Goal: Task Accomplishment & Management: Complete application form

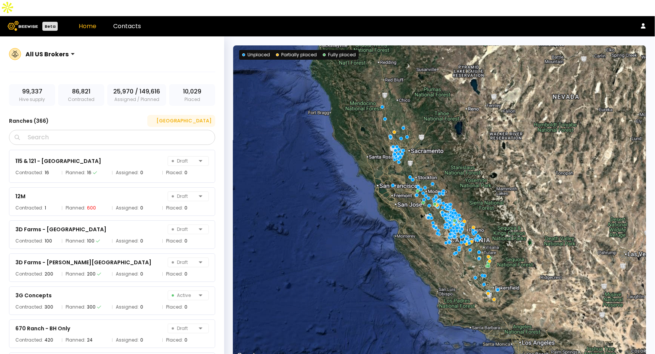
click at [203, 117] on div "[GEOGRAPHIC_DATA]" at bounding box center [181, 120] width 60 height 7
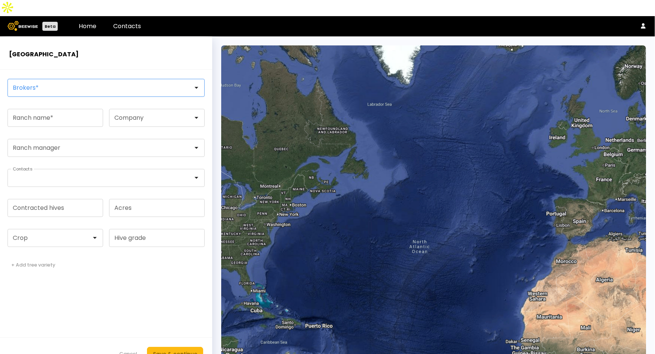
click at [52, 84] on div at bounding box center [103, 87] width 180 height 7
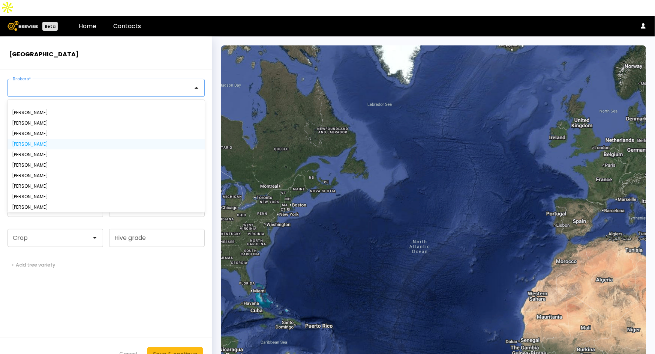
click at [49, 142] on div "[PERSON_NAME]" at bounding box center [106, 144] width 188 height 4
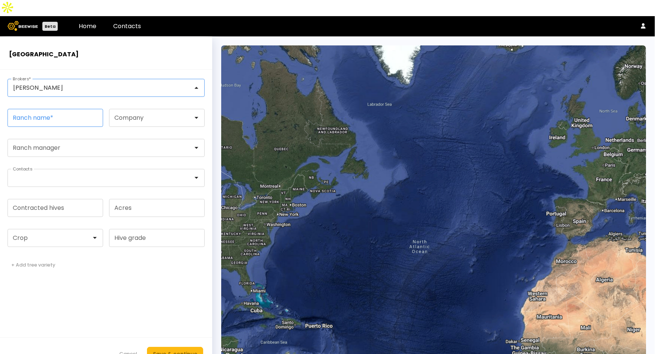
click at [65, 109] on input "Ranch name *" at bounding box center [55, 117] width 95 height 17
paste input "**********"
type input "**********"
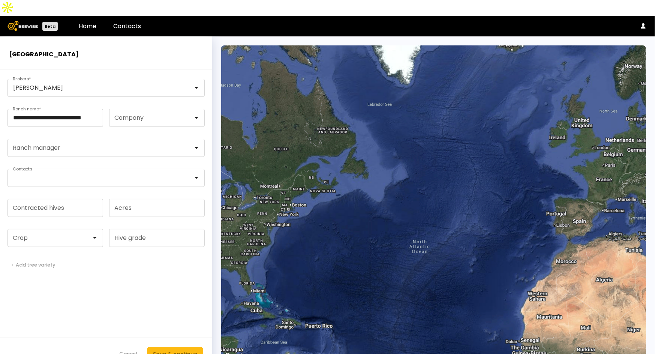
click at [62, 300] on form "**********" at bounding box center [106, 220] width 212 height 300
click at [57, 199] on input "Contracted hives" at bounding box center [55, 207] width 95 height 17
type input "***"
click at [55, 234] on div at bounding box center [52, 237] width 78 height 7
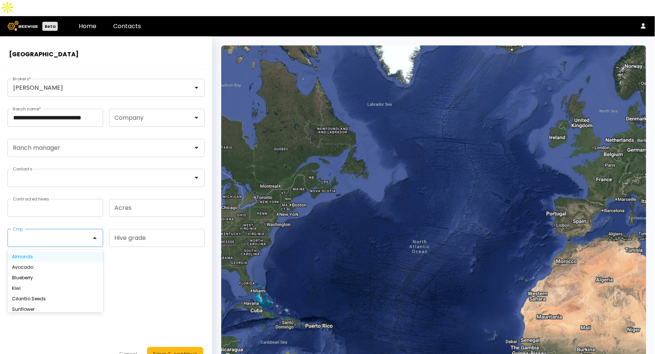
click at [49, 254] on div "Almonds" at bounding box center [55, 256] width 87 height 4
click at [175, 349] on div "Save & continue" at bounding box center [175, 353] width 44 height 8
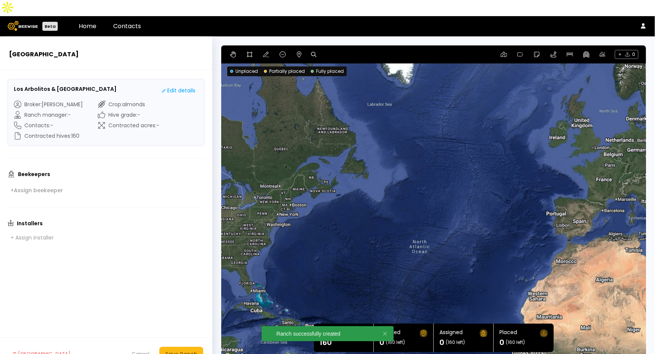
click at [311, 52] on icon at bounding box center [313, 54] width 5 height 5
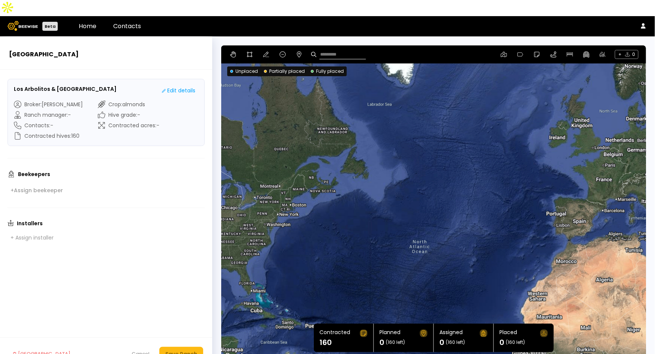
click at [340, 50] on input at bounding box center [342, 54] width 46 height 9
paste input "**********"
type input "**********"
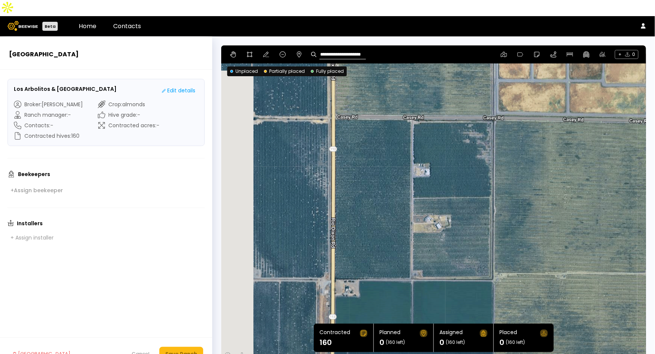
drag, startPoint x: 457, startPoint y: 175, endPoint x: 548, endPoint y: 145, distance: 96.2
click at [548, 145] on div at bounding box center [433, 202] width 425 height 315
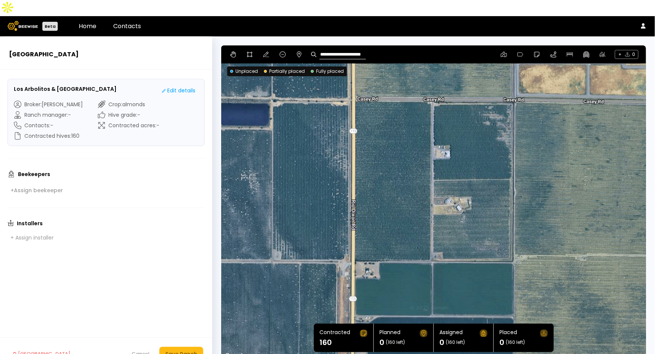
drag, startPoint x: 501, startPoint y: 156, endPoint x: 534, endPoint y: 138, distance: 37.4
click at [534, 138] on div at bounding box center [433, 202] width 425 height 315
click at [247, 51] on icon at bounding box center [250, 54] width 6 height 6
click at [433, 87] on div at bounding box center [434, 203] width 424 height 316
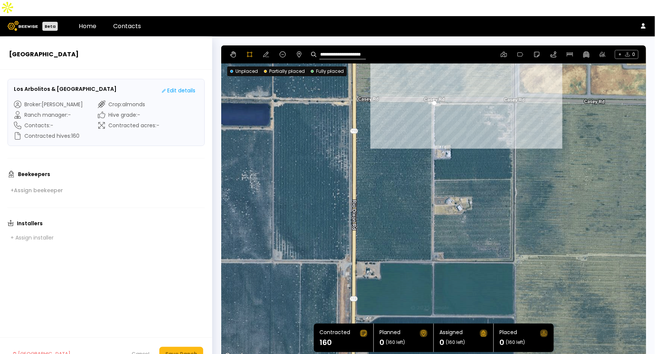
click at [514, 87] on div at bounding box center [434, 203] width 424 height 316
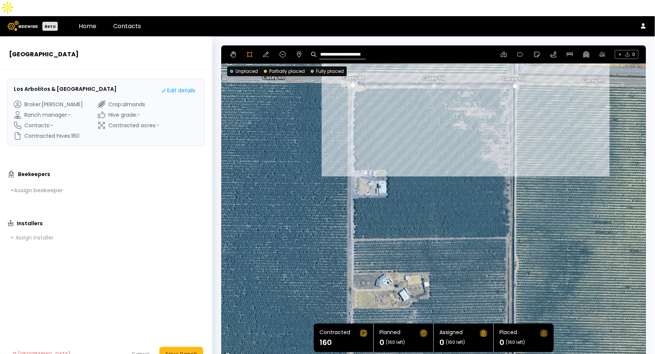
click at [507, 85] on div at bounding box center [434, 203] width 424 height 316
click at [504, 89] on div at bounding box center [434, 203] width 424 height 316
click at [506, 96] on div at bounding box center [434, 203] width 424 height 316
click at [510, 87] on div at bounding box center [434, 203] width 424 height 316
click at [513, 78] on div at bounding box center [434, 203] width 424 height 316
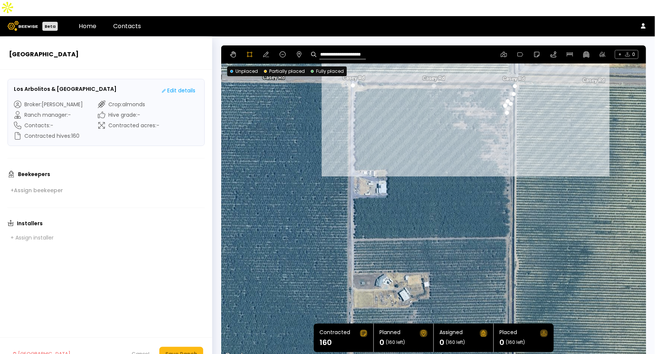
click at [514, 71] on div at bounding box center [434, 203] width 424 height 316
click at [510, 70] on div at bounding box center [434, 203] width 424 height 316
click at [508, 82] on div at bounding box center [434, 203] width 424 height 316
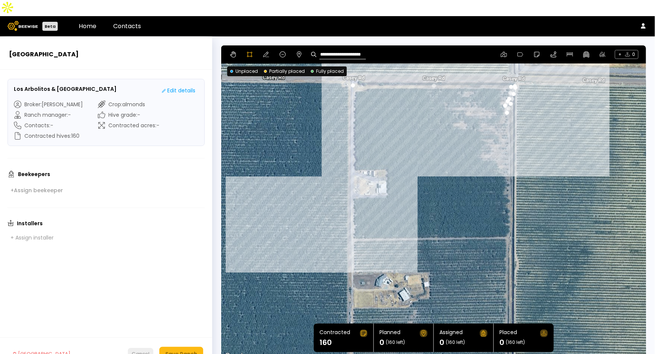
click at [140, 350] on div "Cancel" at bounding box center [141, 353] width 18 height 7
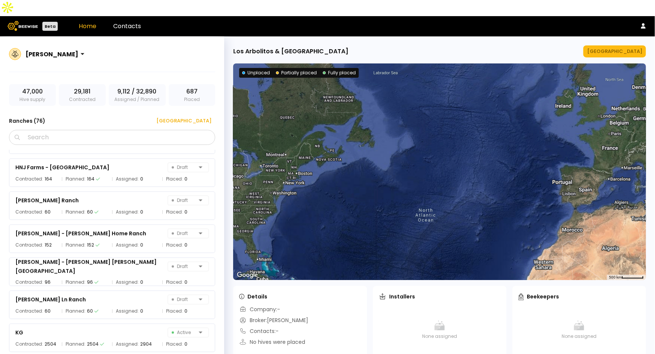
scroll to position [1622, 0]
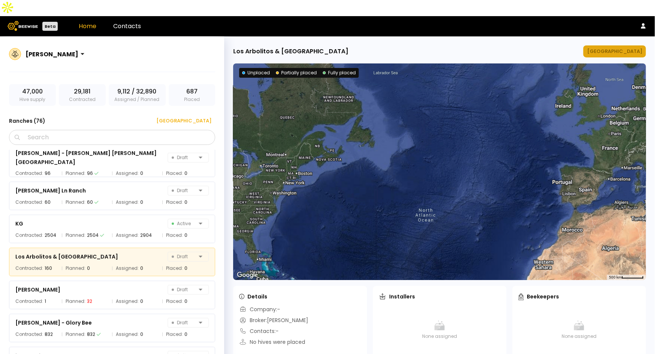
click at [610, 48] on div "[GEOGRAPHIC_DATA]" at bounding box center [614, 51] width 55 height 7
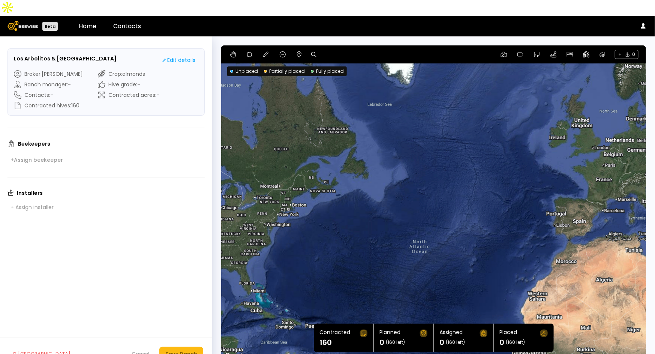
click at [316, 52] on icon at bounding box center [313, 54] width 5 height 5
click at [342, 50] on input at bounding box center [342, 54] width 46 height 9
paste input "**********"
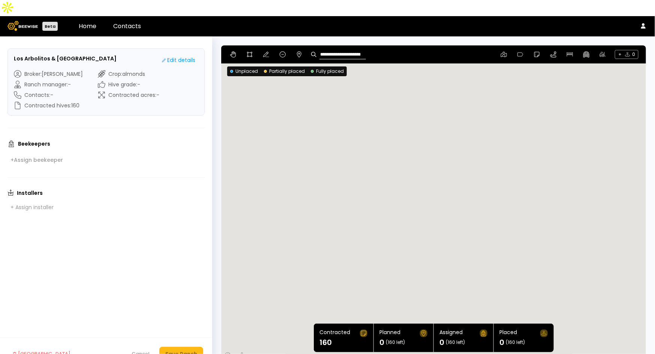
type input "**********"
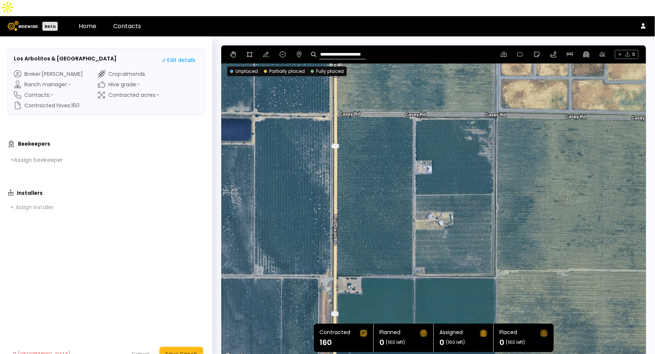
drag, startPoint x: 478, startPoint y: 141, endPoint x: 483, endPoint y: 217, distance: 76.3
click at [483, 217] on div at bounding box center [433, 202] width 425 height 315
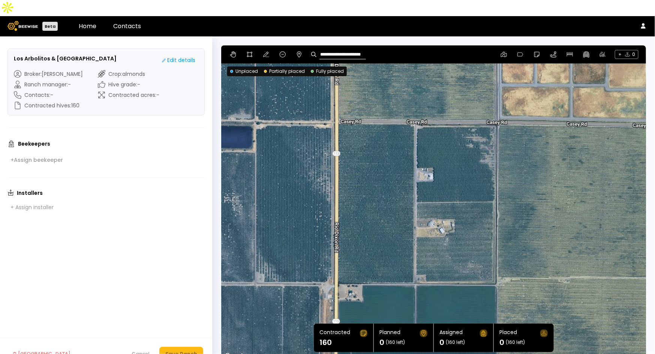
drag, startPoint x: 469, startPoint y: 133, endPoint x: 470, endPoint y: 141, distance: 7.6
click at [470, 141] on div at bounding box center [433, 202] width 425 height 315
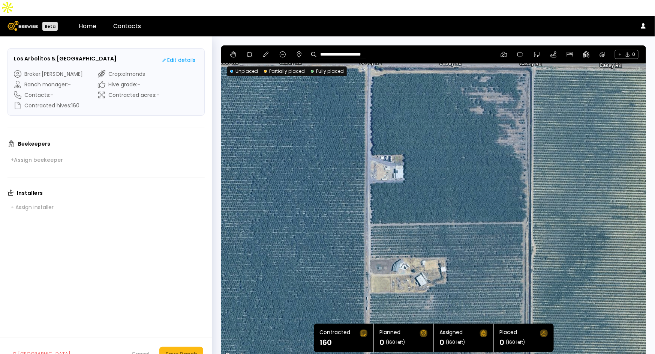
drag, startPoint x: 471, startPoint y: 194, endPoint x: 481, endPoint y: 153, distance: 42.4
click at [481, 153] on div at bounding box center [433, 202] width 425 height 315
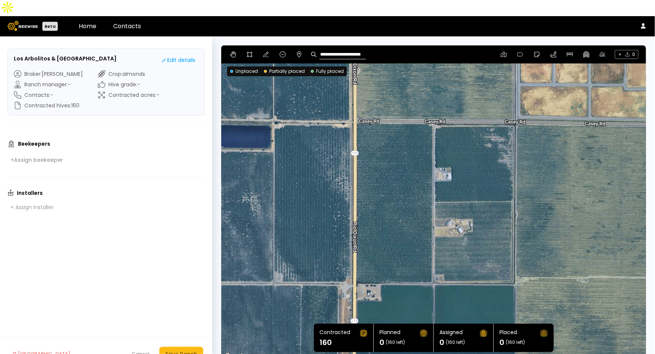
drag, startPoint x: 473, startPoint y: 214, endPoint x: 473, endPoint y: 192, distance: 22.1
click at [473, 192] on div at bounding box center [433, 202] width 425 height 315
click at [246, 50] on button at bounding box center [249, 54] width 9 height 9
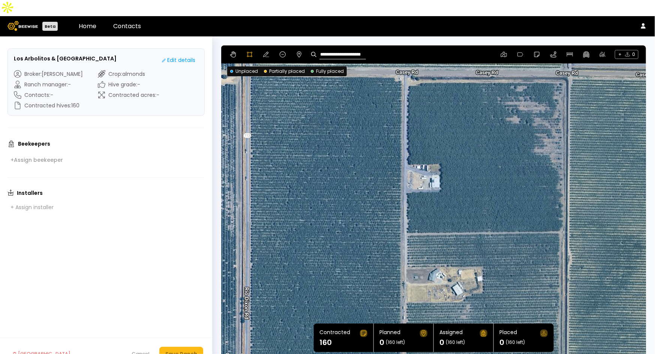
click at [403, 146] on div at bounding box center [434, 203] width 424 height 316
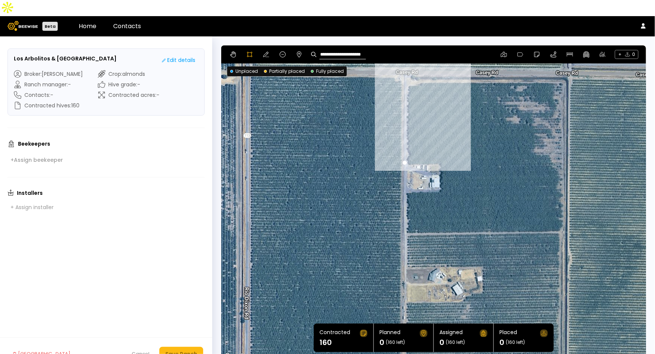
click at [405, 64] on div at bounding box center [434, 203] width 424 height 316
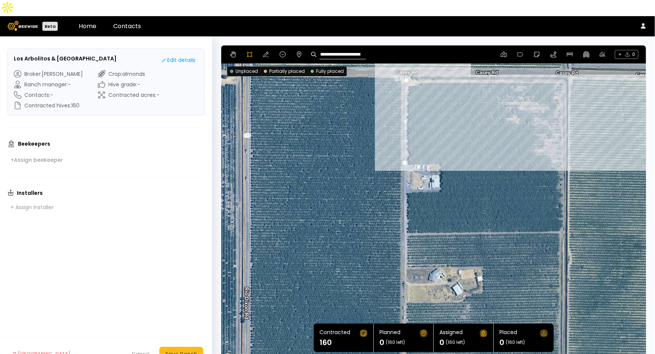
click at [564, 65] on div at bounding box center [434, 203] width 424 height 316
click at [561, 79] on div at bounding box center [434, 203] width 424 height 316
click at [559, 92] on div at bounding box center [434, 203] width 424 height 316
click at [564, 104] on div at bounding box center [434, 203] width 424 height 316
click at [559, 109] on div at bounding box center [434, 203] width 424 height 316
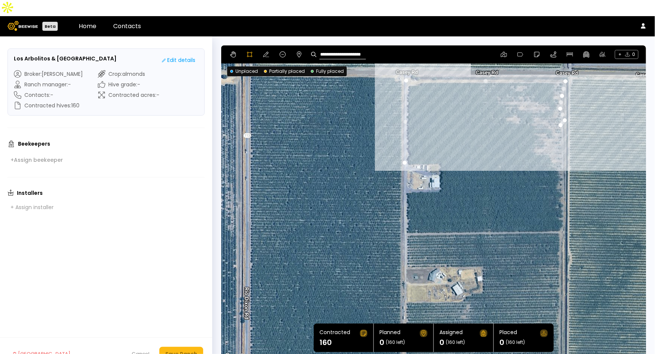
click at [564, 123] on div at bounding box center [434, 203] width 424 height 316
click at [546, 124] on div at bounding box center [434, 203] width 424 height 316
click at [546, 132] on div at bounding box center [434, 203] width 424 height 316
click at [550, 141] on div at bounding box center [434, 203] width 424 height 316
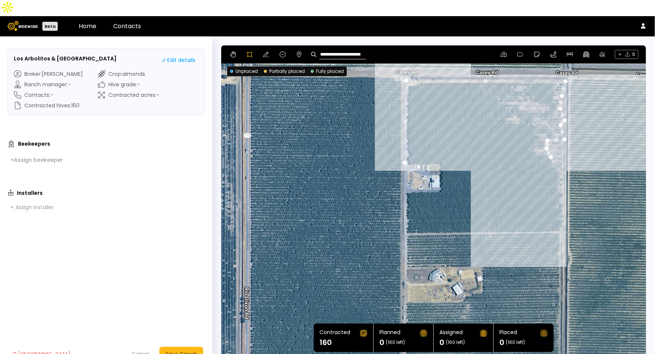
click at [558, 149] on div at bounding box center [434, 203] width 424 height 316
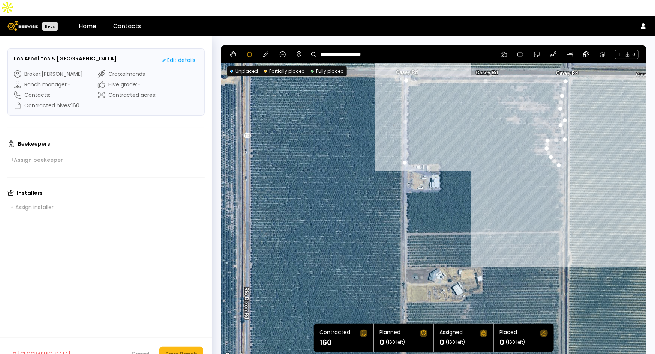
click at [563, 164] on div at bounding box center [434, 203] width 424 height 316
click at [562, 216] on div at bounding box center [434, 203] width 424 height 316
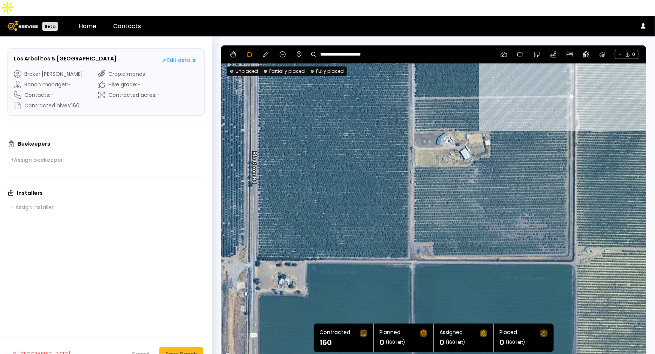
drag, startPoint x: 550, startPoint y: 235, endPoint x: 559, endPoint y: 96, distance: 139.8
click at [559, 96] on div at bounding box center [434, 203] width 424 height 316
click at [566, 80] on div at bounding box center [434, 203] width 424 height 316
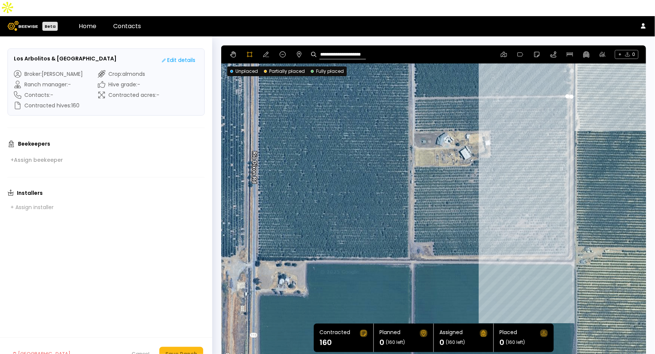
click at [566, 236] on div at bounding box center [434, 203] width 424 height 316
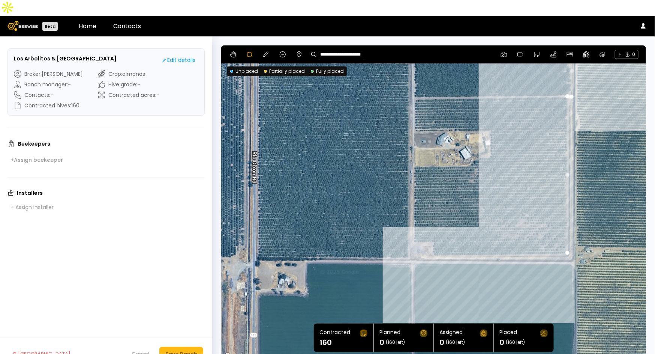
click at [433, 240] on div at bounding box center [434, 203] width 424 height 316
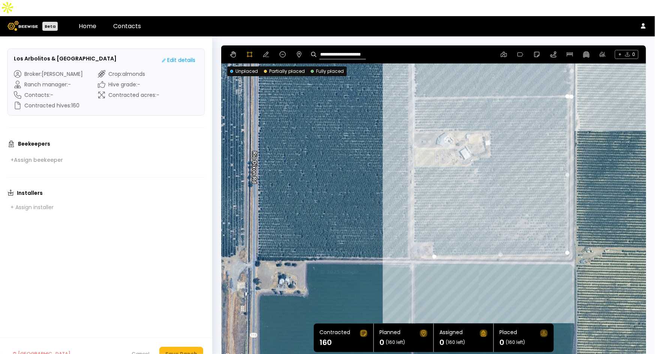
click at [432, 224] on div at bounding box center [434, 203] width 424 height 316
click at [414, 226] on div at bounding box center [434, 203] width 424 height 316
click at [412, 150] on div at bounding box center [434, 203] width 424 height 316
click at [470, 149] on div at bounding box center [434, 203] width 424 height 316
click at [475, 142] on div at bounding box center [434, 203] width 424 height 316
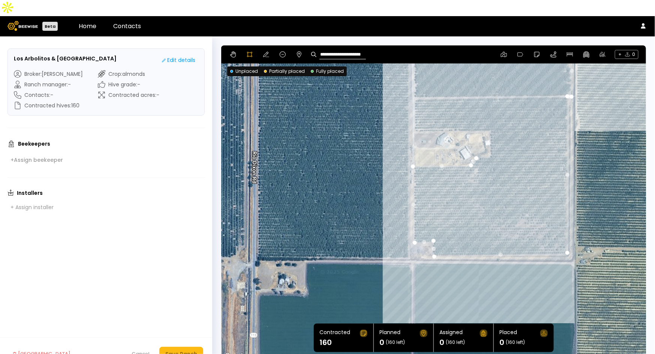
click at [491, 141] on div at bounding box center [434, 203] width 424 height 316
click at [490, 114] on div at bounding box center [434, 203] width 424 height 316
click at [411, 114] on div at bounding box center [434, 203] width 424 height 316
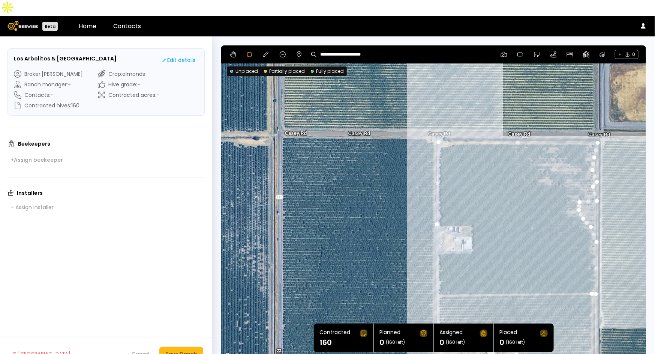
drag, startPoint x: 442, startPoint y: 83, endPoint x: 467, endPoint y: 282, distance: 200.2
click at [467, 282] on div at bounding box center [434, 203] width 424 height 316
click at [435, 237] on div at bounding box center [434, 203] width 424 height 316
click at [471, 235] on div at bounding box center [434, 203] width 424 height 316
click at [472, 209] on div at bounding box center [434, 203] width 424 height 316
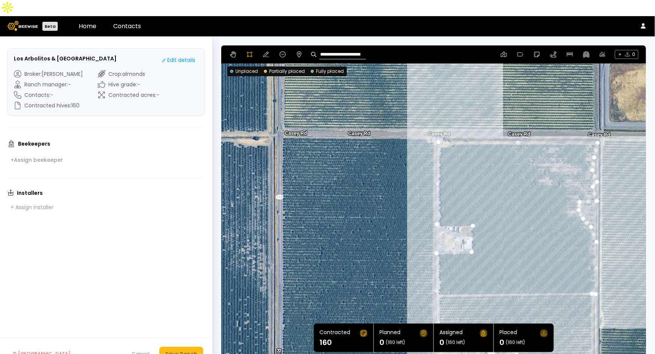
click at [437, 208] on div at bounding box center [434, 203] width 424 height 316
click at [262, 50] on button at bounding box center [266, 54] width 9 height 9
drag, startPoint x: 436, startPoint y: 208, endPoint x: 436, endPoint y: 213, distance: 4.5
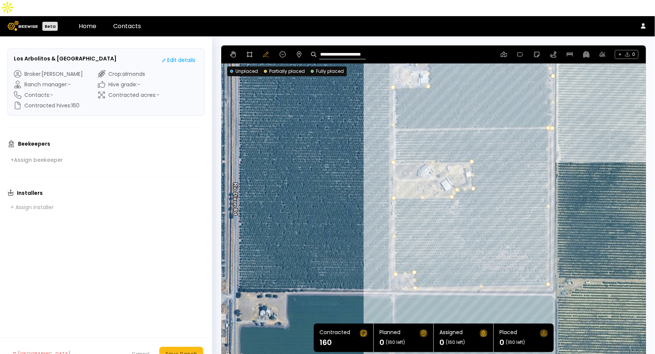
drag, startPoint x: 532, startPoint y: 260, endPoint x: 487, endPoint y: 93, distance: 172.8
click at [487, 93] on div at bounding box center [433, 202] width 425 height 315
click at [490, 242] on div at bounding box center [433, 202] width 425 height 315
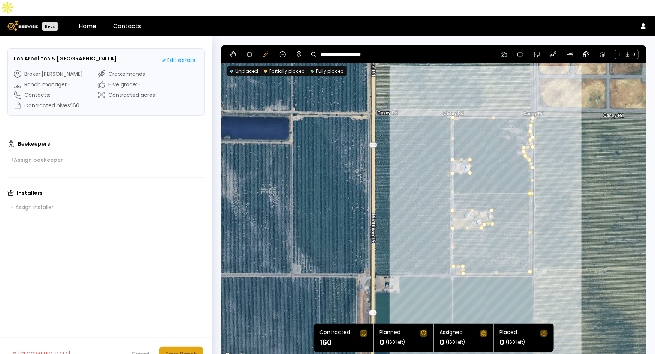
click at [189, 346] on button "Save Ranch" at bounding box center [181, 353] width 44 height 14
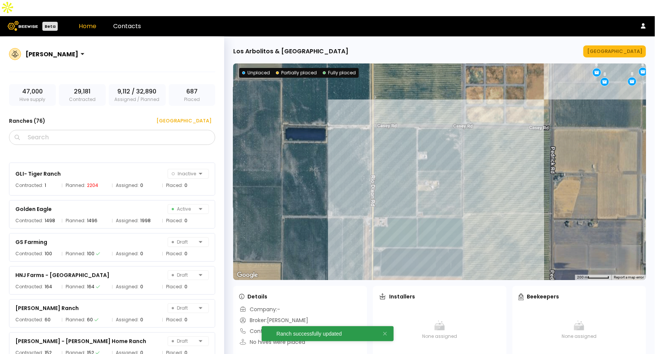
scroll to position [1622, 0]
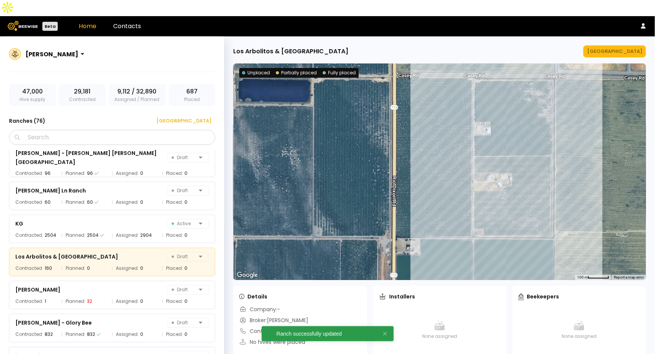
drag, startPoint x: 447, startPoint y: 142, endPoint x: 423, endPoint y: 142, distance: 24.4
click at [423, 142] on div at bounding box center [439, 171] width 413 height 216
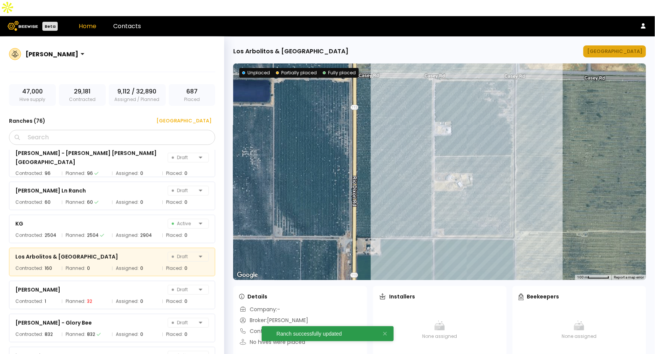
click at [624, 48] on div "[GEOGRAPHIC_DATA]" at bounding box center [614, 51] width 55 height 7
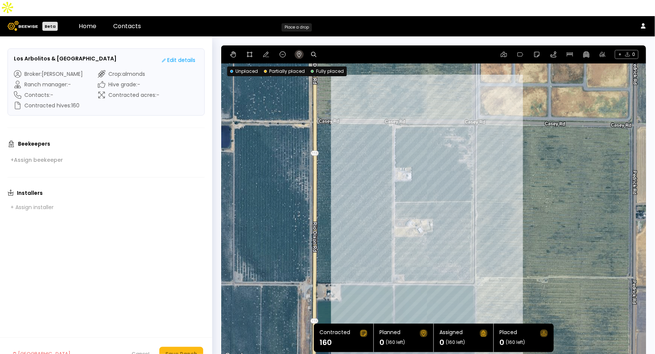
click at [297, 51] on icon at bounding box center [299, 54] width 6 height 6
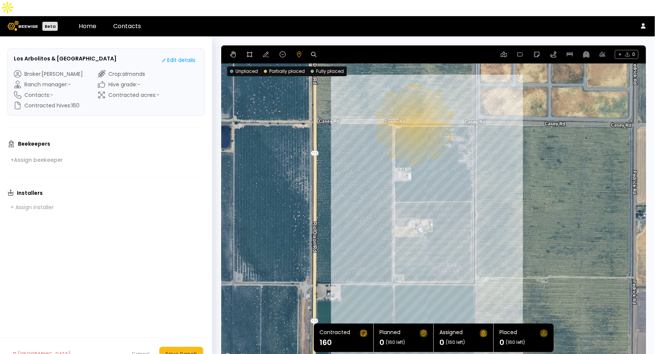
click at [414, 108] on div "0.1 mi 0.1 mi" at bounding box center [433, 202] width 425 height 315
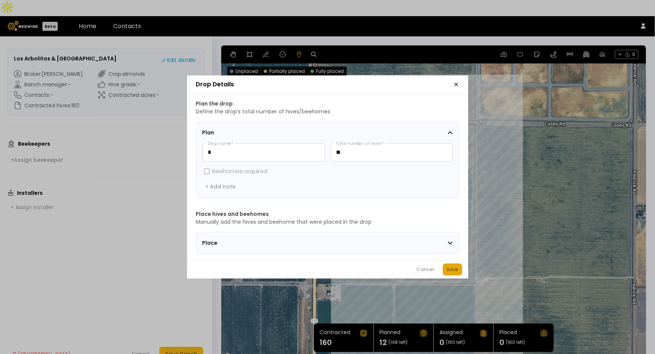
click at [458, 273] on div "Save" at bounding box center [453, 268] width 12 height 7
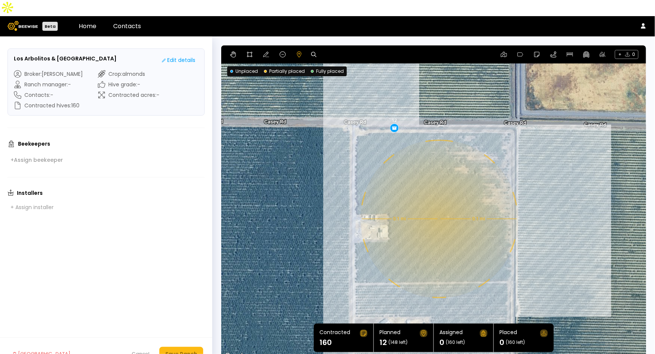
drag, startPoint x: 413, startPoint y: 128, endPoint x: 426, endPoint y: 166, distance: 40.0
click at [426, 166] on div "0.1 mi 0.1 mi 12" at bounding box center [433, 202] width 425 height 315
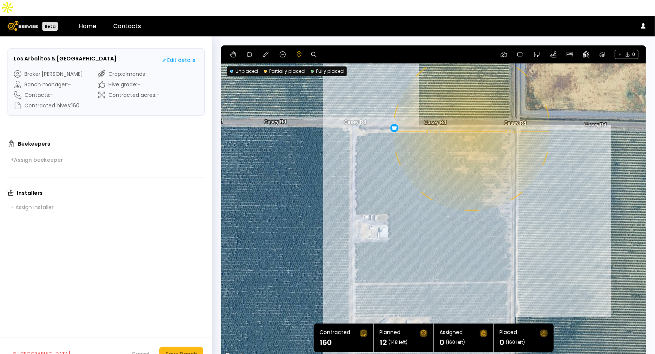
click at [471, 115] on div "0.1 mi 0.1 mi 12" at bounding box center [433, 202] width 425 height 315
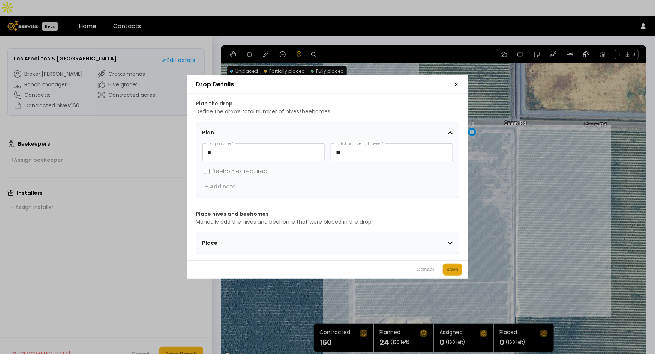
click at [447, 273] on div "Save" at bounding box center [453, 268] width 12 height 7
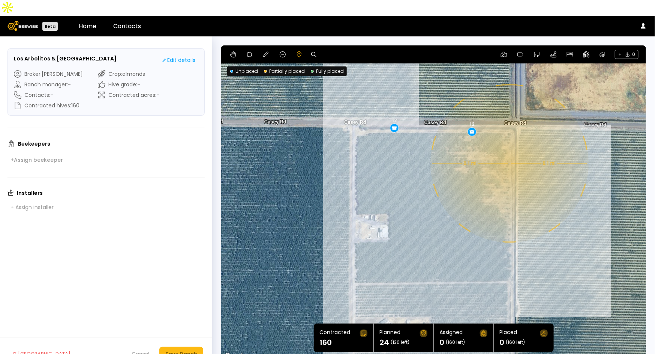
click at [509, 147] on div "0.1 mi 0.1 mi 12 12" at bounding box center [433, 202] width 425 height 315
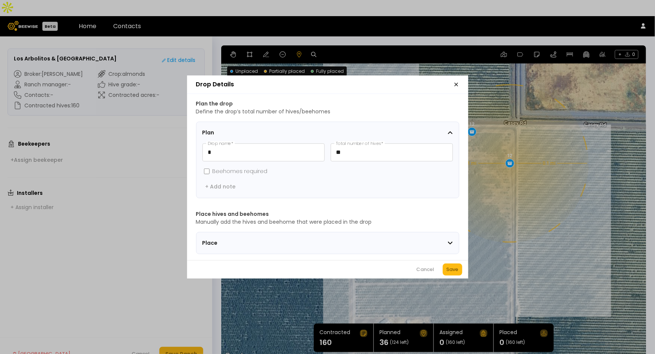
click at [453, 269] on div "Save" at bounding box center [453, 268] width 12 height 7
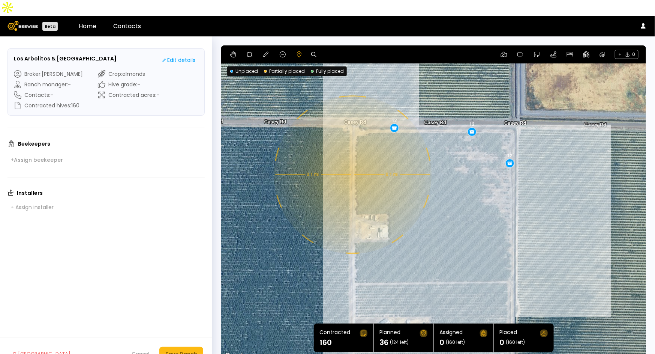
click at [352, 158] on div "0.1 mi 0.1 mi 12 12 12" at bounding box center [433, 202] width 425 height 315
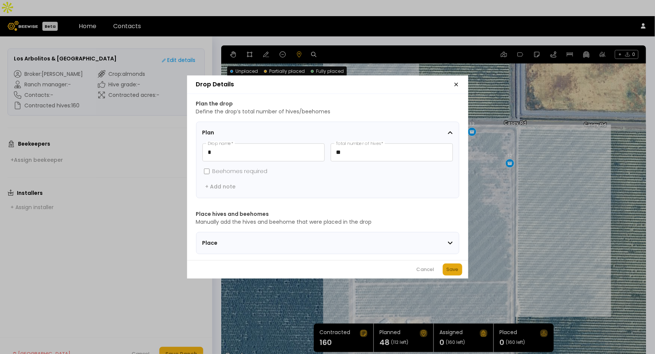
click at [454, 275] on button "Save" at bounding box center [452, 269] width 19 height 12
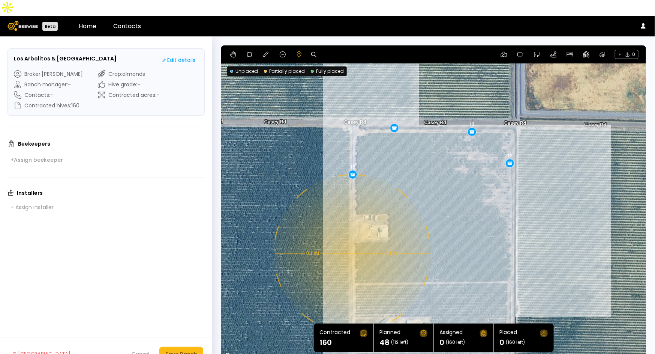
click at [351, 237] on div "0.1 mi 0.1 mi 12 12 12 12" at bounding box center [433, 202] width 425 height 315
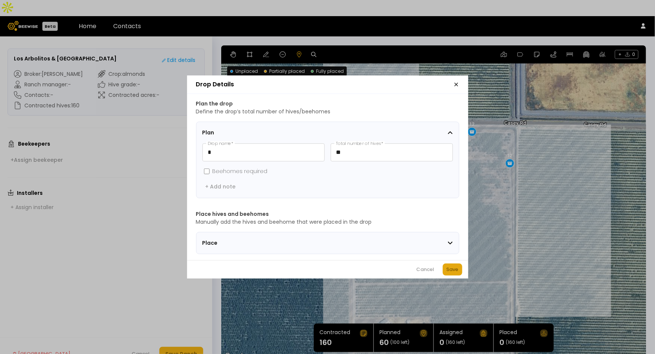
click at [457, 273] on div "Save" at bounding box center [453, 268] width 12 height 7
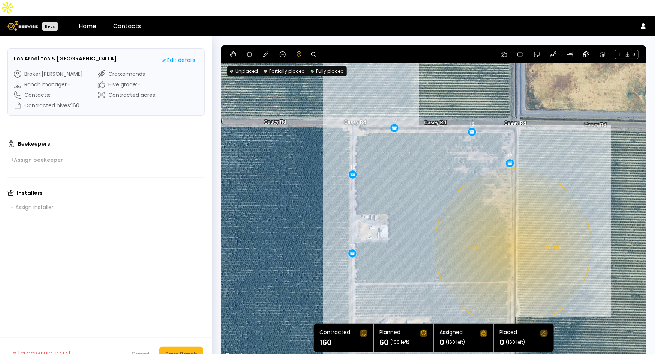
click at [512, 231] on div "0.1 mi 0.1 mi 12 12 12 12 12" at bounding box center [433, 202] width 425 height 315
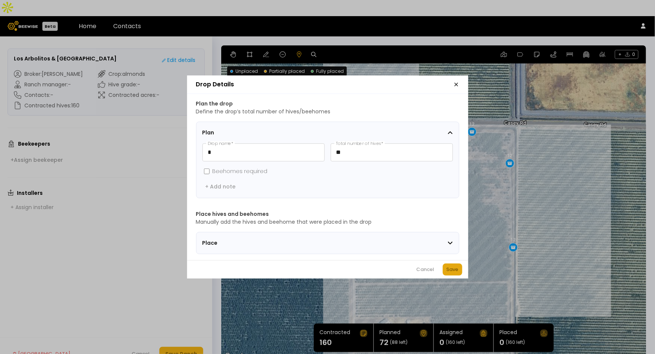
click at [450, 273] on div "Save" at bounding box center [453, 268] width 12 height 7
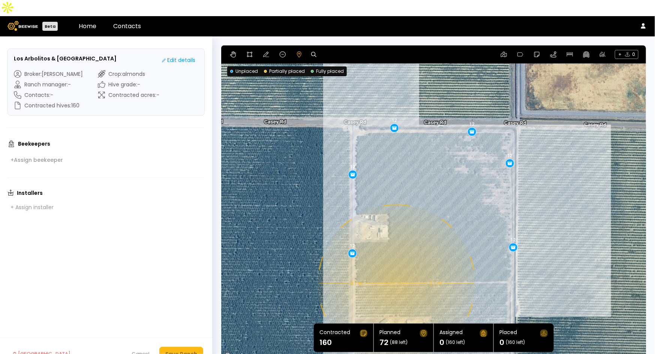
click at [396, 267] on div "0.1 mi 0.1 mi 12 12 12 12 12 12" at bounding box center [433, 202] width 425 height 315
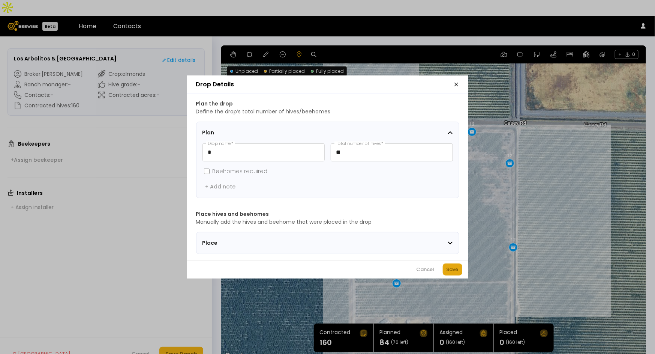
click at [458, 273] on div "Save" at bounding box center [453, 268] width 12 height 7
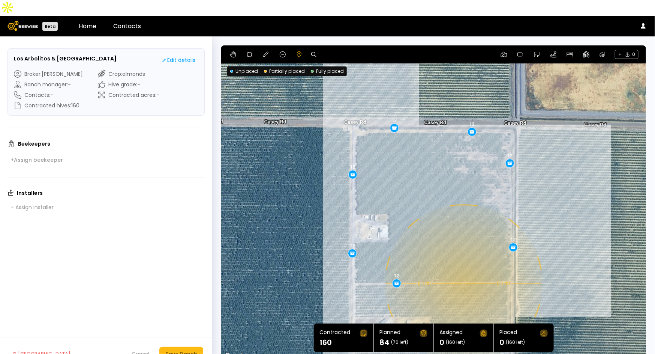
click at [463, 267] on div "0.1 mi 0.1 mi 12 12 12 12 12 12 12" at bounding box center [433, 202] width 425 height 315
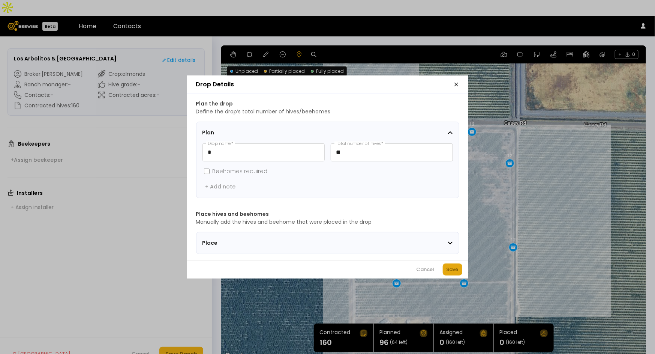
click at [452, 275] on button "Save" at bounding box center [452, 269] width 19 height 12
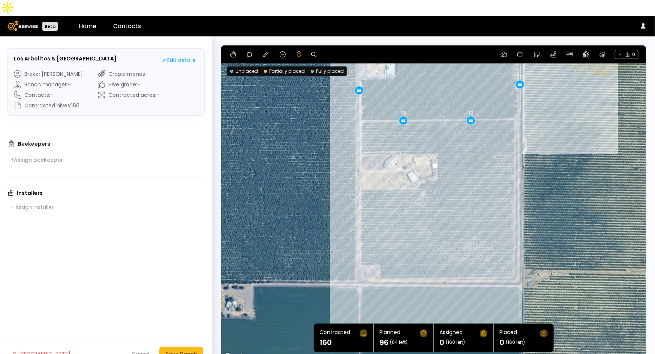
drag, startPoint x: 586, startPoint y: 302, endPoint x: 595, endPoint y: 142, distance: 160.7
click at [595, 142] on div "0.1 mi 0.1 mi 12 12 12 12 12 12 12 12" at bounding box center [433, 202] width 425 height 315
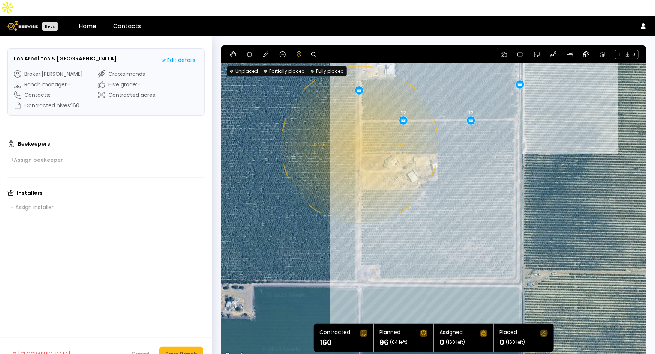
click at [359, 129] on div "0.1 mi 0.1 mi 12 12 12 12 12 12 12 12" at bounding box center [433, 202] width 425 height 315
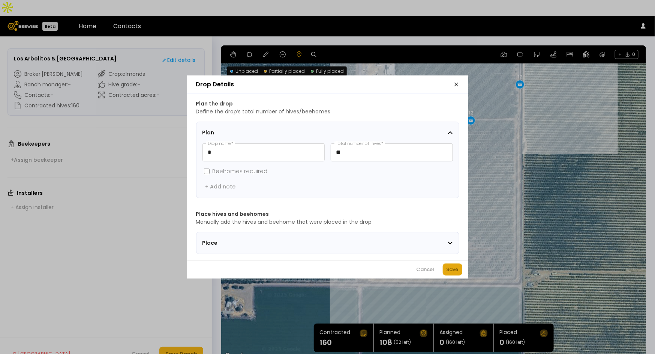
click at [450, 269] on div "Save" at bounding box center [453, 268] width 12 height 7
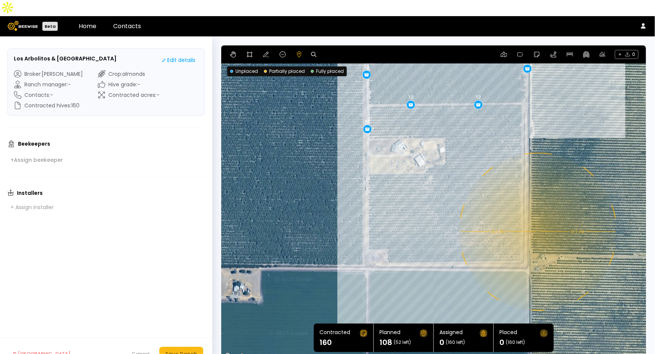
drag, startPoint x: 522, startPoint y: 248, endPoint x: 530, endPoint y: 231, distance: 19.0
click at [530, 231] on div "0.1 mi 0.1 mi 12 12 12 12 12 12 12 12 12" at bounding box center [433, 202] width 425 height 315
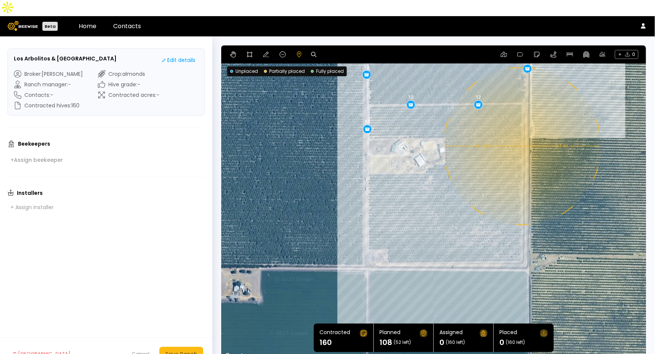
click at [522, 130] on div "0.1 mi 0.1 mi 12 12 12 12 12 12 12 12 12" at bounding box center [433, 202] width 425 height 315
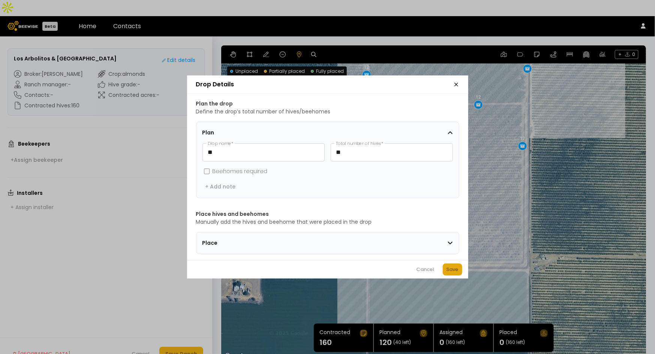
click at [459, 272] on button "Save" at bounding box center [452, 269] width 19 height 12
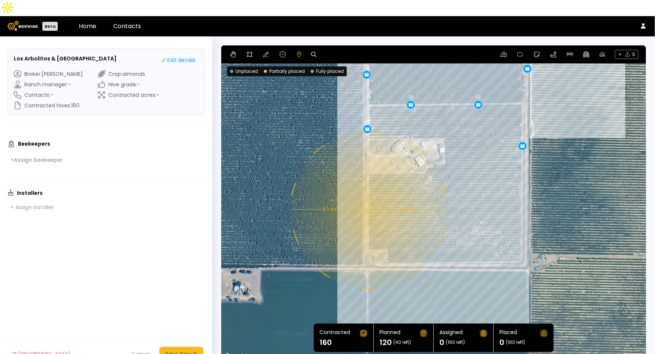
click at [368, 193] on div "0.1 mi 0.1 mi 12 12 12 12 12 12 12 12 12 12" at bounding box center [433, 202] width 425 height 315
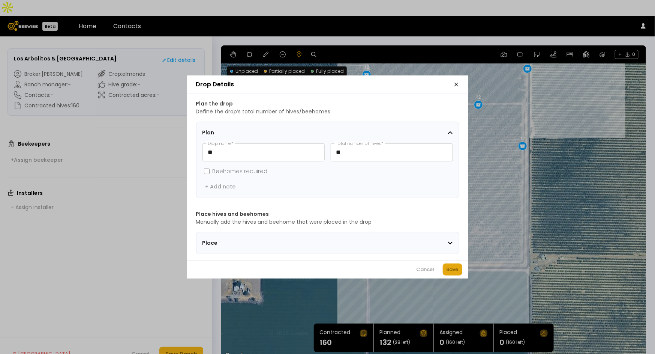
click at [449, 270] on div "Save" at bounding box center [453, 268] width 12 height 7
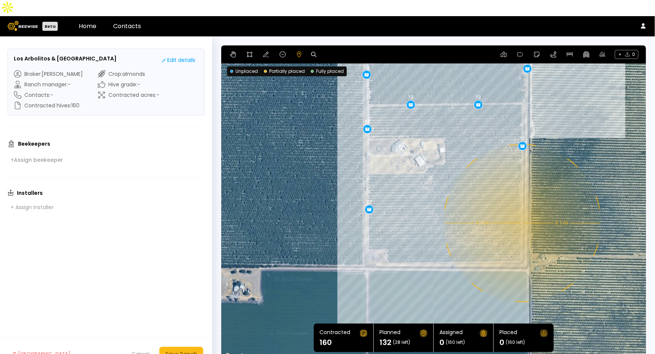
click at [522, 207] on div "0.1 mi 0.1 mi 12 12 12 12 12 12 12 12 12 12 12" at bounding box center [433, 202] width 425 height 315
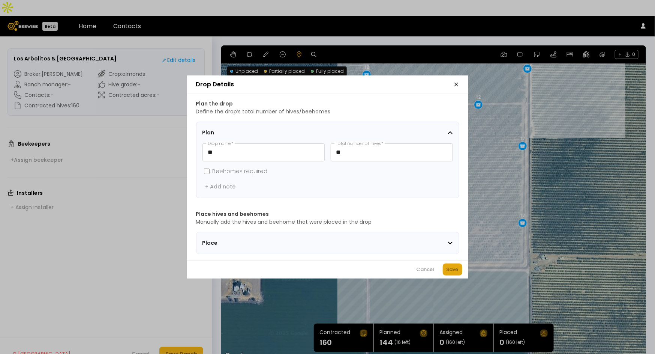
click at [457, 273] on div "Save" at bounding box center [453, 268] width 12 height 7
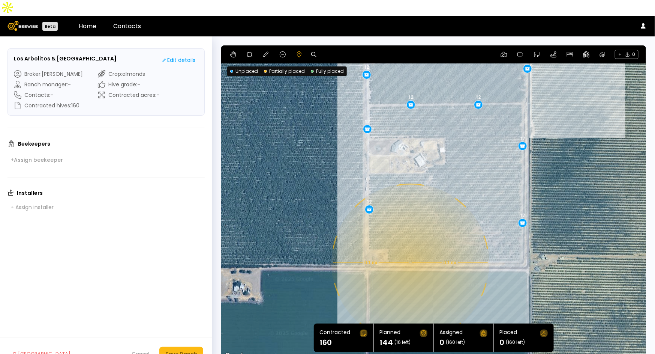
click at [409, 246] on div "0.1 mi 0.1 mi 12 12 12 12 12 12 12 12 12 12 12 12" at bounding box center [433, 202] width 425 height 315
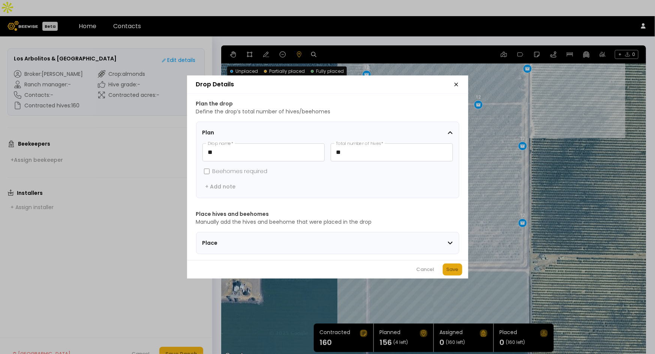
click at [447, 273] on div "Save" at bounding box center [453, 268] width 12 height 7
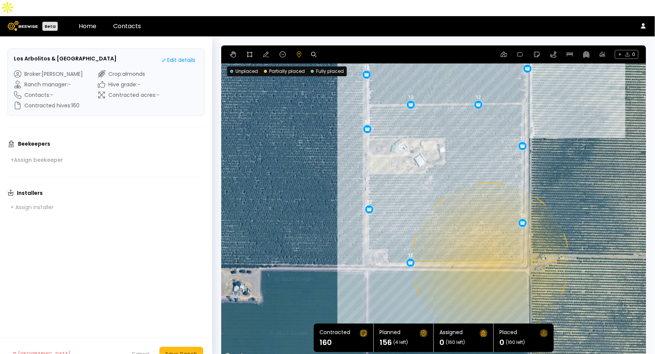
click at [490, 245] on div "0.1 mi 0.1 mi 12 12 12 12 12 12 12 12 12 12 12 12 12" at bounding box center [433, 202] width 425 height 315
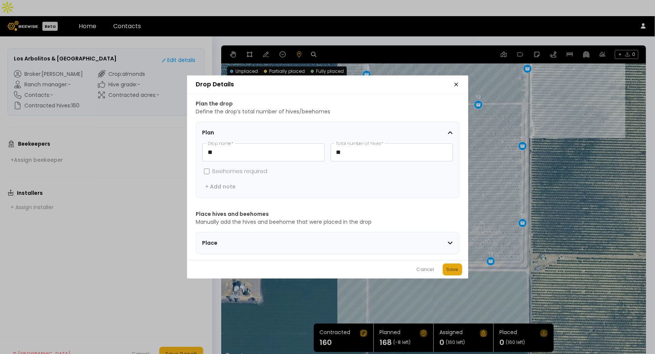
click at [456, 273] on div "Save" at bounding box center [453, 268] width 12 height 7
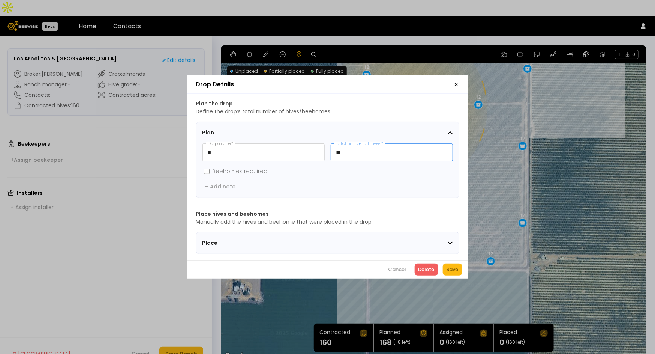
drag, startPoint x: 368, startPoint y: 148, endPoint x: 327, endPoint y: 150, distance: 41.3
click at [327, 150] on div "* Drop name * ** Total number of hives *" at bounding box center [327, 152] width 250 height 18
type input "*"
click at [458, 269] on div "Save" at bounding box center [453, 268] width 12 height 7
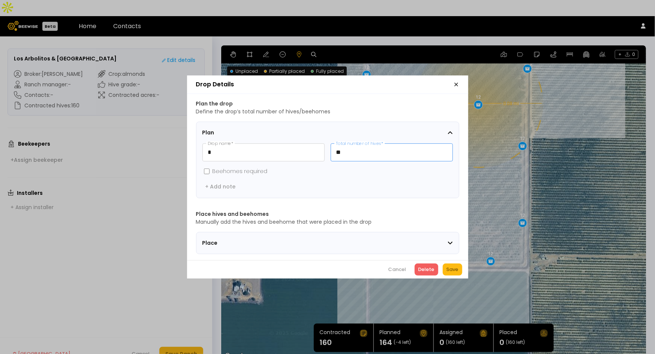
drag, startPoint x: 359, startPoint y: 150, endPoint x: 339, endPoint y: 149, distance: 19.5
click at [339, 149] on input "**" at bounding box center [391, 152] width 121 height 17
drag, startPoint x: 351, startPoint y: 148, endPoint x: 313, endPoint y: 148, distance: 37.1
click at [313, 148] on div "* Drop name * ** Total number of hives *" at bounding box center [327, 152] width 250 height 18
type input "*"
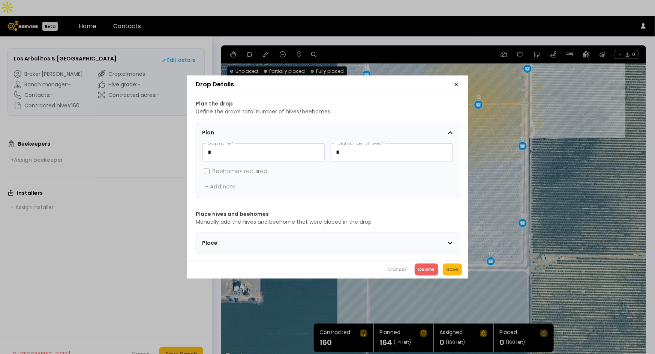
click at [450, 273] on div "Save" at bounding box center [453, 268] width 12 height 7
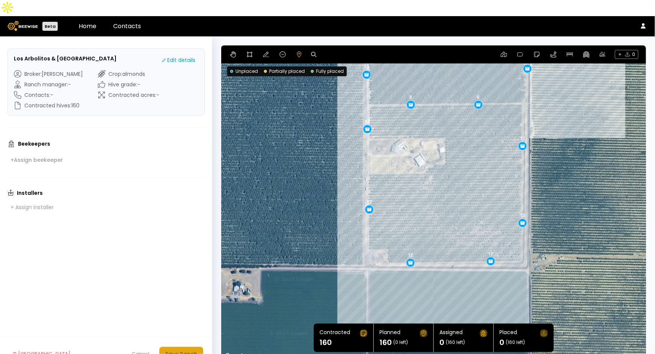
click at [183, 346] on button "Save Ranch" at bounding box center [181, 353] width 44 height 14
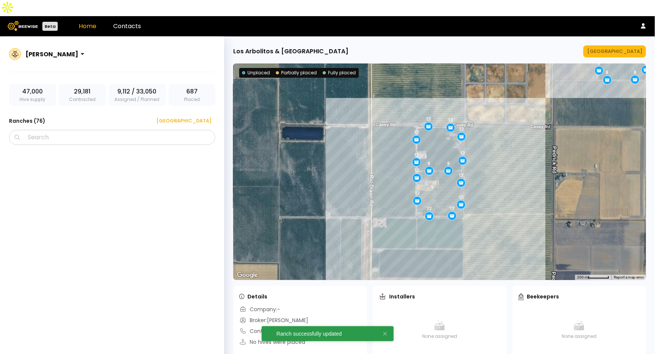
scroll to position [1622, 0]
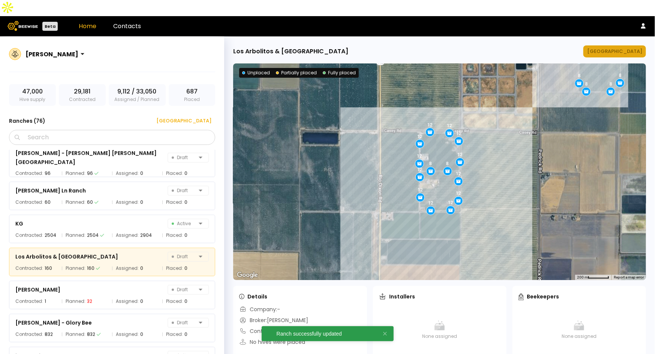
click at [622, 45] on button "[GEOGRAPHIC_DATA]" at bounding box center [614, 51] width 63 height 12
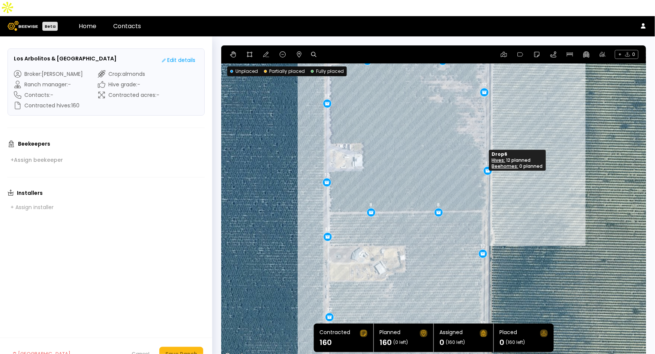
drag, startPoint x: 487, startPoint y: 162, endPoint x: 487, endPoint y: 156, distance: 5.6
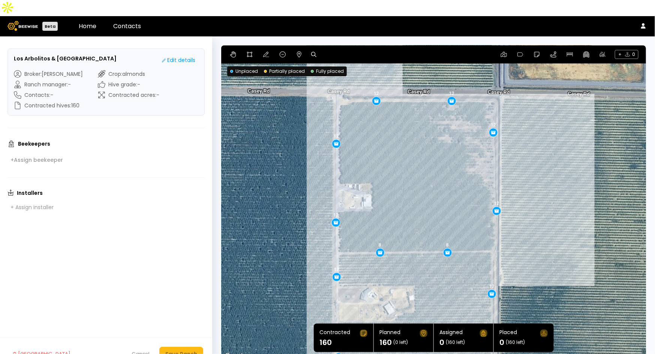
drag, startPoint x: 560, startPoint y: 191, endPoint x: 565, endPoint y: 214, distance: 23.8
click at [565, 214] on div "12 12 12 12 12 12 12 8 12 8 12 12 12 12" at bounding box center [433, 202] width 425 height 315
drag, startPoint x: 335, startPoint y: 127, endPoint x: 336, endPoint y: 119, distance: 8.0
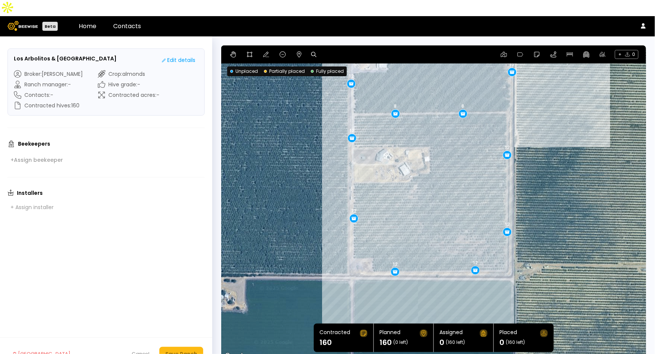
drag, startPoint x: 551, startPoint y: 242, endPoint x: 567, endPoint y: 102, distance: 141.4
click at [567, 102] on div "12 12 12 12 12 12 12 8 12 8 12 12 12 12" at bounding box center [433, 202] width 425 height 315
drag, startPoint x: 472, startPoint y: 255, endPoint x: 467, endPoint y: 255, distance: 4.9
click at [191, 349] on div "Save Ranch" at bounding box center [181, 353] width 32 height 8
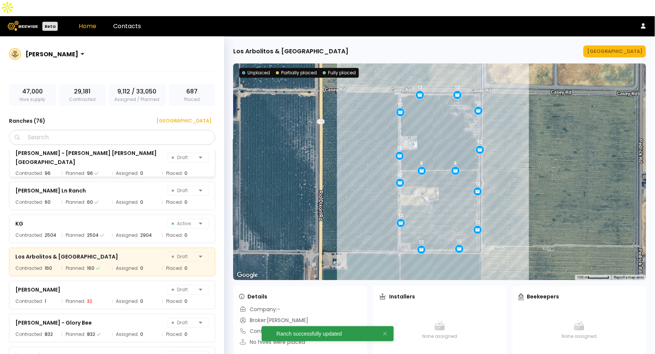
scroll to position [1622, 0]
click at [198, 117] on div "[GEOGRAPHIC_DATA]" at bounding box center [181, 120] width 60 height 7
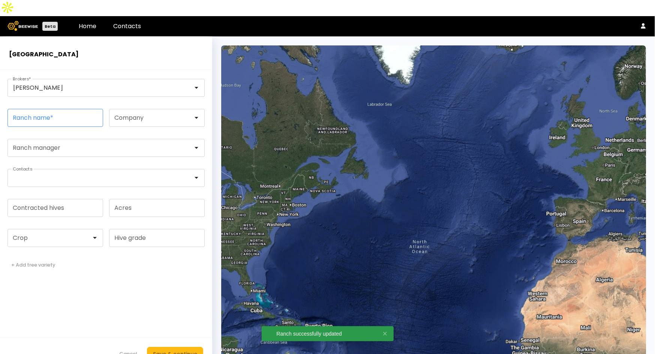
click at [51, 109] on input "Ranch name *" at bounding box center [55, 117] width 95 height 17
paste input "**********"
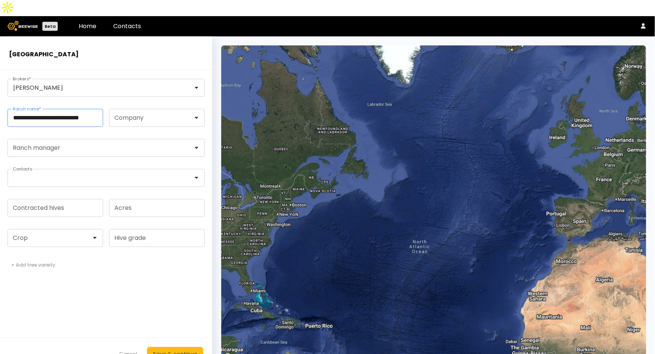
type input "**********"
click at [94, 337] on footer "Cancel Save & continue" at bounding box center [106, 353] width 212 height 33
click at [74, 229] on div at bounding box center [52, 237] width 89 height 17
click at [64, 254] on div "Almonds" at bounding box center [55, 256] width 87 height 4
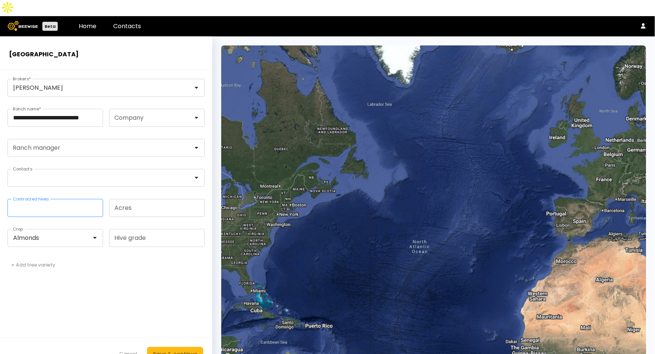
click at [71, 199] on input "Contracted hives" at bounding box center [55, 207] width 95 height 17
type input "**"
click at [163, 349] on div "Save & continue" at bounding box center [175, 353] width 44 height 8
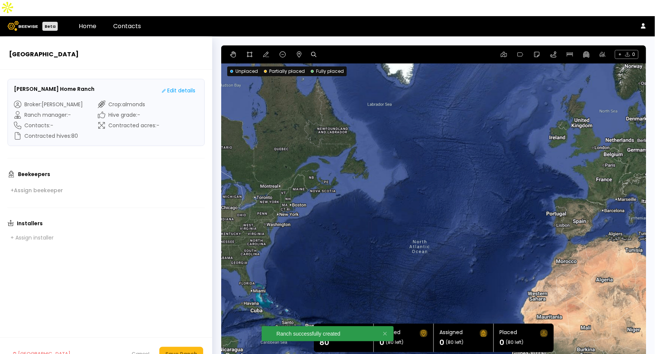
click at [315, 52] on icon at bounding box center [313, 54] width 5 height 5
click at [334, 50] on input at bounding box center [342, 54] width 46 height 9
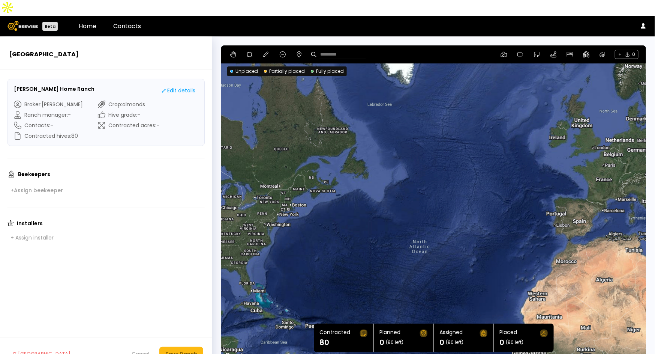
paste input "**********"
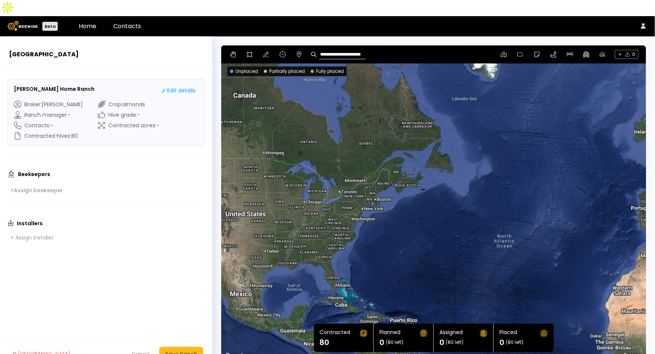
type input "**********"
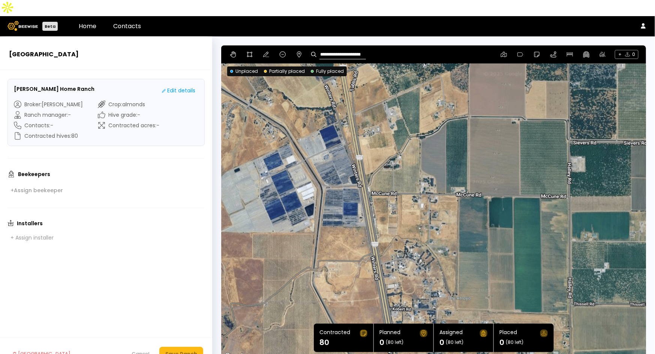
drag, startPoint x: 544, startPoint y: 237, endPoint x: 611, endPoint y: 216, distance: 70.4
click at [611, 216] on div at bounding box center [433, 202] width 425 height 315
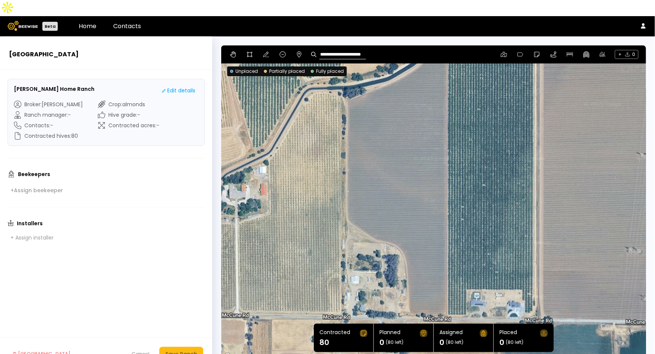
drag, startPoint x: 445, startPoint y: 113, endPoint x: 593, endPoint y: 198, distance: 170.8
click at [593, 198] on div at bounding box center [433, 202] width 425 height 315
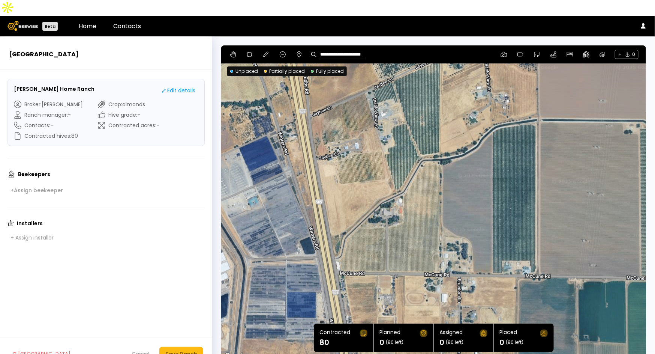
drag, startPoint x: 591, startPoint y: 174, endPoint x: 559, endPoint y: 185, distance: 32.8
click at [559, 185] on div at bounding box center [433, 202] width 425 height 315
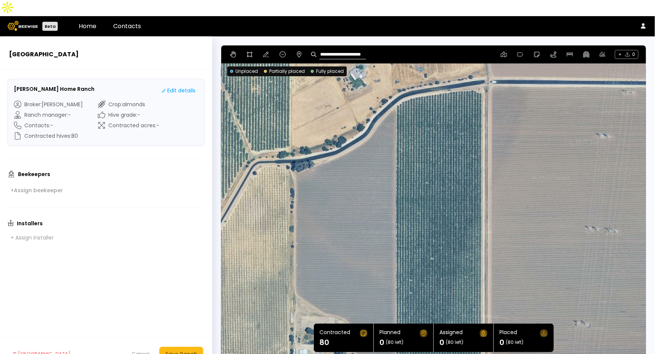
drag, startPoint x: 578, startPoint y: 117, endPoint x: 568, endPoint y: 157, distance: 40.8
click at [568, 157] on div at bounding box center [433, 202] width 425 height 315
click at [248, 51] on icon at bounding box center [250, 54] width 6 height 6
click at [483, 78] on div at bounding box center [434, 203] width 424 height 316
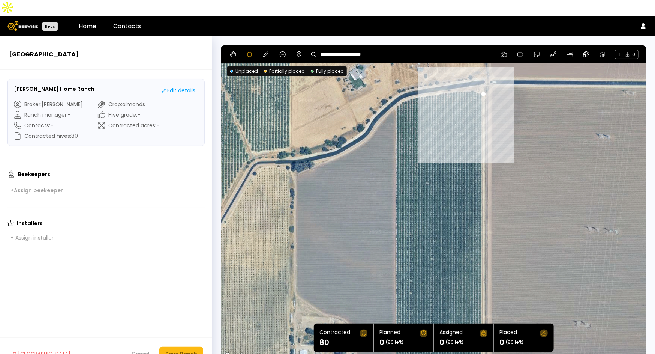
click at [472, 71] on div at bounding box center [434, 203] width 424 height 316
drag, startPoint x: 452, startPoint y: 74, endPoint x: 444, endPoint y: 75, distance: 8.7
click at [452, 74] on div at bounding box center [434, 203] width 424 height 316
click at [424, 79] on div at bounding box center [434, 203] width 424 height 316
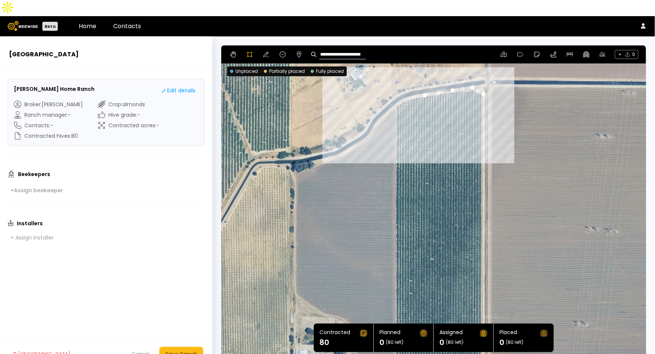
click at [407, 81] on div at bounding box center [434, 203] width 424 height 316
click at [394, 91] on div at bounding box center [434, 203] width 424 height 316
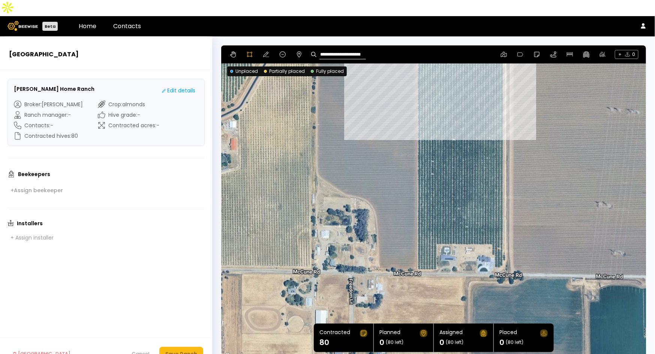
drag, startPoint x: 413, startPoint y: 231, endPoint x: 435, endPoint y: 111, distance: 122.0
click at [435, 111] on div at bounding box center [434, 203] width 424 height 316
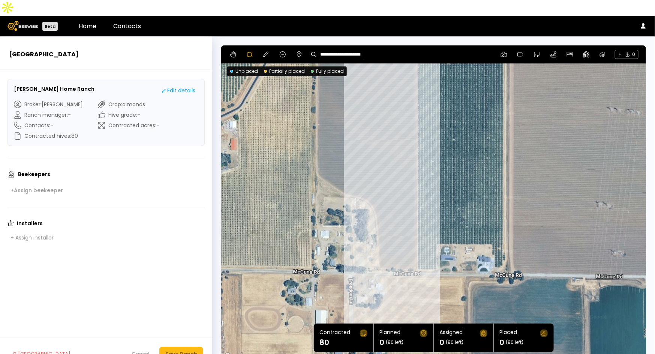
click at [416, 253] on div at bounding box center [434, 203] width 424 height 316
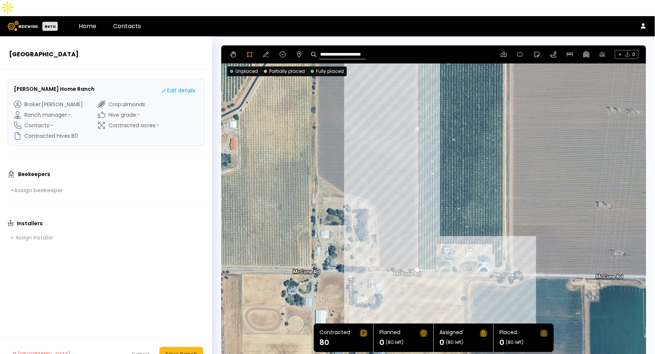
click at [437, 252] on div at bounding box center [434, 203] width 424 height 316
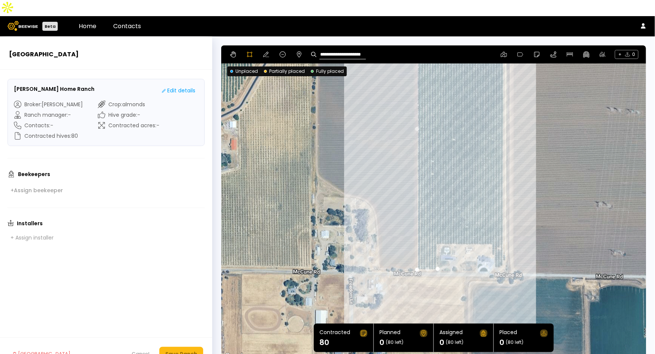
click at [436, 229] on div at bounding box center [434, 203] width 424 height 316
click at [491, 228] on div at bounding box center [434, 203] width 424 height 316
click at [492, 239] on div at bounding box center [434, 203] width 424 height 316
click at [494, 239] on div at bounding box center [434, 203] width 424 height 316
click at [494, 252] on div at bounding box center [434, 203] width 424 height 316
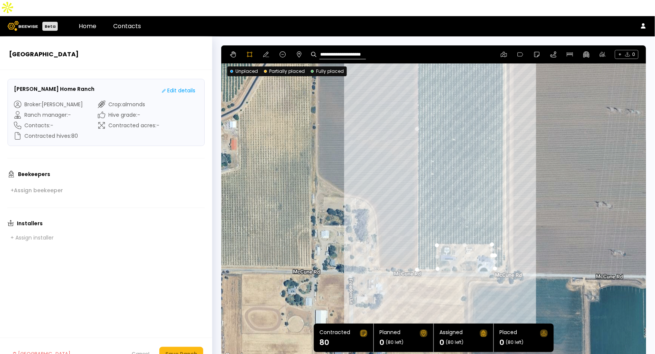
click at [501, 251] on div at bounding box center [434, 203] width 424 height 316
click at [507, 242] on div at bounding box center [434, 203] width 424 height 316
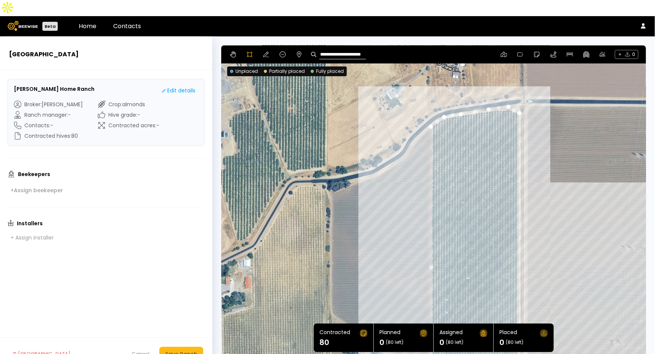
drag, startPoint x: 535, startPoint y: 121, endPoint x: 550, endPoint y: 259, distance: 139.2
click at [550, 259] on div at bounding box center [434, 203] width 424 height 316
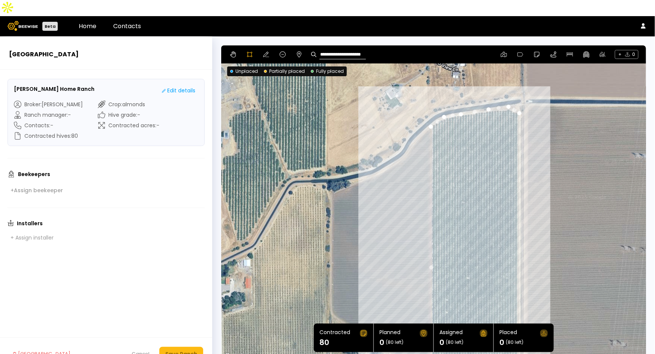
click at [517, 98] on div at bounding box center [434, 203] width 424 height 316
click at [265, 51] on icon at bounding box center [266, 54] width 6 height 6
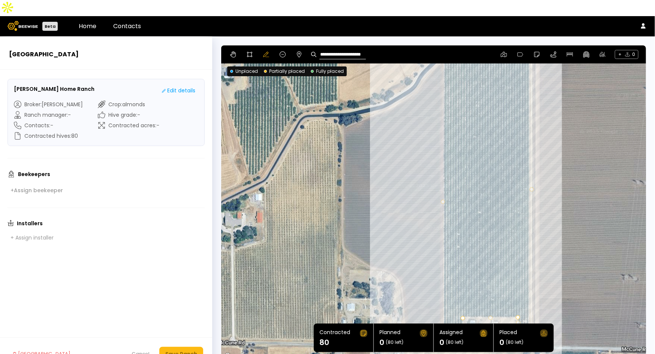
drag, startPoint x: 556, startPoint y: 211, endPoint x: 567, endPoint y: 149, distance: 62.6
click at [567, 149] on div at bounding box center [433, 202] width 425 height 315
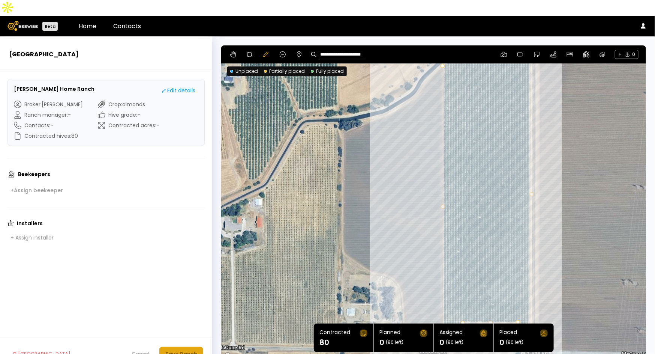
click at [194, 349] on div "Save Ranch" at bounding box center [181, 353] width 32 height 8
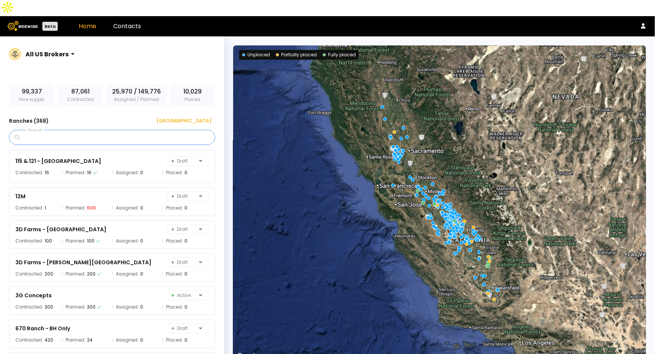
click at [116, 130] on input "Search" at bounding box center [114, 137] width 187 height 14
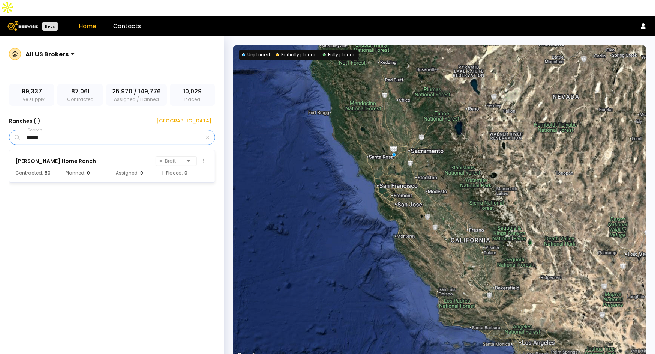
type input "*****"
click at [96, 156] on div "[PERSON_NAME] Home Ranch" at bounding box center [55, 160] width 81 height 9
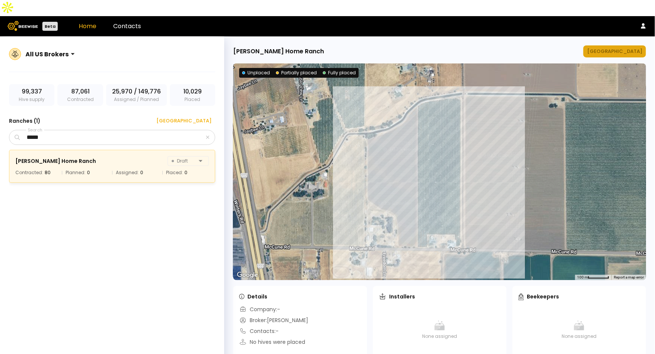
click at [624, 48] on div "[GEOGRAPHIC_DATA]" at bounding box center [614, 51] width 55 height 7
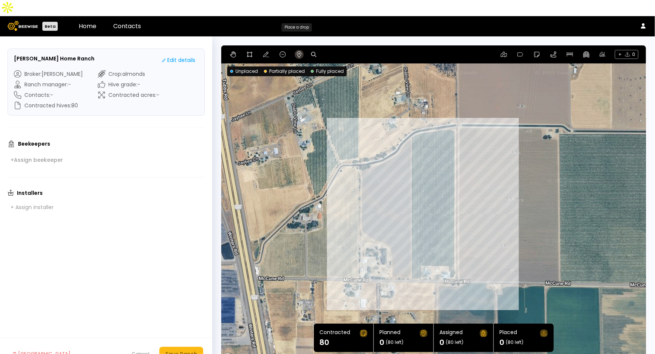
click at [298, 51] on icon at bounding box center [299, 54] width 6 height 6
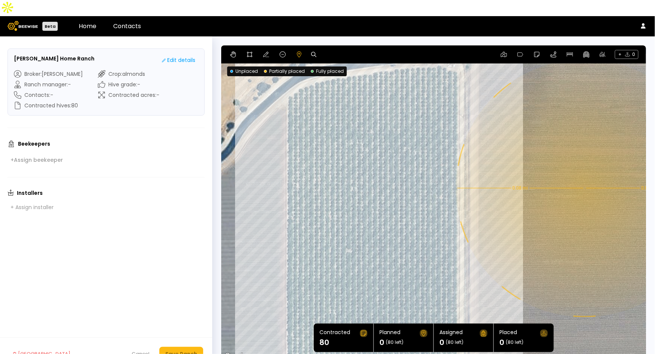
drag, startPoint x: 496, startPoint y: 126, endPoint x: 540, endPoint y: 149, distance: 49.8
click at [540, 149] on div "0.08 mi 0.08 mi" at bounding box center [433, 202] width 425 height 315
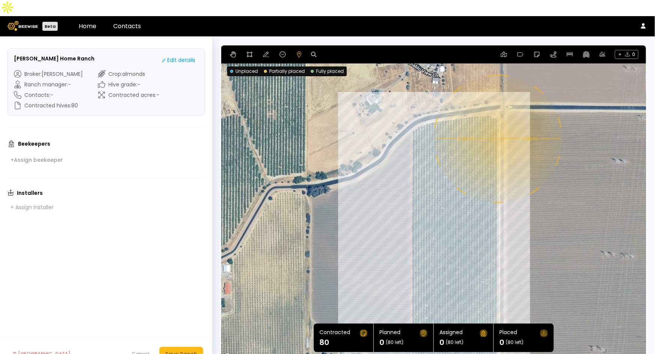
click at [497, 123] on div "0.08 mi 0.08 mi" at bounding box center [433, 202] width 425 height 315
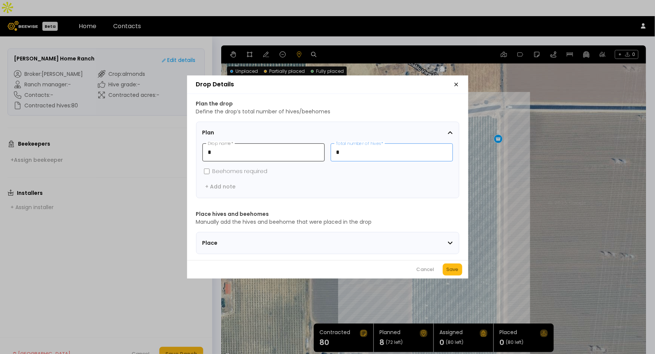
drag, startPoint x: 370, startPoint y: 149, endPoint x: 315, endPoint y: 145, distance: 55.7
click at [315, 145] on div "* Drop name * * Total number of hives *" at bounding box center [327, 152] width 250 height 18
type input "**"
click at [454, 268] on div "Save" at bounding box center [453, 268] width 12 height 7
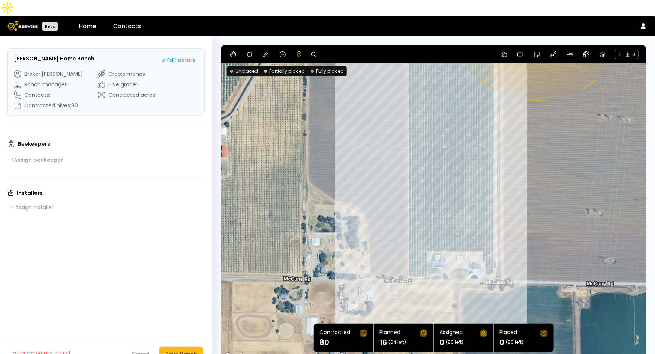
drag, startPoint x: 544, startPoint y: 269, endPoint x: 531, endPoint y: 145, distance: 124.4
click at [541, 131] on div "0.11 mi 0.11 mi 16" at bounding box center [433, 202] width 425 height 315
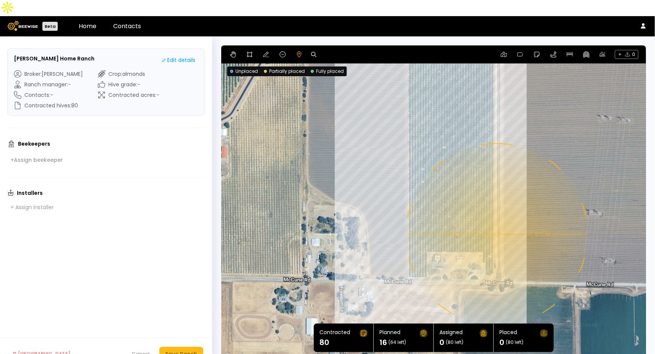
click at [496, 218] on div "0.11 mi 0.11 mi 16" at bounding box center [433, 202] width 425 height 315
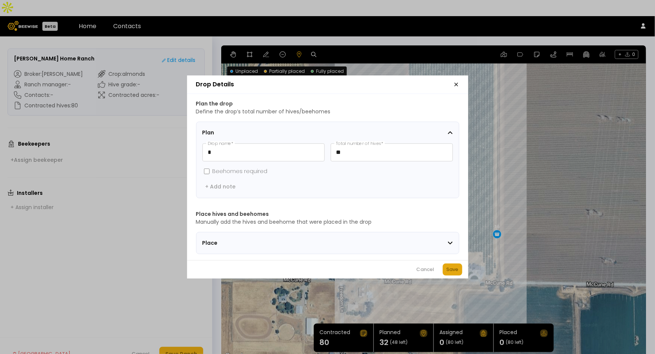
click at [451, 270] on div "Save" at bounding box center [453, 268] width 12 height 7
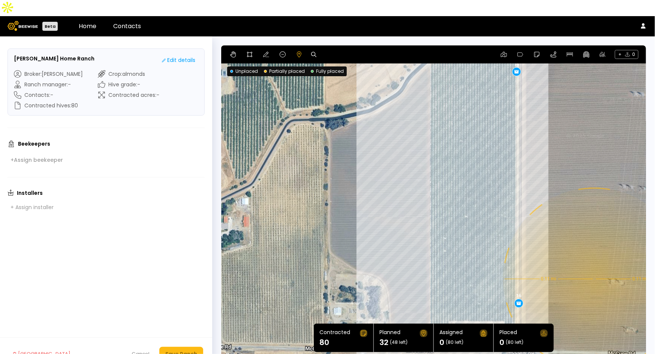
drag, startPoint x: 550, startPoint y: 124, endPoint x: 571, endPoint y: 196, distance: 75.3
click at [571, 196] on div "0.11 mi 0.11 mi 16 16" at bounding box center [433, 202] width 425 height 315
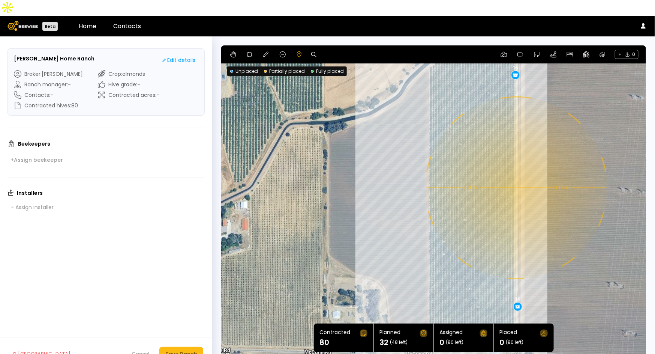
click at [516, 171] on div "0.11 mi 0.11 mi 16 16" at bounding box center [433, 202] width 425 height 315
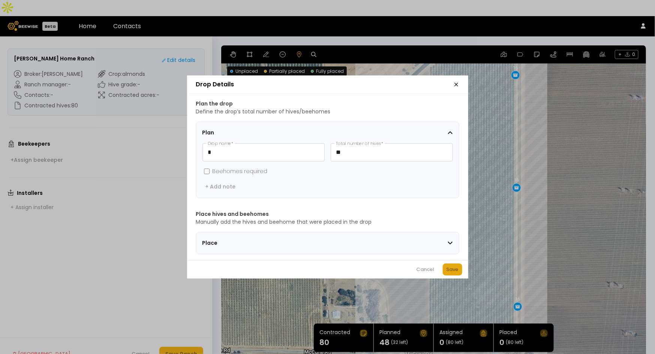
click at [450, 267] on button "Save" at bounding box center [452, 269] width 19 height 12
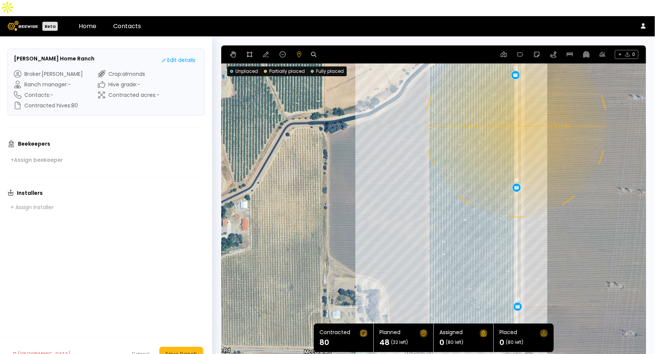
click at [516, 110] on div "0.11 mi 0.11 mi 16 16 16" at bounding box center [433, 202] width 425 height 315
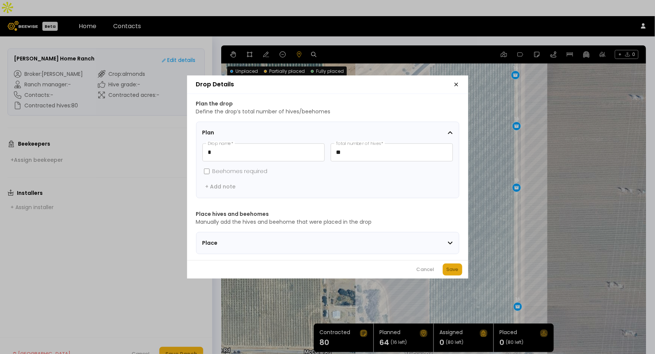
click at [449, 273] on div "Save" at bounding box center [453, 268] width 12 height 7
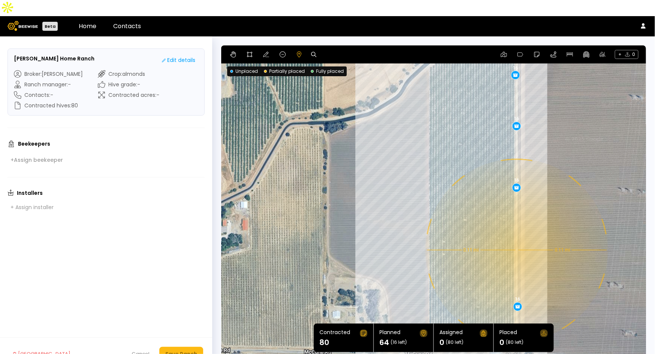
click at [516, 234] on div "0.11 mi 0.11 mi 16 16 16 16" at bounding box center [433, 202] width 425 height 315
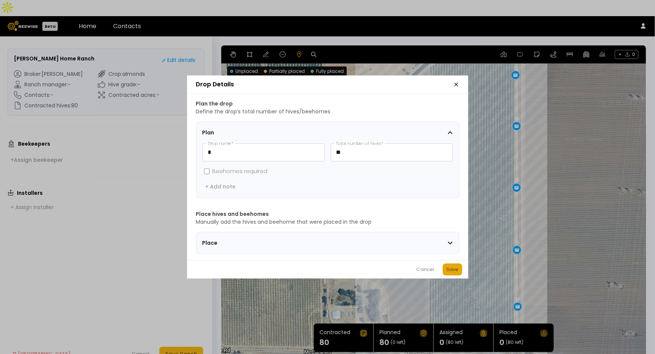
click at [456, 269] on div "Save" at bounding box center [453, 268] width 12 height 7
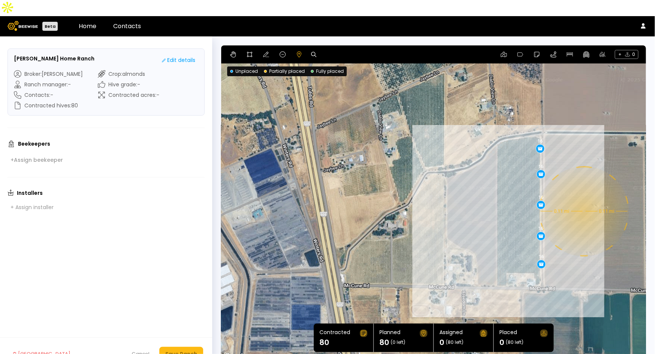
drag, startPoint x: 597, startPoint y: 190, endPoint x: 588, endPoint y: 192, distance: 9.3
click at [588, 192] on div "0.11 mi 0.11 mi 16 16 16 16 16" at bounding box center [433, 202] width 425 height 315
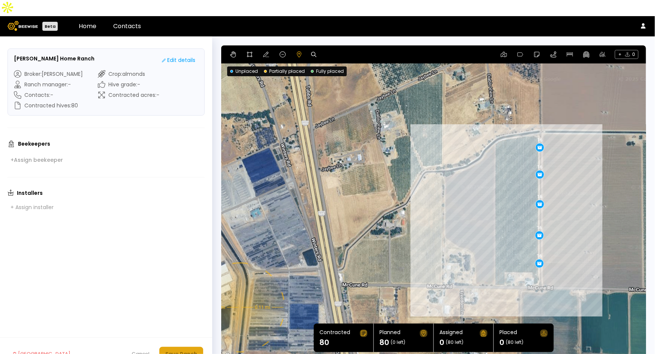
click at [184, 349] on div "Save Ranch" at bounding box center [181, 353] width 32 height 8
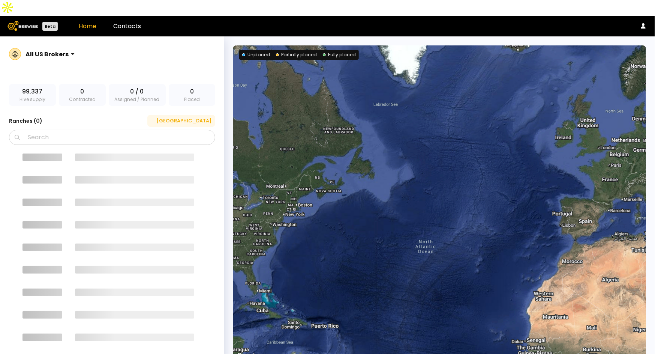
click at [201, 117] on div "[GEOGRAPHIC_DATA]" at bounding box center [181, 120] width 60 height 7
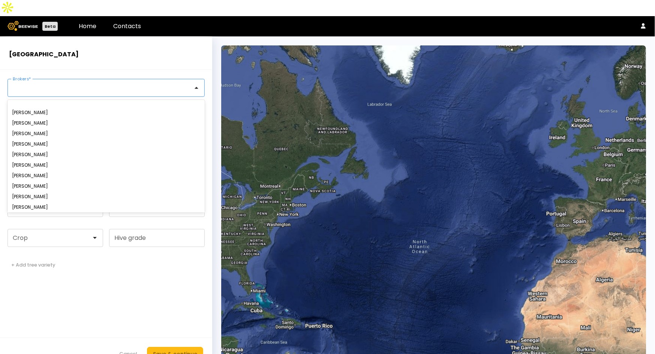
click at [78, 79] on div at bounding box center [103, 87] width 190 height 17
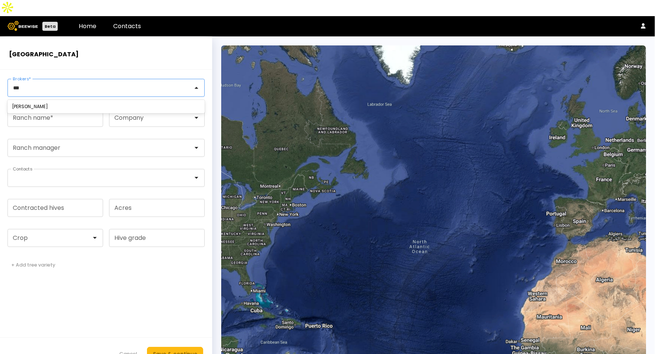
type input "****"
click at [58, 104] on div "[PERSON_NAME]" at bounding box center [106, 106] width 188 height 4
click at [51, 109] on input "Ranch name *" at bounding box center [55, 117] width 95 height 17
paste input "**********"
type input "**********"
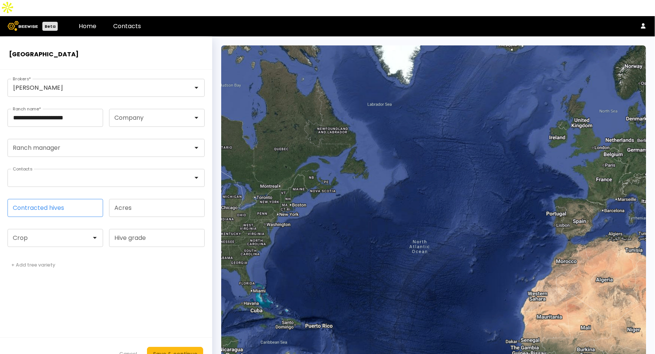
click at [53, 199] on input "Contracted hives" at bounding box center [55, 207] width 95 height 17
type input "**"
click at [63, 234] on div at bounding box center [52, 237] width 78 height 7
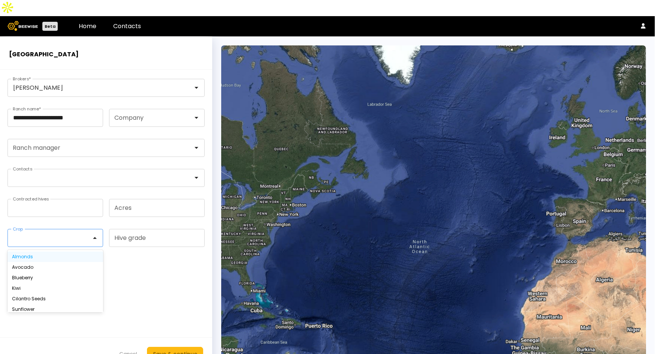
click at [53, 254] on div "Almonds" at bounding box center [55, 256] width 87 height 4
click at [176, 349] on div "Save & continue" at bounding box center [175, 353] width 44 height 8
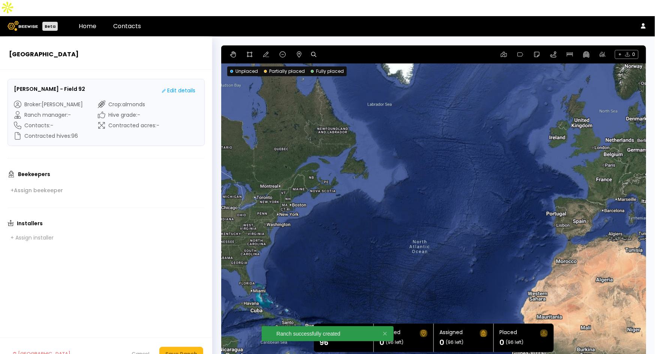
click at [315, 52] on icon at bounding box center [313, 54] width 5 height 5
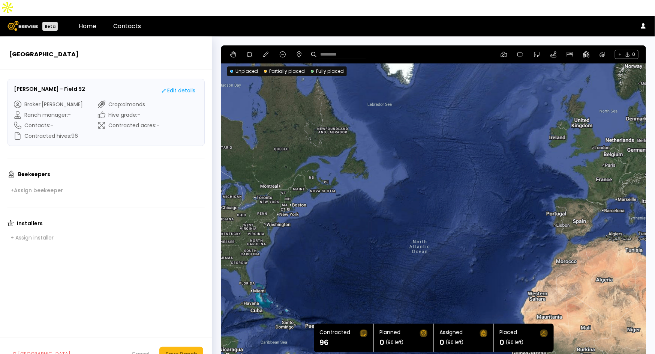
click at [333, 50] on input at bounding box center [342, 54] width 46 height 9
paste input "**********"
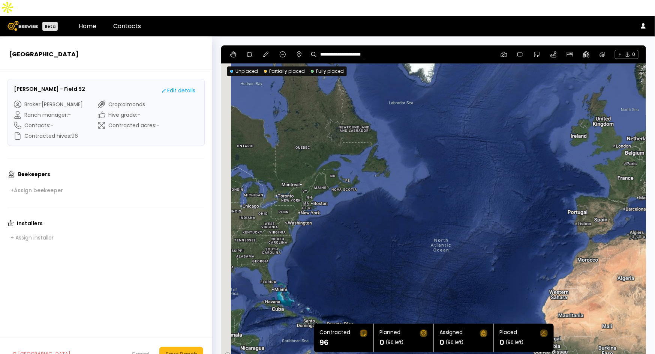
type input "**********"
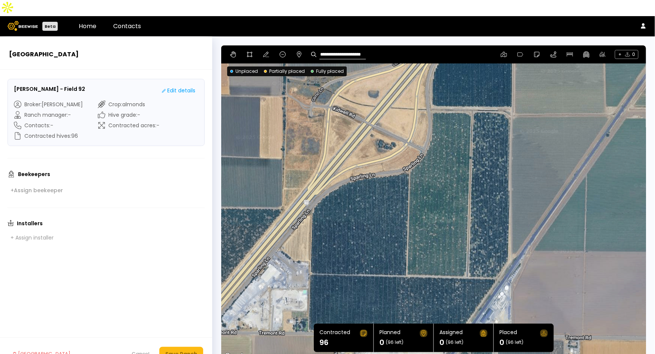
drag, startPoint x: 502, startPoint y: 194, endPoint x: 511, endPoint y: 143, distance: 51.3
click at [511, 143] on div at bounding box center [433, 202] width 425 height 315
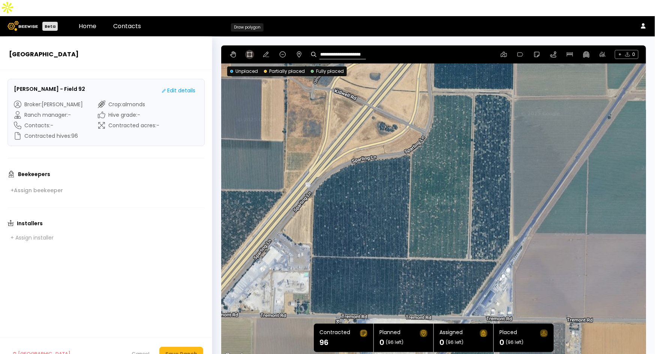
click at [252, 51] on icon at bounding box center [250, 54] width 6 height 6
click at [409, 137] on div at bounding box center [434, 203] width 424 height 316
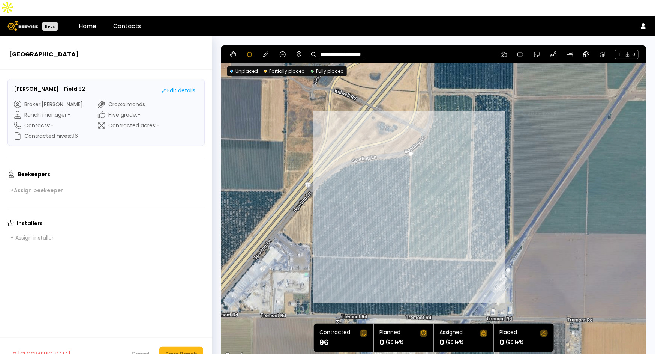
click at [406, 240] on div at bounding box center [434, 203] width 424 height 316
click at [468, 243] on div at bounding box center [434, 203] width 424 height 316
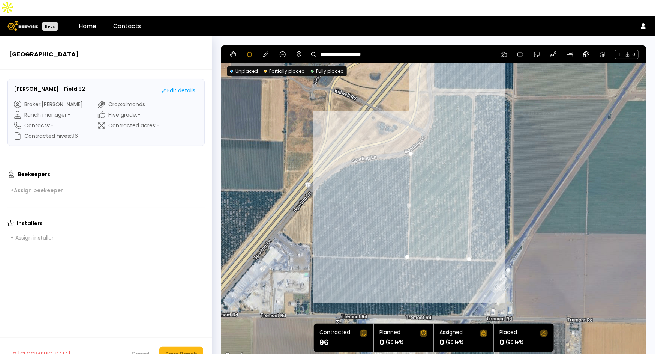
click at [472, 79] on div at bounding box center [434, 203] width 424 height 316
click at [466, 75] on div at bounding box center [434, 203] width 424 height 316
click at [432, 77] on div at bounding box center [434, 203] width 424 height 316
click at [433, 94] on div at bounding box center [434, 203] width 424 height 316
click at [430, 111] on div at bounding box center [434, 203] width 424 height 316
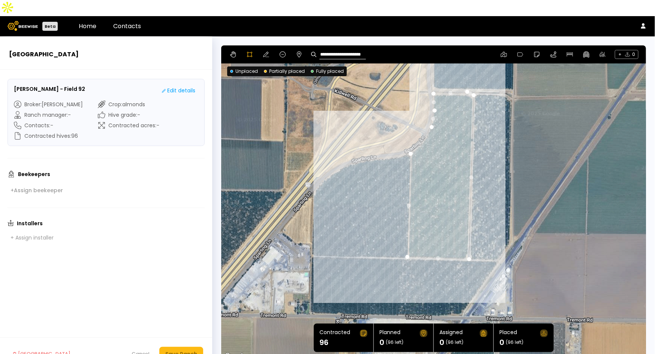
click at [424, 122] on div at bounding box center [434, 203] width 424 height 316
click at [419, 130] on div at bounding box center [434, 203] width 424 height 316
click at [414, 134] on div at bounding box center [434, 203] width 424 height 316
click at [411, 138] on div at bounding box center [434, 203] width 424 height 316
click at [261, 45] on div "**********" at bounding box center [433, 54] width 425 height 18
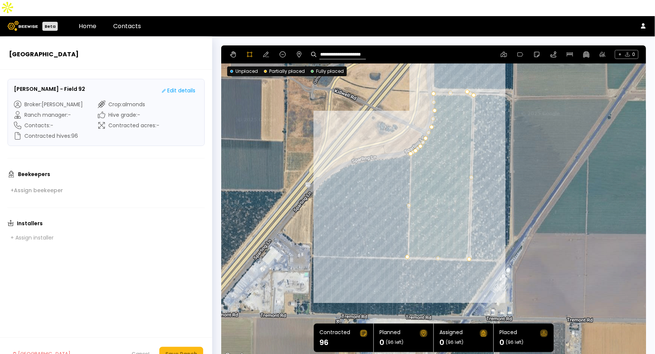
click at [261, 45] on div "**********" at bounding box center [433, 54] width 425 height 18
click at [263, 51] on icon at bounding box center [266, 54] width 6 height 6
drag, startPoint x: 475, startPoint y: 79, endPoint x: 475, endPoint y: 83, distance: 3.8
click at [175, 349] on div "Save Ranch" at bounding box center [181, 353] width 32 height 8
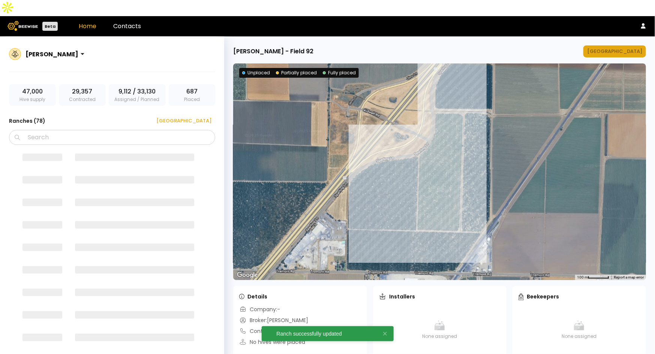
click at [621, 48] on div "[GEOGRAPHIC_DATA]" at bounding box center [614, 51] width 55 height 7
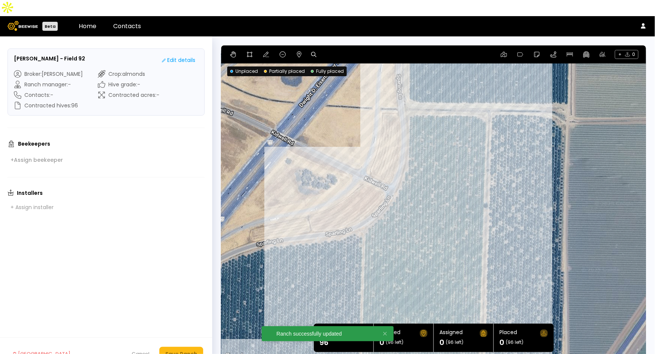
drag, startPoint x: 494, startPoint y: 134, endPoint x: 532, endPoint y: 189, distance: 67.1
click at [532, 189] on div at bounding box center [433, 202] width 425 height 315
click at [301, 51] on icon at bounding box center [299, 54] width 4 height 6
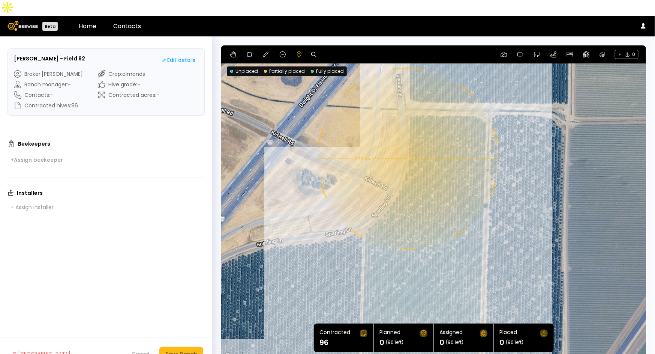
click at [407, 142] on div "0.11 mi 0.11 mi" at bounding box center [433, 202] width 425 height 315
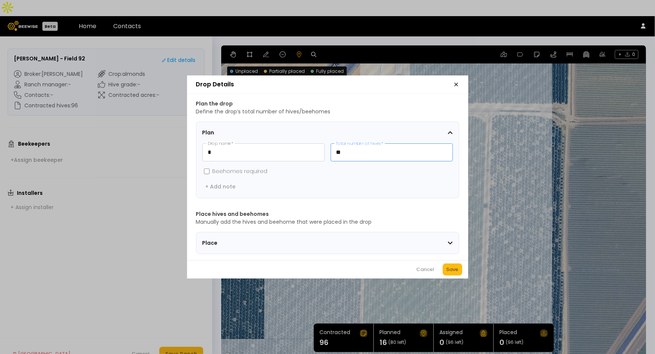
click at [397, 144] on input "**" at bounding box center [391, 152] width 121 height 17
type input "**"
click at [449, 271] on div "Save" at bounding box center [453, 268] width 12 height 7
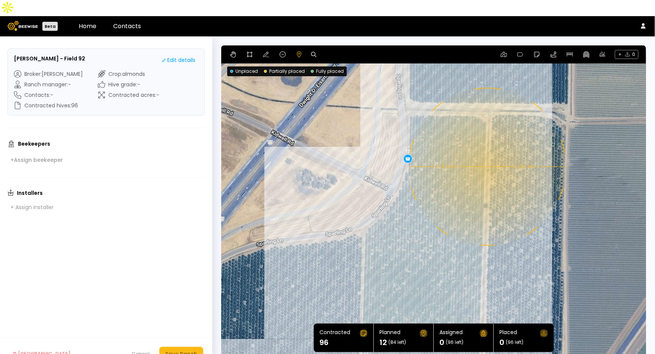
click at [487, 150] on div "0.1 mi 0.1 mi 12" at bounding box center [433, 202] width 425 height 315
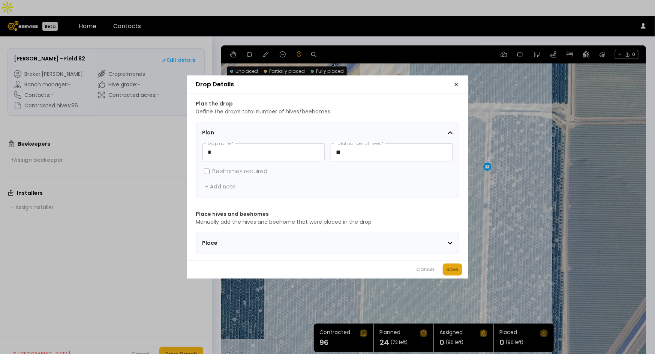
click at [456, 272] on div "Save" at bounding box center [453, 268] width 12 height 7
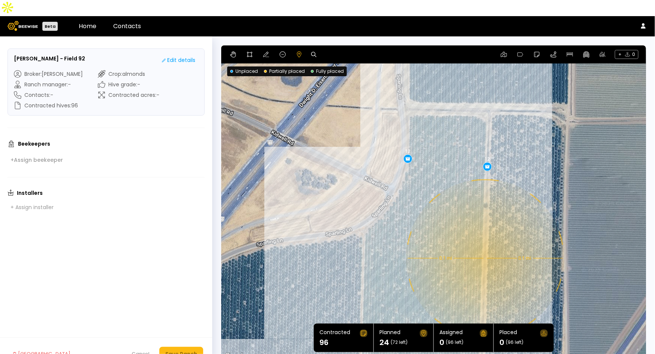
click at [484, 242] on div "0.1 mi 0.1 mi 12 12" at bounding box center [433, 202] width 425 height 315
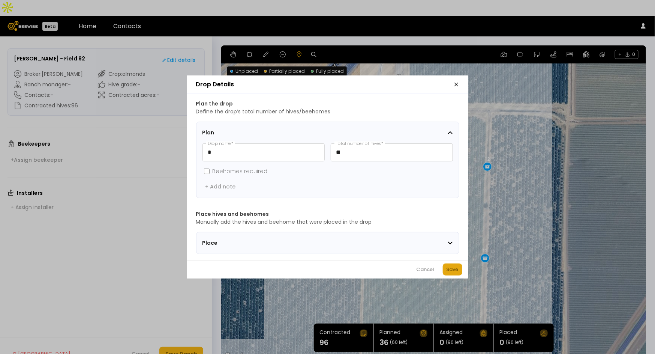
click at [456, 273] on div "Save" at bounding box center [453, 268] width 12 height 7
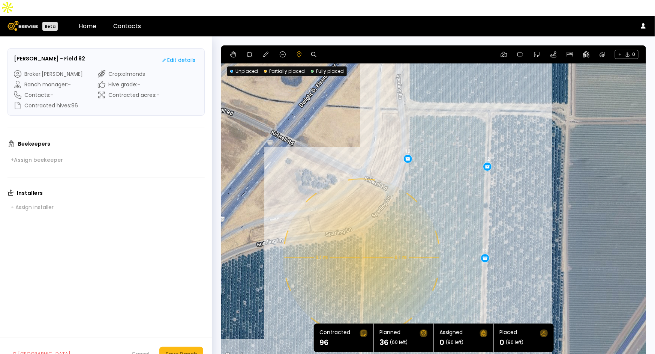
click at [361, 241] on div "0.1 mi 0.1 mi 12 12 12" at bounding box center [433, 202] width 425 height 315
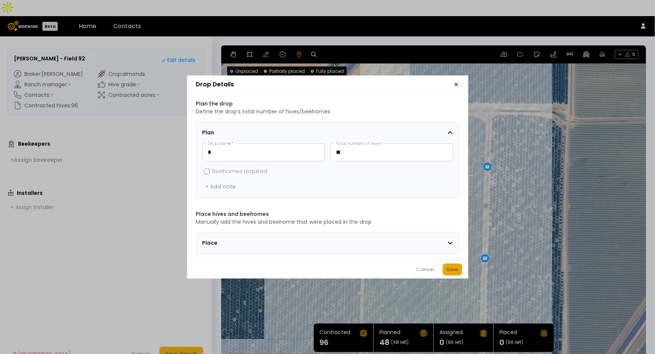
click at [456, 273] on div "Save" at bounding box center [453, 268] width 12 height 7
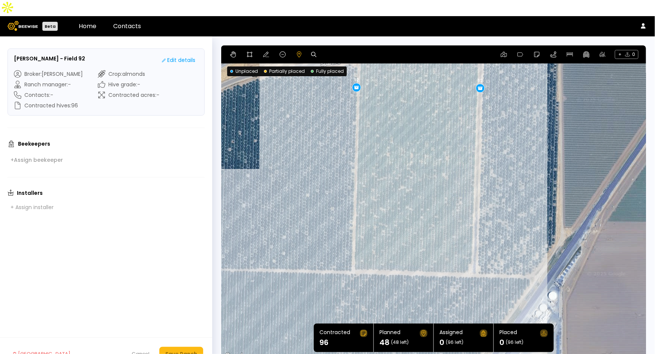
drag, startPoint x: 525, startPoint y: 277, endPoint x: 520, endPoint y: 108, distance: 169.9
click at [520, 108] on div "0.1 mi 0.1 mi 12 12 12 12" at bounding box center [433, 202] width 425 height 315
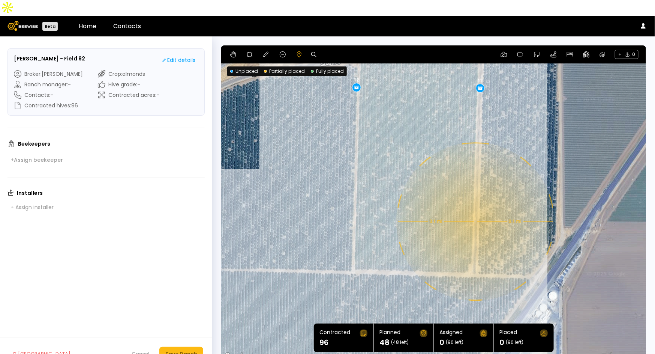
click at [475, 205] on div "0.1 mi 0.1 mi 12 12 12 12" at bounding box center [433, 202] width 425 height 315
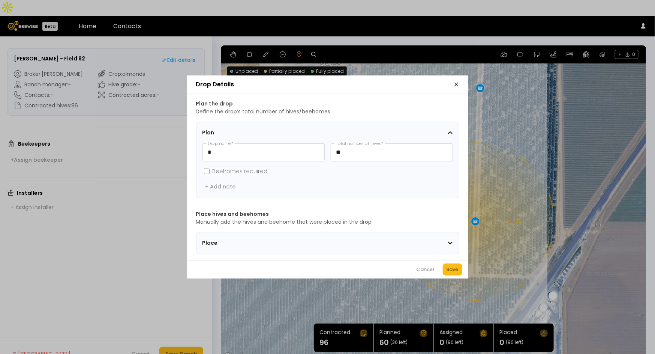
click at [453, 273] on div "Save" at bounding box center [453, 268] width 12 height 7
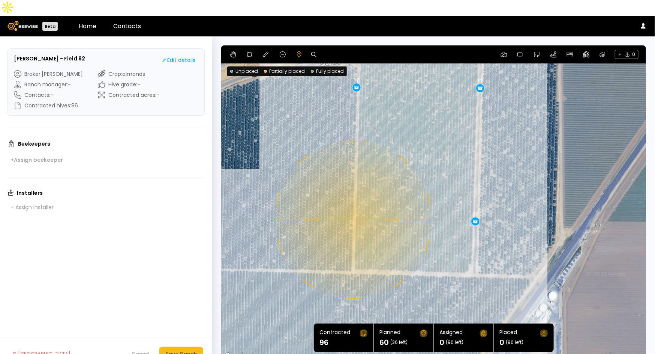
click at [352, 203] on div "0.1 mi 0.1 mi 12 12 12 12 12" at bounding box center [433, 202] width 425 height 315
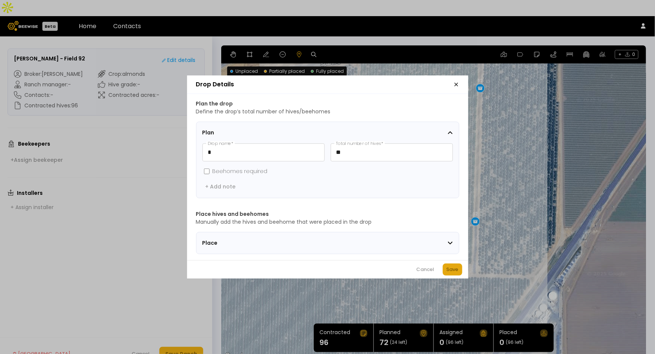
click at [453, 272] on div "Save" at bounding box center [453, 268] width 12 height 7
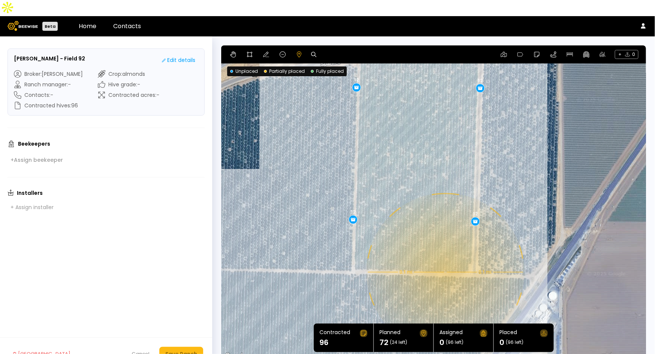
click at [445, 256] on div "0.1 mi 0.1 mi 12 12 12 12 12 12" at bounding box center [433, 202] width 425 height 315
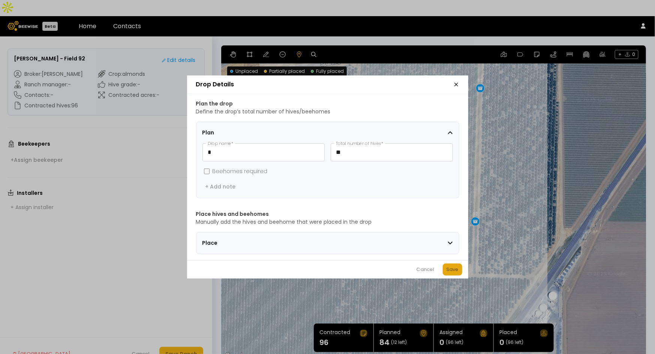
click at [450, 272] on div "Save" at bounding box center [453, 268] width 12 height 7
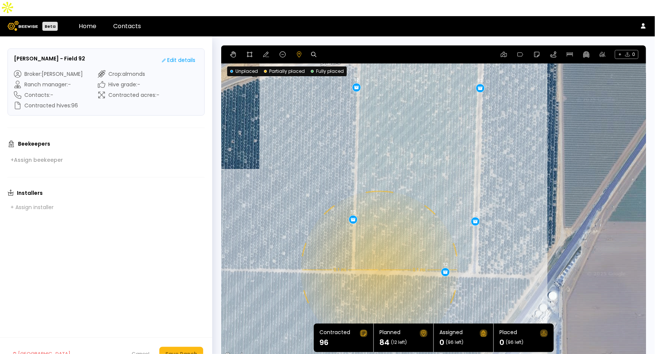
click at [379, 253] on div "0.1 mi 0.1 mi 12 12 12 12 12 12 12" at bounding box center [433, 202] width 425 height 315
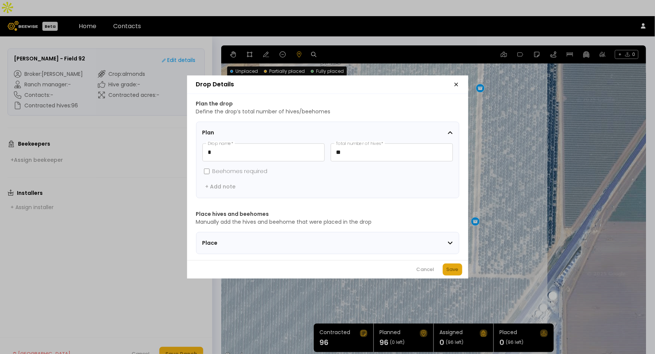
click at [449, 269] on div "Save" at bounding box center [453, 268] width 12 height 7
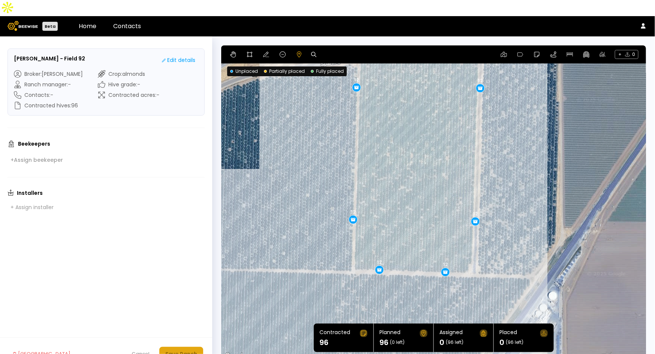
click at [187, 349] on div "Save Ranch" at bounding box center [181, 353] width 32 height 8
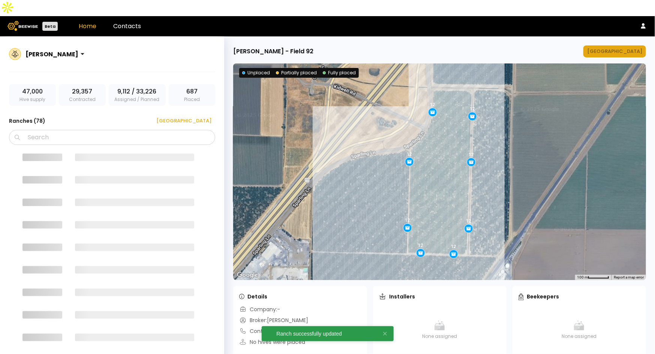
click at [628, 48] on div "[GEOGRAPHIC_DATA]" at bounding box center [614, 51] width 55 height 7
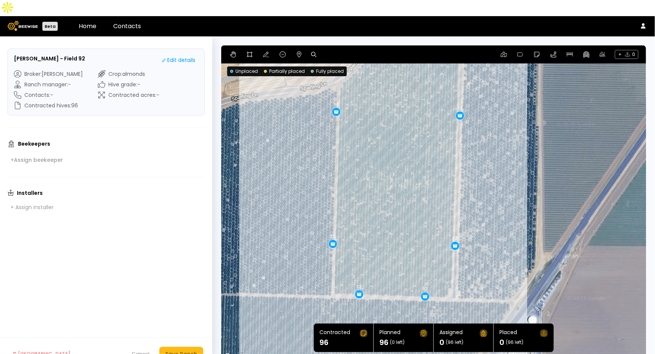
drag, startPoint x: 518, startPoint y: 202, endPoint x: 598, endPoint y: 149, distance: 96.0
click at [598, 149] on div "12 12 12 12 12 12 12 12" at bounding box center [433, 202] width 425 height 315
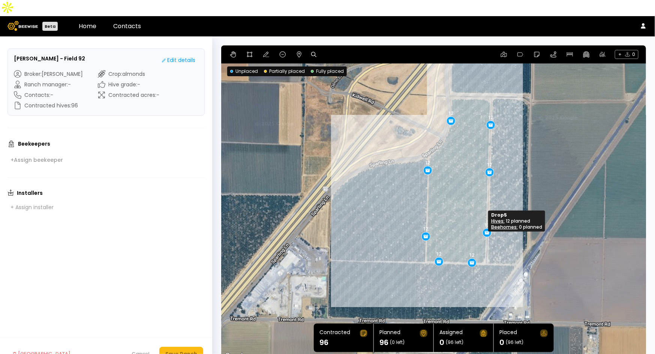
drag, startPoint x: 486, startPoint y: 219, endPoint x: 486, endPoint y: 215, distance: 4.5
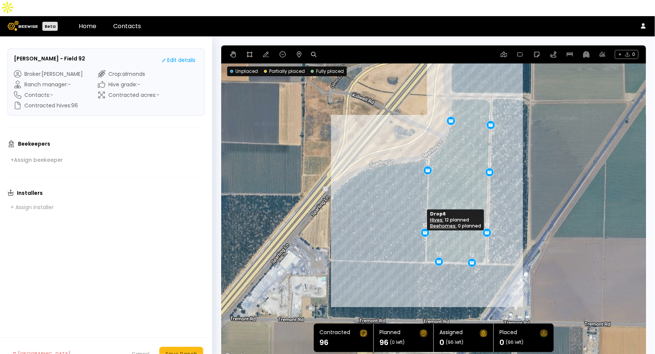
drag, startPoint x: 423, startPoint y: 221, endPoint x: 422, endPoint y: 217, distance: 3.8
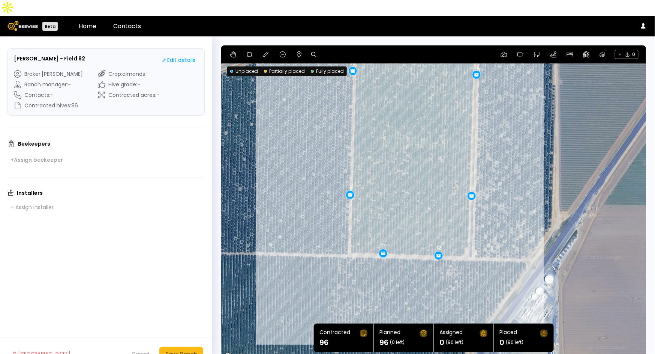
drag, startPoint x: 520, startPoint y: 198, endPoint x: 557, endPoint y: 157, distance: 54.7
click at [557, 157] on div "12 12 12 12 12 12 12 12" at bounding box center [433, 202] width 425 height 315
click at [178, 349] on div "Save Ranch" at bounding box center [181, 353] width 32 height 8
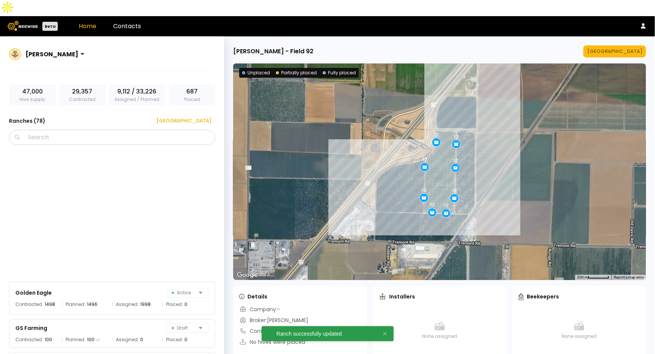
scroll to position [1886, 0]
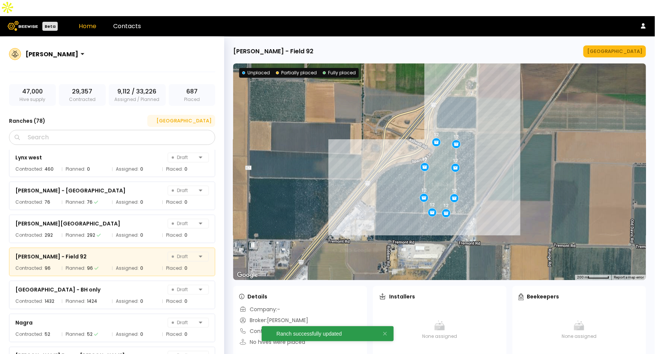
click at [206, 117] on div "[GEOGRAPHIC_DATA]" at bounding box center [181, 120] width 60 height 7
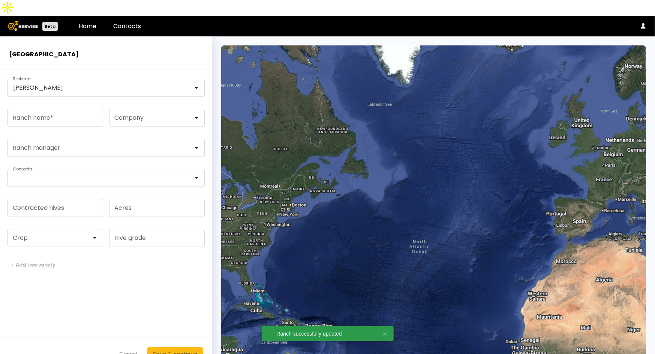
click at [76, 112] on form "Sharon Shin Brokers * Ranch name * Company Ranch manager Contacts Contracted hi…" at bounding box center [106, 220] width 212 height 300
click at [72, 109] on input "Ranch name *" at bounding box center [55, 117] width 95 height 17
paste input "**********"
type input "**********"
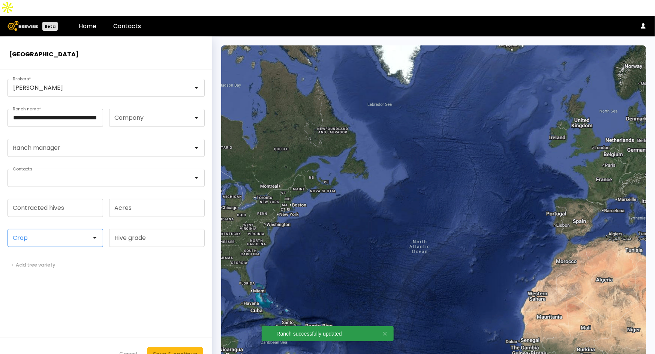
click at [54, 234] on div at bounding box center [52, 237] width 78 height 7
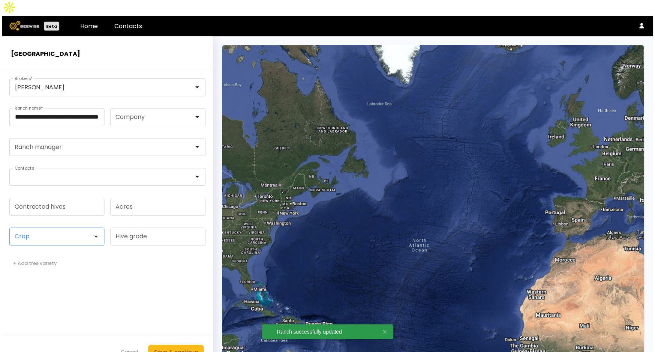
scroll to position [0, 0]
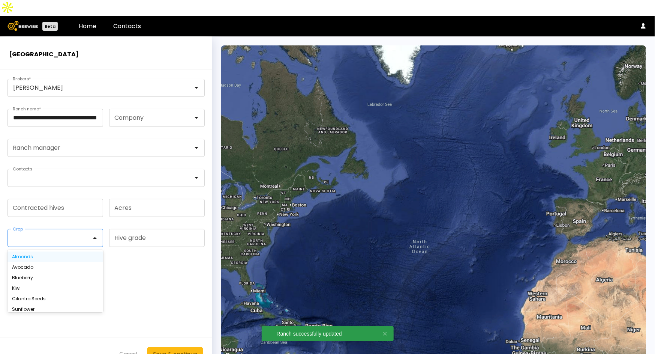
click at [45, 254] on div "Almonds" at bounding box center [55, 256] width 87 height 4
click at [58, 199] on input "Contracted hives" at bounding box center [55, 207] width 95 height 17
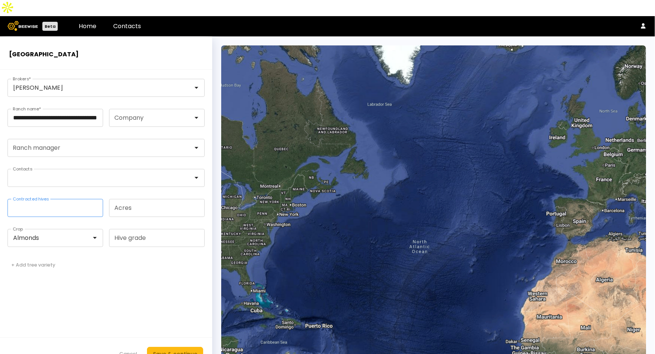
type input "**"
click at [165, 346] on button "Save & continue" at bounding box center [175, 353] width 56 height 14
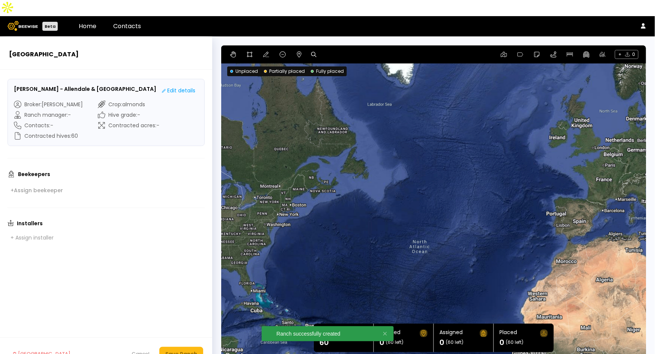
click at [315, 52] on icon at bounding box center [313, 54] width 5 height 5
click at [340, 50] on input at bounding box center [342, 54] width 46 height 9
paste input "**********"
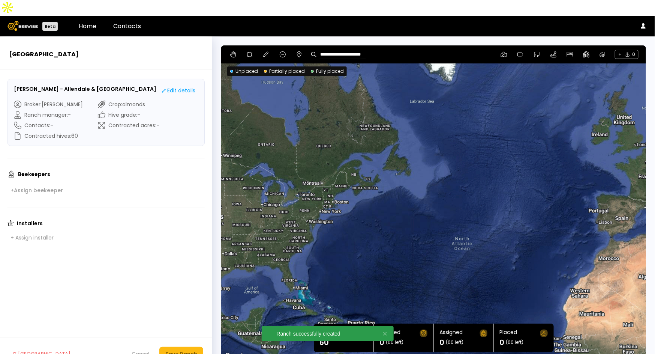
type input "**********"
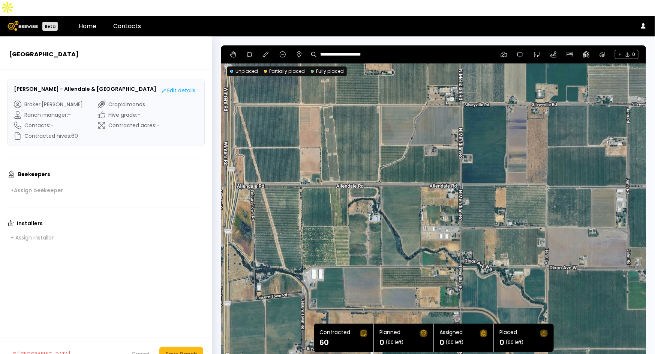
drag, startPoint x: 398, startPoint y: 176, endPoint x: 385, endPoint y: 122, distance: 55.8
click at [396, 139] on div at bounding box center [433, 202] width 425 height 315
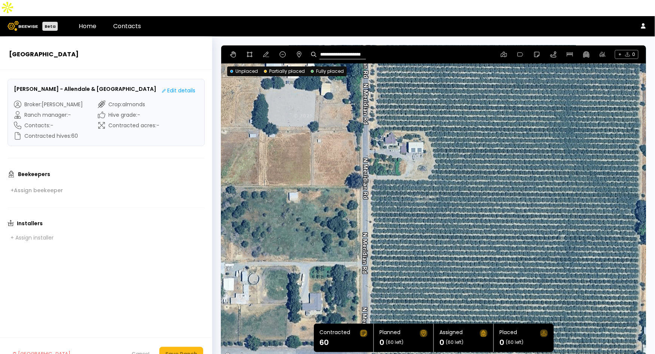
click at [546, 171] on div at bounding box center [433, 202] width 425 height 315
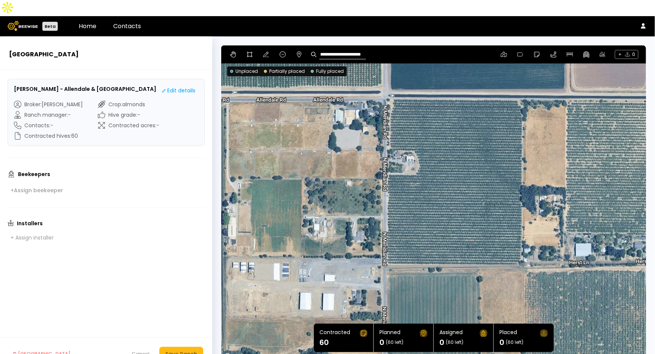
drag, startPoint x: 537, startPoint y: 166, endPoint x: 465, endPoint y: 157, distance: 72.9
click at [466, 157] on div at bounding box center [433, 202] width 425 height 315
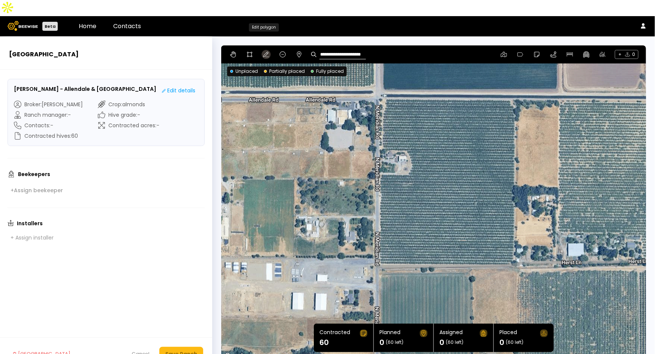
click at [266, 52] on icon at bounding box center [266, 54] width 6 height 5
click at [244, 45] on div "**********" at bounding box center [433, 54] width 425 height 18
click at [247, 51] on icon at bounding box center [250, 54] width 6 height 6
click at [384, 81] on div at bounding box center [434, 203] width 424 height 316
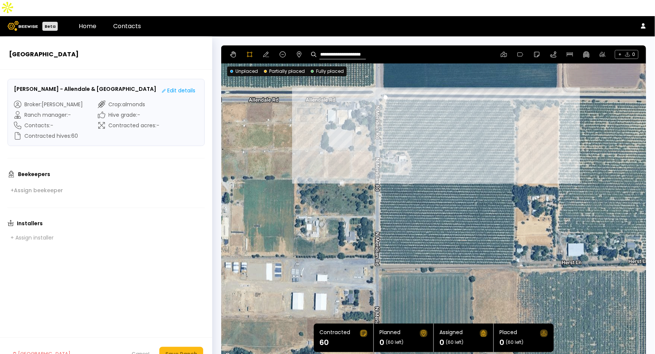
click at [508, 82] on div at bounding box center [434, 203] width 424 height 316
click at [514, 88] on div at bounding box center [434, 203] width 424 height 316
click at [513, 96] on div at bounding box center [434, 203] width 424 height 316
click at [516, 100] on div at bounding box center [434, 203] width 424 height 316
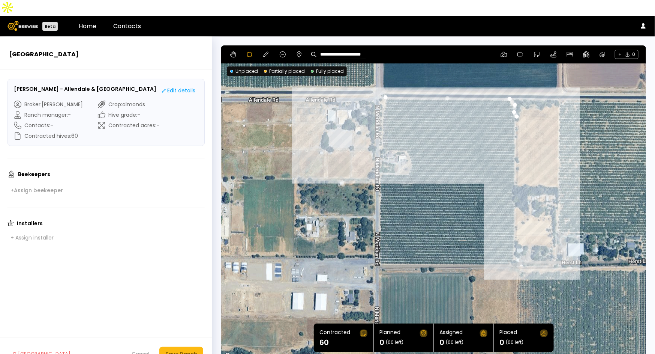
click at [514, 247] on div at bounding box center [434, 203] width 424 height 316
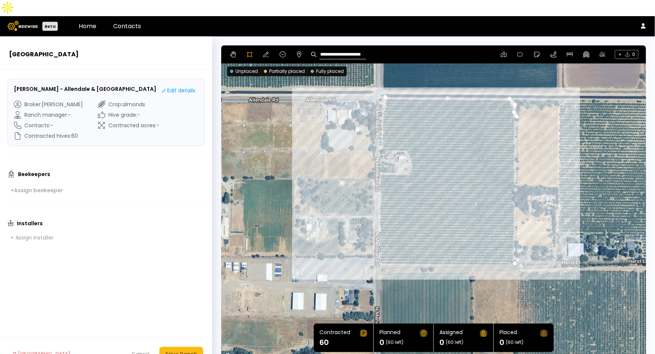
click at [378, 248] on div at bounding box center [434, 203] width 424 height 316
click at [378, 157] on div at bounding box center [434, 203] width 424 height 316
click at [392, 157] on div at bounding box center [434, 203] width 424 height 316
click at [407, 157] on div at bounding box center [434, 203] width 424 height 316
click at [411, 151] on div at bounding box center [434, 203] width 424 height 316
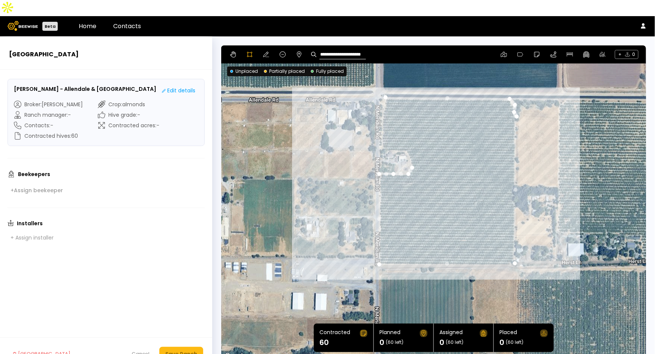
click at [411, 145] on div at bounding box center [434, 203] width 424 height 316
click at [407, 138] on div at bounding box center [434, 203] width 424 height 316
click at [405, 133] on div at bounding box center [434, 203] width 424 height 316
click at [381, 133] on div at bounding box center [434, 203] width 424 height 316
click at [384, 81] on div at bounding box center [434, 203] width 424 height 316
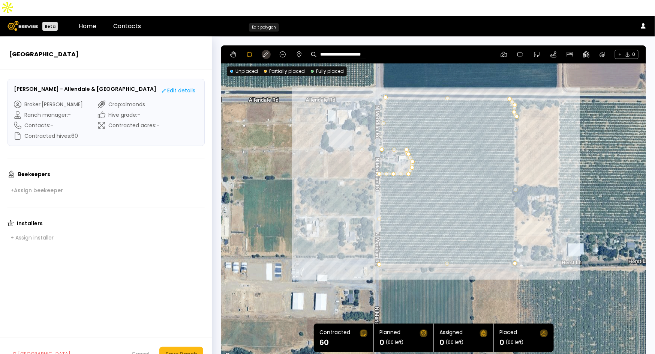
click at [263, 51] on icon at bounding box center [266, 54] width 6 height 6
click at [179, 346] on button "Save Ranch" at bounding box center [181, 353] width 44 height 14
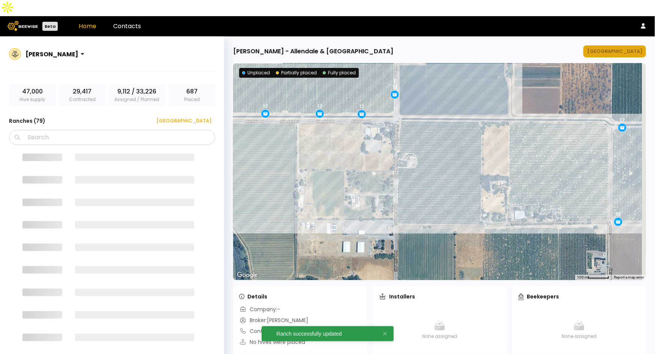
click at [623, 48] on div "[GEOGRAPHIC_DATA]" at bounding box center [614, 51] width 55 height 7
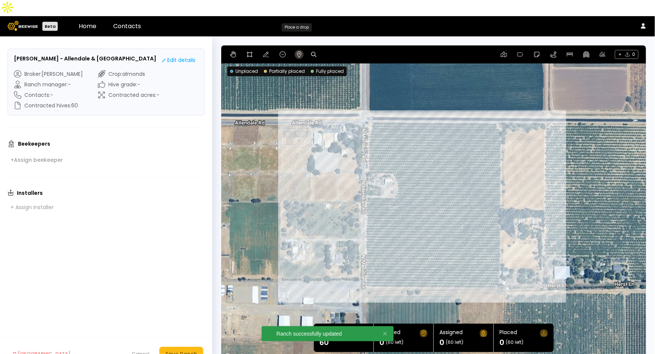
click at [297, 51] on icon at bounding box center [299, 54] width 6 height 6
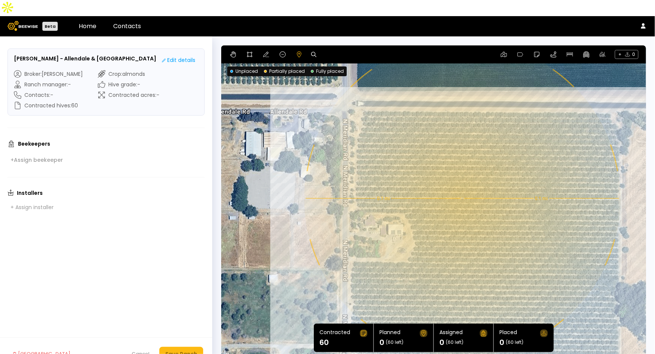
drag, startPoint x: 462, startPoint y: 122, endPoint x: 462, endPoint y: 153, distance: 31.1
click at [462, 153] on div "0.1 mi 0.1 mi" at bounding box center [433, 202] width 425 height 315
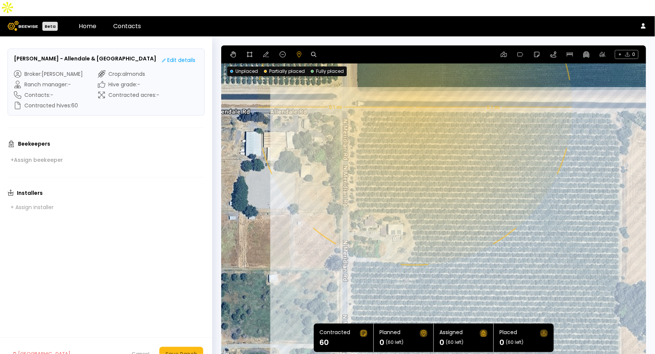
click at [414, 91] on div "0.1 mi 0.1 mi" at bounding box center [433, 202] width 425 height 315
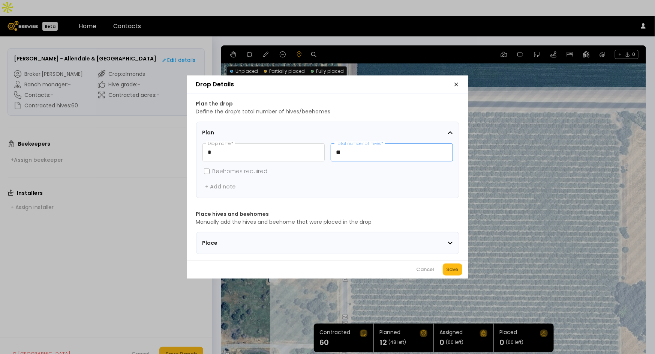
drag, startPoint x: 357, startPoint y: 147, endPoint x: 329, endPoint y: 149, distance: 28.2
click at [329, 149] on div "* Drop name * ** Total number of hives *" at bounding box center [327, 152] width 250 height 18
type input "*"
click at [453, 273] on div "Save" at bounding box center [453, 268] width 12 height 7
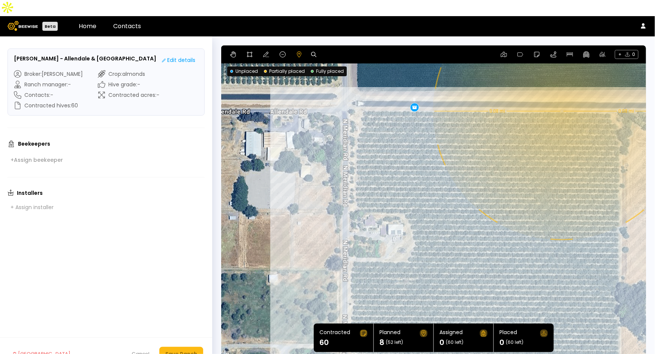
click at [561, 95] on div "0.08 mi 0.08 mi 8" at bounding box center [433, 202] width 425 height 315
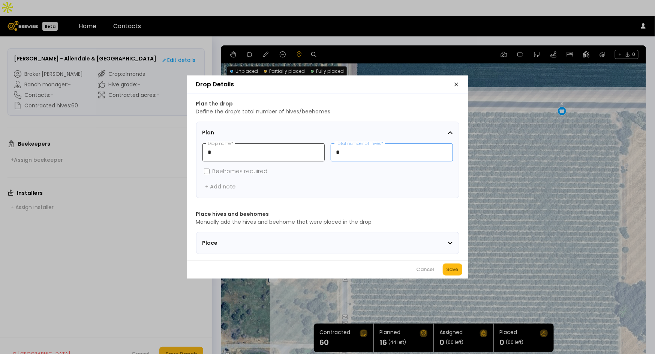
drag, startPoint x: 355, startPoint y: 146, endPoint x: 318, endPoint y: 145, distance: 37.5
click at [318, 145] on div "* Drop name * * Total number of hives *" at bounding box center [327, 152] width 250 height 18
type input "**"
click at [454, 273] on div "Save" at bounding box center [453, 268] width 12 height 7
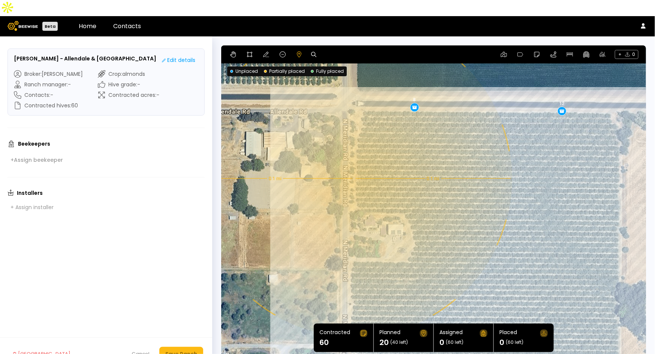
click at [353, 162] on div "0.1 mi 0.1 mi 8 12" at bounding box center [433, 202] width 425 height 315
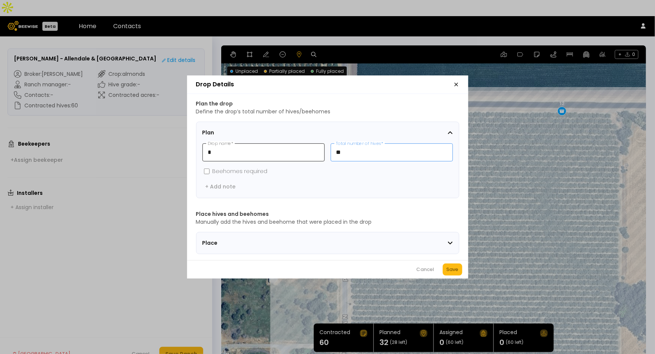
drag, startPoint x: 371, startPoint y: 153, endPoint x: 319, endPoint y: 145, distance: 52.6
click at [319, 145] on div "* Drop name * ** Total number of hives *" at bounding box center [327, 152] width 250 height 18
type input "*"
click at [460, 274] on button "Save" at bounding box center [452, 269] width 19 height 12
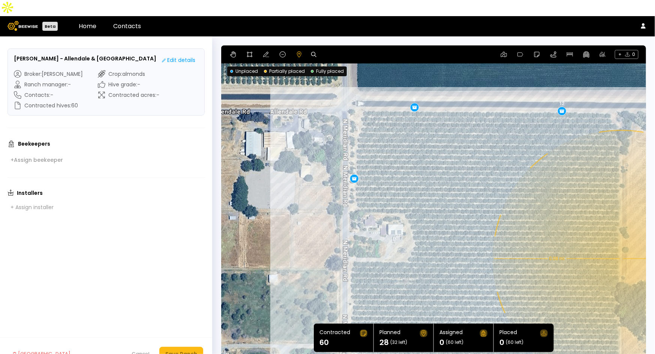
click at [621, 242] on div "0.08 mi 0.08 mi 8 12 8" at bounding box center [433, 202] width 425 height 315
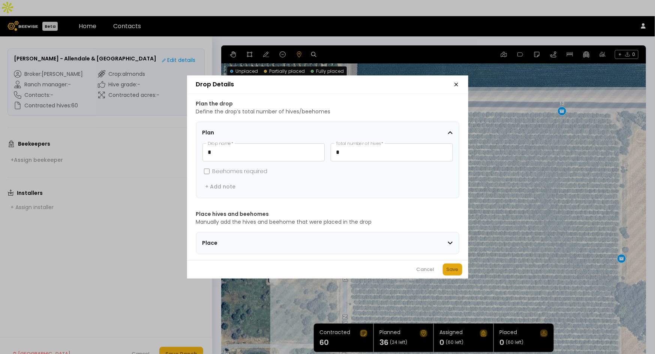
click at [453, 273] on div "Save" at bounding box center [453, 268] width 12 height 7
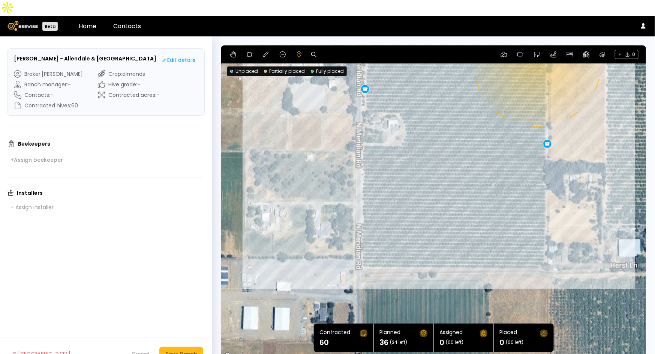
drag, startPoint x: 497, startPoint y: 255, endPoint x: 519, endPoint y: 149, distance: 108.8
click at [519, 149] on div "0.08 mi 0.08 mi 8 12 8 8" at bounding box center [433, 202] width 425 height 315
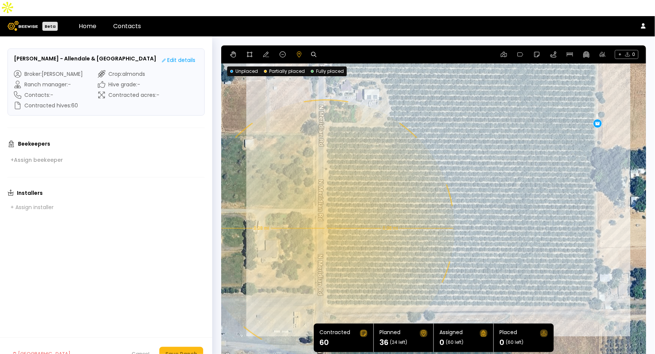
click at [325, 212] on div "0.08 mi 0.08 mi 8 12 8 8" at bounding box center [433, 202] width 425 height 315
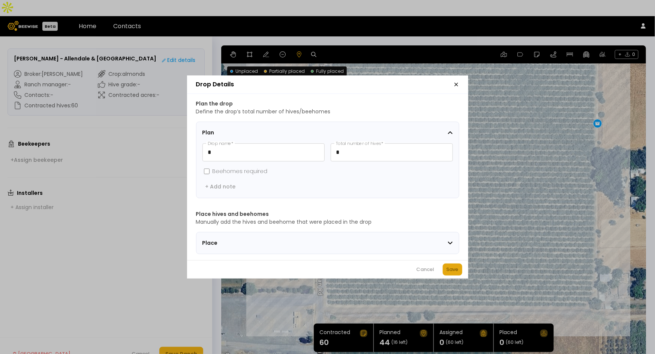
click at [457, 273] on div "Save" at bounding box center [453, 268] width 12 height 7
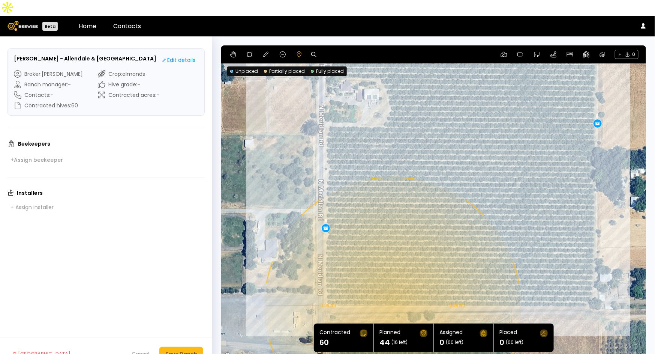
click at [392, 289] on div "0.08 mi 0.08 mi 8 12 8 8 8" at bounding box center [433, 202] width 425 height 315
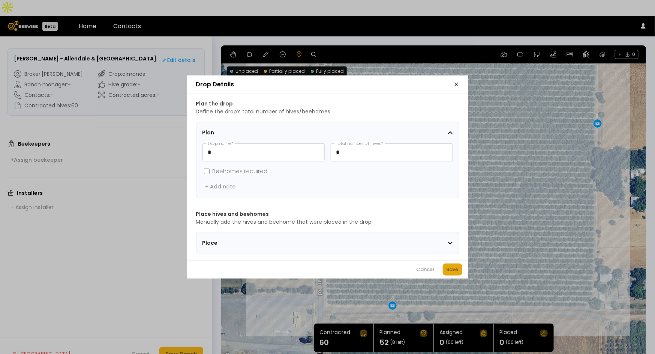
click at [453, 272] on div "Save" at bounding box center [453, 268] width 12 height 7
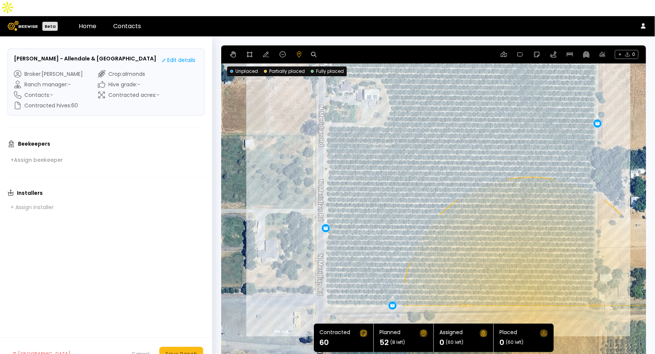
click at [530, 289] on div "0.08 mi 0.08 mi 8 12 8 8 8 8" at bounding box center [433, 202] width 425 height 315
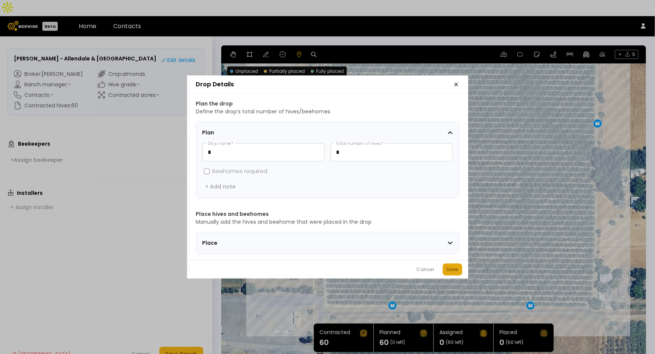
click at [448, 270] on div "Save" at bounding box center [453, 268] width 12 height 7
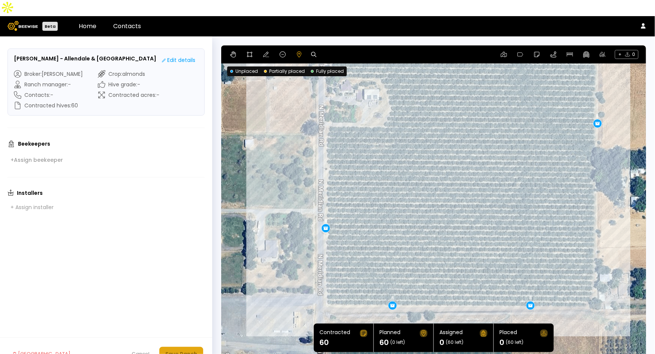
click at [190, 346] on button "Save Ranch" at bounding box center [181, 353] width 44 height 14
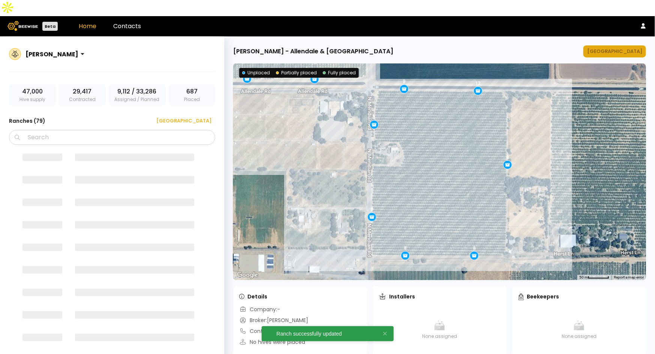
click at [623, 48] on div "[GEOGRAPHIC_DATA]" at bounding box center [614, 51] width 55 height 7
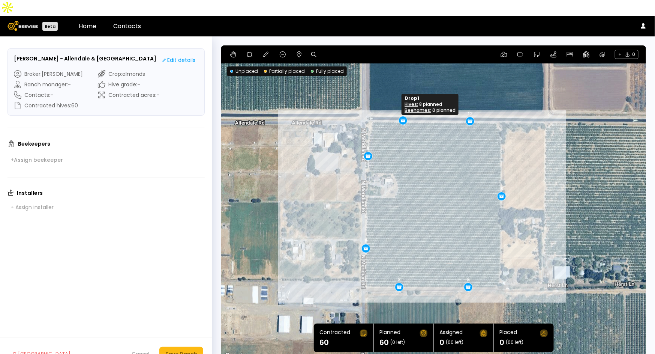
drag, startPoint x: 396, startPoint y: 104, endPoint x: 401, endPoint y: 104, distance: 4.9
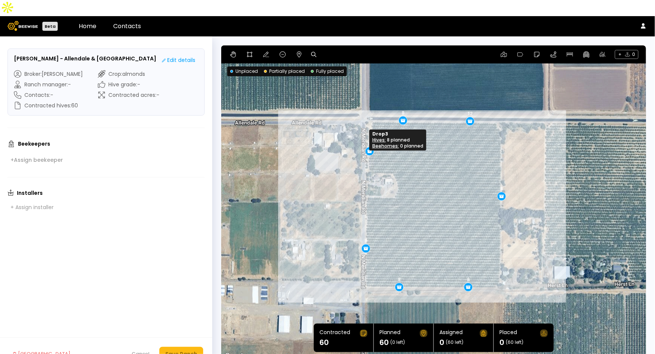
drag, startPoint x: 367, startPoint y: 139, endPoint x: 368, endPoint y: 134, distance: 5.1
click at [177, 349] on div "Save Ranch" at bounding box center [181, 353] width 32 height 8
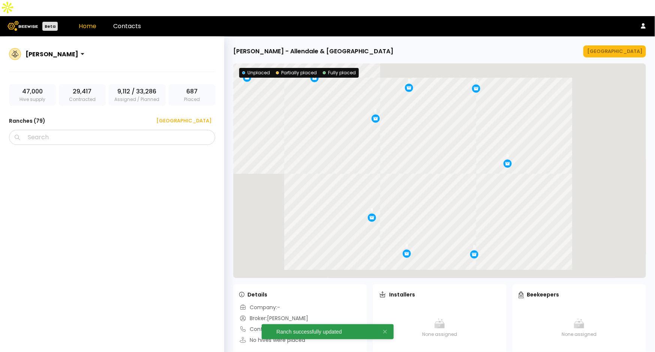
scroll to position [2389, 0]
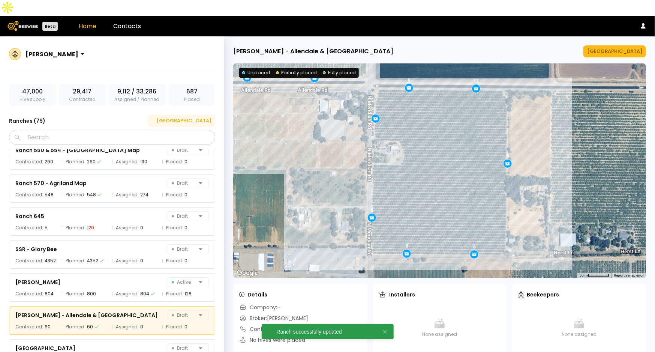
click at [199, 117] on div "[GEOGRAPHIC_DATA]" at bounding box center [181, 120] width 60 height 7
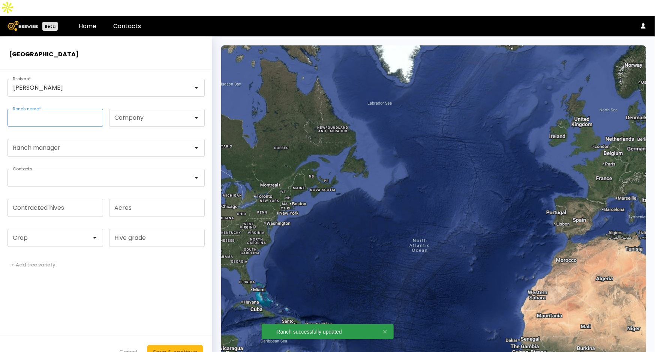
click at [67, 109] on input "Ranch name *" at bounding box center [55, 117] width 95 height 17
paste input "**********"
type input "**********"
click at [57, 234] on div at bounding box center [52, 237] width 78 height 7
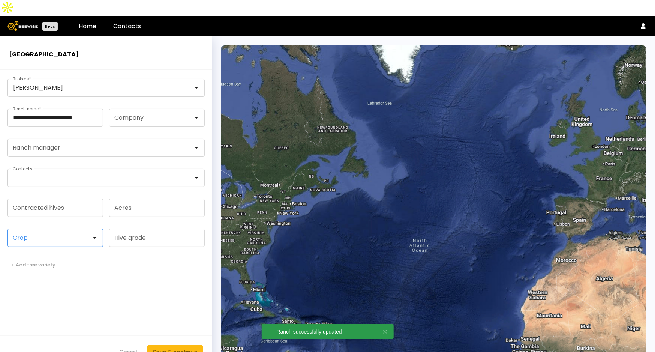
scroll to position [0, 0]
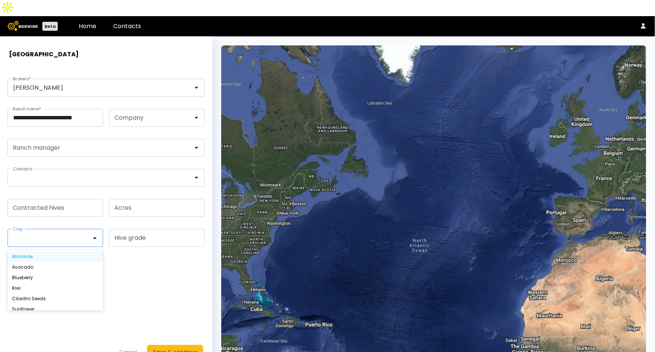
click at [40, 254] on div "Almonds" at bounding box center [55, 256] width 87 height 4
click at [46, 199] on input "Contracted hives" at bounding box center [55, 207] width 95 height 17
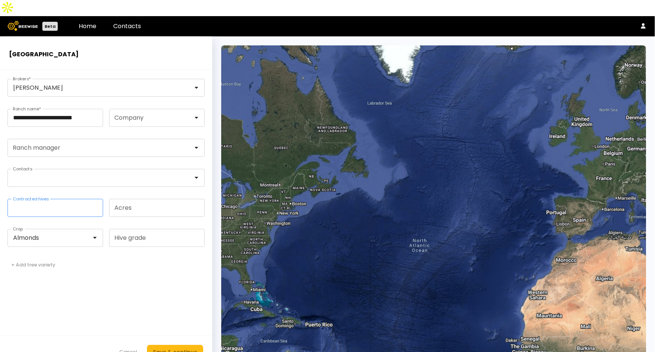
type input "**"
click at [187, 345] on button "Save & continue" at bounding box center [175, 352] width 56 height 14
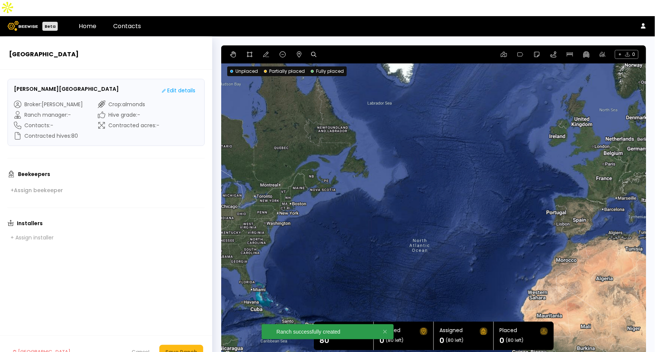
click at [310, 45] on div "+ 0" at bounding box center [433, 54] width 425 height 18
click at [315, 52] on icon at bounding box center [313, 54] width 5 height 5
click at [337, 50] on input at bounding box center [342, 54] width 46 height 9
paste input "**********"
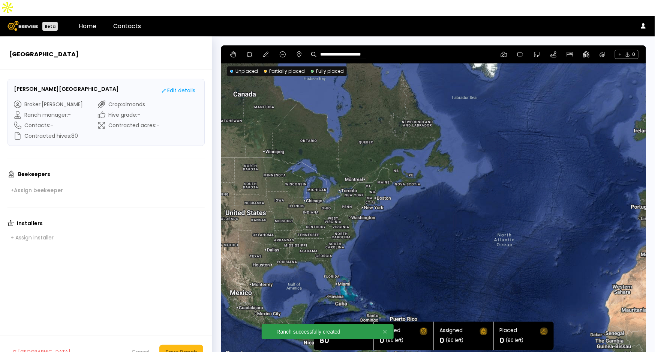
type input "**********"
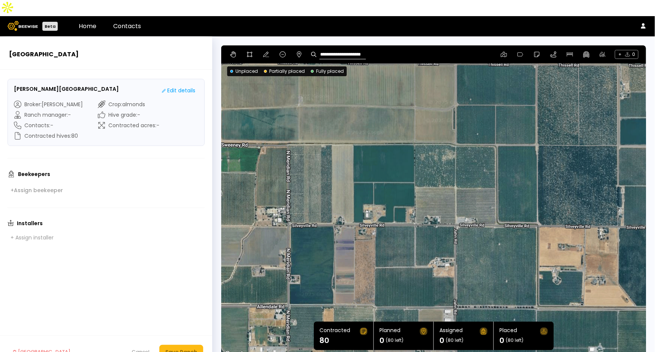
drag, startPoint x: 406, startPoint y: 166, endPoint x: 506, endPoint y: 158, distance: 100.8
click at [506, 158] on div at bounding box center [433, 201] width 425 height 313
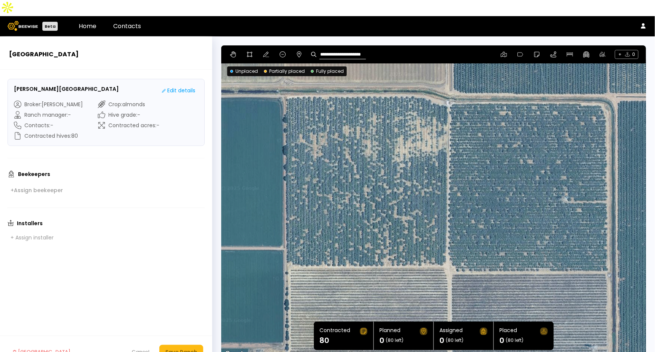
drag, startPoint x: 503, startPoint y: 117, endPoint x: 494, endPoint y: 184, distance: 67.7
click at [494, 184] on div at bounding box center [433, 201] width 425 height 313
click at [263, 51] on icon at bounding box center [266, 54] width 6 height 6
click at [247, 52] on icon at bounding box center [249, 54] width 5 height 5
click at [284, 81] on div at bounding box center [434, 202] width 424 height 314
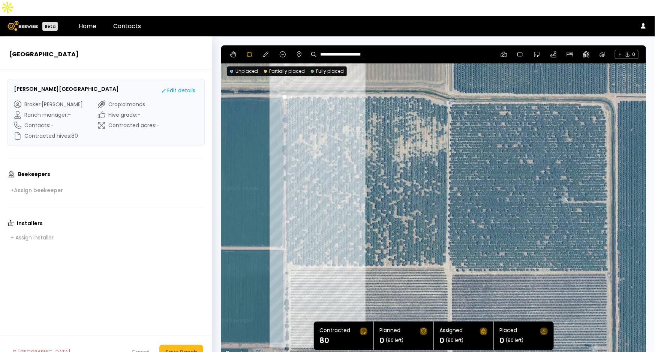
click at [285, 247] on div at bounding box center [434, 202] width 424 height 314
click at [290, 248] on div at bounding box center [434, 202] width 424 height 314
click at [294, 252] on div at bounding box center [434, 202] width 424 height 314
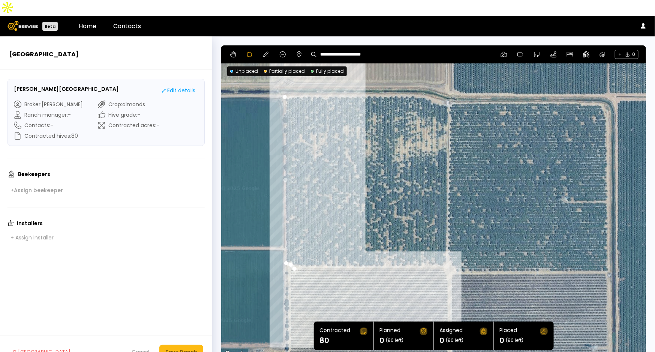
click at [443, 250] on div at bounding box center [434, 202] width 424 height 314
click at [448, 246] on div at bounding box center [434, 202] width 424 height 314
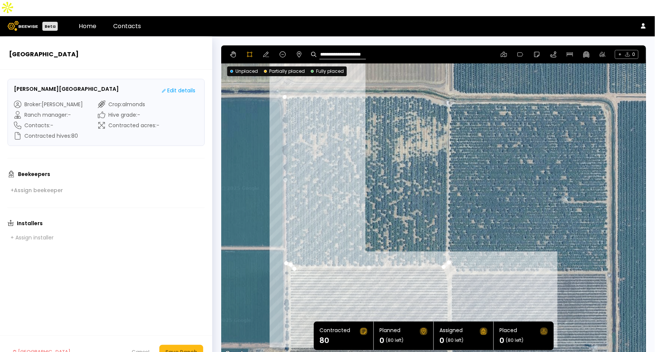
click at [456, 256] on div at bounding box center [434, 202] width 424 height 314
click at [475, 257] on div at bounding box center [434, 202] width 424 height 314
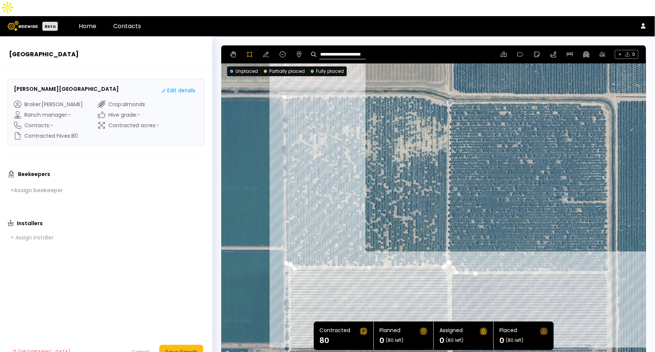
click at [608, 257] on div at bounding box center [434, 202] width 424 height 314
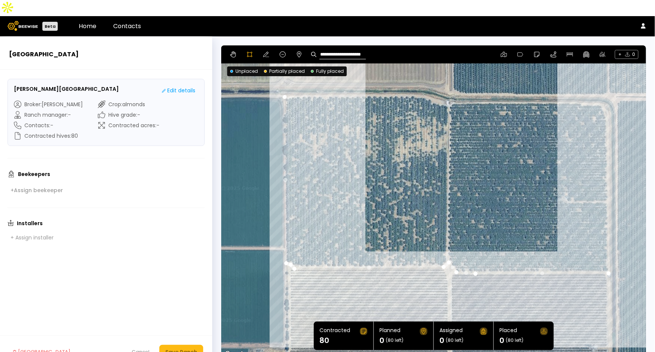
click at [607, 100] on div at bounding box center [434, 202] width 424 height 314
click at [602, 87] on div at bounding box center [434, 202] width 424 height 314
click at [585, 87] on div at bounding box center [434, 202] width 424 height 314
click at [579, 85] on div at bounding box center [434, 202] width 424 height 314
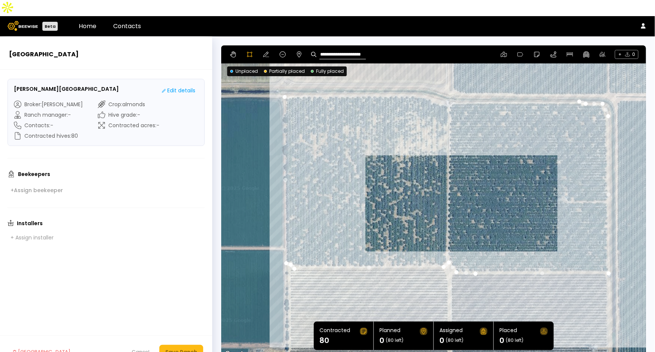
click at [450, 87] on div at bounding box center [434, 202] width 424 height 314
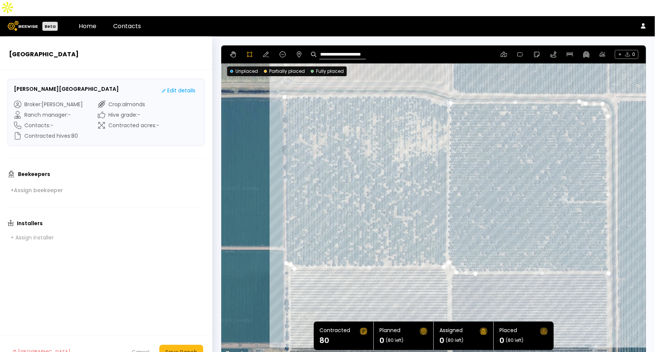
click at [449, 89] on div at bounding box center [434, 202] width 424 height 314
click at [437, 87] on div at bounding box center [434, 202] width 424 height 314
click at [428, 81] on div at bounding box center [434, 202] width 424 height 314
click at [417, 80] on div at bounding box center [434, 202] width 424 height 314
click at [402, 79] on div at bounding box center [434, 202] width 424 height 314
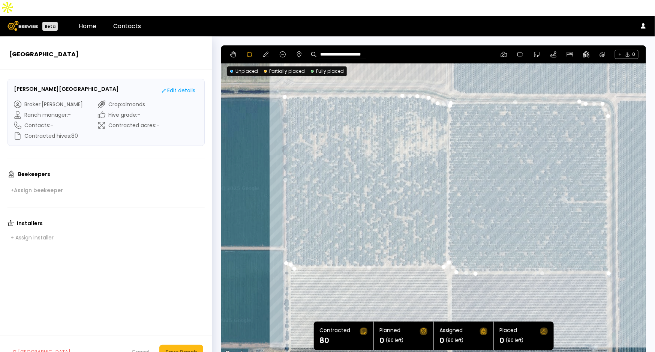
click at [285, 81] on div at bounding box center [434, 202] width 424 height 314
click at [169, 345] on button "Save Ranch" at bounding box center [181, 352] width 44 height 14
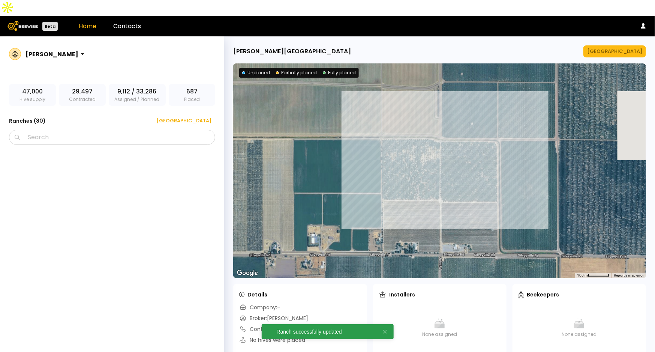
click at [623, 42] on div "Tom Monk - Monk Home Ranch Manage Ranch ← Move left → Move right ↑ Move up ↓ Mo…" at bounding box center [439, 201] width 431 height 331
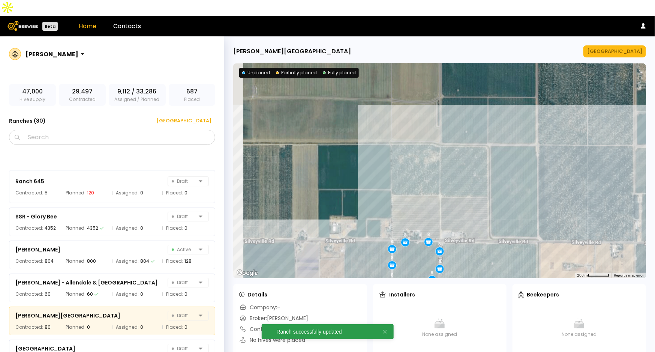
scroll to position [2421, 0]
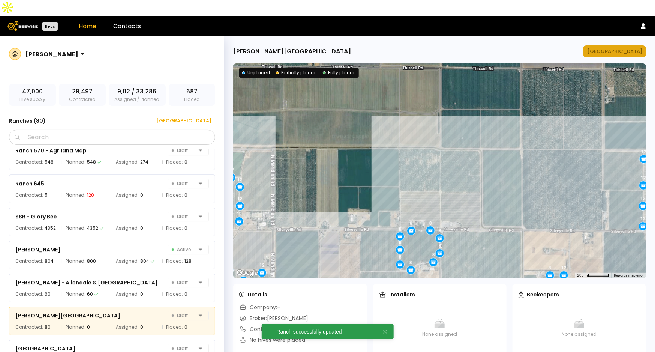
click at [619, 48] on div "[GEOGRAPHIC_DATA]" at bounding box center [614, 51] width 55 height 7
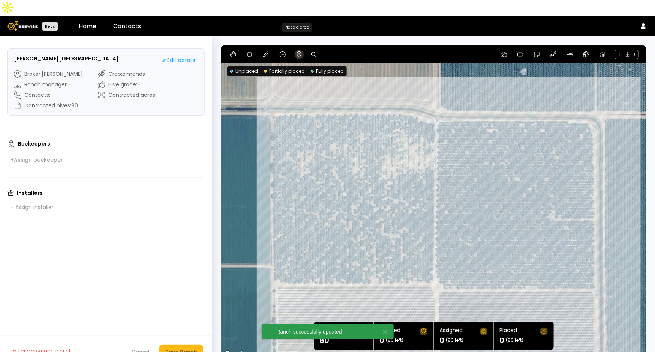
click at [300, 51] on icon at bounding box center [299, 54] width 6 height 6
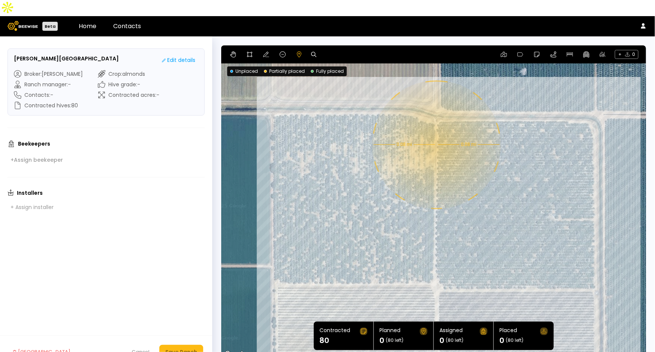
click at [436, 129] on div "0.08 mi 0.08 mi" at bounding box center [433, 201] width 425 height 313
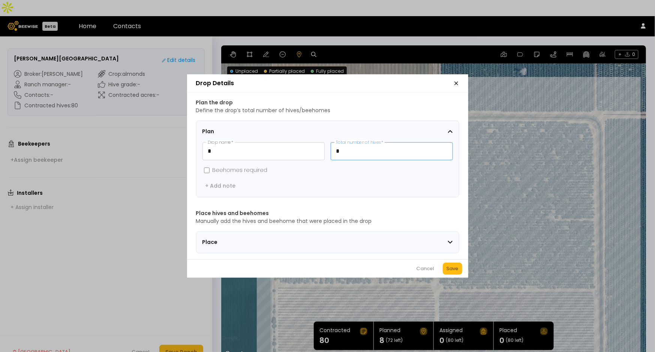
drag, startPoint x: 363, startPoint y: 149, endPoint x: 327, endPoint y: 143, distance: 36.1
click at [327, 143] on div "* Drop name * * Total number of hives *" at bounding box center [327, 151] width 250 height 18
type input "**"
click at [400, 120] on section "Plan * Drop name * ** Total number of hives * Beehomes required + Add note" at bounding box center [327, 158] width 263 height 77
click at [453, 272] on div "Save" at bounding box center [453, 268] width 12 height 7
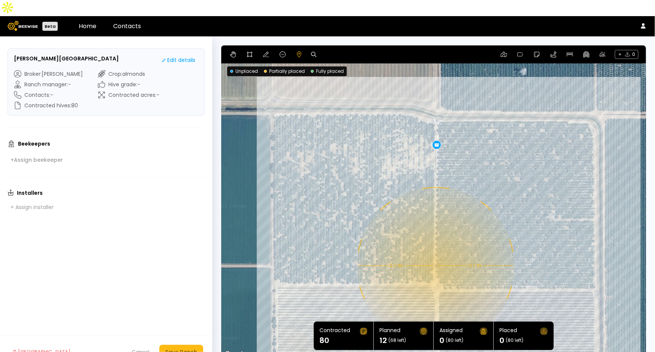
click at [435, 250] on div "0.1 mi 0.1 mi 12" at bounding box center [433, 201] width 425 height 313
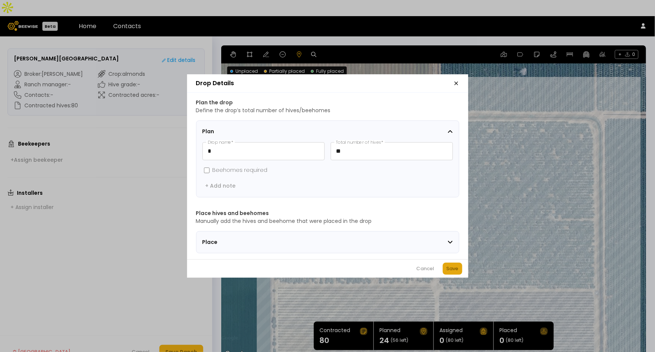
click at [454, 268] on div "Save" at bounding box center [453, 268] width 12 height 7
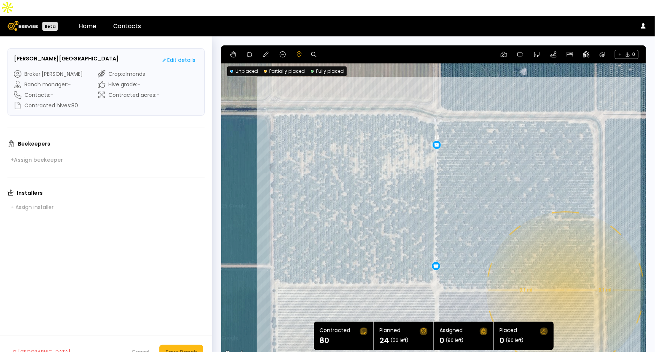
click at [565, 274] on div "0.1 mi 0.1 mi 12 12" at bounding box center [433, 201] width 425 height 313
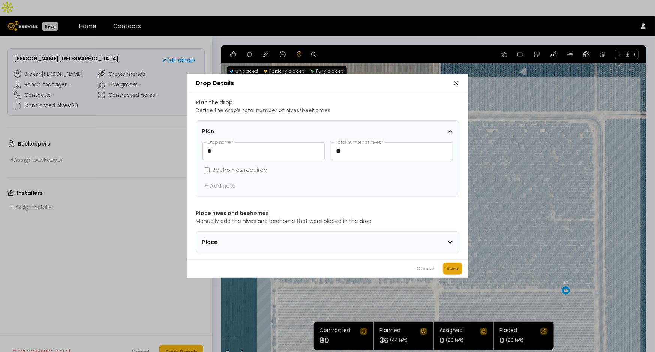
click at [457, 274] on button "Save" at bounding box center [452, 268] width 19 height 12
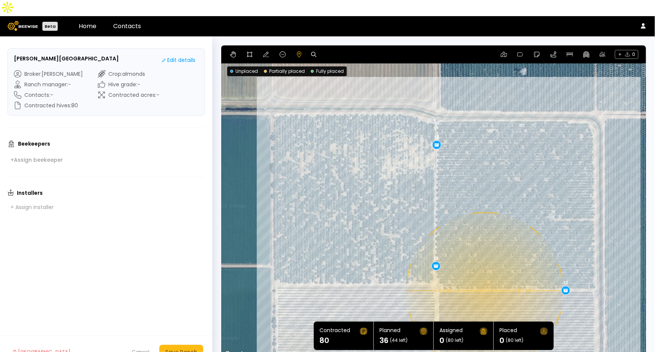
click at [484, 275] on div "0.1 mi 0.1 mi 12 12 12" at bounding box center [433, 201] width 425 height 313
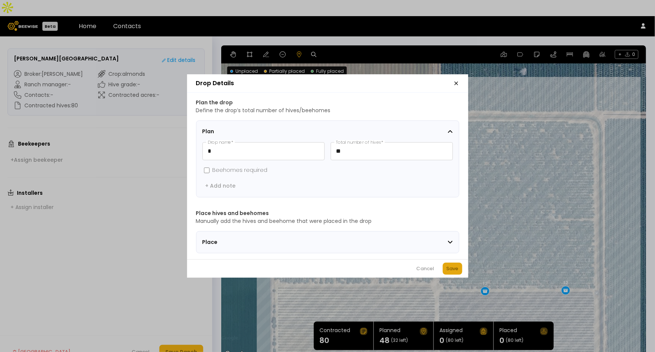
click at [448, 272] on div "Save" at bounding box center [453, 268] width 12 height 7
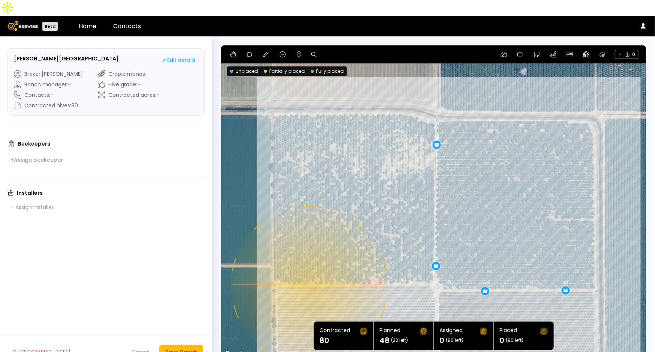
click at [308, 269] on div "0.1 mi 0.1 mi 12 12 12 12" at bounding box center [433, 201] width 425 height 313
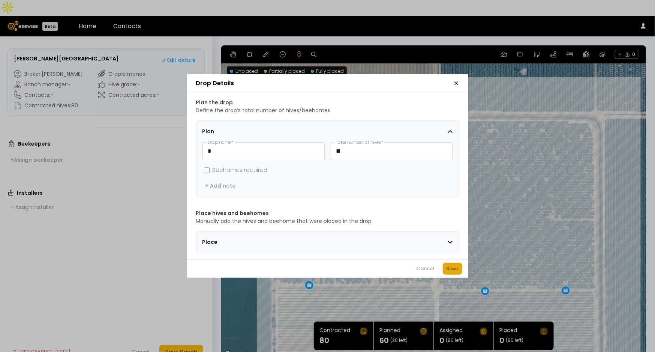
click at [453, 267] on div "Save" at bounding box center [453, 268] width 12 height 7
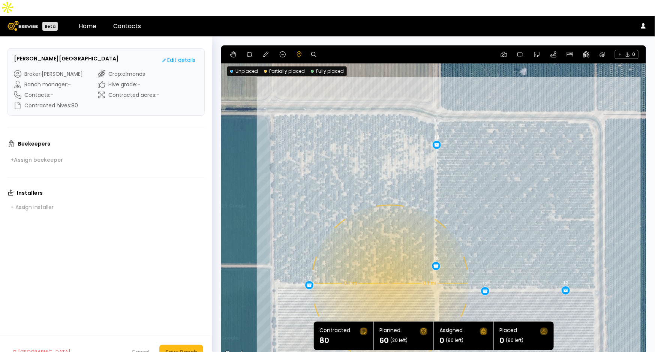
click at [389, 267] on div "0.1 mi 0.1 mi 12 12 12 12 12" at bounding box center [433, 201] width 425 height 313
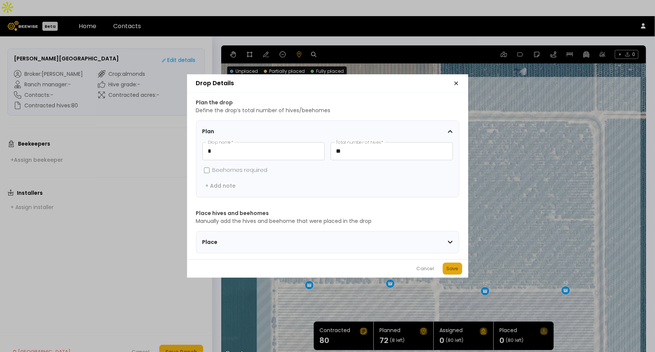
click at [445, 270] on button "Save" at bounding box center [452, 268] width 19 height 12
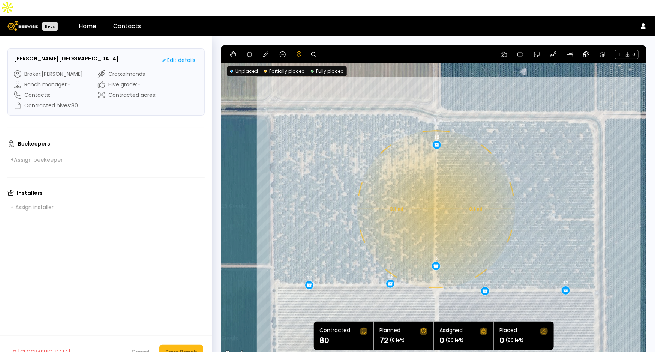
click at [435, 193] on div "0.1 mi 0.1 mi 12 12 12 12 12 12" at bounding box center [433, 201] width 425 height 313
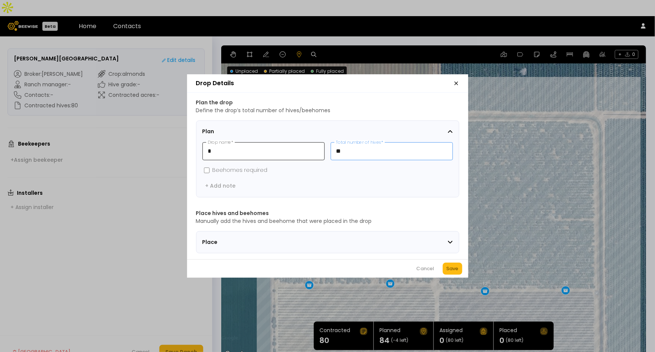
drag, startPoint x: 351, startPoint y: 150, endPoint x: 315, endPoint y: 152, distance: 36.0
click at [316, 152] on div "* Drop name * ** Total number of hives *" at bounding box center [327, 151] width 250 height 18
type input "*"
click at [460, 269] on button "Save" at bounding box center [452, 268] width 19 height 12
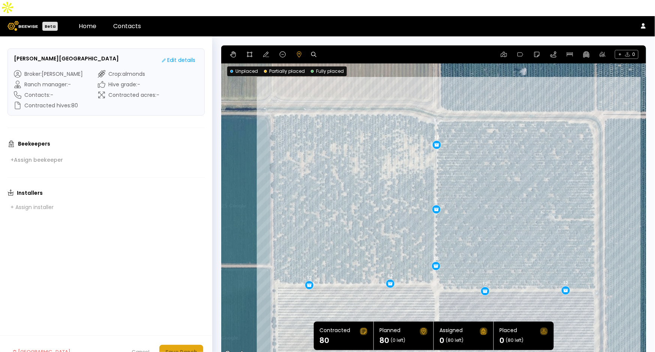
click at [190, 348] on div "Save Ranch" at bounding box center [181, 352] width 32 height 8
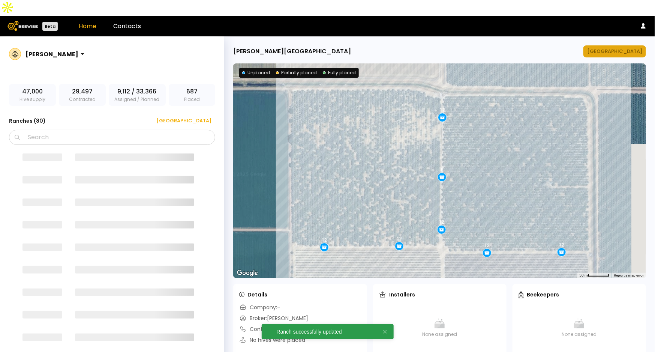
click at [612, 48] on div "[GEOGRAPHIC_DATA]" at bounding box center [614, 51] width 55 height 7
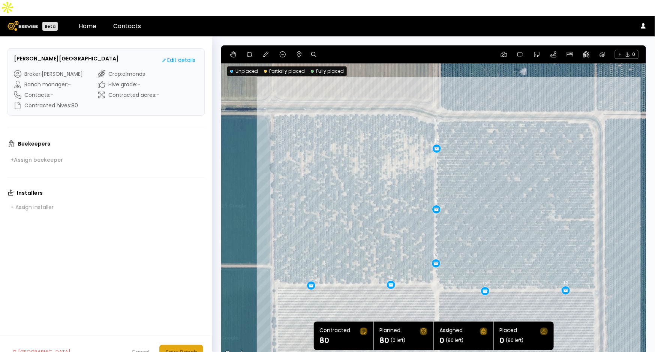
click at [189, 348] on div "Save Ranch" at bounding box center [181, 352] width 32 height 8
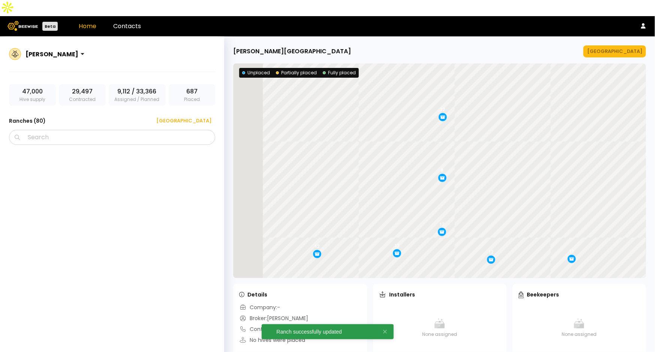
scroll to position [2421, 0]
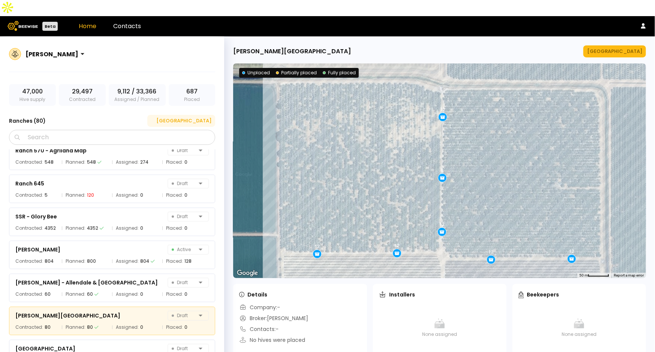
click at [202, 117] on div "[GEOGRAPHIC_DATA]" at bounding box center [181, 120] width 60 height 7
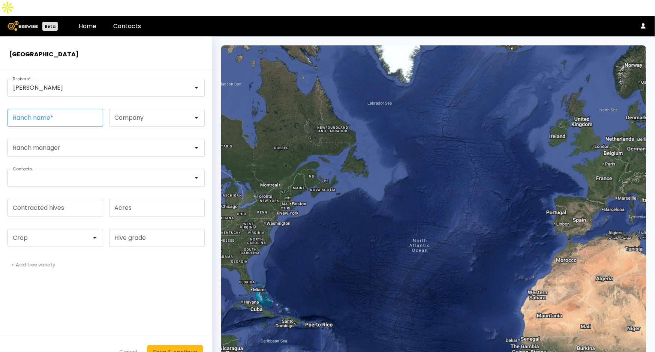
click at [64, 109] on input "Ranch name *" at bounding box center [55, 117] width 95 height 17
paste input "**********"
type input "**********"
click at [49, 199] on input "Contracted hives" at bounding box center [55, 207] width 95 height 17
type input "**"
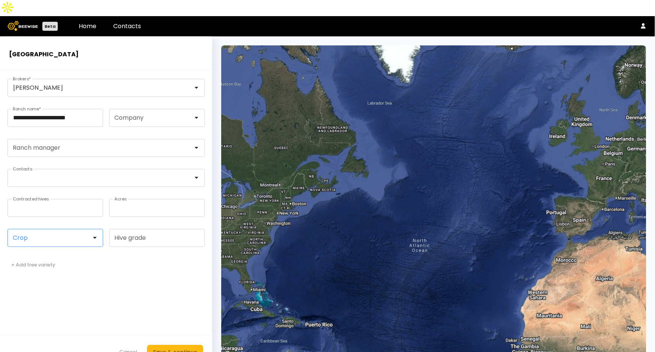
click at [44, 229] on div at bounding box center [52, 237] width 89 height 17
click at [32, 251] on div "Almonds" at bounding box center [55, 256] width 96 height 10
click at [33, 254] on div "Almonds" at bounding box center [55, 256] width 87 height 4
click at [177, 348] on div "Save & continue" at bounding box center [175, 352] width 44 height 8
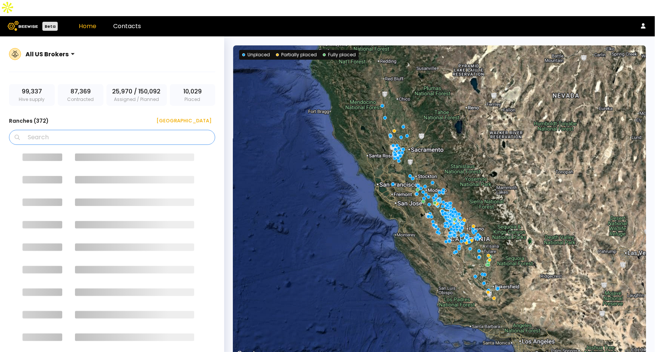
click at [99, 130] on input "Search" at bounding box center [114, 137] width 187 height 14
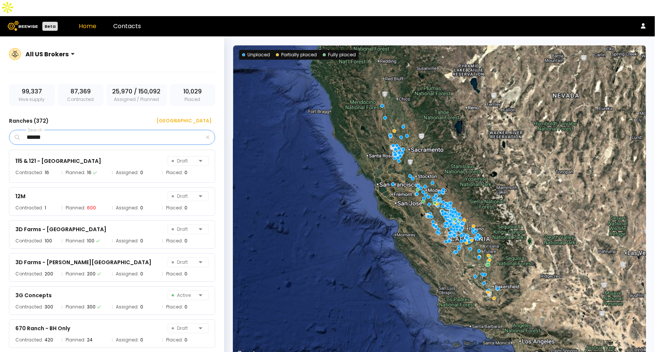
type input "******"
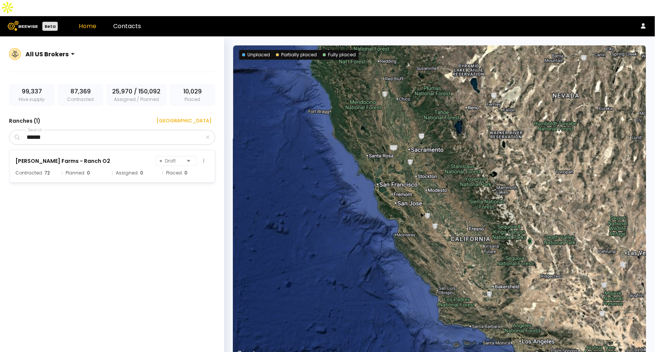
click at [92, 169] on div "Planned: 0" at bounding box center [85, 172] width 46 height 7
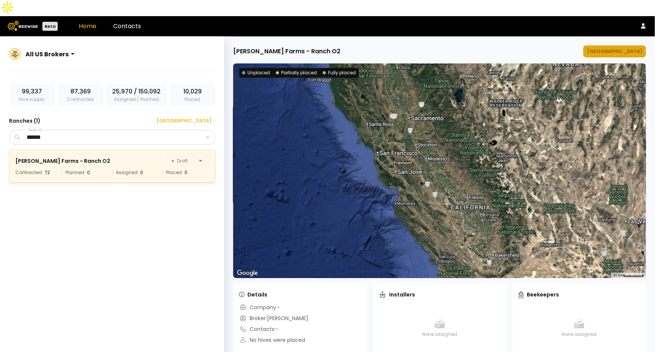
click at [629, 48] on div "[GEOGRAPHIC_DATA]" at bounding box center [614, 51] width 55 height 7
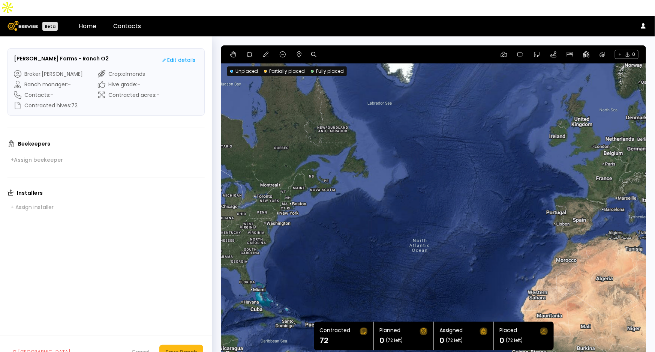
click at [315, 52] on icon at bounding box center [313, 54] width 5 height 5
click at [329, 50] on input at bounding box center [342, 54] width 46 height 9
paste input "**********"
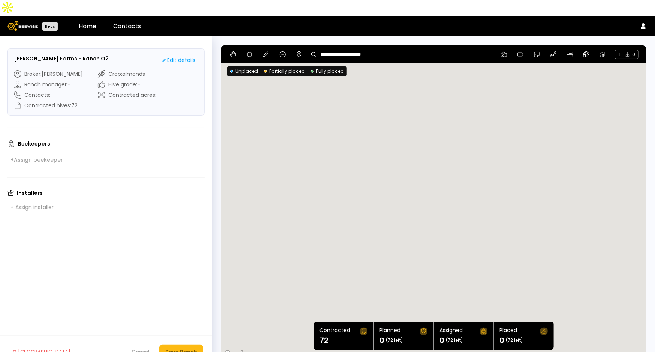
type input "**********"
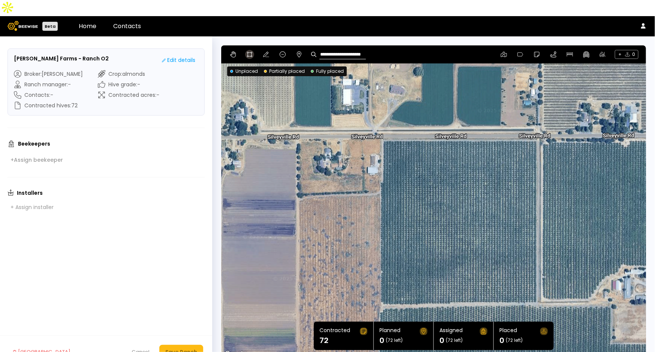
click at [252, 51] on icon at bounding box center [250, 54] width 6 height 6
click at [382, 122] on div at bounding box center [434, 202] width 424 height 314
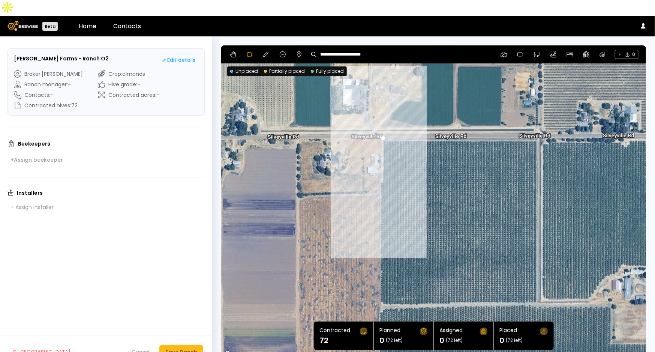
click at [381, 166] on div at bounding box center [434, 202] width 424 height 314
click at [379, 167] on div at bounding box center [434, 202] width 424 height 314
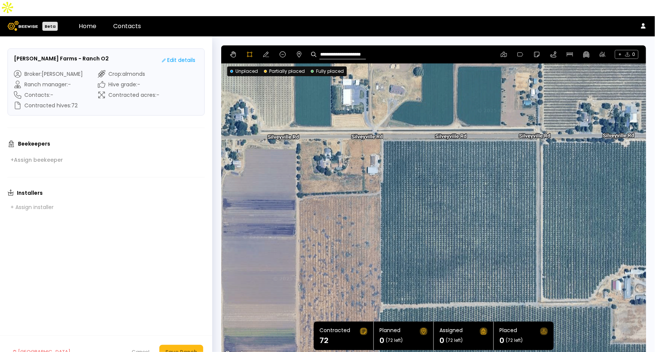
click at [379, 285] on div at bounding box center [434, 202] width 424 height 314
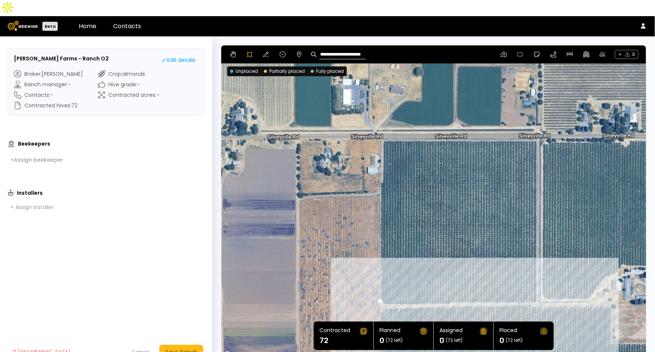
click at [536, 287] on div at bounding box center [434, 202] width 424 height 314
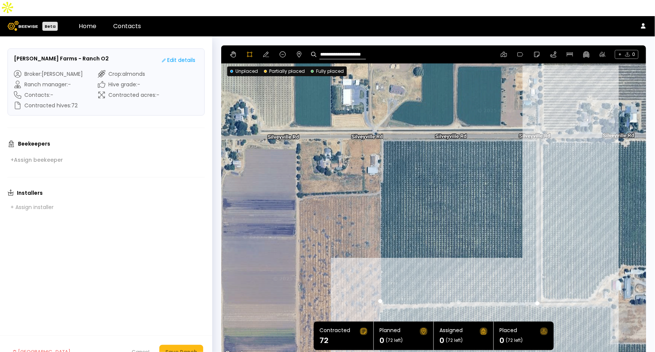
click at [536, 124] on div at bounding box center [434, 202] width 424 height 314
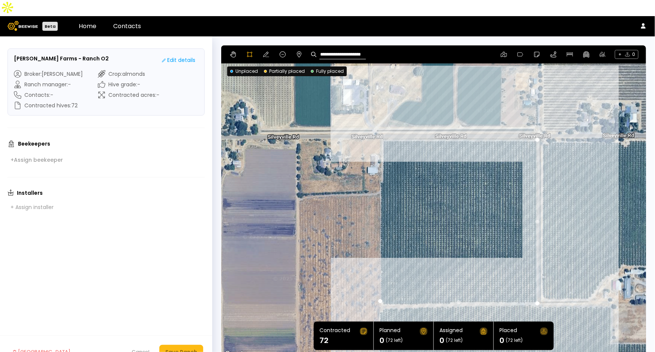
click at [381, 123] on div at bounding box center [434, 202] width 424 height 314
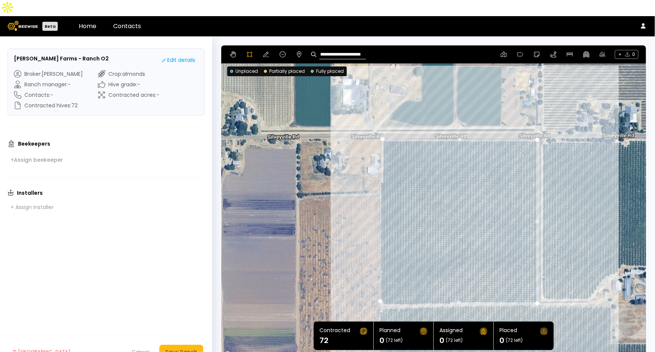
click at [382, 166] on div at bounding box center [434, 202] width 424 height 314
click at [379, 169] on div at bounding box center [434, 202] width 424 height 314
click at [379, 285] on div at bounding box center [434, 202] width 424 height 314
click at [261, 45] on div "**********" at bounding box center [433, 54] width 425 height 18
click at [266, 51] on icon at bounding box center [266, 54] width 6 height 6
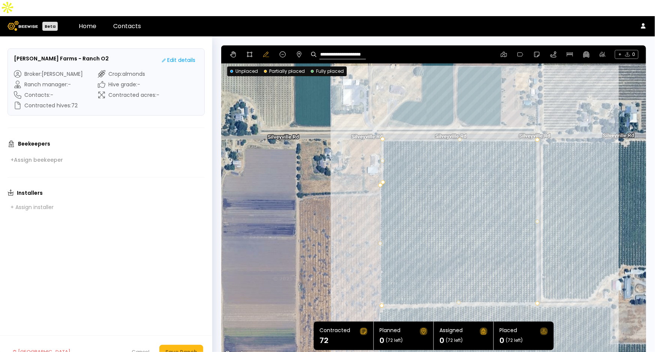
drag, startPoint x: 377, startPoint y: 285, endPoint x: 379, endPoint y: 290, distance: 5.0
click at [178, 348] on div "Save Ranch" at bounding box center [181, 352] width 32 height 8
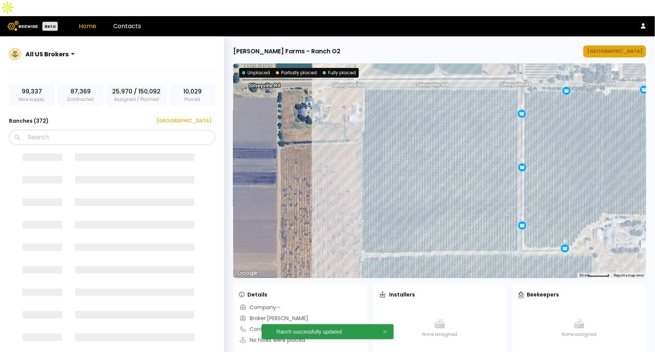
click at [626, 45] on button "[GEOGRAPHIC_DATA]" at bounding box center [614, 51] width 63 height 12
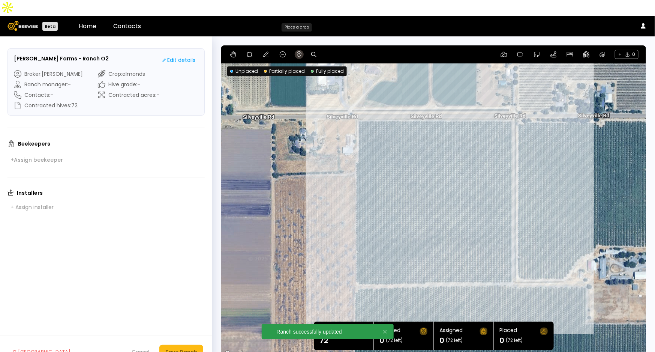
click at [298, 51] on icon at bounding box center [299, 54] width 4 height 6
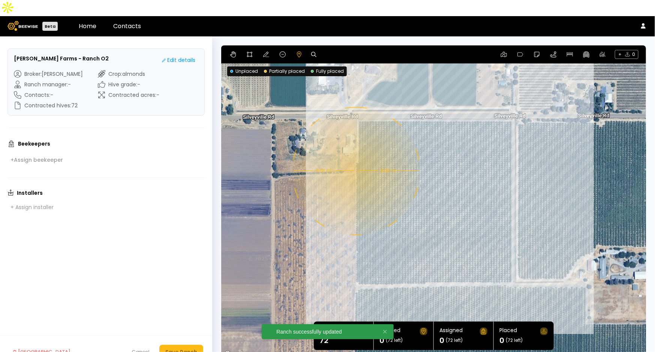
click at [355, 155] on div "0.08 mi 0.08 mi" at bounding box center [433, 201] width 425 height 313
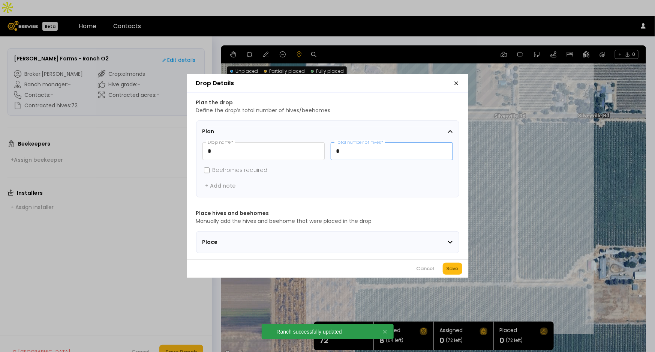
drag, startPoint x: 362, startPoint y: 151, endPoint x: 328, endPoint y: 150, distance: 34.1
click at [328, 150] on div "* Drop name * * Total number of hives *" at bounding box center [327, 151] width 250 height 18
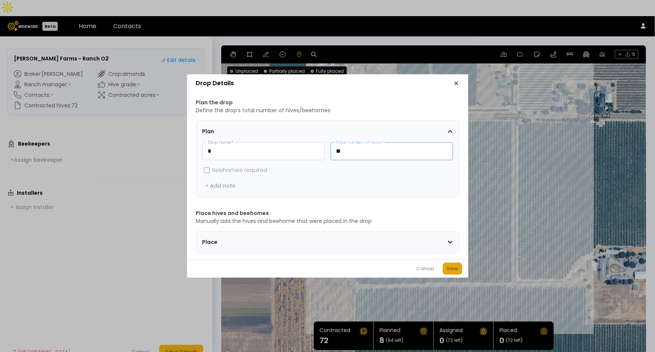
type input "**"
click at [453, 272] on div "Save" at bounding box center [453, 268] width 12 height 7
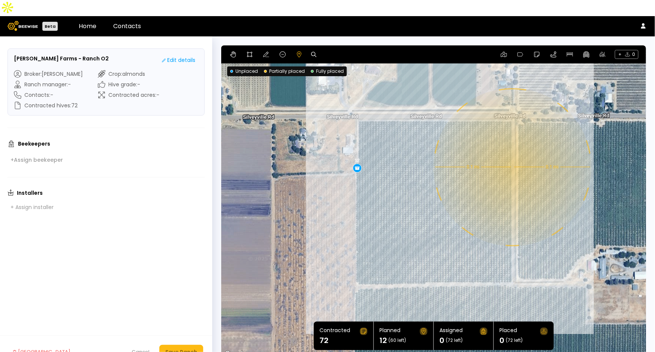
click at [512, 151] on div "0.1 mi 0.1 mi 12" at bounding box center [433, 201] width 425 height 313
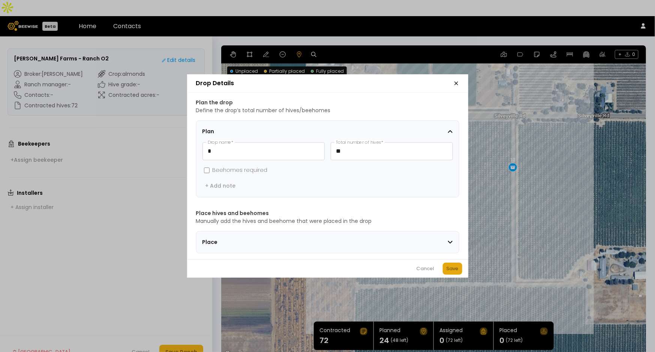
click at [452, 271] on div "Save" at bounding box center [453, 268] width 12 height 7
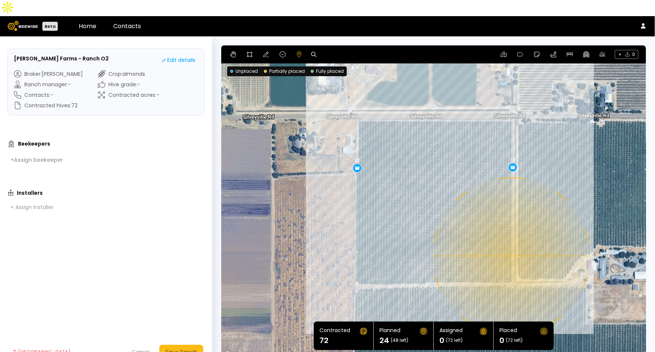
click at [511, 240] on div "0.1 mi 0.1 mi 12 12" at bounding box center [433, 201] width 425 height 313
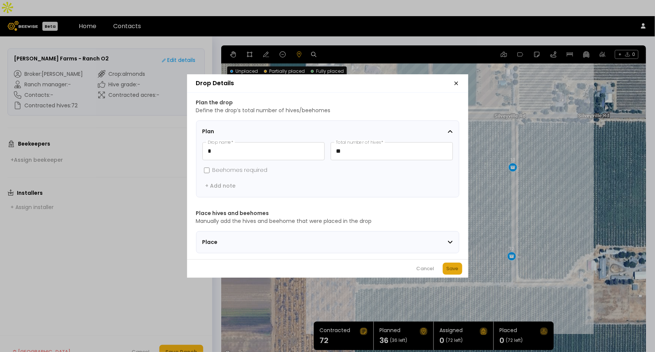
click at [452, 269] on div "Save" at bounding box center [453, 268] width 12 height 7
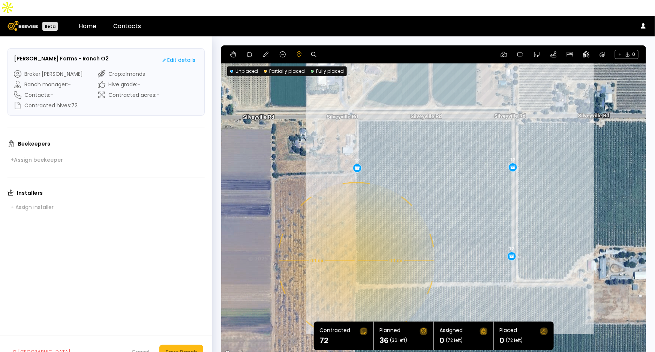
click at [355, 245] on div "0.1 mi 0.1 mi 12 12 12" at bounding box center [433, 201] width 425 height 313
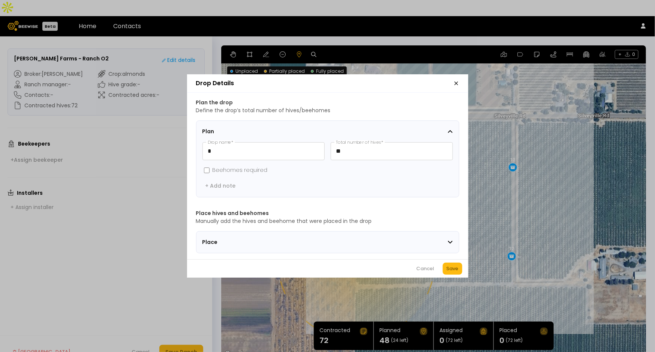
click at [455, 268] on div "Save" at bounding box center [453, 268] width 12 height 7
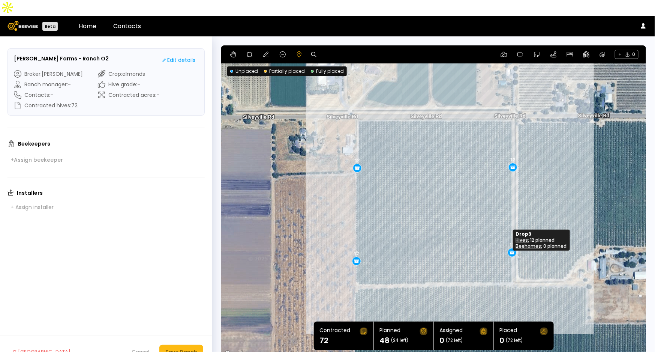
drag, startPoint x: 510, startPoint y: 242, endPoint x: 511, endPoint y: 238, distance: 3.8
click at [190, 348] on div "Save Ranch" at bounding box center [181, 352] width 32 height 8
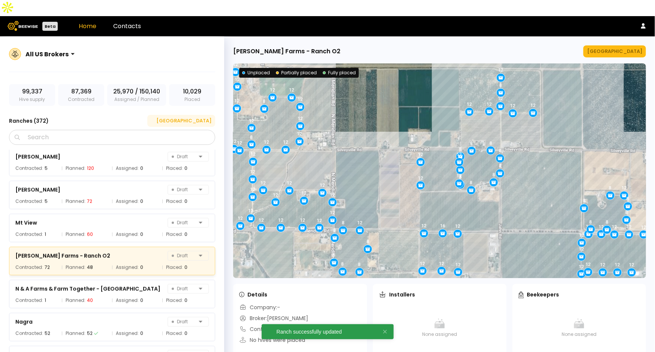
scroll to position [7199, 0]
click at [206, 117] on div "[GEOGRAPHIC_DATA]" at bounding box center [181, 120] width 60 height 7
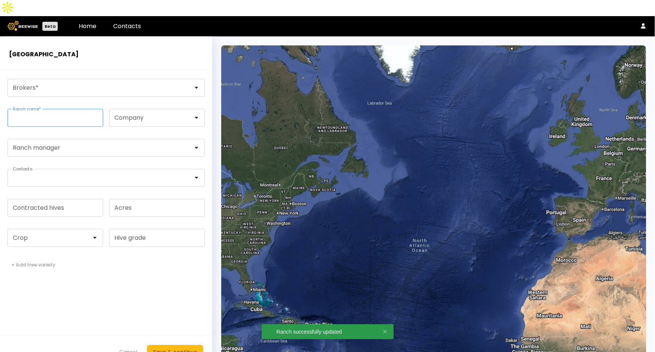
click at [53, 109] on input "Ranch name *" at bounding box center [55, 117] width 95 height 17
paste input "**********"
type input "**********"
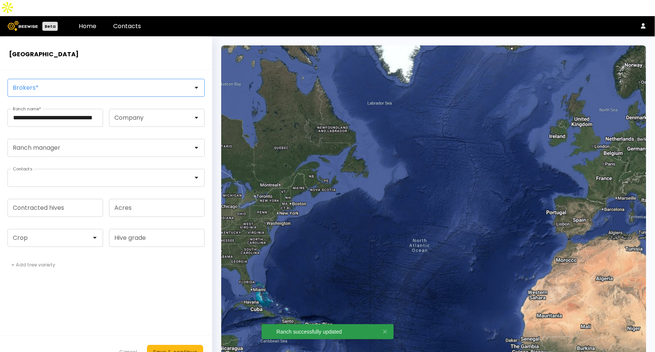
click at [71, 79] on div at bounding box center [103, 87] width 190 height 17
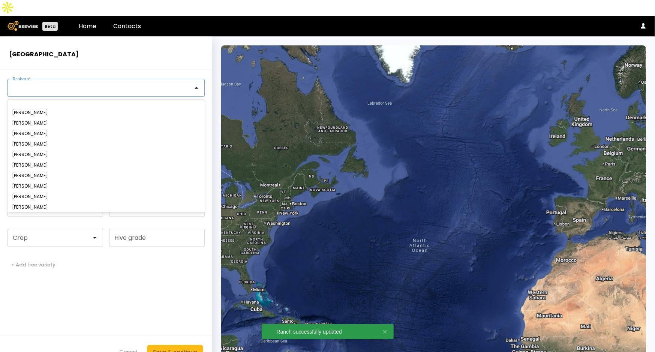
type input "*"
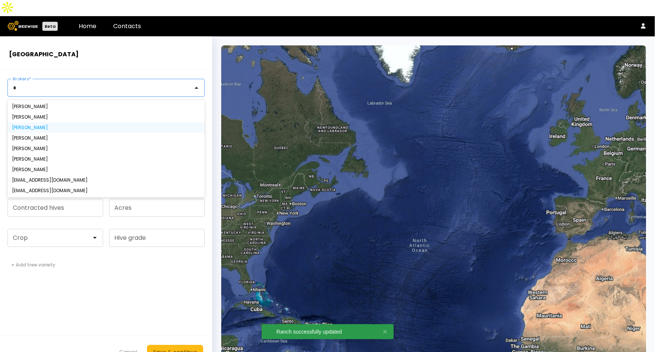
click at [48, 125] on div "[PERSON_NAME]" at bounding box center [106, 127] width 188 height 4
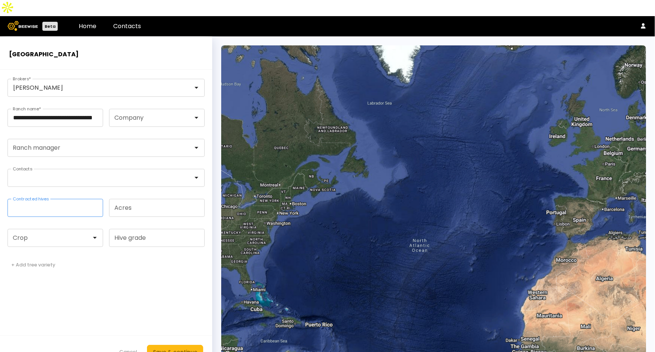
click at [57, 199] on input "Contracted hives" at bounding box center [55, 207] width 95 height 17
type input "**"
click at [40, 234] on div at bounding box center [52, 237] width 78 height 7
click at [39, 254] on div "Almonds" at bounding box center [55, 256] width 87 height 4
click at [180, 348] on div "Save & continue" at bounding box center [175, 352] width 44 height 8
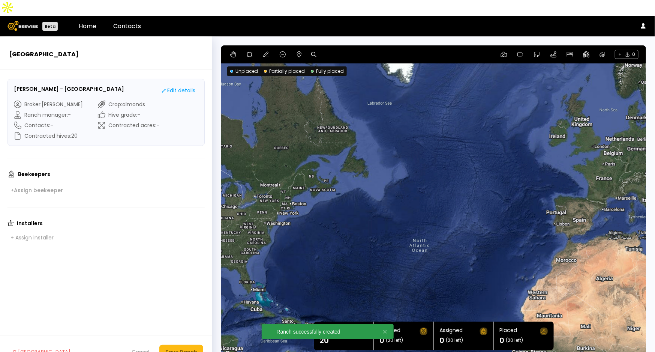
click at [314, 52] on icon at bounding box center [313, 54] width 5 height 5
click at [330, 50] on input at bounding box center [342, 54] width 46 height 9
paste input "**********"
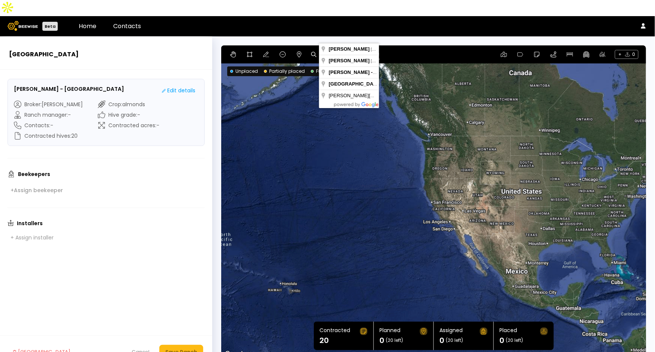
click at [345, 49] on input "**********" at bounding box center [349, 53] width 60 height 9
paste input
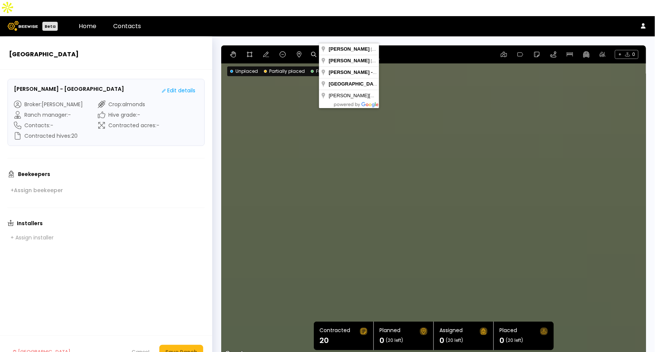
type input "**********"
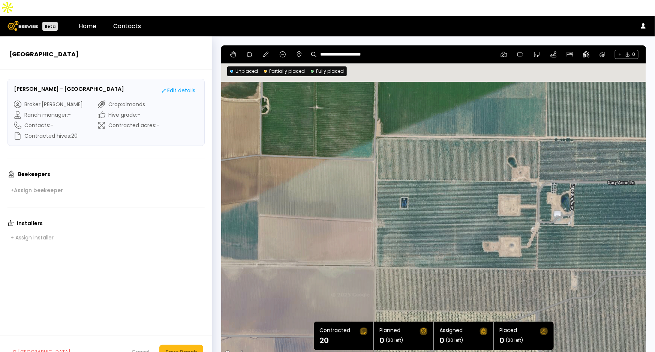
drag, startPoint x: 442, startPoint y: 135, endPoint x: 456, endPoint y: 198, distance: 64.1
click at [456, 198] on div at bounding box center [433, 201] width 425 height 313
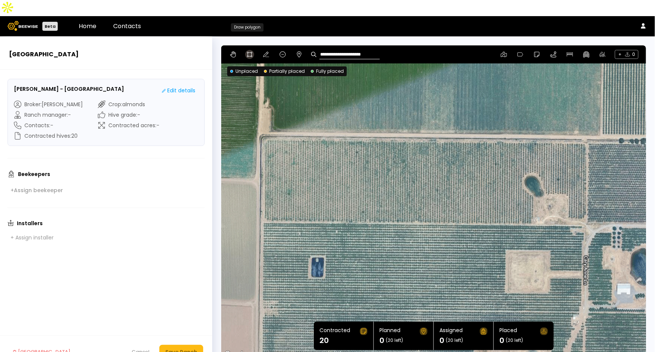
click at [248, 51] on icon at bounding box center [250, 54] width 6 height 6
click at [268, 122] on div at bounding box center [434, 202] width 424 height 314
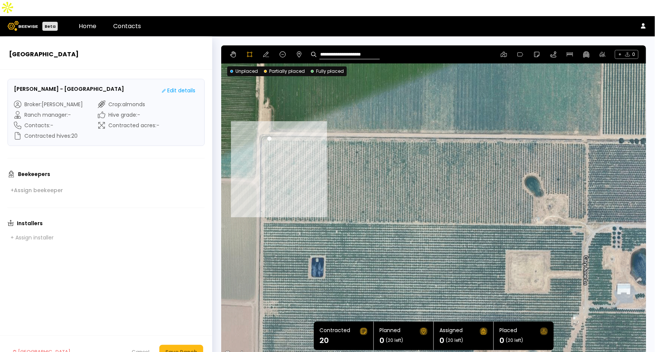
click at [264, 127] on div at bounding box center [434, 202] width 424 height 314
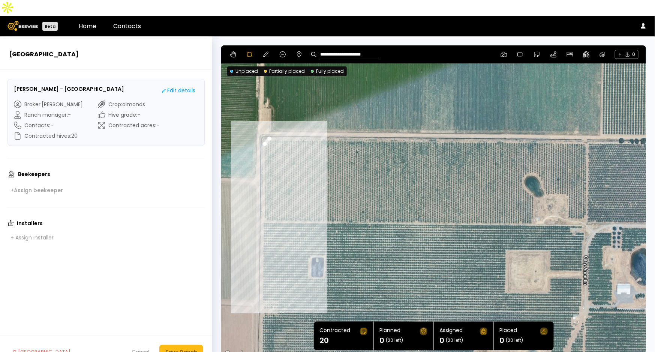
click at [263, 201] on div at bounding box center [434, 202] width 424 height 314
click at [268, 204] on div at bounding box center [434, 202] width 424 height 314
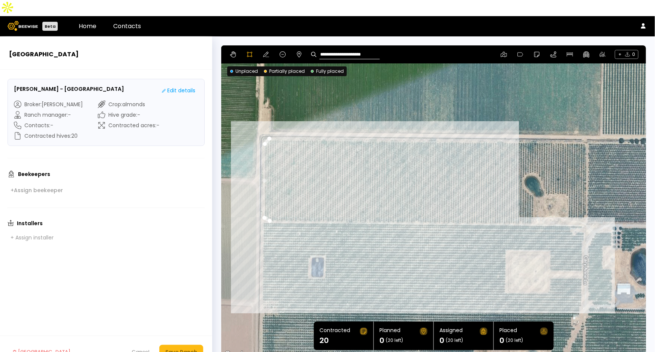
click at [533, 207] on div at bounding box center [434, 202] width 424 height 314
click at [533, 208] on div at bounding box center [434, 202] width 424 height 314
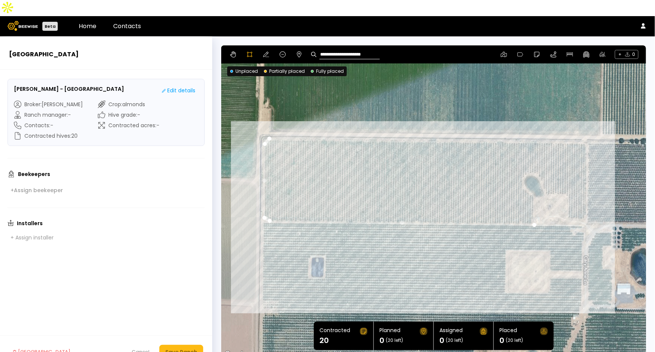
click at [534, 181] on div at bounding box center [434, 202] width 424 height 314
click at [527, 174] on div at bounding box center [434, 202] width 424 height 314
click at [521, 164] on div at bounding box center [434, 202] width 424 height 314
click at [523, 158] on div at bounding box center [434, 202] width 424 height 314
click at [532, 158] on div at bounding box center [434, 202] width 424 height 314
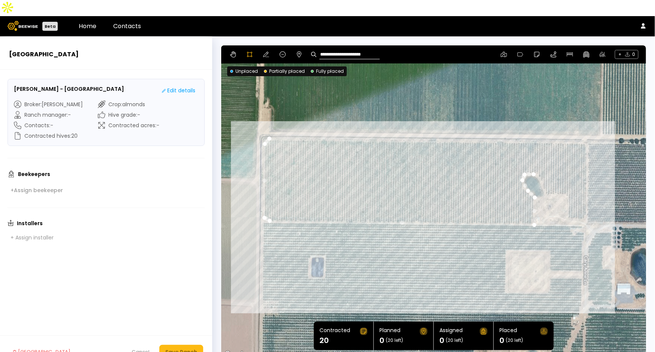
click at [541, 162] on div at bounding box center [434, 202] width 424 height 314
click at [543, 169] on div at bounding box center [434, 202] width 424 height 314
click at [542, 173] on div at bounding box center [434, 202] width 424 height 314
click at [546, 178] on div at bounding box center [434, 202] width 424 height 314
click at [566, 179] on div at bounding box center [434, 202] width 424 height 314
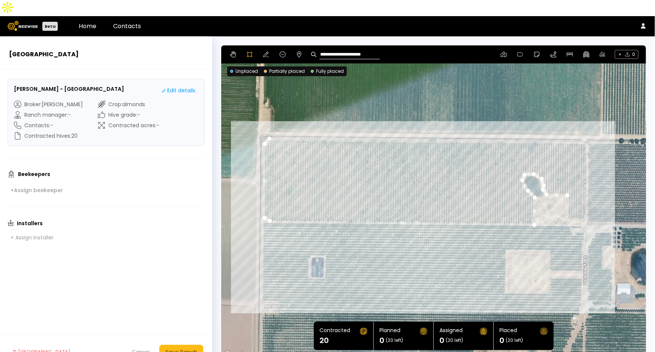
click at [569, 184] on div at bounding box center [434, 202] width 424 height 314
click at [568, 201] on div at bounding box center [434, 202] width 424 height 314
click at [579, 203] on div at bounding box center [434, 202] width 424 height 314
click at [585, 199] on div at bounding box center [434, 202] width 424 height 314
click at [587, 126] on div at bounding box center [434, 202] width 424 height 314
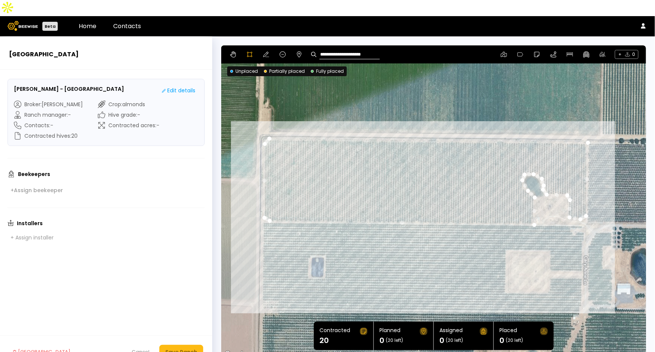
click at [269, 122] on div at bounding box center [434, 202] width 424 height 314
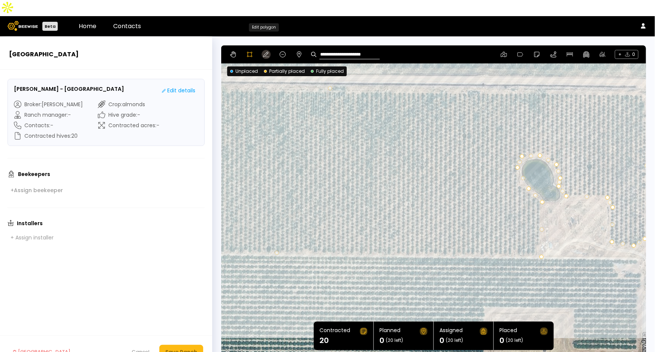
click at [264, 51] on icon at bounding box center [266, 54] width 6 height 6
click at [558, 202] on div at bounding box center [646, 202] width 425 height 0
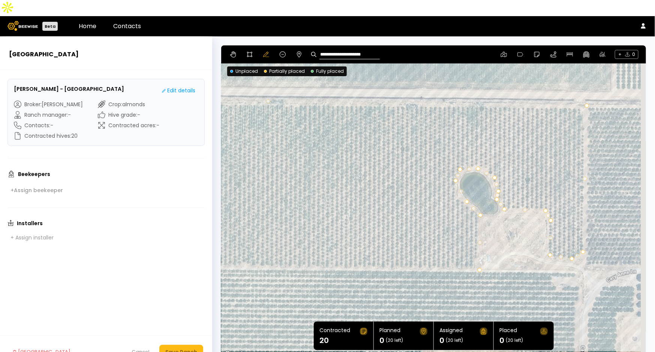
drag, startPoint x: 589, startPoint y: 138, endPoint x: 524, endPoint y: 152, distance: 66.4
click at [523, 152] on div at bounding box center [433, 201] width 425 height 313
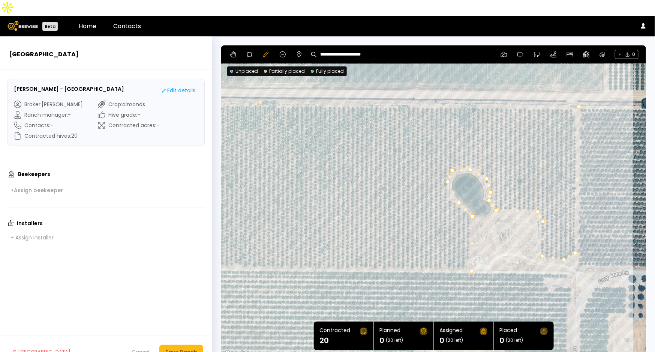
click at [542, 208] on div at bounding box center [433, 201] width 425 height 313
click at [540, 254] on div at bounding box center [542, 256] width 4 height 4
drag, startPoint x: 579, startPoint y: 91, endPoint x: 576, endPoint y: 94, distance: 4.5
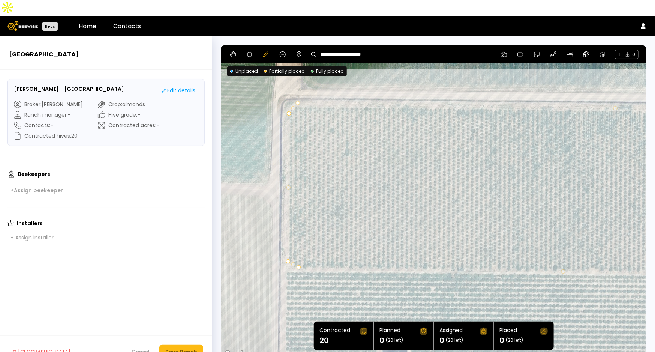
drag, startPoint x: 319, startPoint y: 154, endPoint x: 665, endPoint y: 160, distance: 346.1
click at [655, 160] on html "**********" at bounding box center [327, 184] width 655 height 368
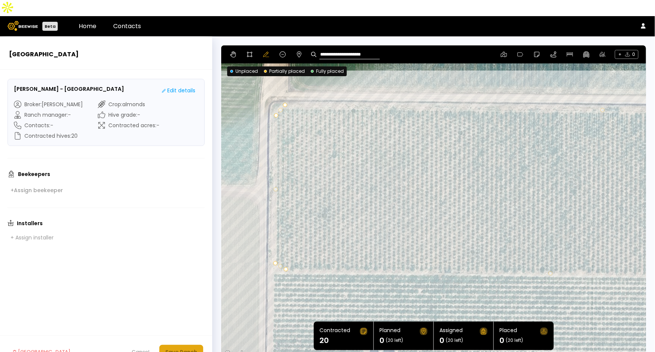
click at [195, 348] on div "Save Ranch" at bounding box center [181, 352] width 32 height 8
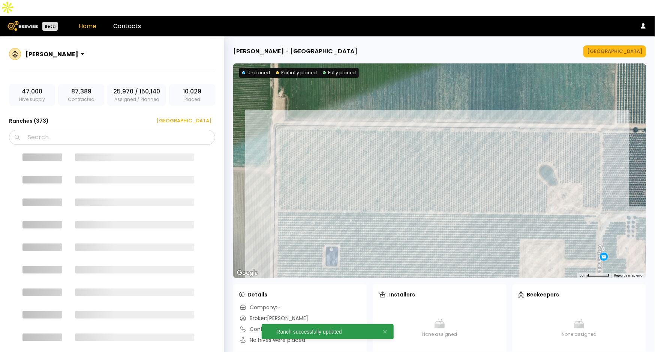
click at [616, 42] on div "Nancy Schwartz - Schwartzland Ranch Manage Ranch ← Move left → Move right ↑ Mov…" at bounding box center [439, 201] width 431 height 331
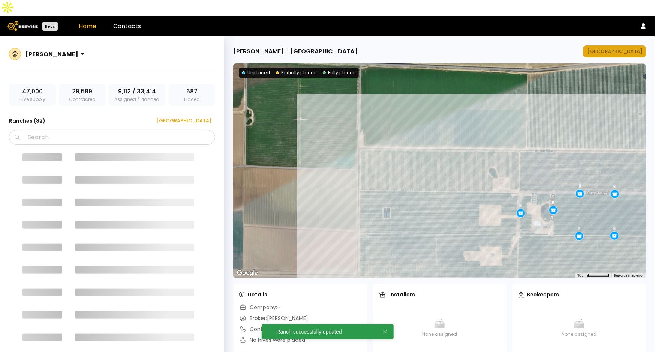
click at [621, 48] on div "[GEOGRAPHIC_DATA]" at bounding box center [614, 51] width 55 height 7
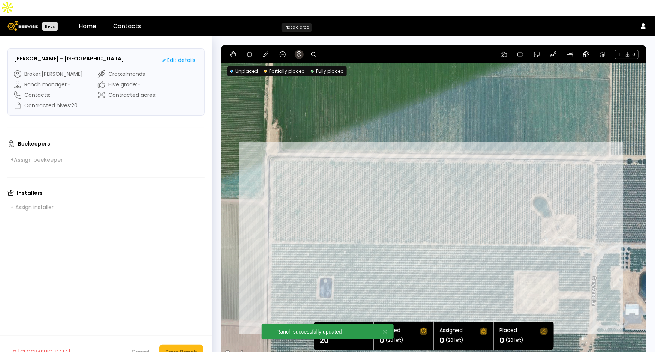
click at [298, 51] on icon at bounding box center [299, 54] width 6 height 6
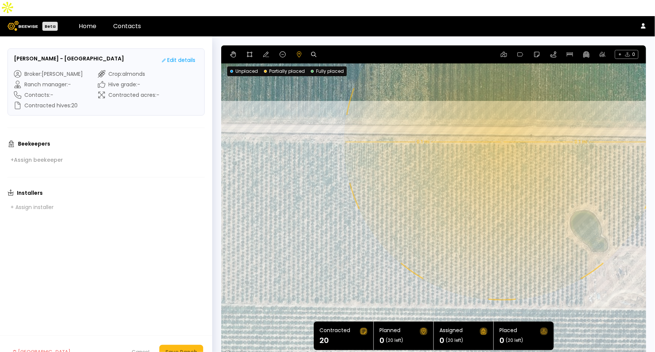
click at [501, 126] on div "0.1 mi 0.1 mi" at bounding box center [433, 201] width 425 height 313
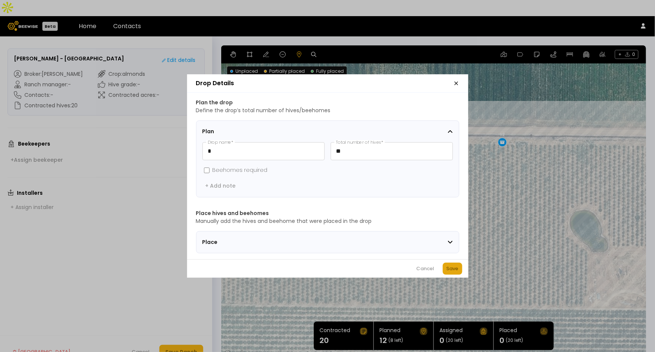
click at [459, 273] on button "Save" at bounding box center [452, 268] width 19 height 12
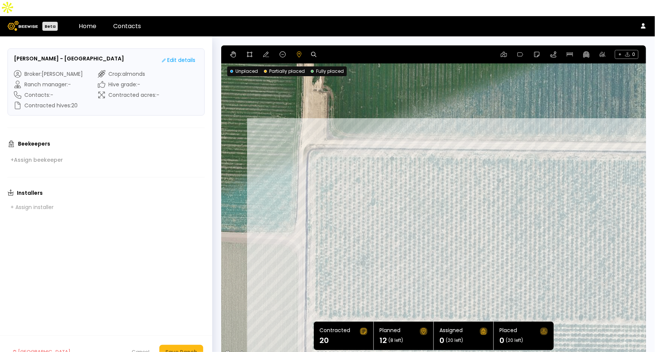
drag, startPoint x: 417, startPoint y: 207, endPoint x: 682, endPoint y: 224, distance: 266.4
click at [655, 224] on html "Beta Home Contacts Nancy Schwartz - Schwartzland Ranch Edit details Broker : Sh…" at bounding box center [327, 184] width 655 height 368
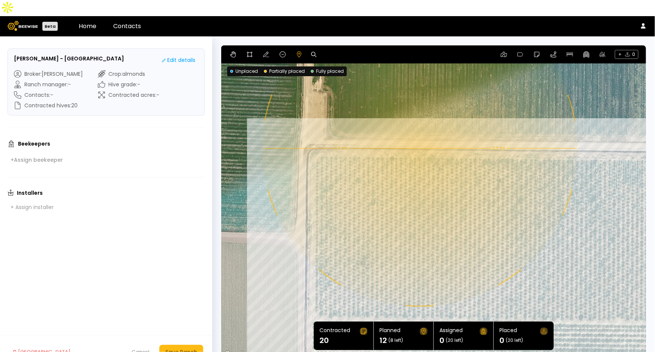
click at [419, 132] on div "0.1 mi 0.1 mi 12" at bounding box center [433, 201] width 425 height 313
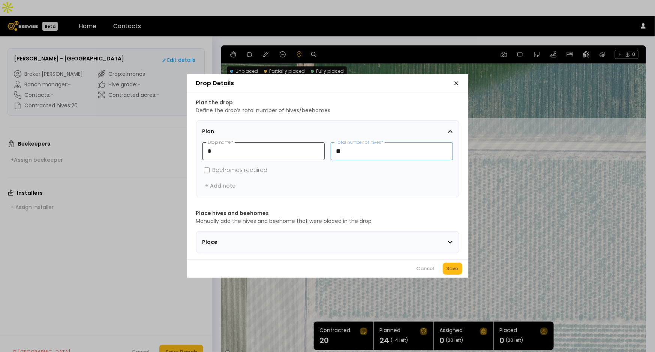
drag, startPoint x: 368, startPoint y: 152, endPoint x: 301, endPoint y: 145, distance: 67.5
click at [301, 145] on div "* Drop name * ** Total number of hives *" at bounding box center [327, 151] width 250 height 18
type input "*"
click at [454, 271] on div "Save" at bounding box center [453, 268] width 12 height 7
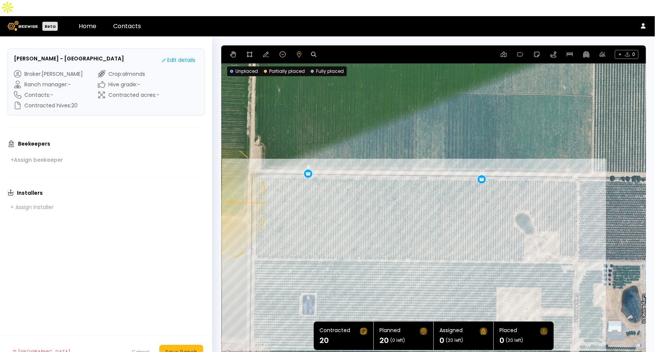
drag, startPoint x: 597, startPoint y: 232, endPoint x: 396, endPoint y: 209, distance: 201.6
click at [396, 209] on div "0.08 mi 0.08 mi 12 8" at bounding box center [433, 201] width 425 height 313
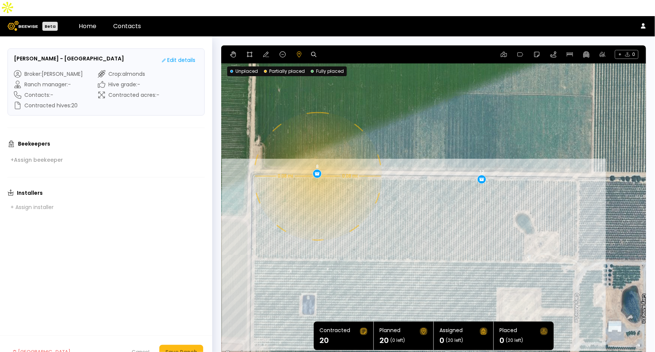
drag, startPoint x: 308, startPoint y: 160, endPoint x: 317, endPoint y: 160, distance: 9.0
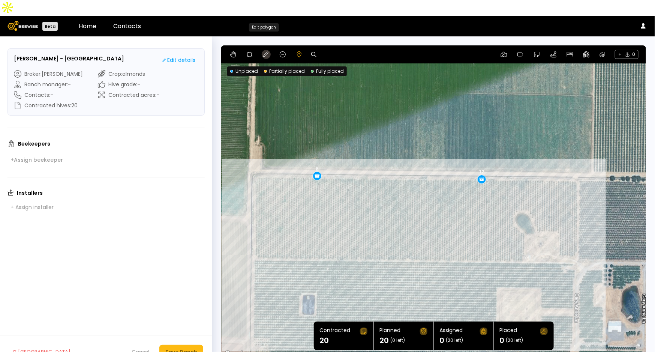
click at [265, 51] on icon at bounding box center [266, 54] width 6 height 6
click at [232, 51] on icon at bounding box center [233, 54] width 6 height 6
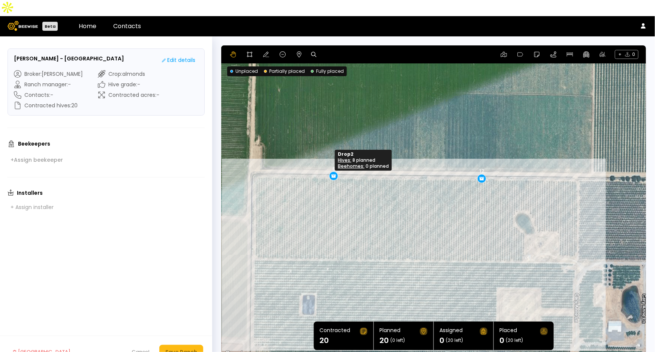
drag, startPoint x: 316, startPoint y: 158, endPoint x: 332, endPoint y: 158, distance: 16.5
click at [189, 348] on div "Save Ranch" at bounding box center [181, 352] width 32 height 8
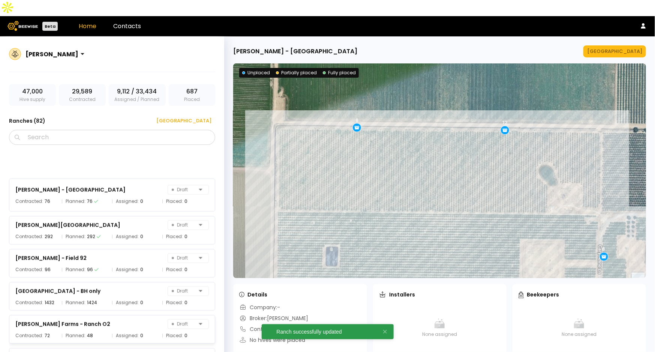
scroll to position [2019, 0]
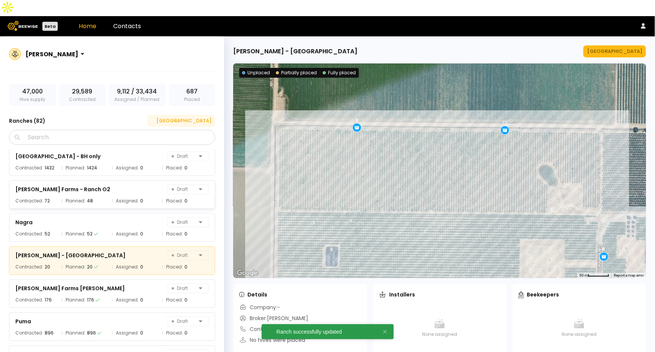
click at [207, 117] on div "[GEOGRAPHIC_DATA]" at bounding box center [181, 120] width 60 height 7
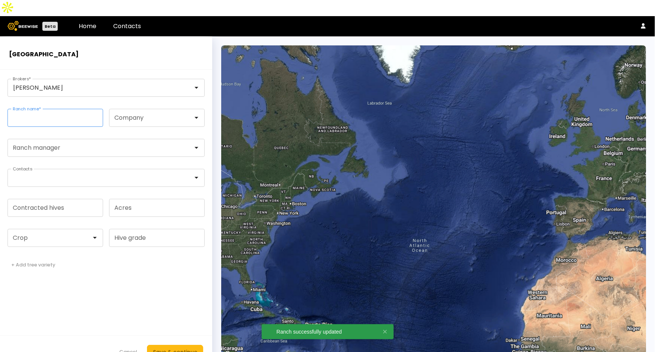
click at [27, 109] on input "Ranch name *" at bounding box center [55, 117] width 95 height 17
paste input "**********"
type input "**********"
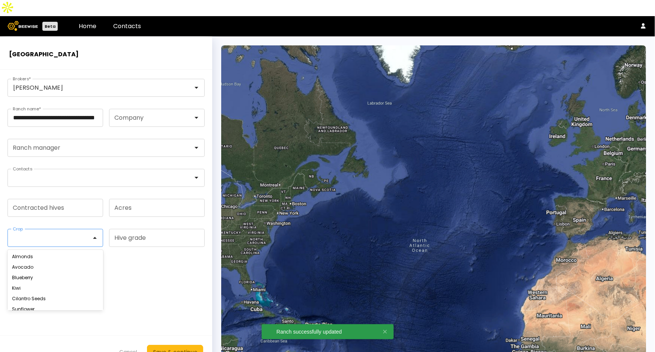
click at [41, 234] on div at bounding box center [52, 237] width 78 height 7
click at [42, 251] on div "Almonds" at bounding box center [55, 256] width 96 height 10
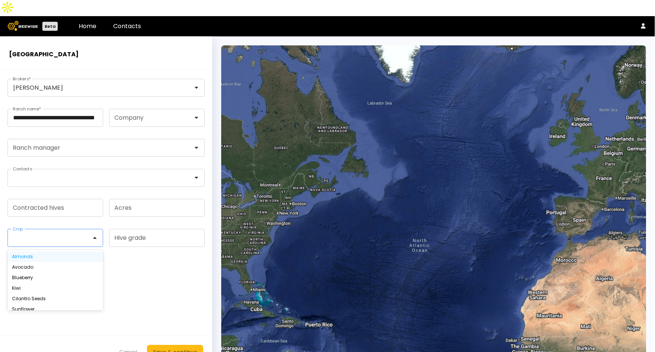
click at [25, 254] on div "Almonds" at bounding box center [55, 256] width 87 height 4
click at [59, 199] on input "Contracted hives" at bounding box center [55, 207] width 95 height 17
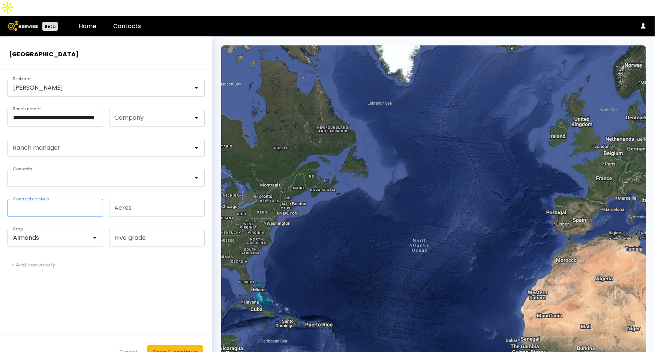
type input "***"
click at [175, 348] on div "Save & continue" at bounding box center [175, 352] width 44 height 8
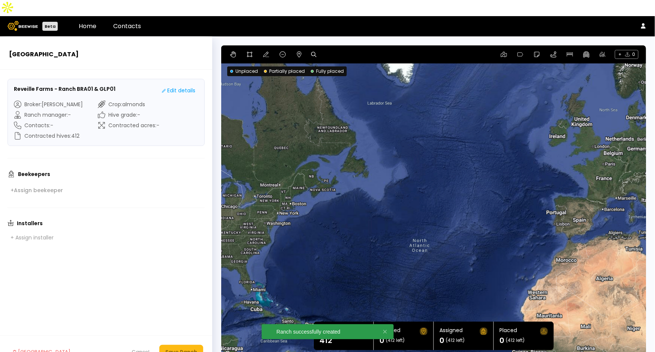
click at [313, 52] on icon at bounding box center [313, 54] width 5 height 5
click at [337, 50] on input at bounding box center [342, 54] width 46 height 9
paste input "**********"
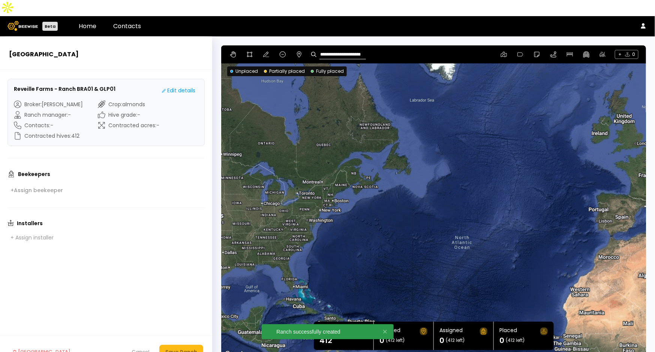
type input "**********"
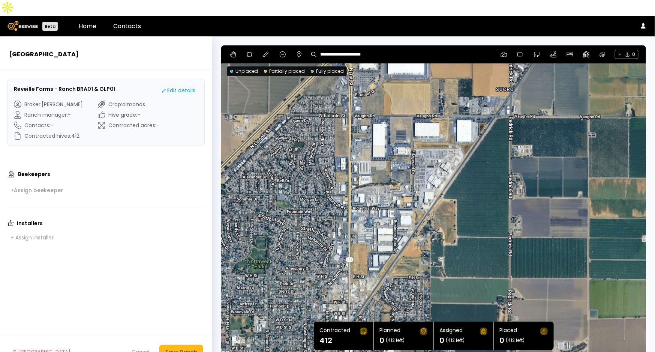
drag, startPoint x: 528, startPoint y: 186, endPoint x: 533, endPoint y: 181, distance: 7.4
click at [533, 181] on div at bounding box center [433, 201] width 425 height 313
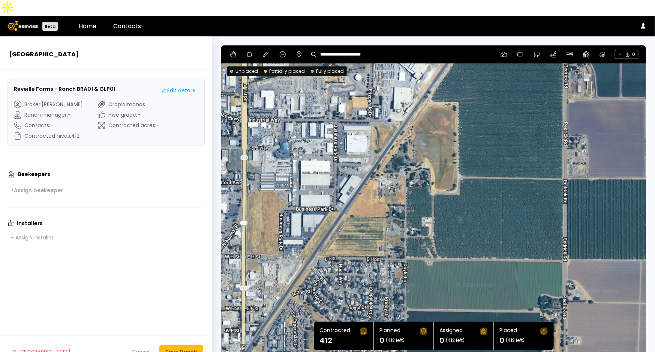
drag, startPoint x: 435, startPoint y: 223, endPoint x: 453, endPoint y: 155, distance: 70.7
click at [453, 155] on div at bounding box center [433, 201] width 425 height 313
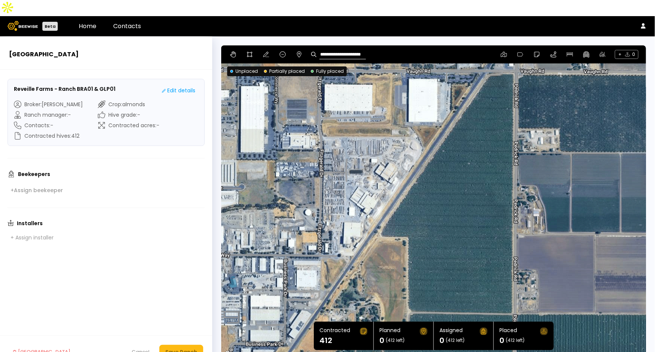
drag, startPoint x: 574, startPoint y: 128, endPoint x: 538, endPoint y: 221, distance: 99.4
click at [538, 221] on div at bounding box center [433, 201] width 425 height 313
click at [250, 51] on icon at bounding box center [250, 54] width 6 height 6
click at [488, 57] on div at bounding box center [434, 202] width 424 height 314
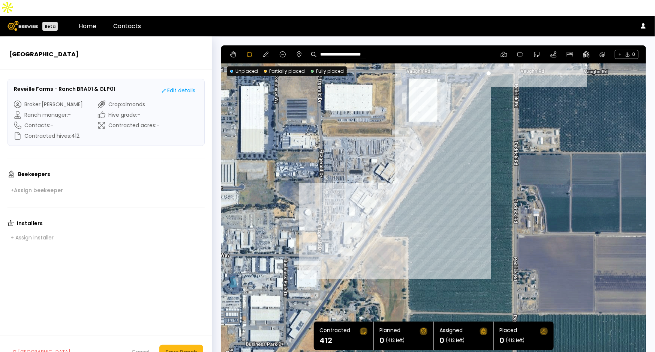
click at [379, 216] on div at bounding box center [434, 202] width 424 height 314
click at [381, 220] on div at bounding box center [434, 202] width 424 height 314
click at [406, 221] on div at bounding box center [434, 202] width 424 height 314
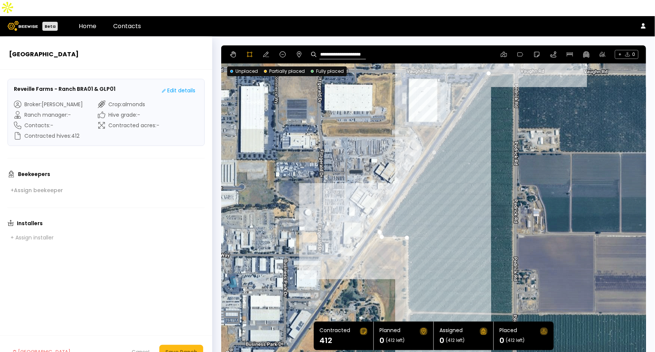
click at [406, 293] on div at bounding box center [434, 202] width 424 height 314
click at [411, 296] on div at bounding box center [434, 202] width 424 height 314
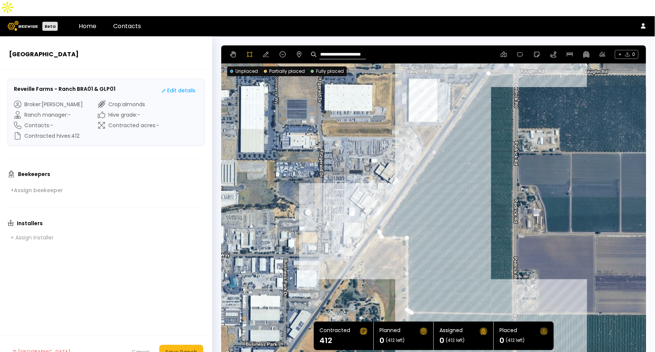
click at [513, 297] on div at bounding box center [434, 202] width 424 height 314
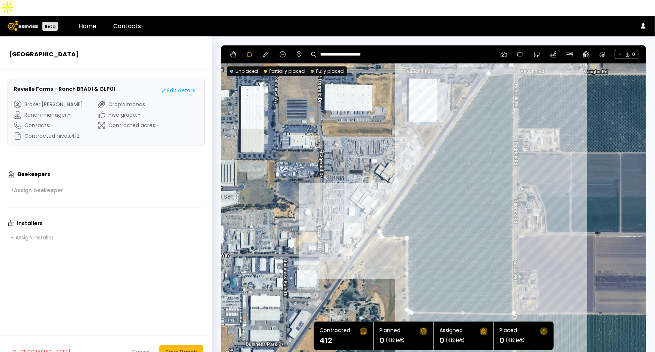
click at [514, 55] on div at bounding box center [434, 202] width 424 height 314
click at [501, 56] on div at bounding box center [434, 202] width 424 height 314
click at [498, 59] on div at bounding box center [434, 202] width 424 height 314
click at [489, 58] on div at bounding box center [434, 202] width 424 height 314
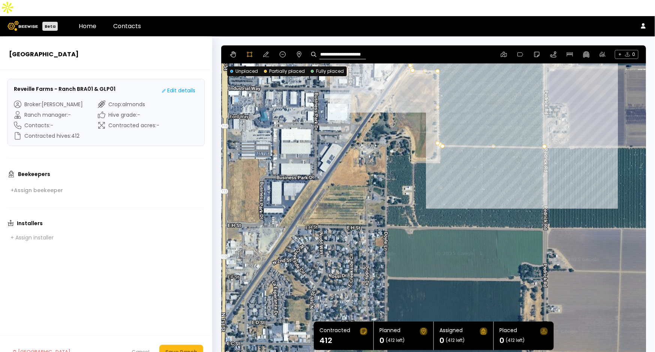
drag, startPoint x: 543, startPoint y: 258, endPoint x: 528, endPoint y: 140, distance: 119.0
click at [577, 88] on div at bounding box center [434, 202] width 424 height 314
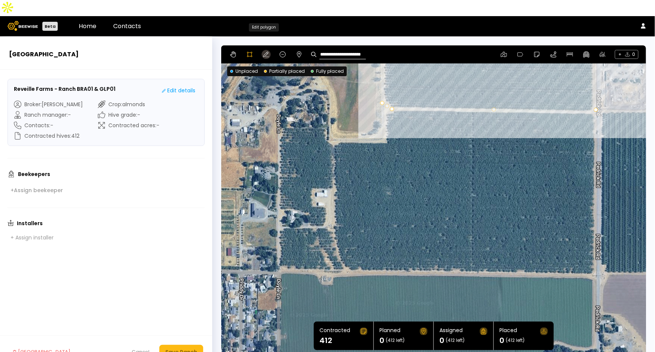
click at [269, 50] on button at bounding box center [266, 54] width 9 height 9
click at [245, 50] on button at bounding box center [249, 54] width 9 height 9
click at [333, 128] on div at bounding box center [434, 202] width 424 height 314
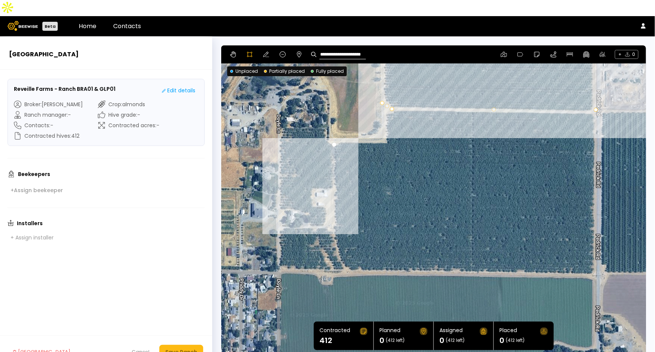
click at [334, 181] on div at bounding box center [434, 202] width 424 height 314
click at [331, 210] on div at bounding box center [434, 202] width 424 height 314
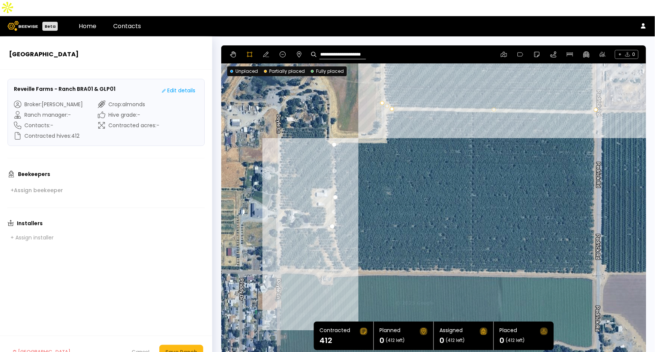
click at [338, 235] on div at bounding box center [434, 202] width 424 height 314
click at [343, 250] on div at bounding box center [434, 202] width 424 height 314
click at [347, 254] on div at bounding box center [434, 202] width 424 height 314
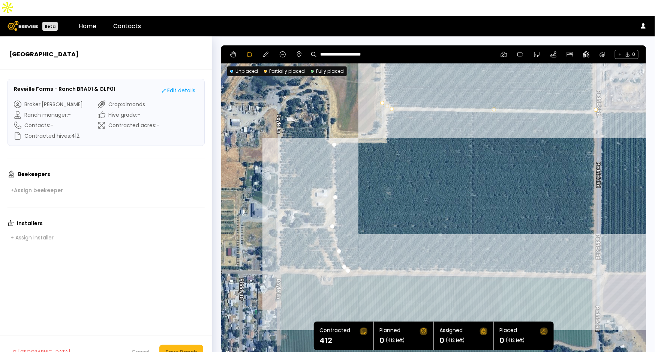
click at [592, 257] on div at bounding box center [434, 202] width 424 height 314
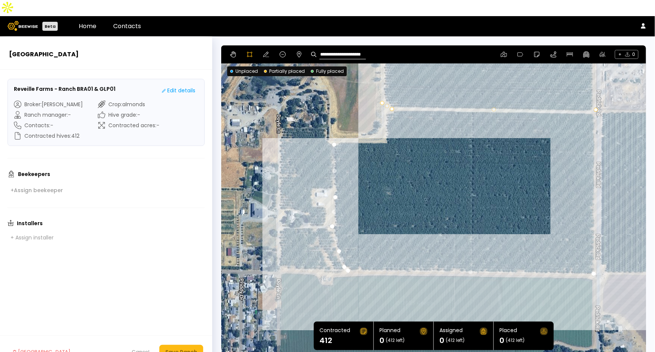
click at [593, 97] on div at bounding box center [434, 202] width 424 height 314
click at [391, 94] on div at bounding box center [434, 202] width 424 height 314
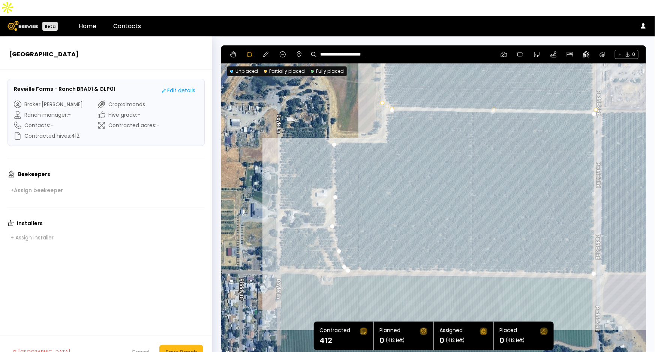
click at [390, 96] on div at bounding box center [434, 202] width 424 height 314
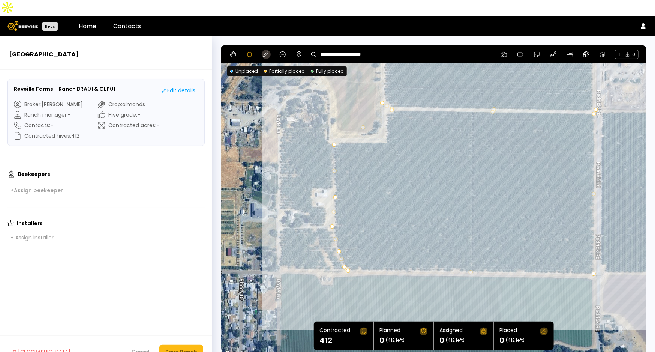
click at [263, 52] on icon at bounding box center [266, 54] width 6 height 5
drag, startPoint x: 363, startPoint y: 109, endPoint x: 386, endPoint y: 126, distance: 28.6
drag, startPoint x: 390, startPoint y: 95, endPoint x: 383, endPoint y: 96, distance: 6.8
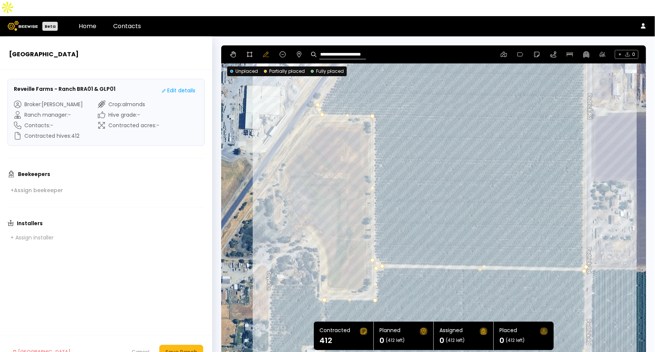
drag, startPoint x: 425, startPoint y: 146, endPoint x: 411, endPoint y: 304, distance: 158.9
click at [414, 312] on section "**********" at bounding box center [433, 201] width 425 height 313
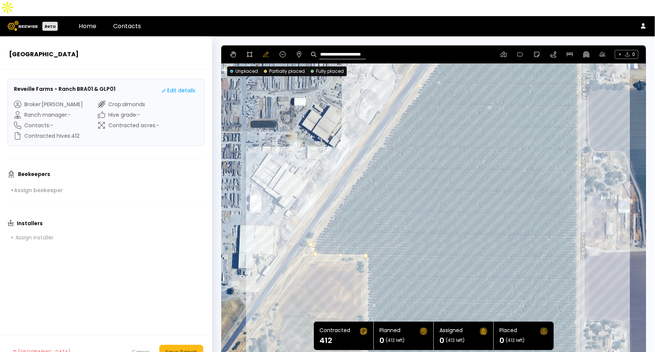
drag, startPoint x: 419, startPoint y: 139, endPoint x: 411, endPoint y: 280, distance: 141.6
click at [413, 283] on div at bounding box center [433, 201] width 425 height 313
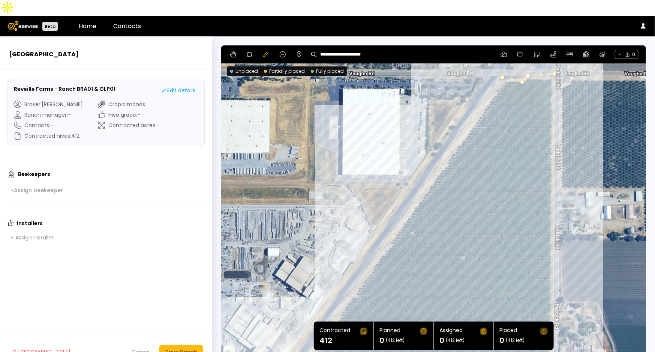
drag, startPoint x: 481, startPoint y: 124, endPoint x: 457, endPoint y: 262, distance: 139.9
click at [457, 271] on div at bounding box center [433, 201] width 425 height 313
drag, startPoint x: 501, startPoint y: 62, endPoint x: 501, endPoint y: 67, distance: 5.3
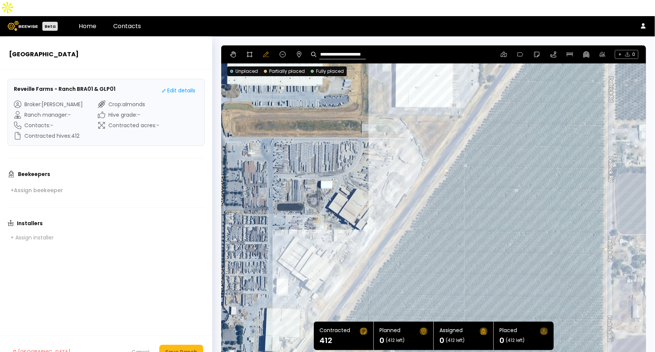
drag, startPoint x: 427, startPoint y: 228, endPoint x: 518, endPoint y: 85, distance: 169.7
click at [518, 85] on div at bounding box center [433, 201] width 425 height 313
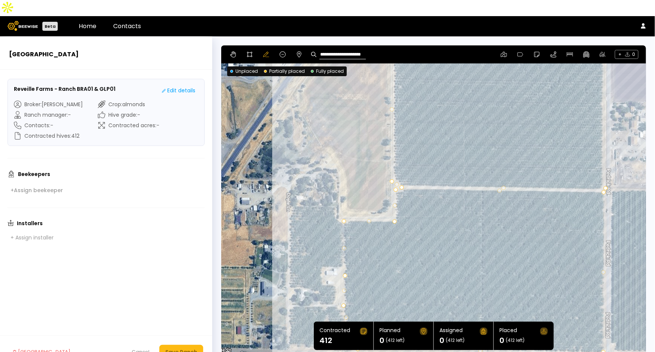
drag, startPoint x: 518, startPoint y: 255, endPoint x: 490, endPoint y: 72, distance: 185.4
click at [481, 48] on div at bounding box center [433, 201] width 425 height 313
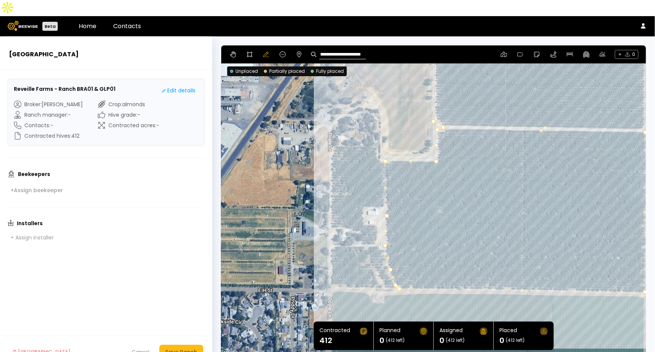
drag, startPoint x: 514, startPoint y: 229, endPoint x: 566, endPoint y: 205, distance: 57.2
click at [566, 205] on div at bounding box center [433, 201] width 425 height 313
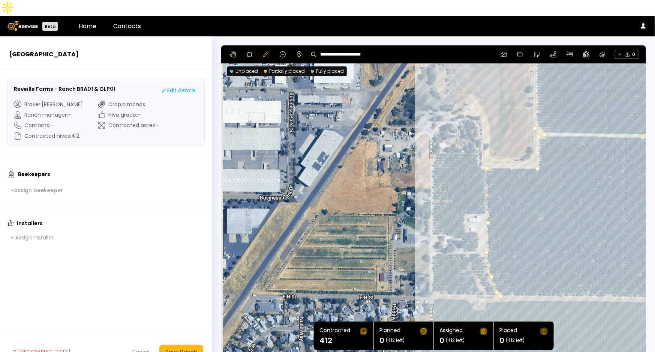
drag, startPoint x: 377, startPoint y: 174, endPoint x: 464, endPoint y: 183, distance: 87.4
click at [464, 183] on div at bounding box center [433, 201] width 425 height 313
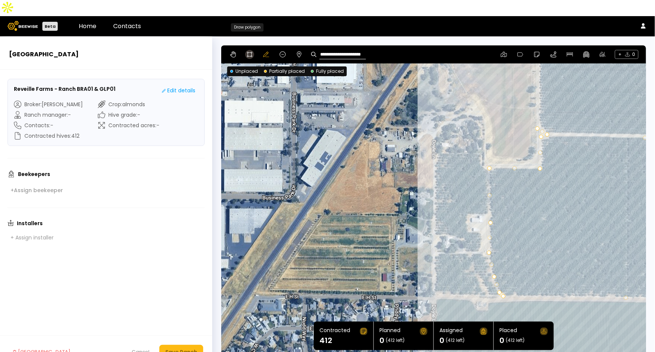
click at [247, 52] on icon at bounding box center [249, 54] width 5 height 5
click at [434, 238] on div at bounding box center [434, 202] width 424 height 314
click at [433, 249] on div at bounding box center [434, 202] width 424 height 314
click at [435, 259] on div at bounding box center [434, 202] width 424 height 314
click at [434, 266] on div at bounding box center [434, 202] width 424 height 314
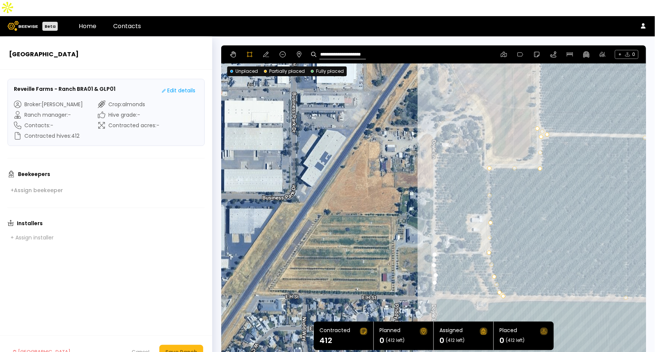
click at [432, 276] on div at bounding box center [434, 202] width 424 height 314
click at [441, 277] on div at bounding box center [434, 202] width 424 height 314
click at [457, 279] on div at bounding box center [434, 202] width 424 height 314
click at [475, 279] on div at bounding box center [434, 202] width 424 height 314
click at [494, 280] on div at bounding box center [434, 202] width 424 height 314
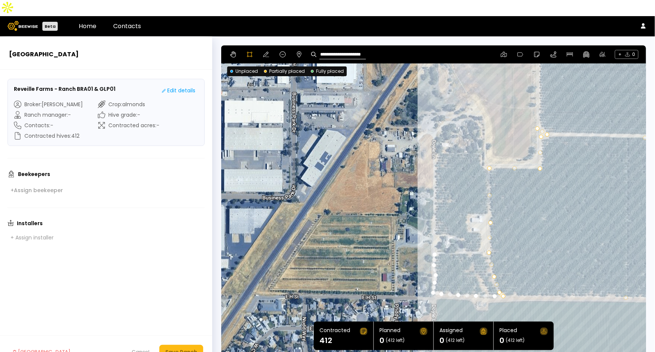
click at [498, 280] on div at bounding box center [434, 202] width 424 height 314
click at [494, 269] on div at bounding box center [434, 202] width 424 height 314
click at [491, 261] on div at bounding box center [434, 202] width 424 height 314
click at [488, 250] on div at bounding box center [434, 202] width 424 height 314
click at [486, 240] on div at bounding box center [434, 202] width 424 height 314
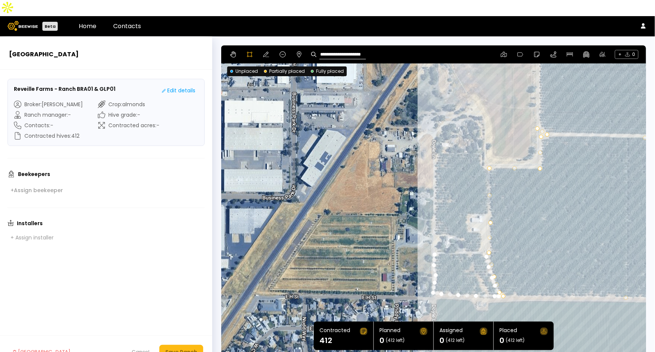
click at [482, 237] on div at bounding box center [434, 202] width 424 height 314
click at [472, 236] on div at bounding box center [434, 202] width 424 height 314
click at [462, 237] on div at bounding box center [434, 202] width 424 height 314
click at [451, 237] on div at bounding box center [434, 202] width 424 height 314
click at [441, 237] on div at bounding box center [434, 202] width 424 height 314
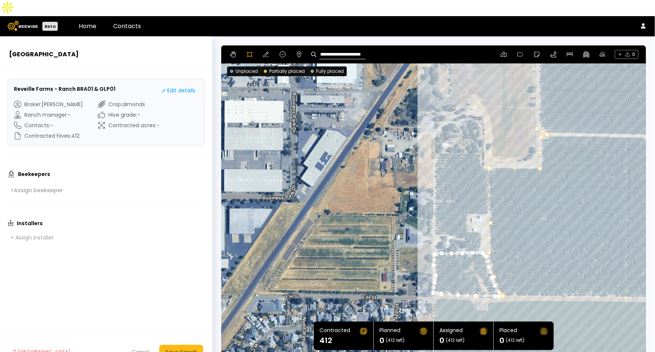
click at [436, 237] on div at bounding box center [434, 202] width 424 height 314
click at [437, 138] on div at bounding box center [434, 202] width 424 height 314
click at [433, 149] on div at bounding box center [434, 202] width 424 height 314
click at [433, 160] on div at bounding box center [434, 202] width 424 height 314
click at [434, 179] on div at bounding box center [434, 202] width 424 height 314
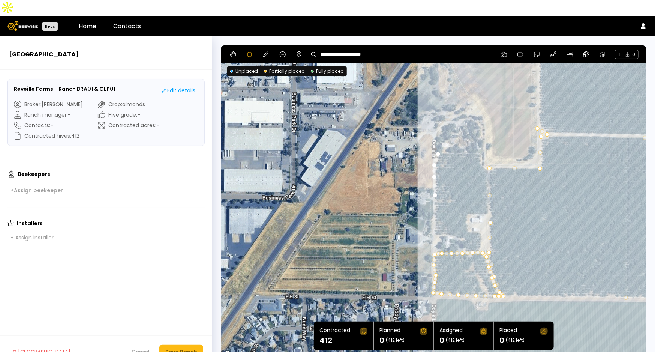
click at [434, 192] on div at bounding box center [434, 202] width 424 height 314
click at [435, 207] on div at bounding box center [434, 202] width 424 height 314
click at [435, 219] on div at bounding box center [434, 202] width 424 height 314
click at [445, 218] on div at bounding box center [434, 202] width 424 height 314
click at [459, 222] on div at bounding box center [434, 202] width 424 height 314
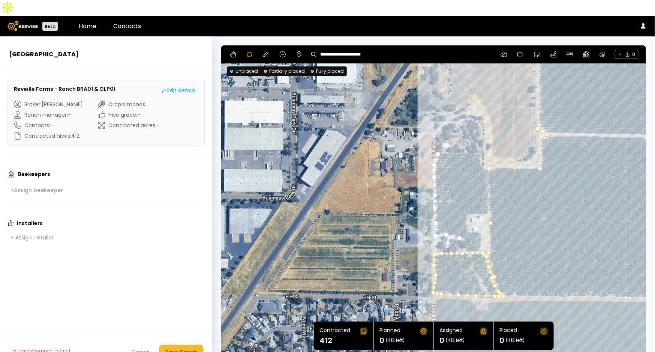
click at [464, 223] on div at bounding box center [434, 202] width 424 height 314
click at [465, 231] on div at bounding box center [434, 202] width 424 height 314
click at [468, 233] on div at bounding box center [434, 202] width 424 height 314
click at [476, 232] on div at bounding box center [434, 202] width 424 height 314
click at [480, 232] on div at bounding box center [434, 202] width 424 height 314
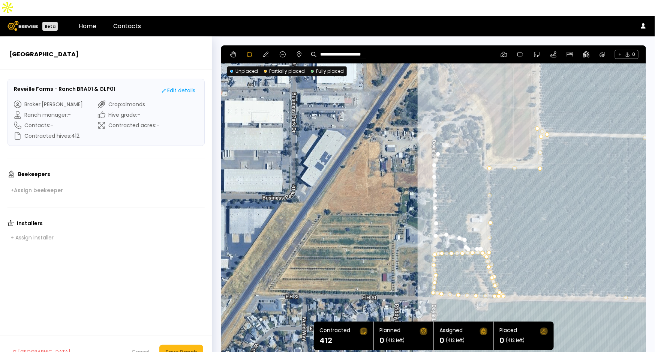
click at [481, 223] on div at bounding box center [434, 202] width 424 height 314
click at [481, 216] on div at bounding box center [434, 202] width 424 height 314
click at [473, 216] on div at bounding box center [434, 202] width 424 height 314
click at [468, 216] on div at bounding box center [434, 202] width 424 height 314
click at [466, 207] on div at bounding box center [434, 202] width 424 height 314
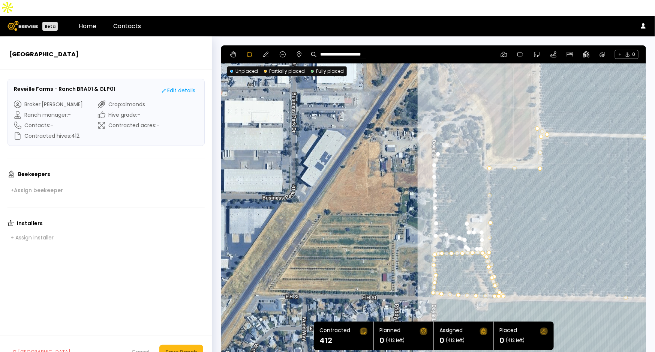
click at [465, 199] on div at bounding box center [434, 202] width 424 height 314
click at [478, 198] on div at bounding box center [434, 202] width 424 height 314
click at [487, 198] on div at bounding box center [434, 202] width 424 height 314
click at [488, 184] on div at bounding box center [434, 202] width 424 height 314
click at [488, 174] on div at bounding box center [434, 202] width 424 height 314
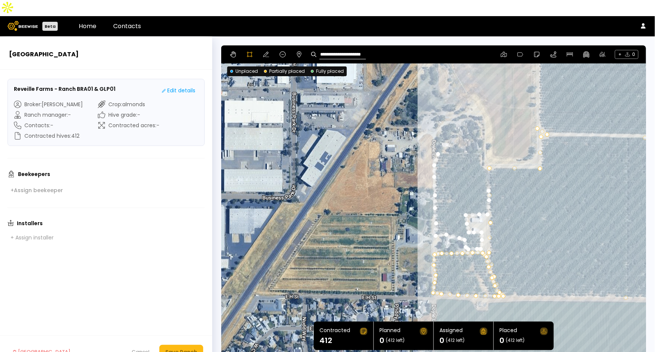
click at [487, 157] on div at bounding box center [434, 202] width 424 height 314
click at [482, 150] on div at bounding box center [434, 202] width 424 height 314
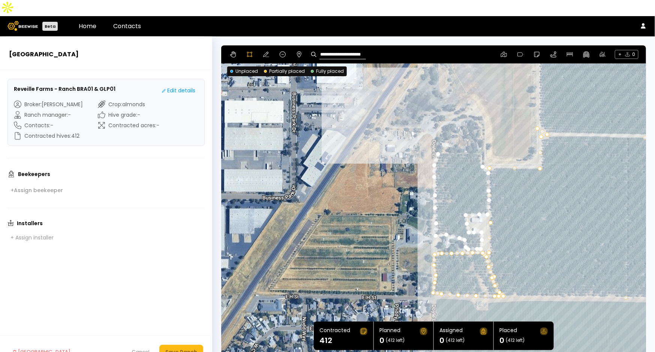
click at [404, 120] on div at bounding box center [434, 202] width 424 height 314
click at [438, 137] on div at bounding box center [434, 202] width 424 height 314
click at [283, 51] on icon at bounding box center [283, 54] width 6 height 6
click at [435, 131] on div at bounding box center [433, 201] width 425 height 313
click at [437, 131] on div at bounding box center [433, 201] width 425 height 313
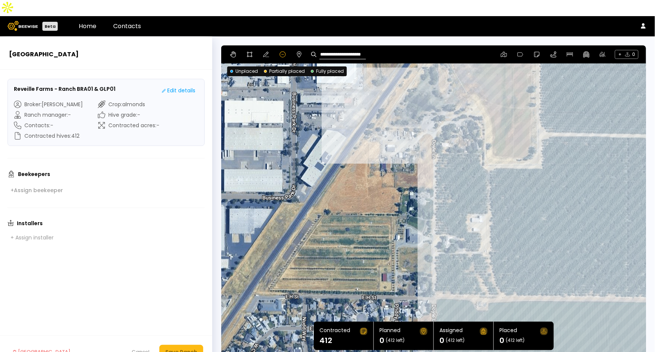
click at [433, 138] on div at bounding box center [433, 201] width 425 height 313
click at [282, 51] on icon at bounding box center [283, 54] width 6 height 6
click at [452, 139] on div at bounding box center [433, 201] width 425 height 313
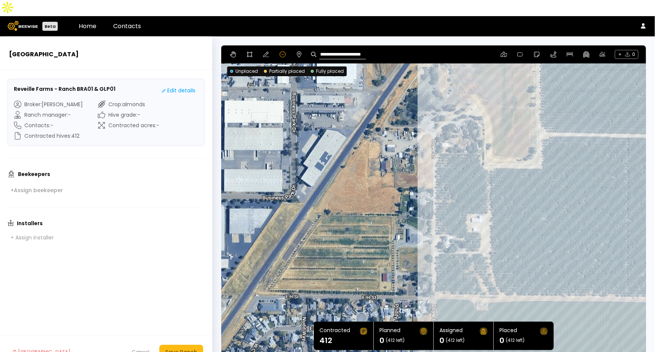
click at [245, 45] on div "**********" at bounding box center [433, 54] width 425 height 18
click at [249, 51] on icon at bounding box center [250, 54] width 6 height 6
drag, startPoint x: 584, startPoint y: 199, endPoint x: 498, endPoint y: 197, distance: 85.9
click at [498, 197] on div at bounding box center [434, 202] width 424 height 314
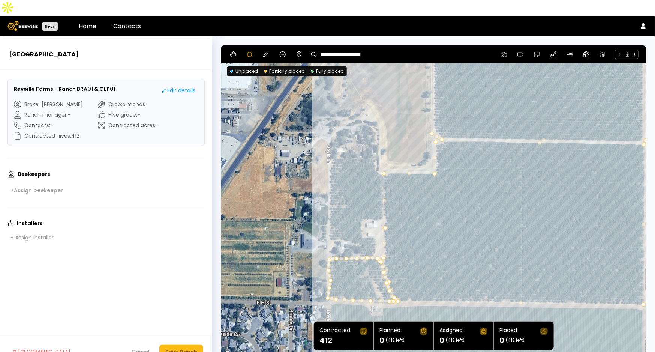
drag, startPoint x: 415, startPoint y: 160, endPoint x: 283, endPoint y: 171, distance: 132.4
click at [283, 167] on div at bounding box center [434, 202] width 424 height 314
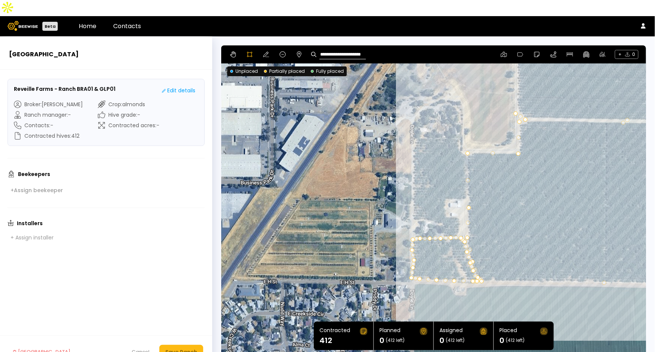
drag, startPoint x: 297, startPoint y: 138, endPoint x: 396, endPoint y: 162, distance: 101.0
click at [396, 162] on div at bounding box center [434, 202] width 424 height 314
click at [267, 50] on button at bounding box center [266, 54] width 9 height 9
click at [248, 52] on icon at bounding box center [249, 54] width 5 height 5
click at [458, 123] on div at bounding box center [434, 202] width 424 height 314
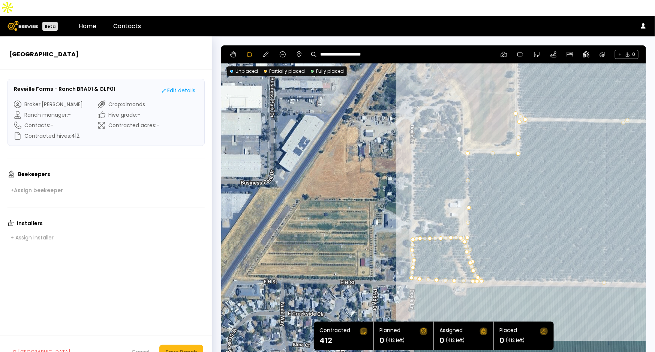
click at [418, 121] on div at bounding box center [434, 202] width 424 height 314
click at [412, 132] on div at bounding box center [434, 202] width 424 height 314
click at [412, 148] on div at bounding box center [434, 202] width 424 height 314
click at [412, 166] on div at bounding box center [434, 202] width 424 height 314
click at [413, 180] on div at bounding box center [434, 202] width 424 height 314
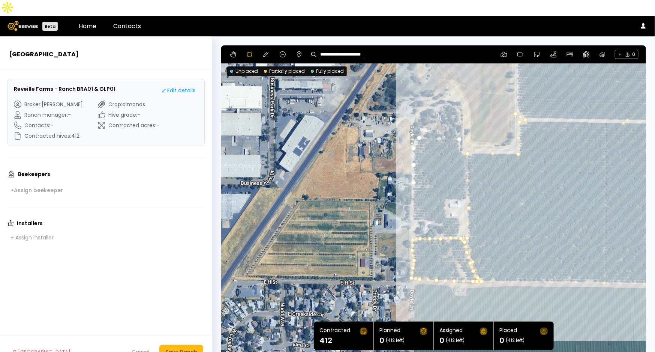
click at [411, 187] on div at bounding box center [434, 202] width 424 height 314
click at [412, 199] on div at bounding box center [434, 202] width 424 height 314
click at [415, 207] on div at bounding box center [434, 202] width 424 height 314
click at [422, 205] on div at bounding box center [434, 202] width 424 height 314
click at [429, 205] on div at bounding box center [434, 202] width 424 height 314
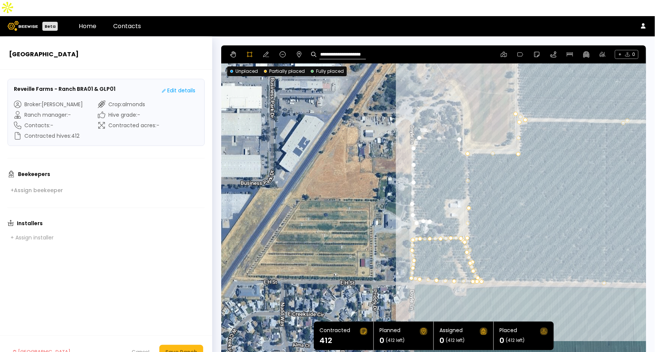
click at [439, 208] on div at bounding box center [434, 202] width 424 height 314
click at [442, 216] on div at bounding box center [434, 202] width 424 height 314
click at [444, 219] on div at bounding box center [434, 202] width 424 height 314
click at [454, 219] on div at bounding box center [434, 202] width 424 height 314
click at [460, 214] on div at bounding box center [434, 202] width 424 height 314
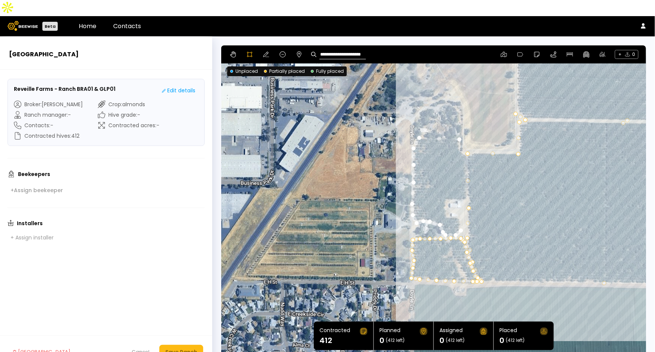
click at [460, 207] on div at bounding box center [434, 202] width 424 height 314
click at [459, 202] on div at bounding box center [434, 202] width 424 height 314
click at [455, 201] on div at bounding box center [434, 202] width 424 height 314
click at [445, 201] on div at bounding box center [434, 202] width 424 height 314
click at [443, 194] on div at bounding box center [434, 202] width 424 height 314
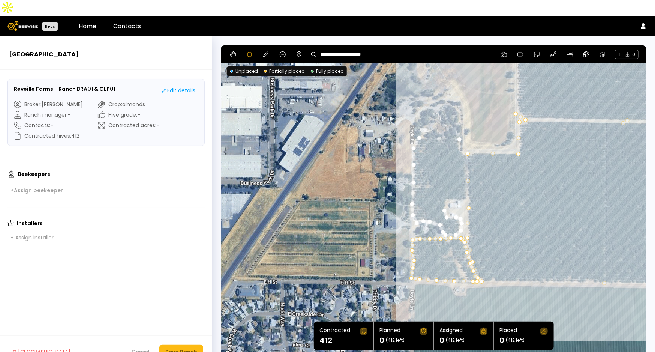
click at [445, 187] on div at bounding box center [434, 202] width 424 height 314
click at [445, 184] on div at bounding box center [434, 202] width 424 height 314
click at [462, 184] on div at bounding box center [434, 202] width 424 height 314
drag, startPoint x: 466, startPoint y: 181, endPoint x: 466, endPoint y: 175, distance: 5.6
click at [466, 181] on div at bounding box center [434, 202] width 424 height 314
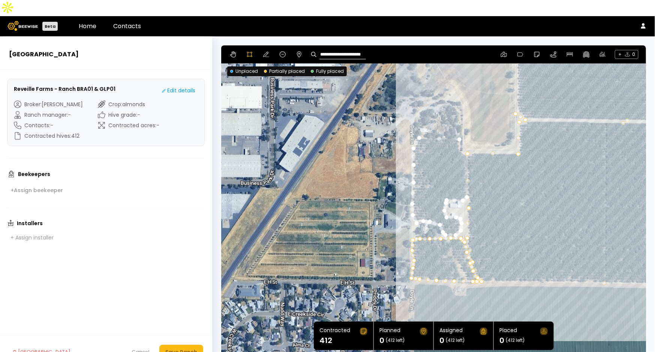
click at [467, 165] on div at bounding box center [434, 202] width 424 height 314
click at [465, 154] on div at bounding box center [434, 202] width 424 height 314
click at [467, 141] on div at bounding box center [434, 202] width 424 height 314
click at [462, 137] on div at bounding box center [434, 202] width 424 height 314
click at [459, 135] on div at bounding box center [434, 202] width 424 height 314
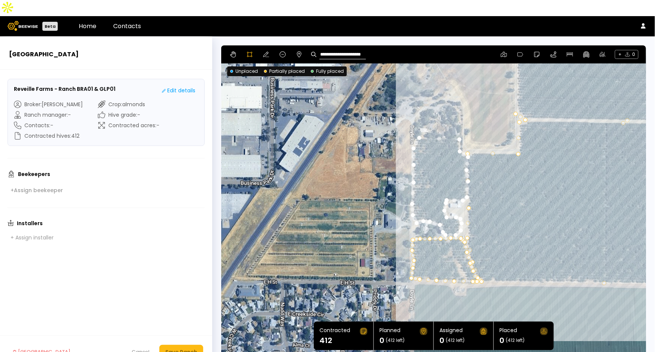
click at [459, 123] on div at bounding box center [434, 202] width 424 height 314
click at [180, 348] on div "Save Ranch" at bounding box center [181, 352] width 32 height 8
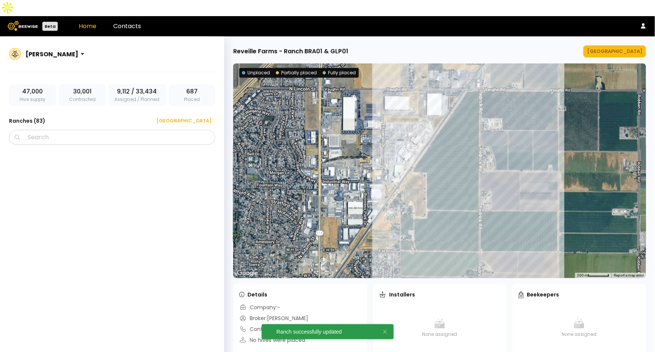
scroll to position [2448, 0]
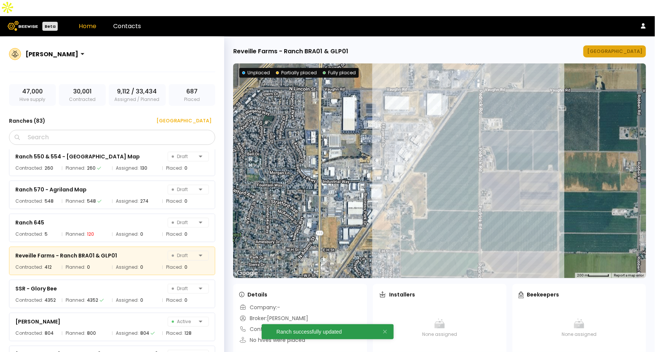
drag, startPoint x: 644, startPoint y: 37, endPoint x: 639, endPoint y: 38, distance: 4.9
click at [640, 45] on button "[GEOGRAPHIC_DATA]" at bounding box center [614, 51] width 63 height 12
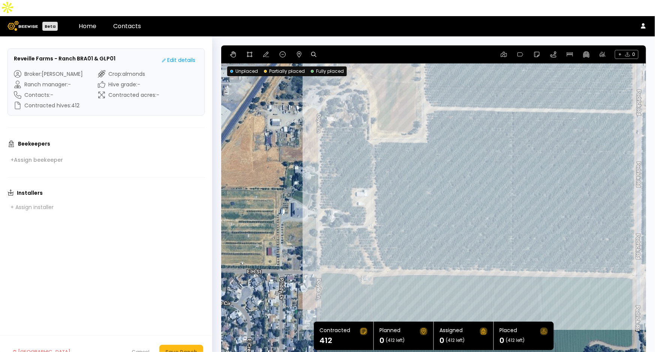
drag, startPoint x: 511, startPoint y: 231, endPoint x: 220, endPoint y: 178, distance: 296.0
click at [220, 178] on section "← Move left → Move right ↑ Move up ↓ Move down + Zoom in - Zoom out Home Jump l…" at bounding box center [433, 201] width 443 height 331
click at [264, 50] on button at bounding box center [266, 54] width 9 height 9
click at [299, 51] on icon at bounding box center [299, 54] width 4 height 6
click at [266, 52] on icon at bounding box center [266, 54] width 6 height 5
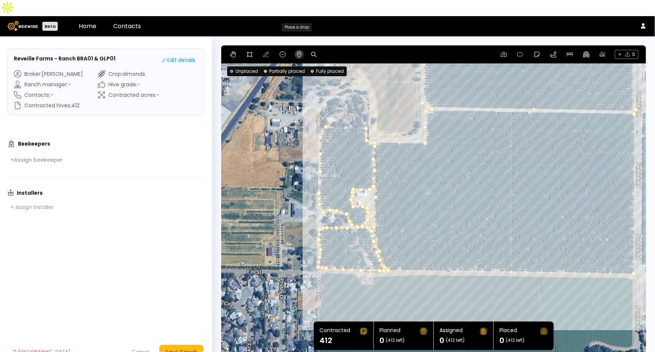
click at [300, 51] on icon at bounding box center [299, 54] width 6 height 6
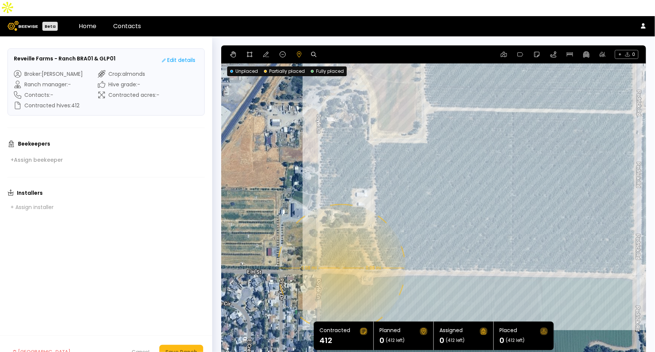
click at [340, 252] on div "0.08 mi 0.08 mi" at bounding box center [433, 201] width 425 height 313
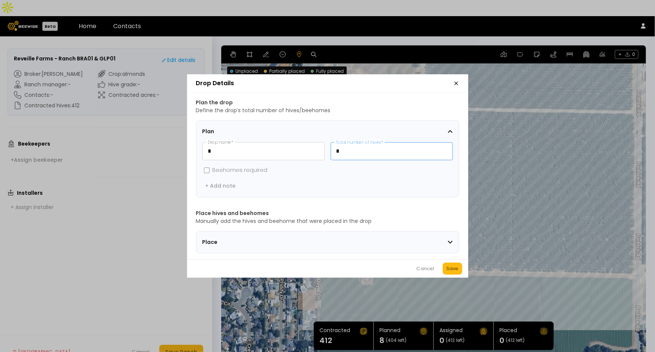
drag, startPoint x: 372, startPoint y: 144, endPoint x: 325, endPoint y: 145, distance: 46.9
click at [325, 145] on div "* Drop name * * Total number of hives *" at bounding box center [327, 151] width 250 height 18
type input "**"
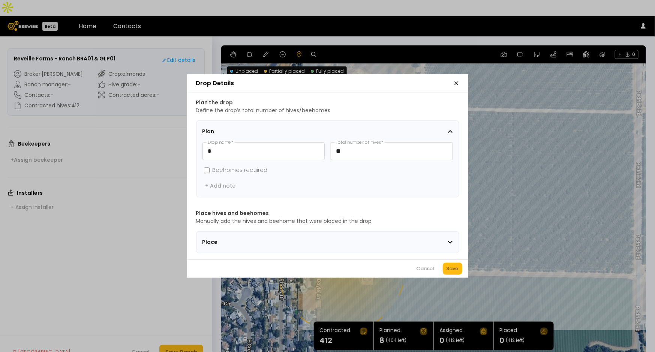
drag, startPoint x: 449, startPoint y: 272, endPoint x: 457, endPoint y: 253, distance: 20.7
click at [449, 272] on div "Save" at bounding box center [453, 268] width 12 height 7
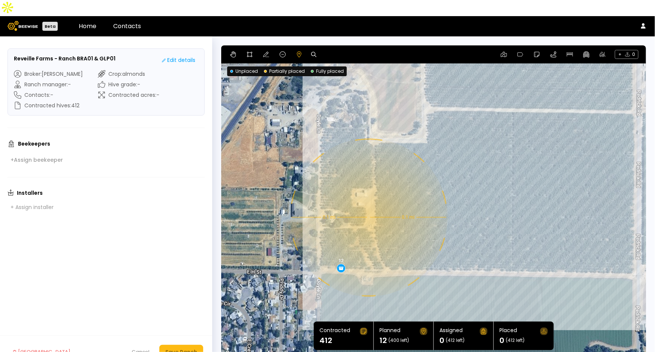
click at [368, 201] on div "0.1 mi 0.1 mi 12" at bounding box center [433, 201] width 425 height 313
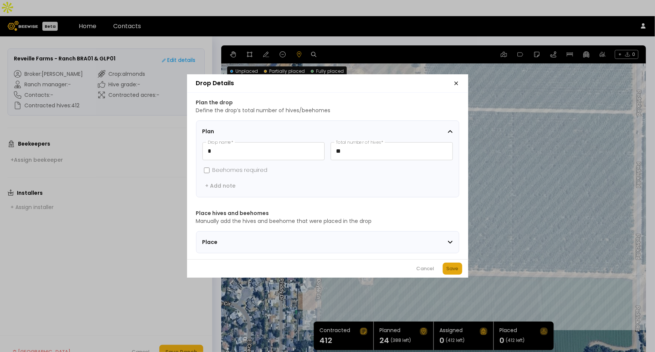
click at [453, 271] on div "Save" at bounding box center [453, 268] width 12 height 7
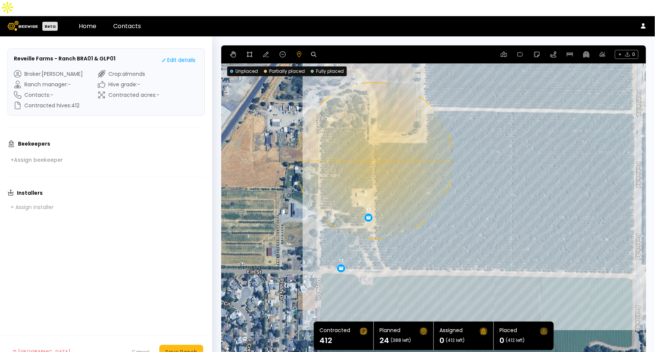
click at [374, 145] on div "0.1 mi 0.1 mi 12 12" at bounding box center [433, 201] width 425 height 313
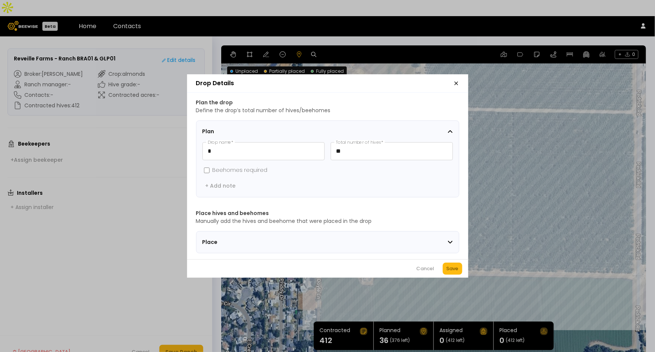
click at [454, 274] on button "Save" at bounding box center [452, 268] width 19 height 12
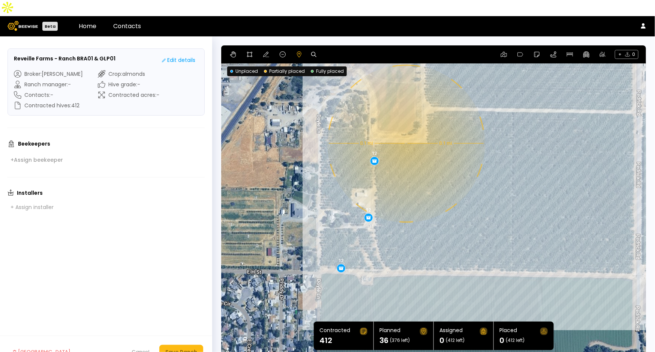
click at [405, 127] on div "0.1 mi 0.1 mi 12 12 12" at bounding box center [433, 201] width 425 height 313
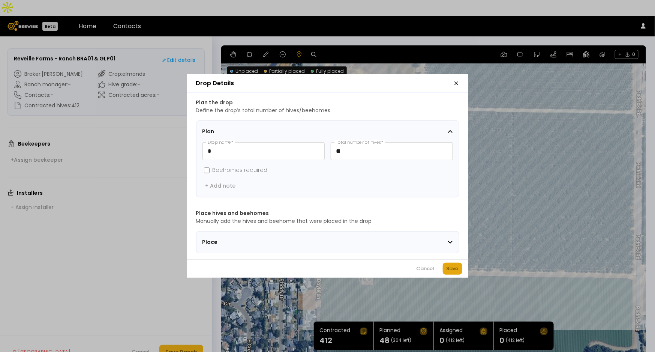
click at [450, 272] on div "Save" at bounding box center [453, 268] width 12 height 7
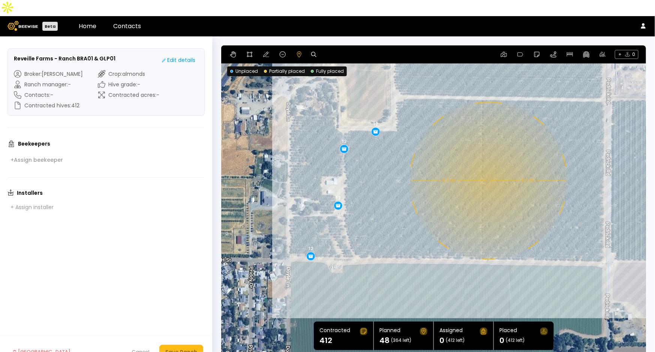
drag, startPoint x: 549, startPoint y: 189, endPoint x: 518, endPoint y: 177, distance: 32.9
click at [518, 177] on div "0.1 mi 0.1 mi 12 12 12 12" at bounding box center [433, 201] width 425 height 313
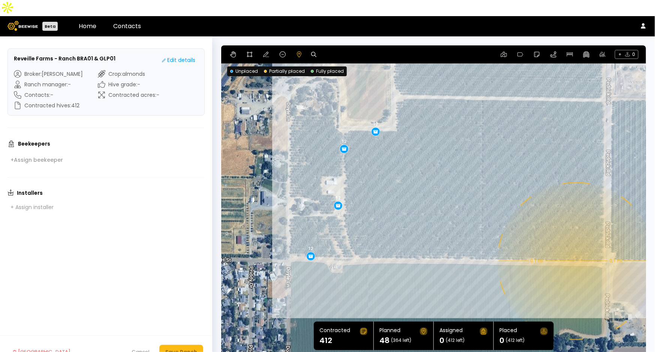
click at [576, 245] on div "0.1 mi 0.1 mi 12 12 12 12" at bounding box center [433, 201] width 425 height 313
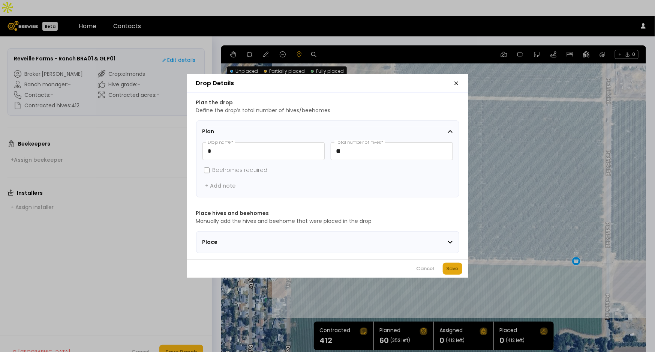
click at [454, 272] on div "Save" at bounding box center [453, 268] width 12 height 7
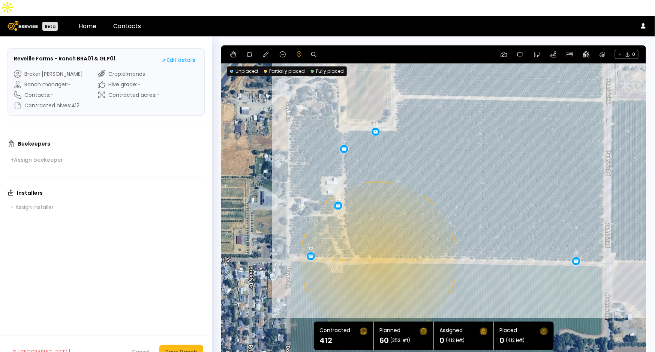
click at [378, 244] on div "0.1 mi 0.1 mi 12 12 12 12 12" at bounding box center [433, 201] width 425 height 313
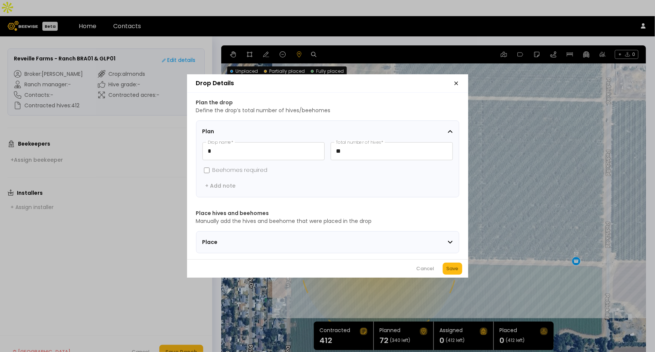
drag, startPoint x: 452, startPoint y: 272, endPoint x: 440, endPoint y: 243, distance: 32.1
click at [453, 272] on div "Save" at bounding box center [453, 268] width 12 height 7
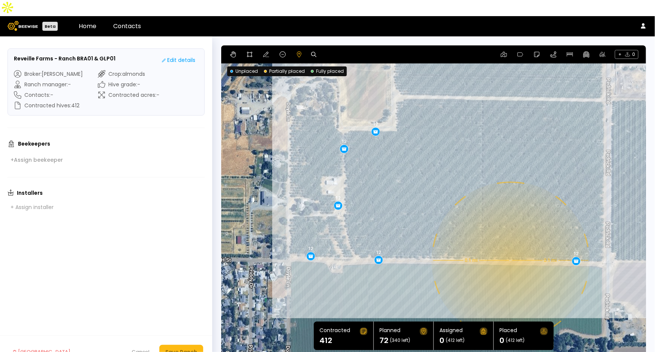
click at [510, 244] on div "0.1 mi 0.1 mi 12 12 12 12 12 12" at bounding box center [433, 201] width 425 height 313
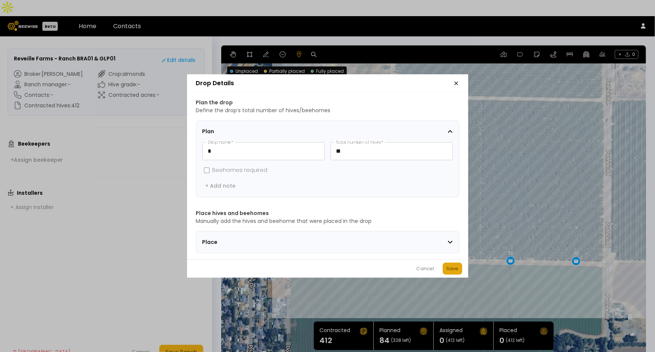
click at [459, 274] on button "Save" at bounding box center [452, 268] width 19 height 12
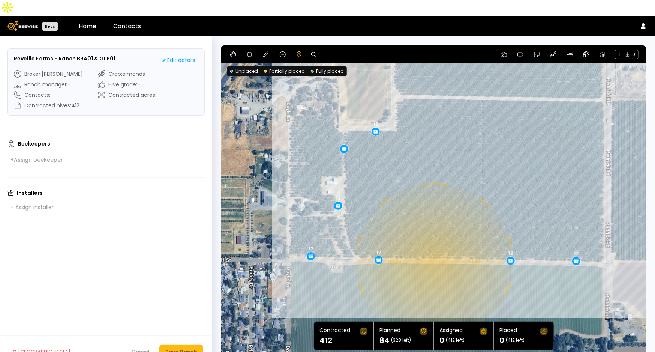
click at [433, 246] on div "0.1 mi 0.1 mi 12 12 12 12 12 12 12" at bounding box center [433, 201] width 425 height 313
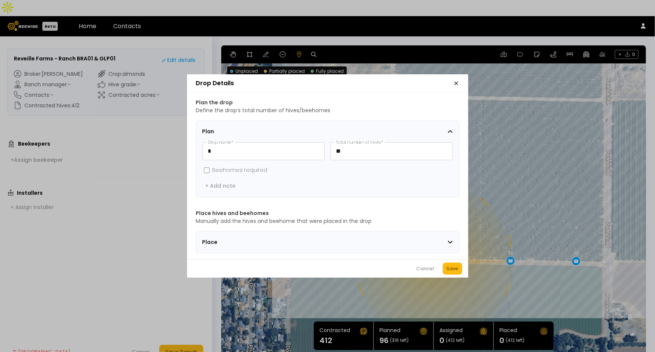
click at [455, 272] on div "Save" at bounding box center [453, 268] width 12 height 7
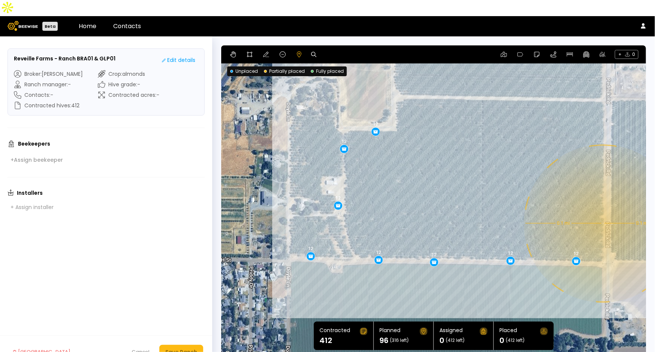
click at [602, 207] on div "0.1 mi 0.1 mi 12 12 12 12 12 12 12 12" at bounding box center [433, 201] width 425 height 313
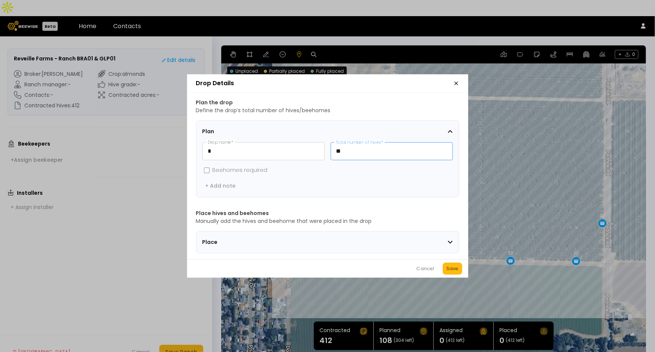
drag, startPoint x: 375, startPoint y: 153, endPoint x: 330, endPoint y: 145, distance: 45.7
click at [331, 145] on input "**" at bounding box center [391, 150] width 121 height 17
type input "*"
click at [460, 266] on button "Save" at bounding box center [452, 268] width 19 height 12
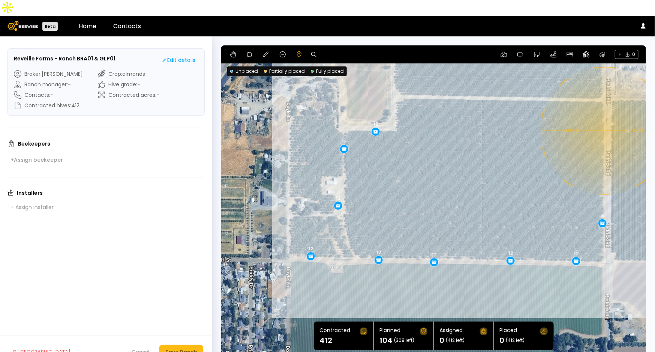
click at [604, 115] on div "0.08 mi 0.08 mi 12 12 12 12 12 12 12 12 8" at bounding box center [433, 201] width 425 height 313
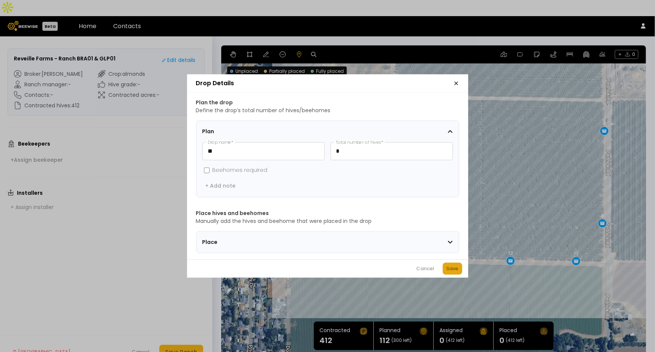
click at [456, 271] on div "Save" at bounding box center [453, 268] width 12 height 7
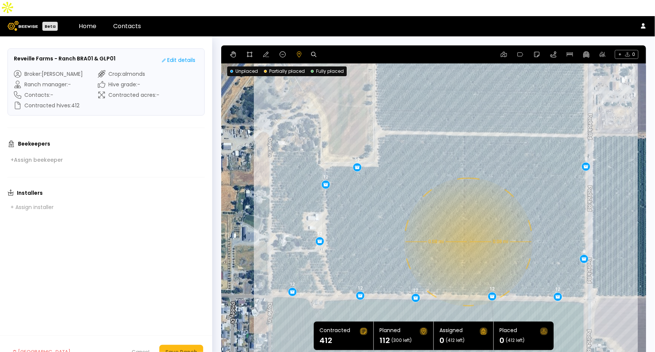
drag, startPoint x: 504, startPoint y: 154, endPoint x: 486, endPoint y: 190, distance: 40.7
click at [486, 190] on div "0.08 mi 0.08 mi 12 12 12 12 12 12 12 12 8 8" at bounding box center [433, 201] width 425 height 313
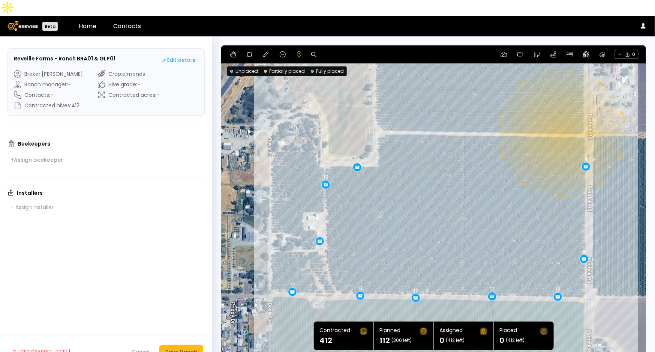
click at [561, 117] on div "0.08 mi 0.08 mi 12 12 12 12 12 12 12 12 8 8" at bounding box center [433, 201] width 425 height 313
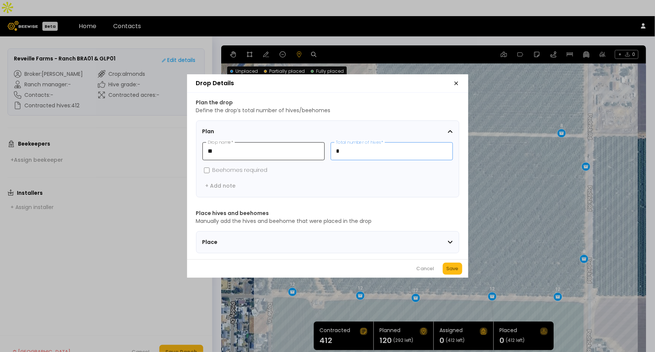
drag, startPoint x: 376, startPoint y: 149, endPoint x: 306, endPoint y: 145, distance: 69.5
click at [306, 145] on div "** Drop name * * Total number of hives *" at bounding box center [327, 151] width 250 height 18
type input "**"
click at [455, 271] on div "Save" at bounding box center [453, 268] width 12 height 7
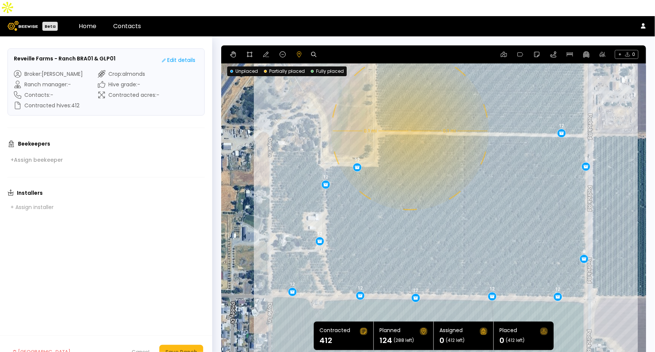
click at [409, 115] on div "0.1 mi 0.1 mi 12 12 12 12 12 12 12 12 8 8 12" at bounding box center [433, 201] width 425 height 313
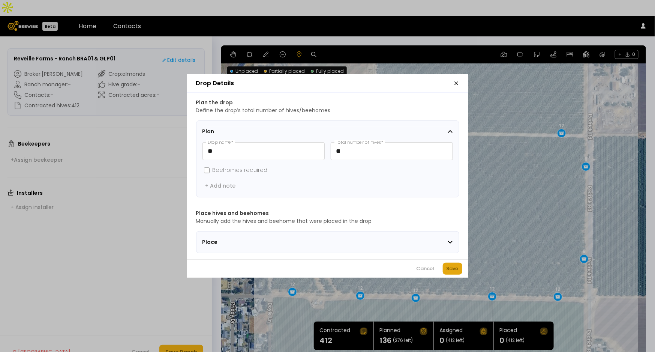
click at [452, 267] on div "Save" at bounding box center [453, 268] width 12 height 7
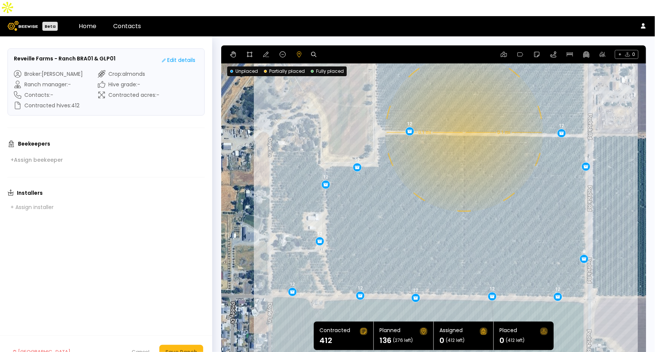
click at [463, 117] on div "0.1 mi 0.1 mi 12 12 12 12 12 12 12 12 8 8 12 12" at bounding box center [433, 201] width 425 height 313
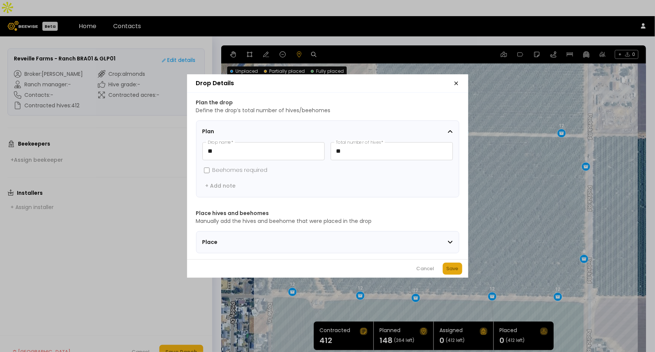
click at [454, 269] on div "Save" at bounding box center [453, 268] width 12 height 7
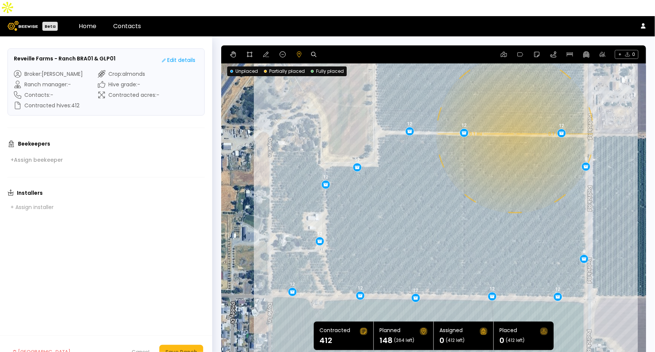
click at [514, 118] on div "0.1 mi 0.1 mi 12 12 12 12 12 12 12 12 8 8 12 12 12" at bounding box center [433, 201] width 425 height 313
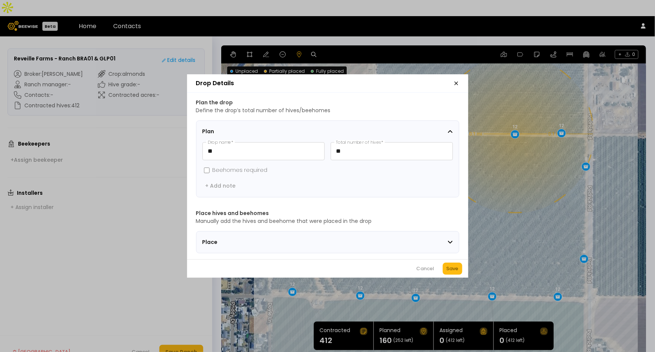
click at [450, 272] on div "Save" at bounding box center [453, 268] width 12 height 7
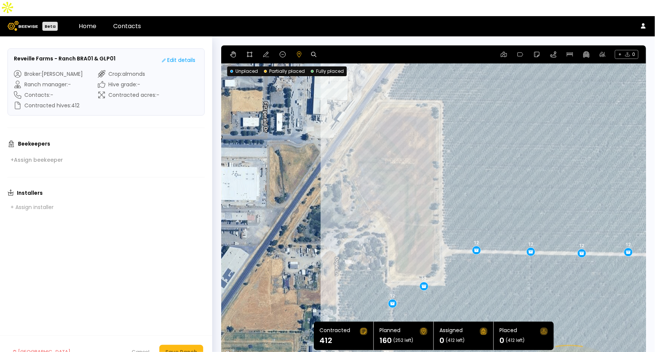
drag, startPoint x: 435, startPoint y: 169, endPoint x: 502, endPoint y: 289, distance: 137.3
click at [502, 289] on div "0.1 mi 0.1 mi 12 12 12 12 12 12 12 12 8 8 12 12 12 12" at bounding box center [433, 201] width 425 height 313
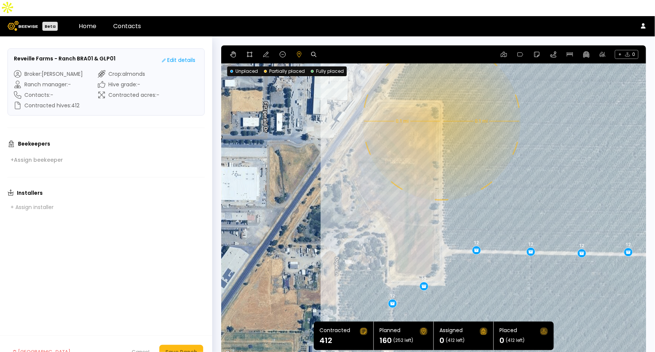
click at [441, 105] on div "0.1 mi 0.1 mi 12 12 12 12 12 12 12 12 8 8 12 12 12 12" at bounding box center [433, 201] width 425 height 313
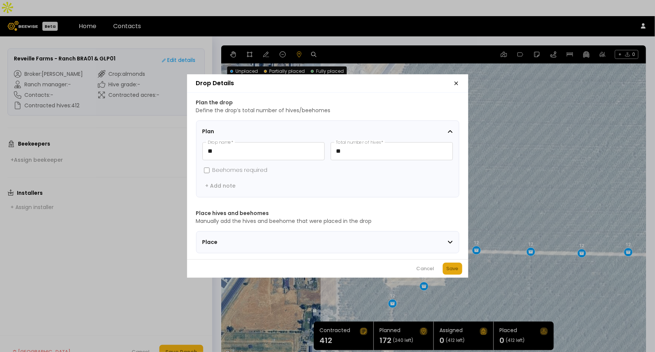
click at [452, 268] on div "Save" at bounding box center [453, 268] width 12 height 7
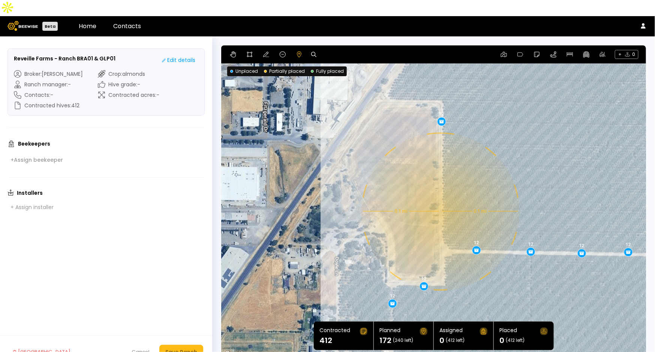
click at [440, 195] on div "0.1 mi 0.1 mi 12 12 12 12 12 12 12 12 8 8 12 12 12 12 12" at bounding box center [433, 201] width 425 height 313
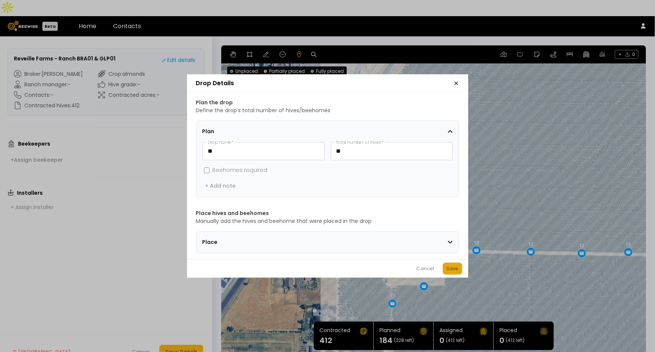
click at [457, 270] on div "Save" at bounding box center [453, 268] width 12 height 7
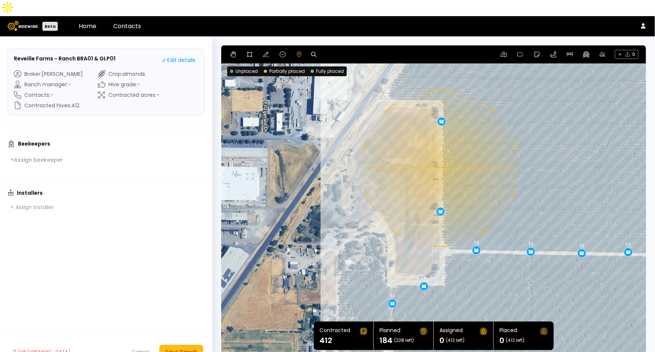
click at [439, 151] on div "0.1 mi 0.1 mi 12 12 12 12 12 12 12 12 8 8 12 12 12 12 12 12" at bounding box center [433, 201] width 425 height 313
click at [440, 153] on div "0.1 mi 0.1 mi 12 12 12 12 12 12 12 12 8 8 12 12 12 12 12 12" at bounding box center [433, 201] width 425 height 313
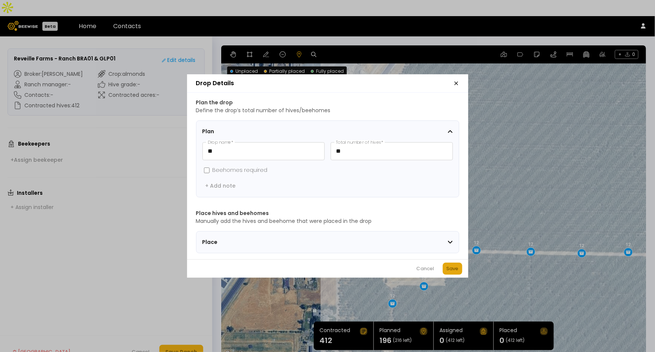
click at [450, 272] on div "Save" at bounding box center [453, 268] width 12 height 7
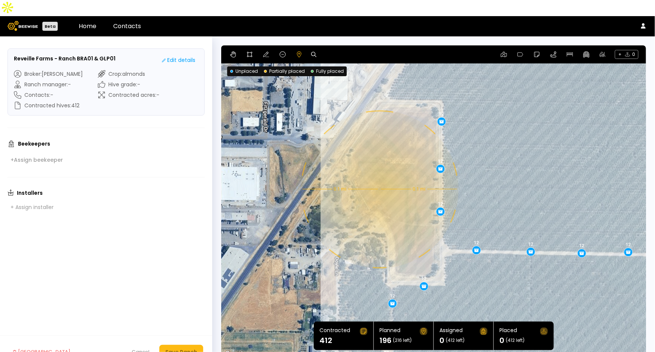
drag, startPoint x: 554, startPoint y: 163, endPoint x: 379, endPoint y: 173, distance: 175.4
click at [379, 173] on div "0.1 mi 0.1 mi 12 12 12 12 12 12 12 12 8 8 12 12 12 12 12 12 12" at bounding box center [433, 201] width 425 height 313
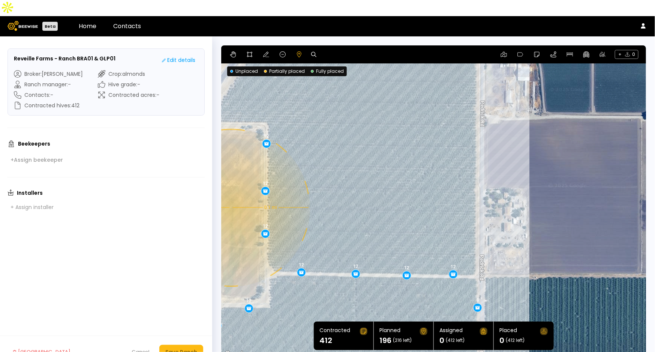
drag, startPoint x: 580, startPoint y: 147, endPoint x: 405, endPoint y: 169, distance: 176.5
click at [405, 169] on div "0.1 mi 0.1 mi 12 12 12 12 12 12 12 12 8 8 12 12 12 12 12 12 12" at bounding box center [433, 201] width 425 height 313
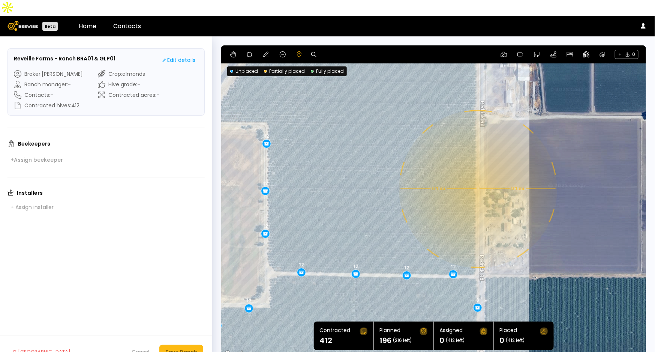
click at [477, 173] on div "0.1 mi 0.1 mi 12 12 12 12 12 12 12 12 8 8 12 12 12 12 12 12 12" at bounding box center [433, 201] width 425 height 313
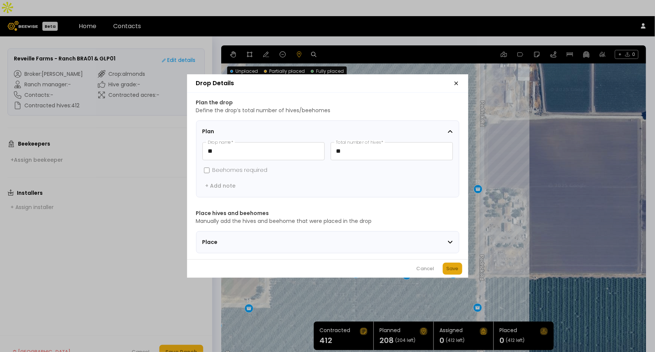
click at [445, 274] on button "Save" at bounding box center [452, 268] width 19 height 12
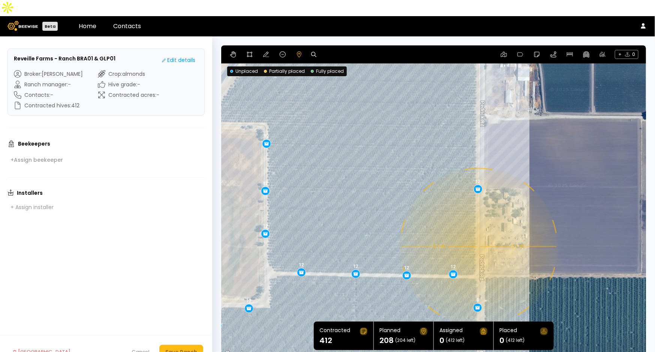
click at [478, 231] on div "0.1 mi 0.1 mi 12 12 12 12 12 12 12 12 8 8 12 12 12 12 12 12 12 12" at bounding box center [433, 201] width 425 height 313
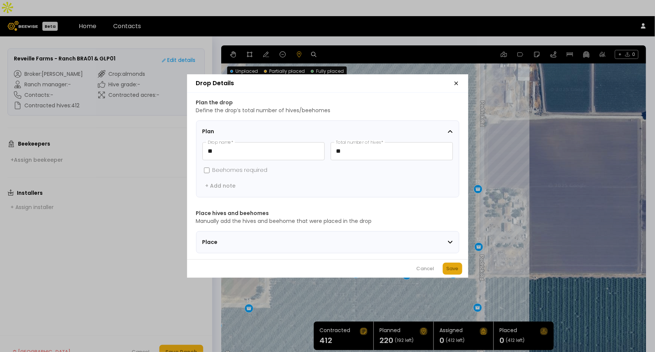
click at [450, 272] on div "Save" at bounding box center [453, 268] width 12 height 7
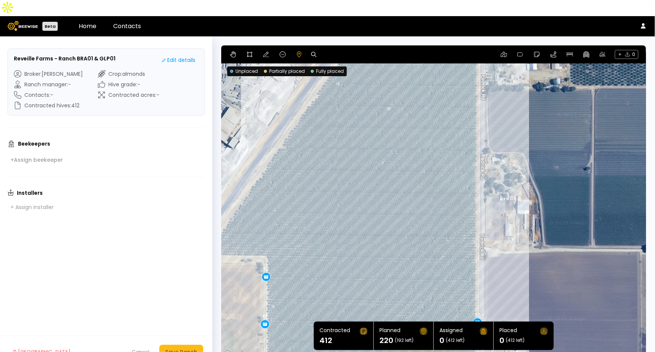
drag, startPoint x: 421, startPoint y: 132, endPoint x: 420, endPoint y: 270, distance: 138.0
click at [420, 270] on div "0.1 mi 0.1 mi 12 12 12 12 12 12 12 12 8 8 12 12 12 12 12 12 12 12 12" at bounding box center [433, 201] width 425 height 313
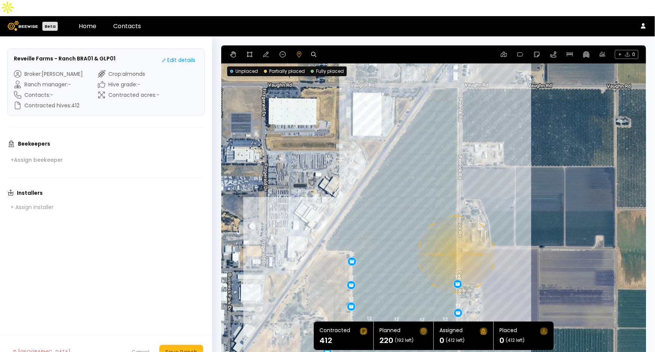
click at [456, 238] on div "0.1 mi 0.1 mi 12 12 12 12 12 12 12 12 8 8 12 12 12 12 12 12 12 12 12" at bounding box center [433, 201] width 425 height 313
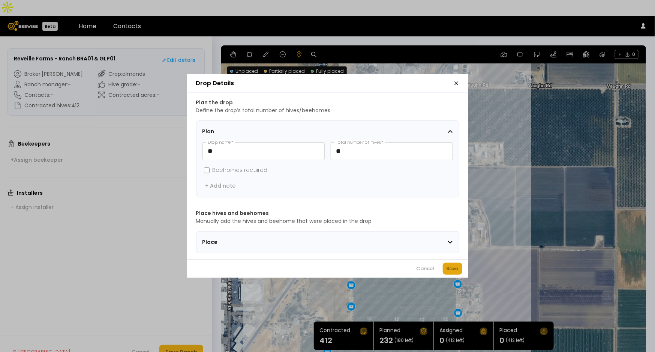
click at [454, 272] on div "Save" at bounding box center [453, 268] width 12 height 7
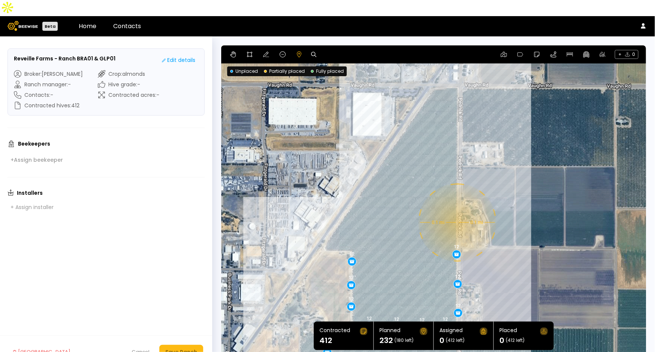
click at [457, 206] on div "0.1 mi 0.1 mi 12 12 12 12 12 12 12 12 8 8 12 12 12 12 12 12 12 12 12 12" at bounding box center [433, 201] width 425 height 313
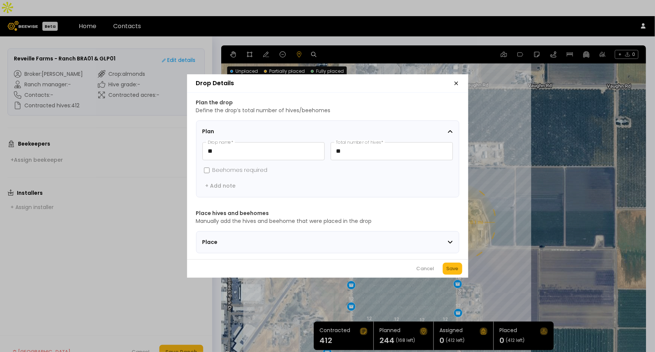
click at [457, 271] on div "Save" at bounding box center [453, 268] width 12 height 7
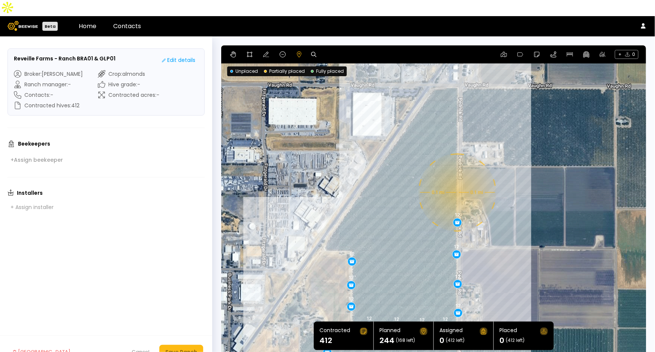
click at [457, 176] on div "0.1 mi 0.1 mi 12 12 12 12 12 12 12 12 8 8 12 12 12 12 12 12 12 12 12 12 12" at bounding box center [433, 201] width 425 height 313
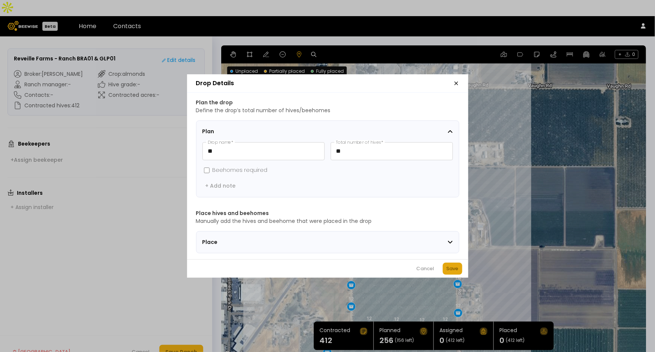
click at [452, 267] on button "Save" at bounding box center [452, 268] width 19 height 12
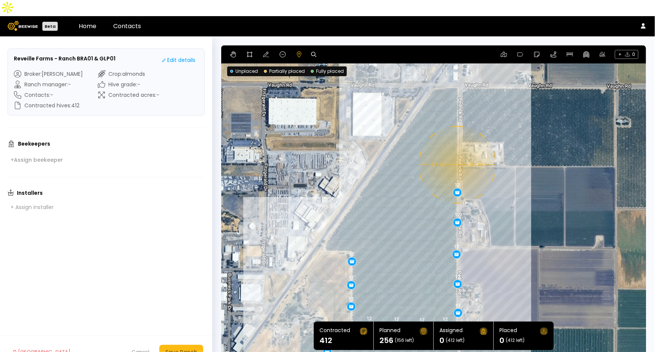
click at [457, 148] on div "0.1 mi 0.1 mi 12 12 12 12 12 12 12 12 8 8 12 12 12 12 12 12 12 12 12 12 12 12" at bounding box center [433, 201] width 425 height 313
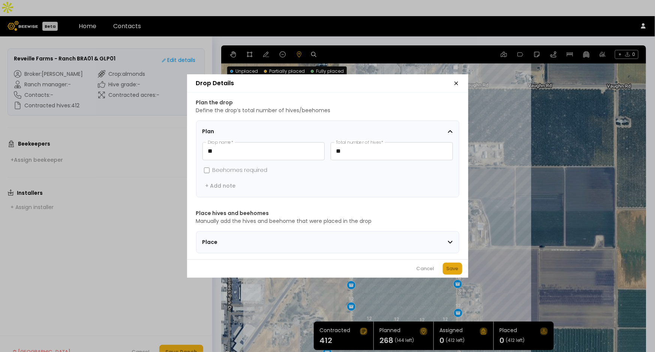
click at [450, 268] on div "Save" at bounding box center [453, 268] width 12 height 7
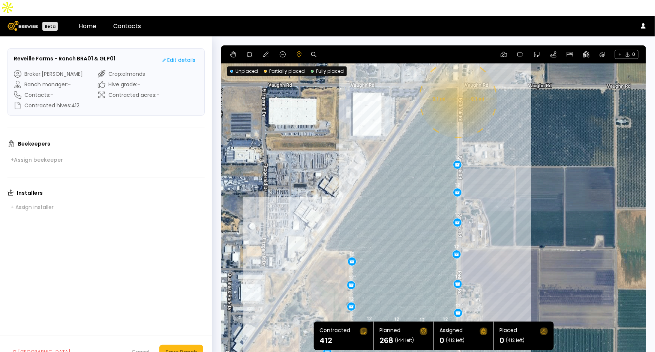
click at [457, 83] on div "0.1 mi 0.1 mi 12 12 12 12 12 12 12 12 8 8 12 12 12 12 12 12 12 12 12 12 12 12 12" at bounding box center [433, 201] width 425 height 313
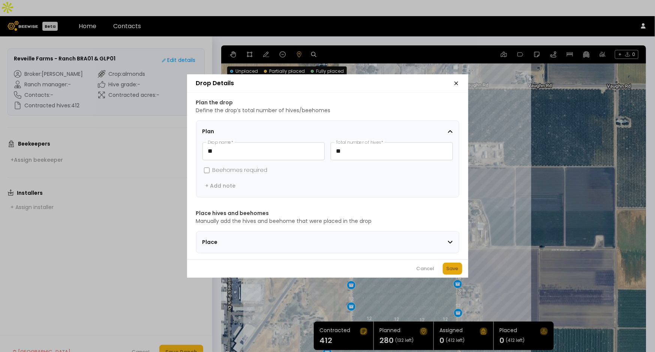
click at [452, 267] on div "Save" at bounding box center [453, 268] width 12 height 7
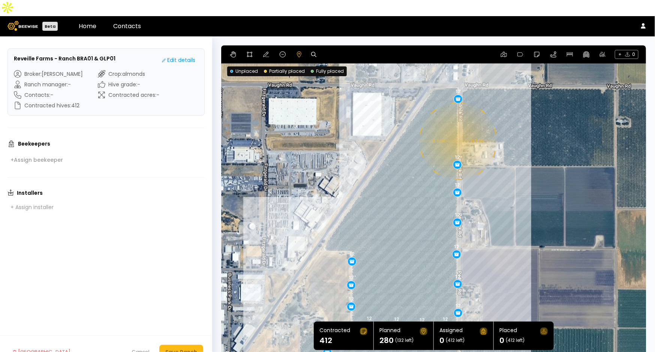
click at [457, 125] on div "0.1 mi 0.1 mi 12 12 12 12 12 12 12 12 8 8 12 12 12 12 12 12 12 12 12 12 12 12 1…" at bounding box center [433, 201] width 425 height 313
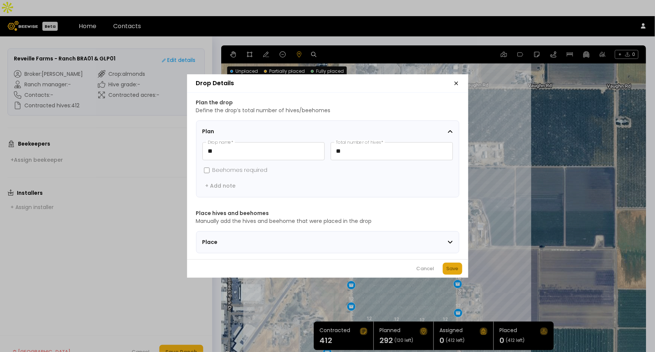
click at [452, 272] on div "Save" at bounding box center [453, 268] width 12 height 7
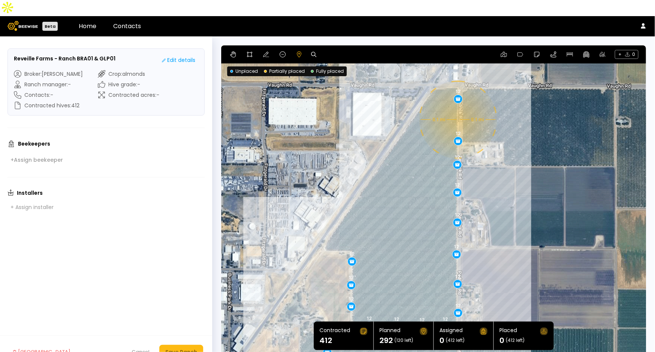
click at [457, 103] on div "0.1 mi 0.1 mi 12 12 12 12 12 12 12 12 8 8 12 12 12 12 12 12 12 12 12 12 12 12 1…" at bounding box center [433, 201] width 425 height 313
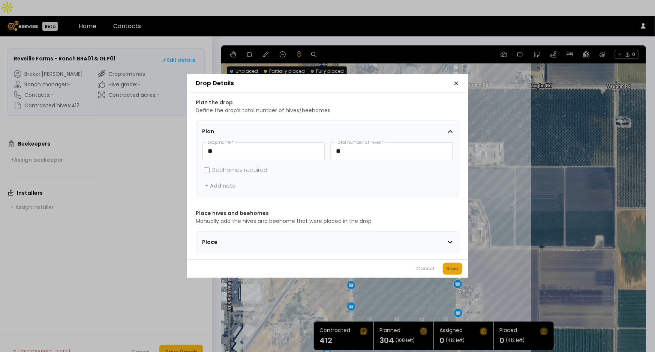
click at [456, 272] on div "Save" at bounding box center [453, 268] width 12 height 7
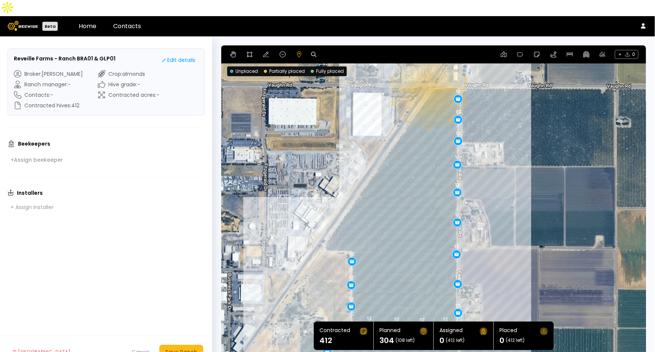
click at [428, 73] on div "0.1 mi 0.1 mi 12 12 12 12 12 12 12 12 8 8 12 12 12 12 12 12 12 12 12 12 12 12 1…" at bounding box center [433, 201] width 425 height 313
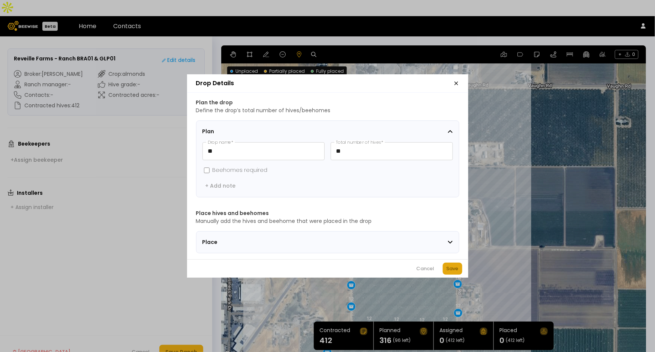
click at [456, 268] on div "Save" at bounding box center [453, 268] width 12 height 7
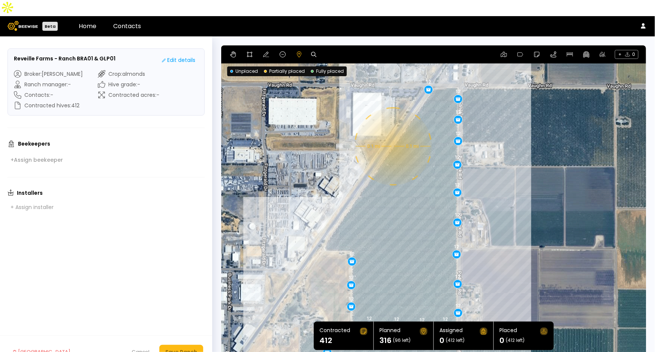
click at [392, 130] on div "0.1 mi 0.1 mi 12 12 12 12 12 12 12 12 8 8 12 12 12 12 12 12 12 12 12 12 12 12 1…" at bounding box center [433, 201] width 425 height 313
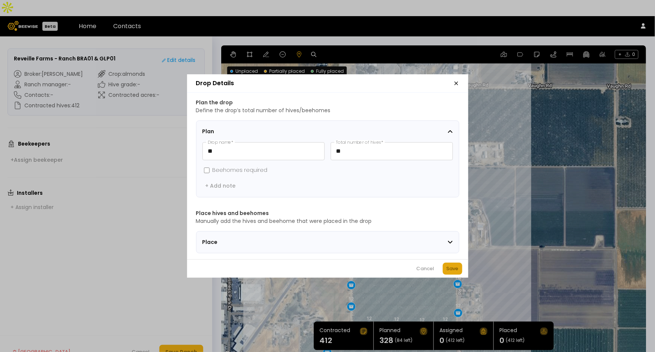
click at [457, 272] on div "Save" at bounding box center [453, 268] width 12 height 7
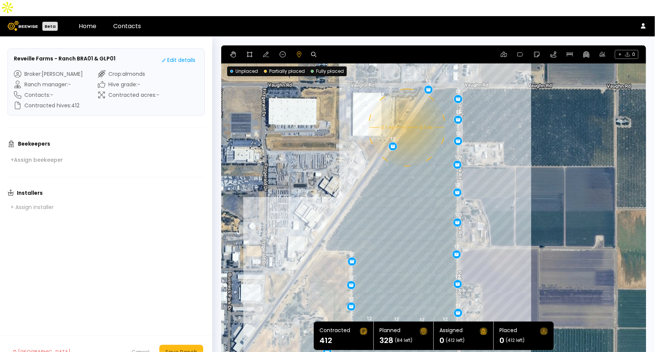
click at [406, 111] on div "0.1 mi 0.1 mi 12 12 12 12 12 12 12 12 8 8 12 12 12 12 12 12 12 12 12 12 12 12 1…" at bounding box center [433, 201] width 425 height 313
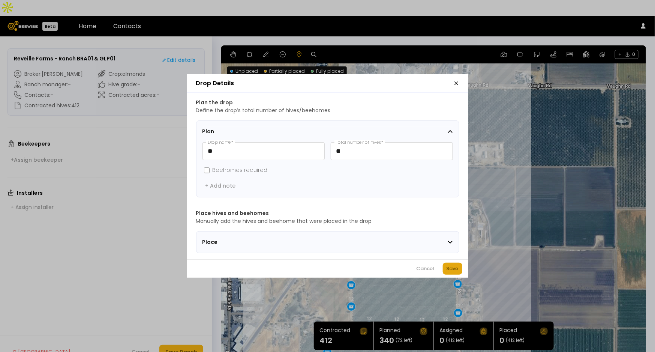
click at [454, 269] on div "Save" at bounding box center [453, 268] width 12 height 7
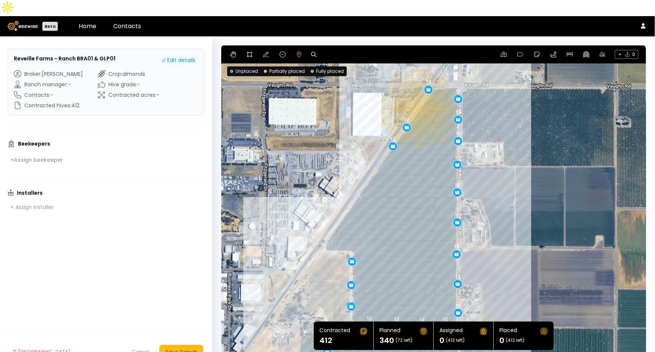
click at [419, 93] on div "0.1 mi 0.1 mi 12 12 12 12 12 12 12 12 8 8 12 12 12 12 12 12 12 12 12 12 12 12 1…" at bounding box center [433, 201] width 425 height 313
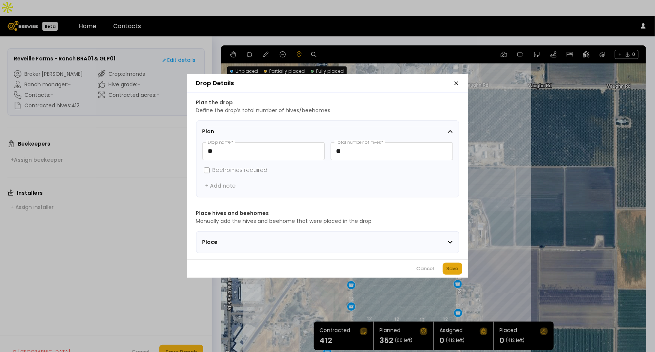
click at [456, 272] on div "Save" at bounding box center [453, 268] width 12 height 7
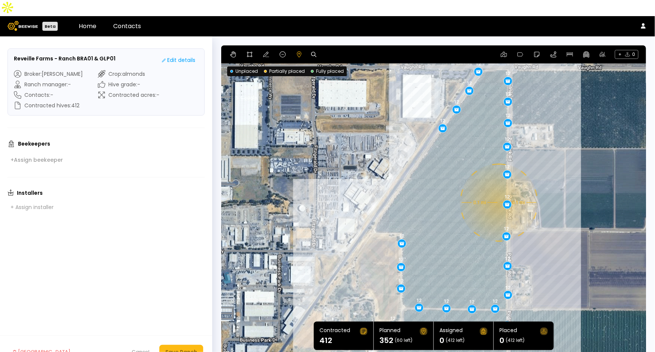
drag, startPoint x: 401, startPoint y: 222, endPoint x: 448, endPoint y: 204, distance: 50.4
click at [448, 204] on div "0.1 mi 0.1 mi 12 12 12 12 12 12 12 12 8 8 12 12 12 12 12 12 12 12 12 12 12 12 1…" at bounding box center [433, 201] width 425 height 313
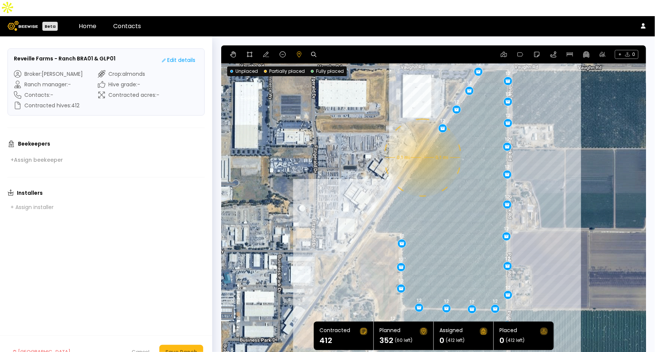
click at [422, 141] on div "0.1 mi 0.1 mi 12 12 12 12 12 12 12 12 8 8 12 12 12 12 12 12 12 12 12 12 12 12 1…" at bounding box center [433, 201] width 425 height 313
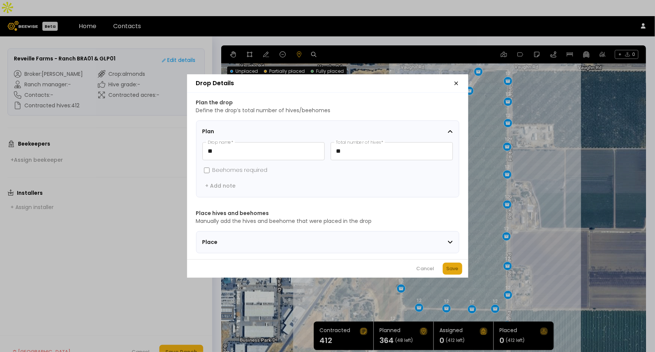
click at [454, 272] on div "Save" at bounding box center [453, 268] width 12 height 7
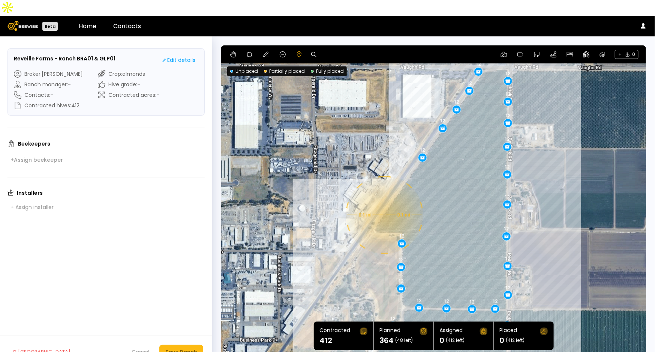
click at [384, 199] on div "0.1 mi 0.1 mi 12 12 12 12 12 12 12 12 8 8 12 12 12 12 12 12 12 12 12 12 12 12 1…" at bounding box center [433, 201] width 425 height 313
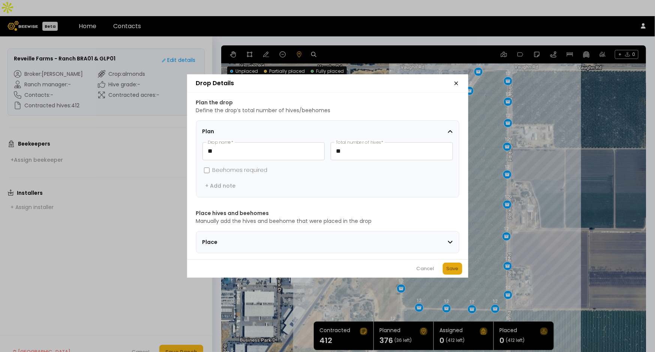
click at [460, 273] on button "Save" at bounding box center [452, 268] width 19 height 12
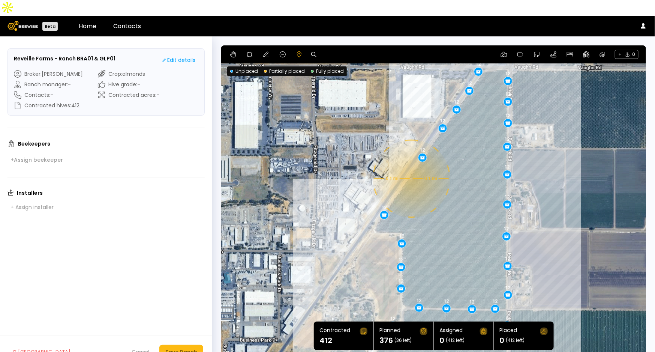
click at [411, 162] on div "0.1 mi 0.1 mi 12 12 12 12 12 12 12 12 8 8 12 12 12 12 12 12 12 12 12 12 12 12 1…" at bounding box center [433, 201] width 425 height 313
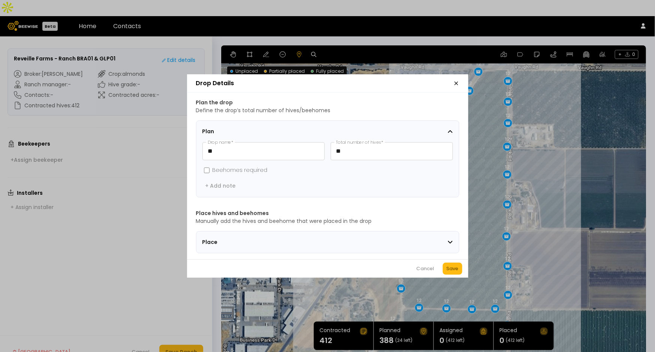
click at [448, 263] on div "Cancel Save" at bounding box center [327, 268] width 281 height 18
click at [449, 263] on div "Cancel Save" at bounding box center [327, 268] width 281 height 18
click at [450, 267] on button "Save" at bounding box center [452, 268] width 19 height 12
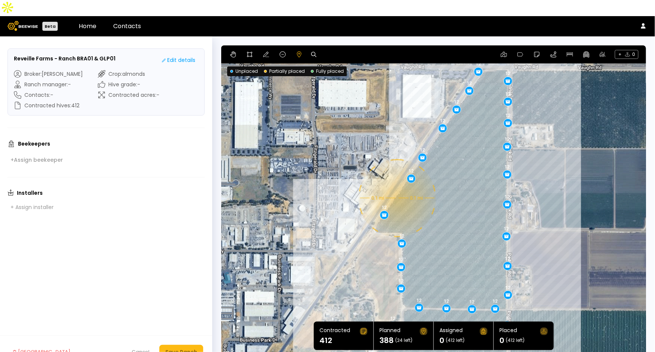
click at [397, 181] on div "0.1 mi 0.1 mi 12 12 12 12 12 12 12 12 8 8 12 12 12 12 12 12 12 12 12 12 12 12 1…" at bounding box center [433, 201] width 425 height 313
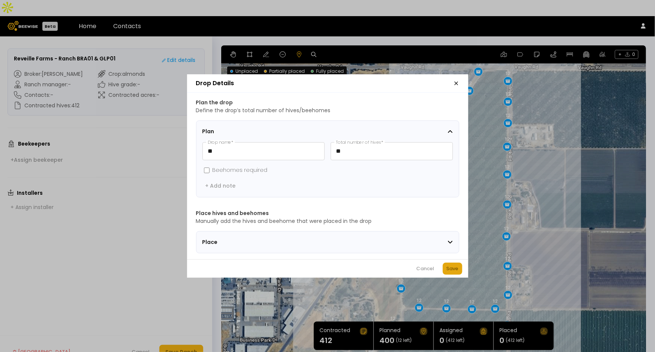
click at [453, 270] on div "Save" at bounding box center [453, 268] width 12 height 7
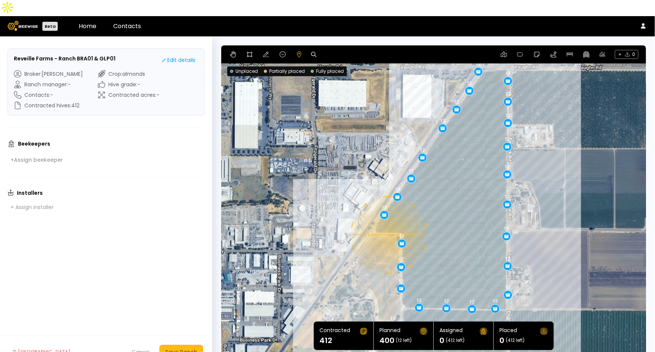
click at [388, 219] on div "0.1 mi 0.1 mi 12 12 12 12 12 12 12 12 8 8 12 12 12 12 12 12 12 12 12 12 12 12 1…" at bounding box center [433, 201] width 425 height 313
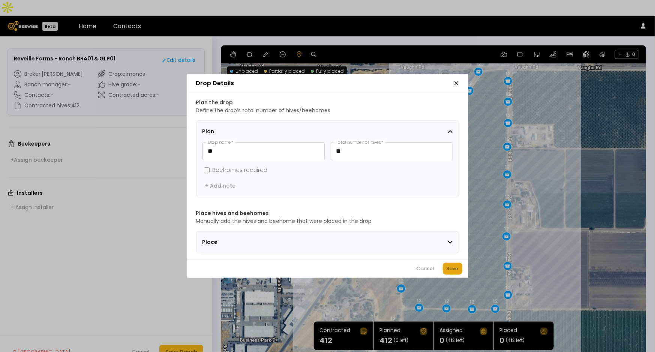
click at [446, 274] on button "Save" at bounding box center [452, 268] width 19 height 12
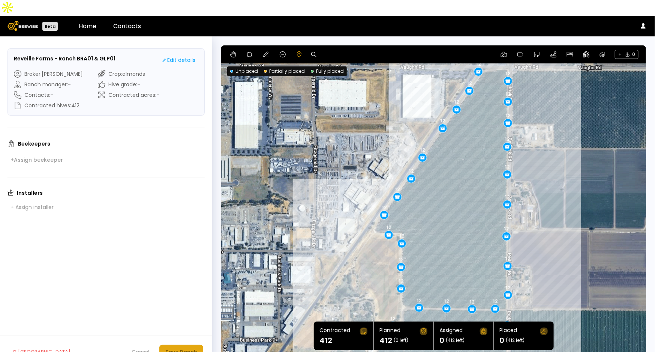
click at [178, 348] on div "Save Ranch" at bounding box center [181, 352] width 32 height 8
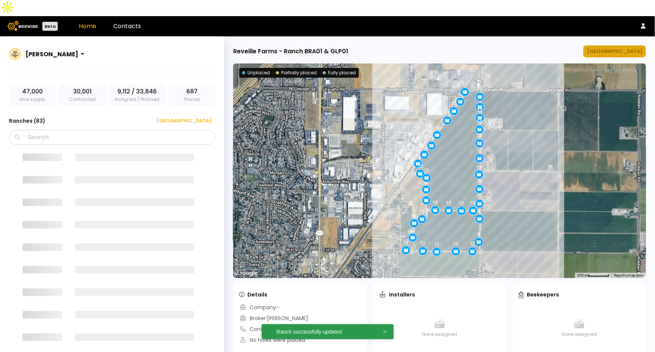
click at [622, 48] on div "[GEOGRAPHIC_DATA]" at bounding box center [614, 51] width 55 height 7
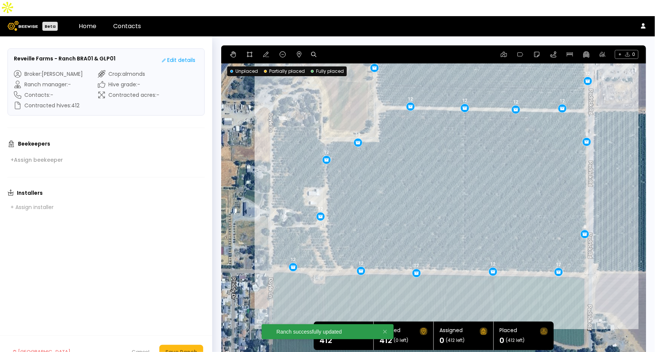
drag, startPoint x: 486, startPoint y: 220, endPoint x: 620, endPoint y: 171, distance: 142.8
click at [620, 171] on div "8 12 12 12 12 12 12 12 12 12 12 12 12 12 12 12 12 12 12 8 12 12 12 12 12 12 12 …" at bounding box center [433, 201] width 425 height 313
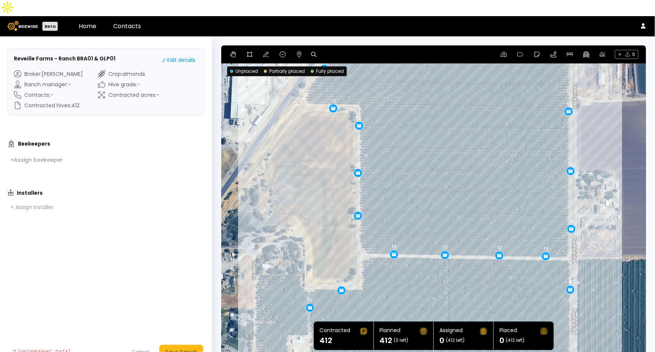
drag, startPoint x: 547, startPoint y: 152, endPoint x: 531, endPoint y: 302, distance: 150.9
click at [531, 302] on div "8 12 12 12 12 12 12 12 12 12 12 12 12 12 12 12 12 8 12 12 12 12 12 12 12 12 12 …" at bounding box center [433, 201] width 425 height 313
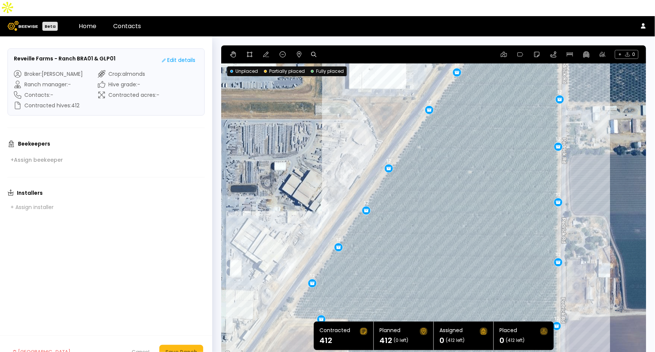
drag, startPoint x: 464, startPoint y: 91, endPoint x: 452, endPoint y: 303, distance: 212.5
click at [452, 303] on div "8 12 12 12 12 12 12 12 12 12 12 12 12 12 12 12 12 8 12 12 12 12 12 12 12 12 12 …" at bounding box center [433, 201] width 425 height 313
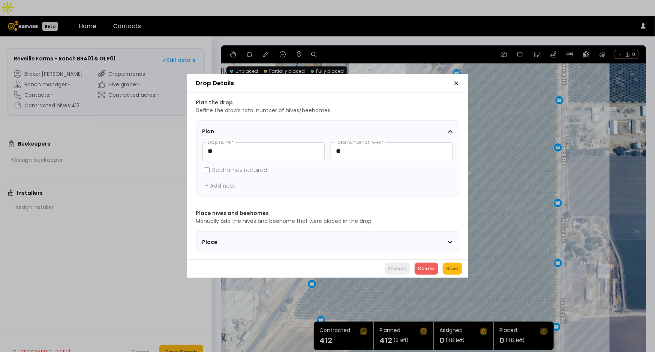
click at [391, 272] on div "Cancel" at bounding box center [397, 268] width 18 height 7
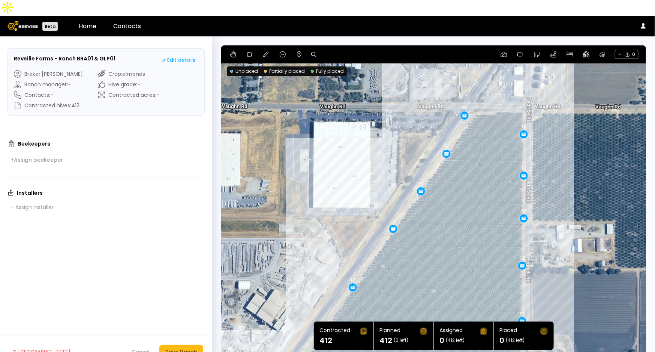
drag, startPoint x: 590, startPoint y: 161, endPoint x: 553, endPoint y: 281, distance: 125.4
click at [553, 281] on div "8 12 12 12 12 12 12 12 12 12 12 12 12 12 12 12 12 8 12 12 12 12 12 12 12 12 12 …" at bounding box center [433, 201] width 425 height 313
drag, startPoint x: 465, startPoint y: 100, endPoint x: 471, endPoint y: 103, distance: 7.4
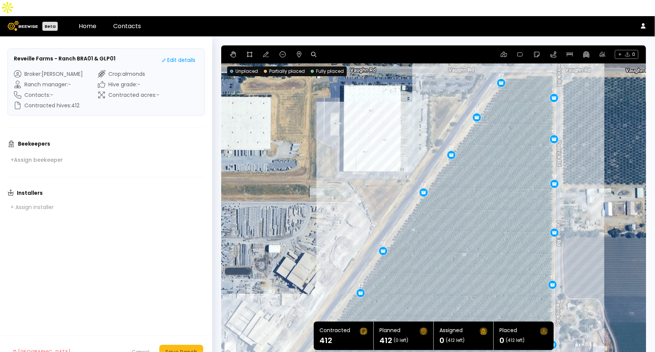
drag, startPoint x: 457, startPoint y: 216, endPoint x: 487, endPoint y: 181, distance: 45.8
click at [487, 181] on div "8 12 12 12 12 12 12 12 12 12 12 12 12 12 12 12 8 12 12 12 12 12 12 12 12 12 12 …" at bounding box center [433, 201] width 425 height 313
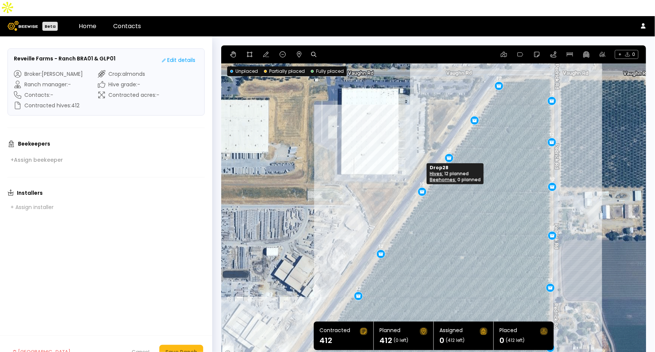
drag, startPoint x: 418, startPoint y: 178, endPoint x: 419, endPoint y: 175, distance: 3.8
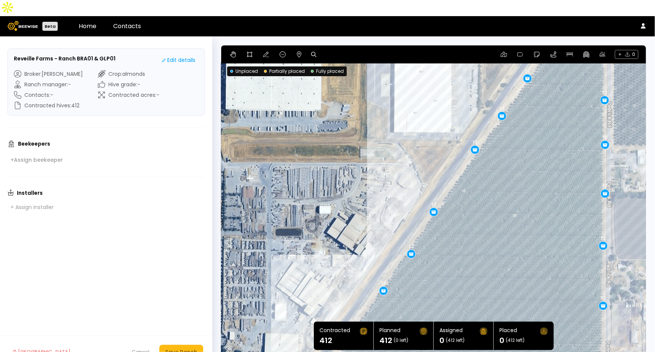
drag, startPoint x: 434, startPoint y: 262, endPoint x: 488, endPoint y: 219, distance: 69.1
click at [488, 219] on div "8 12 12 12 12 12 12 12 12 12 12 12 12 12 12 8 12 12 12 12 12 12 12 12 12 12 12 …" at bounding box center [433, 201] width 425 height 313
drag, startPoint x: 432, startPoint y: 195, endPoint x: 439, endPoint y: 186, distance: 11.5
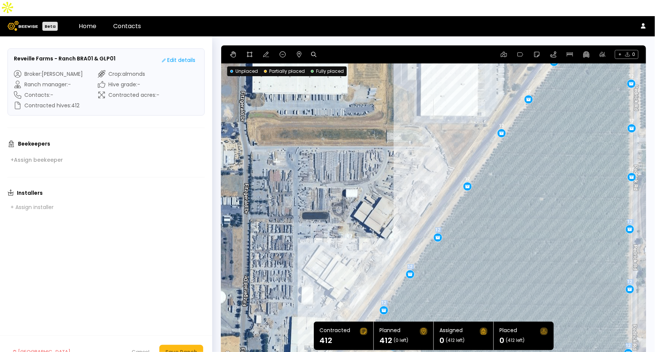
drag, startPoint x: 451, startPoint y: 231, endPoint x: 478, endPoint y: 215, distance: 32.0
click at [478, 215] on div "8 12 12 12 12 12 12 12 12 12 12 12 12 12 12 8 12 12 12 12 12 12 12 12 12 12 12 …" at bounding box center [433, 201] width 425 height 313
drag, startPoint x: 435, startPoint y: 220, endPoint x: 437, endPoint y: 211, distance: 9.2
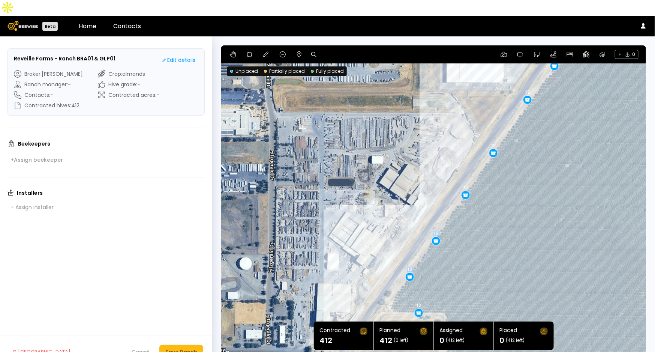
drag, startPoint x: 482, startPoint y: 262, endPoint x: 505, endPoint y: 228, distance: 41.3
click at [505, 228] on div "8 12 12 12 12 12 12 12 12 12 12 12 12 12 8 12 12 12 12 12 12 12 12 12 12 12 12 …" at bounding box center [433, 201] width 425 height 313
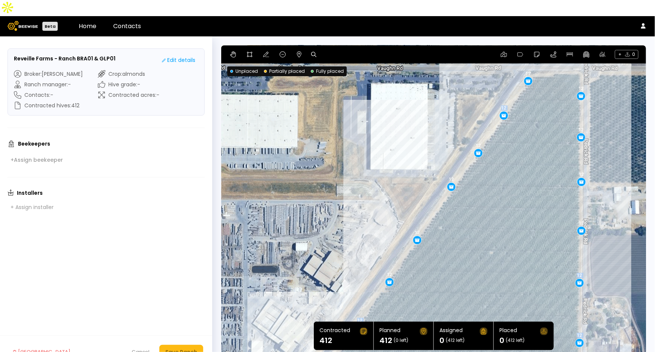
drag, startPoint x: 571, startPoint y: 153, endPoint x: 498, endPoint y: 241, distance: 114.7
click at [498, 241] on div "8 12 12 12 12 12 12 12 12 12 12 12 12 12 8 12 12 12 12 12 12 12 12 12 12 12 12 …" at bounding box center [433, 201] width 425 height 313
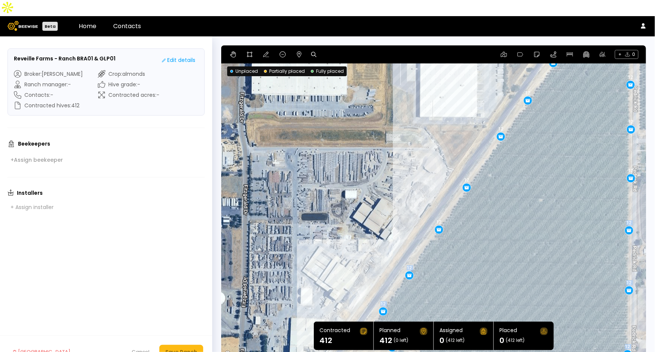
drag, startPoint x: 531, startPoint y: 145, endPoint x: 580, endPoint y: 94, distance: 71.1
click at [580, 94] on div "8 12 12 12 12 12 12 12 12 12 12 12 12 12 8 12 12 12 12 12 12 12 12 12 12 12 12 …" at bounding box center [433, 201] width 425 height 313
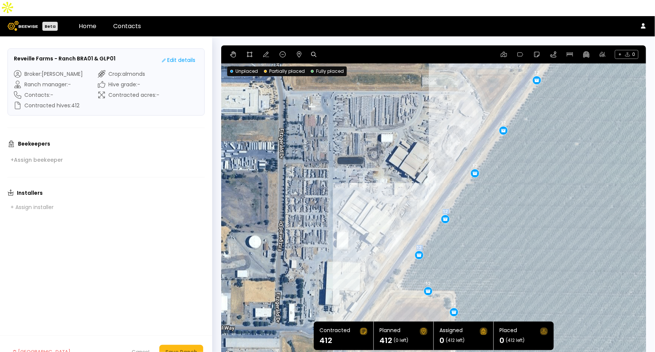
drag, startPoint x: 541, startPoint y: 226, endPoint x: 578, endPoint y: 168, distance: 68.8
click at [578, 168] on div "8 12 12 12 12 12 12 12 12 12 12 12 12 12 8 12 12 12 12 12 12 12 12 12 12 12 12 …" at bounding box center [433, 201] width 425 height 313
drag, startPoint x: 445, startPoint y: 202, endPoint x: 446, endPoint y: 198, distance: 4.4
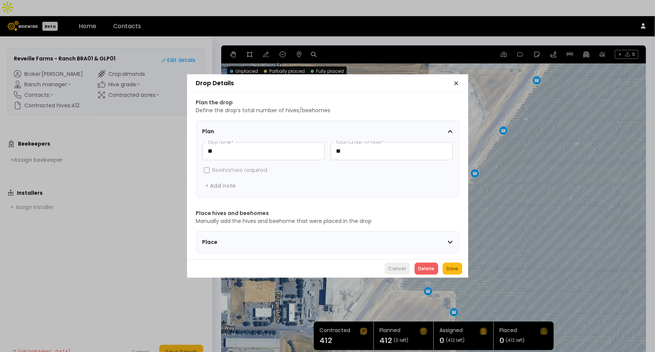
click at [391, 268] on div "Cancel" at bounding box center [397, 268] width 18 height 7
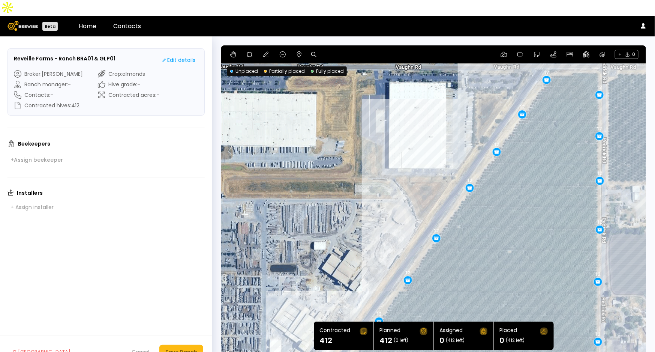
drag, startPoint x: 588, startPoint y: 126, endPoint x: 518, endPoint y: 237, distance: 130.8
click at [518, 237] on div "8 12 12 12 12 12 12 12 12 12 12 12 12 12 8 12 12 12 12 12 12 12 12 12 12 12 12 …" at bounding box center [433, 201] width 425 height 313
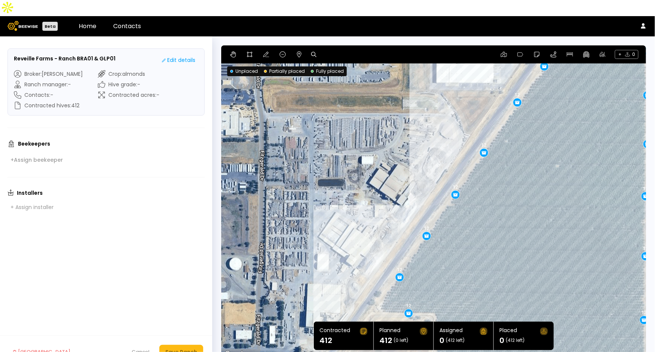
drag, startPoint x: 542, startPoint y: 160, endPoint x: 592, endPoint y: 70, distance: 102.9
click at [592, 70] on div "8 12 12 12 12 12 12 12 12 12 12 12 12 12 8 12 12 12 12 12 12 12 12 12 12 12 12 …" at bounding box center [433, 201] width 425 height 313
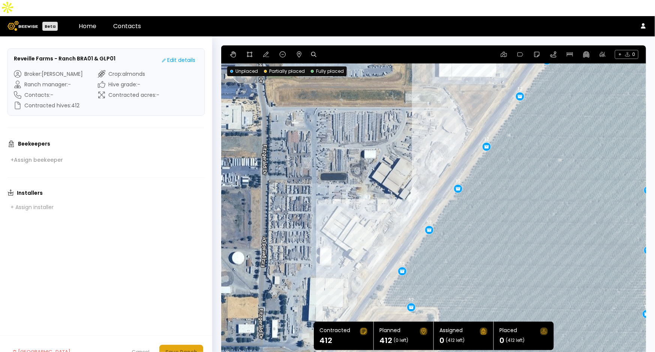
click at [189, 345] on button "Save Ranch" at bounding box center [181, 352] width 44 height 14
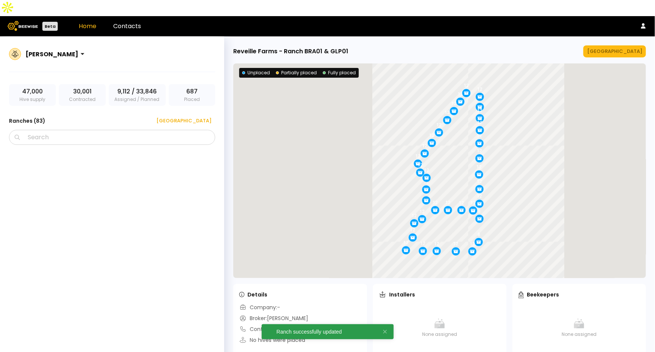
scroll to position [2448, 0]
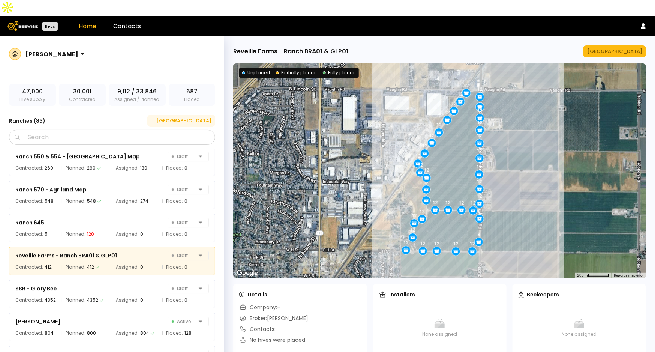
click at [196, 117] on div "[GEOGRAPHIC_DATA]" at bounding box center [181, 120] width 60 height 7
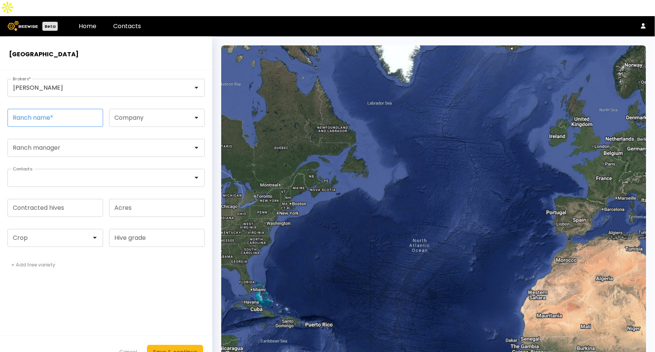
click at [61, 109] on input "Ranch name *" at bounding box center [55, 117] width 95 height 17
paste input "**********"
type input "**********"
click at [37, 199] on input "Contracted hives" at bounding box center [55, 207] width 95 height 17
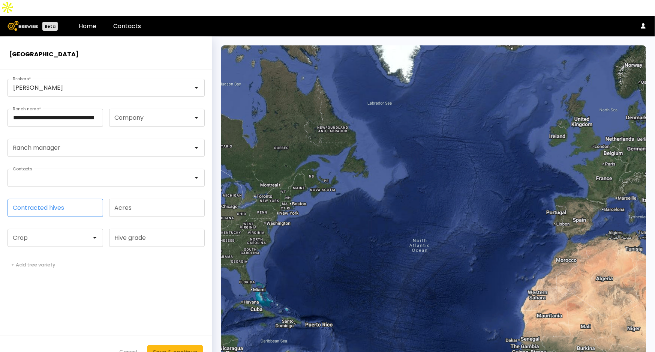
scroll to position [0, 0]
type input "***"
click at [38, 234] on div at bounding box center [52, 237] width 78 height 7
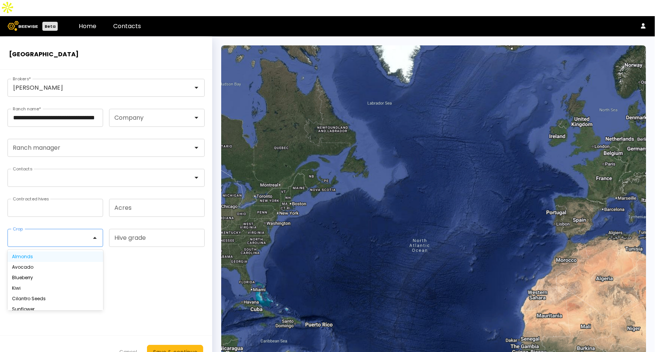
click at [31, 251] on div "Almonds" at bounding box center [55, 256] width 96 height 10
click at [36, 254] on div "Almonds" at bounding box center [55, 256] width 87 height 4
click at [180, 348] on div "Save & continue" at bounding box center [175, 352] width 44 height 8
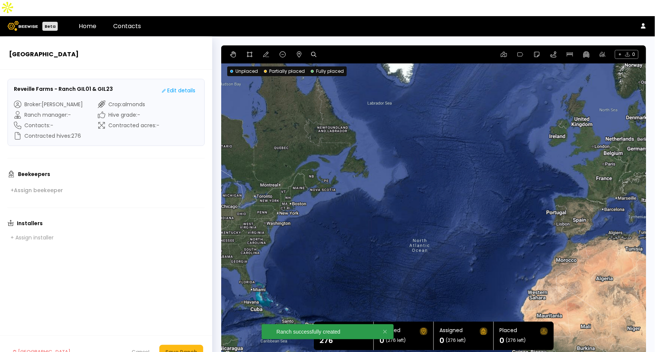
click at [313, 52] on icon at bounding box center [313, 54] width 5 height 5
click at [345, 50] on input at bounding box center [342, 54] width 46 height 9
paste input "**********"
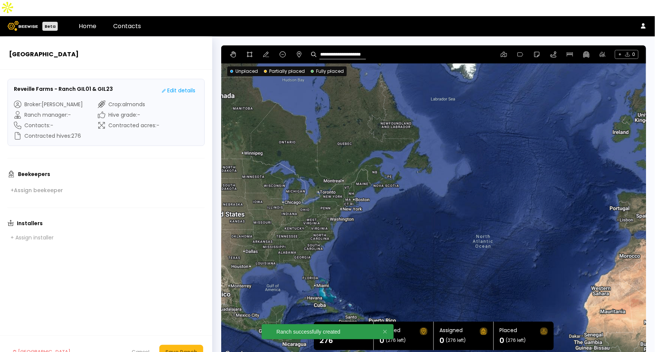
type input "**********"
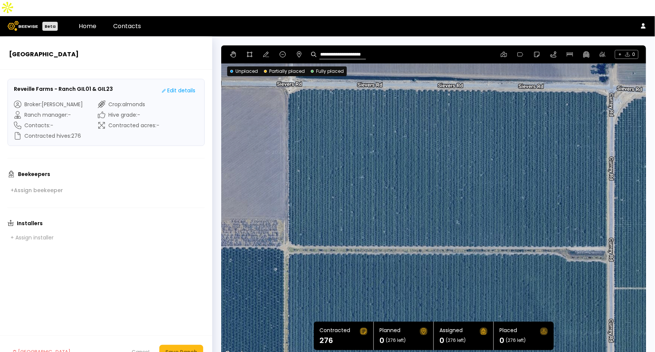
drag, startPoint x: 543, startPoint y: 112, endPoint x: 535, endPoint y: 162, distance: 50.9
click at [535, 162] on div at bounding box center [433, 201] width 425 height 313
click at [250, 51] on icon at bounding box center [250, 54] width 6 height 6
click at [304, 70] on div at bounding box center [434, 202] width 424 height 314
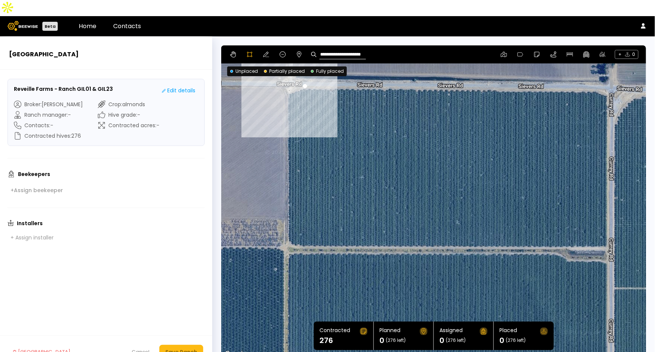
click at [287, 77] on div at bounding box center [434, 202] width 424 height 314
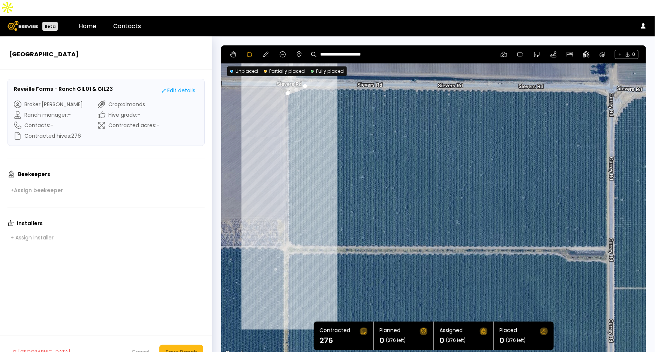
click at [287, 225] on div at bounding box center [434, 202] width 424 height 314
click at [293, 231] on div at bounding box center [434, 202] width 424 height 314
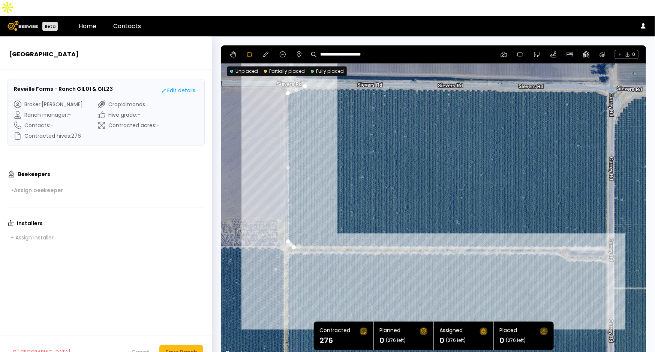
click at [608, 231] on div at bounding box center [434, 202] width 424 height 314
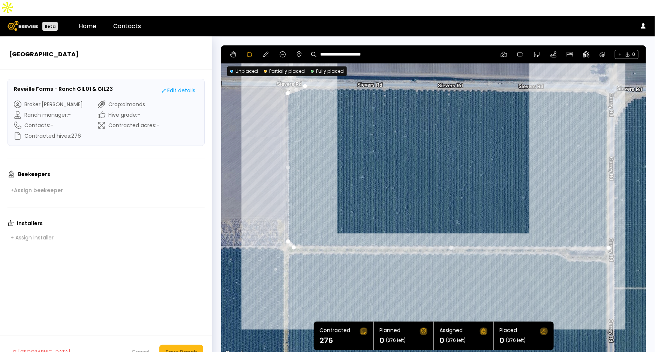
click at [607, 78] on div at bounding box center [434, 202] width 424 height 314
click at [595, 74] on div at bounding box center [434, 202] width 424 height 314
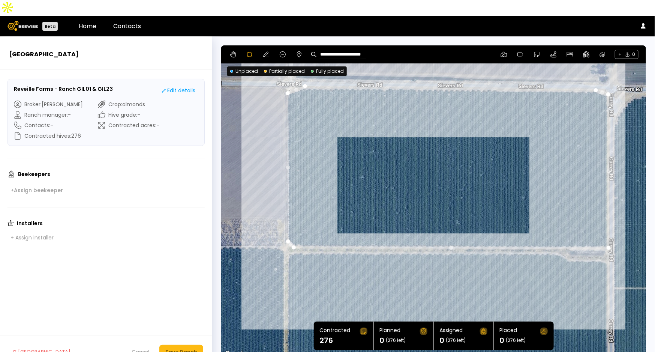
click at [304, 69] on div at bounding box center [434, 202] width 424 height 314
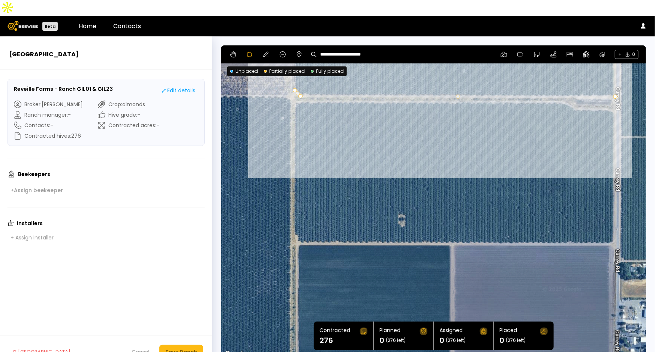
drag, startPoint x: 422, startPoint y: 271, endPoint x: 427, endPoint y: 117, distance: 154.5
click at [427, 117] on div at bounding box center [434, 202] width 424 height 314
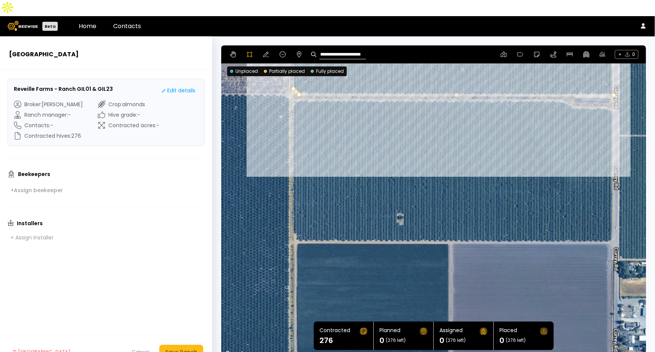
click at [293, 85] on div at bounding box center [434, 202] width 424 height 314
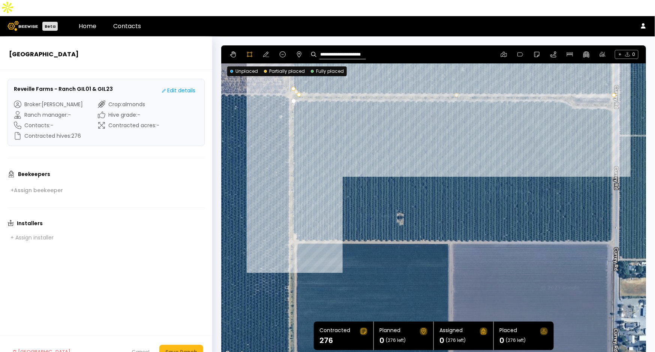
click at [292, 217] on div at bounding box center [434, 202] width 424 height 314
click at [295, 224] on div at bounding box center [434, 202] width 424 height 314
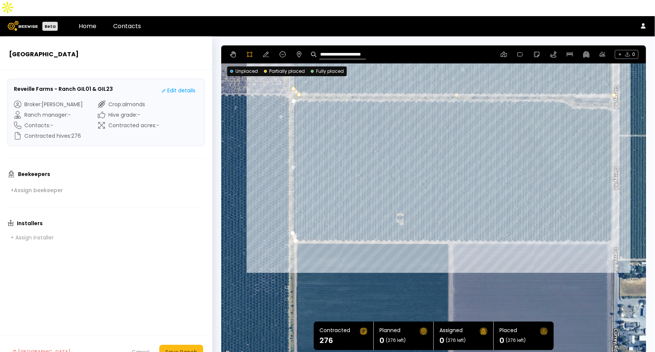
click at [610, 226] on div at bounding box center [434, 202] width 424 height 314
click at [612, 91] on div at bounding box center [434, 202] width 424 height 314
click at [595, 91] on div at bounding box center [434, 202] width 424 height 314
click at [574, 92] on div at bounding box center [434, 202] width 424 height 314
click at [559, 84] on div at bounding box center [434, 202] width 424 height 314
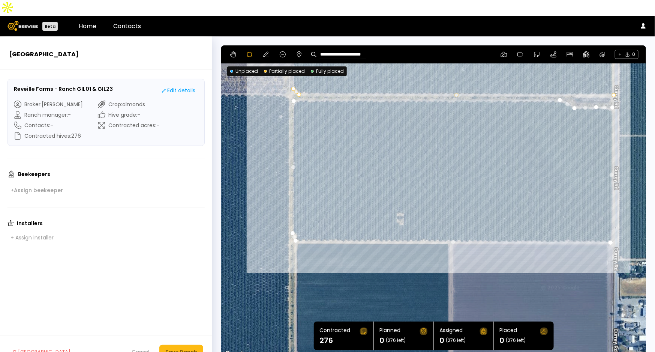
click at [292, 84] on div at bounding box center [434, 202] width 424 height 314
click at [264, 51] on icon at bounding box center [266, 54] width 6 height 6
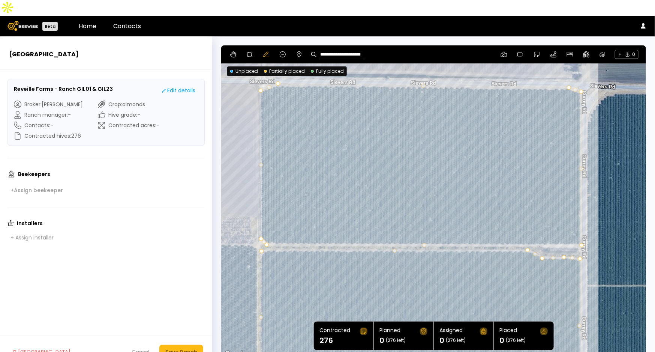
drag, startPoint x: 502, startPoint y: 110, endPoint x: 469, endPoint y: 262, distance: 156.0
click at [469, 262] on div at bounding box center [433, 201] width 425 height 313
click at [194, 345] on button "Save Ranch" at bounding box center [181, 352] width 44 height 14
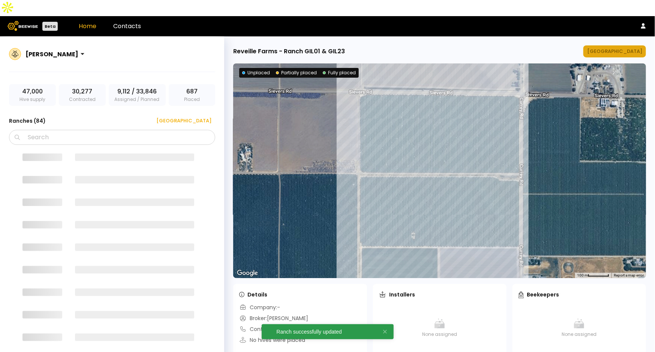
click at [616, 48] on div "[GEOGRAPHIC_DATA]" at bounding box center [614, 51] width 55 height 7
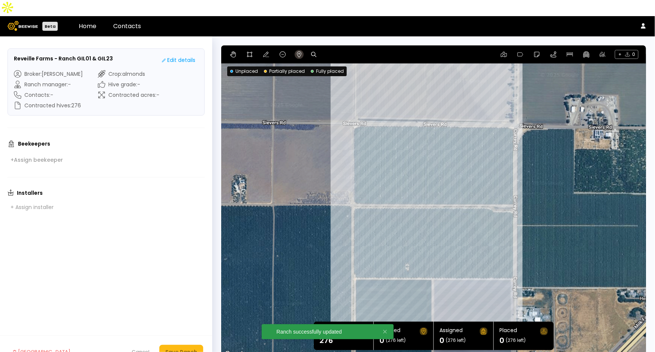
click at [299, 51] on icon at bounding box center [299, 54] width 6 height 6
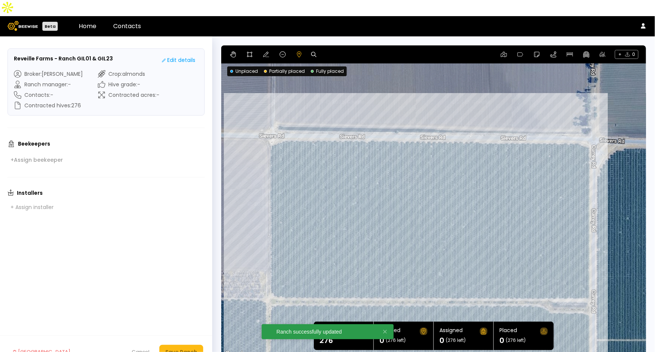
drag, startPoint x: 531, startPoint y: 107, endPoint x: 637, endPoint y: 216, distance: 151.9
click at [637, 216] on div "0.1 mi 0.1 mi" at bounding box center [433, 201] width 425 height 313
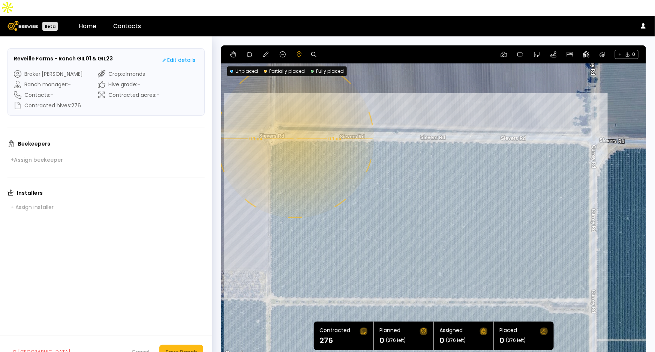
click at [294, 123] on div "0.1 mi 0.1 mi" at bounding box center [433, 201] width 425 height 313
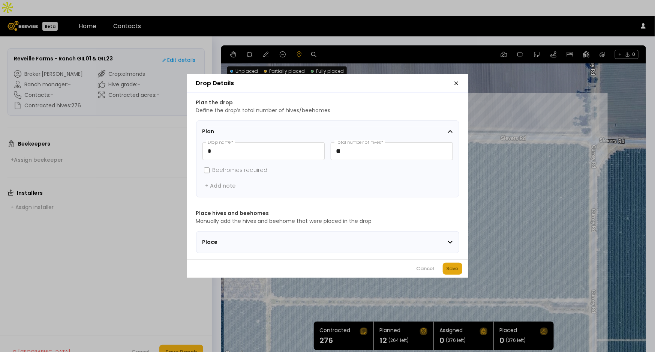
click at [455, 272] on div "Save" at bounding box center [453, 268] width 12 height 7
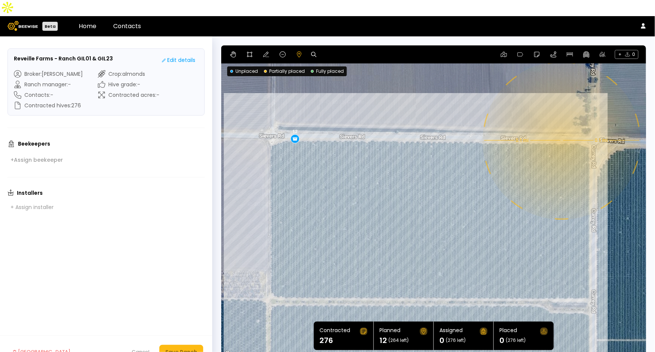
click at [561, 124] on div "0.1 mi 0.1 mi 12" at bounding box center [433, 201] width 425 height 313
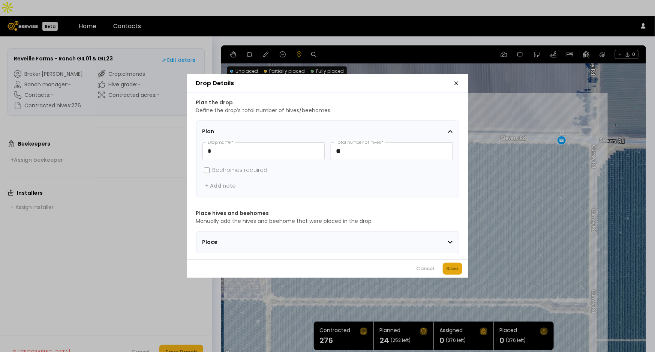
click at [453, 272] on div "Save" at bounding box center [453, 268] width 12 height 7
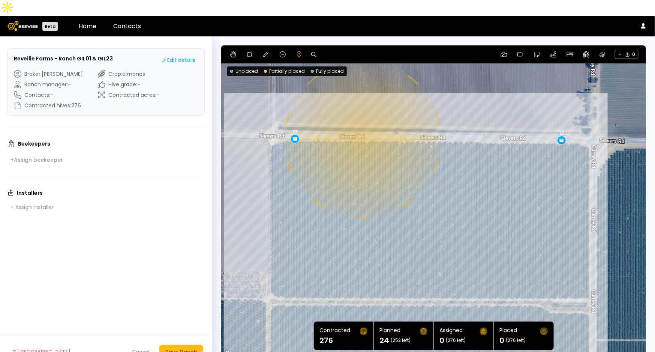
click at [362, 123] on div "0.1 mi 0.1 mi 12 12" at bounding box center [433, 201] width 425 height 313
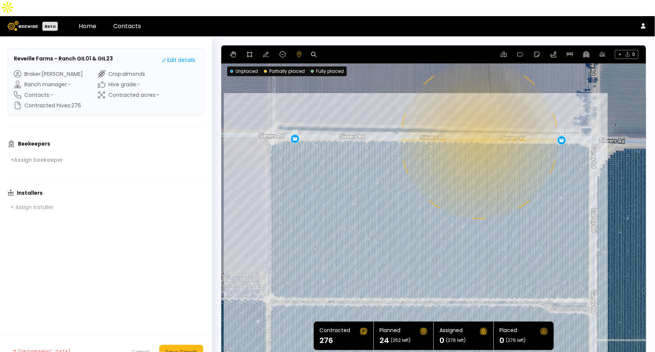
click at [478, 124] on div "0.1 mi 0.1 mi 12 12" at bounding box center [433, 201] width 425 height 313
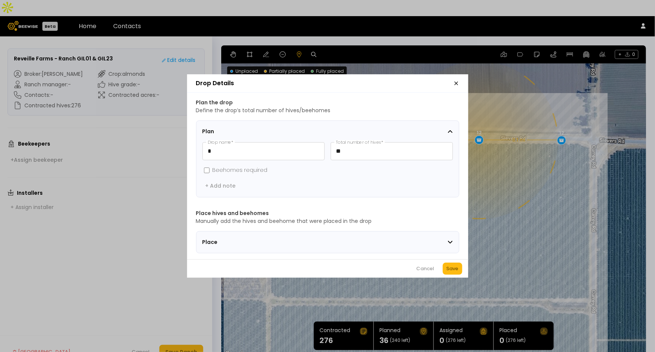
click at [454, 268] on div "Save" at bounding box center [453, 268] width 12 height 7
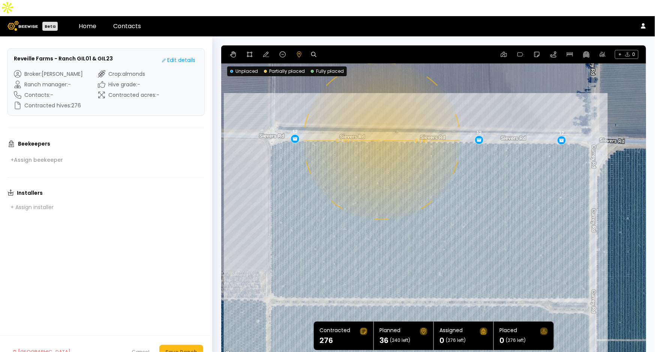
click at [381, 125] on div "0.1 mi 0.1 mi 12 12 12" at bounding box center [433, 201] width 425 height 313
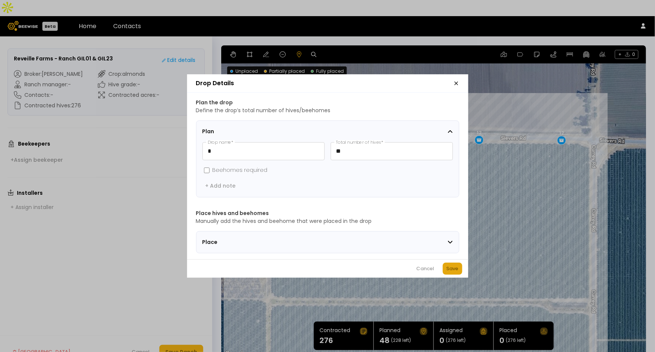
click at [447, 272] on div "Save" at bounding box center [453, 268] width 12 height 7
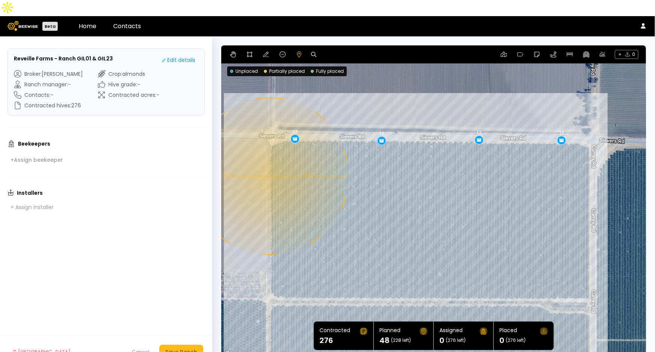
click at [269, 160] on div "0.1 mi 0.1 mi 12 12 12 12" at bounding box center [433, 201] width 425 height 313
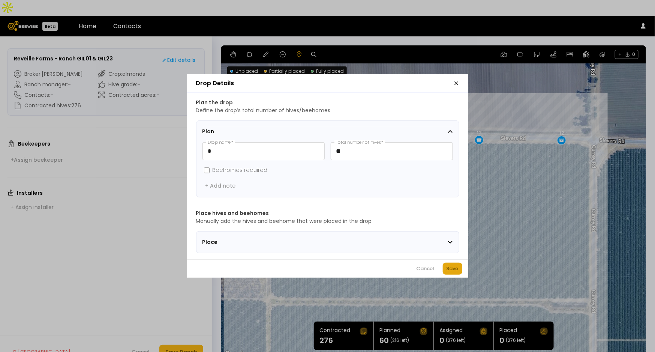
click at [454, 269] on div "Save" at bounding box center [453, 268] width 12 height 7
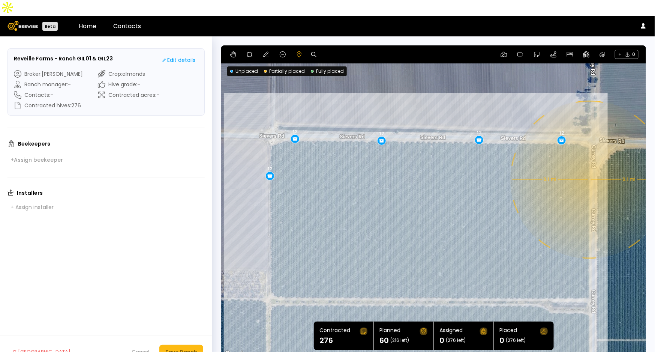
click at [589, 163] on div "0.1 mi 0.1 mi 12 12 12 12 12" at bounding box center [433, 201] width 425 height 313
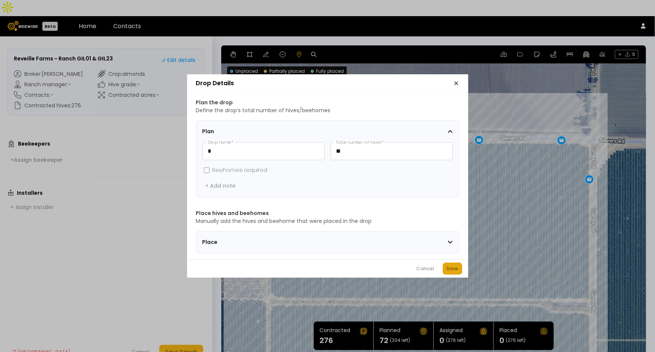
click at [455, 270] on div "Save" at bounding box center [453, 268] width 12 height 7
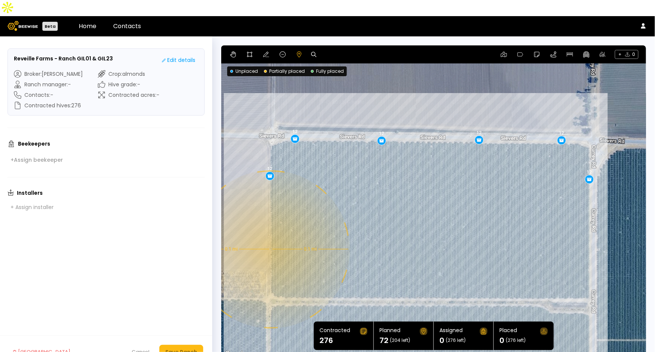
click at [270, 233] on div "0.1 mi 0.1 mi 12 12 12 12 12 12" at bounding box center [433, 201] width 425 height 313
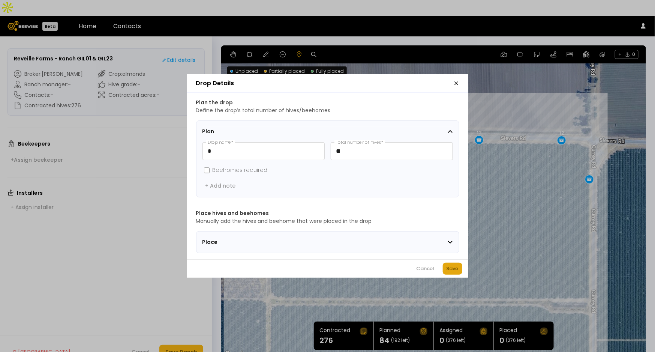
click at [445, 270] on button "Save" at bounding box center [452, 268] width 19 height 12
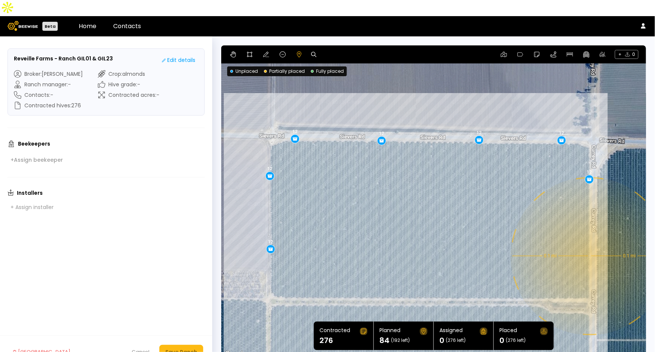
click at [589, 240] on div "0.1 mi 0.1 mi 12 12 12 12 12 12 12" at bounding box center [433, 201] width 425 height 313
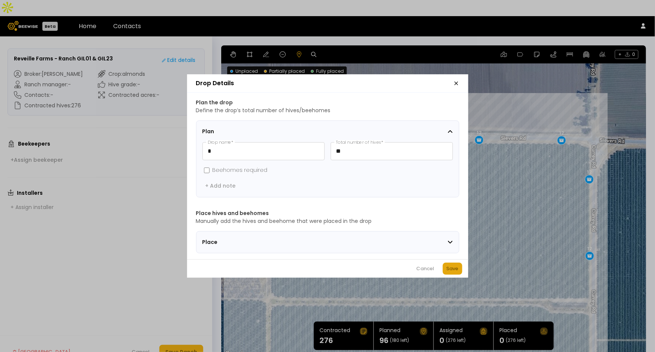
click at [452, 270] on div "Save" at bounding box center [453, 268] width 12 height 7
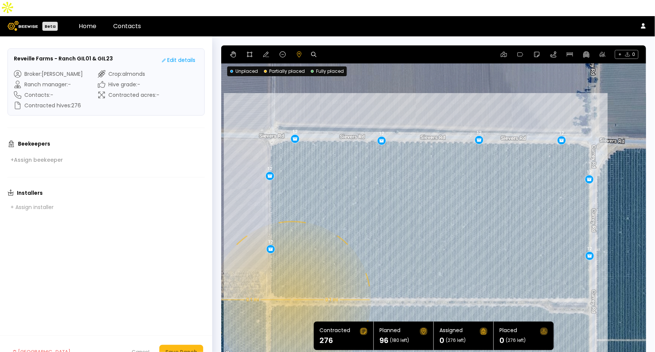
click at [291, 284] on div "0.1 mi 0.1 mi 12 12 12 12 12 12 12 12" at bounding box center [433, 201] width 425 height 313
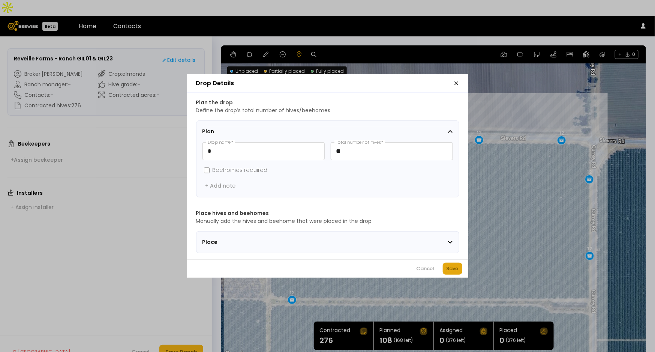
click at [458, 271] on div "Save" at bounding box center [453, 268] width 12 height 7
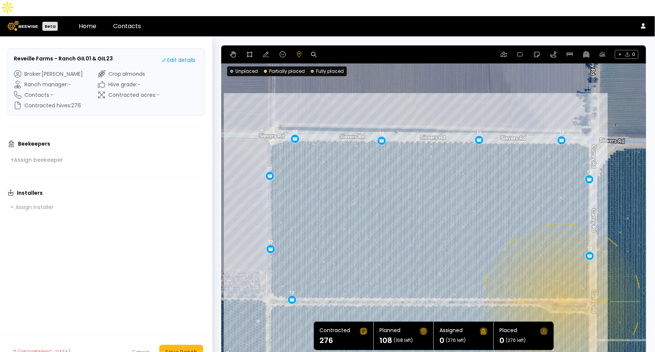
click at [561, 286] on div "0.1 mi 0.1 mi 12 12 12 12 12 12 12 12 12" at bounding box center [433, 201] width 425 height 313
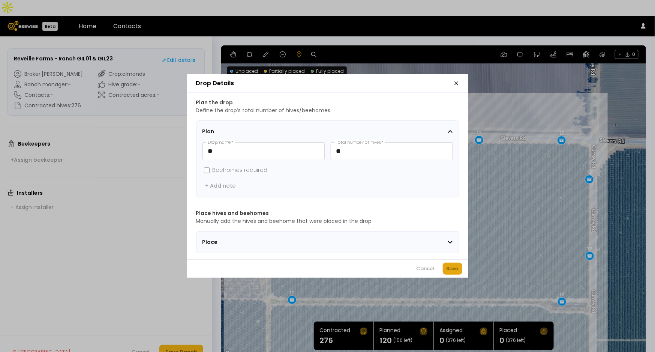
click at [449, 272] on div "Save" at bounding box center [453, 268] width 12 height 7
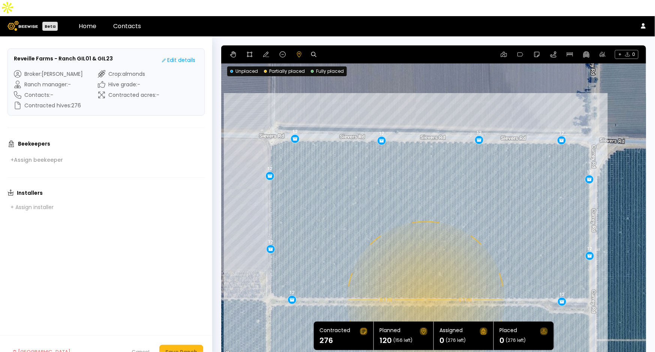
click at [425, 284] on div "0.1 mi 0.1 mi 12 12 12 12 12 12 12 12 12 12" at bounding box center [433, 201] width 425 height 313
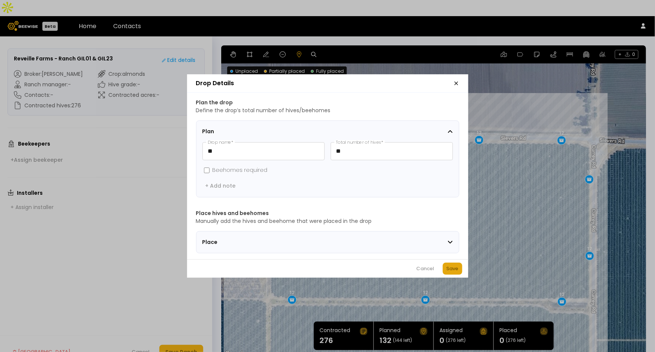
click at [449, 270] on div "Save" at bounding box center [453, 268] width 12 height 7
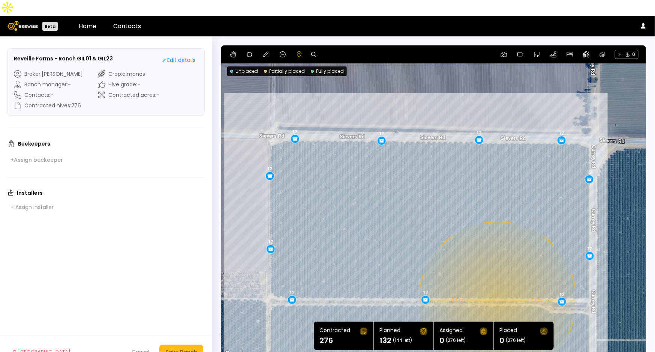
click at [497, 284] on div "0.1 mi 0.1 mi 12 12 12 12 12 12 12 12 12 12 12" at bounding box center [433, 201] width 425 height 313
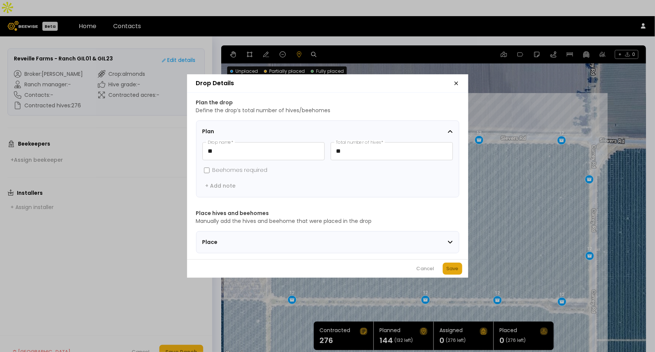
click at [451, 272] on div "Save" at bounding box center [453, 268] width 12 height 7
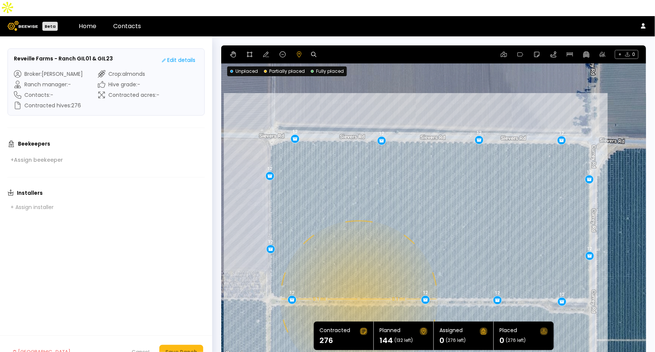
click at [358, 283] on div "0.1 mi 0.1 mi 12 12 12 12 12 12 12 12 12 12 12 12" at bounding box center [433, 201] width 425 height 313
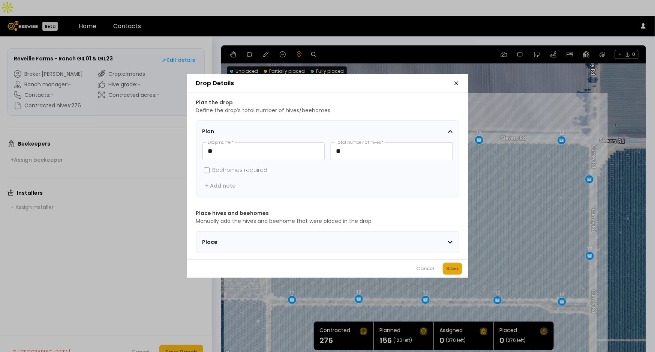
click at [453, 272] on div "Save" at bounding box center [453, 268] width 12 height 7
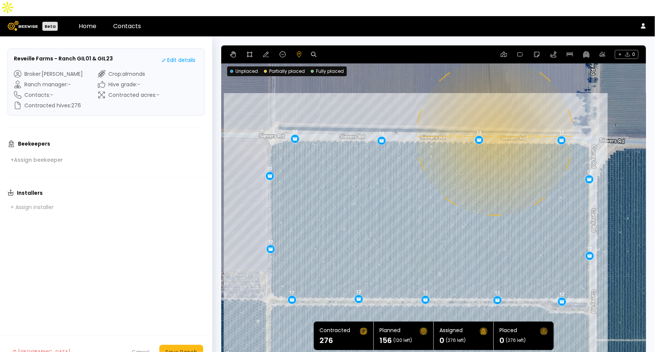
drag, startPoint x: 477, startPoint y: 201, endPoint x: 497, endPoint y: 117, distance: 85.7
click at [497, 117] on div "0.1 mi 0.1 mi 12 12 12 12 12 12 12 12 12 12 12 12 12" at bounding box center [433, 201] width 425 height 313
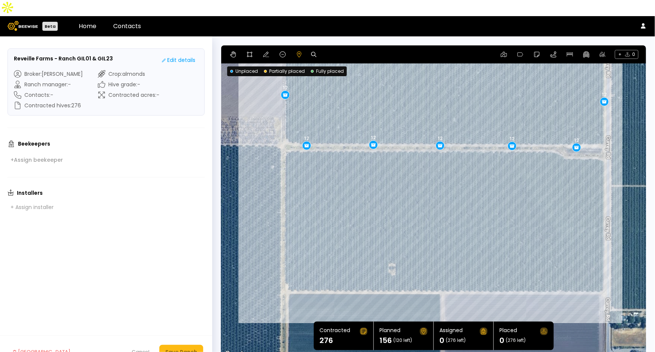
drag, startPoint x: 415, startPoint y: 237, endPoint x: 430, endPoint y: 83, distance: 154.8
click at [430, 83] on div "0.1 mi 0.1 mi 12 12 12 12 12 12 12 12 12 12 12 12 12" at bounding box center [433, 201] width 425 height 313
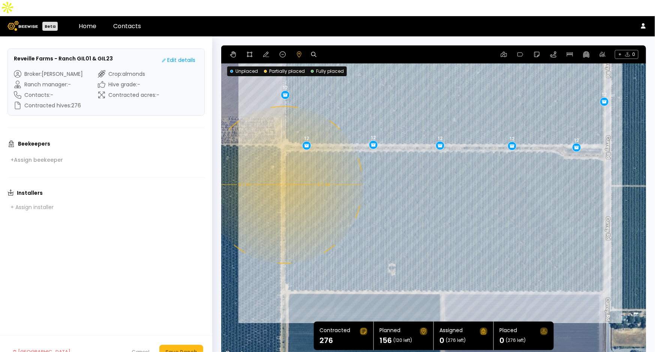
click at [283, 169] on div "0.1 mi 0.1 mi 12 12 12 12 12 12 12 12 12 12 12 12 12" at bounding box center [433, 201] width 425 height 313
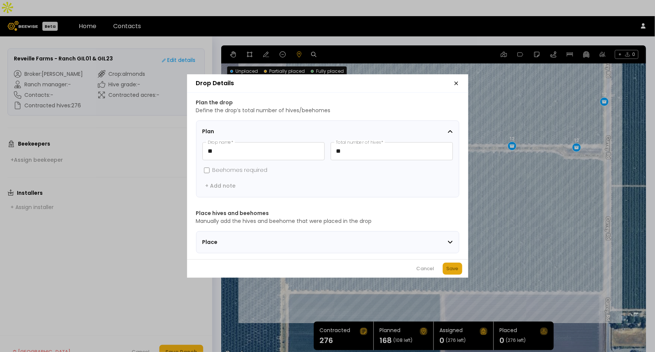
click at [451, 270] on div "Save" at bounding box center [453, 268] width 12 height 7
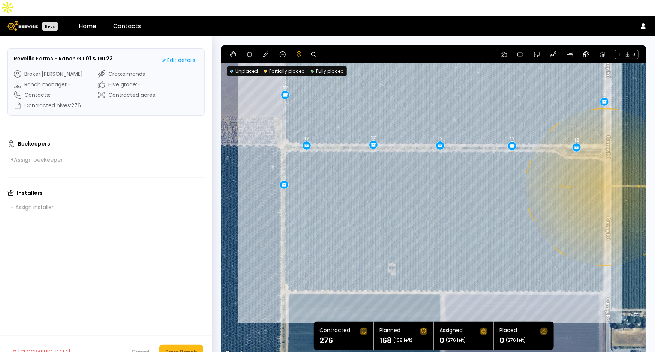
click at [604, 171] on div "0.1 mi 0.1 mi 12 12 12 12 12 12 12 12 12 12 12 12 12 12" at bounding box center [433, 201] width 425 height 313
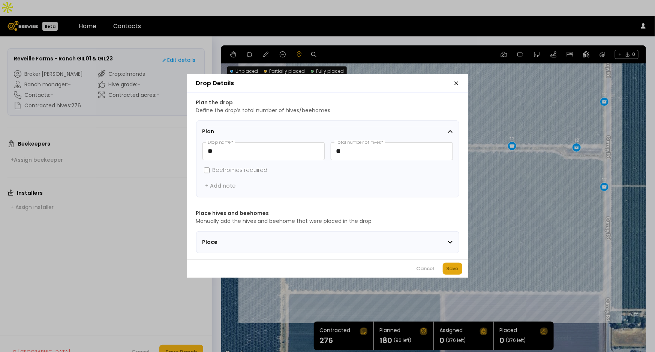
click at [454, 270] on div "Save" at bounding box center [453, 268] width 12 height 7
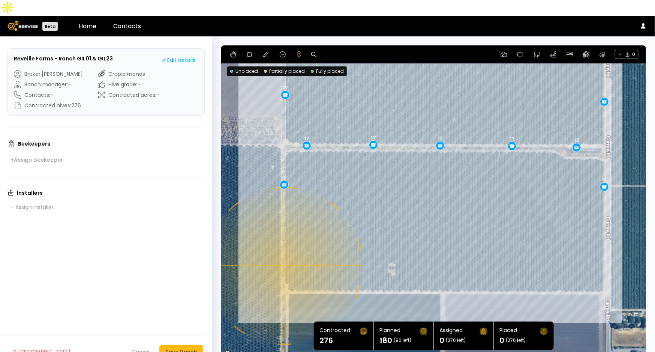
click at [283, 250] on div "0.1 mi 0.1 mi 12 12 12 12 12 12 12 12 12 12 12 12 12 12 12" at bounding box center [433, 201] width 425 height 313
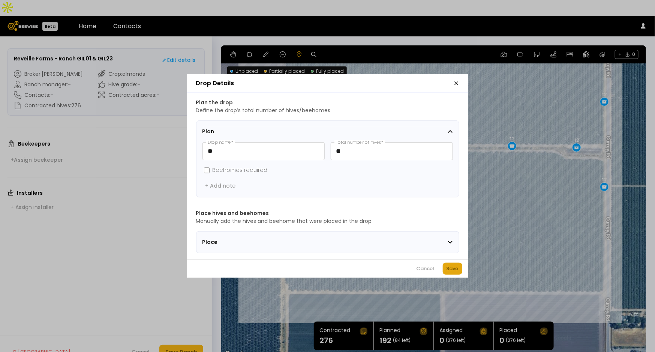
click at [454, 272] on div "Save" at bounding box center [453, 268] width 12 height 7
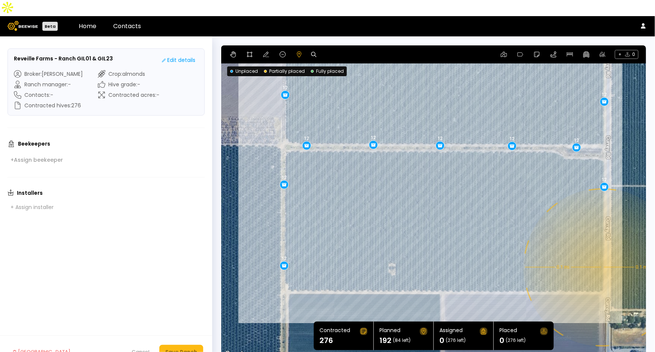
click at [602, 251] on div "0.1 mi 0.1 mi 12 12 12 12 12 12 12 12 12 12 12 12 12 12 12 12" at bounding box center [433, 201] width 425 height 313
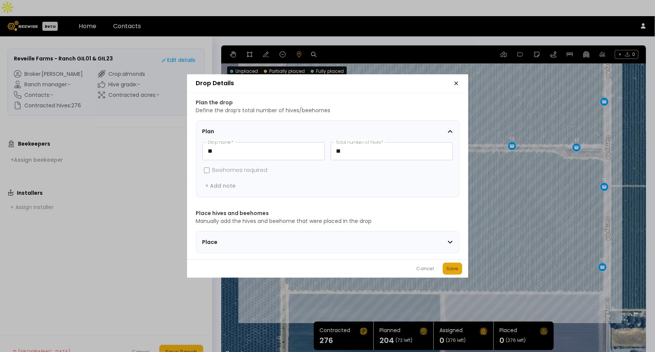
click at [455, 268] on div "Save" at bounding box center [453, 268] width 12 height 7
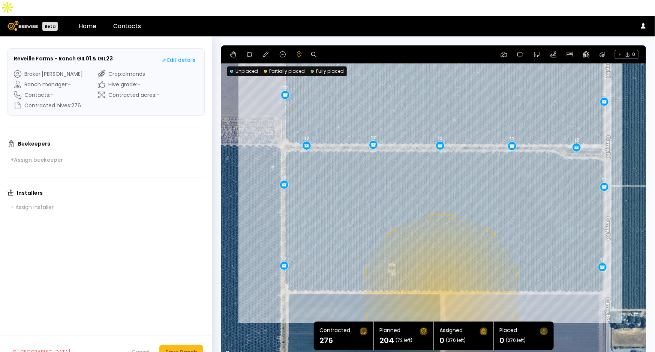
click at [441, 276] on div "0.1 mi 0.1 mi 12 12 12 12 12 12 12 12 12 12 12 12 12 12 12 12 12" at bounding box center [433, 201] width 425 height 313
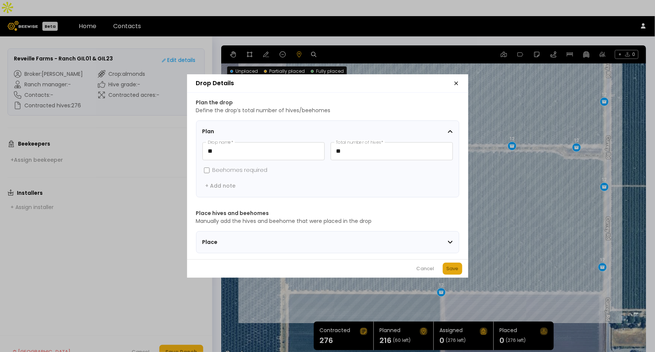
click at [451, 272] on div "Save" at bounding box center [453, 268] width 12 height 7
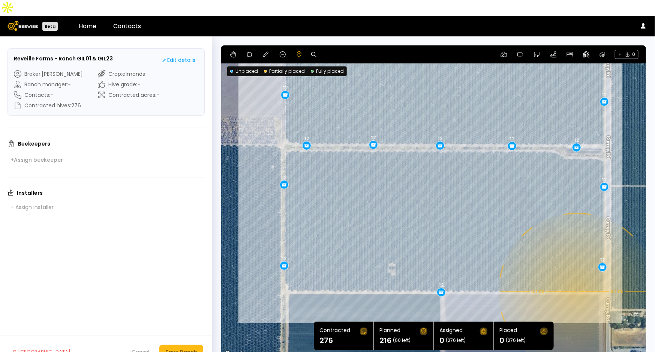
click at [577, 276] on div "0.1 mi 0.1 mi 12 12 12 12 12 12 12 12 12 12 12 12 12 12 12 12 12 12" at bounding box center [433, 201] width 425 height 313
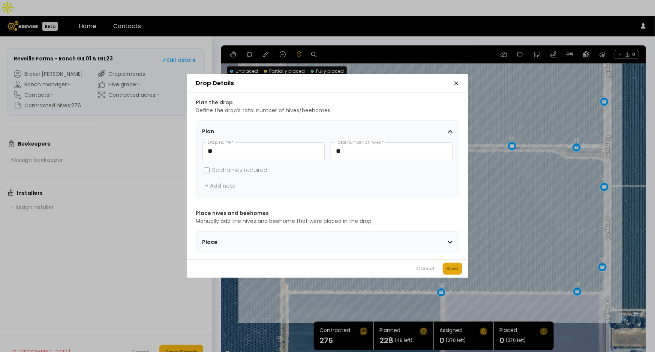
click at [452, 272] on div "Save" at bounding box center [453, 268] width 12 height 7
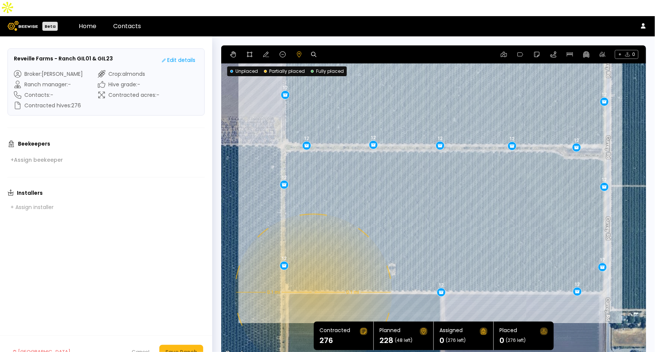
click at [312, 276] on div "0.1 mi 0.1 mi 12 12 12 12 12 12 12 12 12 12 12 12 12 12 12 12 12 12 12" at bounding box center [433, 201] width 425 height 313
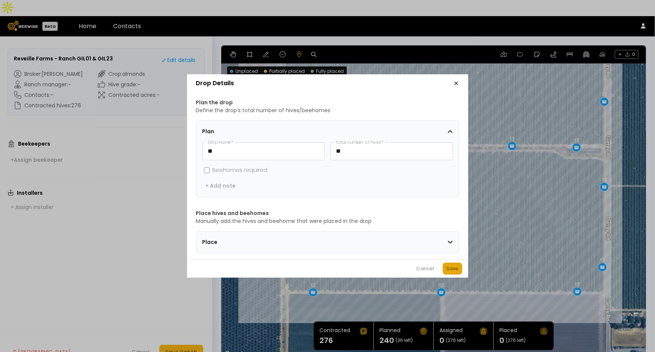
click at [459, 274] on button "Save" at bounding box center [452, 268] width 19 height 12
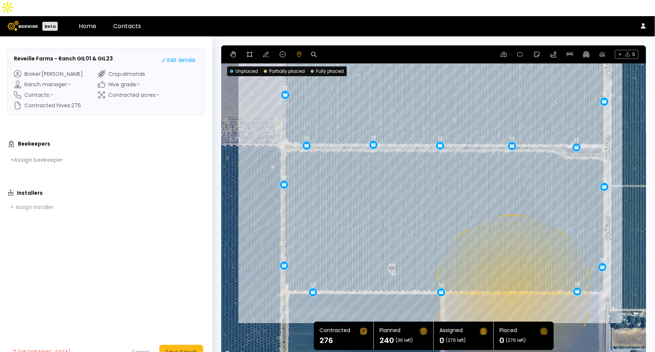
click at [512, 277] on div "0.1 mi 0.1 mi 12 12 12 12 12 12 12 12 12 12 12 12 12 12 12 12 12 12 12 12" at bounding box center [433, 201] width 425 height 313
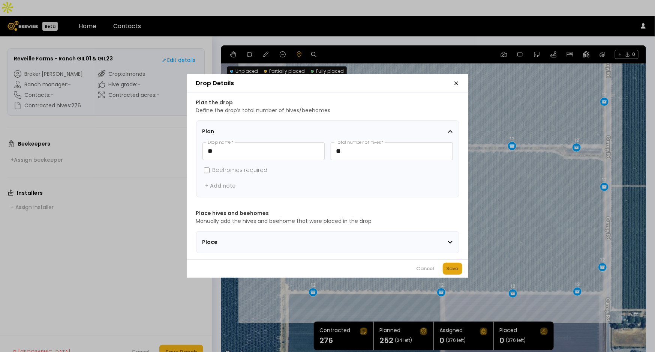
click at [451, 272] on div "Save" at bounding box center [453, 268] width 12 height 7
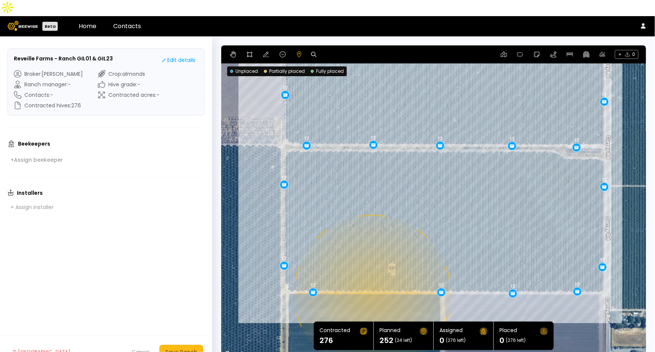
click at [372, 277] on div "0.1 mi 0.1 mi 12 12 12 12 12 12 12 12 12 12 12 12 12 12 12 12 12 12 12 12 12" at bounding box center [433, 201] width 425 height 313
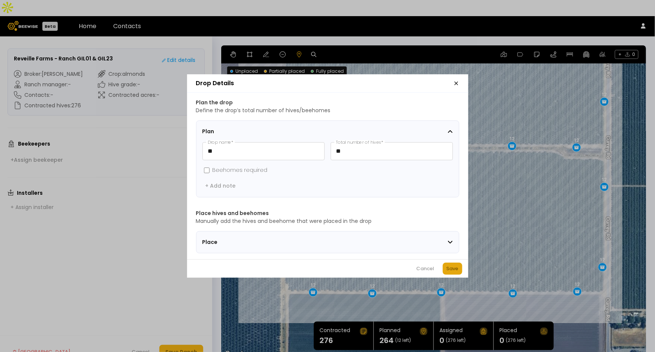
click at [454, 270] on div "Save" at bounding box center [453, 268] width 12 height 7
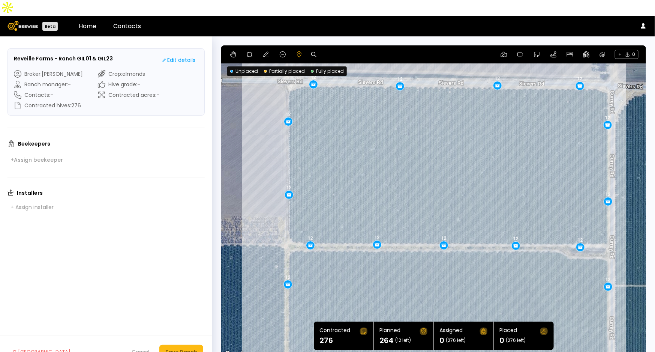
drag, startPoint x: 489, startPoint y: 203, endPoint x: 492, endPoint y: 307, distance: 103.9
click at [492, 307] on section "← Move left → Move right ↑ Move up ↓ Move down + Zoom in - Zoom out Home Jump l…" at bounding box center [433, 201] width 425 height 313
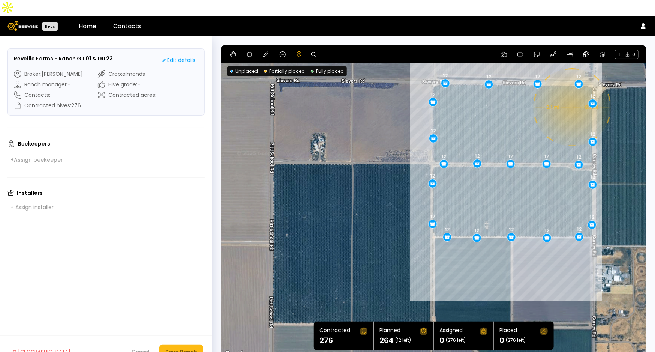
drag, startPoint x: 540, startPoint y: 264, endPoint x: 556, endPoint y: 174, distance: 91.4
click at [556, 174] on div "0.1 mi 0.1 mi 12 12 12 12 12 12 12 12 12 12 12 12 12 12 12 12 12 12 12 12 12 12" at bounding box center [433, 201] width 425 height 313
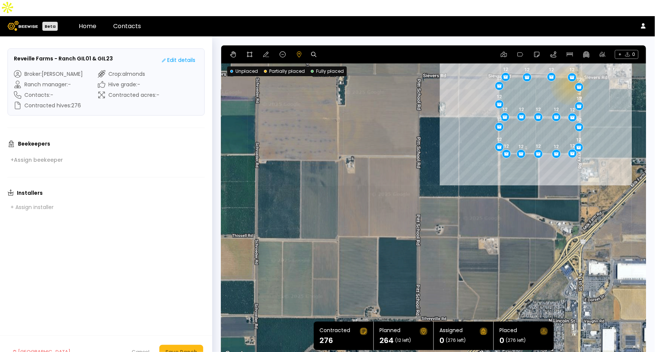
drag, startPoint x: 559, startPoint y: 289, endPoint x: 564, endPoint y: 178, distance: 110.3
click at [564, 178] on div "12 12 12 12 12 12 12 12 12 12 12 12 12 12 12 12 12 12 12 12 12 12" at bounding box center [433, 201] width 425 height 313
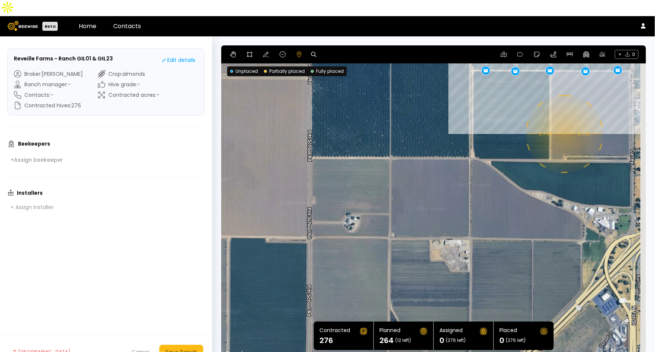
drag, startPoint x: 623, startPoint y: 177, endPoint x: 584, endPoint y: 135, distance: 57.6
click at [588, 137] on div "0.1 mi 0.1 mi 12 12 12 12 12 12 12 12 12 12 12 12 12 12 12 12 12 12 12 12 12 12" at bounding box center [433, 201] width 425 height 313
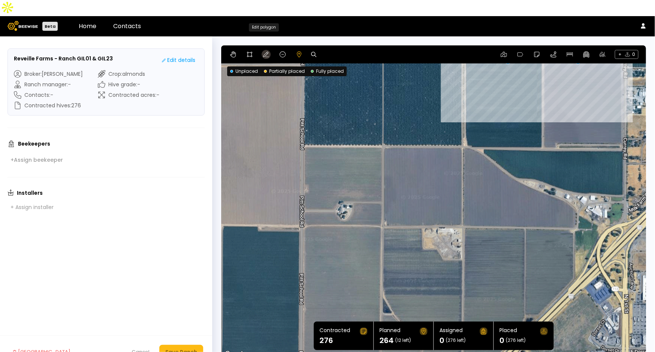
click at [263, 51] on icon at bounding box center [266, 54] width 6 height 6
click at [249, 50] on button at bounding box center [249, 54] width 9 height 9
click at [463, 130] on div at bounding box center [434, 202] width 424 height 314
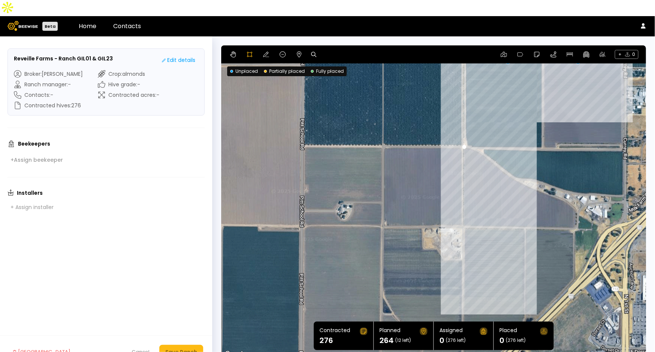
click at [462, 211] on div at bounding box center [434, 202] width 424 height 314
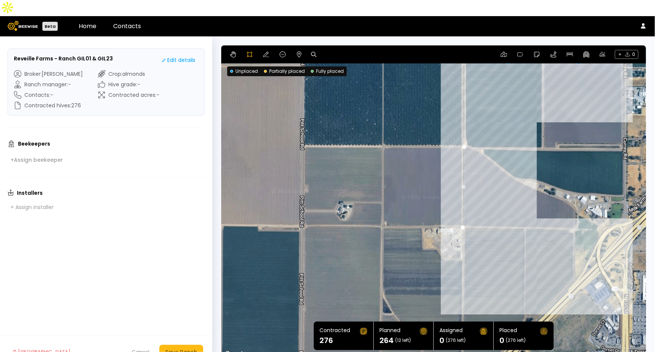
click at [574, 212] on div at bounding box center [434, 202] width 424 height 314
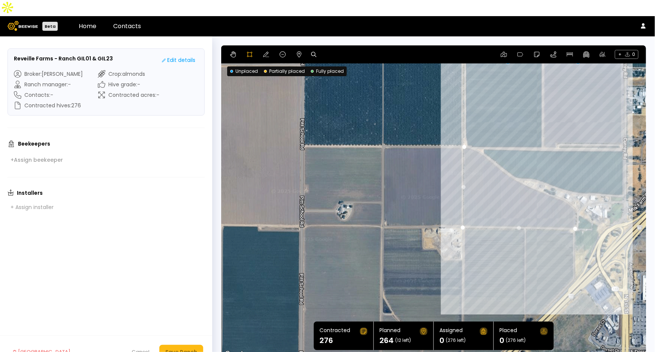
click at [576, 199] on div at bounding box center [434, 202] width 424 height 314
click at [574, 192] on div at bounding box center [434, 202] width 424 height 314
click at [567, 185] on div at bounding box center [434, 202] width 424 height 314
click at [562, 182] on div at bounding box center [434, 202] width 424 height 314
click at [552, 181] on div at bounding box center [434, 202] width 424 height 314
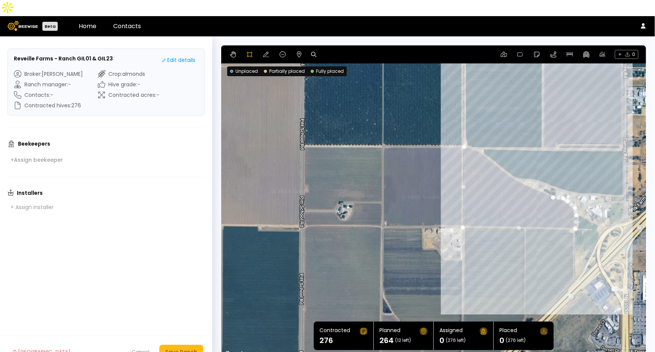
click at [548, 177] on div at bounding box center [434, 202] width 424 height 314
click at [537, 175] on div at bounding box center [434, 202] width 424 height 314
click at [526, 169] on div at bounding box center [434, 202] width 424 height 314
click at [514, 163] on div at bounding box center [434, 202] width 424 height 314
click at [501, 153] on div at bounding box center [434, 202] width 424 height 314
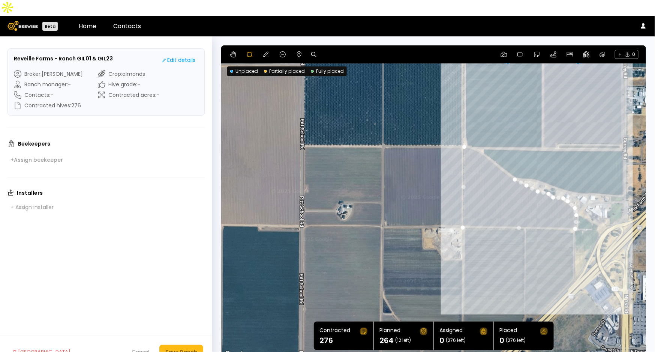
click at [489, 144] on div at bounding box center [434, 202] width 424 height 314
click at [481, 136] on div at bounding box center [434, 202] width 424 height 314
click at [472, 132] on div at bounding box center [434, 202] width 424 height 314
click at [462, 130] on div at bounding box center [434, 202] width 424 height 314
click at [267, 52] on icon at bounding box center [266, 54] width 6 height 5
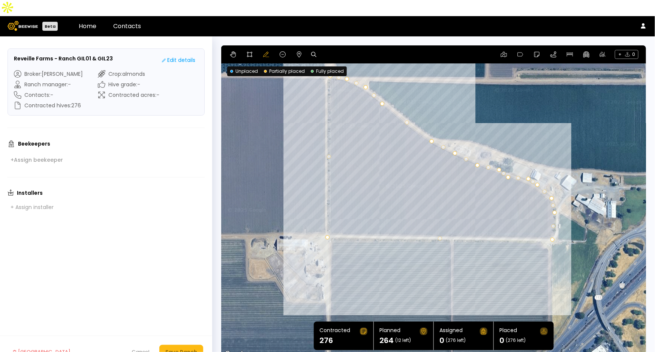
drag, startPoint x: 505, startPoint y: 98, endPoint x: 547, endPoint y: 117, distance: 45.5
click at [547, 117] on div "12 12 12 12 12 12 12 12 12 12 12 12 12 12 12 12 12 12 12 12 12 12" at bounding box center [433, 201] width 425 height 313
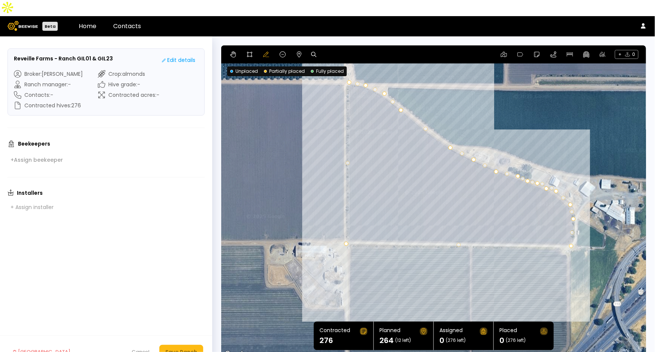
drag, startPoint x: 547, startPoint y: 169, endPoint x: 546, endPoint y: 173, distance: 4.2
click at [300, 51] on icon at bounding box center [299, 54] width 4 height 6
click at [572, 201] on div "12 12 12 12 12 12 12 12 12 12 12 12 12 12 12 12 12 12 12 12 12 12 0.1 mi 0.1 mi" at bounding box center [433, 201] width 425 height 313
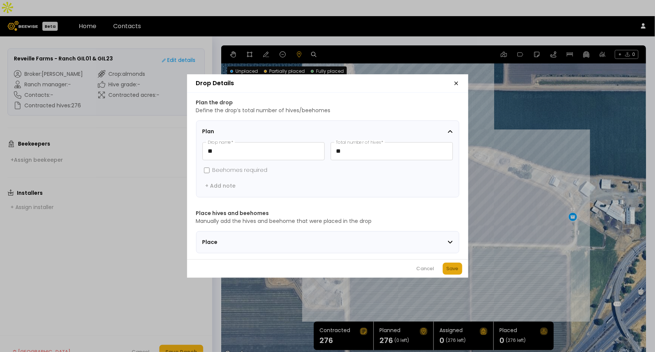
click at [448, 271] on div "Save" at bounding box center [453, 268] width 12 height 7
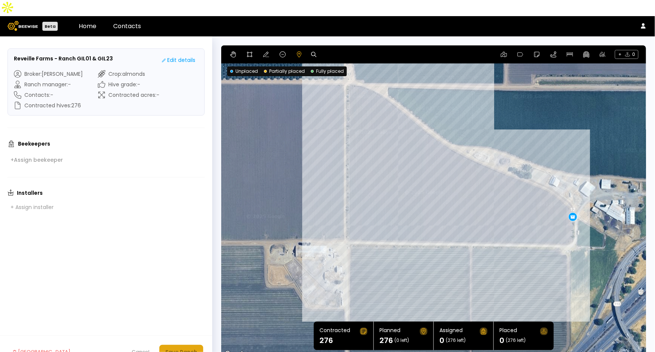
click at [169, 348] on div "Save Ranch" at bounding box center [181, 352] width 32 height 8
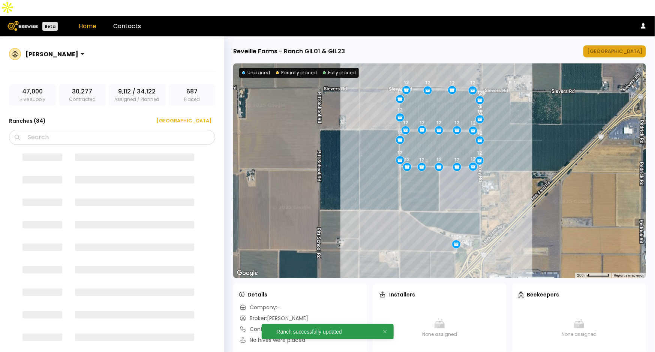
click at [625, 48] on div "[GEOGRAPHIC_DATA]" at bounding box center [614, 51] width 55 height 7
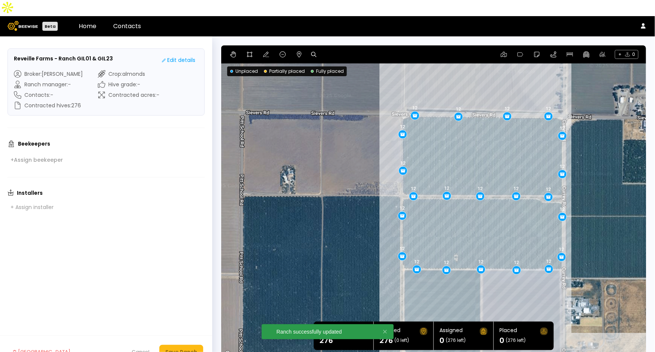
drag, startPoint x: 452, startPoint y: 100, endPoint x: 579, endPoint y: 121, distance: 128.5
click at [579, 121] on div "12 12 12 12 12 12 12 12 12 12 12 12 12 12 12 12 12 12 12 12 12 12 12" at bounding box center [433, 201] width 425 height 313
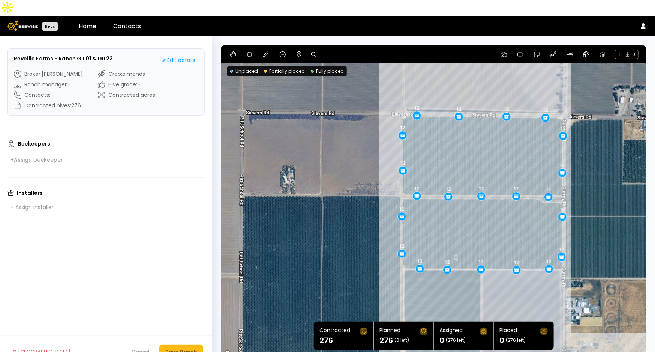
click at [448, 252] on body "Beta Home Contacts Reveille Farms - Ranch GIL01 & GIL23 Edit details Broker : S…" at bounding box center [327, 184] width 655 height 368
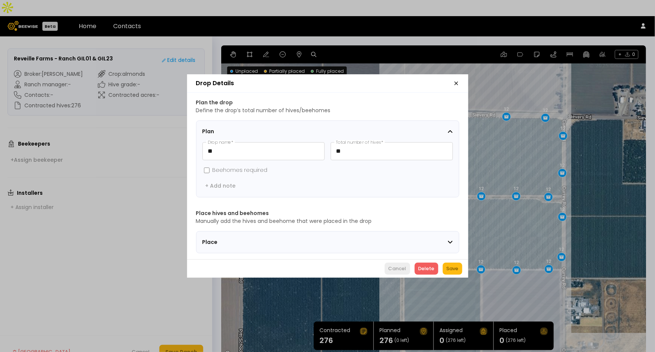
click at [397, 271] on div "Cancel" at bounding box center [397, 268] width 18 height 7
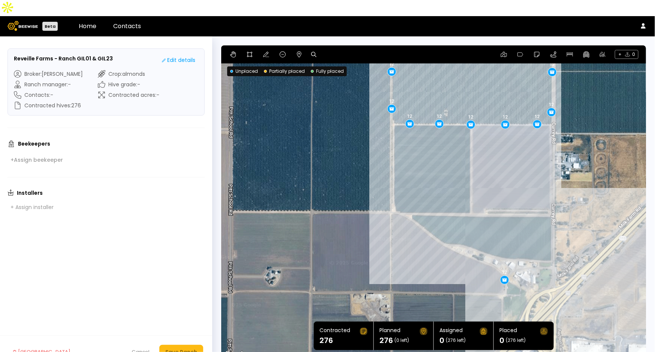
drag, startPoint x: 631, startPoint y: 261, endPoint x: 621, endPoint y: 114, distance: 146.6
click at [621, 114] on div "12 12 12 12 12 12 12 12 12 12 12 12 12 12 12 12 12 12 12 12 12 12 12" at bounding box center [433, 201] width 425 height 313
click at [263, 51] on icon at bounding box center [266, 54] width 6 height 6
drag, startPoint x: 445, startPoint y: 277, endPoint x: 453, endPoint y: 278, distance: 7.5
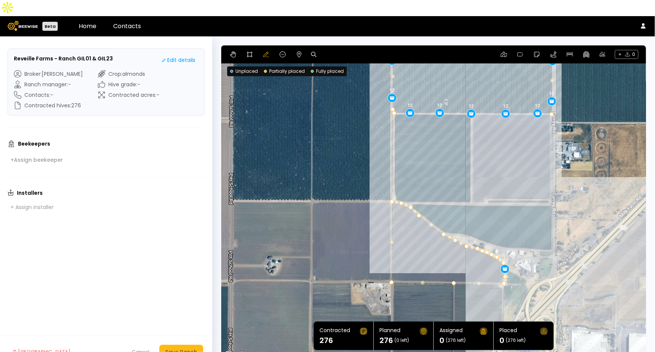
drag, startPoint x: 552, startPoint y: 240, endPoint x: 554, endPoint y: 173, distance: 66.8
click at [554, 173] on div "12 12 12 12 12 12 12 12 12 12 12 12 12 12 12 12 12 12 12 12 12 12 12" at bounding box center [433, 201] width 425 height 313
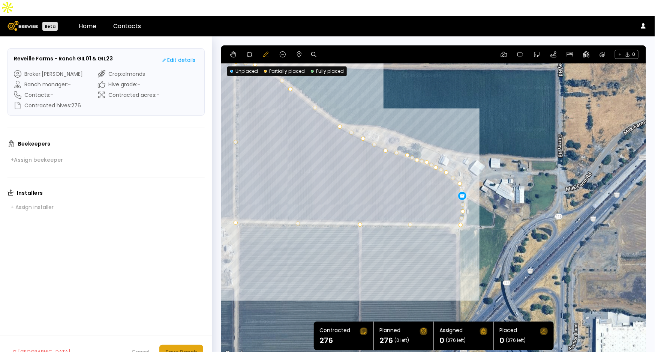
click at [186, 345] on button "Save Ranch" at bounding box center [181, 352] width 44 height 14
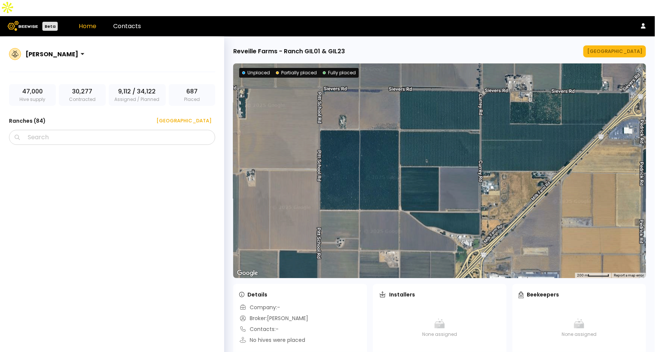
scroll to position [2481, 0]
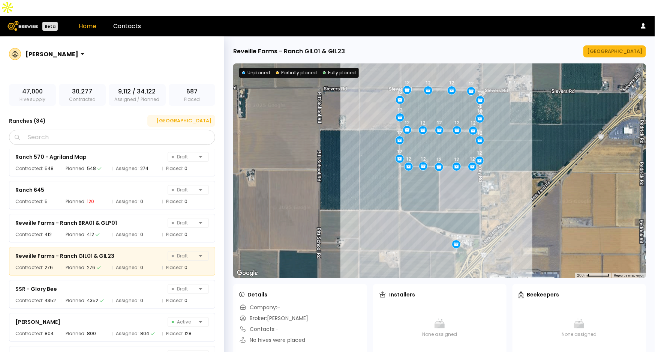
click at [198, 117] on div "[GEOGRAPHIC_DATA]" at bounding box center [181, 120] width 60 height 7
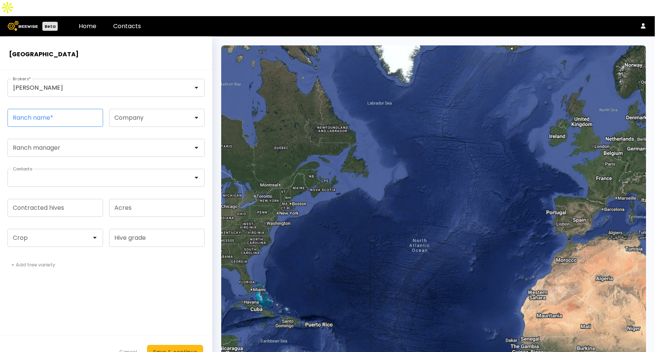
click at [58, 109] on input "Ranch name *" at bounding box center [55, 117] width 95 height 17
paste input "**********"
type input "**********"
click at [39, 234] on div at bounding box center [52, 237] width 78 height 7
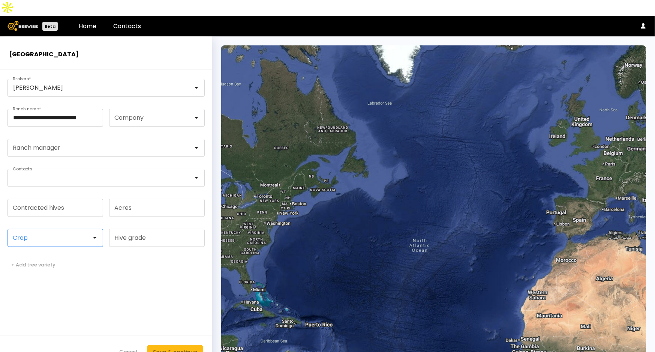
scroll to position [0, 0]
click at [36, 251] on div "Almonds" at bounding box center [55, 256] width 96 height 10
click at [28, 251] on div "Almonds" at bounding box center [55, 256] width 96 height 10
click at [31, 254] on div "Almonds" at bounding box center [55, 256] width 87 height 4
click at [58, 199] on input "Contracted hives" at bounding box center [55, 207] width 95 height 17
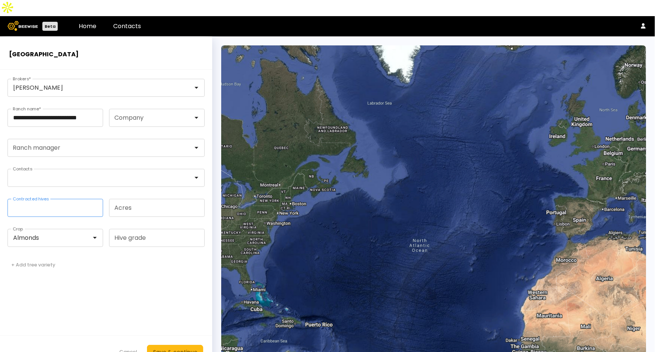
type input "***"
click at [186, 348] on div "Save & continue" at bounding box center [175, 352] width 44 height 8
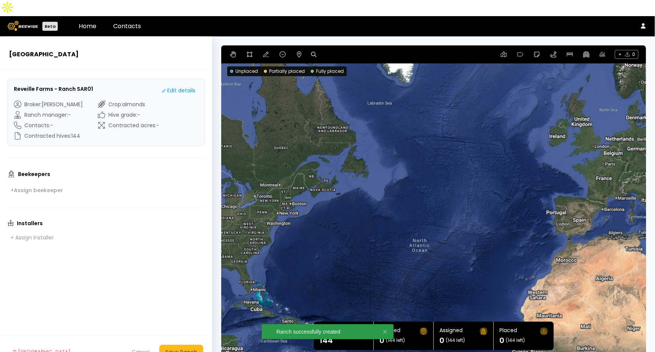
click at [313, 52] on icon at bounding box center [313, 54] width 5 height 5
click at [338, 50] on input at bounding box center [342, 54] width 46 height 9
paste input "**********"
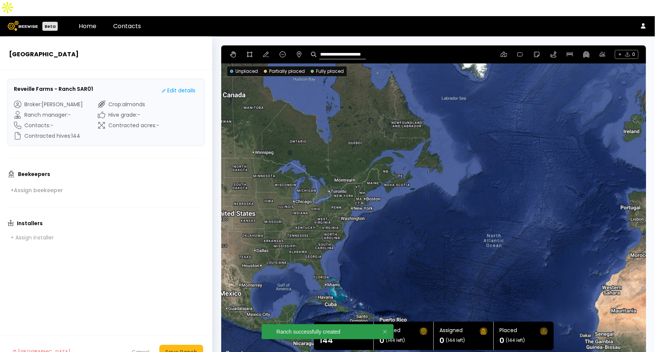
type input "**********"
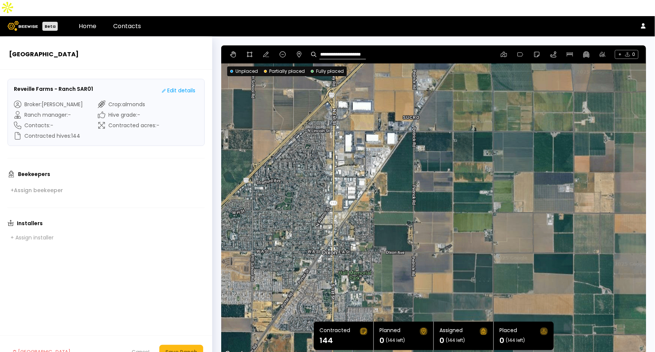
click at [147, 231] on form "Reveille Farms - Ranch SAR01 Edit details Broker : Sharon Shin Ranch manager : …" at bounding box center [106, 219] width 212 height 298
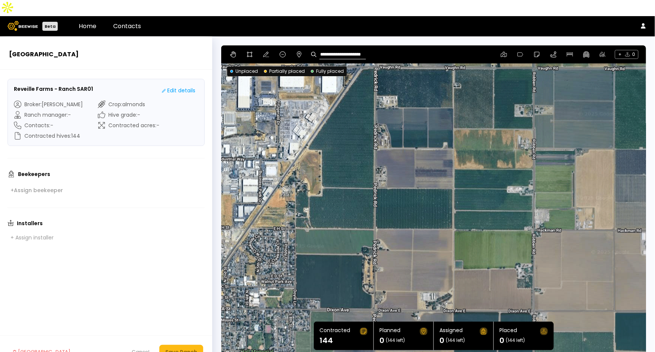
drag, startPoint x: 318, startPoint y: 203, endPoint x: 376, endPoint y: 156, distance: 74.9
click at [376, 156] on div at bounding box center [433, 201] width 425 height 313
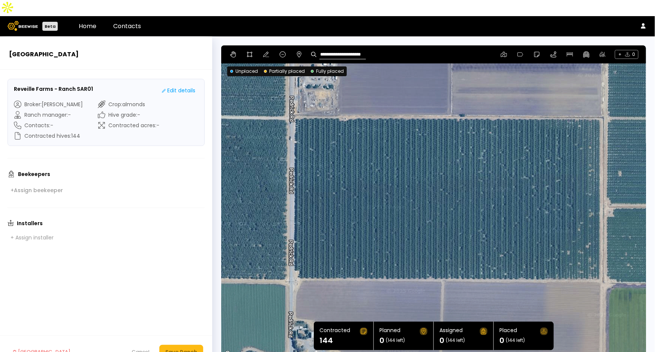
drag, startPoint x: 444, startPoint y: 205, endPoint x: 455, endPoint y: 134, distance: 72.0
click at [455, 134] on div at bounding box center [433, 201] width 425 height 313
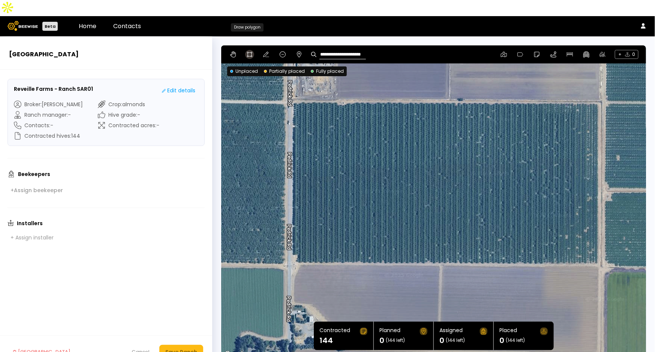
click at [249, 51] on icon at bounding box center [250, 54] width 6 height 6
click at [291, 85] on div at bounding box center [434, 202] width 424 height 314
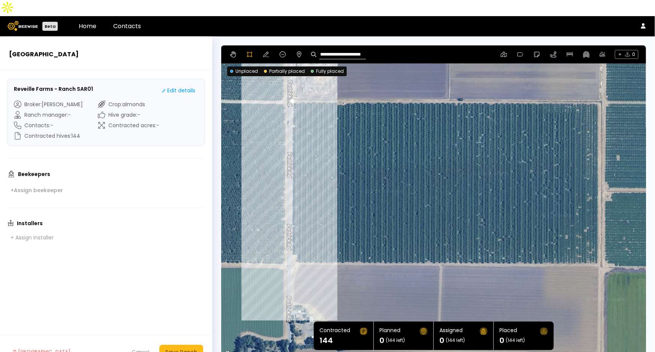
click at [289, 237] on div at bounding box center [434, 202] width 424 height 314
click at [295, 240] on div at bounding box center [434, 202] width 424 height 314
click at [295, 245] on div at bounding box center [434, 202] width 424 height 314
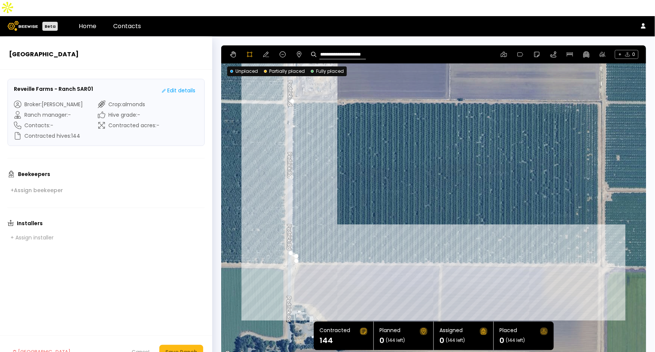
click at [599, 248] on div at bounding box center [434, 202] width 424 height 314
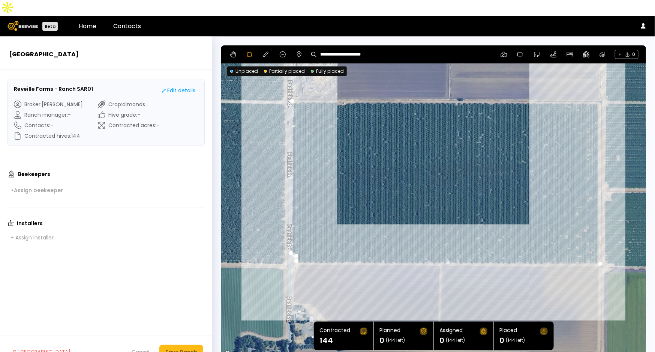
click at [598, 87] on div at bounding box center [434, 202] width 424 height 314
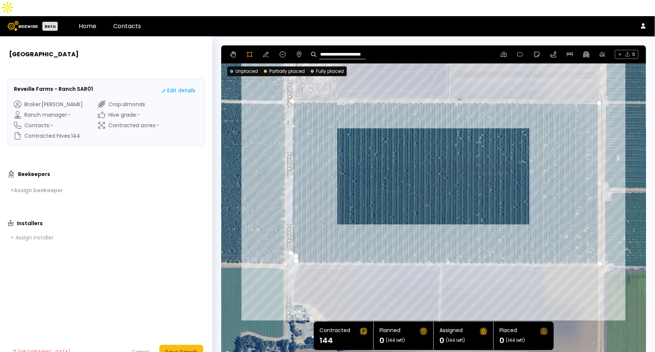
click at [289, 85] on div at bounding box center [434, 202] width 424 height 314
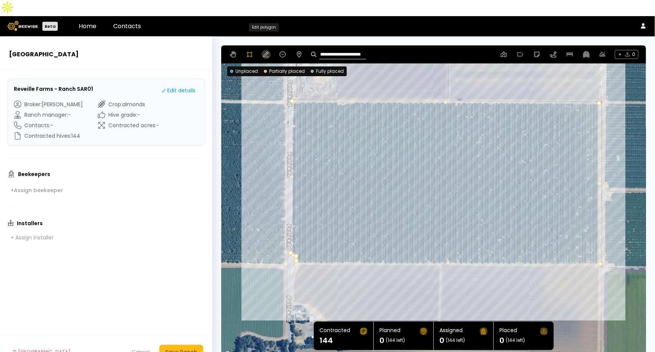
click at [264, 51] on icon at bounding box center [266, 54] width 6 height 6
click at [178, 348] on div "Save Ranch" at bounding box center [181, 352] width 32 height 8
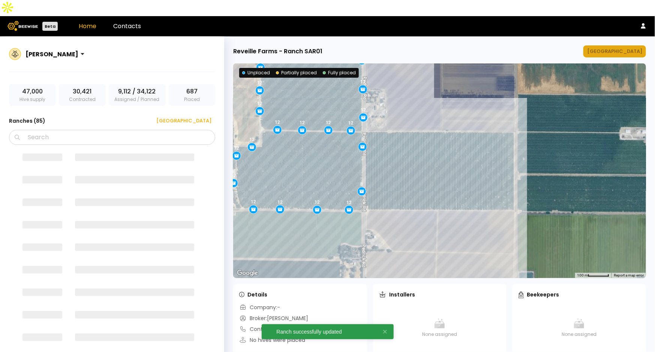
click at [619, 48] on div "[GEOGRAPHIC_DATA]" at bounding box center [614, 51] width 55 height 7
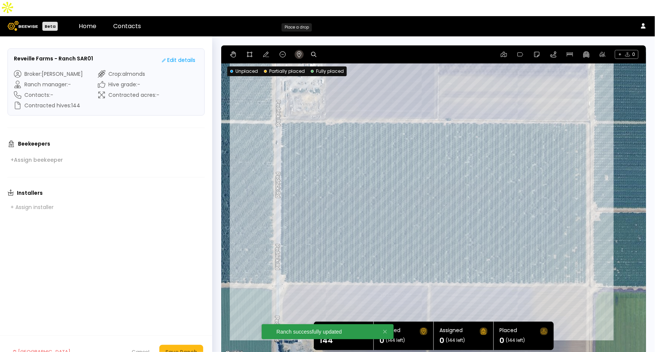
click at [298, 51] on icon at bounding box center [299, 54] width 4 height 6
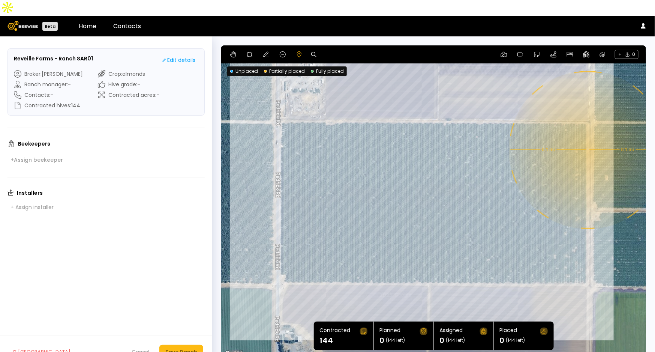
click at [587, 134] on div "0.1 mi 0.1 mi" at bounding box center [433, 201] width 425 height 313
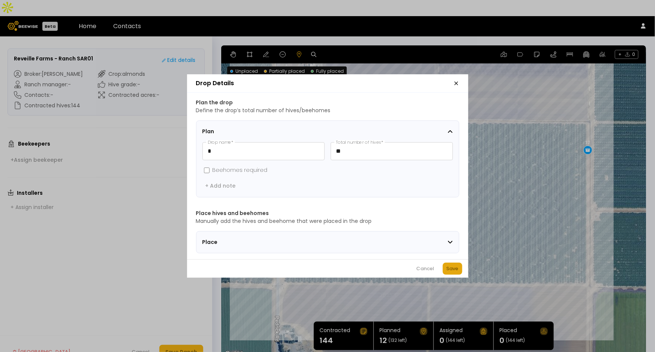
drag, startPoint x: 456, startPoint y: 272, endPoint x: 454, endPoint y: 268, distance: 4.4
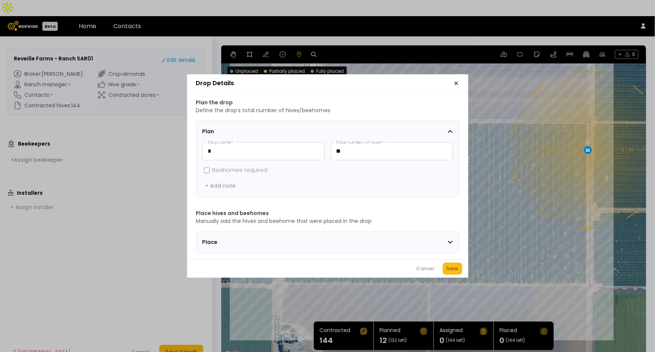
click at [456, 272] on div "Save" at bounding box center [453, 268] width 12 height 7
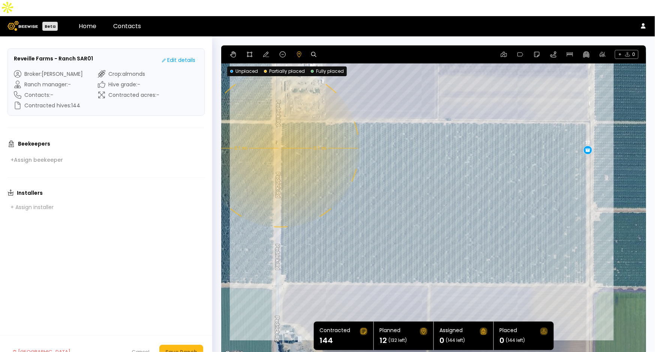
click at [280, 132] on div "0.1 mi 0.1 mi 12" at bounding box center [433, 201] width 425 height 313
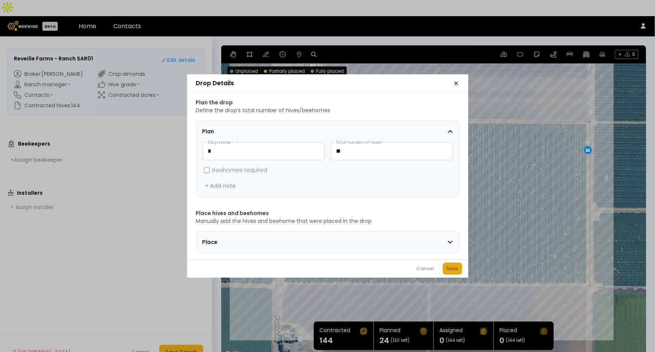
click at [456, 269] on div "Save" at bounding box center [453, 268] width 12 height 7
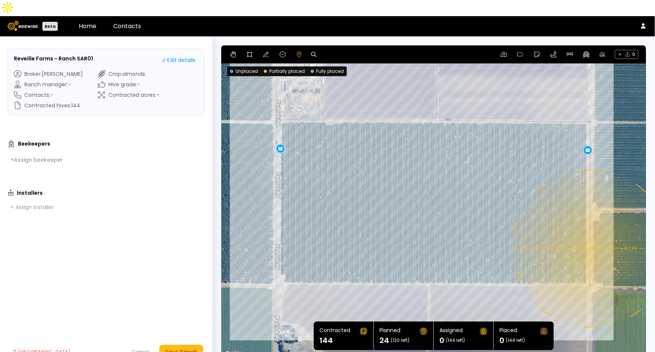
click at [591, 232] on div "0.1 mi 0.1 mi 12 12" at bounding box center [433, 201] width 425 height 313
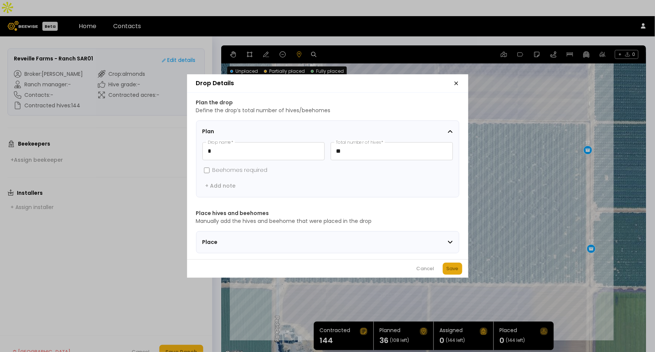
click at [458, 270] on div "Save" at bounding box center [453, 268] width 12 height 7
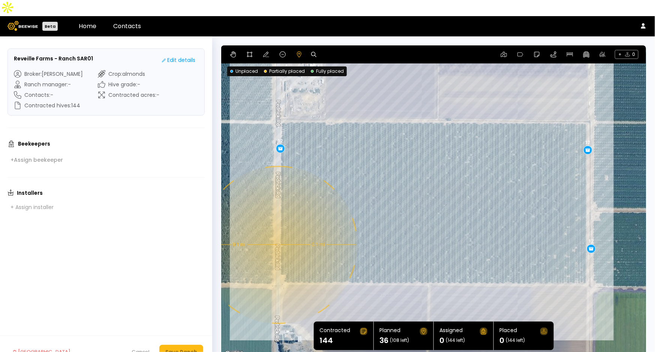
click at [278, 229] on div "0.1 mi 0.1 mi 12 12 12" at bounding box center [433, 201] width 425 height 313
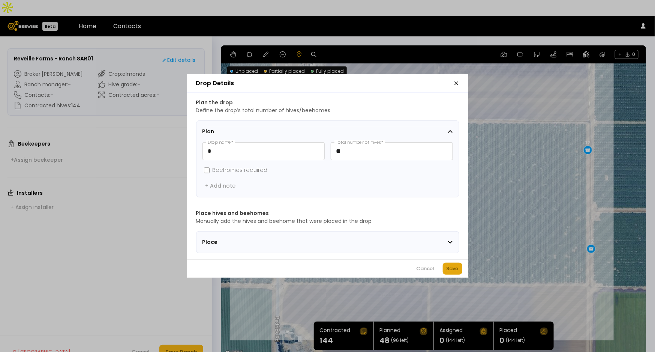
click at [457, 268] on div "Save" at bounding box center [453, 268] width 12 height 7
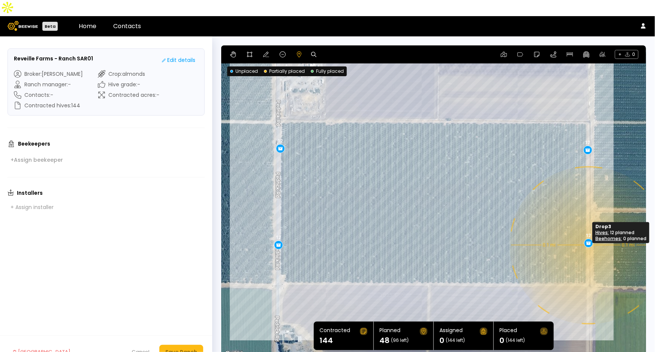
drag, startPoint x: 591, startPoint y: 235, endPoint x: 588, endPoint y: 229, distance: 6.2
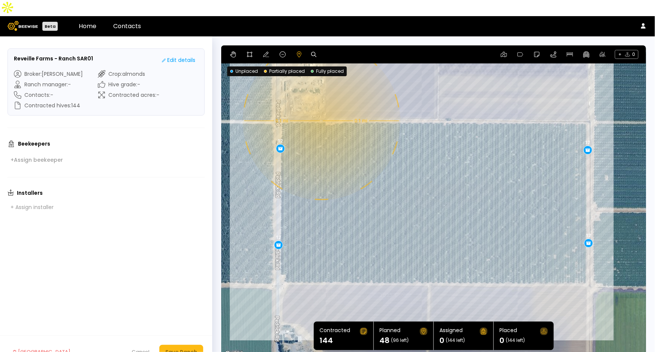
click at [321, 105] on div "0.1 mi 0.1 mi 12 12 12 12" at bounding box center [433, 201] width 425 height 313
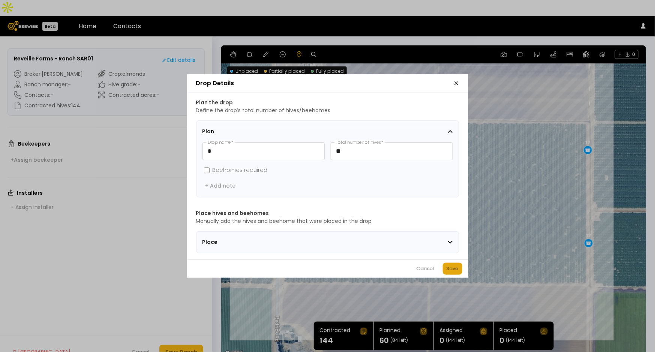
click at [452, 269] on div "Save" at bounding box center [453, 268] width 12 height 7
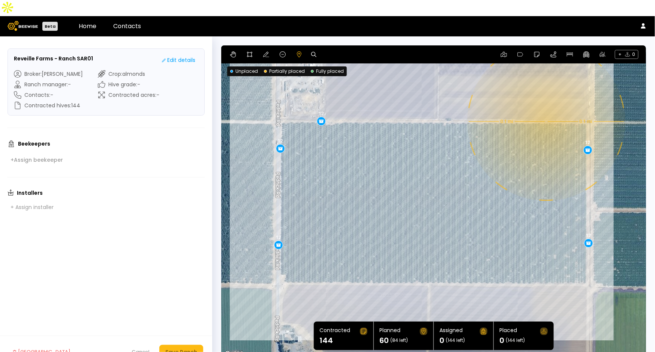
click at [546, 106] on div "0.1 mi 0.1 mi 12 12 12 12 12" at bounding box center [433, 201] width 425 height 313
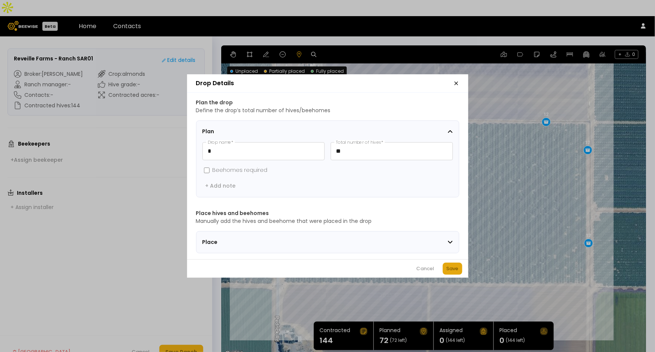
click at [454, 267] on div "Save" at bounding box center [453, 268] width 12 height 7
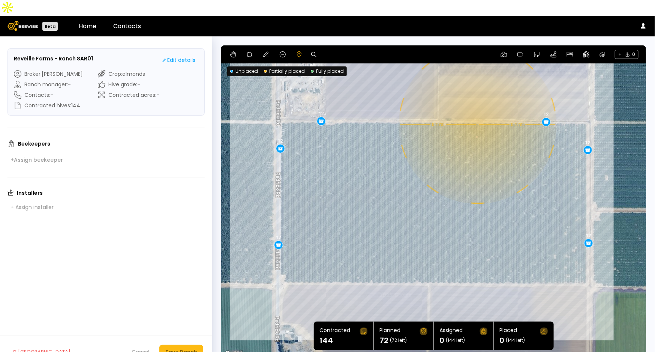
click at [477, 109] on div "0.1 mi 0.1 mi 12 12 12 12 12 12" at bounding box center [433, 201] width 425 height 313
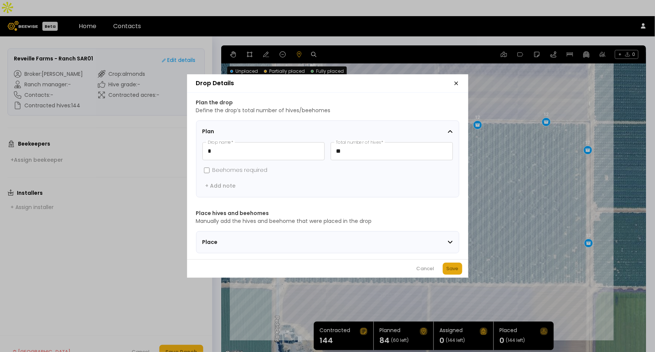
click at [453, 272] on div "Save" at bounding box center [453, 268] width 12 height 7
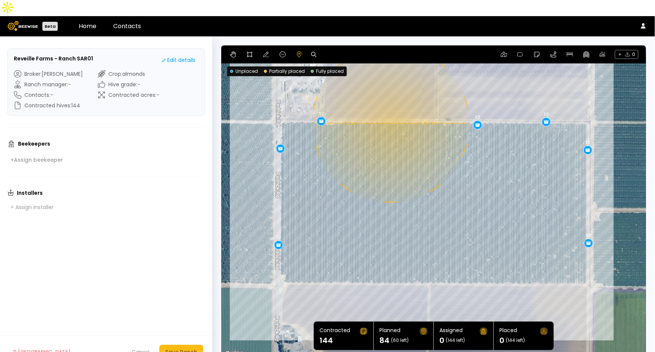
click at [390, 108] on div "0.1 mi 0.1 mi 12 12 12 12 12 12 12" at bounding box center [433, 201] width 425 height 313
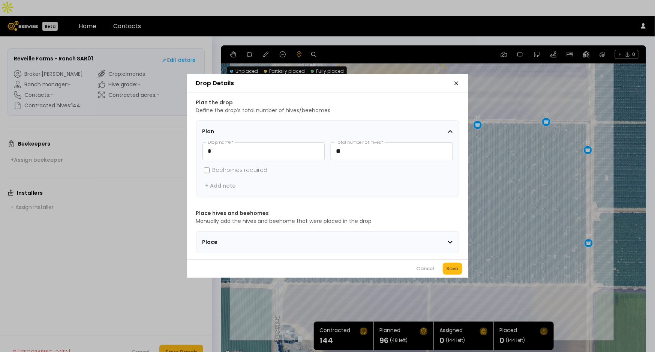
click at [454, 272] on div "Save" at bounding box center [453, 268] width 12 height 7
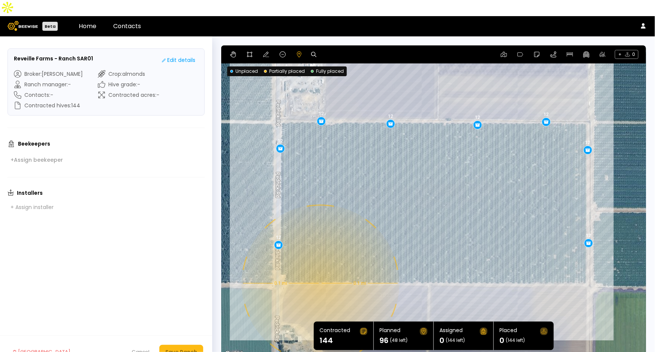
click at [319, 267] on div "0.1 mi 0.1 mi 12 12 12 12 12 12 12 12" at bounding box center [433, 201] width 425 height 313
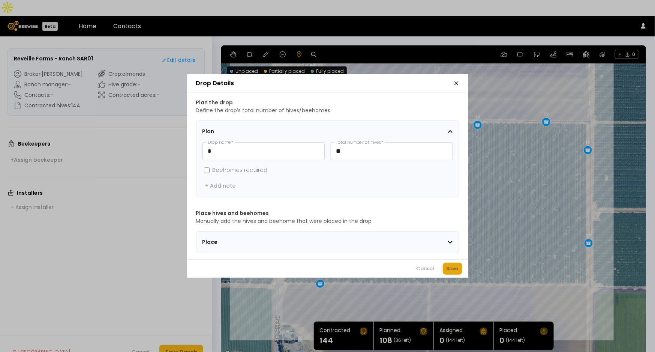
click at [454, 272] on div "Save" at bounding box center [453, 268] width 12 height 7
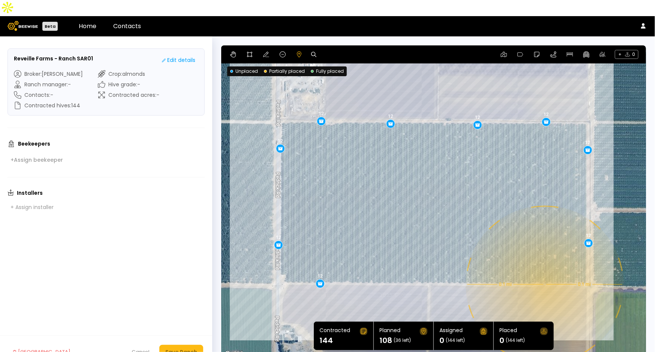
click at [544, 268] on div "0.1 mi 0.1 mi 12 12 12 12 12 12 12 12 12" at bounding box center [433, 201] width 425 height 313
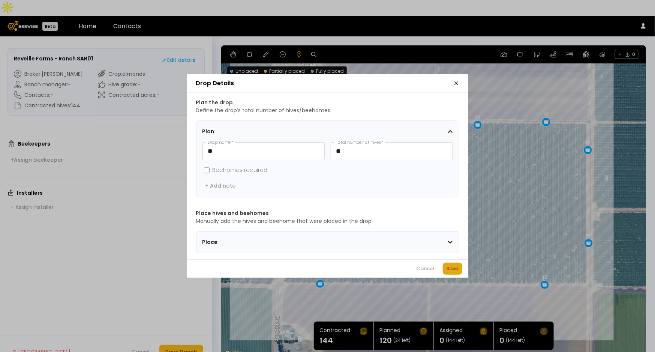
click at [454, 272] on div "Save" at bounding box center [453, 268] width 12 height 7
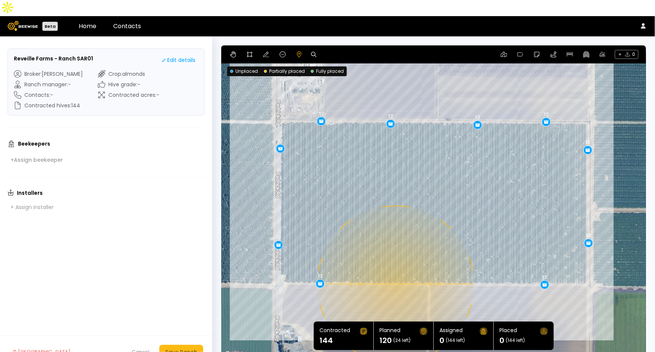
click at [395, 268] on div "0.1 mi 0.1 mi 12 12 12 12 12 12 12 12 12 12" at bounding box center [433, 201] width 425 height 313
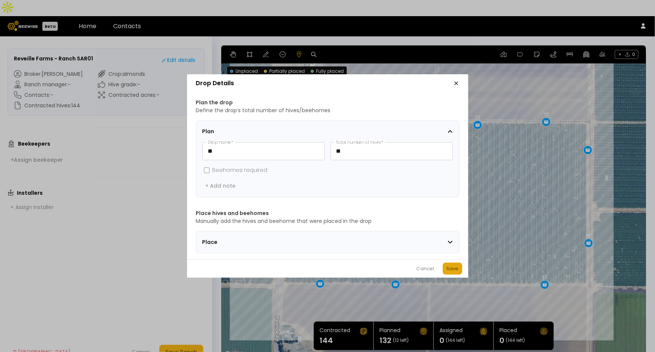
click at [456, 272] on div "Save" at bounding box center [453, 268] width 12 height 7
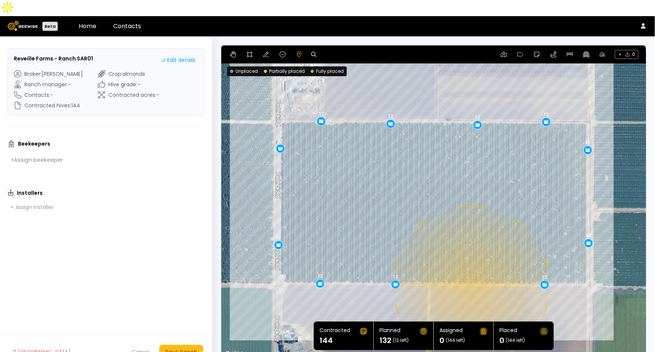
click at [471, 268] on div "0.1 mi 0.1 mi 12 12 12 12 12 12 12 12 12 12 12" at bounding box center [433, 201] width 425 height 313
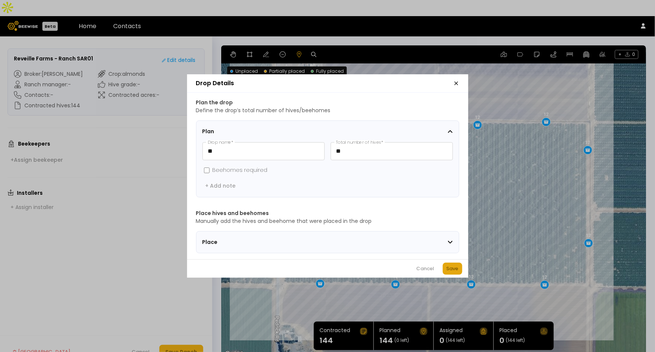
click at [450, 272] on div "Save" at bounding box center [453, 268] width 12 height 7
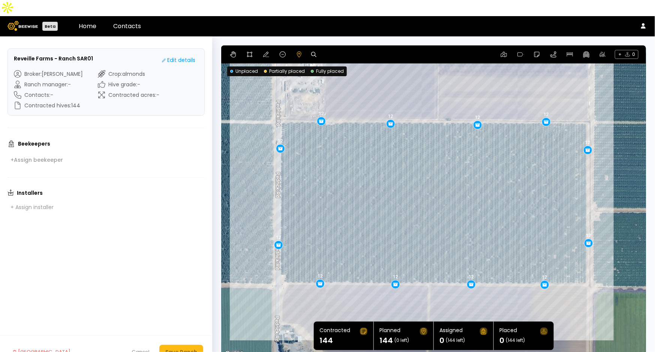
click at [174, 346] on footer "[GEOGRAPHIC_DATA] Cancel Save Ranch" at bounding box center [106, 351] width 212 height 33
click at [180, 348] on div "Save Ranch" at bounding box center [181, 352] width 32 height 8
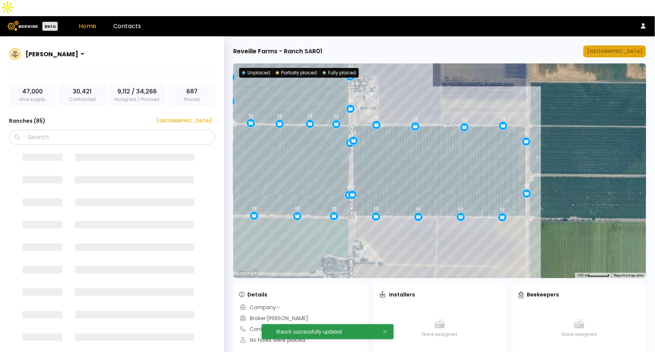
click at [621, 48] on div "[GEOGRAPHIC_DATA]" at bounding box center [614, 51] width 55 height 7
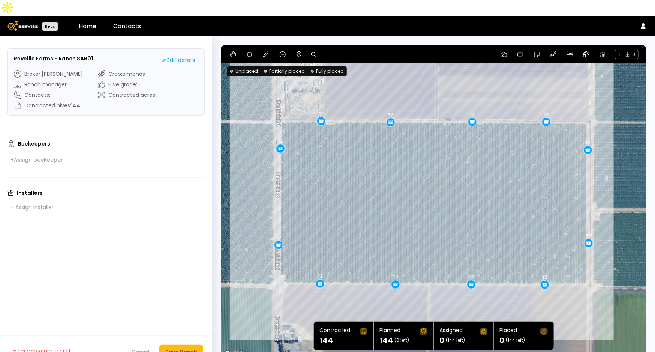
drag, startPoint x: 480, startPoint y: 113, endPoint x: 475, endPoint y: 110, distance: 6.0
drag, startPoint x: 586, startPoint y: 134, endPoint x: 587, endPoint y: 141, distance: 7.6
click at [282, 139] on div "12 12 12 12 12 12 12 12 12 12 12 12" at bounding box center [433, 201] width 425 height 313
drag, startPoint x: 281, startPoint y: 137, endPoint x: 282, endPoint y: 149, distance: 12.0
click at [282, 149] on div "12 12 12 12 12 12 12 12 12 12 12 12" at bounding box center [433, 201] width 425 height 313
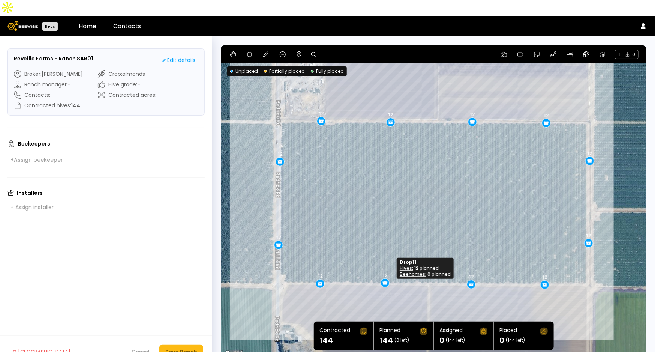
drag, startPoint x: 396, startPoint y: 265, endPoint x: 385, endPoint y: 264, distance: 10.6
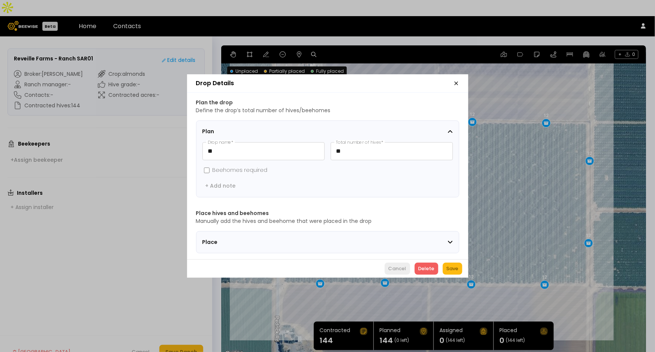
click at [403, 271] on div "Cancel" at bounding box center [397, 268] width 18 height 7
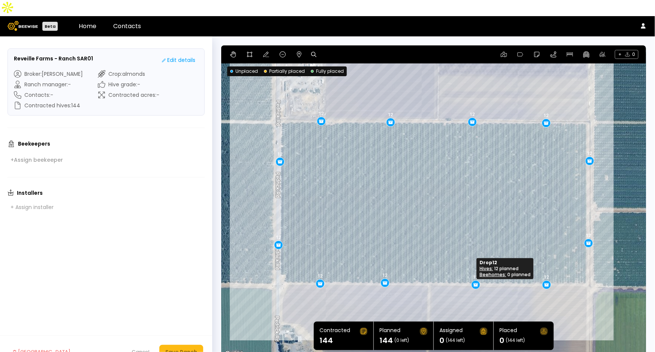
drag, startPoint x: 471, startPoint y: 268, endPoint x: 475, endPoint y: 268, distance: 4.5
click at [185, 348] on div "Save Ranch" at bounding box center [181, 352] width 32 height 8
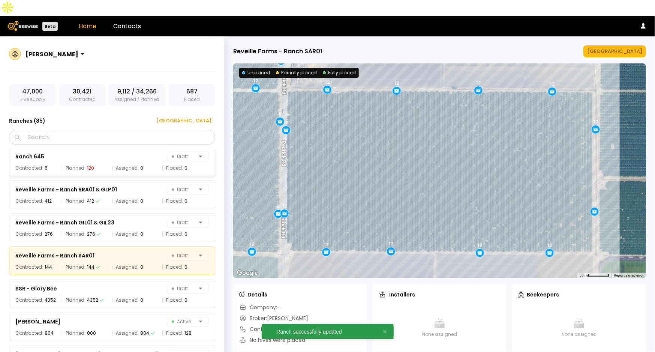
scroll to position [2514, 0]
click at [198, 117] on div "[GEOGRAPHIC_DATA]" at bounding box center [181, 120] width 60 height 7
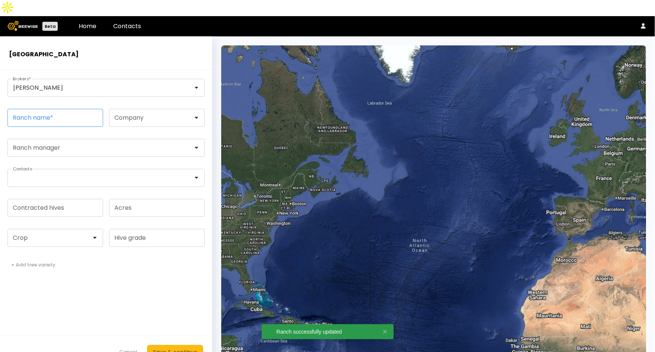
click at [61, 109] on input "Ranch name *" at bounding box center [55, 117] width 95 height 17
paste input "**********"
type input "**********"
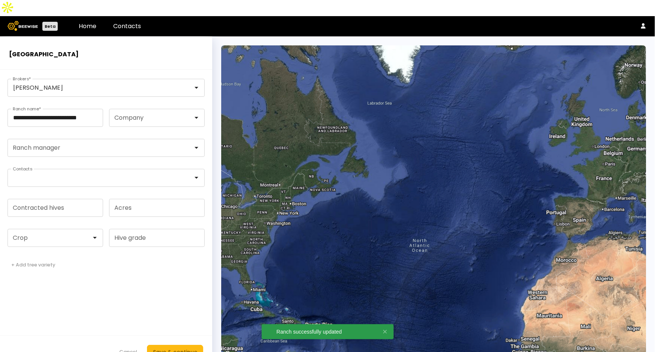
click at [31, 233] on form "**********" at bounding box center [106, 219] width 212 height 298
click at [39, 234] on div at bounding box center [52, 237] width 78 height 7
click at [38, 254] on div "Almonds" at bounding box center [55, 256] width 87 height 4
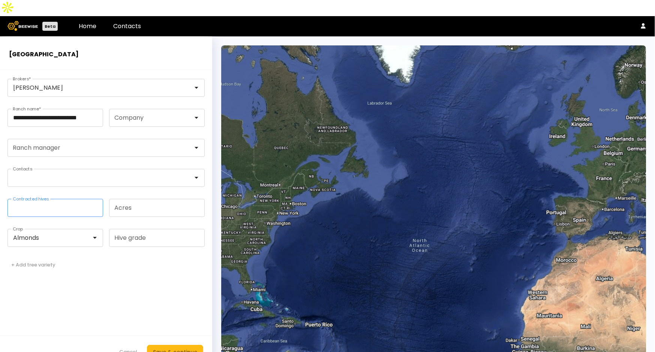
click at [55, 199] on input "Contracted hives" at bounding box center [55, 207] width 95 height 17
type input "***"
click at [177, 348] on div "Save & continue" at bounding box center [175, 352] width 44 height 8
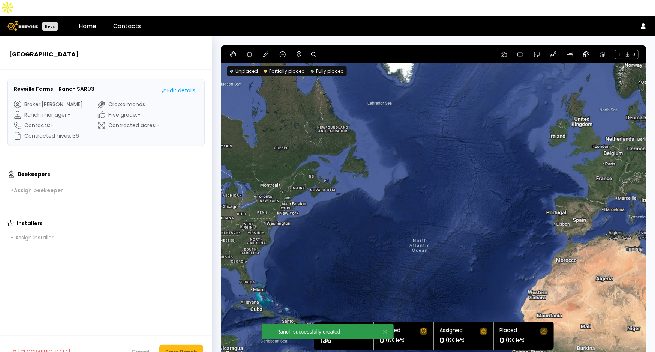
click at [313, 52] on icon at bounding box center [313, 54] width 5 height 5
click at [357, 50] on input at bounding box center [342, 54] width 46 height 9
paste input "**********"
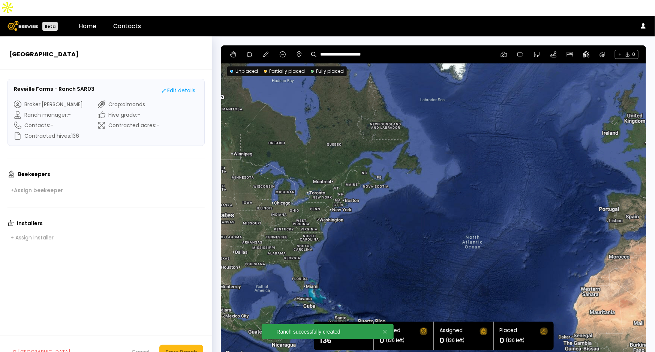
type input "**********"
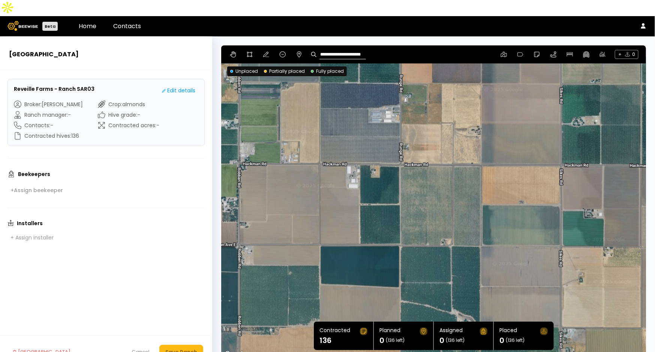
drag, startPoint x: 392, startPoint y: 153, endPoint x: 436, endPoint y: 177, distance: 49.7
click at [436, 177] on div at bounding box center [433, 201] width 425 height 313
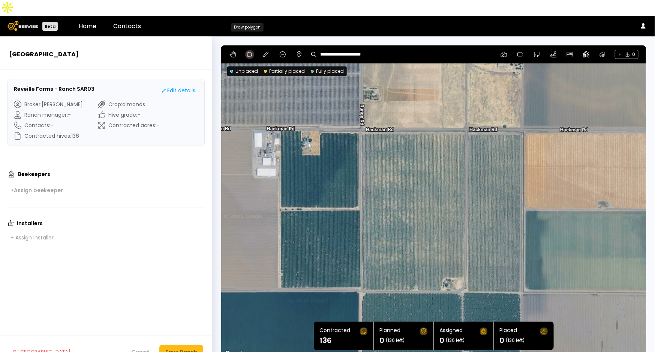
click at [252, 51] on icon at bounding box center [250, 54] width 6 height 6
click at [467, 117] on div at bounding box center [434, 202] width 424 height 314
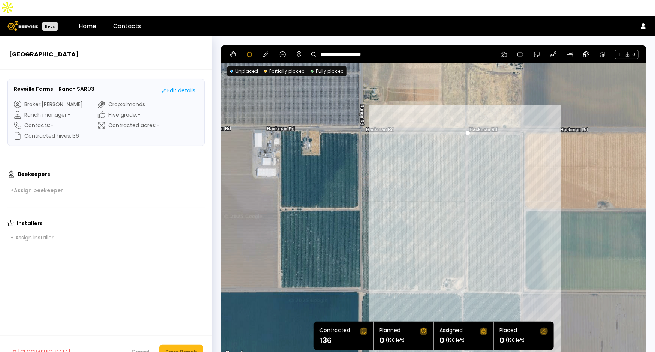
click at [467, 276] on div at bounding box center [434, 202] width 424 height 314
click at [519, 276] on div at bounding box center [434, 202] width 424 height 314
click at [520, 116] on div at bounding box center [434, 202] width 424 height 314
click at [469, 117] on div at bounding box center [434, 202] width 424 height 314
click at [265, 51] on icon at bounding box center [266, 54] width 6 height 6
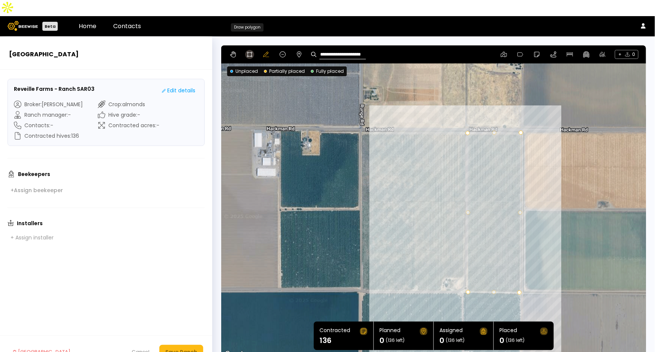
click at [250, 51] on icon at bounding box center [250, 54] width 6 height 6
click at [360, 116] on div at bounding box center [434, 202] width 424 height 314
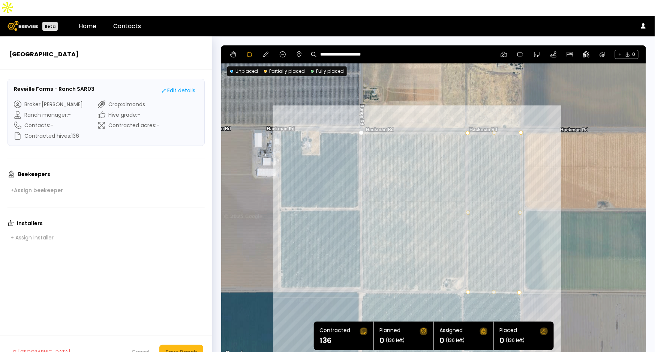
click at [361, 276] on div at bounding box center [434, 202] width 424 height 314
click at [440, 275] on div at bounding box center [434, 202] width 424 height 314
click at [441, 269] on div at bounding box center [434, 202] width 424 height 314
click at [443, 262] on div at bounding box center [434, 202] width 424 height 314
click at [449, 261] on div at bounding box center [434, 202] width 424 height 314
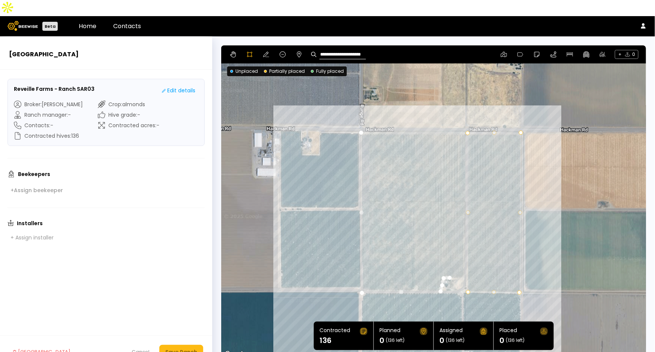
click at [457, 261] on div at bounding box center [434, 202] width 424 height 314
click at [462, 261] on div at bounding box center [434, 202] width 424 height 314
click at [463, 117] on div at bounding box center [434, 202] width 424 height 314
click at [359, 115] on div at bounding box center [434, 202] width 424 height 314
click at [190, 348] on div "Save Ranch" at bounding box center [181, 352] width 32 height 8
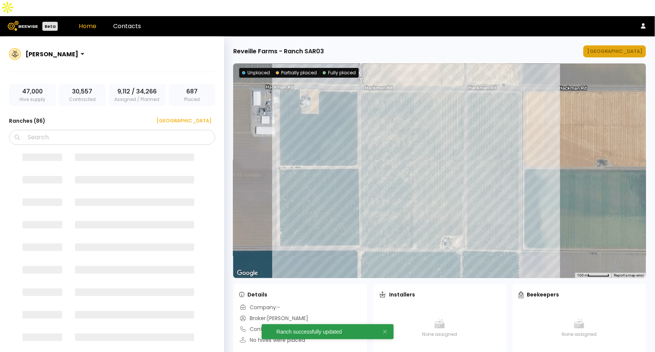
click at [616, 45] on button "[GEOGRAPHIC_DATA]" at bounding box center [614, 51] width 63 height 12
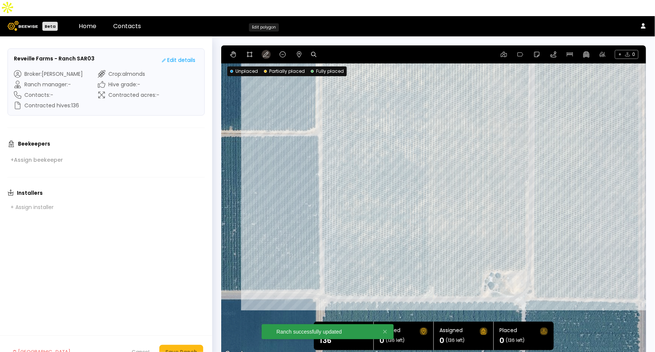
click at [267, 51] on icon at bounding box center [266, 54] width 6 height 6
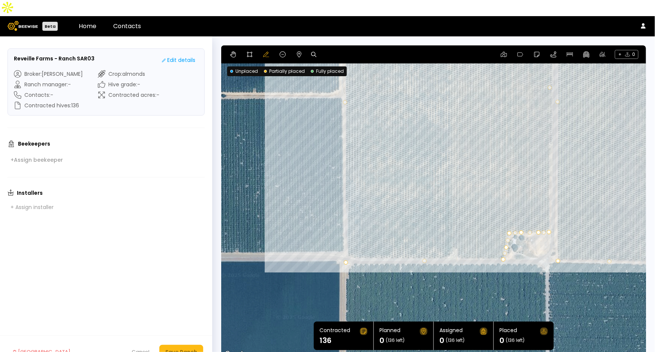
drag, startPoint x: 580, startPoint y: 148, endPoint x: 604, endPoint y: 117, distance: 39.1
click at [604, 117] on div at bounding box center [433, 201] width 425 height 313
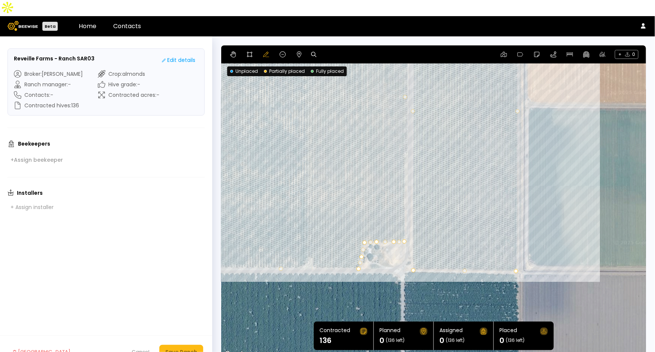
drag, startPoint x: 584, startPoint y: 274, endPoint x: 430, endPoint y: 287, distance: 154.3
click at [430, 287] on div at bounding box center [433, 201] width 425 height 313
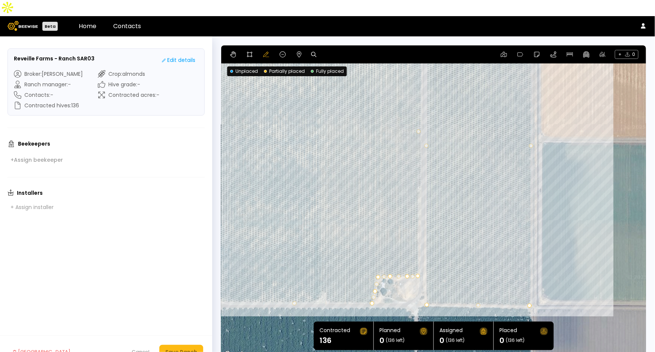
drag, startPoint x: 568, startPoint y: 117, endPoint x: 582, endPoint y: 154, distance: 39.1
click at [582, 154] on div at bounding box center [433, 201] width 425 height 313
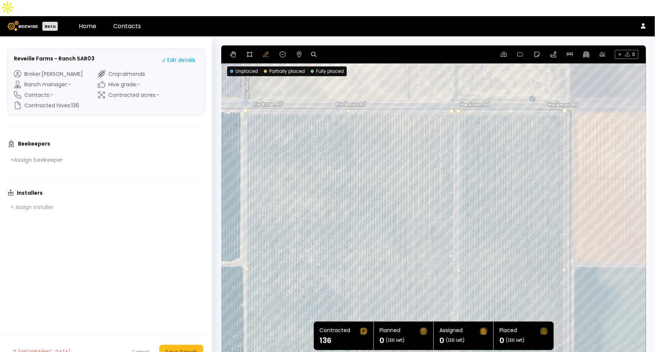
drag, startPoint x: 569, startPoint y: 157, endPoint x: 603, endPoint y: 283, distance: 130.0
click at [603, 283] on div at bounding box center [433, 201] width 425 height 313
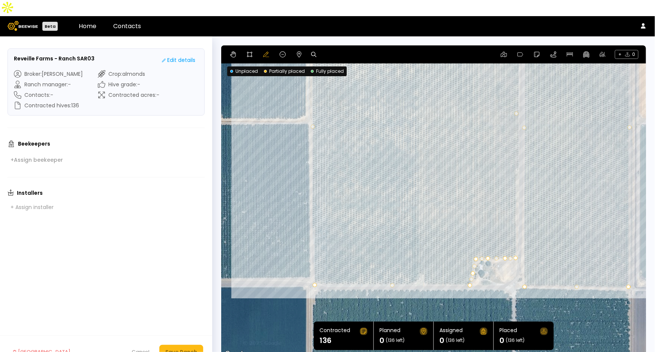
drag, startPoint x: 329, startPoint y: 195, endPoint x: 396, endPoint y: 52, distance: 157.3
click at [396, 52] on div at bounding box center [433, 201] width 425 height 313
click at [188, 348] on div "Save Ranch" at bounding box center [181, 352] width 32 height 8
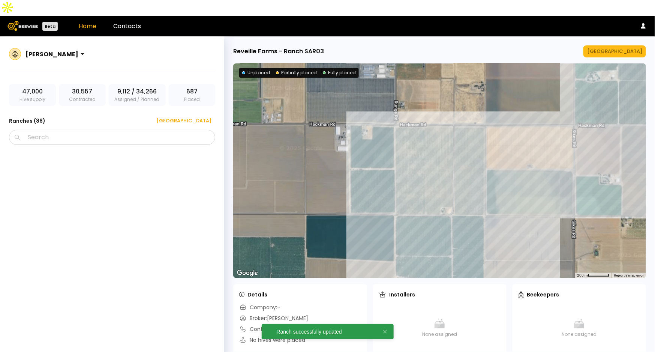
scroll to position [2547, 0]
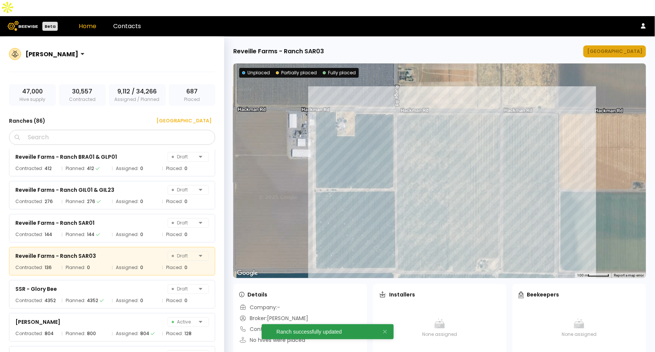
click at [624, 48] on div "[GEOGRAPHIC_DATA]" at bounding box center [614, 51] width 55 height 7
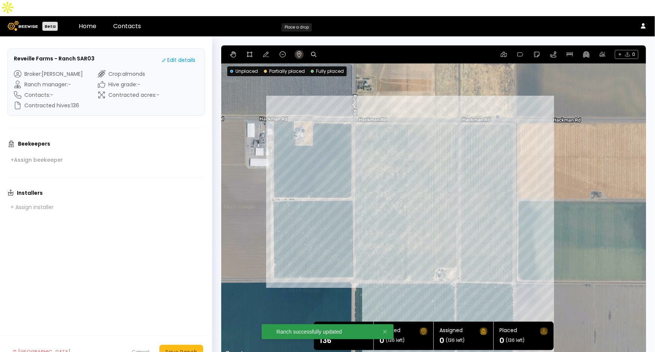
click at [296, 51] on icon at bounding box center [299, 54] width 6 height 6
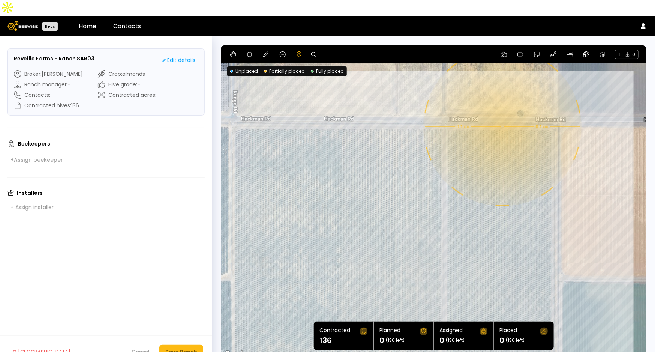
click at [502, 111] on div "0.1 mi 0.1 mi" at bounding box center [433, 201] width 425 height 313
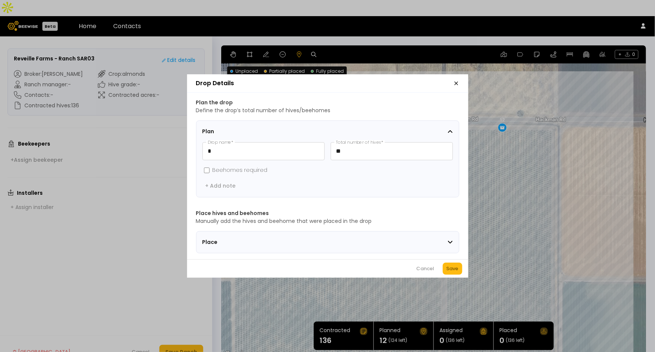
click at [467, 276] on div "Cancel Save" at bounding box center [327, 268] width 281 height 18
click at [451, 269] on div "Save" at bounding box center [453, 268] width 12 height 7
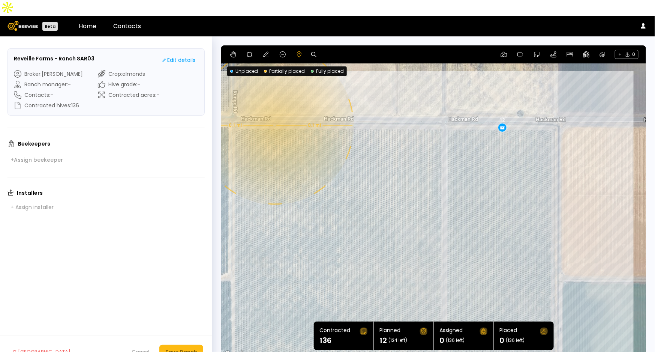
click at [274, 109] on div "0.1 mi 0.1 mi 12" at bounding box center [433, 201] width 425 height 313
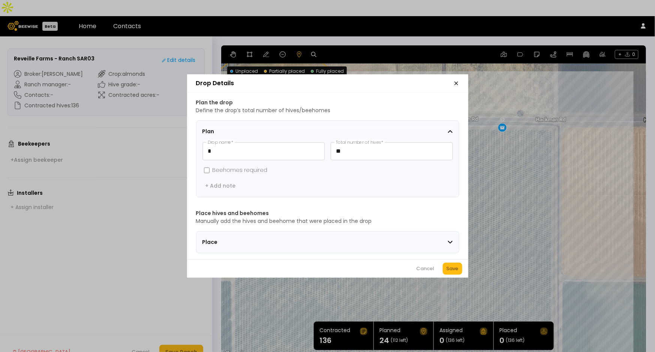
click at [454, 271] on div "Save" at bounding box center [453, 268] width 12 height 7
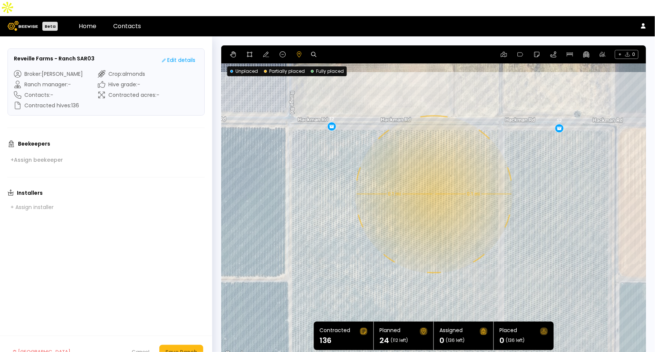
drag, startPoint x: 316, startPoint y: 177, endPoint x: 376, endPoint y: 177, distance: 60.0
click at [376, 177] on div "0.1 mi 0.1 mi 12 12" at bounding box center [433, 201] width 425 height 313
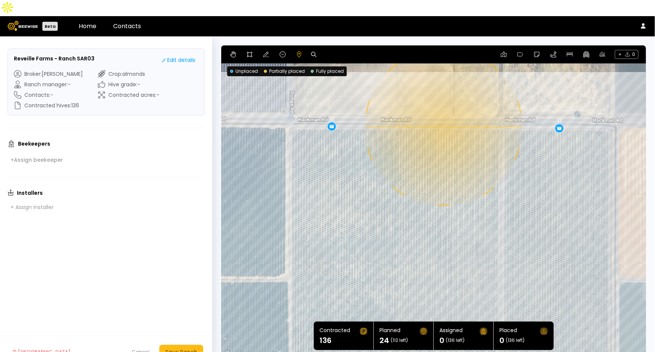
click at [443, 111] on div "0.1 mi 0.1 mi 12 12" at bounding box center [433, 201] width 425 height 313
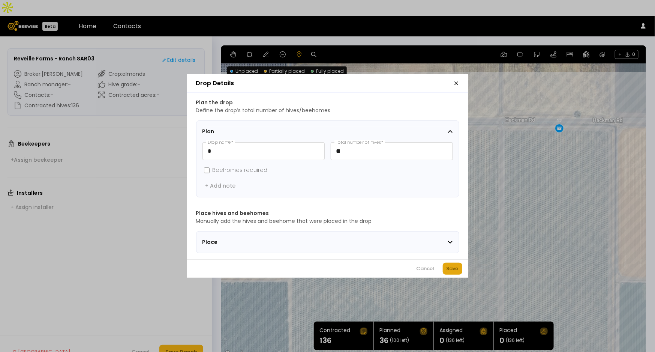
click at [451, 268] on div "Save" at bounding box center [453, 268] width 12 height 7
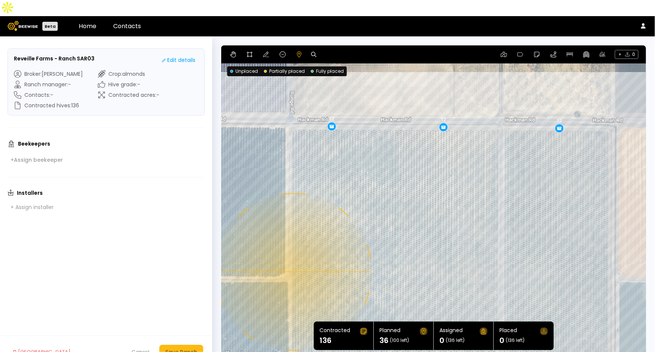
click at [292, 256] on div "0.1 mi 0.1 mi 12 12 12" at bounding box center [433, 201] width 425 height 313
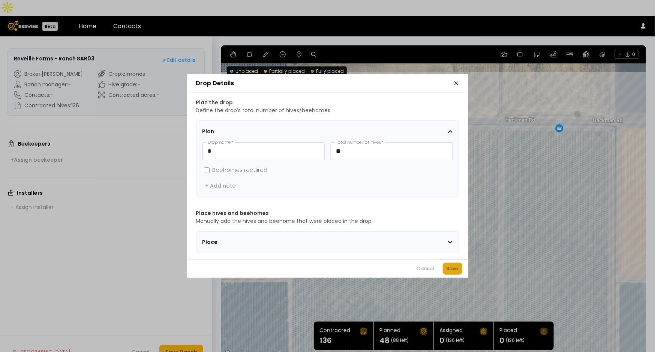
click at [453, 270] on div "Save" at bounding box center [453, 268] width 12 height 7
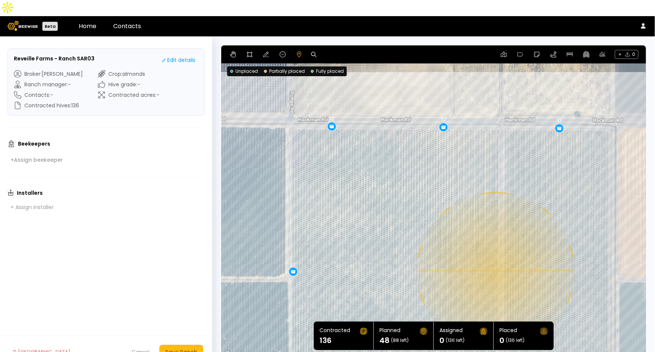
click at [495, 255] on div "0.1 mi 0.1 mi 12 12 12 12" at bounding box center [433, 201] width 425 height 313
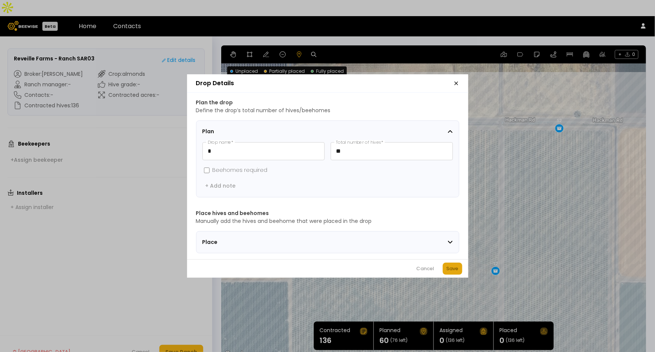
click at [451, 270] on div "Save" at bounding box center [453, 268] width 12 height 7
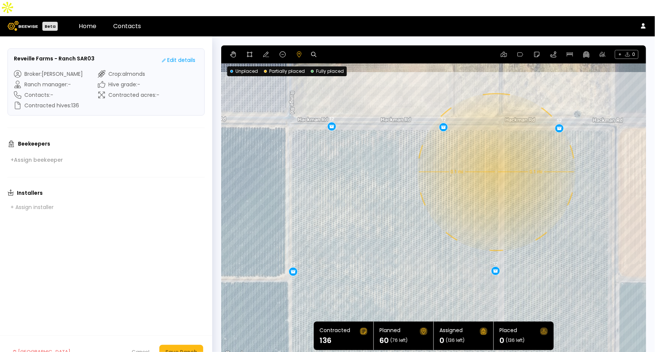
click at [496, 156] on div "0.1 mi 0.1 mi 12 12 12 12 12" at bounding box center [433, 201] width 425 height 313
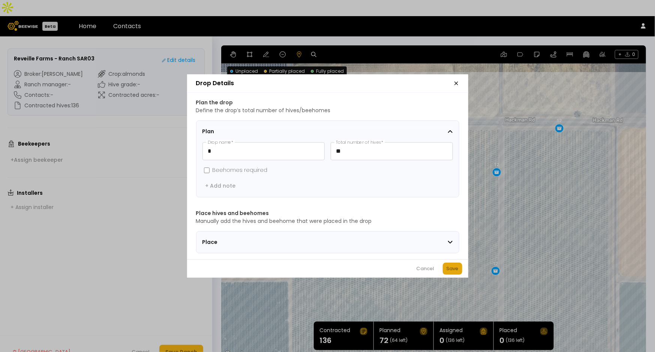
click at [459, 269] on button "Save" at bounding box center [452, 268] width 19 height 12
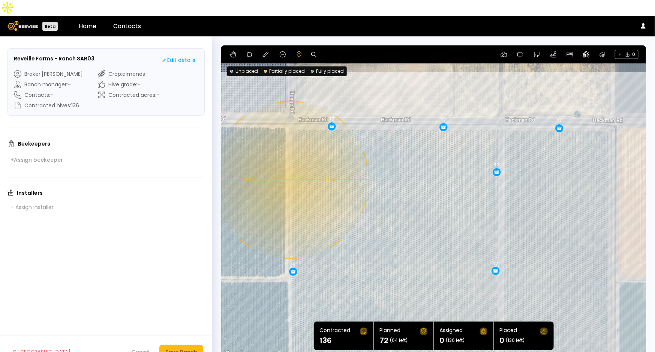
click at [289, 164] on div "0.1 mi 0.1 mi 12 12 12 12 12 12" at bounding box center [433, 201] width 425 height 313
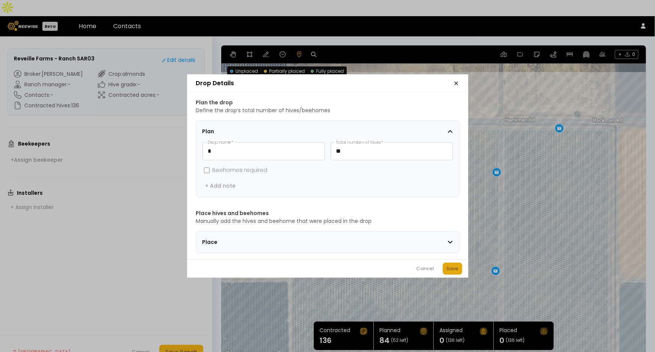
click at [450, 269] on div "Save" at bounding box center [453, 268] width 12 height 7
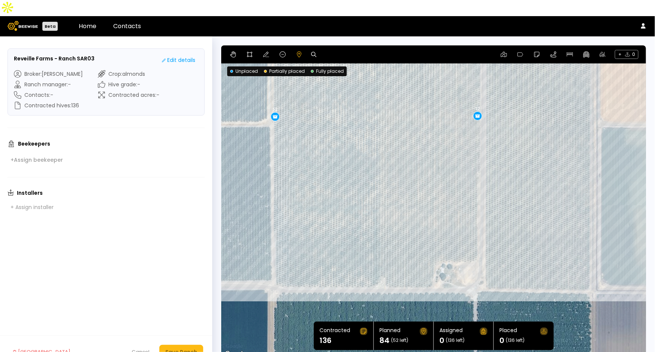
drag, startPoint x: 424, startPoint y: 276, endPoint x: 406, endPoint y: 121, distance: 156.6
click at [406, 121] on div "0.1 mi 0.1 mi 12 12 12 12 12 12 12" at bounding box center [433, 201] width 425 height 313
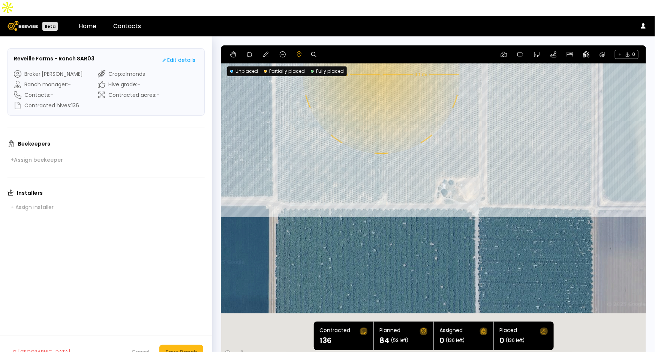
drag, startPoint x: 384, startPoint y: 195, endPoint x: 375, endPoint y: 69, distance: 125.9
click at [375, 69] on div "0.1 mi 0.1 mi 12 12 12 12 12 12 12" at bounding box center [433, 201] width 425 height 313
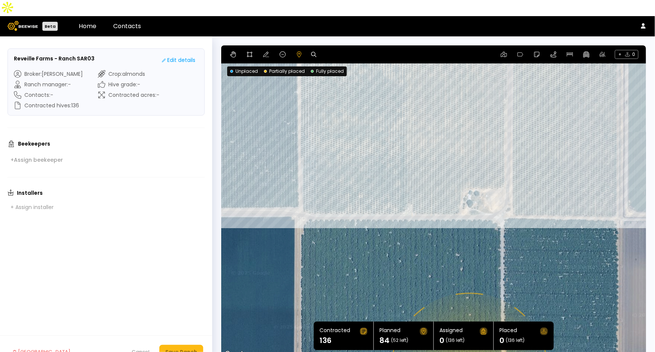
drag, startPoint x: 409, startPoint y: 169, endPoint x: 440, endPoint y: 264, distance: 99.6
click at [440, 264] on div "0.1 mi 0.1 mi 12 12 12 12 12 12 12" at bounding box center [433, 201] width 425 height 313
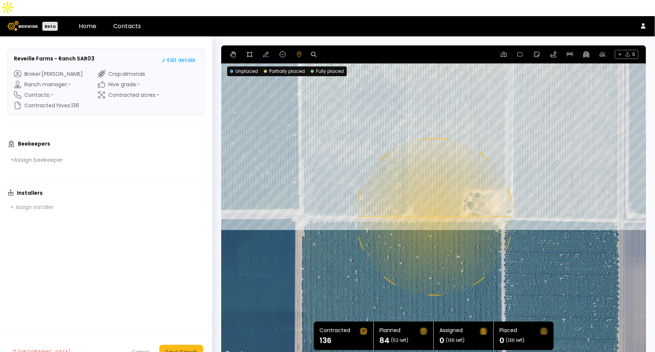
click at [434, 201] on div "0.1 mi 0.1 mi 12 12 12 12 12 12 12" at bounding box center [433, 201] width 425 height 313
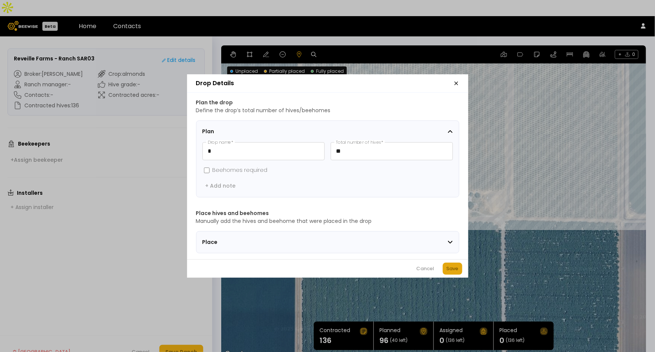
click at [456, 272] on div "Save" at bounding box center [453, 268] width 12 height 7
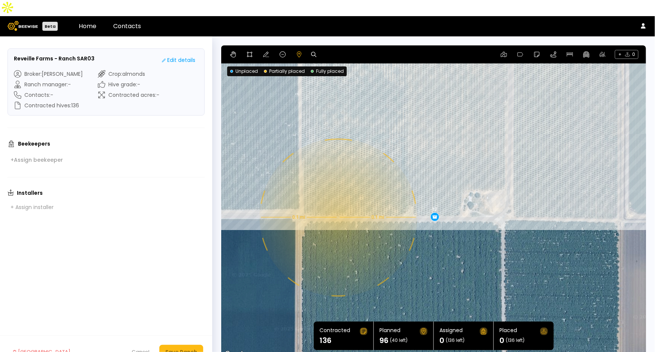
click at [337, 201] on div "0.1 mi 0.1 mi 12 12 12 12 12 12 12 12" at bounding box center [433, 201] width 425 height 313
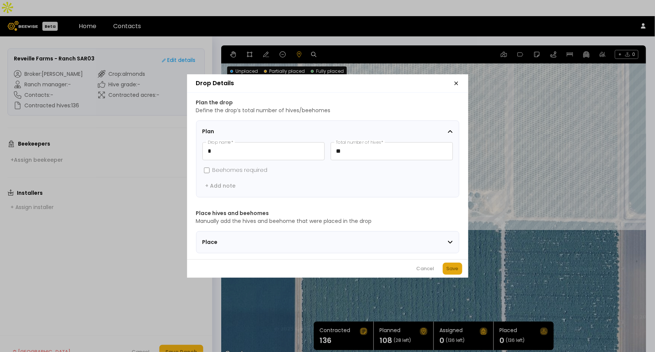
click at [459, 272] on button "Save" at bounding box center [452, 268] width 19 height 12
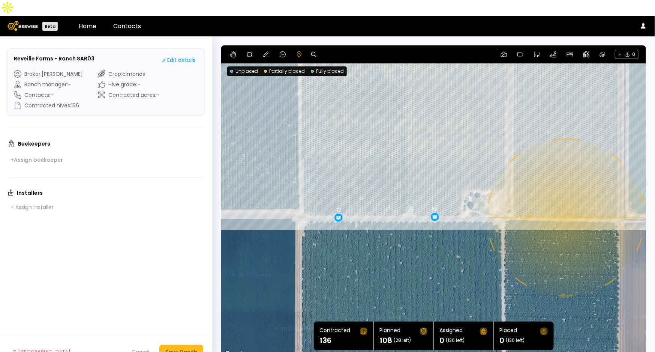
click at [565, 201] on div "0.1 mi 0.1 mi 12 12 12 12 12 12 12 12 12" at bounding box center [433, 201] width 425 height 313
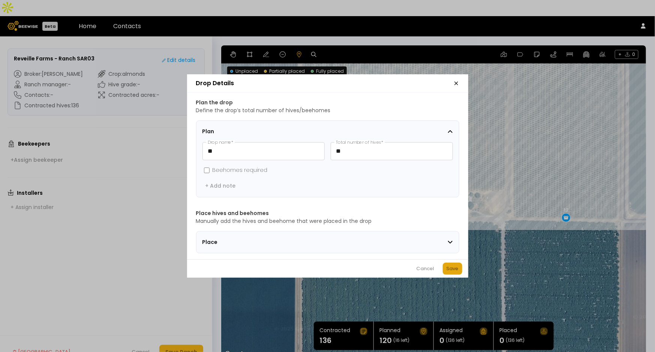
click at [454, 272] on div "Save" at bounding box center [453, 268] width 12 height 7
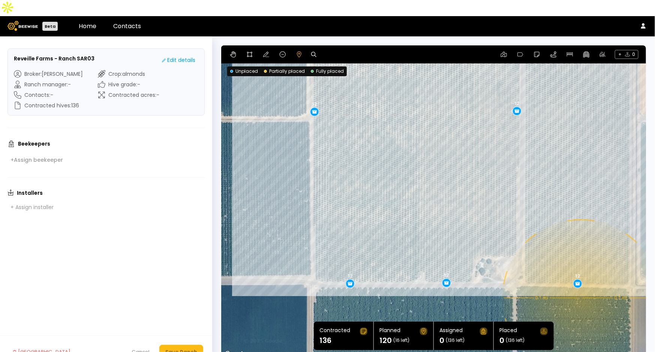
drag, startPoint x: 557, startPoint y: 148, endPoint x: 569, endPoint y: 216, distance: 68.8
click at [569, 216] on div "0.1 mi 0.1 mi 12 12 12 12 12 12 12 12 12 12" at bounding box center [433, 201] width 425 height 313
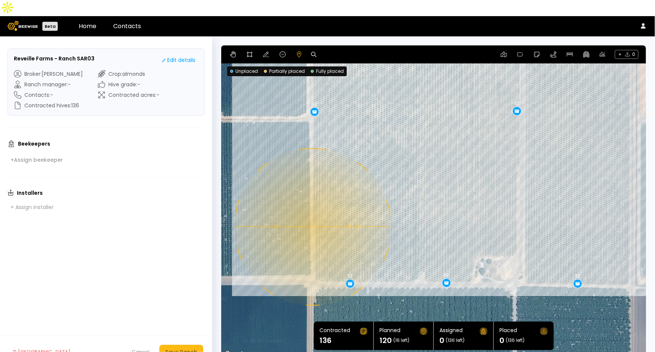
click at [312, 210] on div "0.1 mi 0.1 mi 12 12 12 12 12 12 12 12 12 12" at bounding box center [433, 201] width 425 height 313
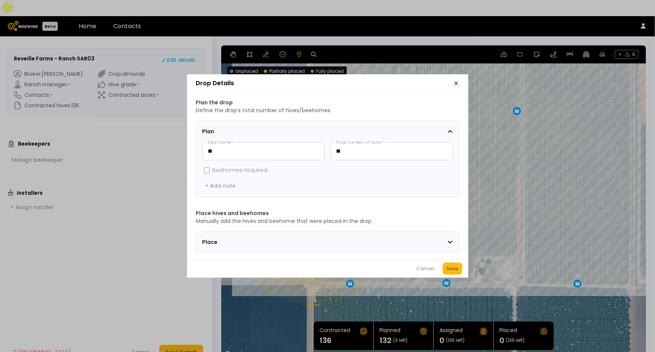
click at [457, 268] on div "Save" at bounding box center [453, 268] width 12 height 7
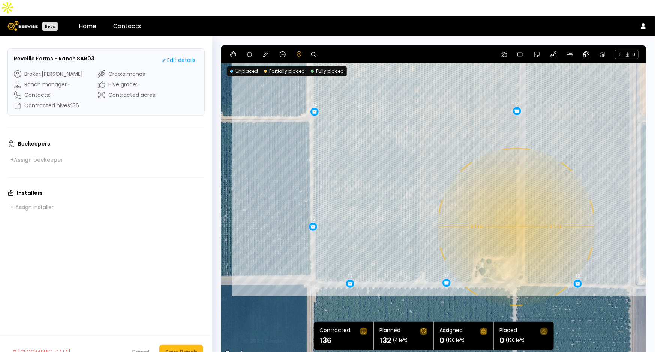
click at [516, 211] on div "0.1 mi 0.1 mi 12 12 12 12 12 12 12 12 12 12 12" at bounding box center [433, 201] width 425 height 313
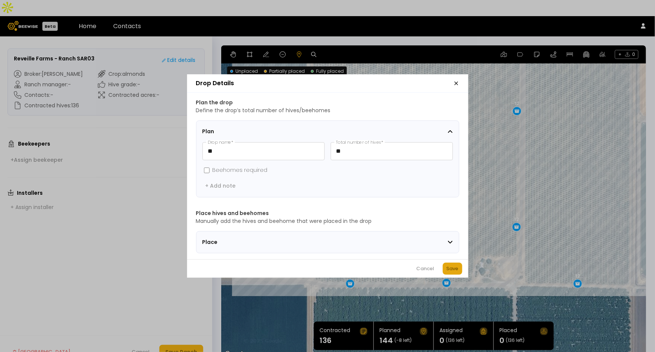
click at [452, 267] on div "Save" at bounding box center [453, 268] width 12 height 7
drag, startPoint x: 367, startPoint y: 145, endPoint x: 294, endPoint y: 144, distance: 73.9
click at [294, 144] on div "* Drop name * ** Total number of hives *" at bounding box center [327, 151] width 250 height 18
type input "*"
click at [454, 272] on div "Save" at bounding box center [453, 268] width 12 height 7
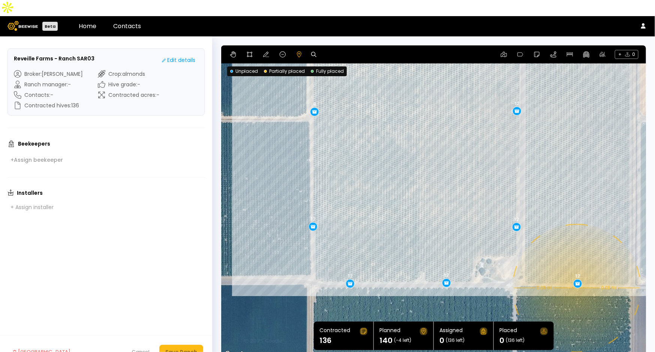
click at [576, 273] on div "0.08 mi 0.08 mi 12 12 12 12 12 12 12 12 12 12 12 8" at bounding box center [433, 201] width 425 height 313
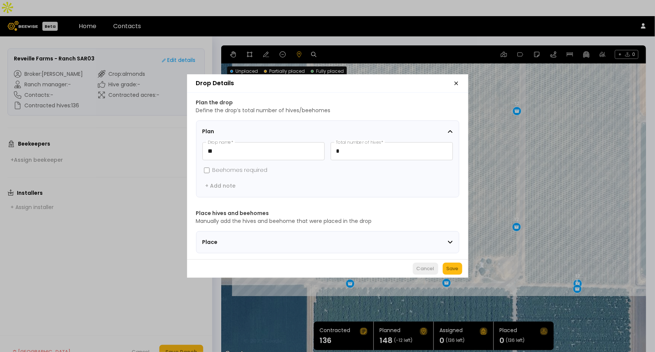
click at [421, 272] on div "Cancel" at bounding box center [426, 268] width 18 height 7
drag, startPoint x: 379, startPoint y: 149, endPoint x: 308, endPoint y: 143, distance: 71.5
click at [308, 143] on div "** Drop name * ** Total number of hives *" at bounding box center [327, 151] width 250 height 18
type input "*"
click at [455, 270] on div "Save" at bounding box center [453, 268] width 12 height 7
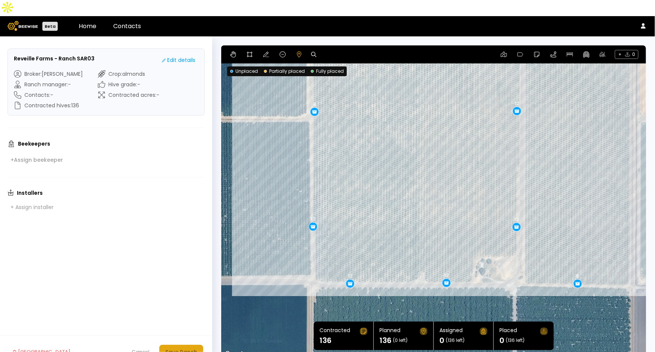
click at [186, 348] on div "Save Ranch" at bounding box center [181, 352] width 32 height 8
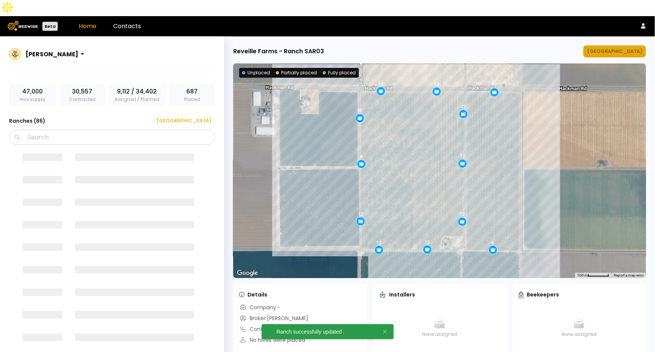
click at [609, 48] on div "[GEOGRAPHIC_DATA]" at bounding box center [614, 51] width 55 height 7
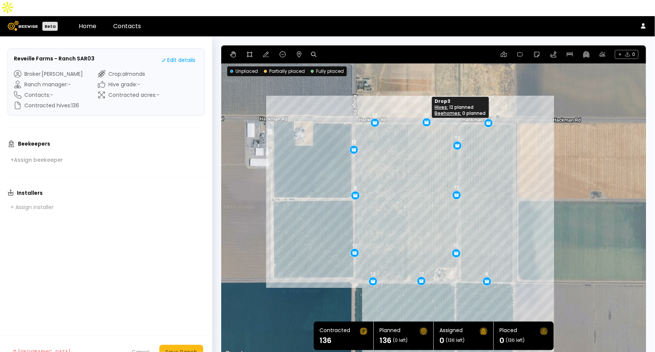
drag, startPoint x: 428, startPoint y: 105, endPoint x: 424, endPoint y: 104, distance: 4.2
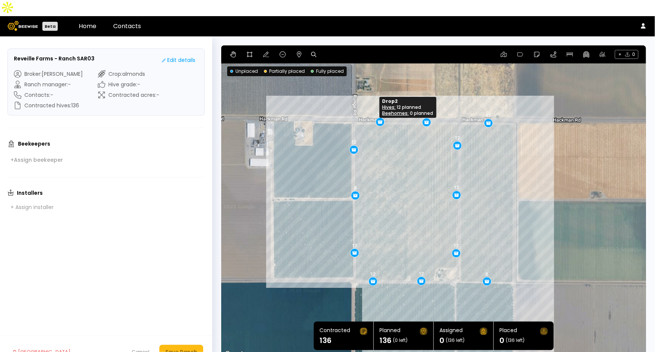
drag, startPoint x: 372, startPoint y: 103, endPoint x: 377, endPoint y: 102, distance: 5.3
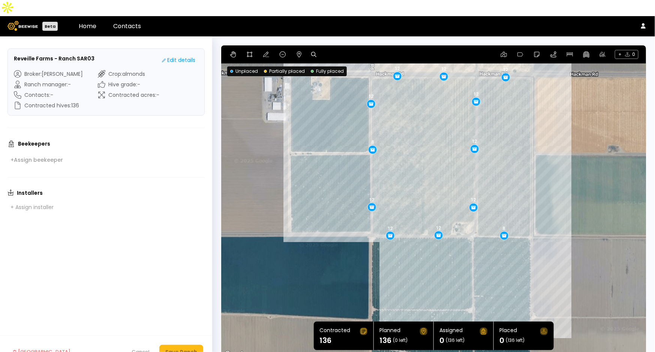
drag, startPoint x: 400, startPoint y: 224, endPoint x: 416, endPoint y: 170, distance: 56.5
click at [417, 170] on div "8 12 12 12 12 12 8 12 12 12 12 12" at bounding box center [433, 201] width 425 height 313
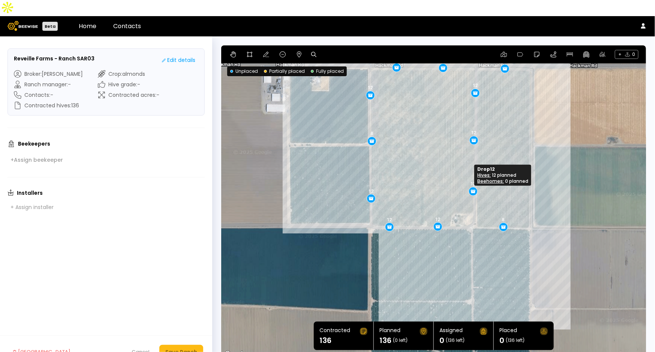
drag, startPoint x: 473, startPoint y: 181, endPoint x: 474, endPoint y: 174, distance: 7.6
click at [475, 174] on body "Beta Home Contacts Reveille Farms - Ranch SAR03 Edit details Broker : Sharon Sh…" at bounding box center [327, 184] width 655 height 368
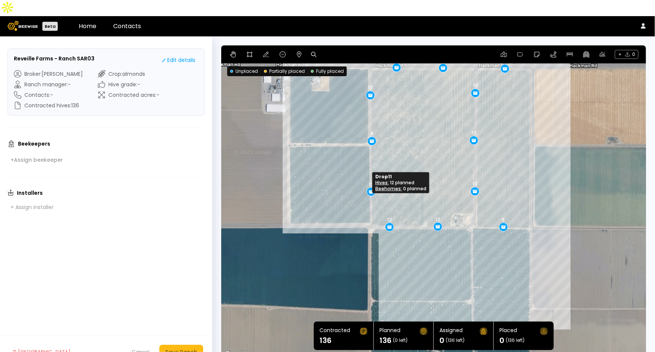
drag, startPoint x: 370, startPoint y: 180, endPoint x: 370, endPoint y: 173, distance: 6.7
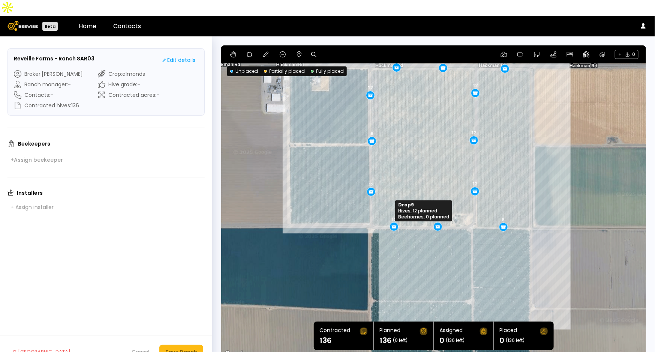
drag, startPoint x: 388, startPoint y: 211, endPoint x: 393, endPoint y: 211, distance: 4.5
click at [195, 348] on div "Save Ranch" at bounding box center [181, 352] width 32 height 8
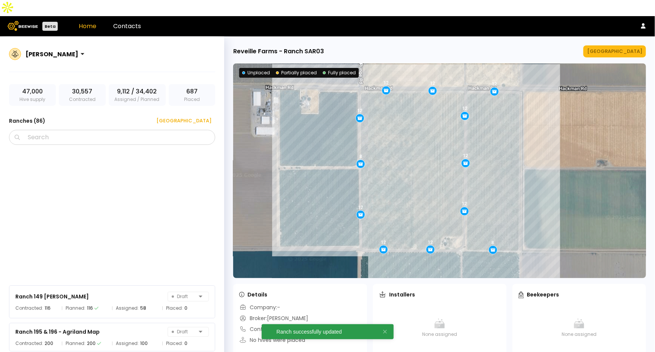
scroll to position [2547, 0]
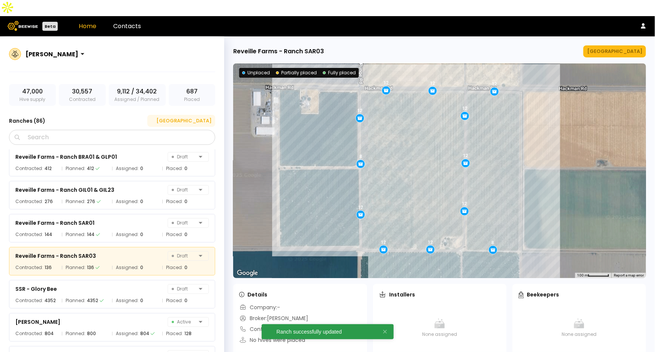
click at [204, 117] on div "[GEOGRAPHIC_DATA]" at bounding box center [181, 120] width 60 height 7
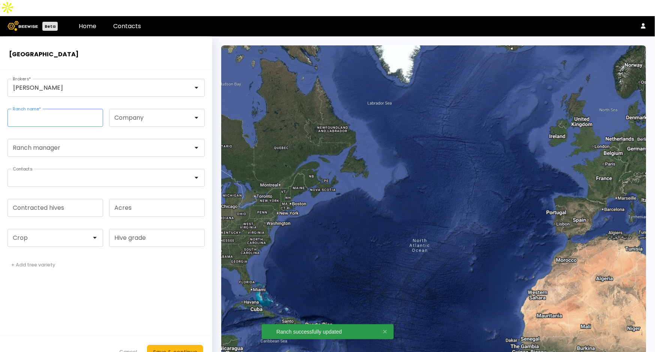
click at [51, 109] on input "Ranch name *" at bounding box center [55, 117] width 95 height 17
paste input "**********"
type input "**********"
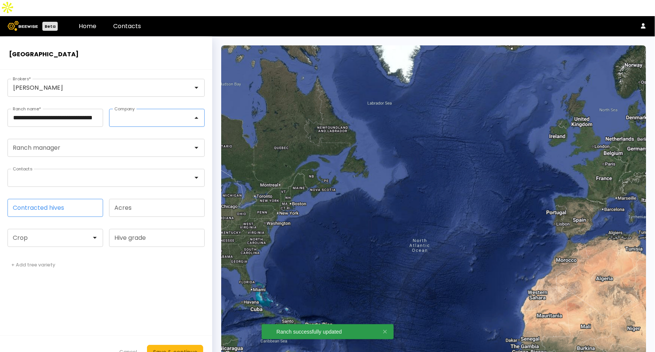
click at [59, 199] on input "Contracted hives" at bounding box center [55, 207] width 95 height 17
type input "***"
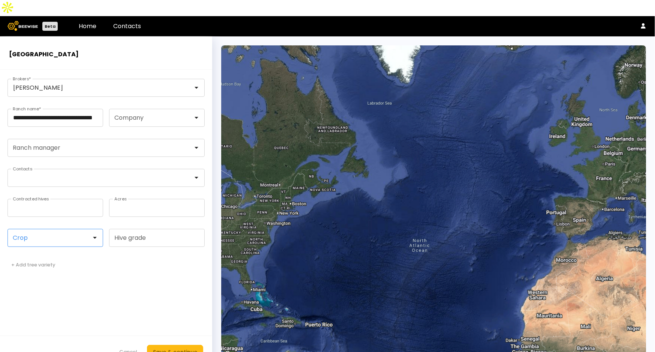
click at [49, 234] on div at bounding box center [52, 237] width 78 height 7
click at [40, 254] on div "Almonds" at bounding box center [55, 256] width 87 height 4
click at [167, 345] on button "Save & continue" at bounding box center [175, 352] width 56 height 14
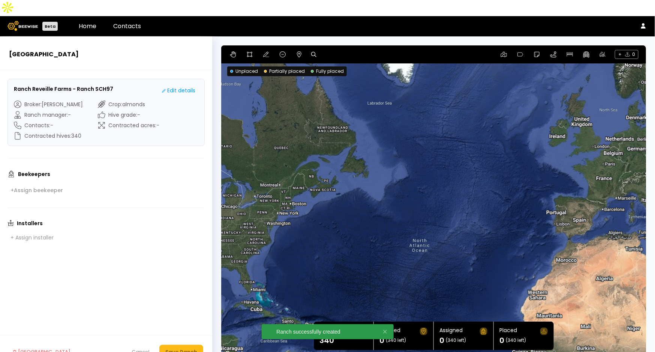
click at [313, 52] on icon at bounding box center [313, 54] width 5 height 5
click at [333, 50] on input at bounding box center [342, 54] width 46 height 9
paste input "**********"
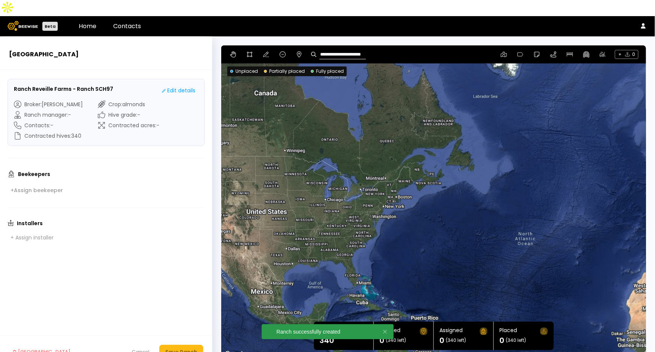
type input "**********"
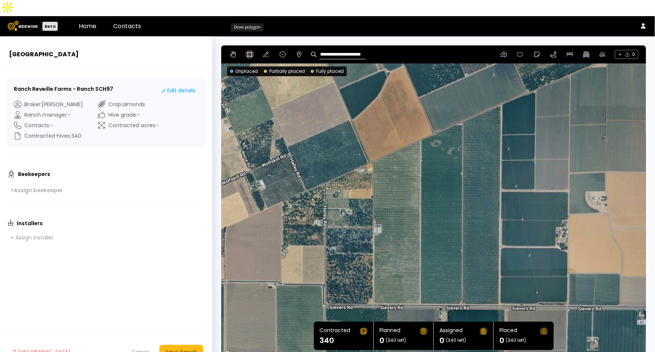
click at [249, 51] on icon at bounding box center [250, 54] width 6 height 6
click at [419, 289] on div at bounding box center [434, 202] width 424 height 314
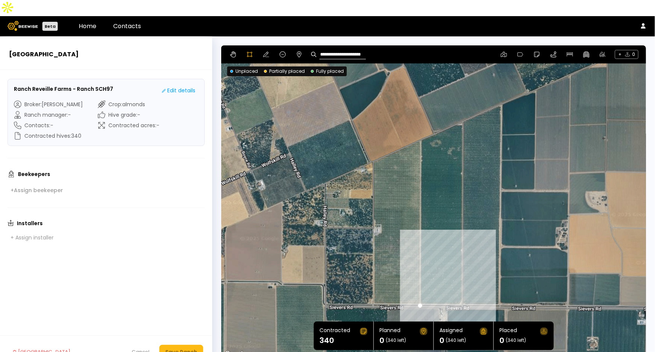
click at [459, 289] on div at bounding box center [434, 202] width 424 height 314
click at [462, 285] on div at bounding box center [434, 202] width 424 height 314
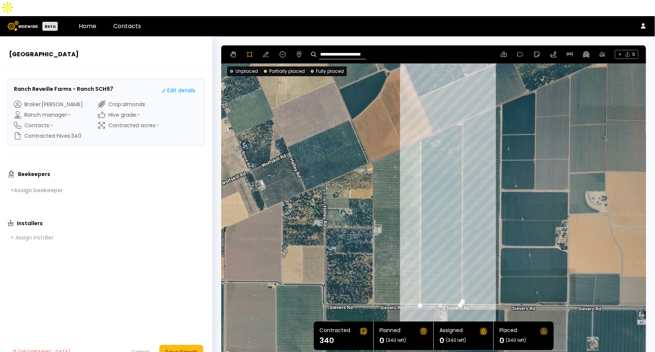
click at [462, 109] on div at bounding box center [434, 202] width 424 height 314
click at [456, 108] on div at bounding box center [434, 202] width 424 height 314
click at [420, 124] on div at bounding box center [434, 202] width 424 height 314
click at [420, 288] on div at bounding box center [434, 202] width 424 height 314
click at [179, 348] on div "Save Ranch" at bounding box center [181, 352] width 32 height 8
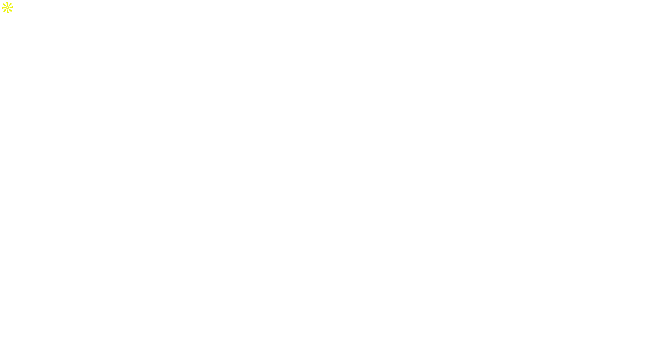
click at [569, 16] on html at bounding box center [327, 8] width 655 height 16
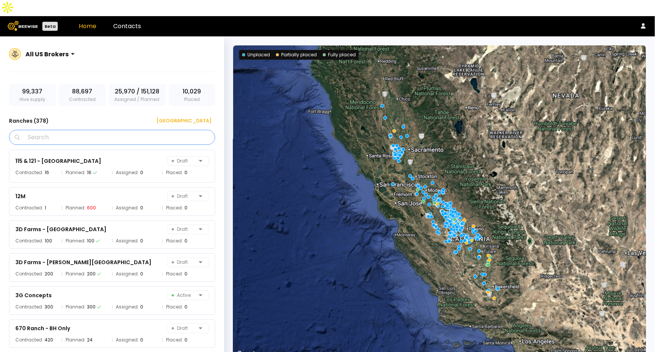
click at [154, 130] on input "Search" at bounding box center [114, 137] width 187 height 14
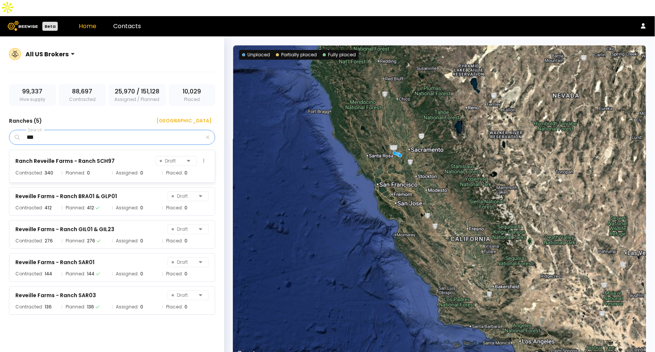
type input "***"
click at [135, 156] on div "Ranch Reveille Farms - Ranch SCH97 Draft" at bounding box center [111, 161] width 193 height 10
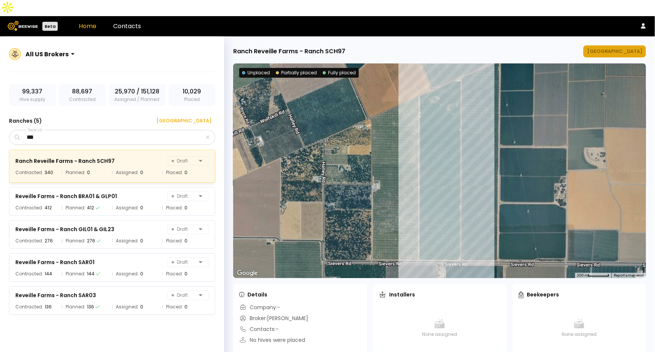
click at [634, 48] on div "[GEOGRAPHIC_DATA]" at bounding box center [614, 51] width 55 height 7
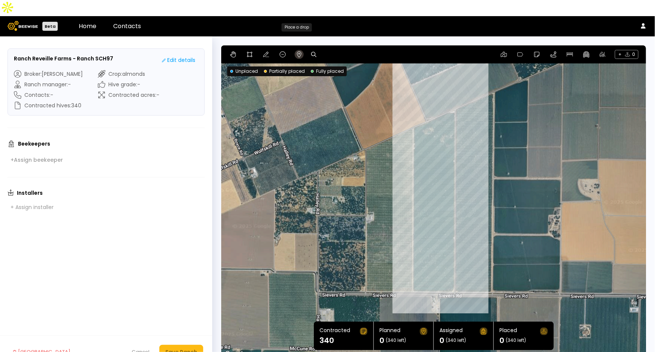
click at [295, 50] on button at bounding box center [299, 54] width 9 height 9
click at [424, 108] on div at bounding box center [433, 201] width 425 height 313
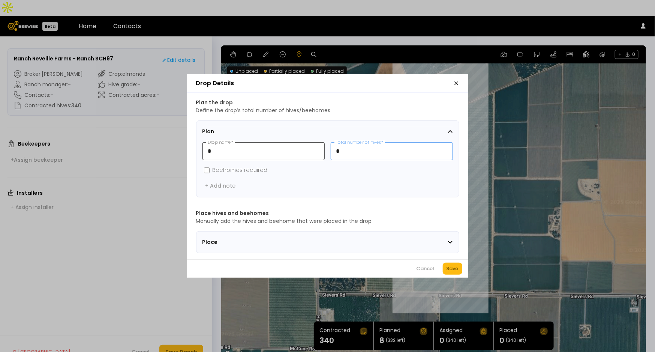
drag, startPoint x: 372, startPoint y: 153, endPoint x: 324, endPoint y: 151, distance: 48.0
click at [324, 151] on div "* Drop name * * Total number of hives *" at bounding box center [327, 151] width 250 height 18
type input "**"
click at [453, 271] on div "Save" at bounding box center [453, 268] width 12 height 7
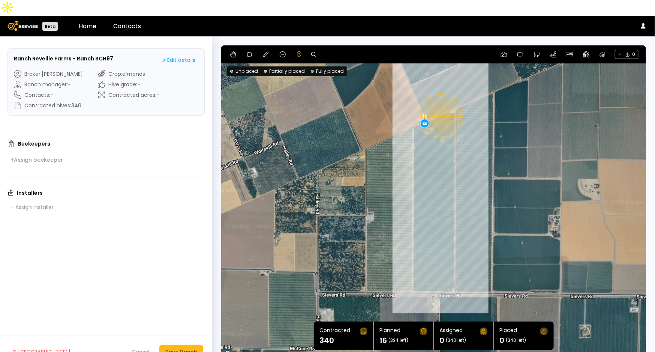
click at [441, 100] on div "0.11 mi 0.11 mi 16" at bounding box center [433, 201] width 425 height 313
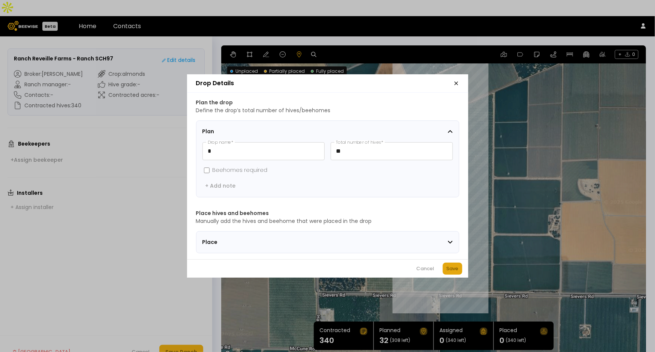
click at [456, 269] on div "Save" at bounding box center [453, 268] width 12 height 7
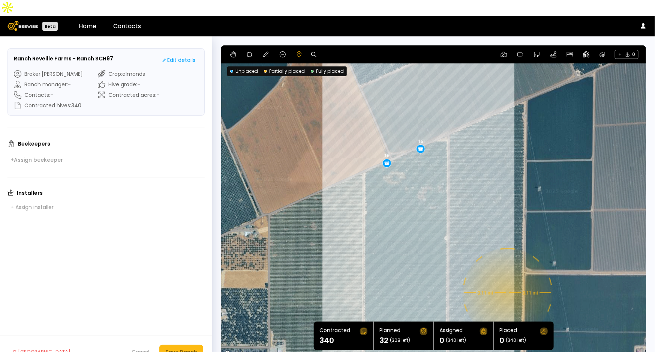
drag, startPoint x: 481, startPoint y: 113, endPoint x: 494, endPoint y: 195, distance: 83.1
click at [494, 195] on div "0.11 mi 0.11 mi 16 16" at bounding box center [433, 201] width 425 height 313
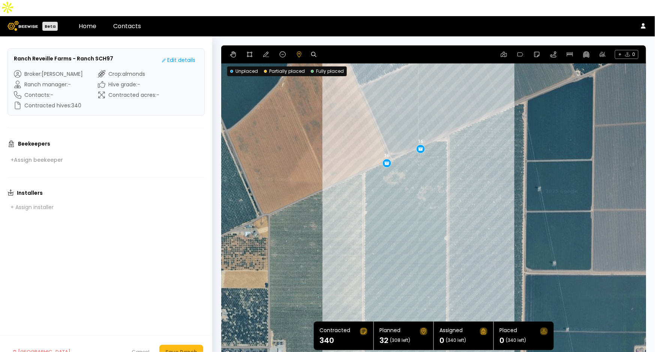
click at [261, 45] on div "+ 0" at bounding box center [433, 54] width 425 height 18
click at [265, 51] on icon at bounding box center [266, 54] width 6 height 6
click at [280, 51] on icon at bounding box center [283, 54] width 6 height 6
click at [445, 124] on div "16 16" at bounding box center [433, 201] width 425 height 313
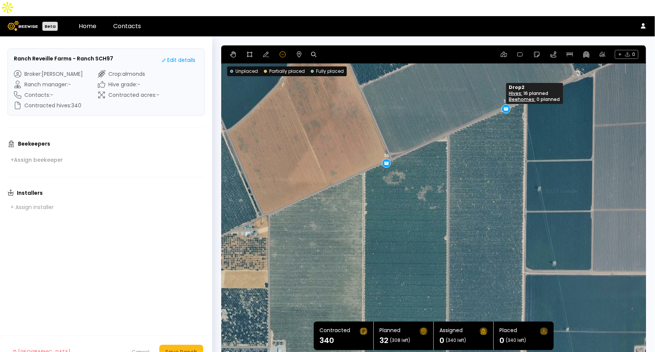
drag, startPoint x: 419, startPoint y: 132, endPoint x: 505, endPoint y: 92, distance: 94.4
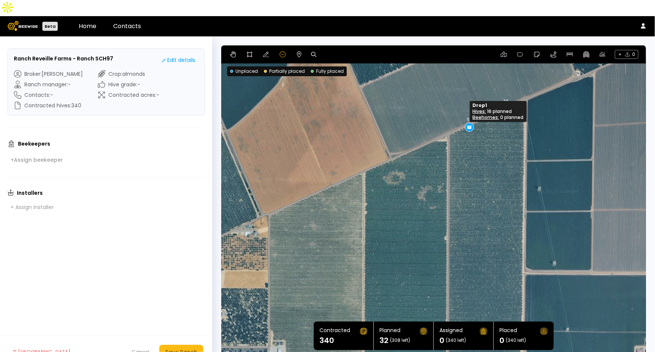
drag, startPoint x: 385, startPoint y: 147, endPoint x: 468, endPoint y: 111, distance: 90.3
click at [265, 51] on icon at bounding box center [266, 54] width 6 height 6
click at [248, 51] on icon at bounding box center [250, 54] width 6 height 6
click at [447, 117] on div at bounding box center [434, 202] width 424 height 314
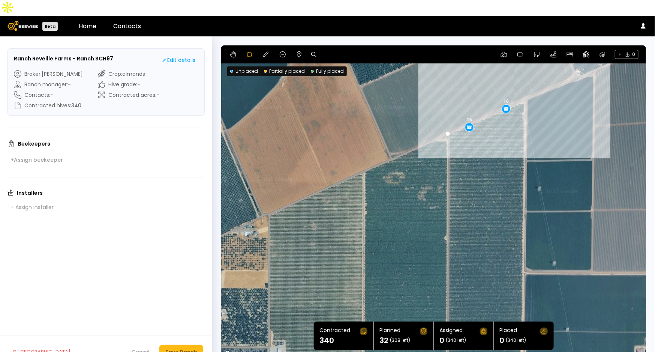
click at [522, 85] on div at bounding box center [434, 202] width 424 height 314
click at [526, 88] on div at bounding box center [434, 202] width 424 height 314
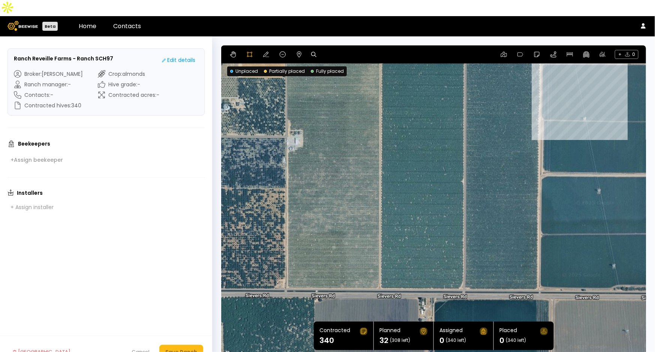
drag, startPoint x: 540, startPoint y: 261, endPoint x: 552, endPoint y: 67, distance: 193.8
click at [552, 67] on div at bounding box center [434, 202] width 424 height 314
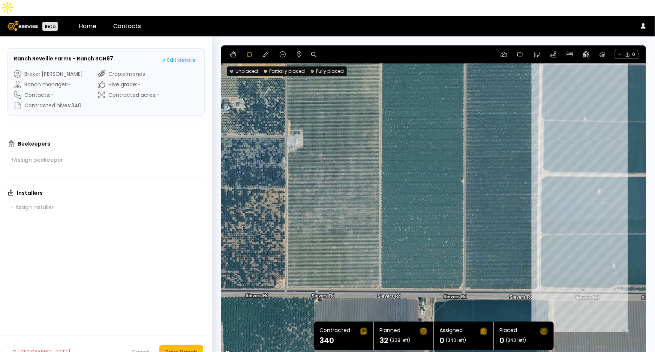
click at [538, 274] on div at bounding box center [434, 202] width 424 height 314
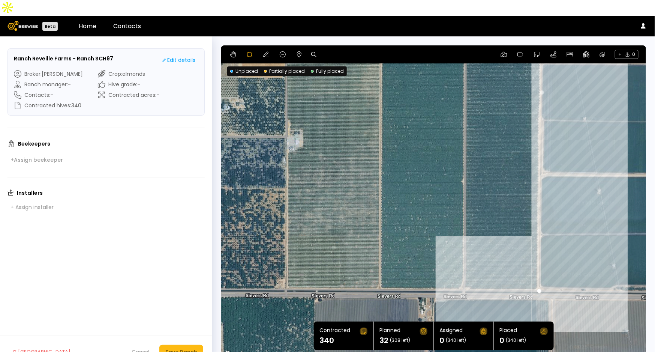
click at [464, 274] on div at bounding box center [434, 202] width 424 height 314
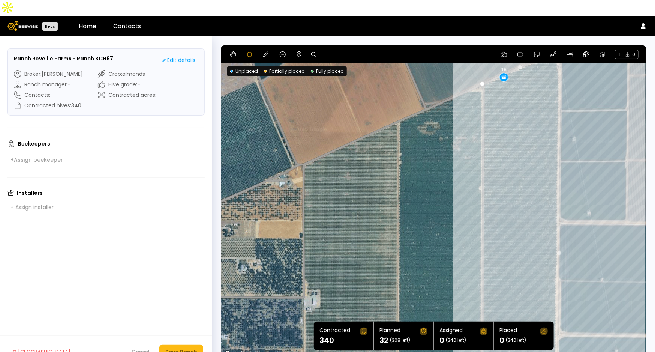
drag, startPoint x: 477, startPoint y: 117, endPoint x: 494, endPoint y: 278, distance: 162.1
click at [494, 278] on div at bounding box center [434, 202] width 424 height 314
click at [482, 67] on div at bounding box center [434, 202] width 424 height 314
click at [184, 348] on div "Save Ranch" at bounding box center [181, 352] width 32 height 8
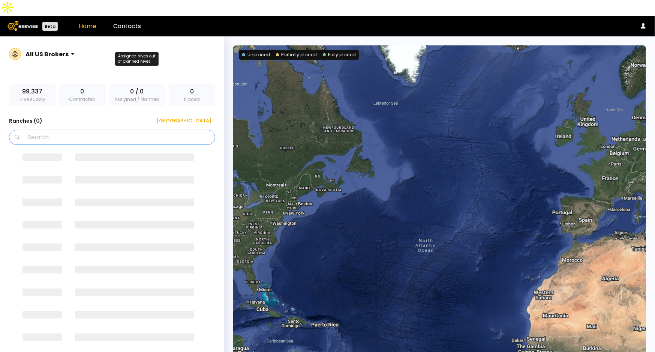
click at [70, 130] on input "Search" at bounding box center [114, 137] width 187 height 14
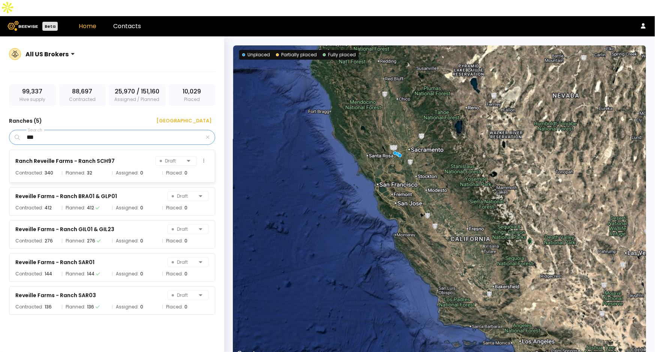
type input "***"
click at [115, 156] on div "Ranch Reveille Farms - Ranch SCH97 Draft" at bounding box center [111, 161] width 193 height 10
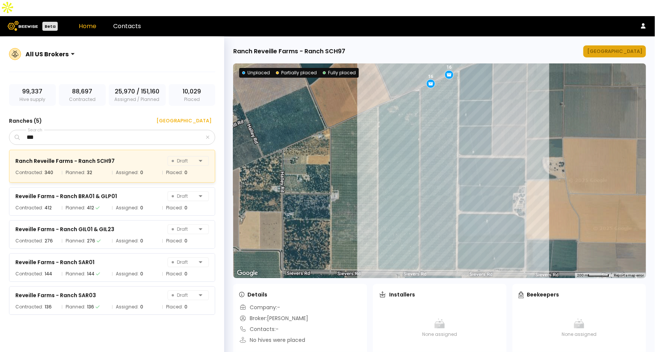
click at [627, 48] on div "[GEOGRAPHIC_DATA]" at bounding box center [614, 51] width 55 height 7
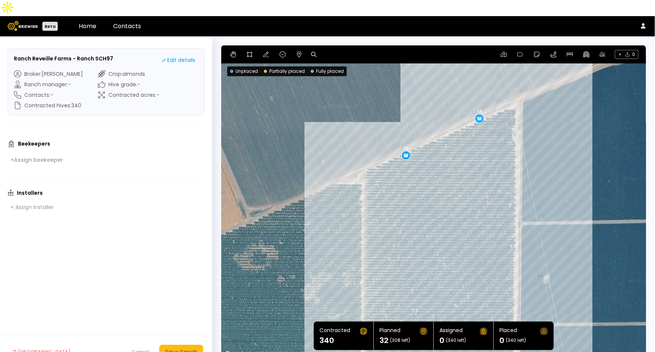
drag, startPoint x: 450, startPoint y: 58, endPoint x: 591, endPoint y: 202, distance: 201.8
click at [591, 202] on div "16 16" at bounding box center [433, 201] width 425 height 313
click at [265, 51] on icon at bounding box center [266, 54] width 6 height 6
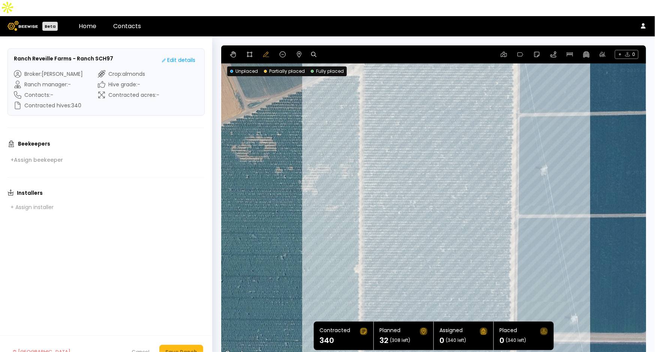
drag, startPoint x: 541, startPoint y: 247, endPoint x: 537, endPoint y: 62, distance: 185.6
click at [537, 76] on div "16 16" at bounding box center [433, 201] width 425 height 313
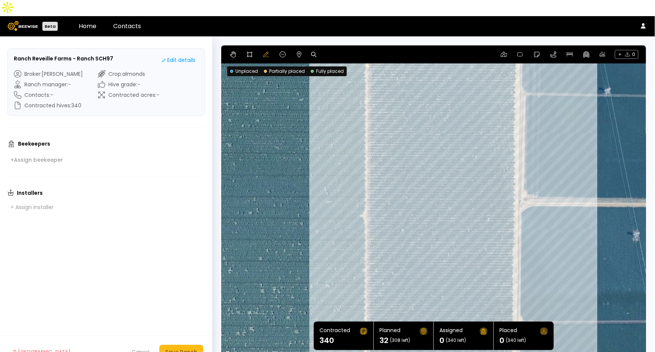
drag, startPoint x: 543, startPoint y: 269, endPoint x: 549, endPoint y: 81, distance: 188.0
click at [549, 79] on div "16 16" at bounding box center [433, 201] width 425 height 313
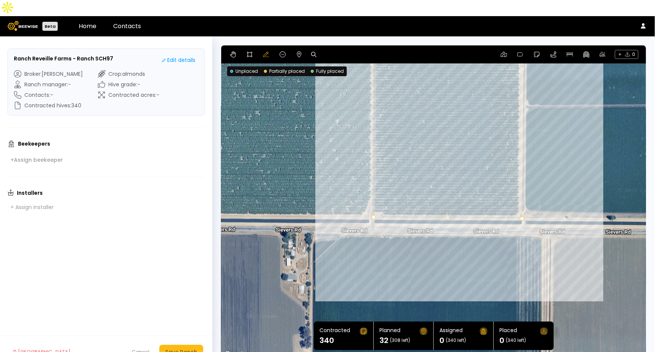
drag, startPoint x: 557, startPoint y: 329, endPoint x: 561, endPoint y: 133, distance: 195.4
click at [561, 133] on div "16 16" at bounding box center [433, 201] width 425 height 313
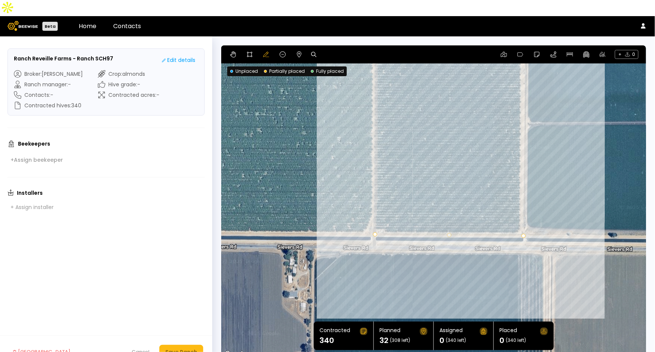
drag, startPoint x: 594, startPoint y: 135, endPoint x: 588, endPoint y: 270, distance: 134.7
click at [597, 274] on div "16 16" at bounding box center [433, 201] width 425 height 313
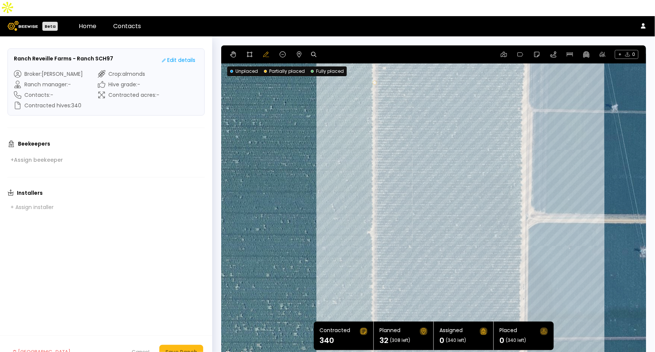
drag, startPoint x: 588, startPoint y: 119, endPoint x: 584, endPoint y: 267, distance: 148.5
click at [584, 267] on div "16 16" at bounding box center [433, 201] width 425 height 313
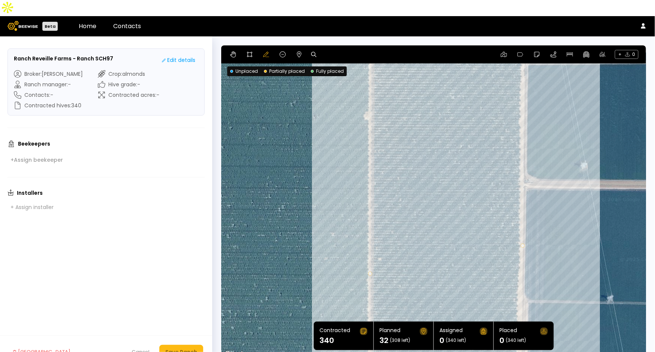
drag, startPoint x: 586, startPoint y: 132, endPoint x: 577, endPoint y: 272, distance: 139.7
click at [578, 267] on div "16 16" at bounding box center [433, 201] width 425 height 313
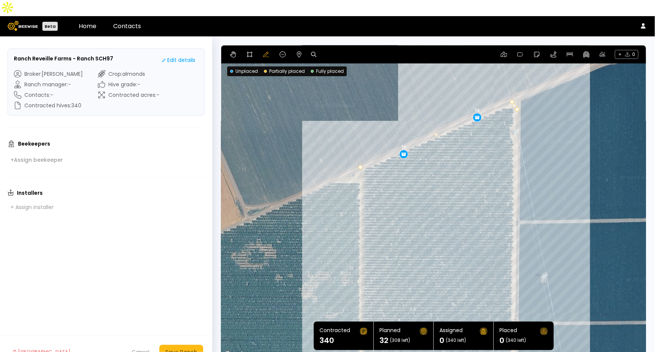
drag, startPoint x: 573, startPoint y: 184, endPoint x: 574, endPoint y: 224, distance: 39.8
click at [574, 224] on div "16 16" at bounding box center [433, 201] width 425 height 313
click at [298, 51] on icon at bounding box center [299, 54] width 6 height 6
drag, startPoint x: 404, startPoint y: 138, endPoint x: 402, endPoint y: 133, distance: 5.1
drag, startPoint x: 476, startPoint y: 103, endPoint x: 471, endPoint y: 102, distance: 5.4
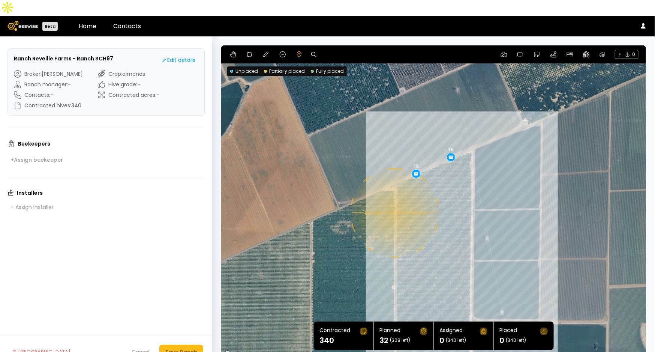
click at [394, 197] on div "0.11 mi 0.11 mi 16 16" at bounding box center [433, 201] width 425 height 313
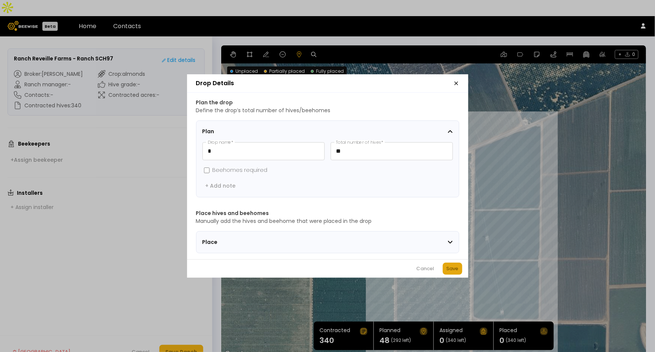
click at [451, 268] on div "Save" at bounding box center [453, 268] width 12 height 7
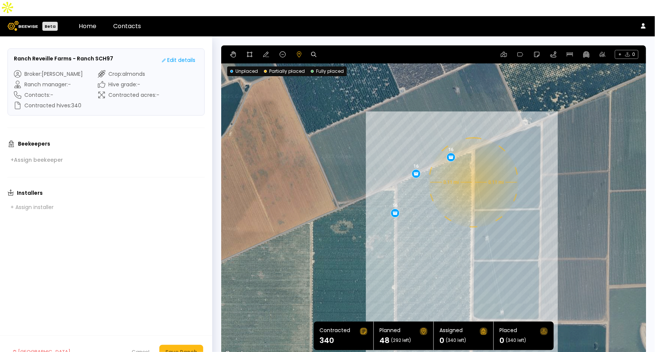
click at [473, 166] on div "0.11 mi 0.11 mi 16 16 16" at bounding box center [433, 201] width 425 height 313
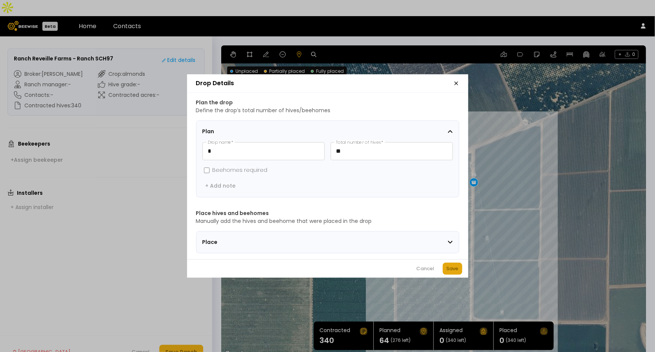
click at [456, 272] on div "Save" at bounding box center [453, 268] width 12 height 7
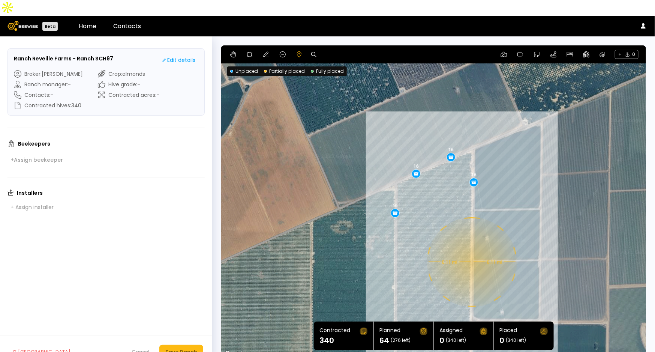
click at [471, 246] on div "0.11 mi 0.11 mi 16 16 16 16" at bounding box center [433, 201] width 425 height 313
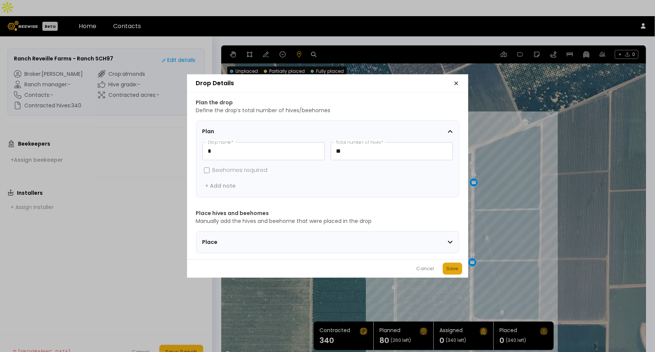
click at [457, 271] on div "Save" at bounding box center [453, 268] width 12 height 7
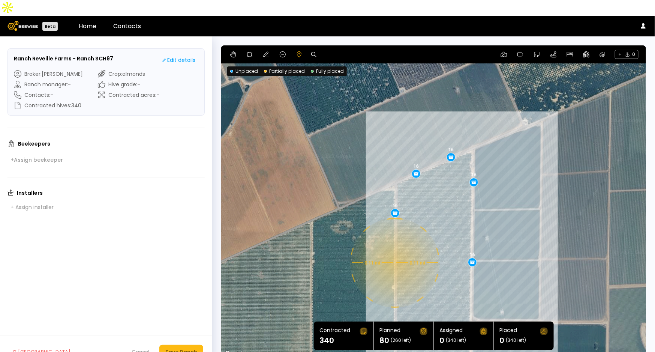
click at [394, 247] on div "0.11 mi 0.11 mi 16 16 16 16 16" at bounding box center [433, 201] width 425 height 313
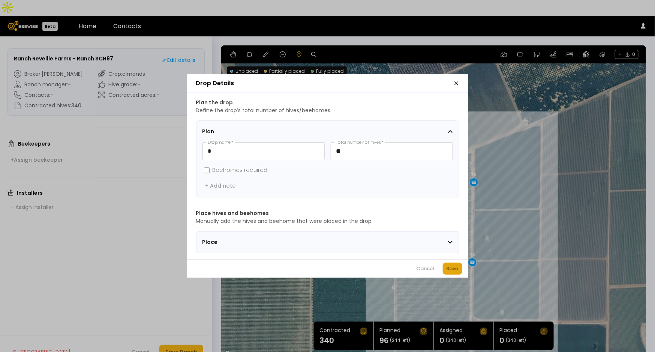
click at [448, 270] on div "Save" at bounding box center [453, 268] width 12 height 7
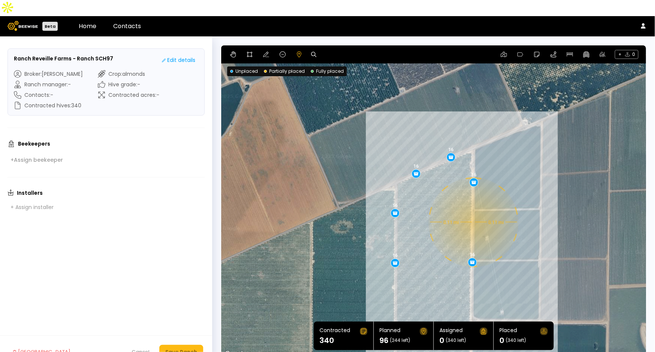
click at [473, 206] on div "0.11 mi 0.11 mi 16 16 16 16 16 16" at bounding box center [433, 201] width 425 height 313
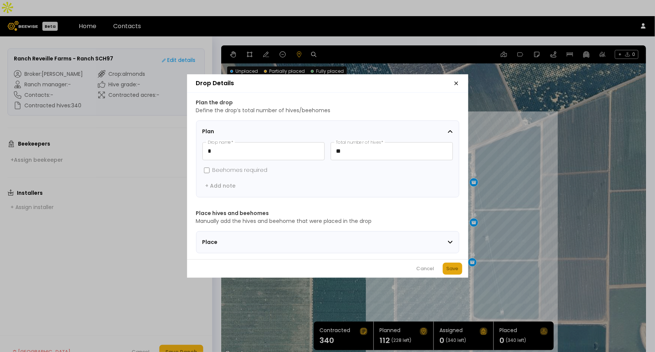
click at [453, 272] on div "Save" at bounding box center [453, 268] width 12 height 7
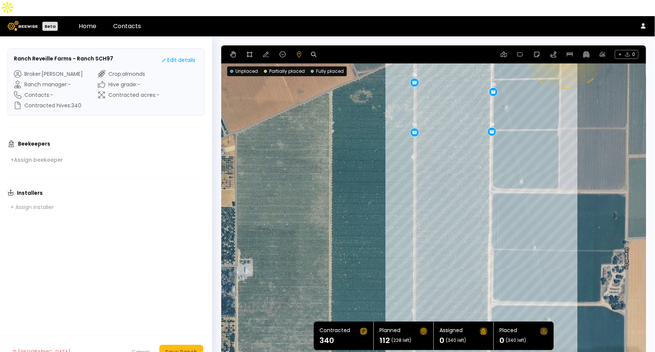
drag, startPoint x: 525, startPoint y: 292, endPoint x: 545, endPoint y: 159, distance: 134.6
click at [545, 159] on div "0.11 mi 0.11 mi 16 16 16 16 16 16 16" at bounding box center [433, 201] width 425 height 313
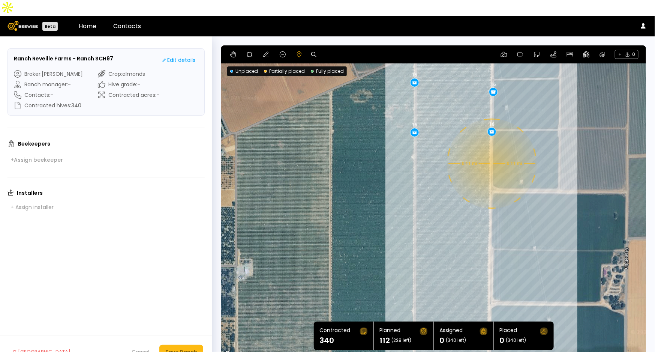
click at [491, 147] on div "0.11 mi 0.11 mi 16 16 16 16 16 16 16" at bounding box center [433, 201] width 425 height 313
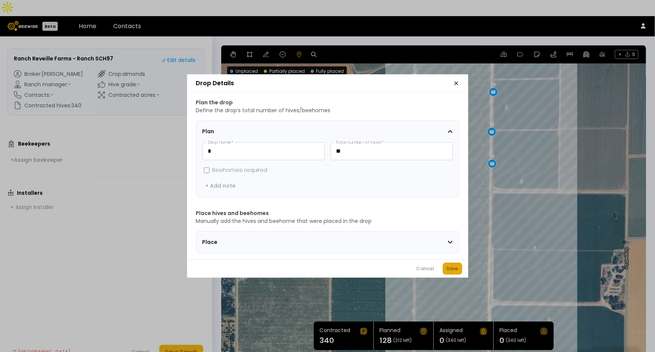
click at [454, 272] on div "Save" at bounding box center [453, 268] width 12 height 7
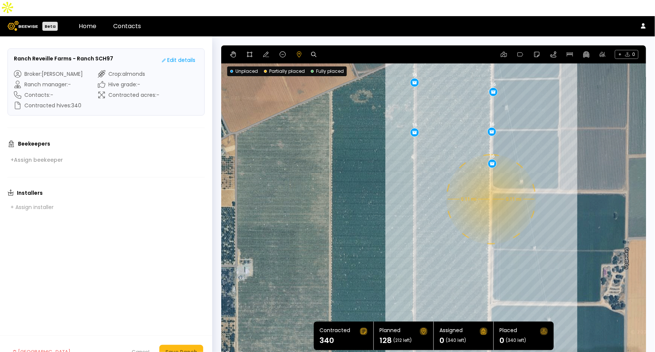
click at [490, 183] on div "0.11 mi 0.11 mi 16 16 16 16 16 16 16 16" at bounding box center [433, 201] width 425 height 313
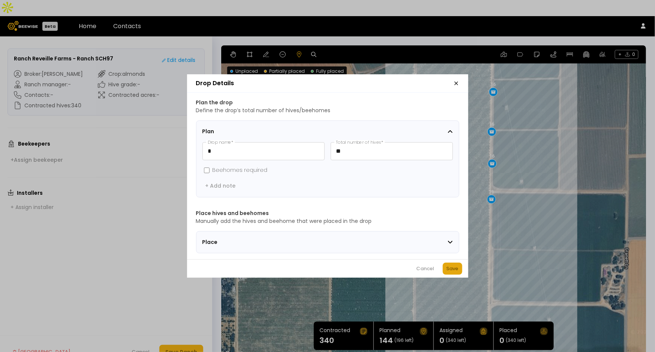
click at [460, 273] on button "Save" at bounding box center [452, 268] width 19 height 12
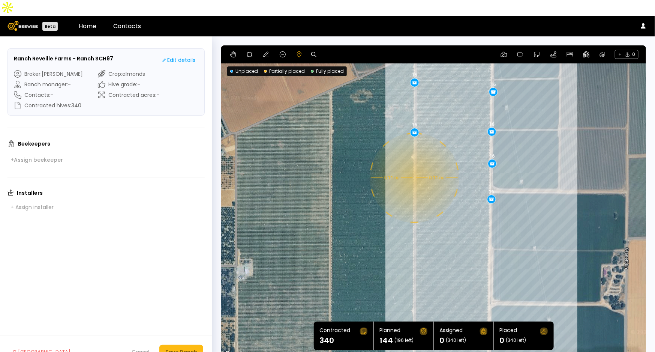
click at [414, 162] on div "0.11 mi 0.11 mi 16 16 16 16 16 16 16 16 16" at bounding box center [433, 201] width 425 height 313
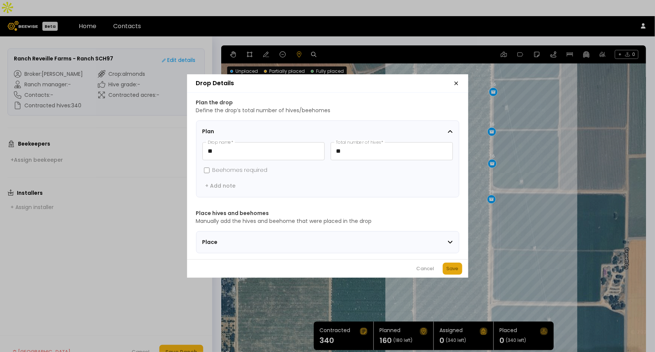
click at [460, 269] on button "Save" at bounding box center [452, 268] width 19 height 12
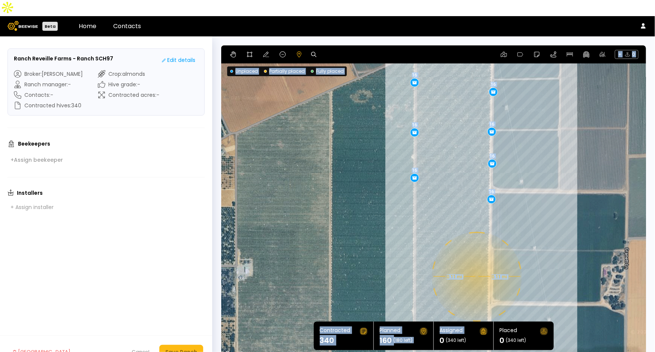
drag, startPoint x: 476, startPoint y: 306, endPoint x: 469, endPoint y: 254, distance: 51.8
click at [477, 256] on section "← Move left → Move right ↑ Move up ↓ Move down + Zoom in - Zoom out Home Jump l…" at bounding box center [433, 201] width 425 height 313
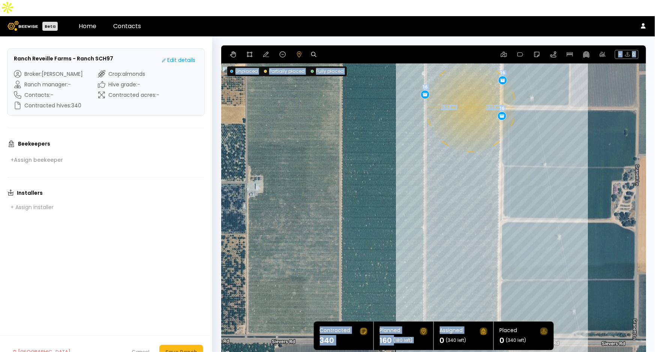
drag, startPoint x: 449, startPoint y: 258, endPoint x: 460, endPoint y: 174, distance: 83.9
click at [460, 174] on div "0.11 mi 0.11 mi 16 16 16 16 16 16 16 16 16 16" at bounding box center [433, 201] width 425 height 313
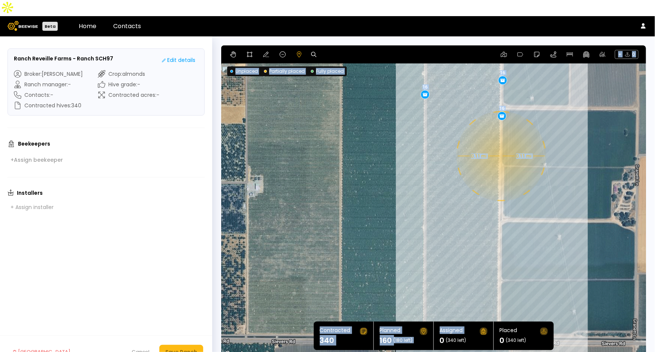
click at [501, 140] on div "0.11 mi 0.11 mi 16 16 16 16 16 16 16 16 16 16" at bounding box center [433, 201] width 425 height 313
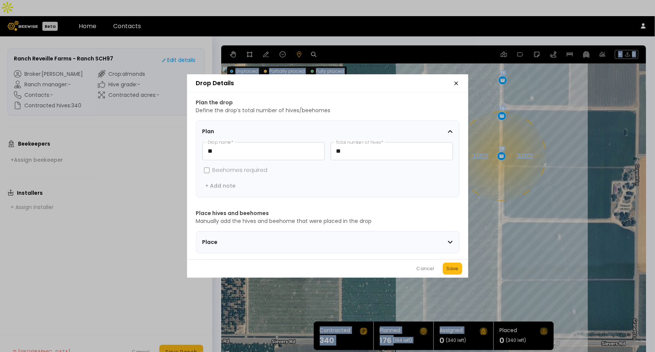
click at [452, 272] on div "Save" at bounding box center [453, 268] width 12 height 7
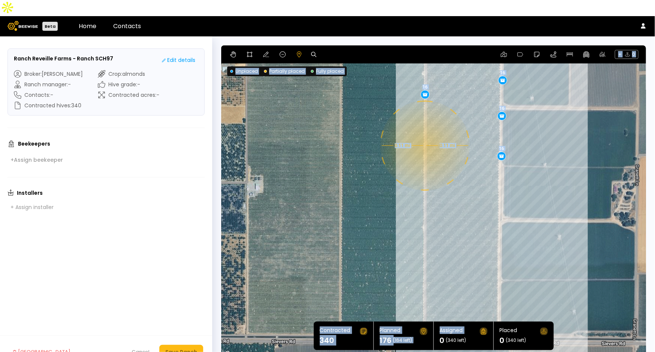
click at [424, 129] on div "0.11 mi 0.11 mi 16 16 16 16 16 16 16 16 16 16 16" at bounding box center [433, 201] width 425 height 313
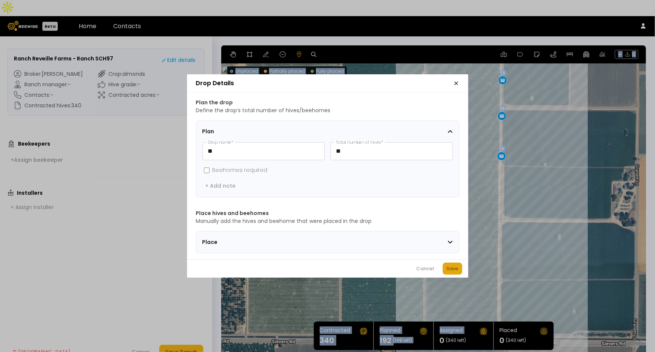
click at [450, 268] on div "Save" at bounding box center [453, 268] width 12 height 7
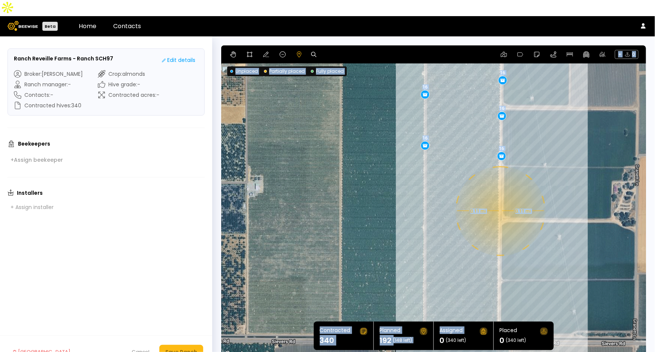
click at [500, 195] on div "0.11 mi 0.11 mi 16 16 16 16 16 16 16 16 16 16 16 16" at bounding box center [433, 201] width 425 height 313
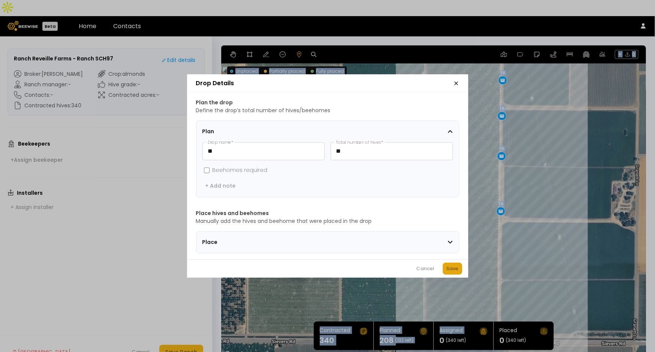
click at [453, 269] on div "Save" at bounding box center [453, 268] width 12 height 7
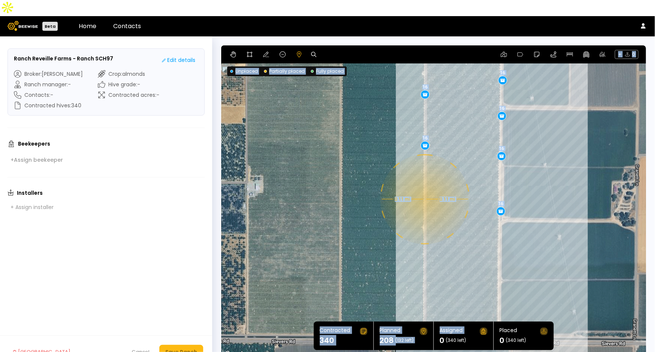
click at [424, 183] on div "0.11 mi 0.11 mi 16 16 16 16 16 16 16 16 16 16 16 16 16" at bounding box center [433, 201] width 425 height 313
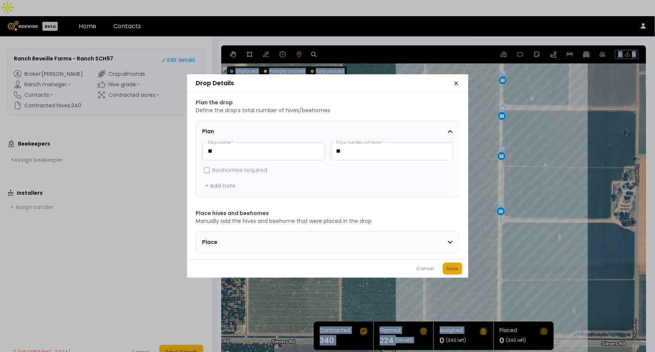
click at [456, 272] on div "Save" at bounding box center [453, 268] width 12 height 7
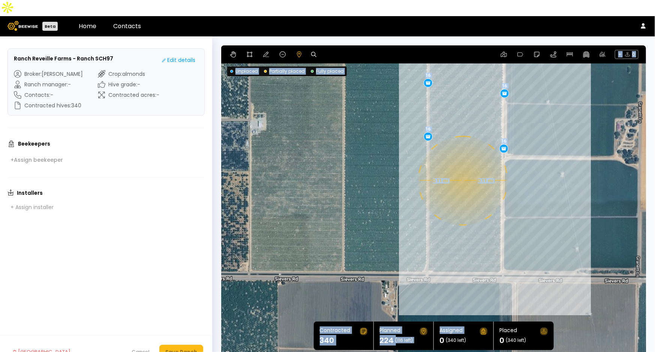
drag, startPoint x: 456, startPoint y: 297, endPoint x: 459, endPoint y: 227, distance: 69.8
click at [459, 227] on div "0.11 mi 0.11 mi 16 16 16 16 16 16 16 16 16 16 16 16 16 16" at bounding box center [433, 201] width 425 height 313
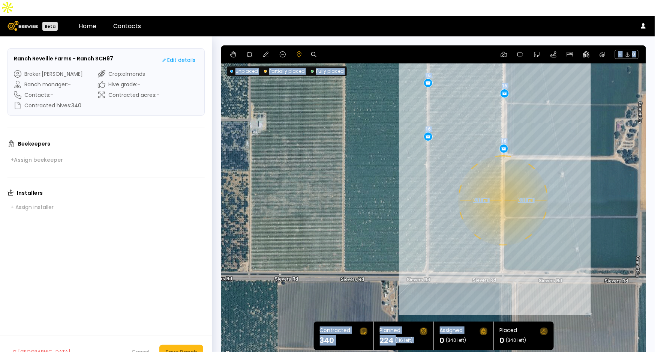
click at [502, 184] on div "0.11 mi 0.11 mi 16 16 16 16 16 16 16 16 16 16 16 16 16 16" at bounding box center [433, 201] width 425 height 313
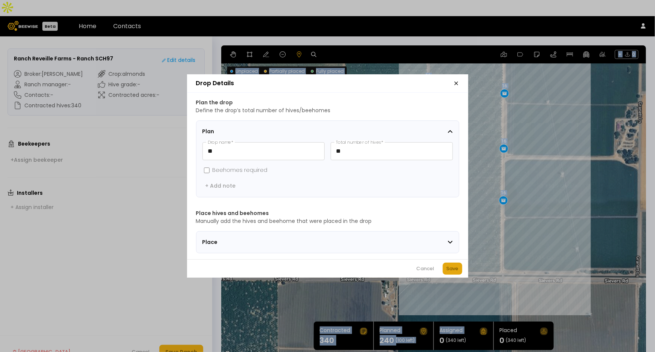
click at [456, 269] on div "Save" at bounding box center [453, 268] width 12 height 7
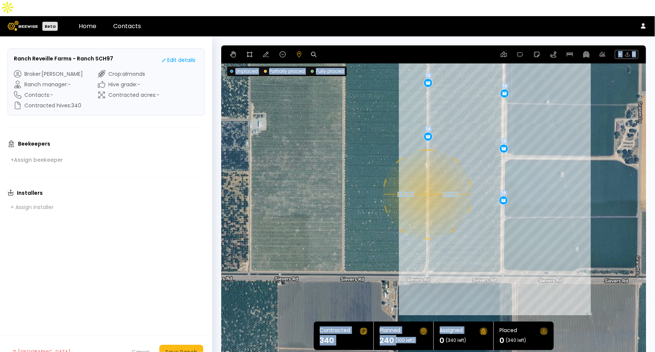
click at [427, 178] on div "0.11 mi 0.11 mi 16 16 16 16 16 16 16 16 16 16 16 16 16 16 16" at bounding box center [433, 201] width 425 height 313
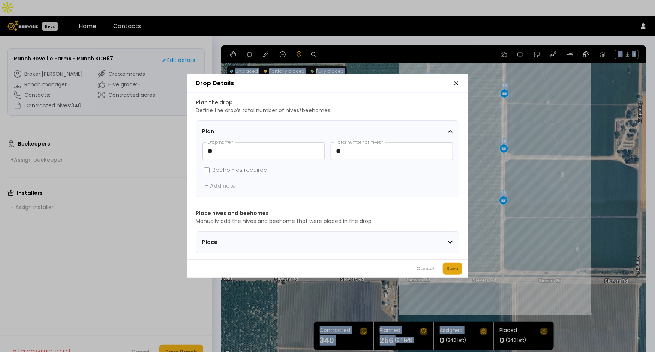
click at [447, 269] on div "Save" at bounding box center [453, 268] width 12 height 7
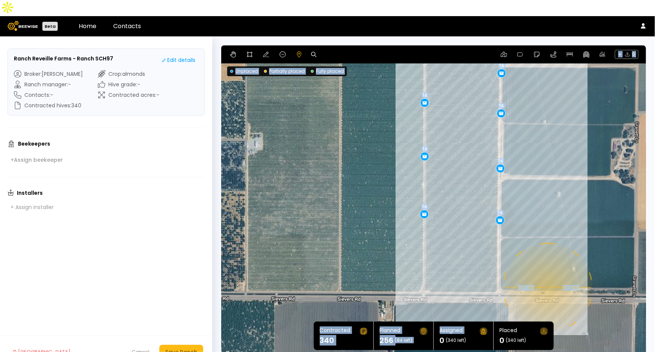
drag, startPoint x: 554, startPoint y: 233, endPoint x: 550, endPoint y: 252, distance: 19.4
click at [550, 252] on div "0.11 mi 0.11 mi 16 16 16 16 16 16 16 16 16 16 16 16 16 16 16 16" at bounding box center [433, 201] width 425 height 313
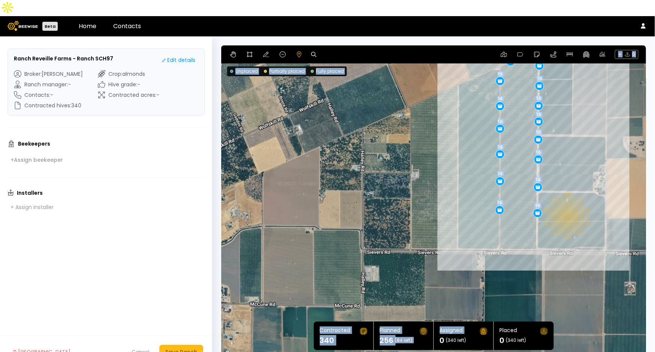
drag, startPoint x: 563, startPoint y: 172, endPoint x: 565, endPoint y: 186, distance: 14.7
click at [565, 186] on div "0.11 mi 0.11 mi 16 16 16 16 16 16 16 16 16 16 16 16 16 16 16 16" at bounding box center [433, 201] width 425 height 313
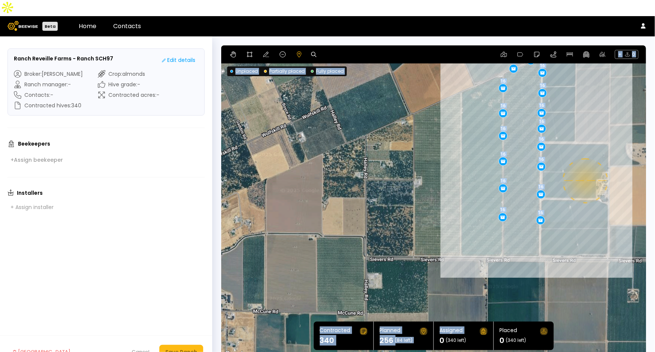
drag, startPoint x: 579, startPoint y: 154, endPoint x: 583, endPoint y: 159, distance: 6.6
click at [583, 159] on div "0.11 mi 0.11 mi 16 16 16 16 16 16 16 16 16 16 16 16 16 16 16 16" at bounding box center [433, 201] width 425 height 313
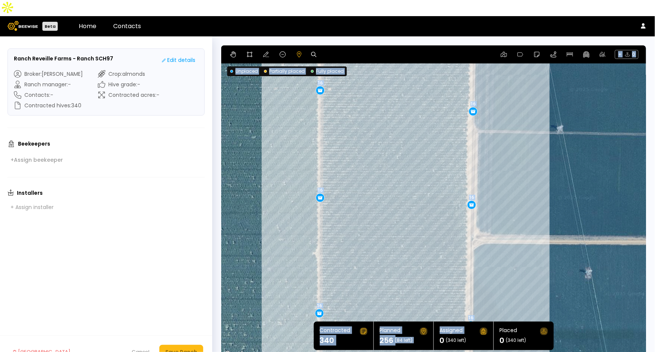
drag, startPoint x: 473, startPoint y: 205, endPoint x: 473, endPoint y: 188, distance: 16.9
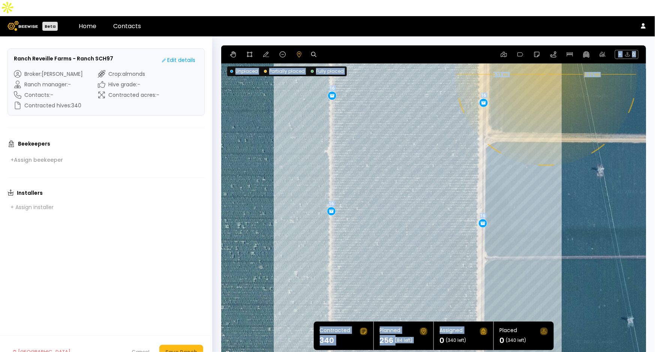
drag, startPoint x: 521, startPoint y: 264, endPoint x: 534, endPoint y: 160, distance: 104.6
click at [534, 160] on div "0.11 mi 0.11 mi 16 16 16 16 16 16 16 16 16 16 16 16 16 16 16 16" at bounding box center [433, 201] width 425 height 313
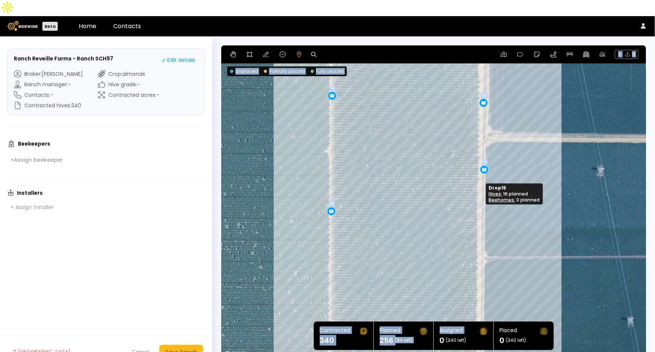
drag, startPoint x: 482, startPoint y: 207, endPoint x: 484, endPoint y: 154, distance: 53.6
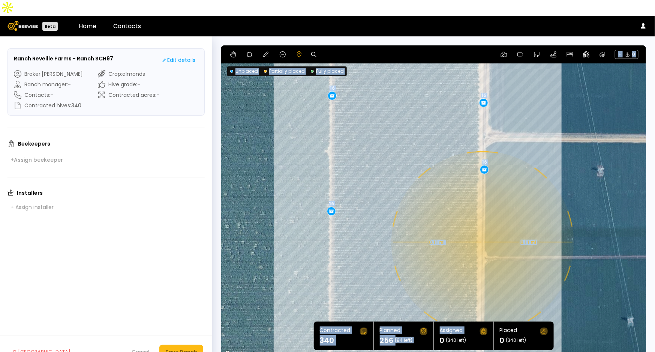
click at [482, 226] on div "0.11 mi 0.11 mi 16 16 16 16 16 16 16 16 16 16 16 16 16 16 16 16" at bounding box center [433, 201] width 425 height 313
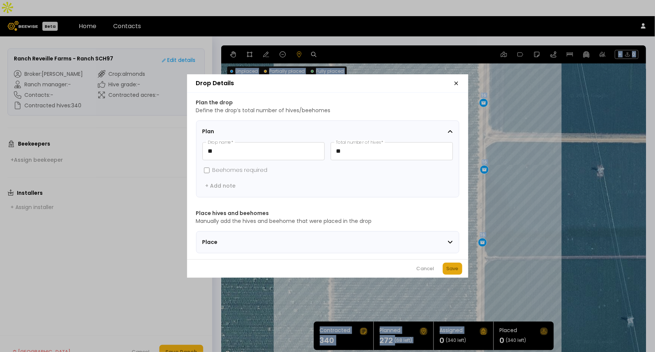
click at [452, 272] on div "Save" at bounding box center [453, 268] width 12 height 7
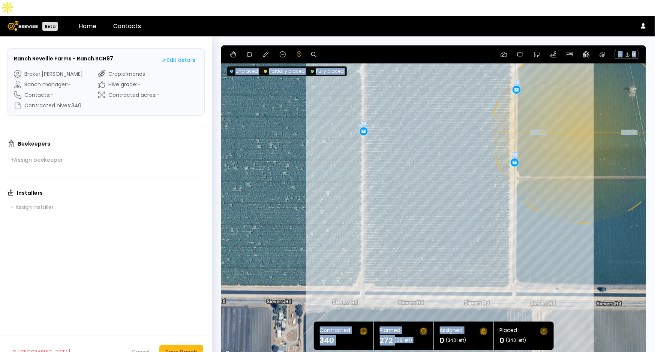
drag, startPoint x: 518, startPoint y: 277, endPoint x: 559, endPoint y: 182, distance: 103.4
click at [559, 182] on div "0.11 mi 0.11 mi 16 16 16 16 16 16 16 16 16 16 16 16 16 16 16 16 16" at bounding box center [433, 201] width 425 height 313
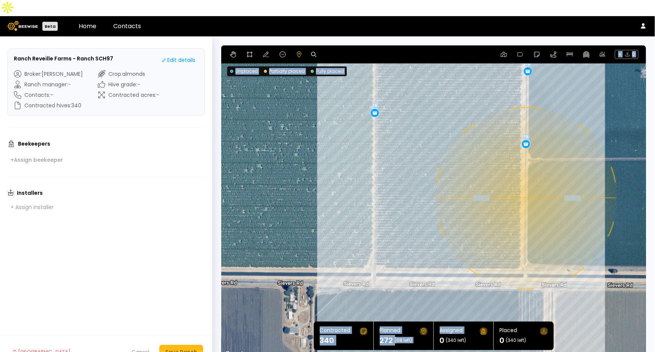
click at [525, 182] on div "0.11 mi 0.11 mi 16 16 16 16 16 16 16 16 16 16 16 16 16 16 16 16 16" at bounding box center [433, 201] width 425 height 313
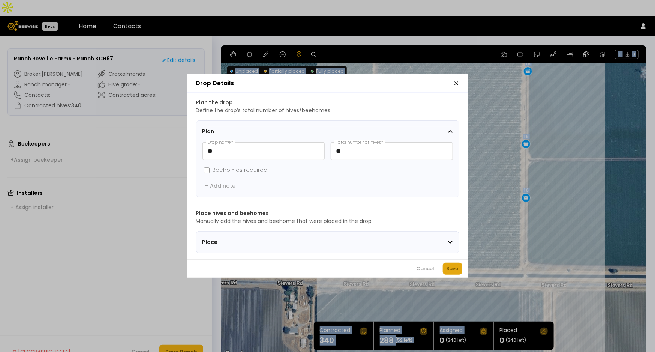
click at [450, 267] on button "Save" at bounding box center [452, 268] width 19 height 12
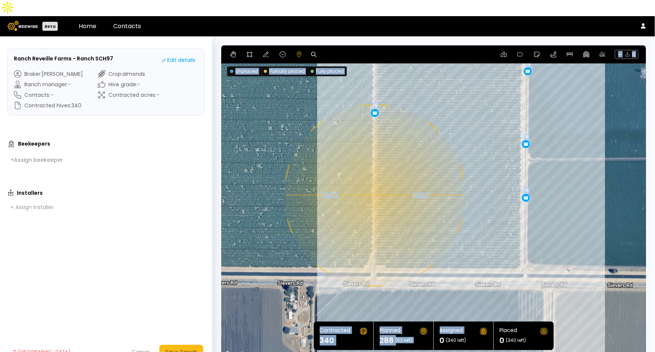
click at [374, 179] on div "0.11 mi 0.11 mi 16 16 16 16 16 16 16 16 16 16 16 16 16 16 16 16 16 16" at bounding box center [433, 201] width 425 height 313
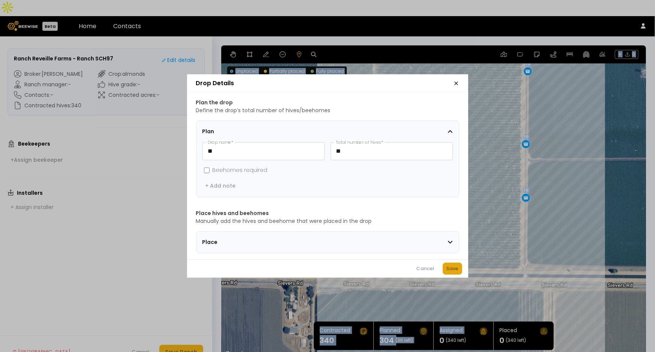
click at [453, 269] on div "Save" at bounding box center [453, 268] width 12 height 7
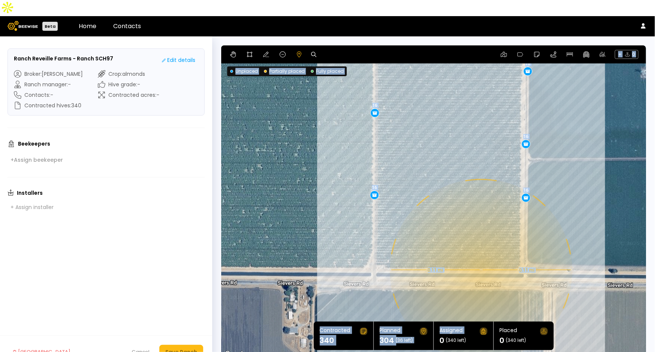
click at [480, 254] on div "0.11 mi 0.11 mi 16 16 16 16 16 16 16 16 16 16 16 16 16 16 16 16 16 16 16" at bounding box center [433, 201] width 425 height 313
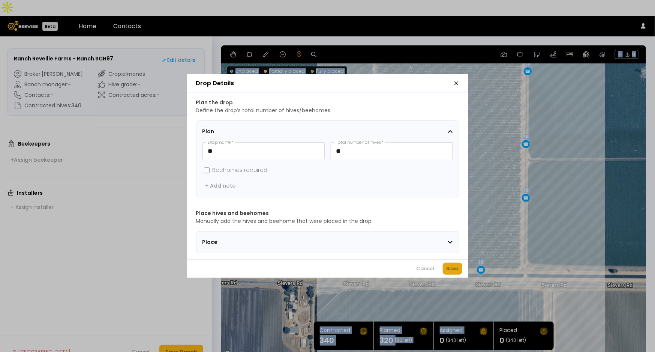
click at [447, 270] on div "Save" at bounding box center [453, 268] width 12 height 7
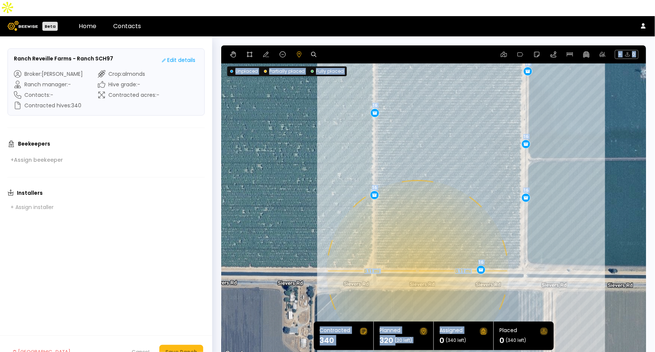
click at [416, 255] on div "0.11 mi 0.11 mi 16 16 16 16 16 16 16 16 16 16 16 16 16 16 16 16 16 16 16 16" at bounding box center [433, 201] width 425 height 313
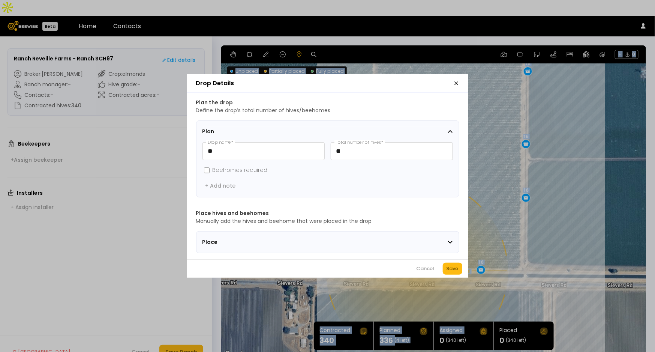
click at [450, 272] on div "Save" at bounding box center [453, 268] width 12 height 7
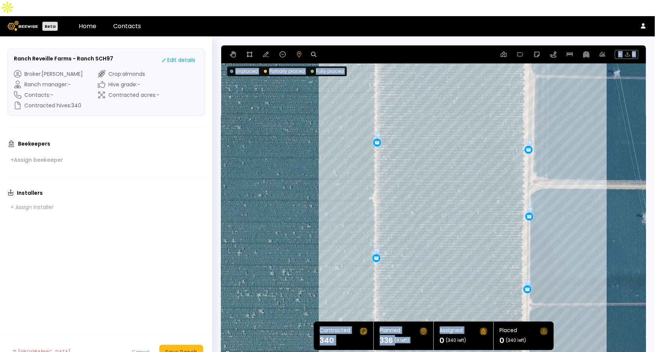
drag, startPoint x: 442, startPoint y: 138, endPoint x: 444, endPoint y: 276, distance: 138.4
click at [443, 287] on div "0.11 mi 0.11 mi 16 16 16 16 16 16 16 16 16 16 16 16 16 16 16 16 16 16 16 16 16" at bounding box center [433, 201] width 425 height 313
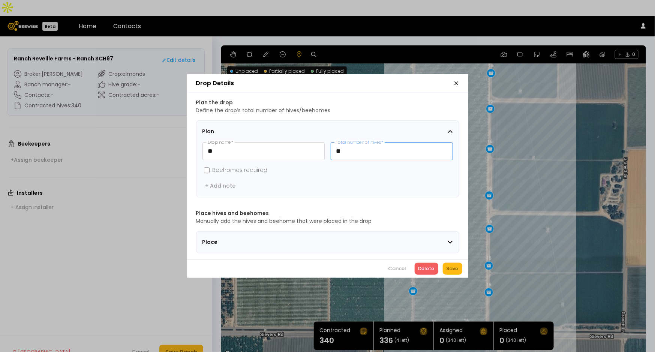
drag, startPoint x: 359, startPoint y: 142, endPoint x: 329, endPoint y: 144, distance: 30.0
click at [331, 144] on input "**" at bounding box center [391, 150] width 121 height 17
type input "**"
click at [457, 272] on div "Save" at bounding box center [453, 268] width 12 height 7
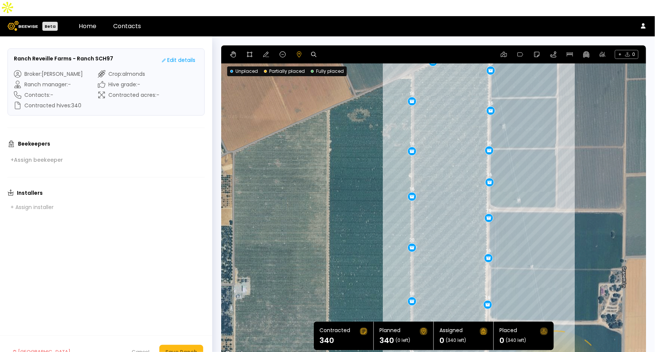
drag, startPoint x: 559, startPoint y: 142, endPoint x: 557, endPoint y: 255, distance: 112.9
click at [557, 255] on div "0.12 mi 0.12 mi 16 16 16 16 16 16 16 16 16 16 16 16 16 16 16 16 16 16 16 16 20" at bounding box center [433, 201] width 425 height 313
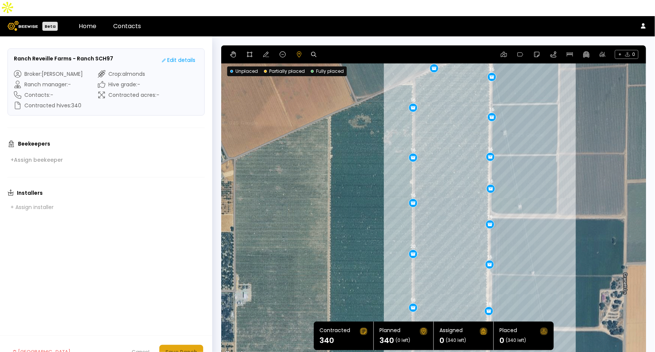
click at [181, 345] on button "Save Ranch" at bounding box center [181, 352] width 44 height 14
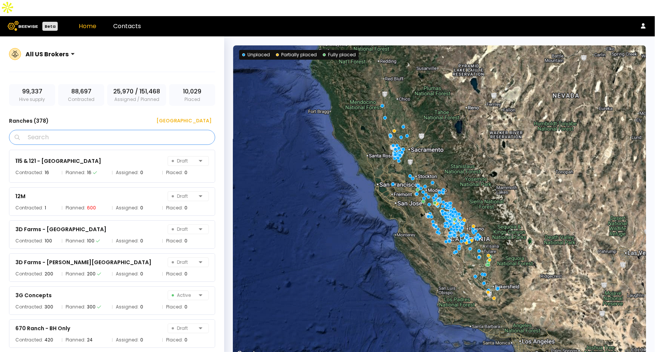
click at [101, 130] on input "Search" at bounding box center [114, 137] width 187 height 14
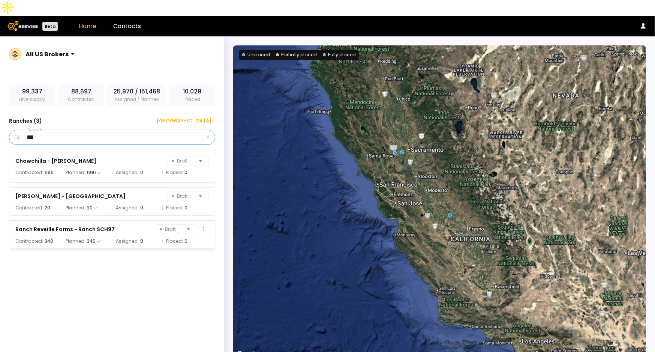
type input "***"
click at [102, 225] on div "Ranch Reveille Farms - Ranch SCH97" at bounding box center [64, 229] width 99 height 9
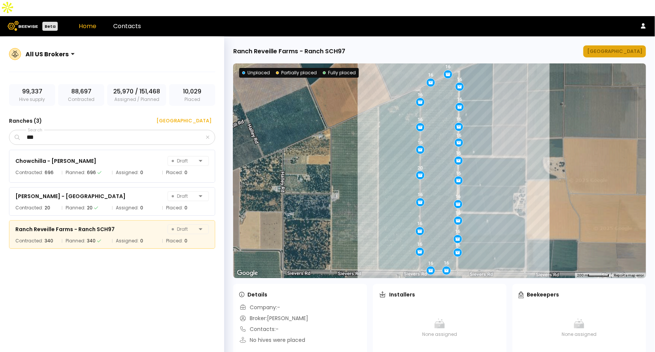
click at [630, 48] on div "[GEOGRAPHIC_DATA]" at bounding box center [614, 51] width 55 height 7
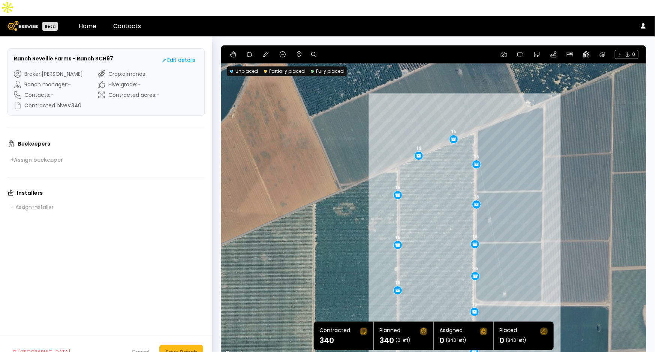
drag, startPoint x: 472, startPoint y: 85, endPoint x: 525, endPoint y: 169, distance: 99.4
click at [525, 169] on div "16 16 16 16 16 16 16 16 16 16 16 16 16 16 20 16 16 16 16 16 16" at bounding box center [433, 201] width 425 height 313
click at [399, 172] on body "Beta Home Contacts Ranch Reveille Farms - Ranch SCH97 Edit details Broker : [PE…" at bounding box center [327, 184] width 655 height 368
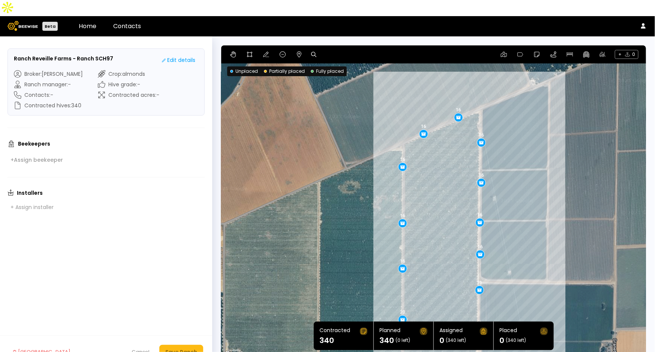
drag, startPoint x: 520, startPoint y: 220, endPoint x: 525, endPoint y: 198, distance: 23.5
click at [525, 198] on div "16 16 16 16 16 16 16 16 16 16 16 16 16 20 16 16 16 16 16 16 16" at bounding box center [433, 201] width 425 height 313
drag, startPoint x: 477, startPoint y: 207, endPoint x: 477, endPoint y: 202, distance: 4.2
drag, startPoint x: 398, startPoint y: 207, endPoint x: 397, endPoint y: 203, distance: 3.8
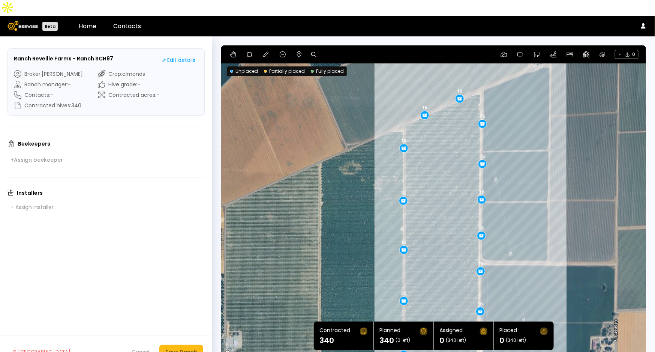
drag, startPoint x: 450, startPoint y: 233, endPoint x: 451, endPoint y: 214, distance: 19.5
click at [451, 214] on div "16 16 16 16 16 16 16 16 16 16 16 16 16 20 16 16 16 16 16 16 16" at bounding box center [433, 201] width 425 height 313
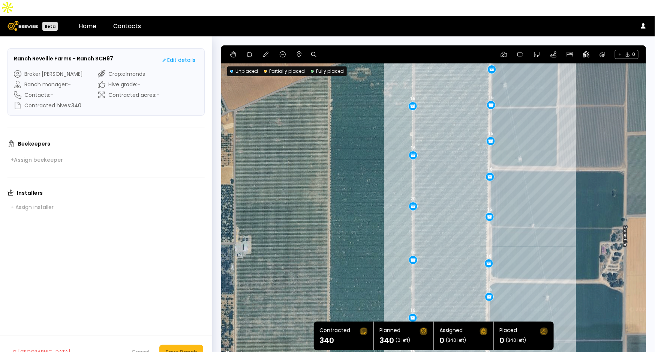
drag, startPoint x: 500, startPoint y: 250, endPoint x: 509, endPoint y: 153, distance: 97.2
click at [509, 153] on div "16 16 16 16 16 16 16 16 16 16 16 16 16 20 16 16 16 16 16 16 16" at bounding box center [433, 201] width 425 height 313
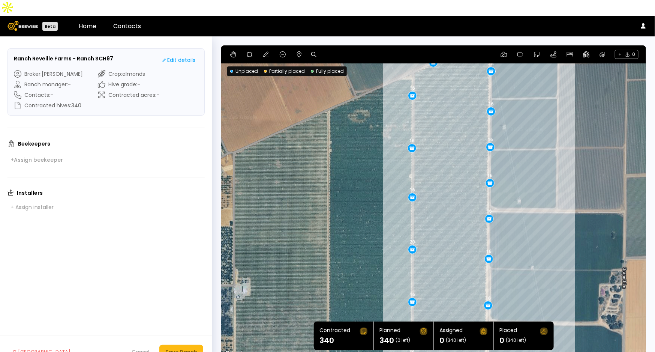
drag, startPoint x: 450, startPoint y: 143, endPoint x: 449, endPoint y: 190, distance: 46.9
click at [449, 190] on div "16 16 16 16 16 16 16 16 16 16 16 16 16 16 16 16 16 16 16 16 20" at bounding box center [433, 201] width 425 height 313
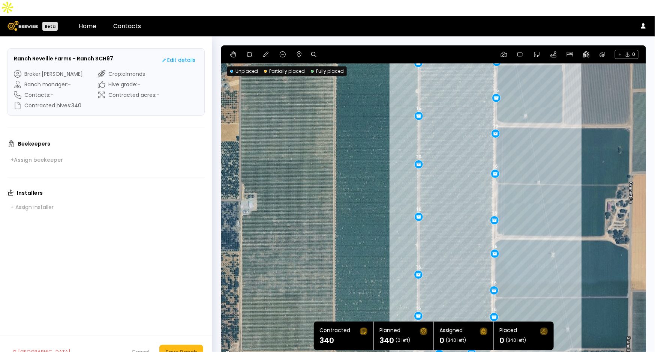
drag, startPoint x: 557, startPoint y: 232, endPoint x: 564, endPoint y: 145, distance: 87.6
click at [564, 145] on div "16 16 16 16 16 16 16 16 16 16 16 16 16 16 16 16 16 16 16 20 16" at bounding box center [433, 201] width 425 height 313
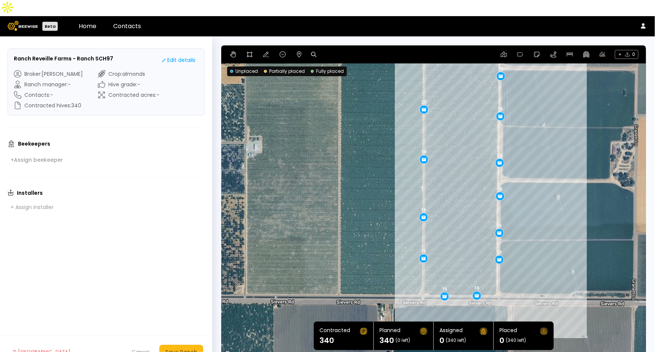
drag, startPoint x: 526, startPoint y: 214, endPoint x: 531, endPoint y: 154, distance: 59.5
click at [531, 154] on div "16 16 16 16 16 16 16 16 16 16 16 16 16 16 16 16 16 16 16 16 20" at bounding box center [433, 201] width 425 height 313
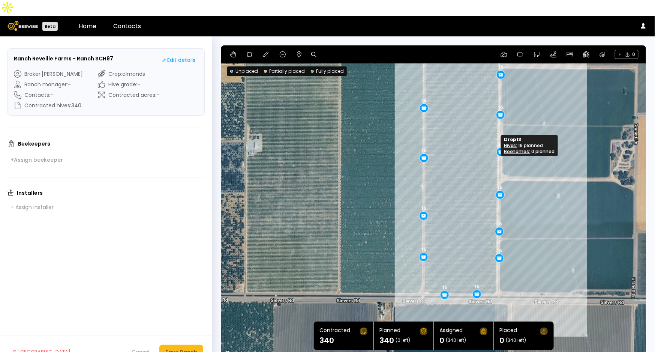
drag, startPoint x: 498, startPoint y: 142, endPoint x: 499, endPoint y: 133, distance: 9.4
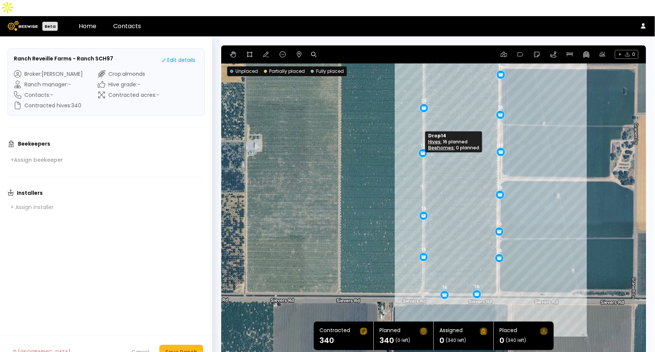
drag, startPoint x: 424, startPoint y: 141, endPoint x: 423, endPoint y: 136, distance: 5.0
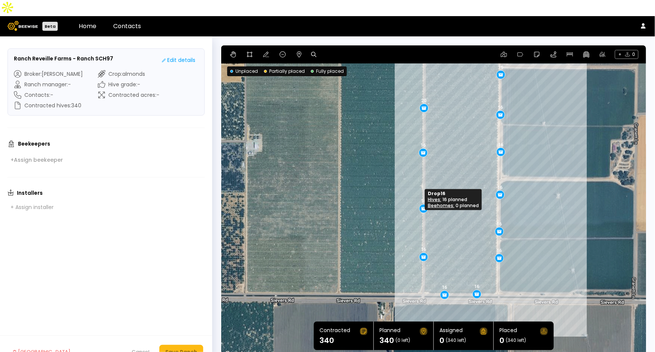
drag, startPoint x: 421, startPoint y: 199, endPoint x: 421, endPoint y: 192, distance: 7.1
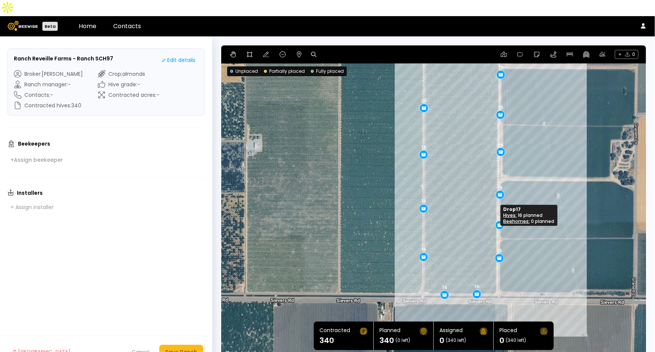
drag, startPoint x: 497, startPoint y: 211, endPoint x: 498, endPoint y: 205, distance: 6.4
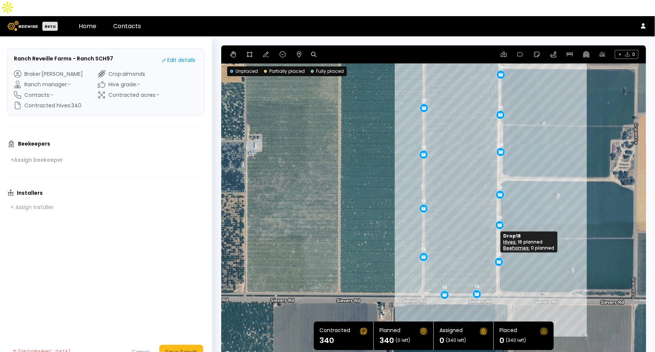
drag, startPoint x: 499, startPoint y: 242, endPoint x: 499, endPoint y: 246, distance: 3.8
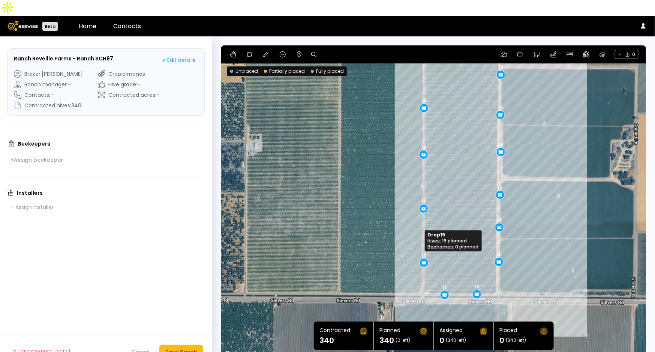
drag, startPoint x: 422, startPoint y: 242, endPoint x: 423, endPoint y: 247, distance: 5.6
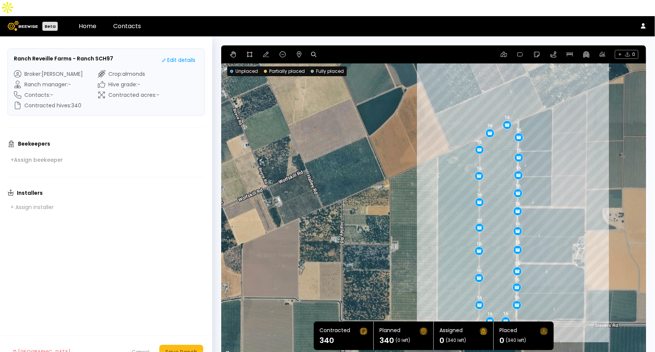
drag, startPoint x: 574, startPoint y: 148, endPoint x: 548, endPoint y: 225, distance: 81.5
click at [548, 225] on div "16 16 16 16 16 16 16 16 16 16 16 16 16 16 20 16 16 16 16 16 16" at bounding box center [433, 201] width 425 height 313
click at [191, 345] on button "Save Ranch" at bounding box center [181, 352] width 44 height 14
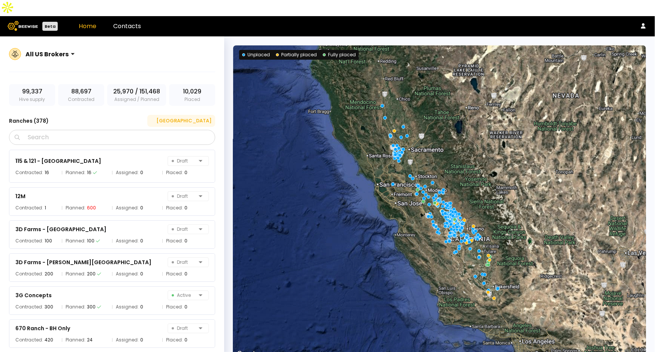
click at [199, 117] on div "[GEOGRAPHIC_DATA]" at bounding box center [181, 120] width 60 height 7
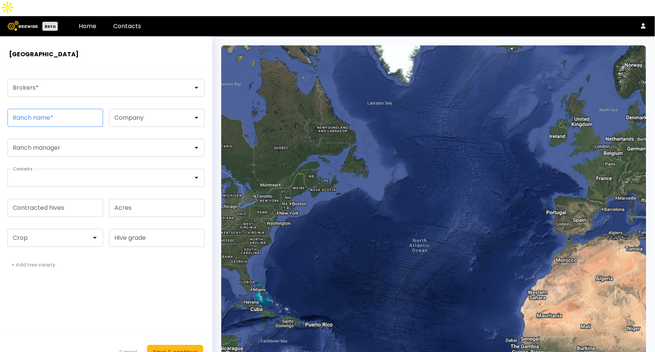
click at [74, 109] on input "Ranch name *" at bounding box center [55, 117] width 95 height 17
paste input "**********"
type input "**********"
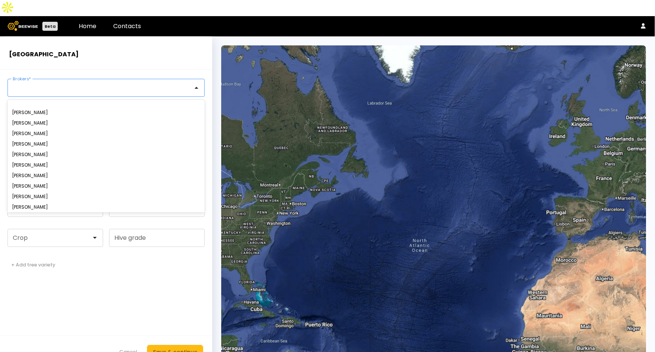
click at [84, 84] on div at bounding box center [103, 87] width 180 height 7
type input "*"
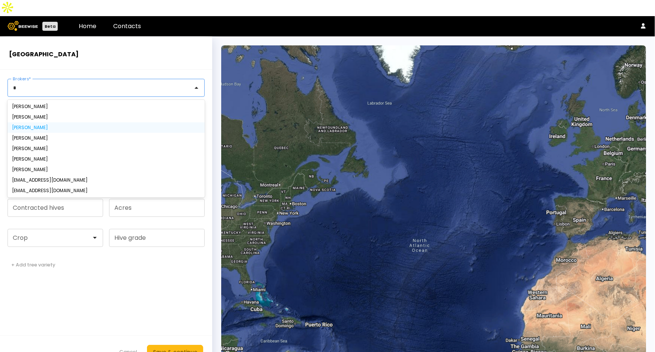
click at [45, 125] on div "[PERSON_NAME]" at bounding box center [106, 127] width 188 height 4
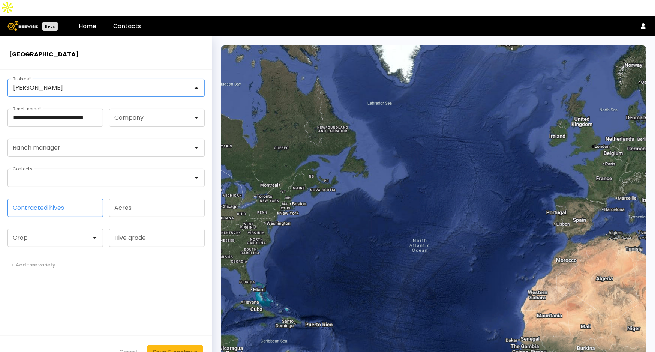
click at [62, 199] on input "Contracted hives" at bounding box center [55, 207] width 95 height 17
type input "**"
click at [35, 234] on div at bounding box center [52, 237] width 78 height 7
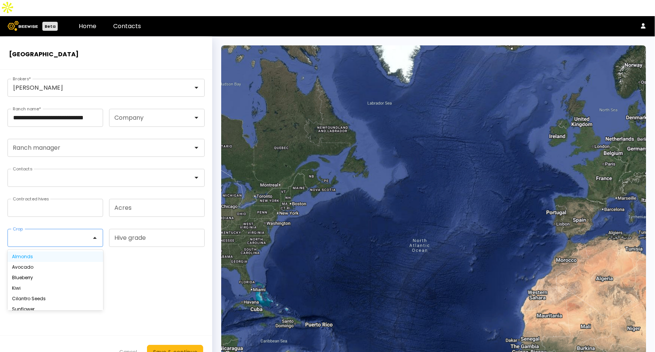
click at [34, 254] on div "Almonds" at bounding box center [55, 256] width 87 height 4
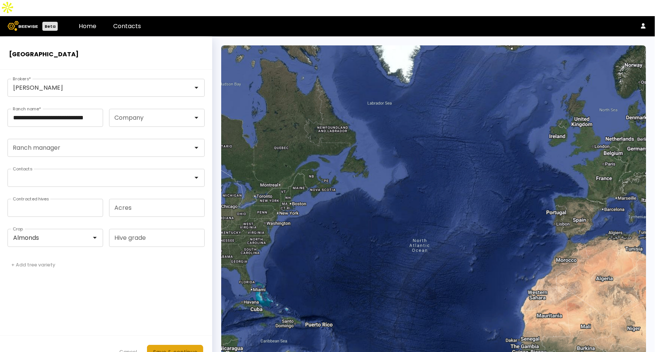
click at [168, 348] on div "Save & continue" at bounding box center [175, 352] width 44 height 8
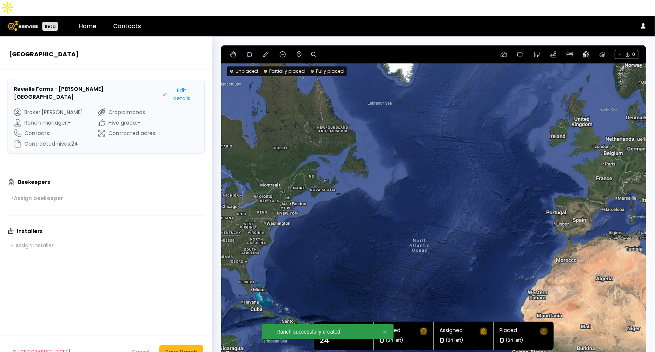
click at [313, 52] on icon at bounding box center [313, 54] width 5 height 5
click at [321, 50] on input at bounding box center [342, 54] width 46 height 9
paste input "**********"
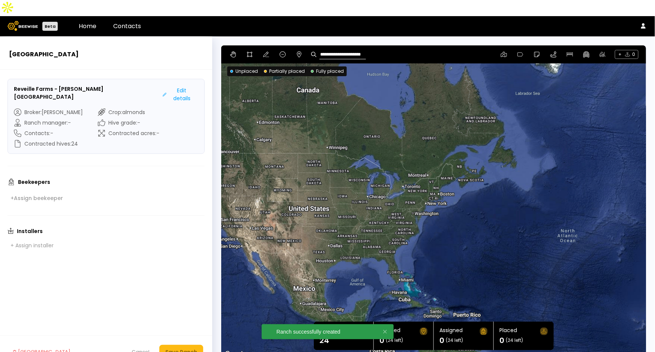
type input "**********"
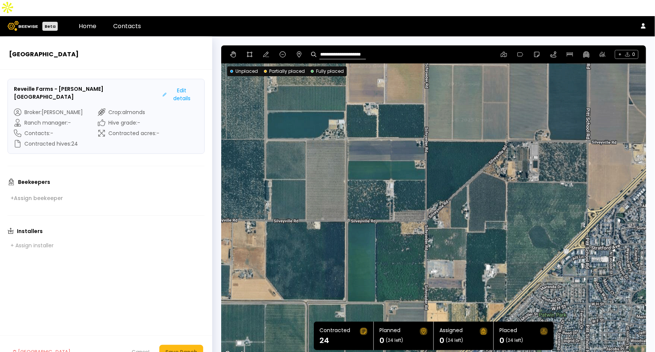
drag, startPoint x: 483, startPoint y: 197, endPoint x: 490, endPoint y: 149, distance: 48.9
click at [490, 149] on div at bounding box center [433, 201] width 425 height 313
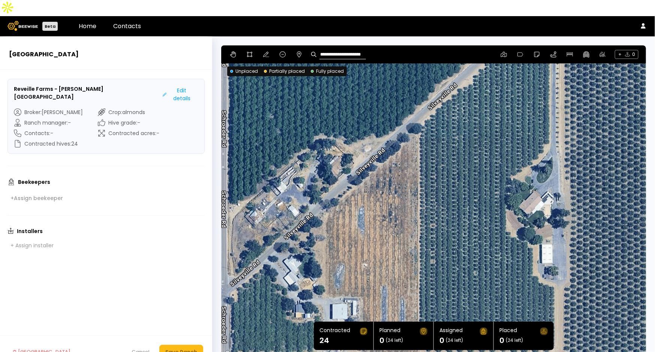
click at [531, 103] on div at bounding box center [433, 201] width 425 height 313
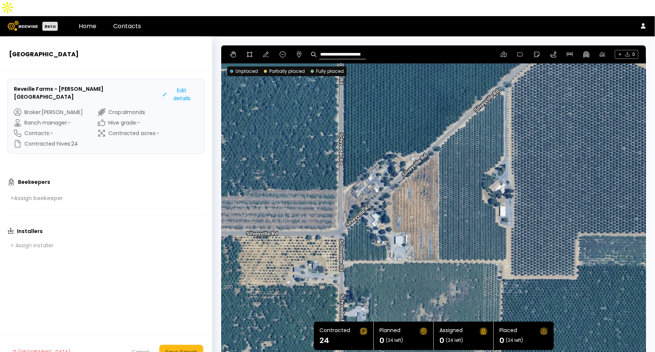
drag, startPoint x: 550, startPoint y: 85, endPoint x: 519, endPoint y: 107, distance: 37.6
click at [519, 107] on div at bounding box center [433, 201] width 425 height 313
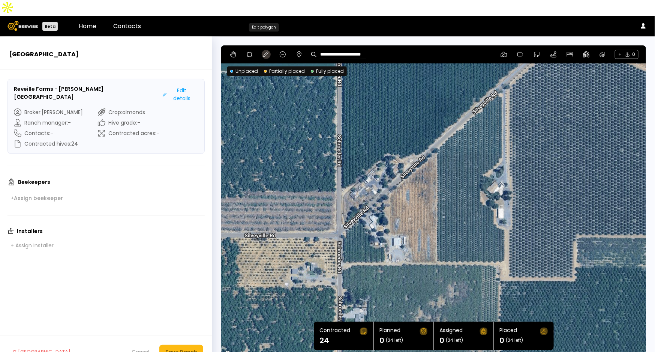
click at [263, 51] on icon at bounding box center [266, 54] width 6 height 6
click at [249, 51] on icon at bounding box center [250, 54] width 6 height 6
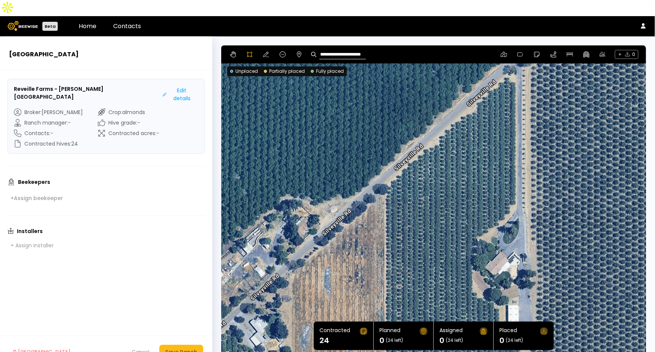
drag, startPoint x: 494, startPoint y: 96, endPoint x: 504, endPoint y: 85, distance: 14.9
click at [504, 85] on div at bounding box center [434, 202] width 424 height 314
click at [517, 66] on div at bounding box center [434, 202] width 424 height 314
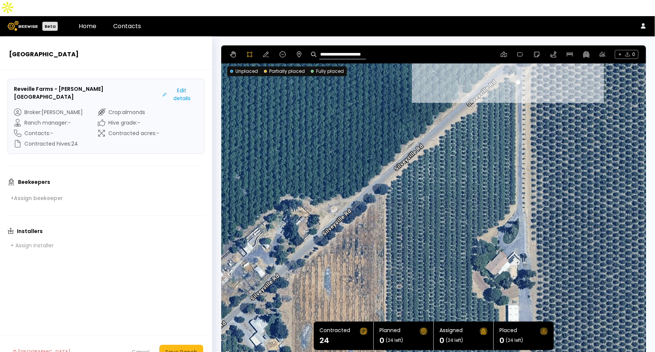
click at [507, 58] on div at bounding box center [434, 202] width 424 height 314
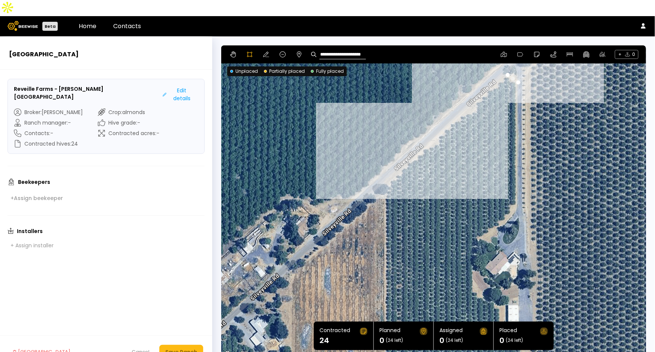
click at [387, 167] on div at bounding box center [434, 202] width 424 height 314
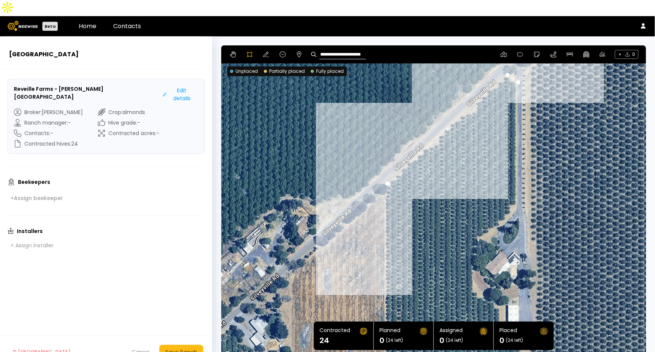
click at [384, 180] on div at bounding box center [434, 202] width 424 height 314
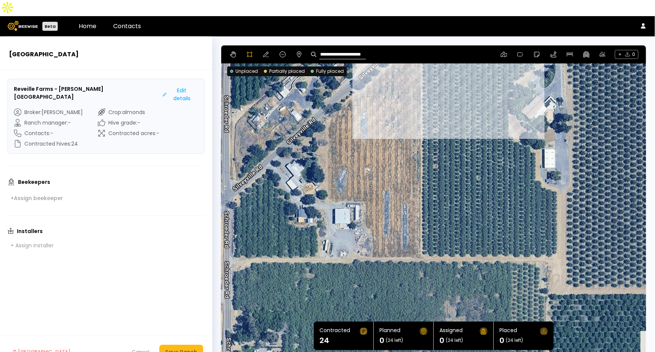
drag, startPoint x: 421, startPoint y: 232, endPoint x: 456, endPoint y: 77, distance: 158.8
click at [456, 77] on div at bounding box center [434, 202] width 424 height 314
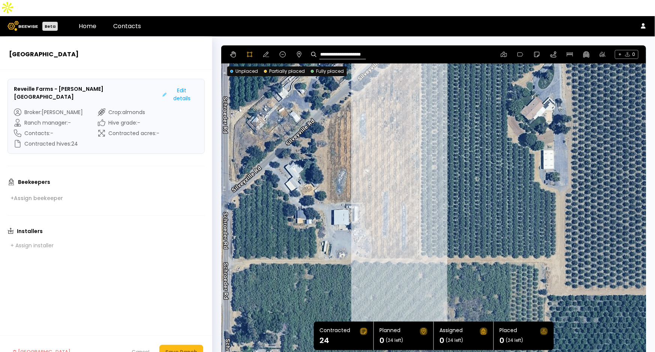
click at [419, 241] on div at bounding box center [434, 202] width 424 height 314
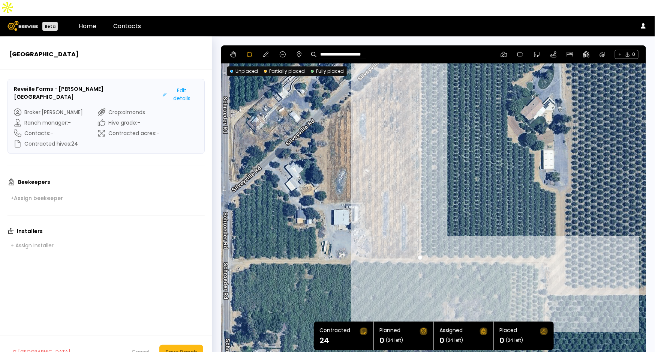
click at [555, 243] on div at bounding box center [434, 202] width 424 height 314
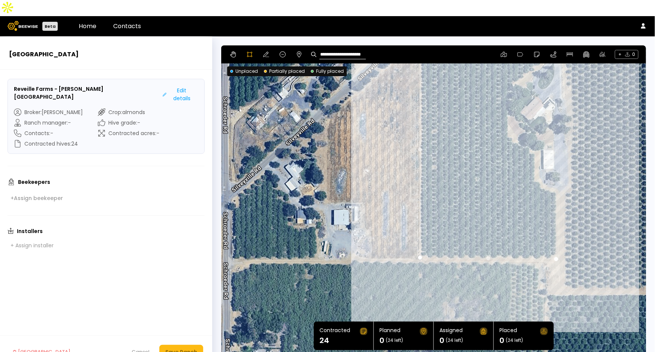
click at [556, 237] on div at bounding box center [434, 202] width 424 height 314
click at [555, 175] on div at bounding box center [434, 202] width 424 height 314
click at [547, 172] on div at bounding box center [434, 202] width 424 height 314
click at [539, 165] on div at bounding box center [434, 202] width 424 height 314
click at [535, 160] on div at bounding box center [434, 202] width 424 height 314
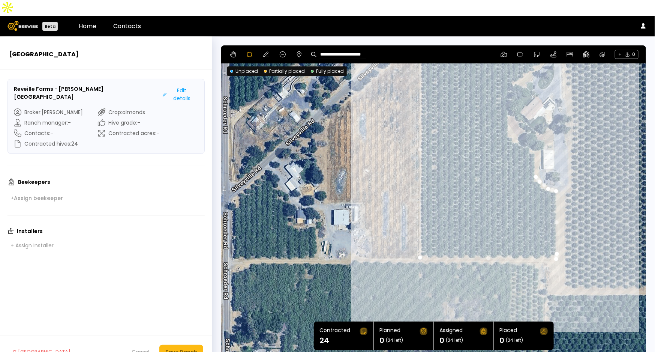
click at [536, 138] on div at bounding box center [434, 202] width 424 height 314
click at [531, 135] on div at bounding box center [434, 202] width 424 height 314
click at [528, 130] on div at bounding box center [434, 202] width 424 height 314
click at [520, 130] on div at bounding box center [434, 202] width 424 height 314
click at [516, 126] on div at bounding box center [434, 202] width 424 height 314
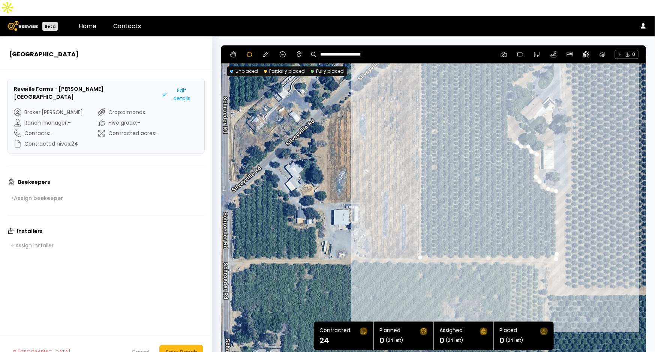
click at [512, 124] on div at bounding box center [434, 202] width 424 height 314
click at [511, 120] on div at bounding box center [434, 202] width 424 height 314
click at [507, 118] on div at bounding box center [434, 202] width 424 height 314
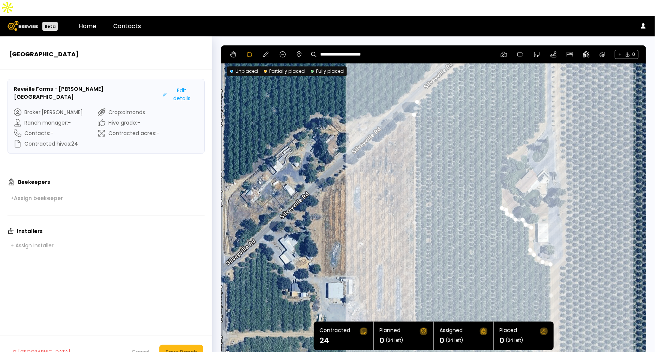
drag, startPoint x: 547, startPoint y: 81, endPoint x: 541, endPoint y: 156, distance: 75.2
click at [541, 156] on div at bounding box center [434, 202] width 424 height 314
click at [501, 157] on div at bounding box center [434, 202] width 424 height 314
click at [503, 146] on div at bounding box center [434, 202] width 424 height 314
click at [508, 141] on div at bounding box center [434, 202] width 424 height 314
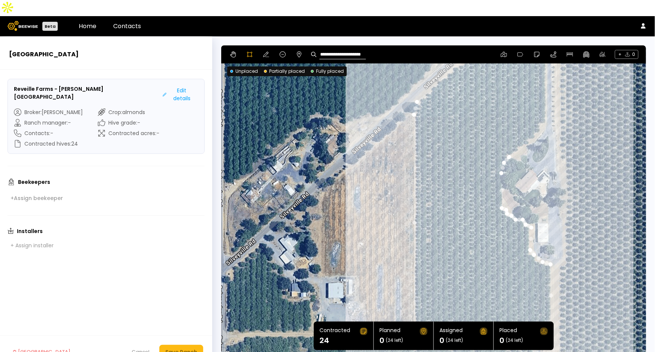
click at [519, 135] on div at bounding box center [434, 202] width 424 height 314
click at [526, 127] on div at bounding box center [434, 202] width 424 height 314
click at [533, 120] on div at bounding box center [434, 202] width 424 height 314
click at [541, 111] on div at bounding box center [434, 202] width 424 height 314
click at [545, 104] on div at bounding box center [434, 202] width 424 height 314
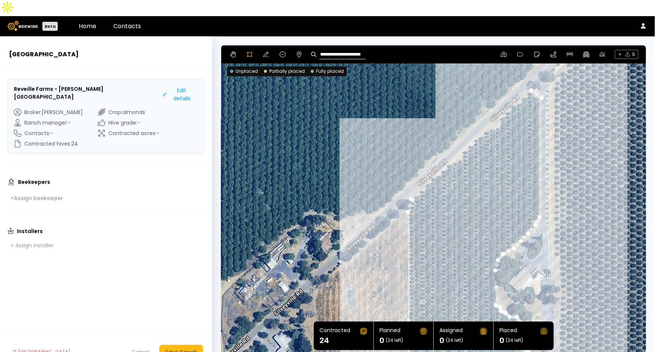
drag, startPoint x: 574, startPoint y: 85, endPoint x: 566, endPoint y: 185, distance: 99.7
click at [568, 189] on div at bounding box center [434, 202] width 424 height 314
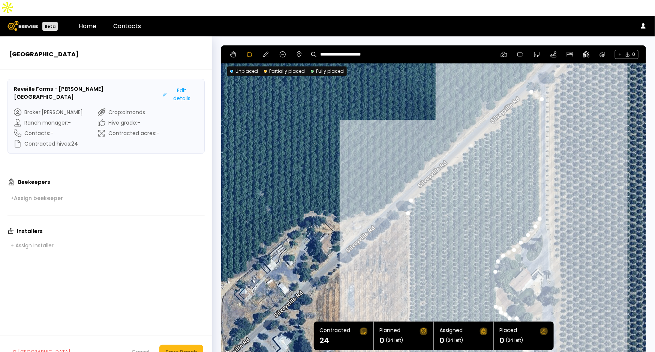
click at [541, 81] on div at bounding box center [434, 202] width 424 height 314
click at [265, 51] on icon at bounding box center [266, 54] width 6 height 6
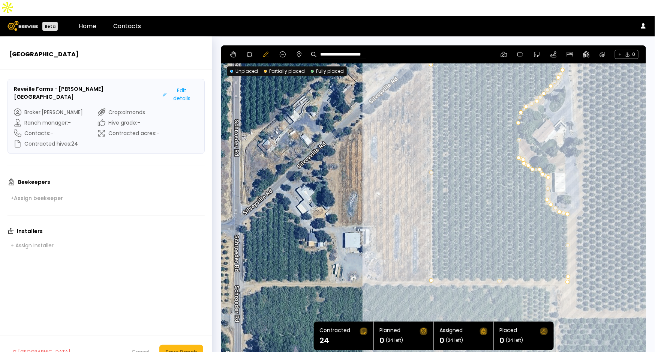
drag, startPoint x: 453, startPoint y: 216, endPoint x: 477, endPoint y: 65, distance: 152.7
click at [477, 65] on div at bounding box center [433, 201] width 425 height 313
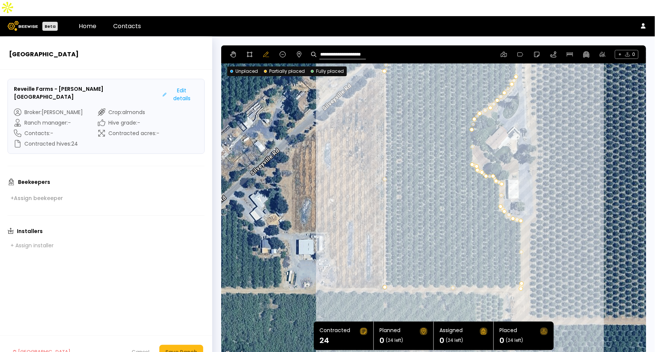
drag, startPoint x: 477, startPoint y: 61, endPoint x: 430, endPoint y: 69, distance: 47.6
click at [430, 69] on div at bounding box center [433, 201] width 425 height 313
drag, startPoint x: 522, startPoint y: 273, endPoint x: 518, endPoint y: 272, distance: 3.9
click at [179, 348] on div "Save Ranch" at bounding box center [181, 352] width 32 height 8
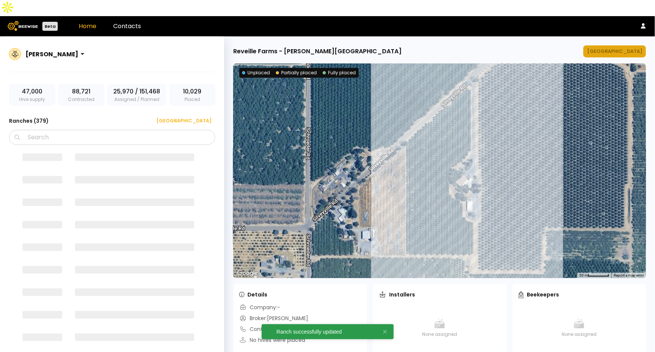
click at [616, 48] on div "[GEOGRAPHIC_DATA]" at bounding box center [614, 51] width 55 height 7
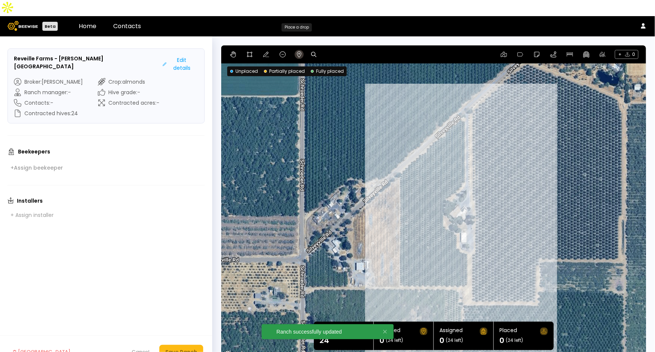
click at [303, 50] on button at bounding box center [299, 54] width 9 height 9
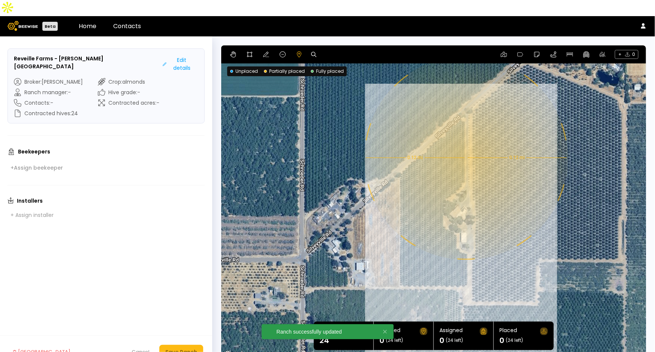
click at [465, 142] on div "0.12 mi 0.12 mi" at bounding box center [433, 201] width 425 height 313
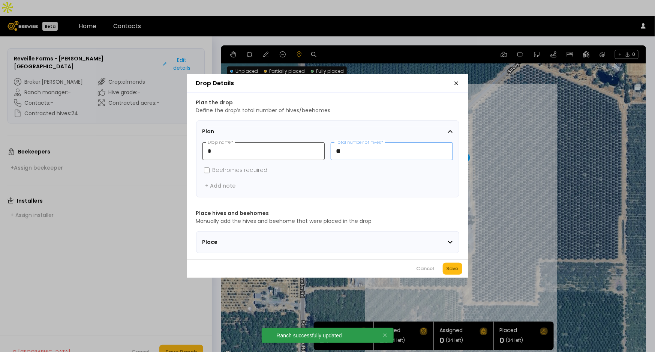
drag, startPoint x: 362, startPoint y: 145, endPoint x: 317, endPoint y: 143, distance: 45.4
click at [317, 143] on div "* Drop name * ** Total number of hives *" at bounding box center [327, 151] width 250 height 18
type input "**"
click at [456, 271] on div "Save" at bounding box center [453, 268] width 12 height 7
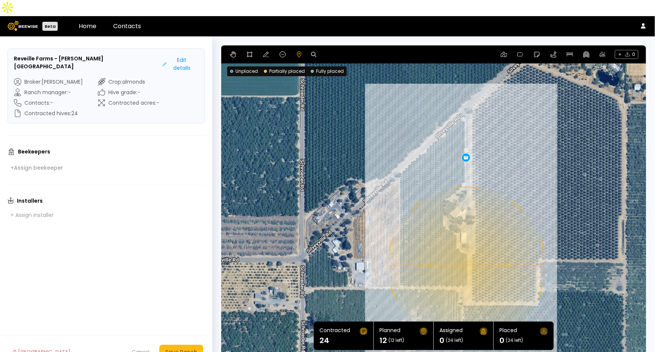
click at [466, 249] on div "0.1 mi 0.1 mi 12" at bounding box center [433, 201] width 425 height 313
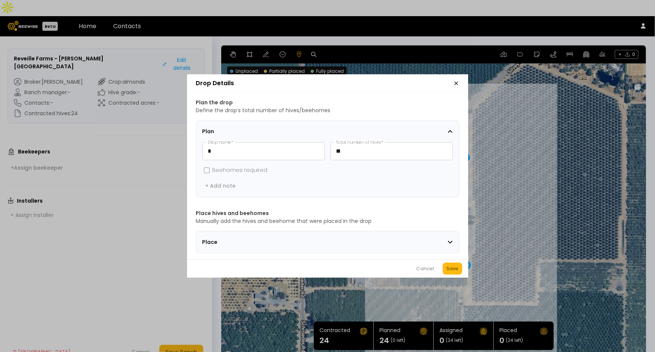
click at [452, 277] on div "Cancel Save" at bounding box center [327, 268] width 281 height 18
click at [449, 272] on div "Save" at bounding box center [453, 268] width 12 height 7
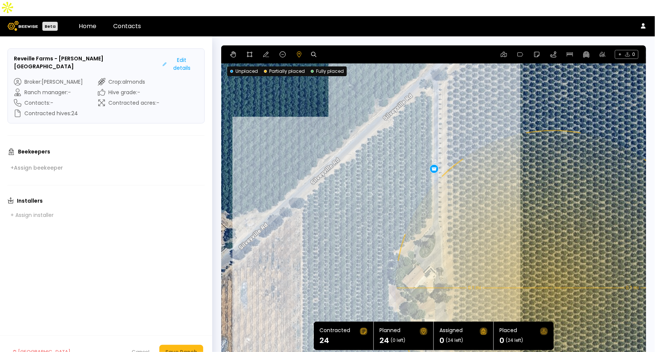
drag, startPoint x: 492, startPoint y: 116, endPoint x: 522, endPoint y: 195, distance: 84.9
click at [522, 195] on div "0.1 mi 0.1 mi 12 12" at bounding box center [433, 201] width 425 height 313
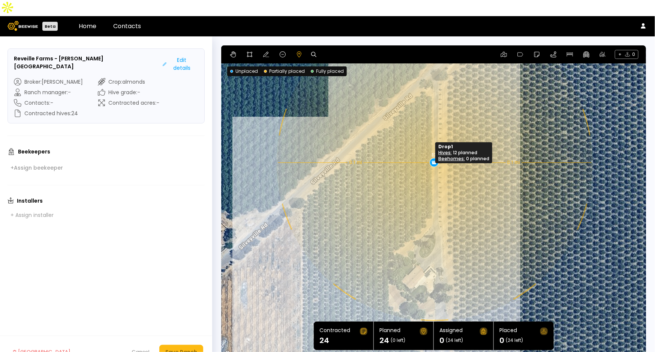
drag, startPoint x: 434, startPoint y: 153, endPoint x: 434, endPoint y: 147, distance: 6.4
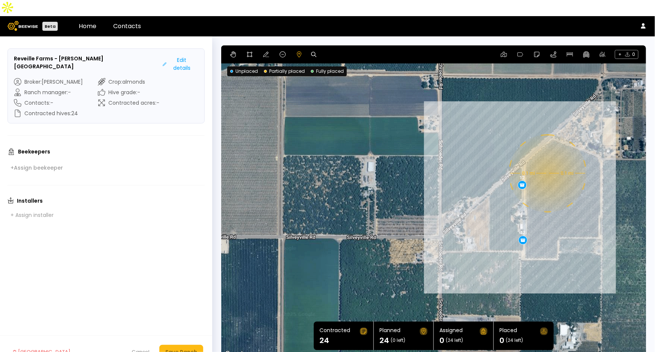
drag, startPoint x: 560, startPoint y: 237, endPoint x: 554, endPoint y: 197, distance: 40.2
click at [554, 197] on div "0.1 mi 0.1 mi 12 12" at bounding box center [433, 201] width 425 height 313
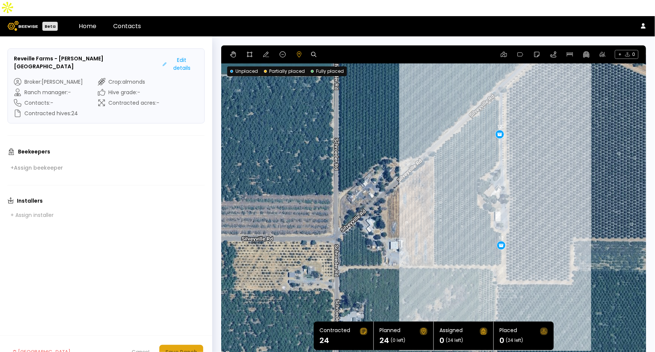
click at [188, 348] on div "Save Ranch" at bounding box center [181, 352] width 32 height 8
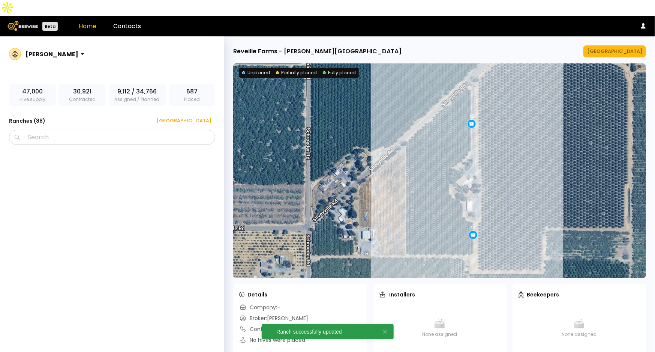
scroll to position [2613, 0]
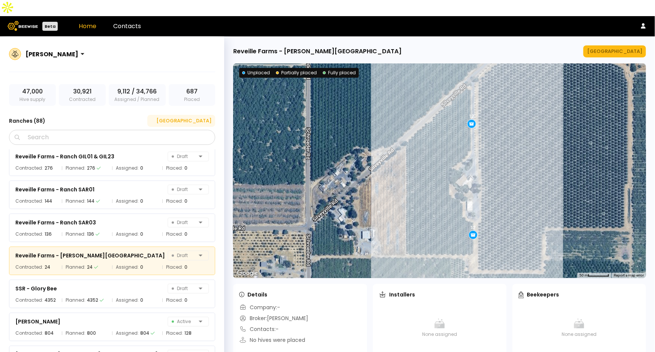
click at [200, 115] on button "[GEOGRAPHIC_DATA]" at bounding box center [181, 121] width 68 height 12
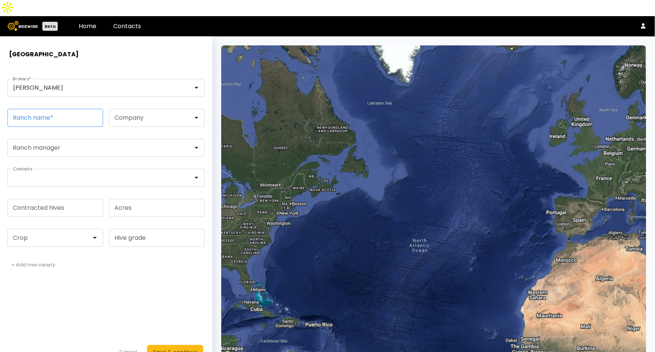
click at [55, 109] on input "Ranch name *" at bounding box center [55, 117] width 95 height 17
paste input "**********"
type input "**********"
click at [68, 199] on input "Contracted hives" at bounding box center [55, 207] width 95 height 17
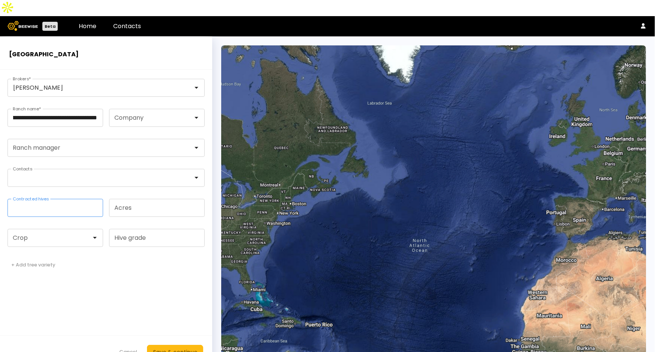
scroll to position [0, 0]
type input "***"
click at [51, 234] on div at bounding box center [52, 237] width 78 height 7
click at [47, 254] on div "Almonds" at bounding box center [55, 256] width 87 height 4
click at [166, 348] on div "Save & continue" at bounding box center [175, 352] width 44 height 8
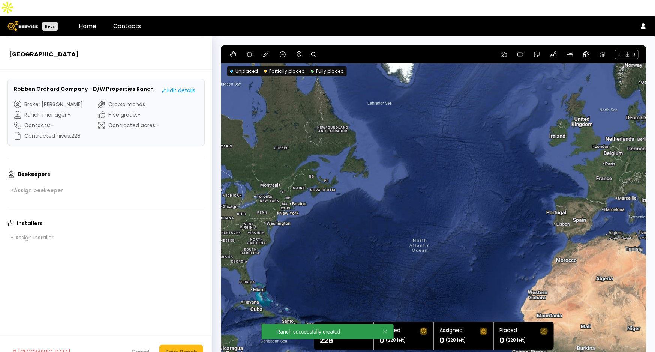
click at [311, 52] on icon at bounding box center [313, 54] width 5 height 5
click at [337, 50] on input at bounding box center [342, 54] width 46 height 9
paste input "**********"
type input "**********"
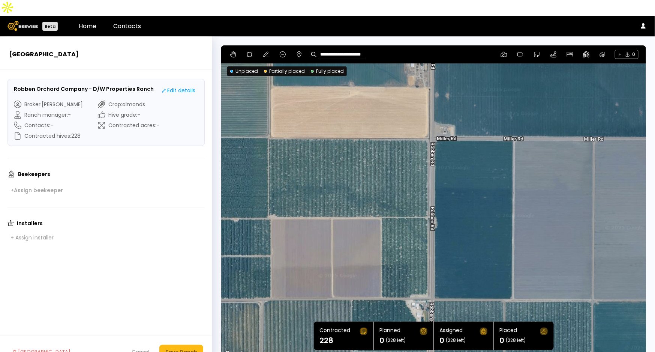
drag, startPoint x: 336, startPoint y: 164, endPoint x: 403, endPoint y: 173, distance: 67.7
click at [403, 173] on div at bounding box center [433, 201] width 425 height 313
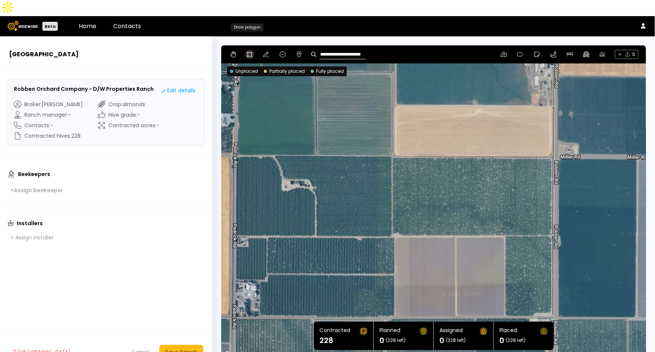
click at [249, 51] on icon at bounding box center [250, 54] width 6 height 6
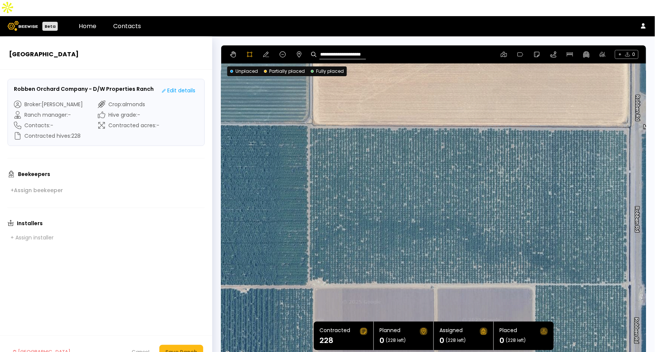
drag, startPoint x: 502, startPoint y: 160, endPoint x: 506, endPoint y: 181, distance: 21.7
click at [506, 181] on div at bounding box center [434, 202] width 424 height 314
click at [533, 268] on div at bounding box center [434, 202] width 424 height 314
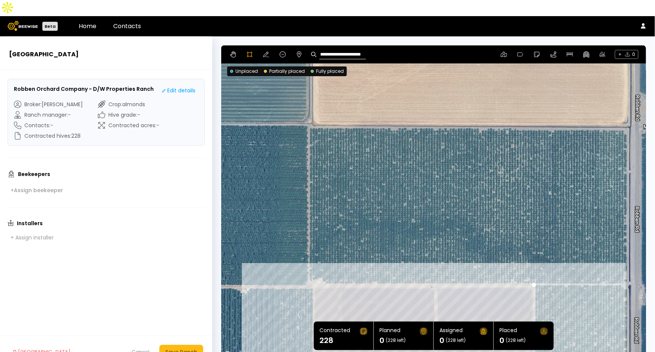
click at [308, 268] on div at bounding box center [434, 202] width 424 height 314
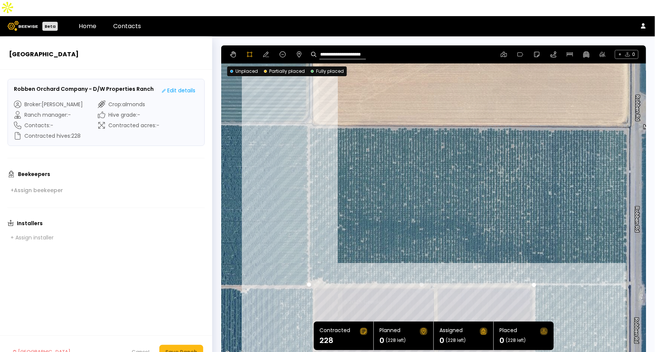
click at [307, 110] on div at bounding box center [434, 202] width 424 height 314
click at [309, 110] on div at bounding box center [434, 202] width 424 height 314
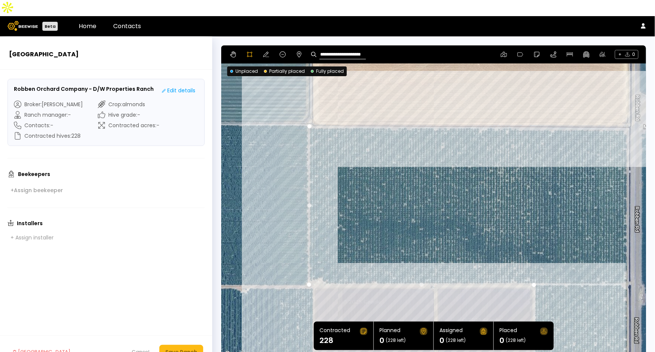
click at [628, 112] on div at bounding box center [434, 202] width 424 height 314
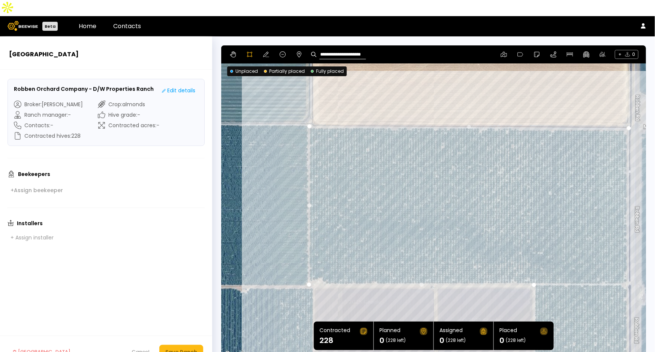
click at [626, 267] on div at bounding box center [434, 202] width 424 height 314
drag, startPoint x: 621, startPoint y: 295, endPoint x: 620, endPoint y: 182, distance: 112.9
click at [620, 182] on div at bounding box center [434, 202] width 424 height 314
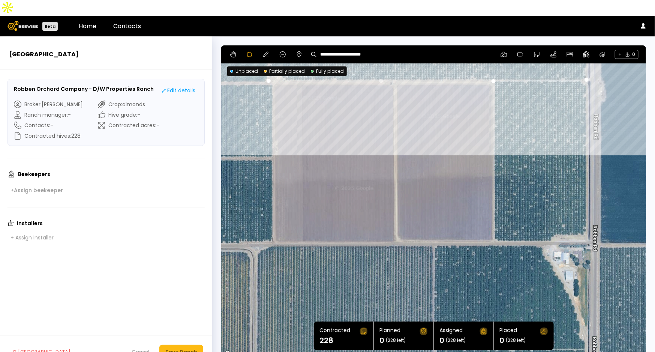
drag, startPoint x: 599, startPoint y: 319, endPoint x: 559, endPoint y: 115, distance: 207.6
click at [559, 115] on div at bounding box center [434, 202] width 424 height 314
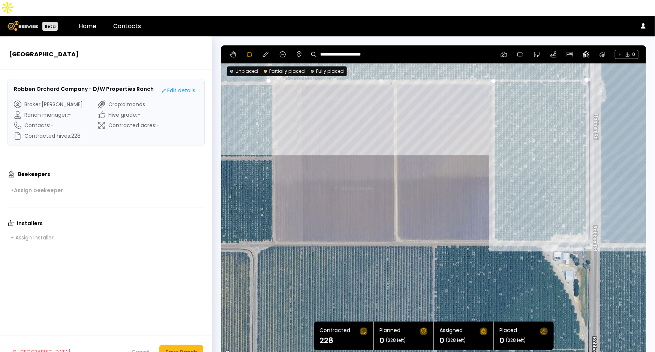
click at [586, 219] on div at bounding box center [434, 202] width 424 height 314
click at [574, 219] on div at bounding box center [434, 202] width 424 height 314
click at [566, 219] on div at bounding box center [434, 202] width 424 height 314
click at [558, 218] on div at bounding box center [434, 202] width 424 height 314
click at [552, 220] on div at bounding box center [434, 202] width 424 height 314
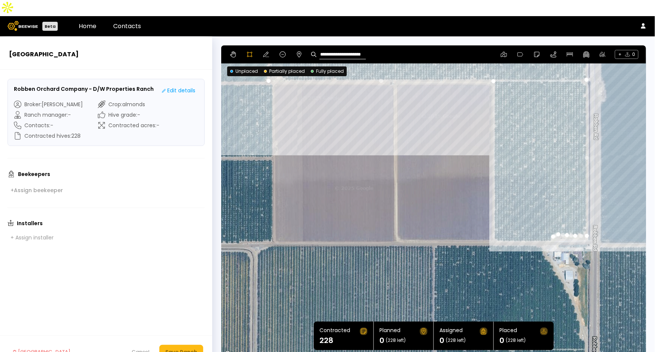
click at [551, 225] on div at bounding box center [434, 202] width 424 height 314
click at [496, 226] on div at bounding box center [434, 202] width 424 height 314
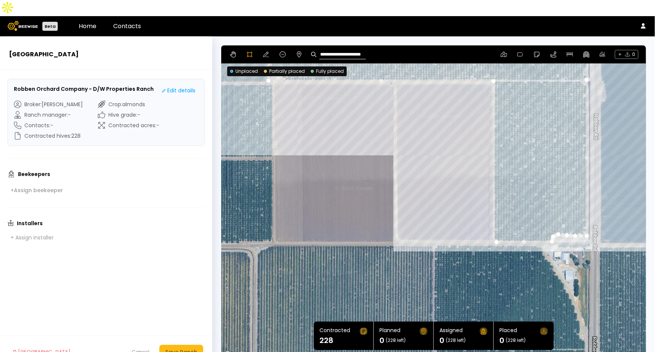
click at [493, 223] on div at bounding box center [434, 202] width 424 height 314
click at [493, 66] on div at bounding box center [434, 202] width 424 height 314
click at [189, 345] on button "Save Ranch" at bounding box center [181, 352] width 44 height 14
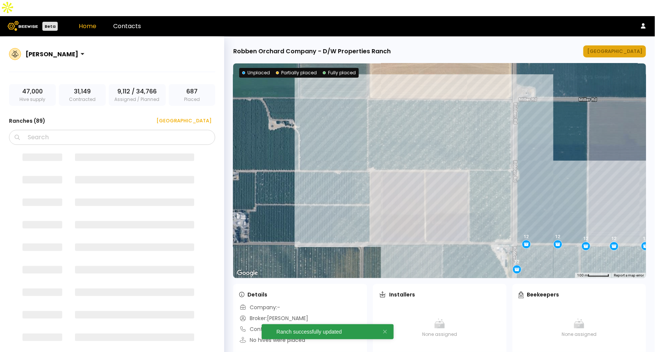
click at [616, 45] on button "[GEOGRAPHIC_DATA]" at bounding box center [614, 51] width 63 height 12
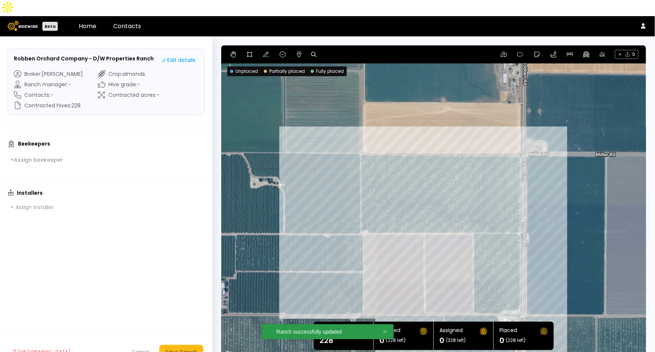
drag, startPoint x: 533, startPoint y: 119, endPoint x: 541, endPoint y: 148, distance: 29.8
click at [541, 148] on div at bounding box center [433, 201] width 425 height 313
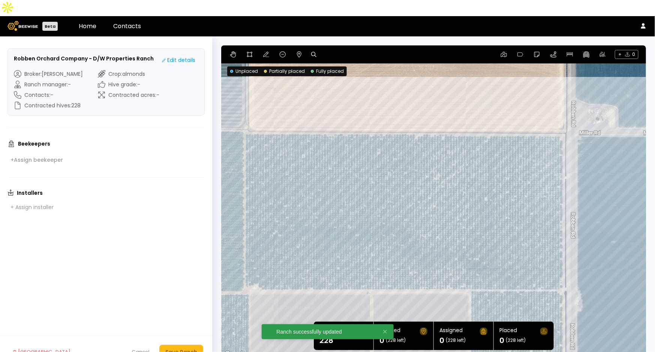
drag, startPoint x: 520, startPoint y: 152, endPoint x: 586, endPoint y: 142, distance: 67.2
click at [586, 142] on div at bounding box center [433, 201] width 425 height 313
click at [297, 51] on icon at bounding box center [299, 54] width 6 height 6
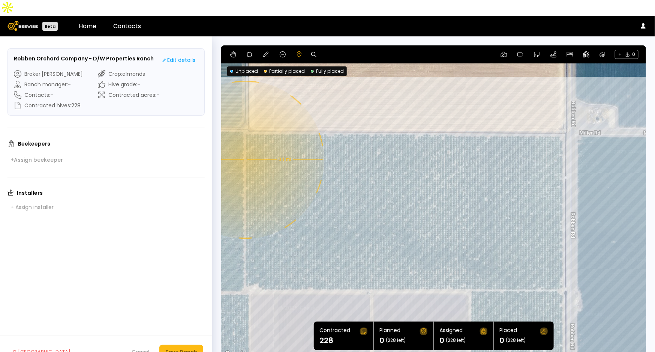
click at [244, 144] on div "0.1 mi 0.1 mi" at bounding box center [433, 201] width 425 height 313
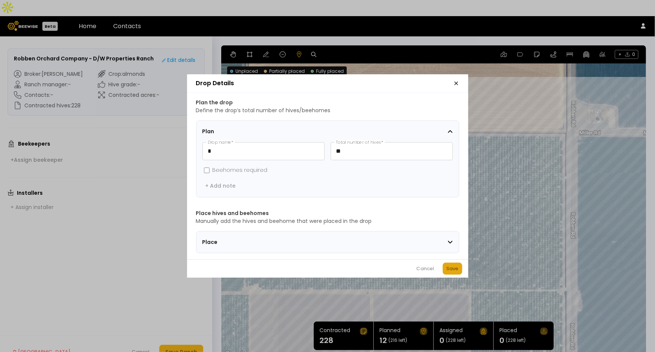
click at [453, 270] on div "Save" at bounding box center [453, 268] width 12 height 7
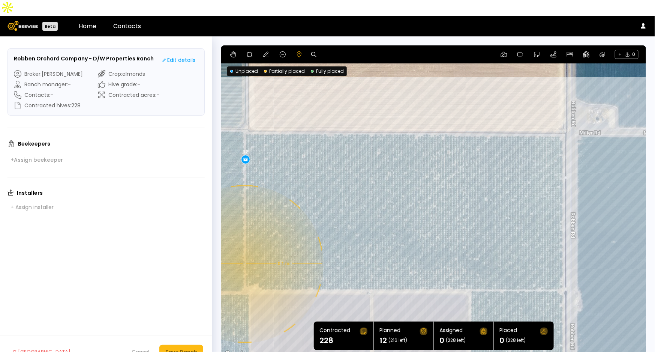
click at [244, 248] on div "0.1 mi 0.1 mi 12" at bounding box center [433, 201] width 425 height 313
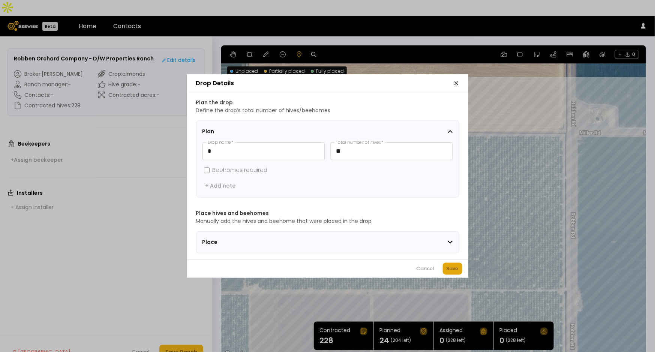
click at [450, 268] on div "Save" at bounding box center [453, 268] width 12 height 7
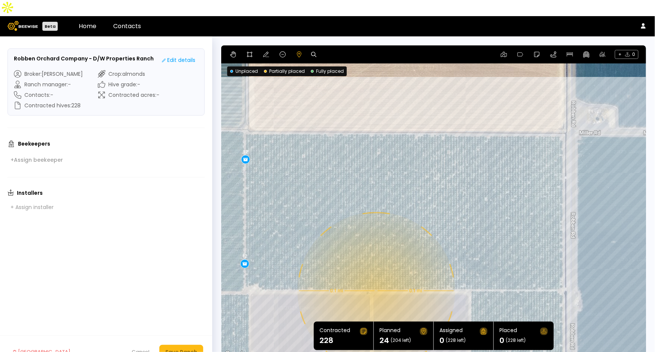
click at [376, 275] on div "0.1 mi 0.1 mi 12 12" at bounding box center [433, 201] width 425 height 313
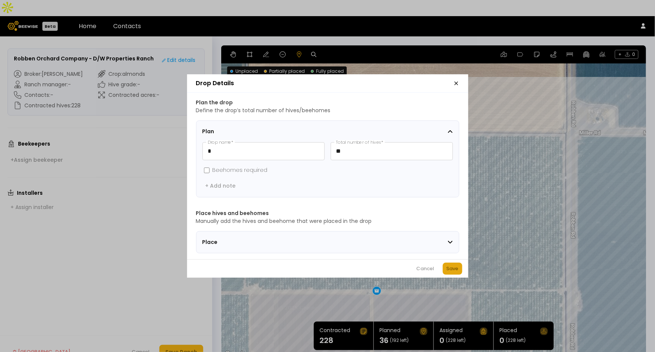
click at [456, 272] on div "Save" at bounding box center [453, 268] width 12 height 7
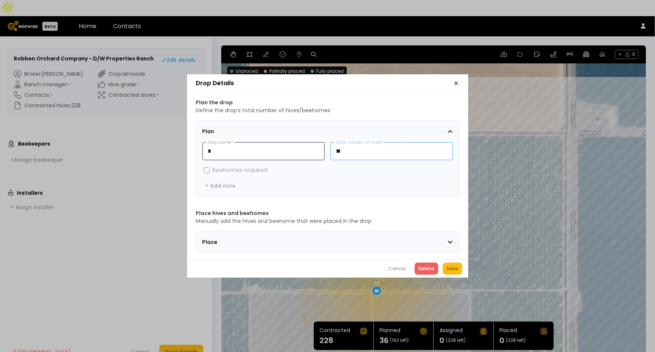
drag, startPoint x: 350, startPoint y: 147, endPoint x: 294, endPoint y: 145, distance: 55.5
click at [294, 145] on div "* Drop name * ** Total number of hives *" at bounding box center [327, 151] width 250 height 18
type input "**"
click at [457, 269] on div "Save" at bounding box center [453, 268] width 12 height 7
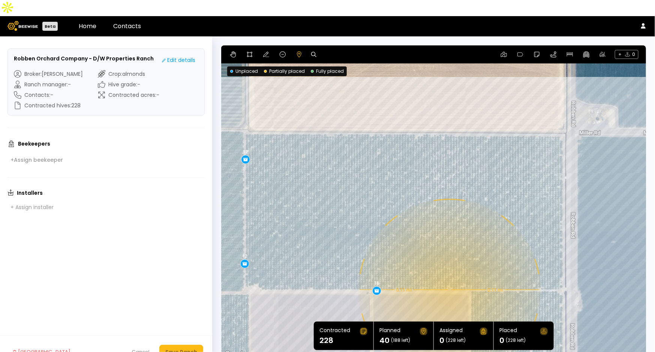
click at [449, 274] on div "0.11 mi 0.11 mi 12 12 16" at bounding box center [433, 201] width 425 height 313
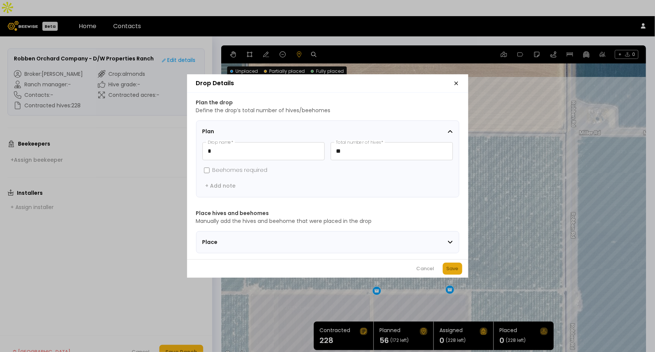
click at [450, 271] on div "Save" at bounding box center [453, 268] width 12 height 7
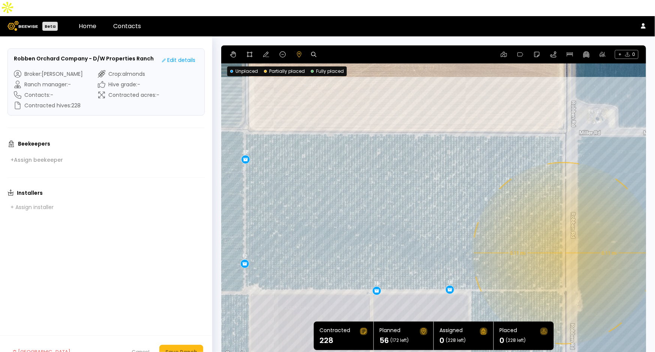
click at [563, 237] on div "0.11 mi 0.11 mi 12 12 16 16" at bounding box center [433, 201] width 425 height 313
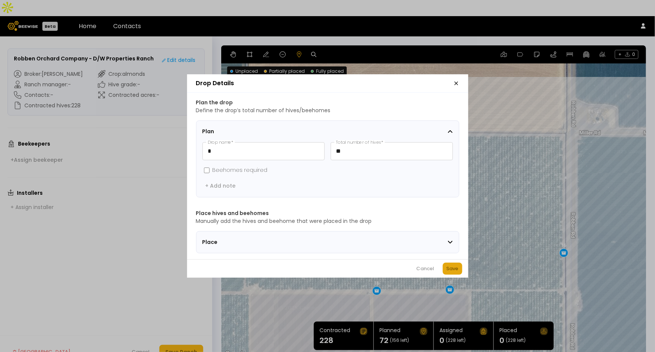
click at [451, 269] on div "Save" at bounding box center [453, 268] width 12 height 7
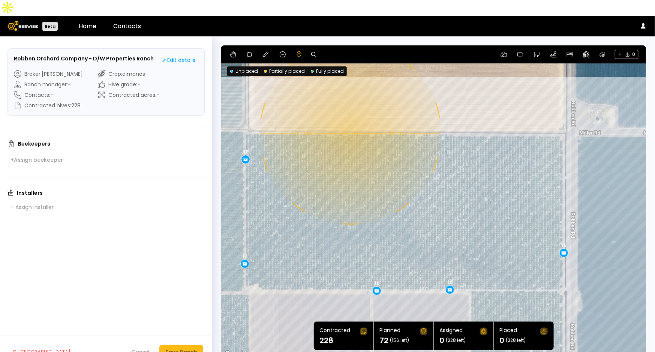
click at [349, 117] on div "0.11 mi 0.11 mi 12 12 16 16 16" at bounding box center [433, 201] width 425 height 313
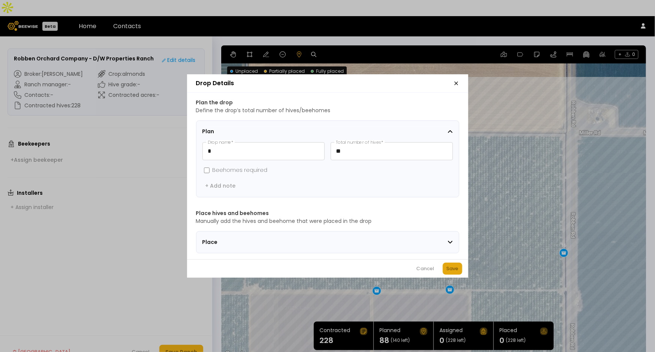
click at [453, 272] on div "Save" at bounding box center [453, 268] width 12 height 7
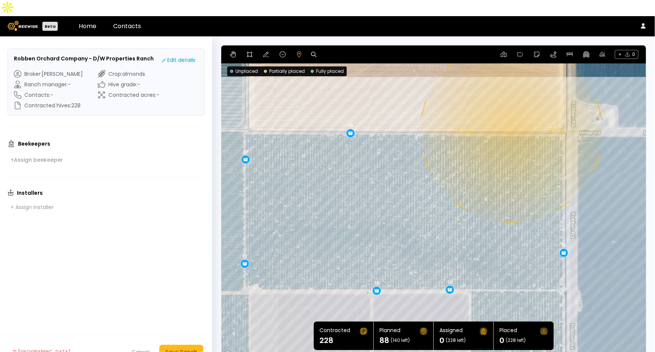
click at [511, 115] on div "0.11 mi 0.11 mi 12 12 16 16 16 16" at bounding box center [433, 201] width 425 height 313
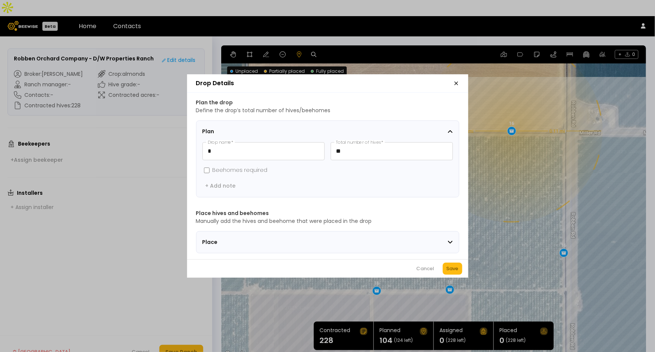
click at [454, 270] on button "Save" at bounding box center [452, 268] width 19 height 12
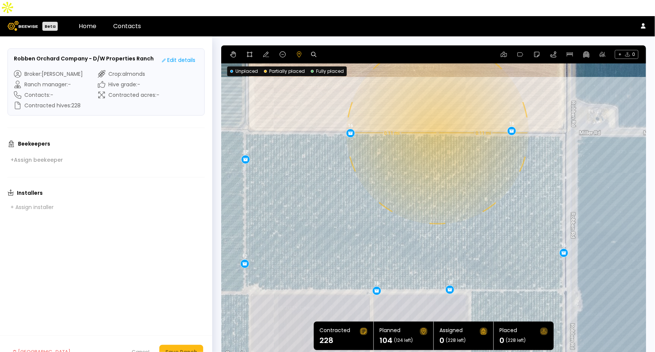
click at [437, 117] on div "0.11 mi 0.11 mi 12 12 16 16 16 16 16" at bounding box center [433, 201] width 425 height 313
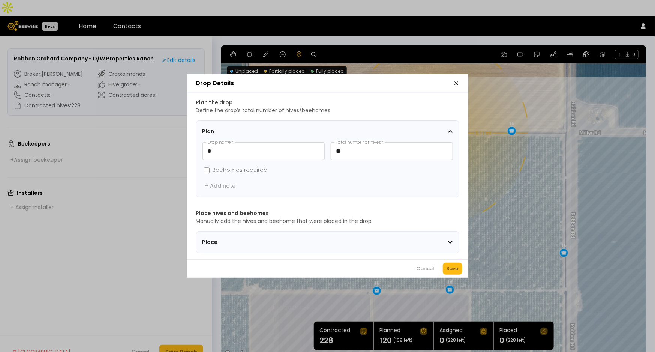
click at [443, 269] on button "Save" at bounding box center [452, 268] width 19 height 12
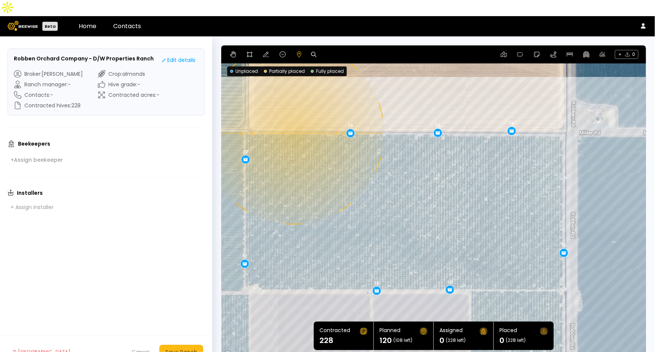
click at [292, 117] on div "0.11 mi 0.11 mi 12 12 16 16 16 16 16 16" at bounding box center [433, 201] width 425 height 313
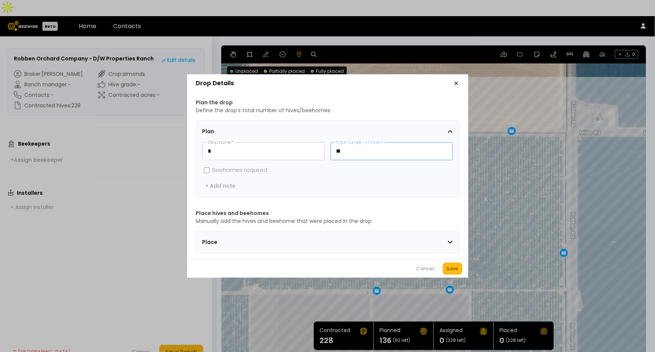
click at [349, 147] on input "**" at bounding box center [391, 150] width 121 height 17
type input "**"
click at [456, 267] on button "Save" at bounding box center [452, 268] width 19 height 12
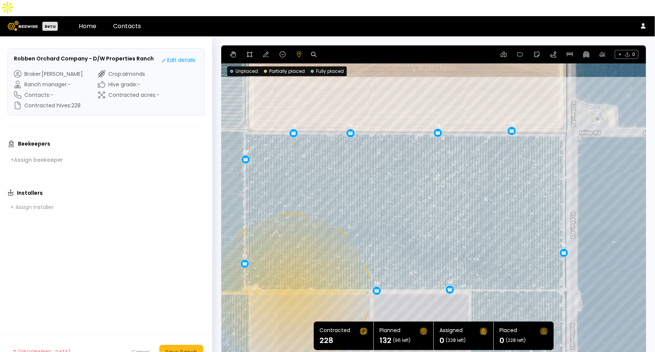
click at [291, 276] on div "0.1 mi 0.1 mi 12 12 16 16 16 16 16 16 12" at bounding box center [433, 201] width 425 height 313
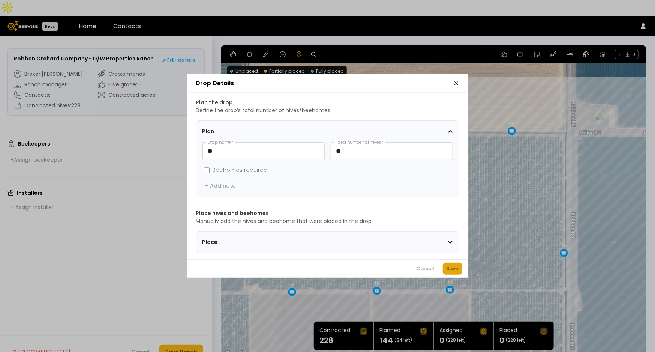
click at [452, 268] on div "Save" at bounding box center [453, 268] width 12 height 7
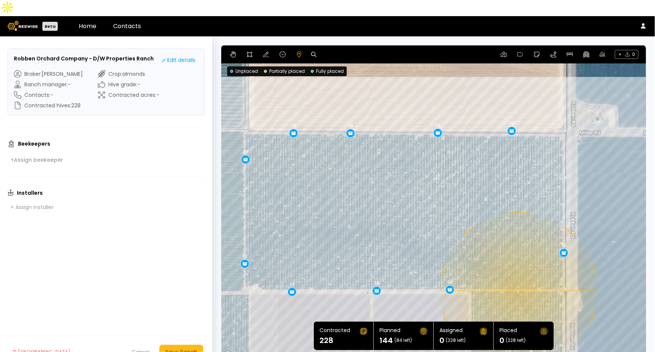
click at [518, 275] on div "0.1 mi 0.1 mi 12 12 16 16 16 16 16 16 12 12" at bounding box center [433, 201] width 425 height 313
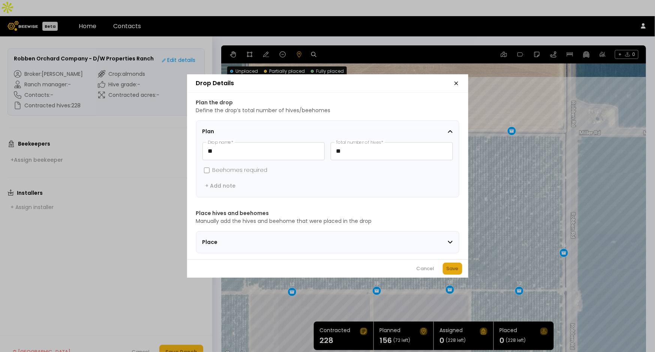
click at [443, 270] on button "Save" at bounding box center [452, 268] width 19 height 12
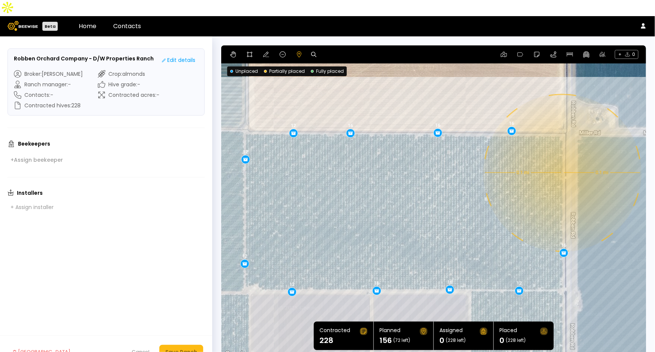
click at [562, 157] on div "0.1 mi 0.1 mi 12 12 16 16 16 16 16 16 12 12 12" at bounding box center [433, 201] width 425 height 313
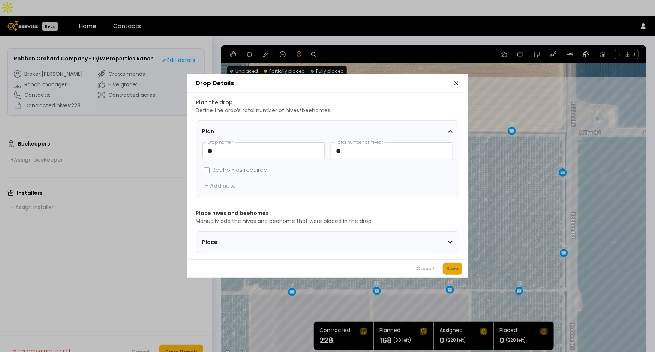
click at [449, 272] on div "Save" at bounding box center [453, 268] width 12 height 7
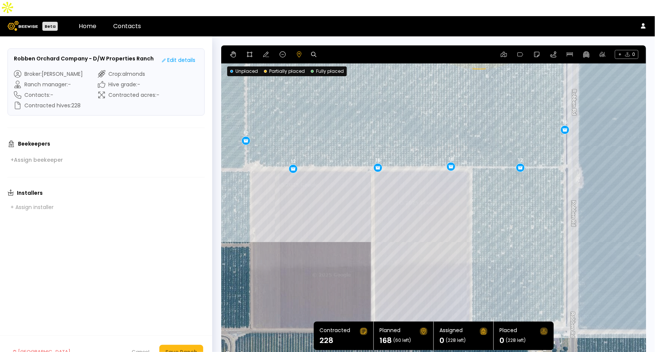
drag, startPoint x: 476, startPoint y: 225, endPoint x: 476, endPoint y: 97, distance: 128.6
click at [477, 97] on div "0.1 mi 0.1 mi 12 12 16 16 16 16 16 16 12 12 12 12" at bounding box center [433, 201] width 425 height 313
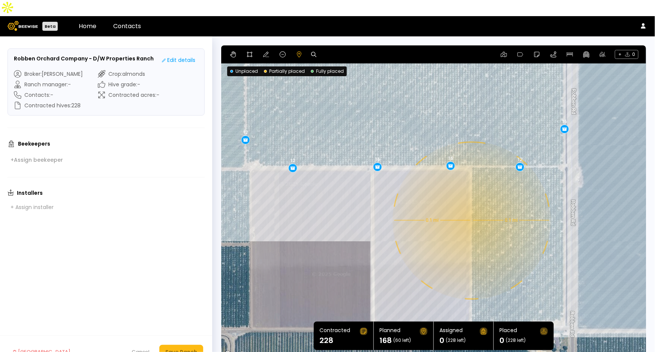
click at [471, 204] on div "0.1 mi 0.1 mi 12 12 16 16 16 16 16 16 12 12 12 12" at bounding box center [433, 201] width 425 height 313
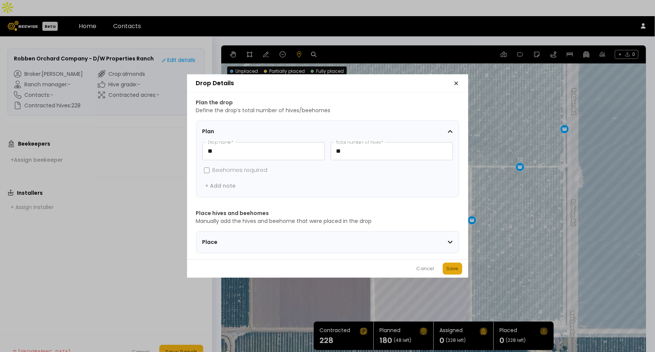
click at [455, 269] on div "Save" at bounding box center [453, 268] width 12 height 7
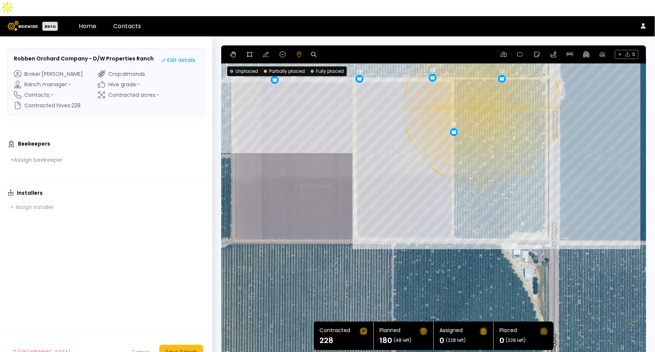
drag, startPoint x: 516, startPoint y: 239, endPoint x: 499, endPoint y: 180, distance: 61.6
click at [499, 180] on div "0.1 mi 0.1 mi 12 12 16 16 16 16 16 16 12 12 12 12 12" at bounding box center [433, 201] width 425 height 313
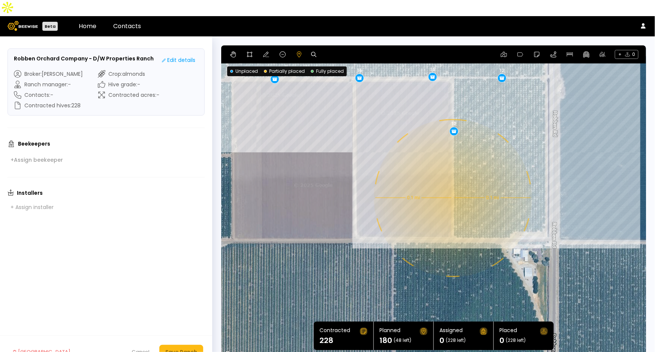
click at [452, 182] on div "0.1 mi 0.1 mi 12 12 16 16 16 16 16 16 12 12 12 12 12" at bounding box center [433, 201] width 425 height 313
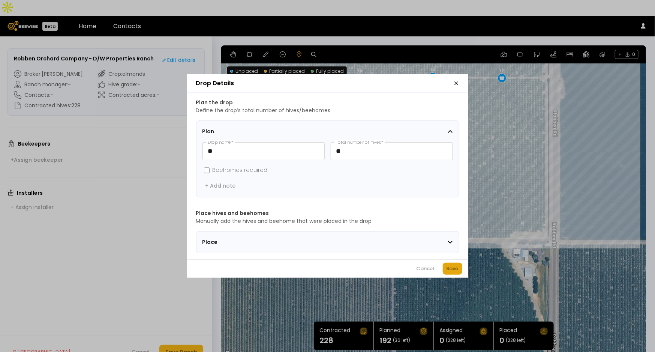
click at [458, 271] on div "Save" at bounding box center [453, 268] width 12 height 7
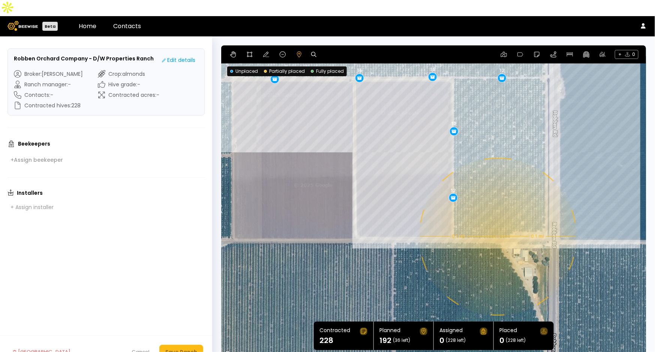
click at [497, 220] on div "0.1 mi 0.1 mi 12 12 16 16 16 16 16 16 12 12 12 12 12 12" at bounding box center [433, 201] width 425 height 313
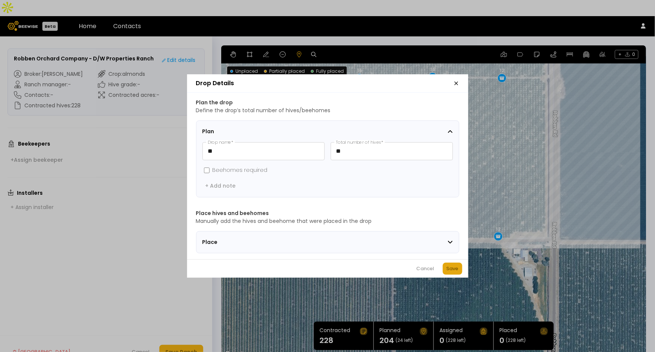
click at [454, 268] on div "Save" at bounding box center [453, 268] width 12 height 7
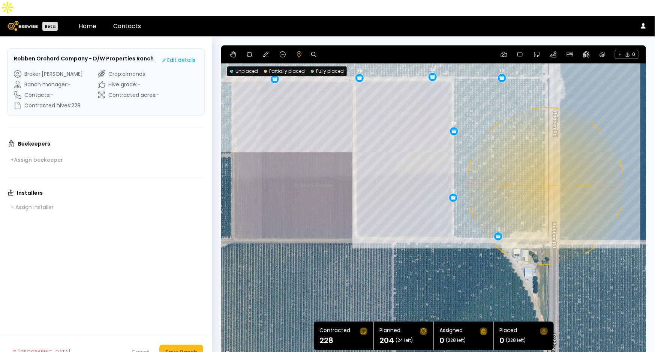
click at [544, 170] on div "0.1 mi 0.1 mi 12 12 16 16 16 16 16 16 12 12 12 12 12 12 12" at bounding box center [433, 201] width 425 height 313
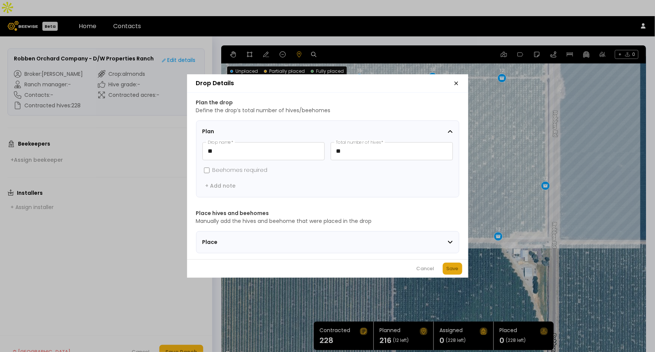
click at [456, 268] on div "Save" at bounding box center [453, 268] width 12 height 7
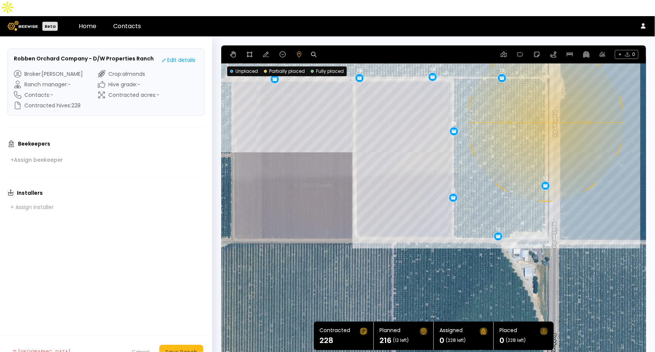
click at [545, 107] on div "0.1 mi 0.1 mi 12 12 16 16 16 16 16 16 12 12 12 12 12 12 12 12" at bounding box center [433, 201] width 425 height 313
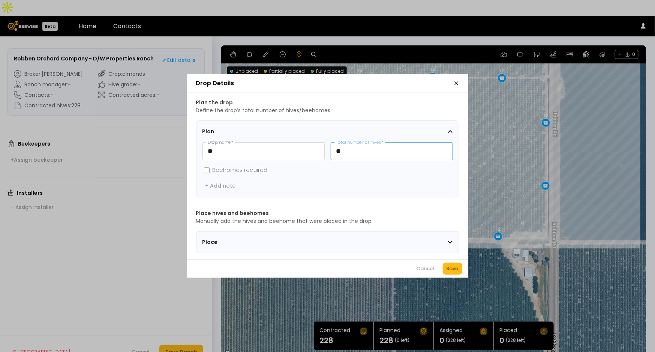
click at [375, 145] on input "**" at bounding box center [391, 150] width 121 height 17
type input "**"
click at [451, 265] on div "Cancel Save" at bounding box center [327, 268] width 281 height 18
click at [452, 272] on div "Save" at bounding box center [453, 268] width 12 height 7
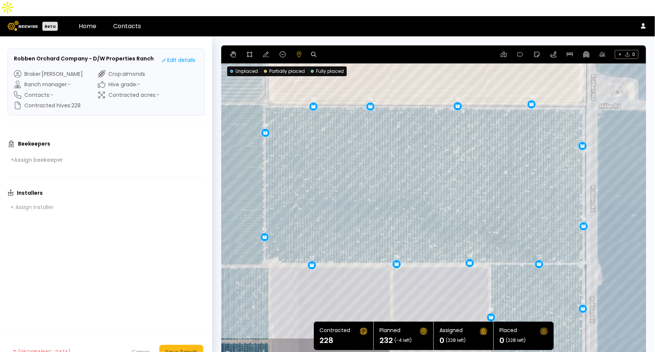
drag, startPoint x: 340, startPoint y: 137, endPoint x: 377, endPoint y: 325, distance: 191.5
click at [377, 325] on section "← Move left → Move right ↑ Move up ↓ Move down + Zoom in - Zoom out Home Jump l…" at bounding box center [433, 201] width 425 height 313
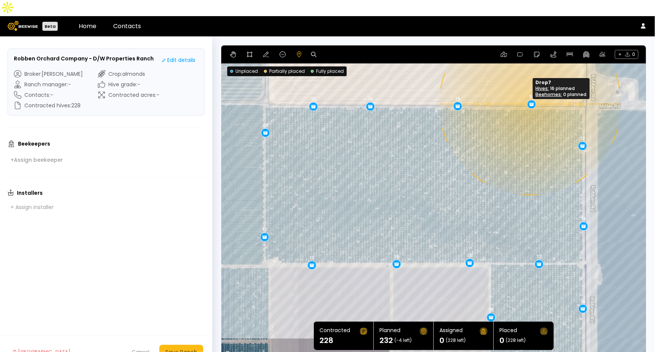
drag, startPoint x: 529, startPoint y: 88, endPoint x: 524, endPoint y: 88, distance: 5.6
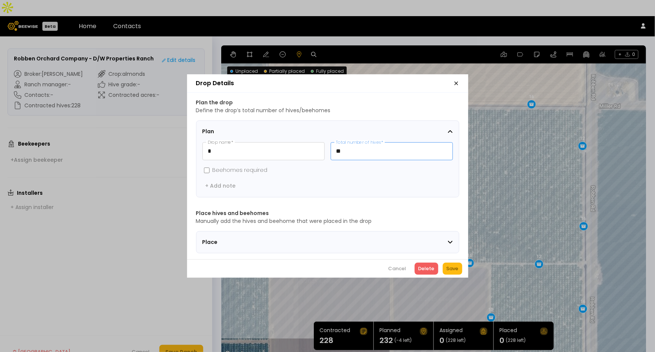
click at [381, 149] on input "**" at bounding box center [391, 150] width 121 height 17
type input "**"
click at [192, 335] on div "Drop Details Plan the drop Define the drop’s total number of hives/beehomes Pla…" at bounding box center [327, 176] width 655 height 352
click at [186, 336] on div "Drop Details Plan the drop Define the drop’s total number of hives/beehomes Pla…" at bounding box center [327, 176] width 655 height 352
click at [450, 270] on div "Save" at bounding box center [453, 268] width 12 height 7
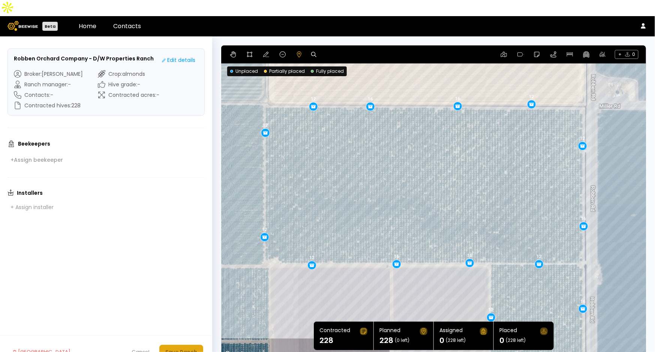
click at [194, 348] on div "Save Ranch" at bounding box center [181, 352] width 32 height 8
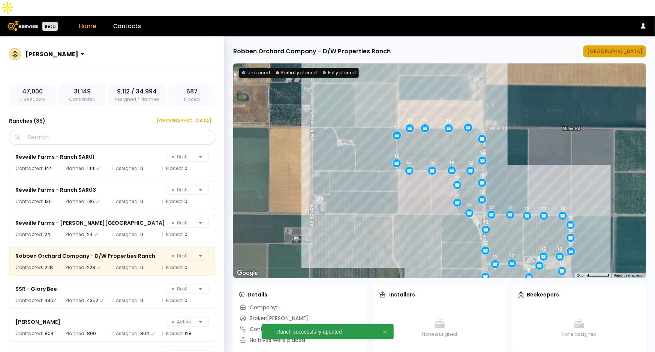
scroll to position [2646, 0]
click at [619, 48] on div "[GEOGRAPHIC_DATA]" at bounding box center [614, 51] width 55 height 7
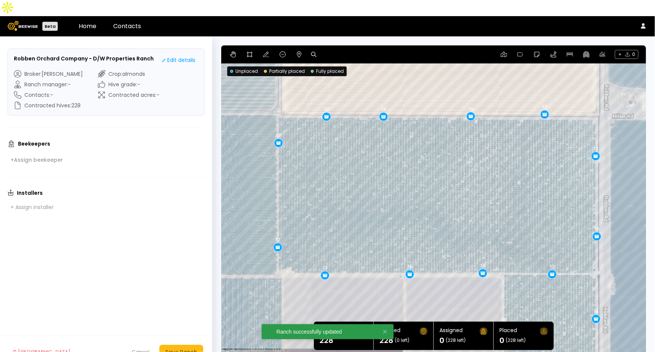
drag, startPoint x: 547, startPoint y: 119, endPoint x: 667, endPoint y: 159, distance: 126.6
click at [655, 159] on html "Beta Home Contacts Robben Orchard Company - D/W Properties Ranch Edit details B…" at bounding box center [327, 184] width 655 height 368
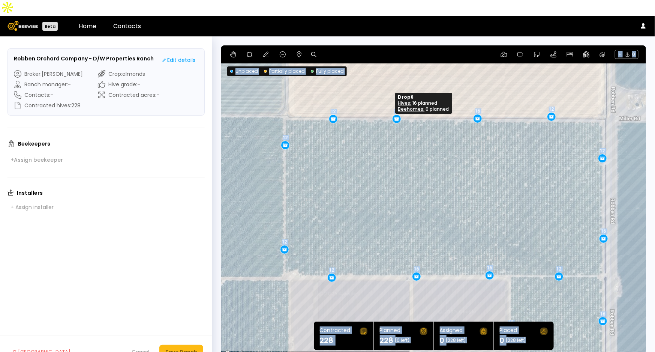
drag, startPoint x: 387, startPoint y: 102, endPoint x: 393, endPoint y: 102, distance: 6.4
click at [516, 145] on div "12 12 16 12 12 16 12 16 12 12 16 12 12 12 16 12 16" at bounding box center [433, 201] width 425 height 313
click at [377, 154] on div "12 12 16 12 12 16 12 16 12 12 16 12 12 12 16 12 16" at bounding box center [433, 201] width 425 height 313
click at [296, 98] on div "12 12 16 12 12 16 12 16 12 12 16 12 12 12 16 12 16" at bounding box center [433, 201] width 425 height 313
click at [339, 259] on body "Beta Home Contacts Robben Orchard Company - D/W Properties Ranch Edit details B…" at bounding box center [327, 184] width 655 height 368
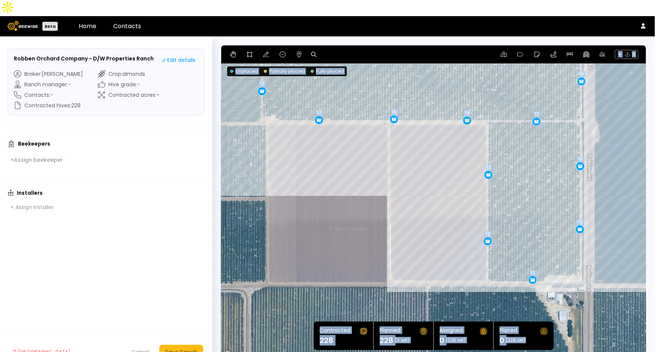
drag, startPoint x: 542, startPoint y: 220, endPoint x: 518, endPoint y: 63, distance: 159.2
click at [518, 63] on div "12 16 12 16 12 16 12 12 12 12 16 12 16 12 12 12 16" at bounding box center [433, 201] width 425 height 313
drag, startPoint x: 486, startPoint y: 158, endPoint x: 486, endPoint y: 148, distance: 9.8
drag, startPoint x: 579, startPoint y: 149, endPoint x: 580, endPoint y: 143, distance: 6.5
click at [582, 213] on body "Beta Home Contacts Robben Orchard Company - D/W Properties Ranch Edit details B…" at bounding box center [327, 184] width 655 height 368
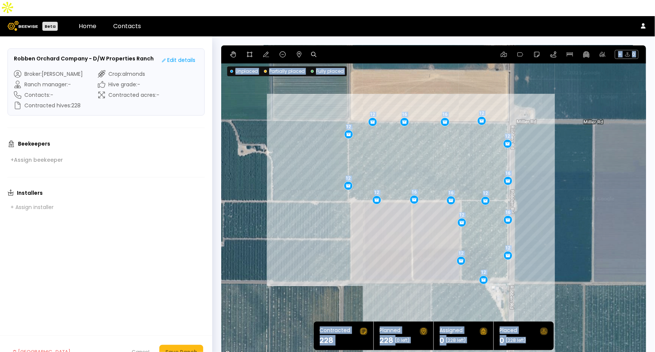
drag, startPoint x: 417, startPoint y: 203, endPoint x: 426, endPoint y: 226, distance: 24.4
click at [426, 226] on div "16 12 16 12 12 12 12 16 12 16 12 12 12 16 12 16 12" at bounding box center [433, 201] width 425 height 313
click at [451, 156] on div "16 12 16 12 12 12 12 16 12 16 12 12 12 16 12 16 12" at bounding box center [433, 201] width 425 height 313
click at [408, 104] on body "Beta Home Contacts Robben Orchard Company - D/W Properties Ranch Edit details B…" at bounding box center [327, 184] width 655 height 368
click at [559, 187] on div "16 12 12 12 12 12 12 16 12 12 12 16 12 16 12 16 16" at bounding box center [433, 201] width 425 height 313
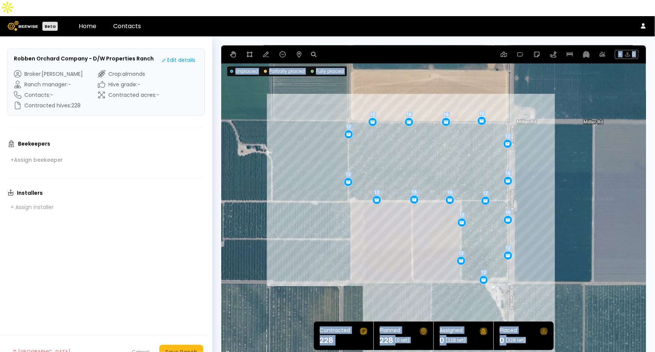
click at [412, 139] on div "12 12 12 12 12 12 16 12 12 16 12 16 12 16 16 12 16" at bounding box center [433, 201] width 425 height 313
click at [412, 135] on div "12 12 12 12 12 12 16 12 12 16 12 16 12 16 16 12 16" at bounding box center [433, 201] width 425 height 313
click at [190, 348] on div "Save Ranch" at bounding box center [181, 352] width 32 height 8
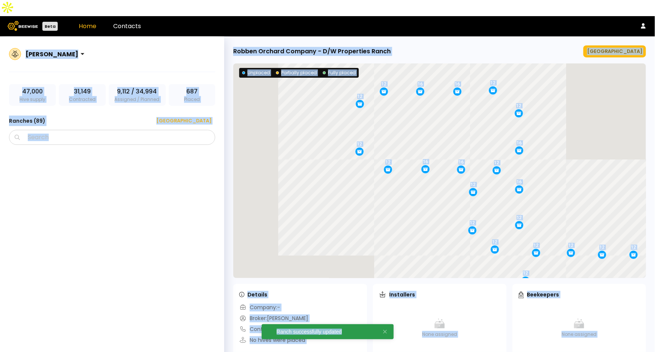
scroll to position [2646, 0]
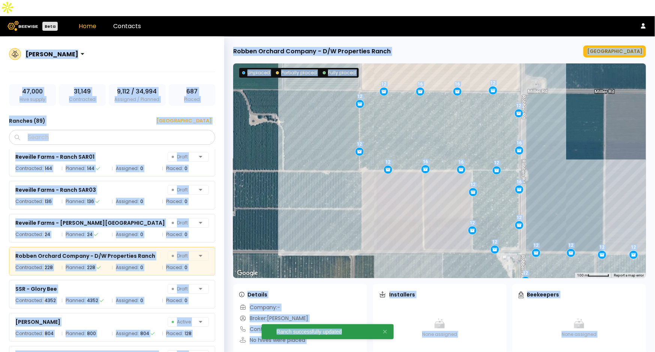
click at [154, 45] on div "[PERSON_NAME]" at bounding box center [112, 58] width 206 height 27
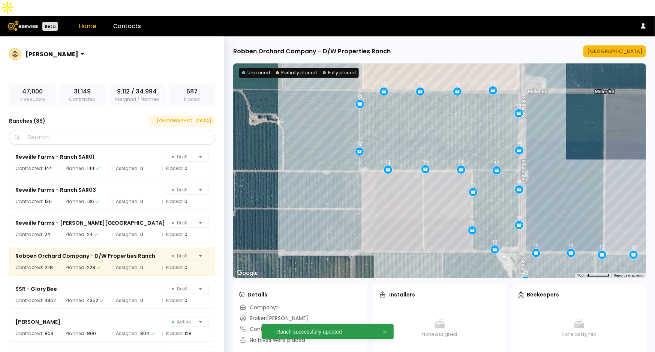
click at [196, 117] on div "[GEOGRAPHIC_DATA]" at bounding box center [181, 120] width 60 height 7
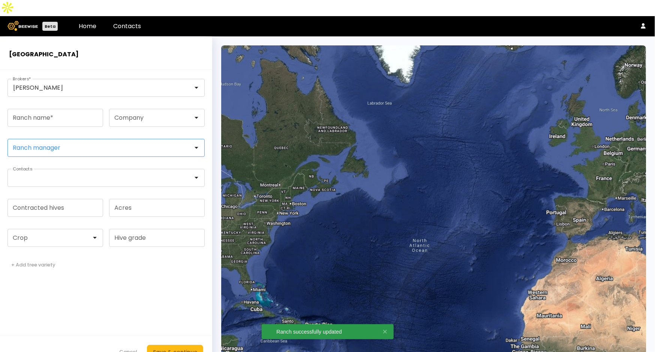
click at [85, 144] on div at bounding box center [103, 147] width 180 height 7
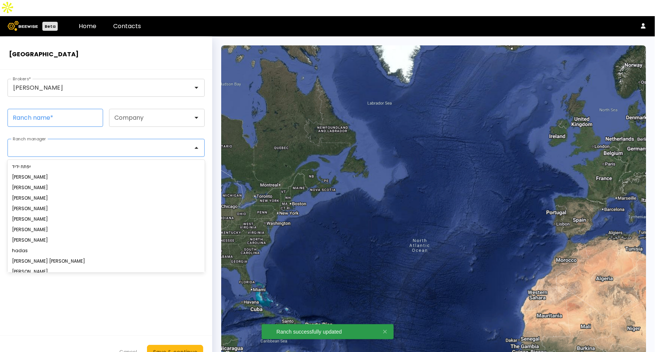
click at [72, 109] on input "Ranch name *" at bounding box center [55, 117] width 95 height 17
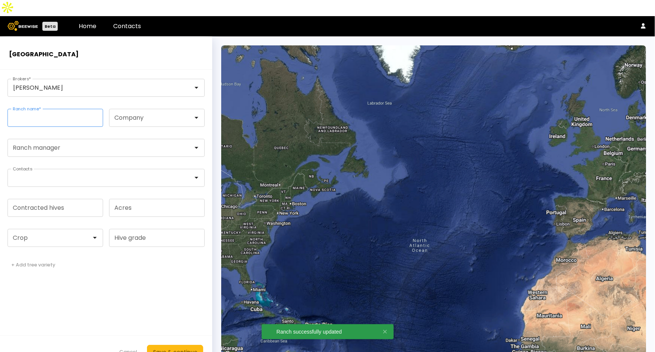
paste input "**********"
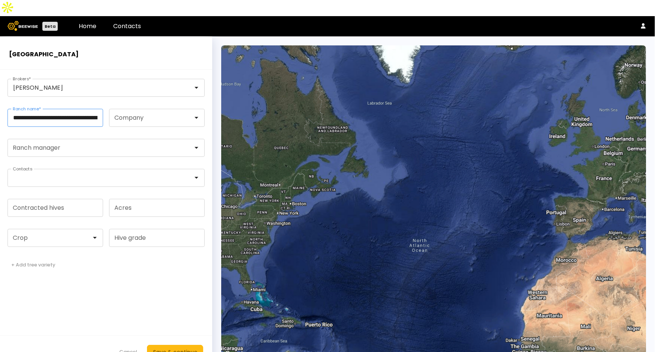
scroll to position [0, 62]
type input "**********"
click at [64, 199] on input "Contracted hives" at bounding box center [55, 207] width 95 height 17
type input "***"
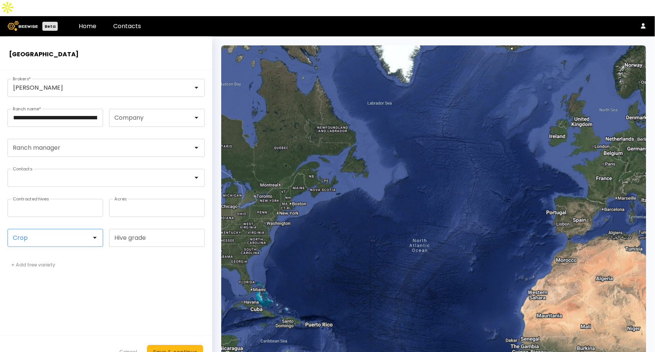
click at [52, 229] on div at bounding box center [52, 237] width 89 height 17
click at [49, 251] on div "Almonds" at bounding box center [55, 256] width 96 height 10
click at [52, 251] on div "Almonds" at bounding box center [55, 256] width 96 height 10
click at [22, 254] on div "Almonds" at bounding box center [55, 256] width 87 height 4
click at [177, 348] on div "Save & continue" at bounding box center [175, 352] width 44 height 8
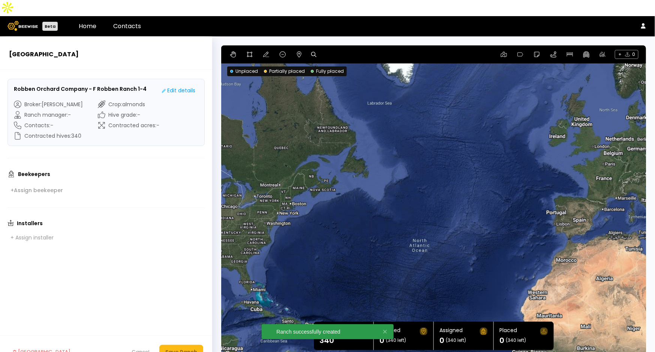
click at [314, 52] on icon at bounding box center [313, 54] width 5 height 5
click at [334, 50] on input at bounding box center [342, 54] width 46 height 9
paste input "**********"
type input "**********"
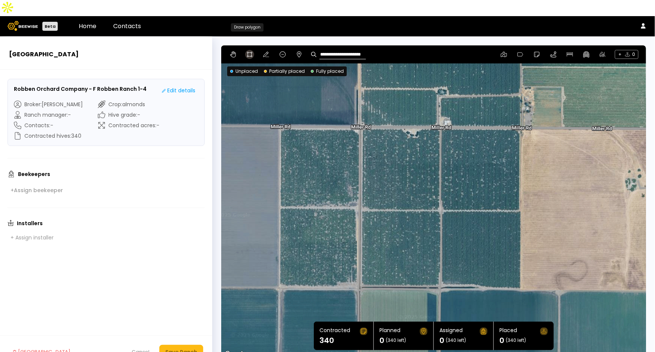
click at [248, 51] on icon at bounding box center [250, 54] width 6 height 6
click at [361, 110] on div at bounding box center [434, 202] width 424 height 314
click at [361, 111] on div at bounding box center [434, 202] width 424 height 314
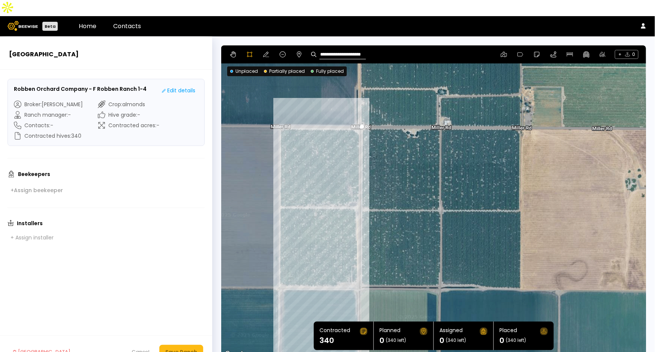
click at [359, 269] on div at bounding box center [434, 202] width 424 height 314
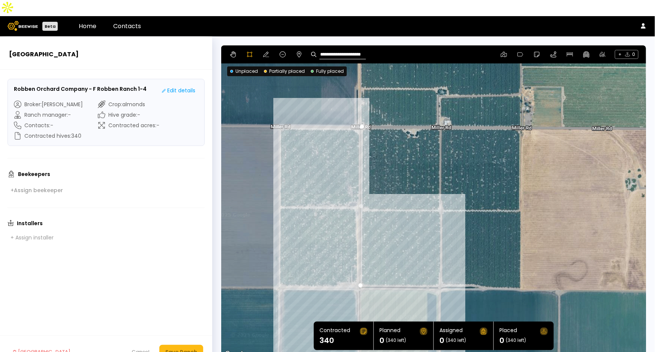
click at [441, 271] on div at bounding box center [434, 202] width 424 height 314
click at [454, 269] on div at bounding box center [434, 202] width 424 height 314
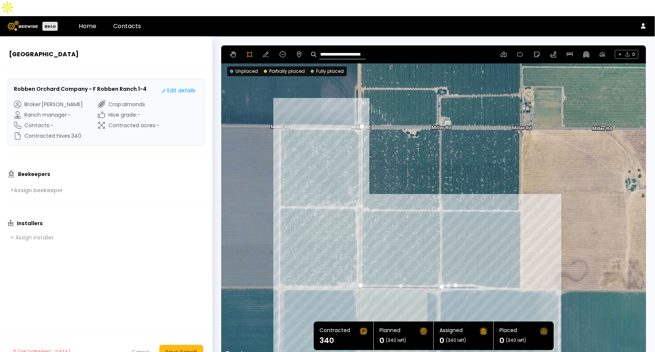
click at [470, 269] on div at bounding box center [434, 202] width 424 height 314
click at [481, 271] on div at bounding box center [434, 202] width 424 height 314
click at [489, 273] on div at bounding box center [434, 202] width 424 height 314
click at [520, 273] on div at bounding box center [434, 202] width 424 height 314
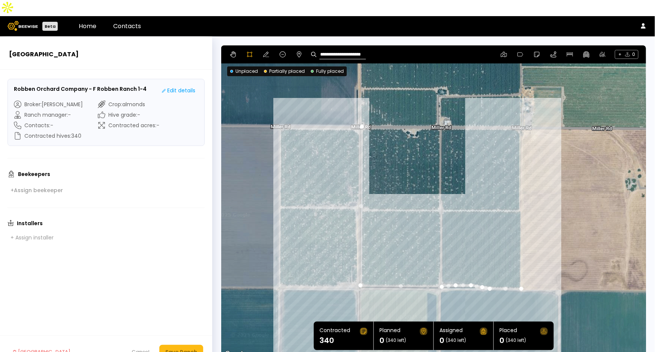
click at [520, 111] on div at bounding box center [434, 202] width 424 height 314
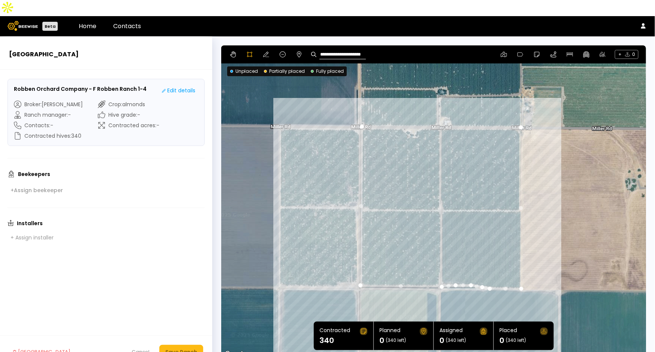
click at [419, 111] on div at bounding box center [434, 202] width 424 height 314
click at [417, 118] on div at bounding box center [434, 202] width 424 height 314
click at [413, 121] on div at bounding box center [434, 202] width 424 height 314
click at [408, 120] on div at bounding box center [434, 202] width 424 height 314
click at [404, 116] on div at bounding box center [434, 202] width 424 height 314
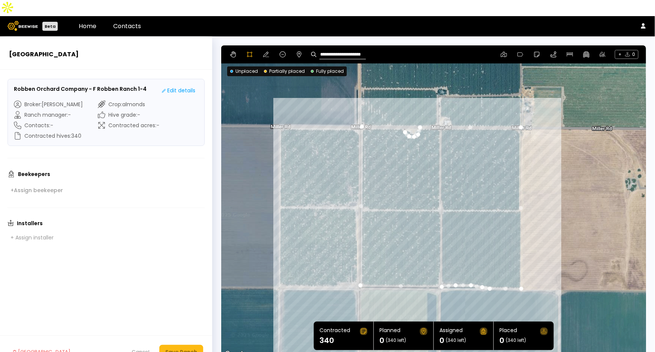
click at [400, 112] on div at bounding box center [434, 202] width 424 height 314
click at [396, 111] on div at bounding box center [434, 202] width 424 height 314
click at [362, 111] on div at bounding box center [434, 202] width 424 height 314
click at [187, 348] on div "Save Ranch" at bounding box center [181, 352] width 32 height 8
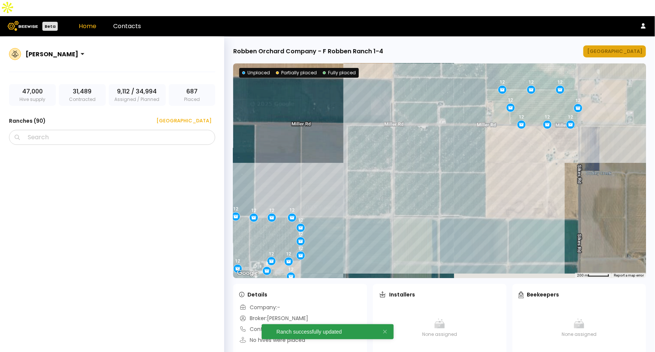
scroll to position [2679, 0]
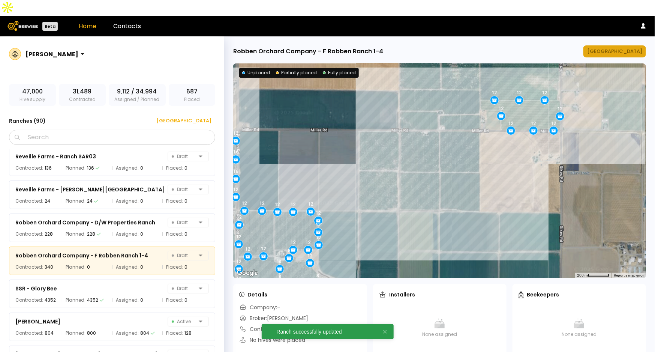
click at [618, 48] on div "[GEOGRAPHIC_DATA]" at bounding box center [614, 51] width 55 height 7
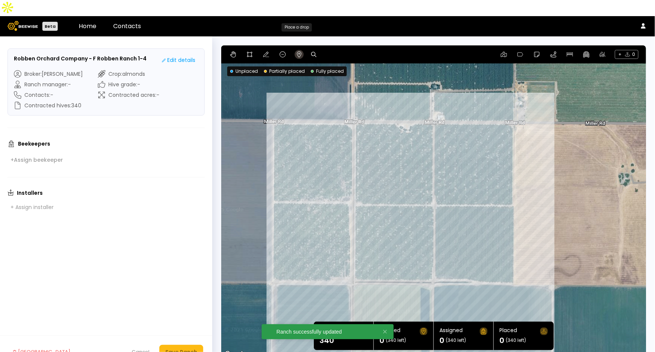
click at [296, 51] on icon at bounding box center [299, 54] width 6 height 6
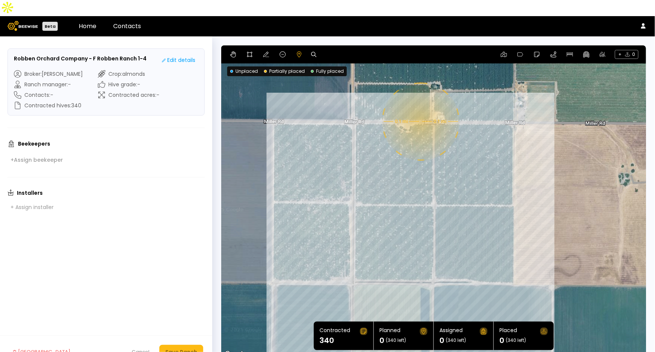
click at [420, 105] on div "0.1 mi 0.1 mi" at bounding box center [433, 201] width 425 height 313
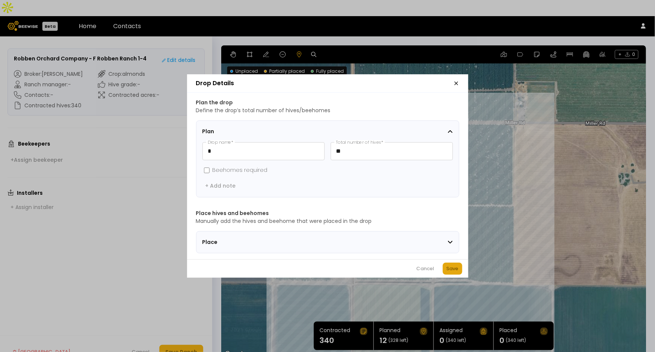
click at [456, 272] on div "Save" at bounding box center [453, 268] width 12 height 7
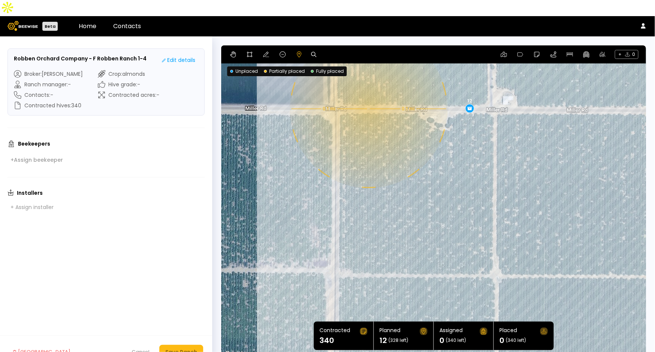
click at [368, 93] on div "0.1 mi 0.1 mi 12" at bounding box center [433, 201] width 425 height 313
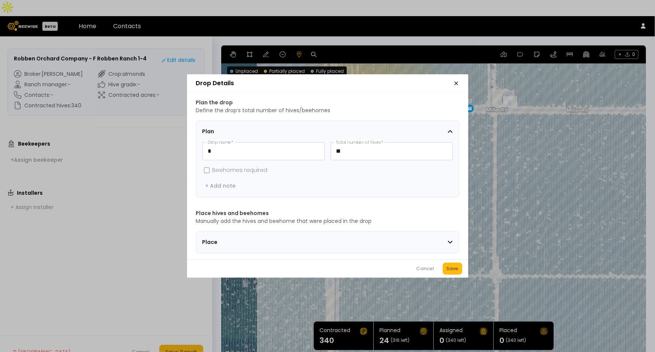
click at [454, 272] on div "Save" at bounding box center [453, 268] width 12 height 7
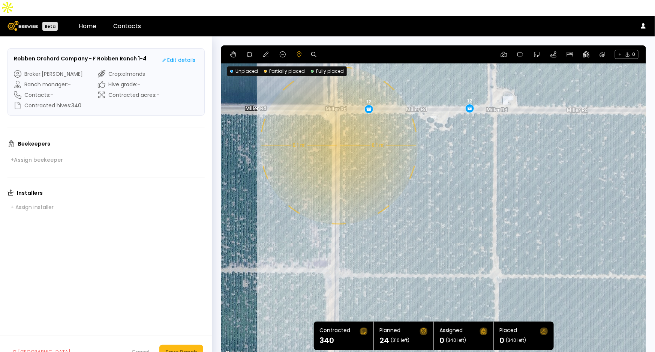
click at [338, 129] on div "0.1 mi 0.1 mi 12 12" at bounding box center [433, 201] width 425 height 313
click at [338, 125] on div "0.1 mi 0.1 mi 12 12" at bounding box center [433, 201] width 425 height 313
click at [339, 130] on div "0.1 mi 0.1 mi 12 12" at bounding box center [433, 201] width 425 height 313
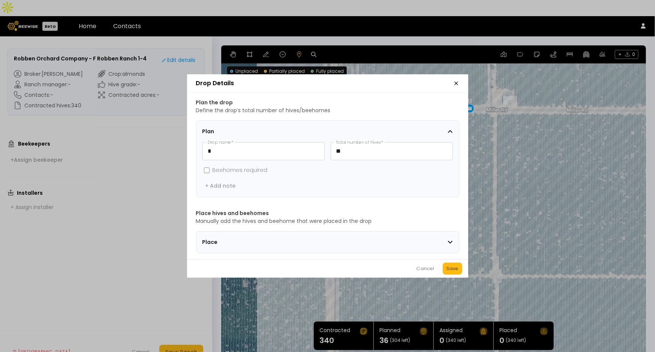
click at [462, 276] on div "Cancel Save" at bounding box center [327, 268] width 281 height 18
click at [454, 272] on div "Save" at bounding box center [453, 268] width 12 height 7
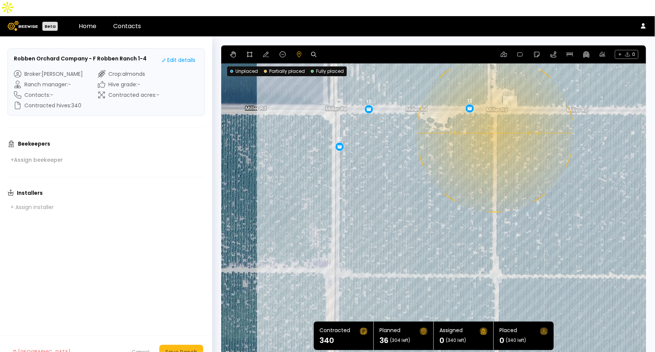
click at [494, 117] on div "0.1 mi 0.1 mi 12 12 12" at bounding box center [433, 201] width 425 height 313
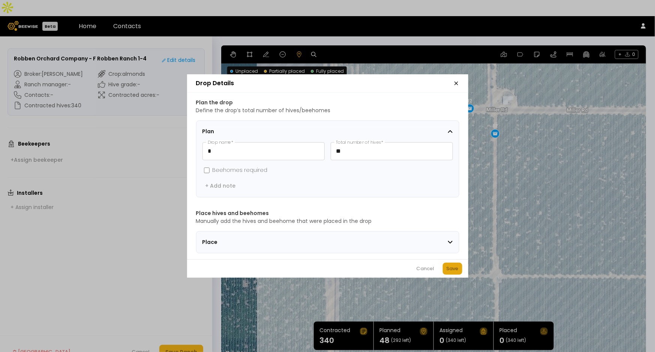
click at [453, 270] on div "Save" at bounding box center [453, 268] width 12 height 7
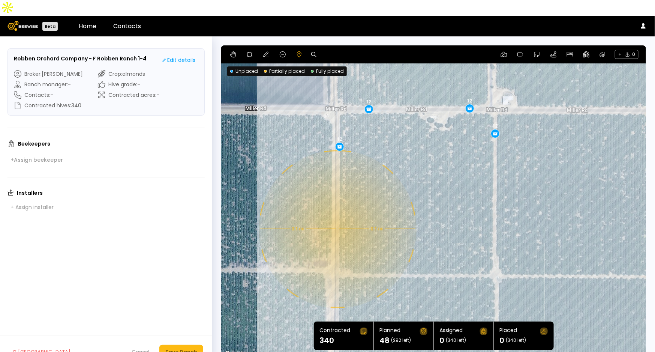
click at [337, 213] on div "0.1 mi 0.1 mi 12 12 12 12" at bounding box center [433, 201] width 425 height 313
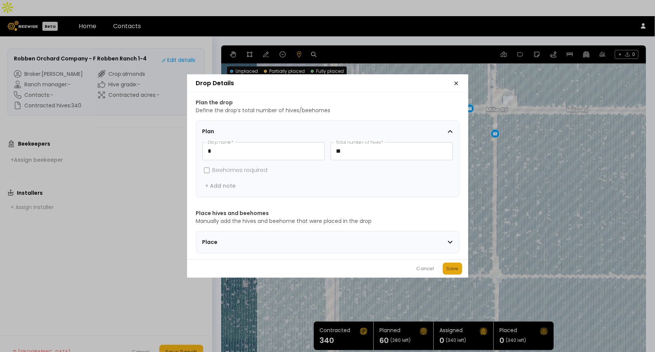
click at [456, 271] on div "Save" at bounding box center [453, 268] width 12 height 7
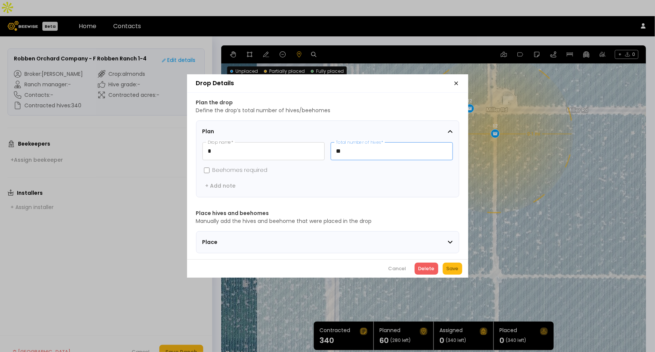
click at [372, 149] on input "**" at bounding box center [391, 150] width 121 height 17
type input "**"
click at [460, 266] on button "Save" at bounding box center [452, 268] width 19 height 12
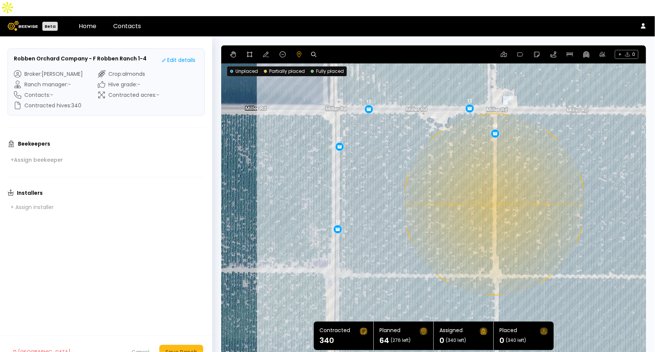
click at [493, 188] on div "0.11 mi 0.11 mi 12 12 12 12 16" at bounding box center [433, 201] width 425 height 313
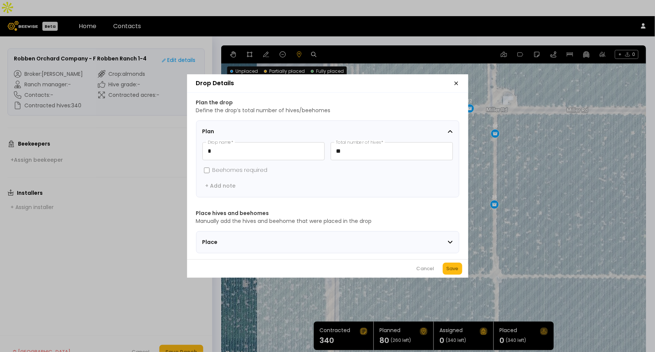
click at [461, 265] on div "Cancel Save" at bounding box center [327, 268] width 281 height 18
click at [453, 265] on div "Cancel Save" at bounding box center [327, 268] width 281 height 18
click at [453, 272] on div "Save" at bounding box center [453, 268] width 12 height 7
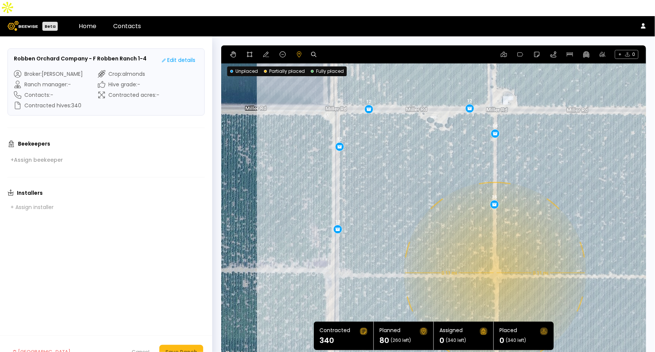
click at [494, 257] on div "0.11 mi 0.11 mi 12 12 12 12 16 16" at bounding box center [433, 201] width 425 height 313
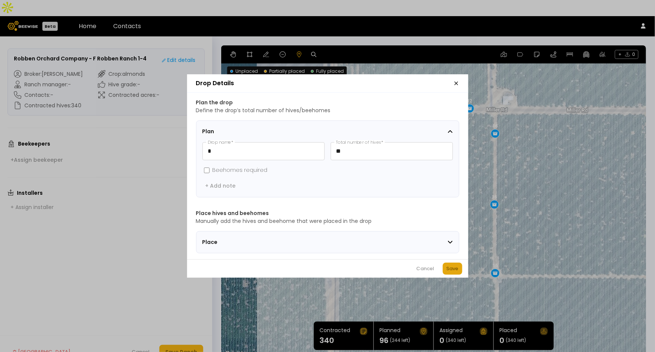
click at [454, 272] on div "Save" at bounding box center [453, 268] width 12 height 7
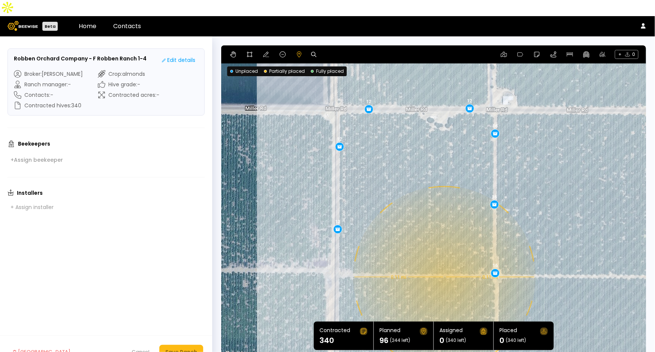
click at [444, 261] on div "0.11 mi 0.11 mi 12 12 12 12 16 16 16" at bounding box center [433, 201] width 425 height 313
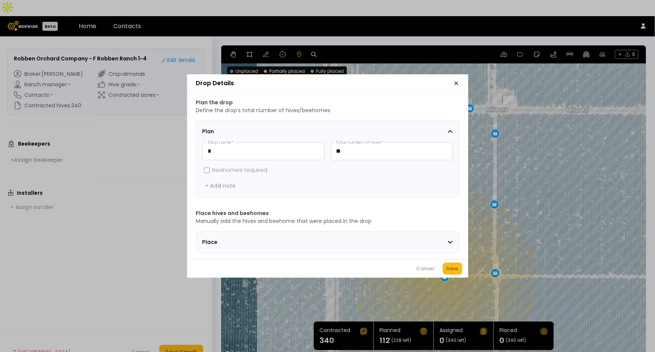
click at [458, 272] on div "Save" at bounding box center [453, 268] width 12 height 7
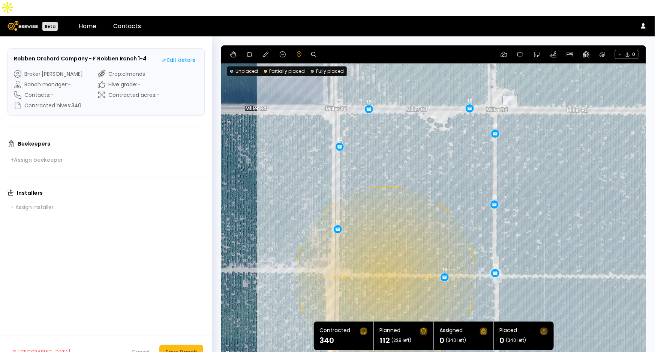
click at [385, 261] on div "0.11 mi 0.11 mi 12 12 12 12 16 16 16 16" at bounding box center [433, 201] width 425 height 313
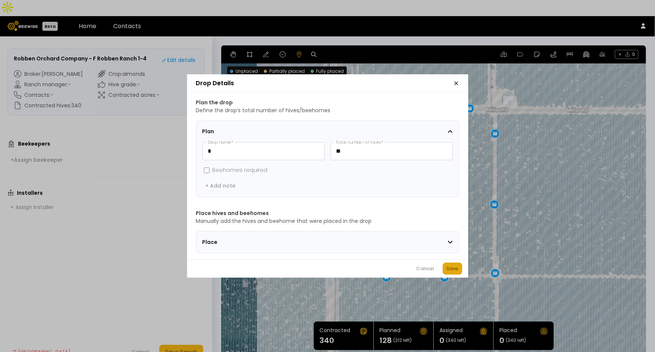
click at [450, 272] on div "Save" at bounding box center [453, 268] width 12 height 7
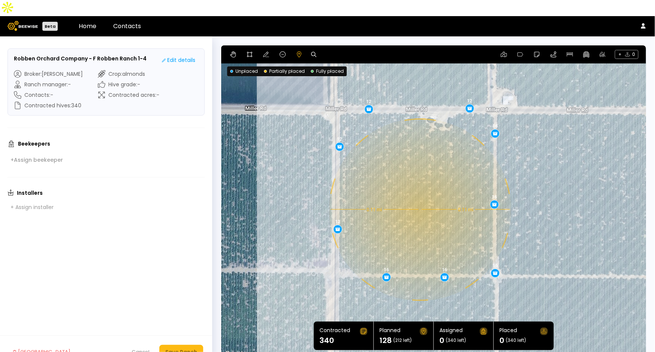
drag, startPoint x: 537, startPoint y: 197, endPoint x: 389, endPoint y: 193, distance: 148.1
click at [389, 193] on div "0.11 mi 0.11 mi 12 12 12 12 16 16 16 16 16" at bounding box center [433, 201] width 425 height 313
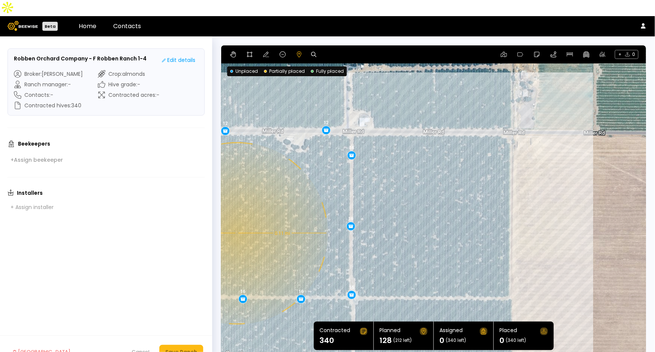
drag, startPoint x: 523, startPoint y: 174, endPoint x: 379, endPoint y: 195, distance: 145.2
click at [379, 195] on div "0.11 mi 0.11 mi 12 12 12 12 16 16 16 16 16" at bounding box center [433, 201] width 425 height 313
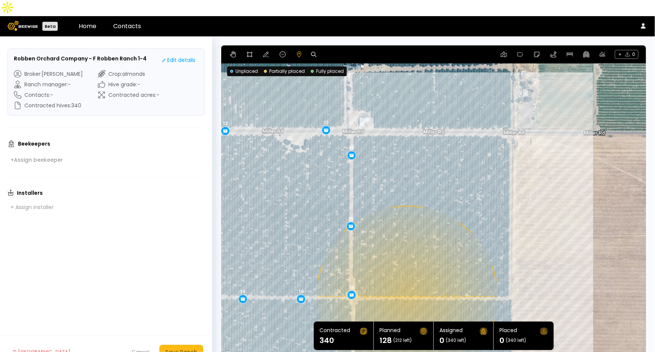
click at [406, 280] on div "0.11 mi 0.11 mi 12 12 12 12 16 16 16 16 16" at bounding box center [433, 201] width 425 height 313
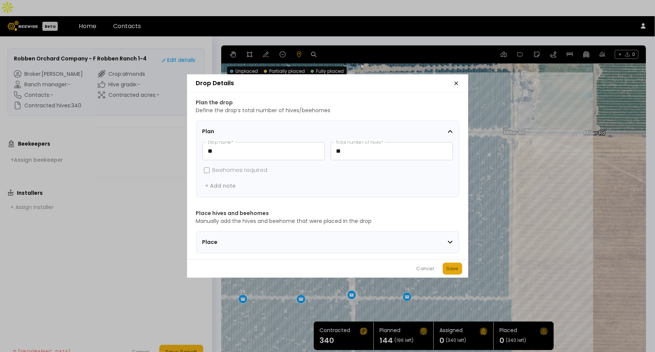
click at [447, 270] on div "Save" at bounding box center [453, 268] width 12 height 7
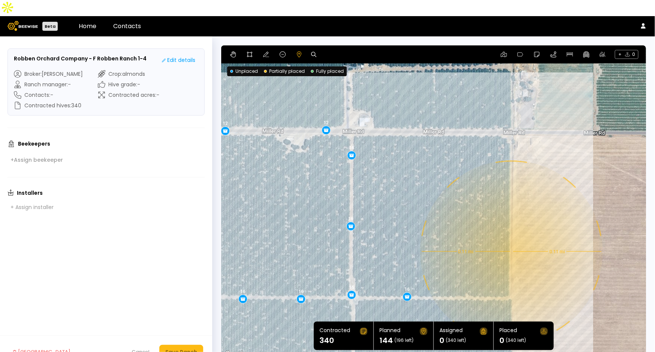
click at [511, 235] on div "0.11 mi 0.11 mi 12 12 12 12 16 16 16 16 16 16" at bounding box center [433, 201] width 425 height 313
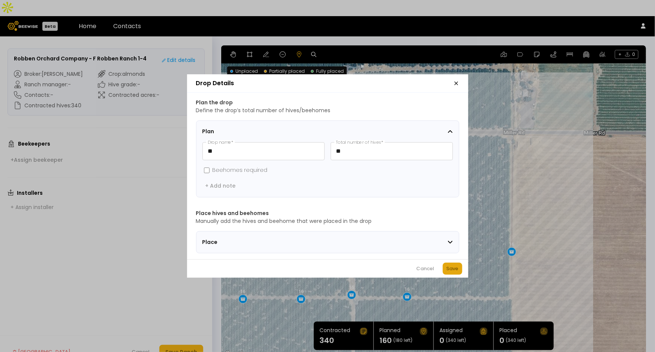
click at [445, 270] on button "Save" at bounding box center [452, 268] width 19 height 12
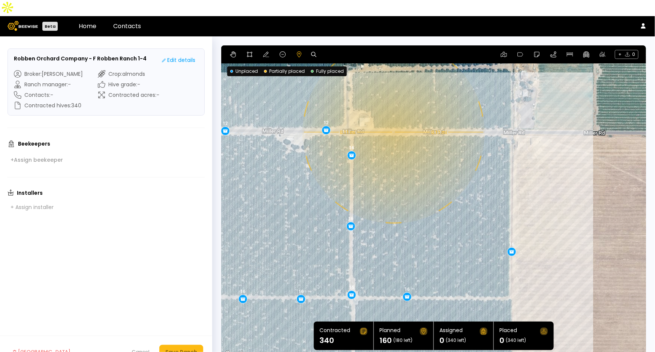
click at [393, 116] on div "0.11 mi 0.11 mi 12 12 12 12 16 16 16 16 16 16 16" at bounding box center [433, 201] width 425 height 313
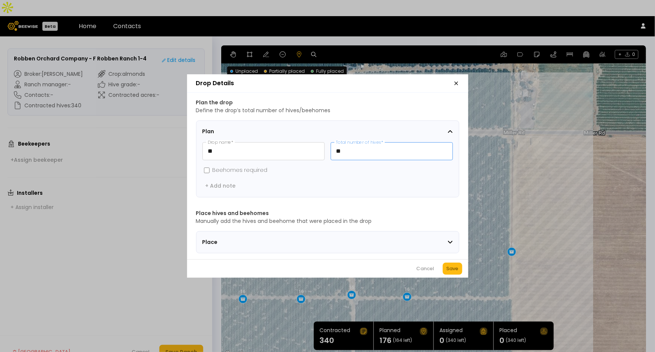
click at [357, 150] on input "**" at bounding box center [391, 150] width 121 height 17
type input "**"
click at [455, 272] on div "Save" at bounding box center [453, 268] width 12 height 7
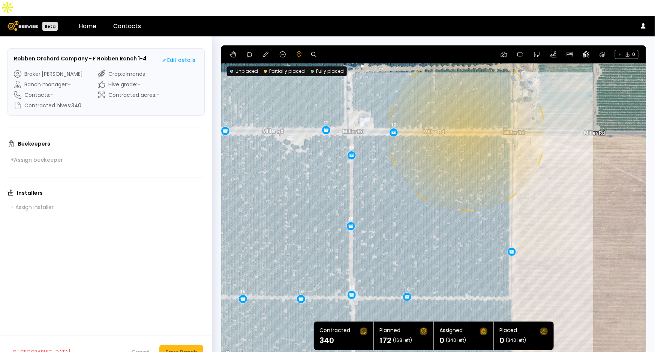
click at [466, 117] on div "0.1 mi 0.1 mi 12 12 12 12 16 16 16 16 16 16 16 12" at bounding box center [433, 201] width 425 height 313
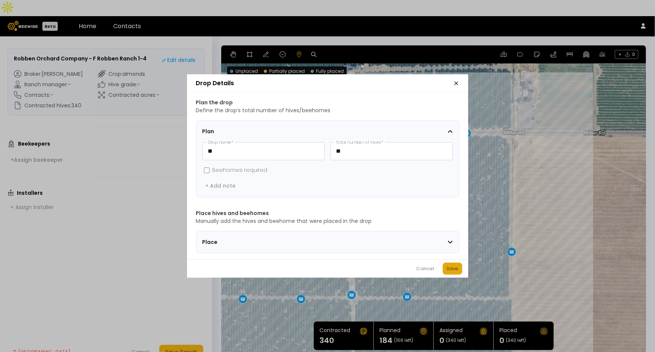
click at [451, 272] on div "Save" at bounding box center [453, 268] width 12 height 7
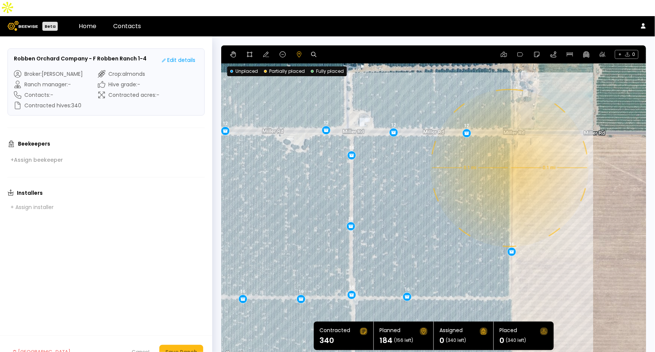
click at [509, 152] on div "0.1 mi 0.1 mi 12 12 12 12 16 16 16 16 16 16 16 12 12" at bounding box center [433, 201] width 425 height 313
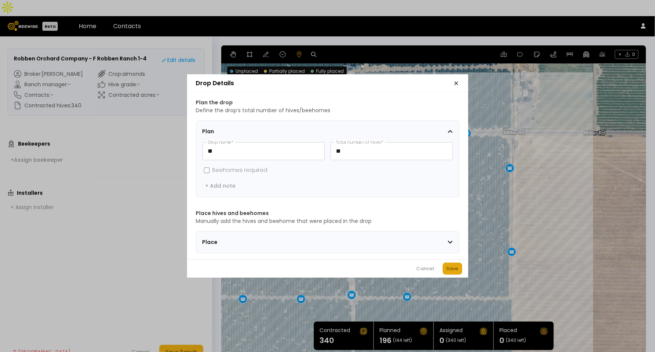
click at [457, 268] on div "Save" at bounding box center [453, 268] width 12 height 7
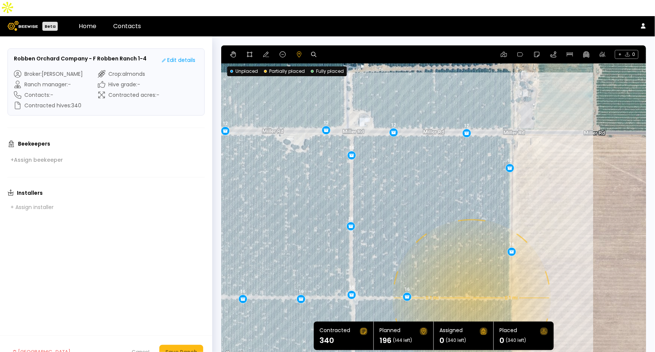
click at [471, 282] on div "0.1 mi 0.1 mi 12 12 12 12 16 16 16 16 16 16 16 12 12 12" at bounding box center [433, 201] width 425 height 313
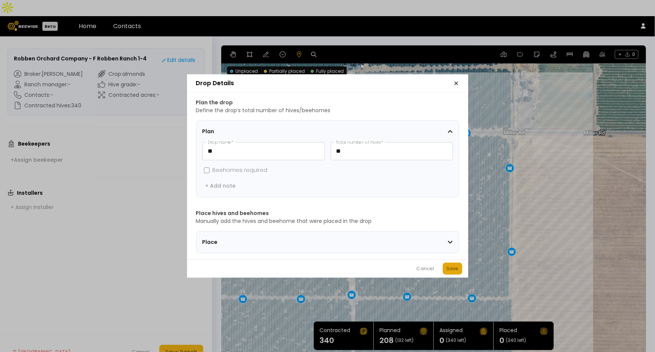
click at [445, 274] on button "Save" at bounding box center [452, 268] width 19 height 12
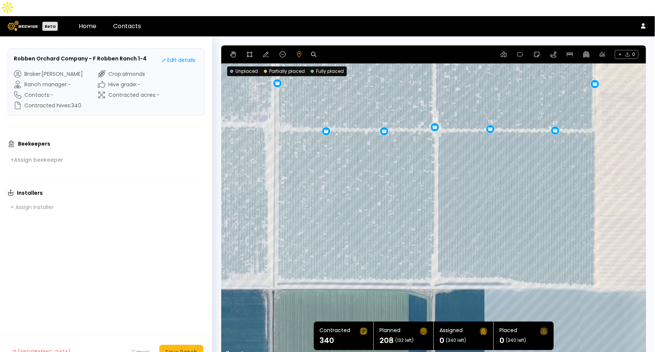
drag, startPoint x: 415, startPoint y: 244, endPoint x: 499, endPoint y: 76, distance: 187.8
click at [499, 76] on div "0.1 mi 0.1 mi 12 12 12 12 16 16 16 16 16 16 16 12 12 12 12" at bounding box center [433, 201] width 425 height 313
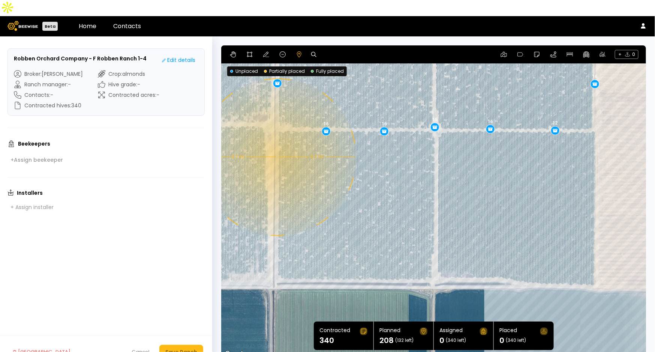
click at [277, 141] on div "0.1 mi 0.1 mi 12 12 12 12 16 16 16 16 16 16 16 12 12 12 12" at bounding box center [433, 201] width 425 height 313
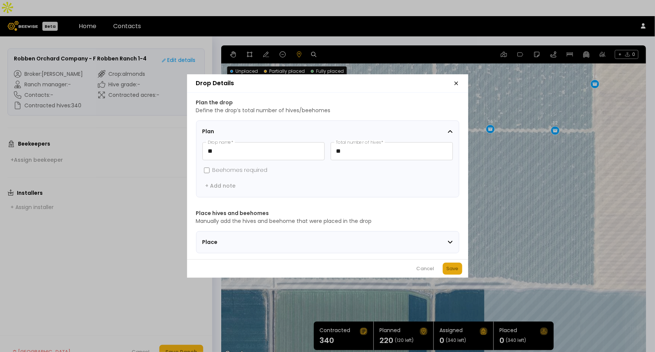
click at [454, 269] on div "Save" at bounding box center [453, 268] width 12 height 7
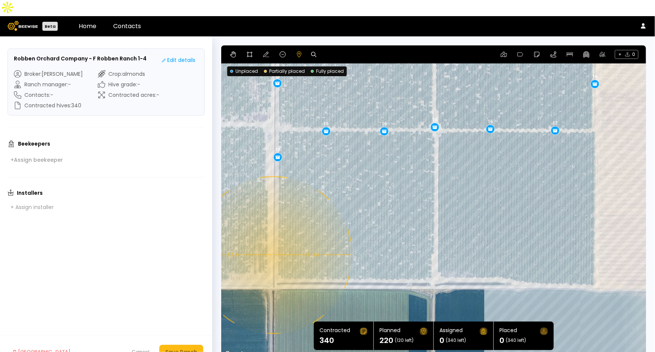
click at [273, 239] on div "0.1 mi 0.1 mi 12 12 12 12 16 16 16 16 16 16 16 12 12 12 12 12" at bounding box center [433, 201] width 425 height 313
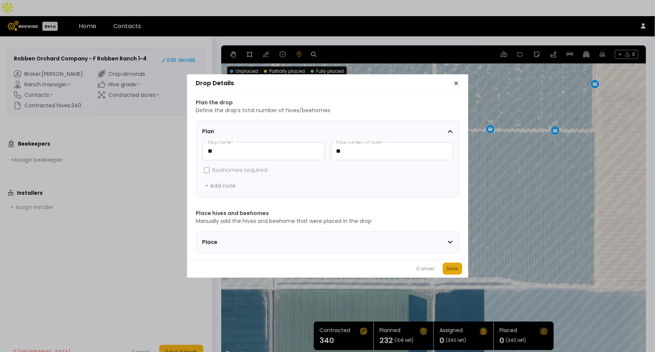
click at [456, 272] on div "Save" at bounding box center [453, 268] width 12 height 7
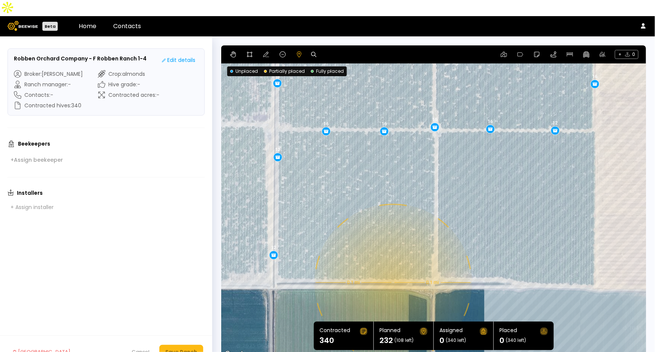
click at [392, 267] on div "0.1 mi 0.1 mi 12 12 12 12 16 16 16 16 16 16 16 12 12 12 12 12 12" at bounding box center [433, 201] width 425 height 313
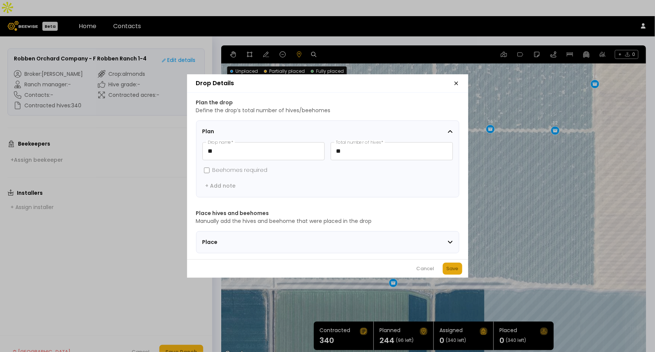
click at [455, 268] on div "Save" at bounding box center [453, 268] width 12 height 7
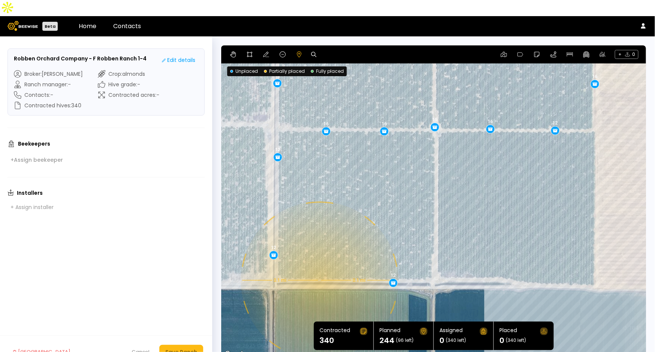
click at [319, 264] on div "0.1 mi 0.1 mi 12 12 12 12 16 16 16 16 16 16 16 12 12 12 12 12 12 12" at bounding box center [433, 201] width 425 height 313
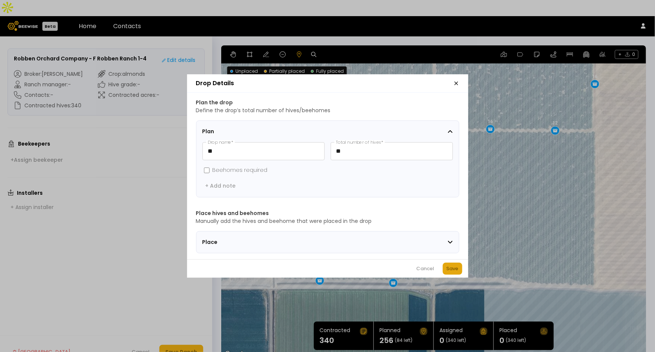
click at [453, 268] on div "Save" at bounding box center [453, 268] width 12 height 7
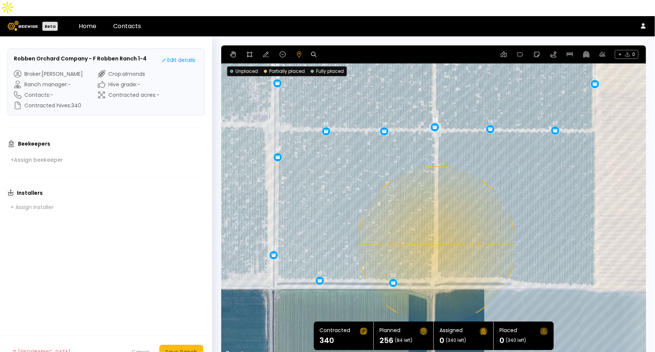
click at [436, 229] on div "0.1 mi 0.1 mi 12 12 12 12 16 16 16 16 16 16 16 12 12 12 12 12 12 12 12" at bounding box center [433, 201] width 425 height 313
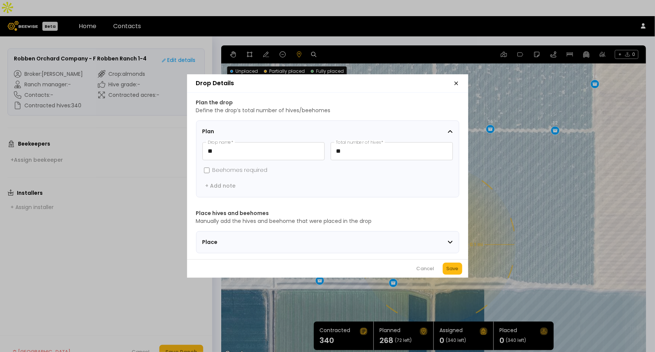
click at [454, 265] on button "Save" at bounding box center [452, 268] width 19 height 12
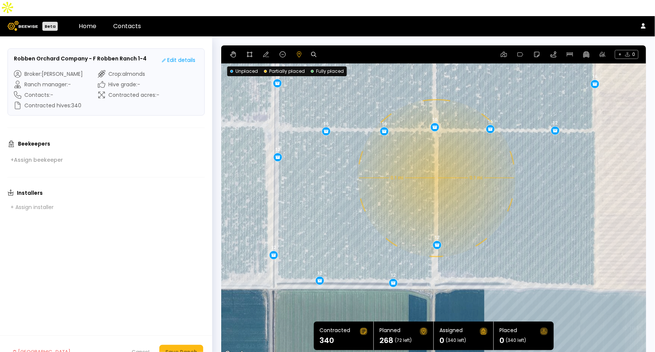
click at [436, 162] on div "0.1 mi 0.1 mi 12 12 12 12 16 16 16 16 16 16 16 12 12 12 12 12 12 12 12 12" at bounding box center [433, 201] width 425 height 313
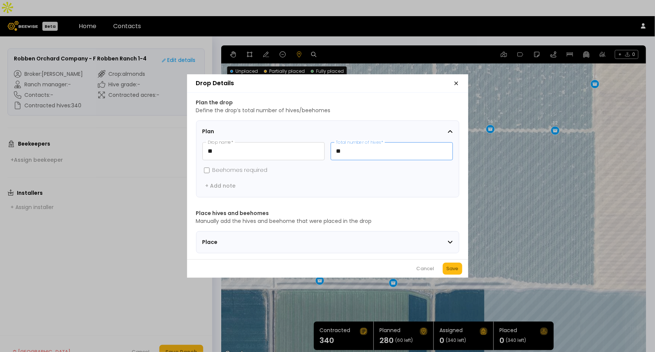
click at [396, 146] on input "**" at bounding box center [391, 150] width 121 height 17
type input "**"
click at [452, 269] on div "Save" at bounding box center [453, 268] width 12 height 7
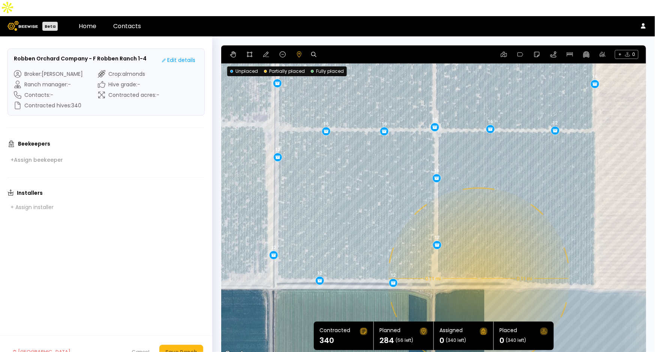
click at [478, 262] on div "0.11 mi 0.11 mi 12 12 12 12 16 16 16 16 16 16 16 12 12 12 12 12 12 12 12 12 16" at bounding box center [433, 201] width 425 height 313
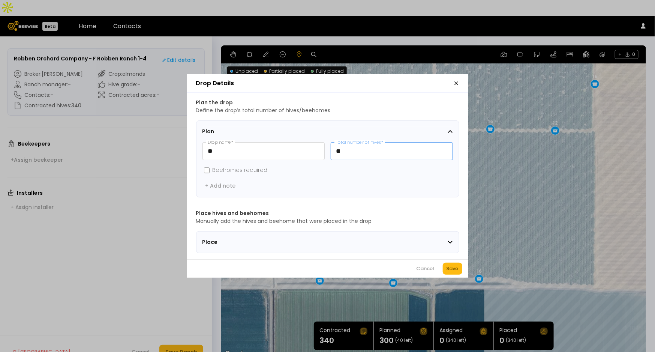
click at [371, 147] on input "**" at bounding box center [391, 150] width 121 height 17
type input "**"
click at [464, 271] on div "Cancel Save" at bounding box center [327, 268] width 281 height 18
click at [458, 271] on div "Save" at bounding box center [453, 268] width 12 height 7
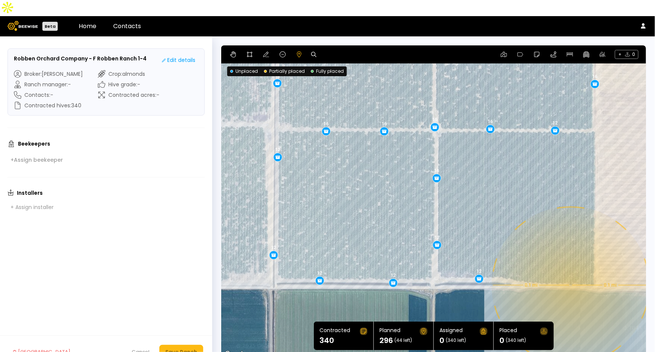
click at [570, 269] on div "0.1 mi 0.1 mi 12 12 12 12 16 16 16 16 16 16 16 12 12 12 12 12 12 12 12 12 16 12" at bounding box center [433, 201] width 425 height 313
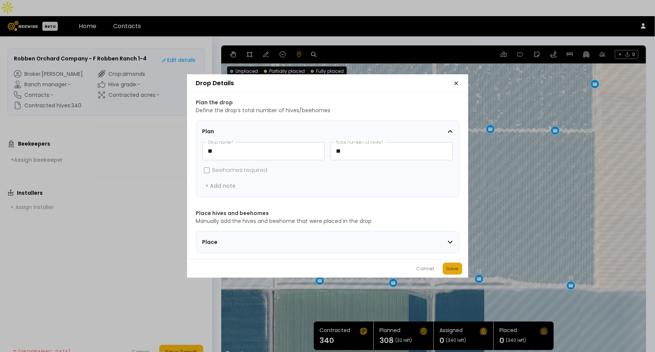
click at [447, 272] on div "Save" at bounding box center [453, 268] width 12 height 7
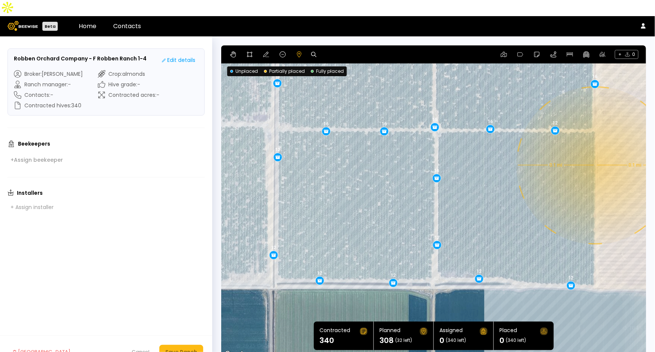
click at [595, 149] on div "0.1 mi 0.1 mi 12 12 12 12 16 16 16 16 16 16 16 12 12 12 12 12 12 12 12 12 16 12…" at bounding box center [433, 201] width 425 height 313
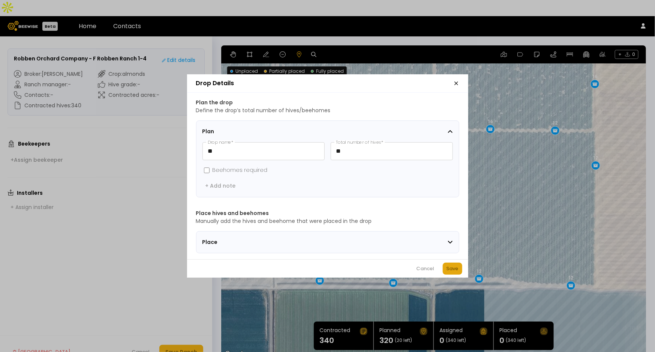
click at [452, 272] on div "Save" at bounding box center [453, 268] width 12 height 7
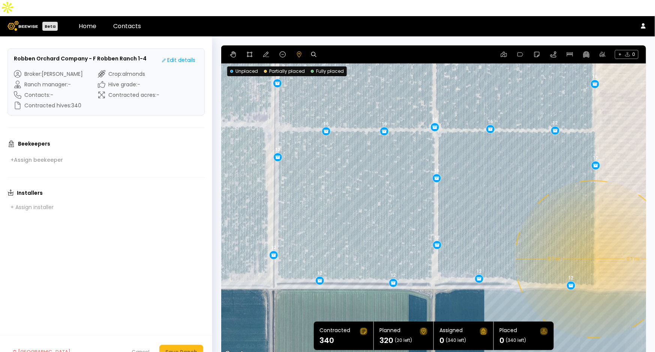
click at [593, 243] on div "0.1 mi 0.1 mi 12 12 12 12 16 16 16 16 16 16 16 12 12 12 12 12 12 12 12 12 16 12…" at bounding box center [433, 201] width 425 height 313
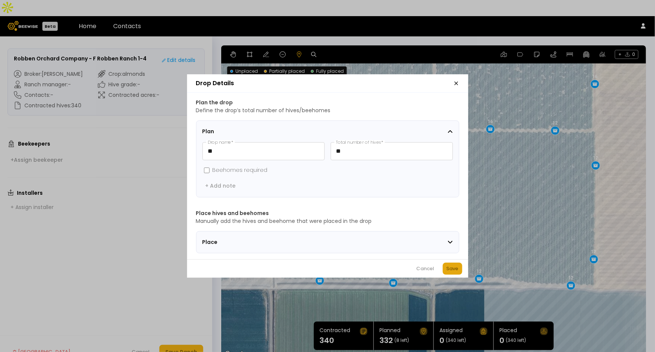
click at [449, 272] on div "Save" at bounding box center [453, 268] width 12 height 7
click at [355, 142] on input "**" at bounding box center [391, 150] width 121 height 17
type input "**"
click at [447, 272] on div "Save" at bounding box center [453, 268] width 12 height 7
click at [355, 153] on input "**" at bounding box center [391, 150] width 121 height 17
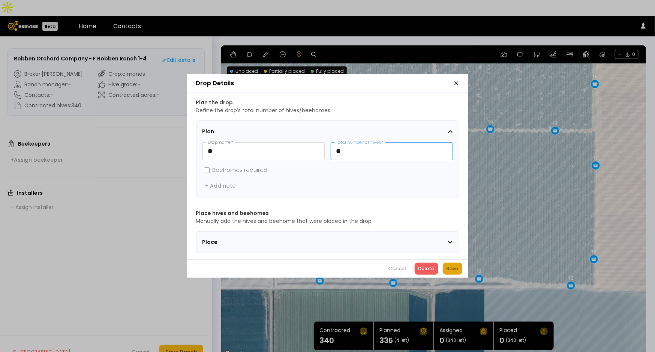
type input "**"
click at [456, 272] on div "Save" at bounding box center [453, 268] width 12 height 7
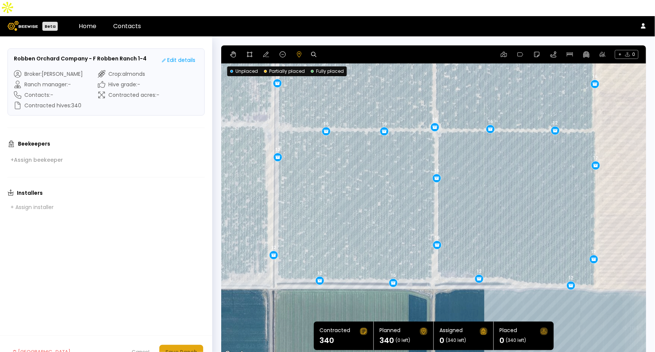
click at [171, 348] on div "Save Ranch" at bounding box center [181, 352] width 32 height 8
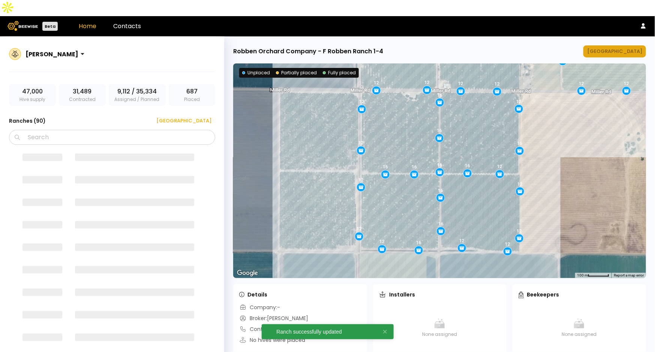
click at [617, 48] on div "[GEOGRAPHIC_DATA]" at bounding box center [614, 51] width 55 height 7
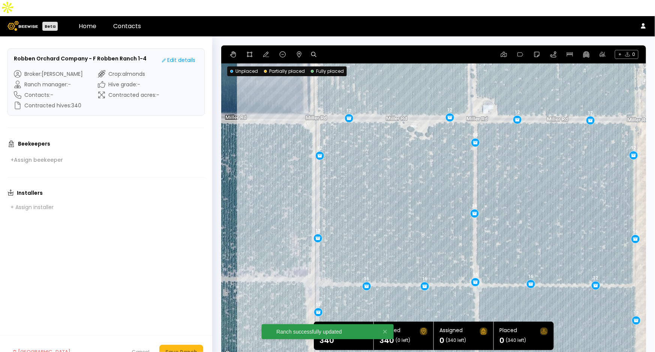
drag, startPoint x: 516, startPoint y: 102, endPoint x: 554, endPoint y: 143, distance: 56.2
click at [554, 143] on div "12 12 16 12 16 12 12 12 16 12 16 16 16 12 12 12 12 12 16 16 12 12 16 16 12" at bounding box center [433, 201] width 425 height 313
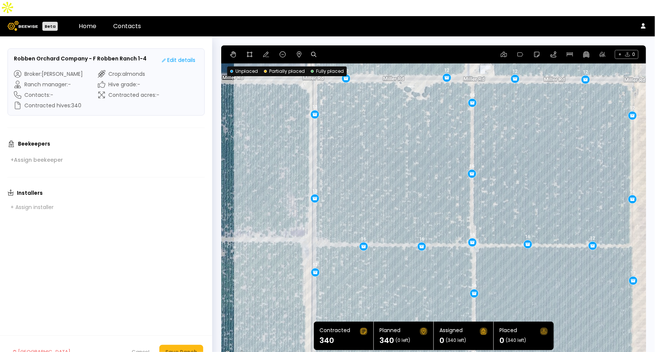
drag, startPoint x: 520, startPoint y: 187, endPoint x: 518, endPoint y: 163, distance: 23.3
click at [518, 163] on div "12 12 16 12 16 12 12 12 16 16 16 16 12 12 12 12 16 16 12 16 12 12 16 12 12" at bounding box center [433, 201] width 425 height 313
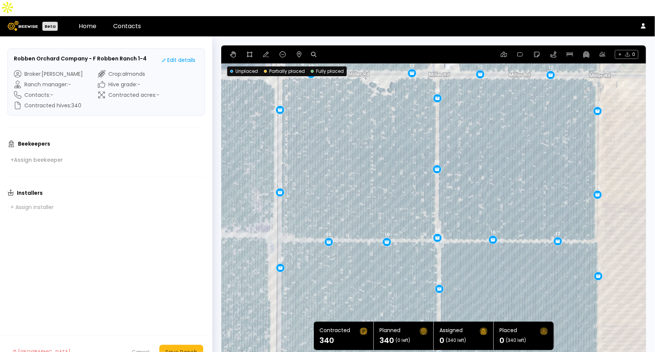
drag, startPoint x: 529, startPoint y: 182, endPoint x: 491, endPoint y: 177, distance: 38.2
click at [491, 177] on div "12 12 16 12 16 12 12 12 16 16 16 16 12 12 12 16 16 12 16 12 12 16 12 12 12" at bounding box center [433, 201] width 425 height 313
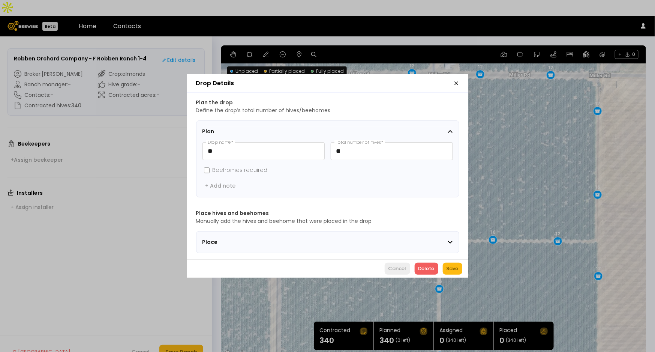
click at [400, 272] on div "Cancel" at bounding box center [397, 268] width 18 height 7
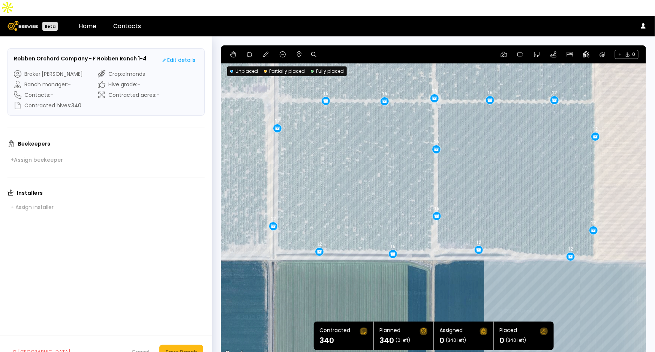
drag, startPoint x: 520, startPoint y: 300, endPoint x: 517, endPoint y: 160, distance: 140.3
click at [517, 160] on div "12 12 16 16 12 12 12 16 16 16 16 12 12 12 12 12 12 12 12 12 16 16 16 16 12" at bounding box center [433, 201] width 425 height 313
drag, startPoint x: 276, startPoint y: 113, endPoint x: 276, endPoint y: 109, distance: 4.1
drag, startPoint x: 593, startPoint y: 119, endPoint x: 593, endPoint y: 124, distance: 4.5
click at [475, 189] on div "12 16 16 12 12 16 16 16 16 12 12 12 12 12 12 12 12 12 16 16 16 16 12 12 12" at bounding box center [433, 201] width 425 height 313
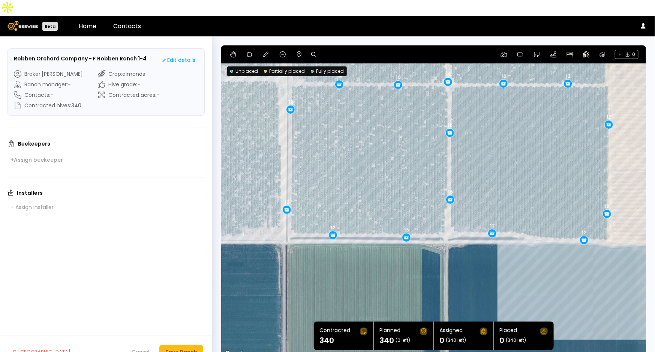
drag, startPoint x: 519, startPoint y: 164, endPoint x: 519, endPoint y: 157, distance: 6.8
click at [519, 157] on div "12 16 16 12 12 16 16 16 16 12 12 12 12 12 12 12 12 12 16 16 16 16 12 12 12" at bounding box center [433, 201] width 425 height 313
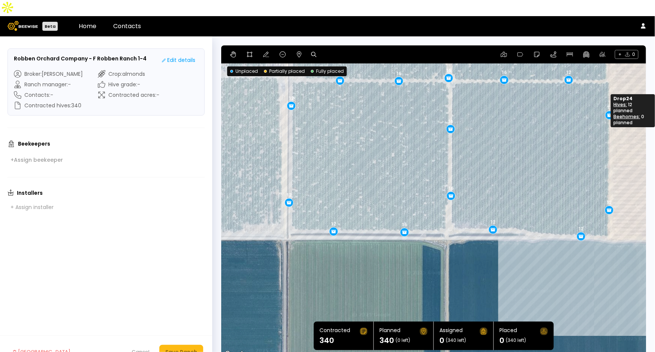
drag, startPoint x: 608, startPoint y: 106, endPoint x: 608, endPoint y: 100, distance: 5.6
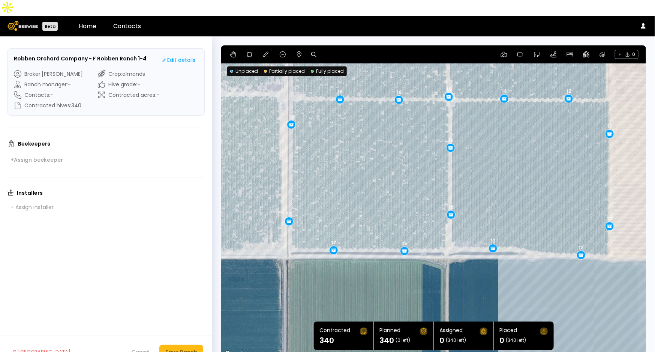
drag, startPoint x: 525, startPoint y: 123, endPoint x: 525, endPoint y: 143, distance: 20.2
click at [525, 143] on div "16 16 16 16 16 12 12 12 12 12 12 12 12 12 16 16 16 16 12 12 12 16 12 12 12" at bounding box center [433, 201] width 425 height 313
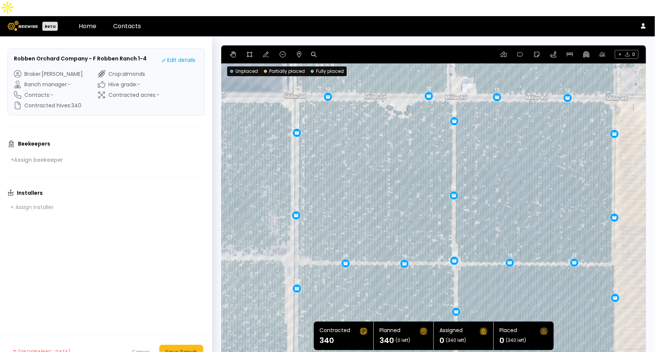
drag, startPoint x: 529, startPoint y: 123, endPoint x: 534, endPoint y: 289, distance: 166.9
click at [534, 289] on div "16 16 16 16 16 12 12 12 12 12 12 12 12 12 16 16 16 16 12 12 12 16 12 12 12" at bounding box center [433, 201] width 425 height 313
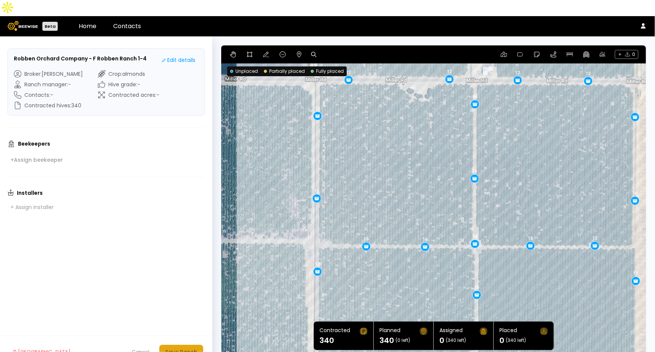
click at [177, 348] on div "Save Ranch" at bounding box center [181, 352] width 32 height 8
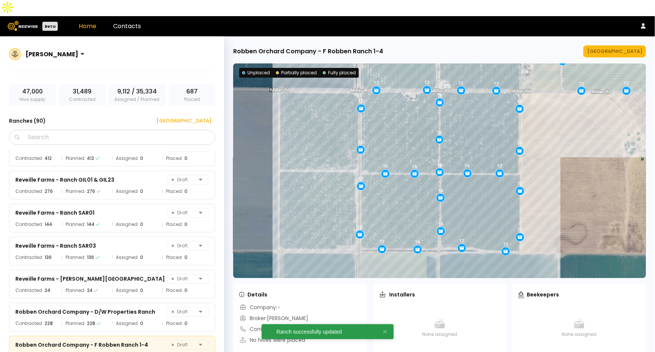
scroll to position [2679, 0]
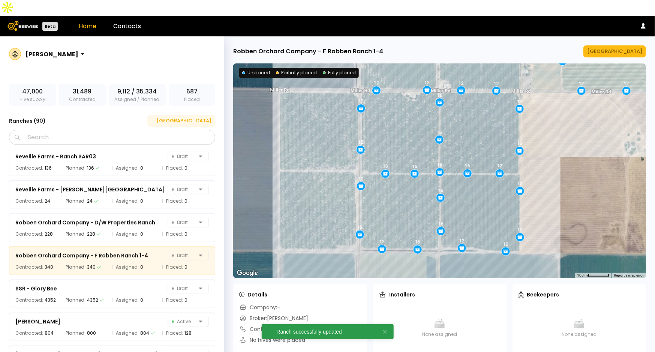
click at [193, 117] on div "[GEOGRAPHIC_DATA]" at bounding box center [181, 120] width 60 height 7
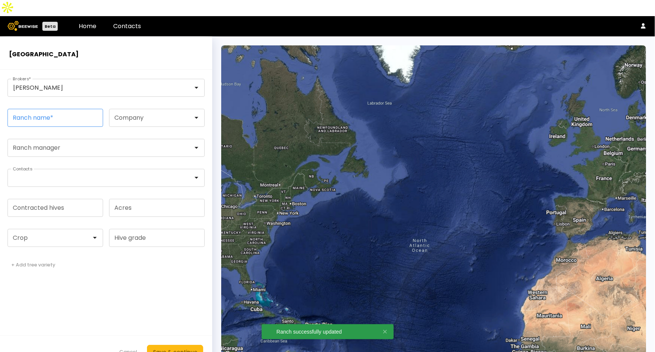
click at [62, 109] on input "Ranch name *" at bounding box center [55, 117] width 95 height 17
paste input "**********"
type input "**********"
click at [52, 199] on input "Contracted hives" at bounding box center [55, 207] width 95 height 17
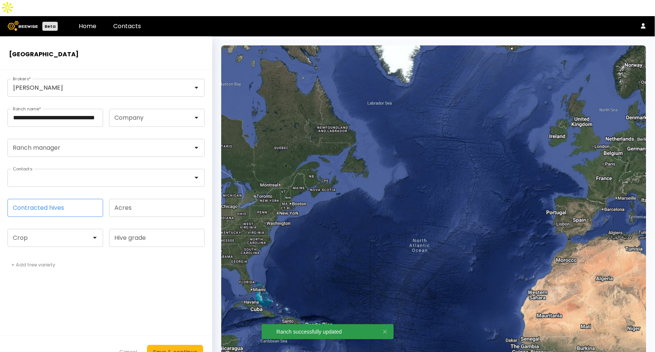
scroll to position [0, 0]
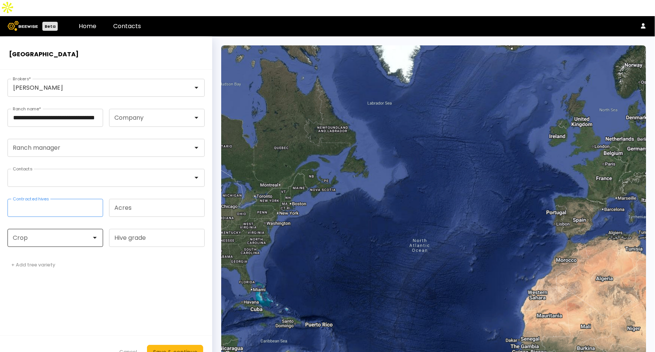
type input "**"
click at [53, 234] on div at bounding box center [52, 237] width 78 height 7
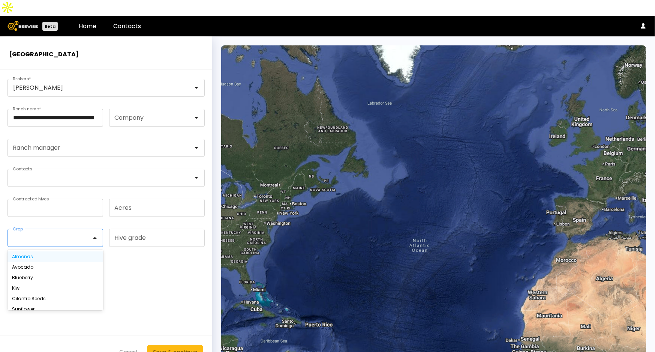
click at [47, 251] on div "Almonds" at bounding box center [55, 256] width 96 height 10
click at [46, 251] on div "Almonds" at bounding box center [55, 256] width 96 height 10
click at [27, 254] on div "Almonds" at bounding box center [55, 256] width 87 height 4
click at [165, 348] on div "Save & continue" at bounding box center [175, 352] width 44 height 8
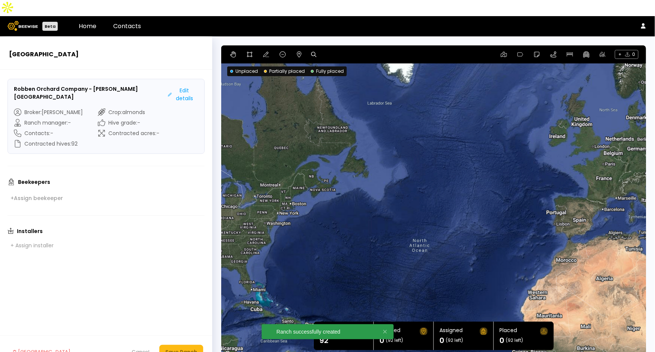
click at [313, 52] on icon at bounding box center [313, 54] width 5 height 5
click at [325, 50] on input at bounding box center [342, 54] width 46 height 9
paste input "**********"
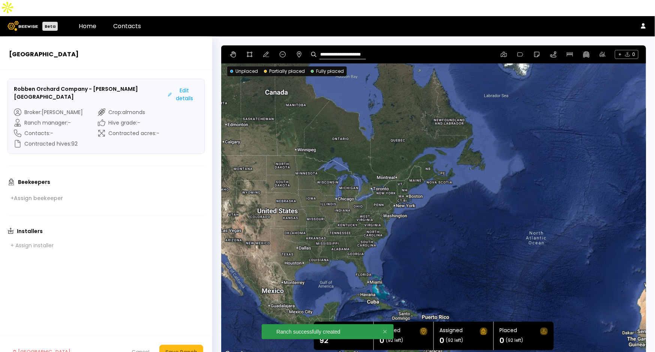
type input "**********"
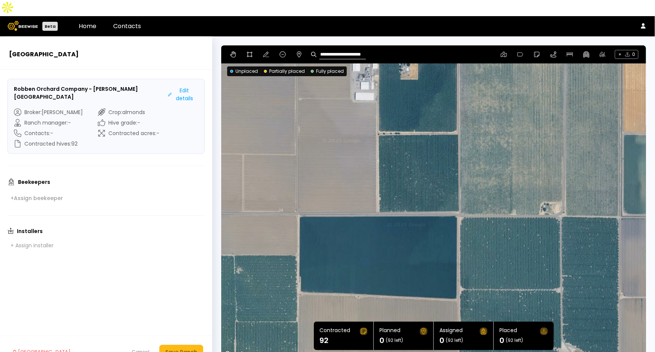
drag, startPoint x: 411, startPoint y: 163, endPoint x: 422, endPoint y: 162, distance: 10.5
click at [422, 162] on div at bounding box center [433, 201] width 425 height 313
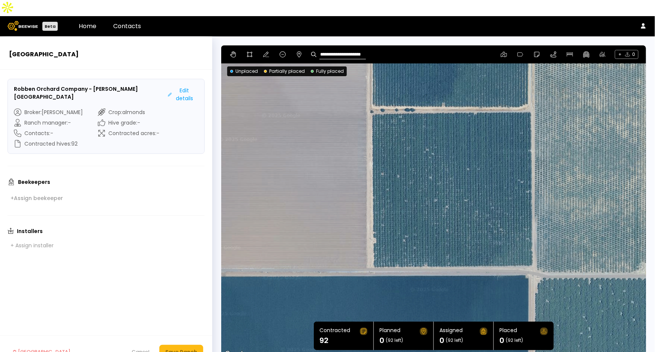
drag, startPoint x: 523, startPoint y: 186, endPoint x: 517, endPoint y: 174, distance: 12.9
click at [517, 174] on div at bounding box center [433, 201] width 425 height 313
click at [249, 51] on icon at bounding box center [250, 54] width 6 height 6
click at [370, 96] on div at bounding box center [434, 202] width 424 height 314
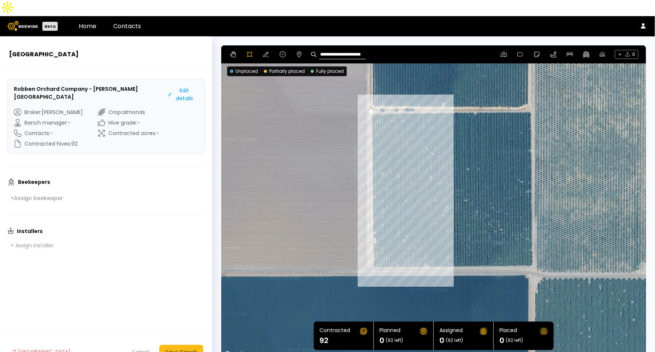
click at [372, 252] on div at bounding box center [434, 202] width 424 height 314
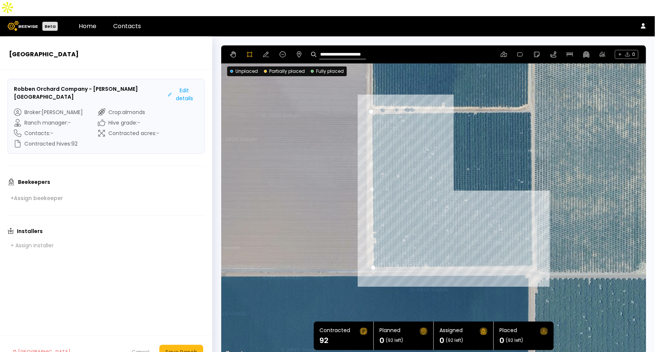
click at [534, 250] on div at bounding box center [434, 202] width 424 height 314
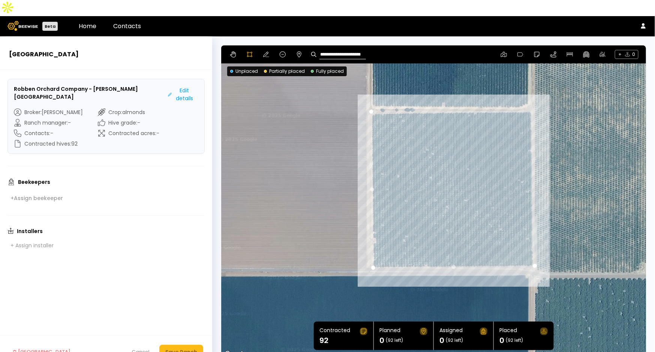
click at [529, 94] on div at bounding box center [434, 202] width 424 height 314
click at [372, 96] on div at bounding box center [434, 202] width 424 height 314
click at [180, 348] on div "Save Ranch" at bounding box center [181, 352] width 32 height 8
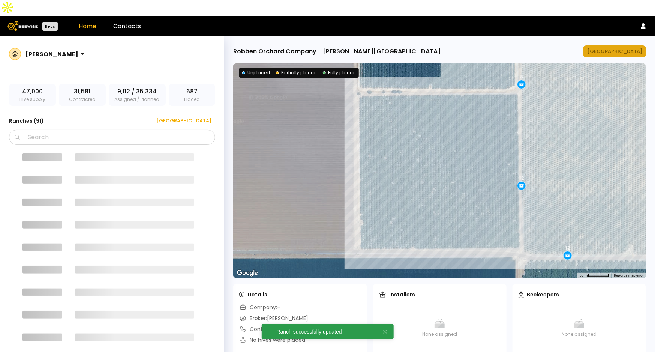
click at [625, 48] on div "[GEOGRAPHIC_DATA]" at bounding box center [614, 51] width 55 height 7
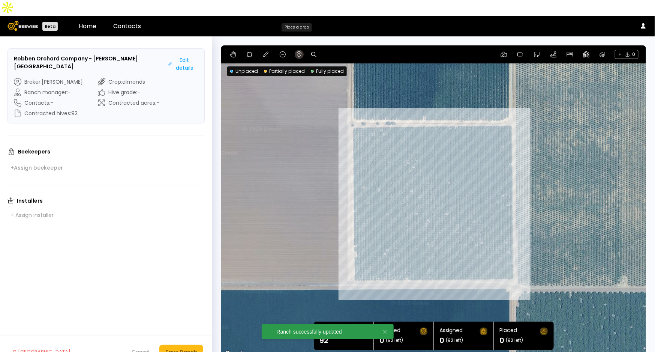
click at [296, 51] on icon at bounding box center [299, 54] width 6 height 6
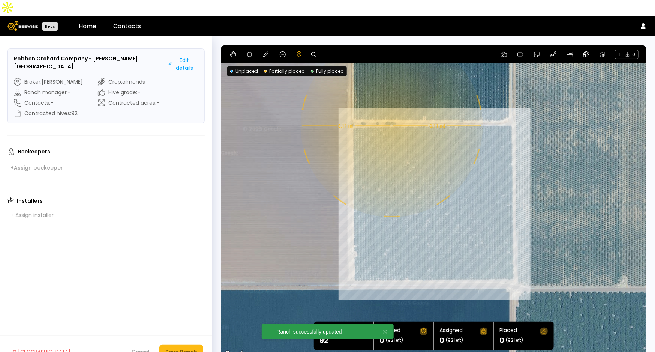
click at [391, 110] on div "0.11 mi 0.11 mi" at bounding box center [433, 201] width 425 height 313
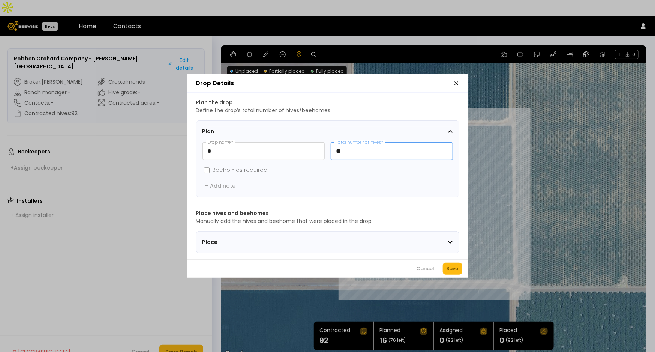
click at [363, 150] on input "**" at bounding box center [391, 150] width 121 height 17
type input "**"
click at [447, 272] on div "Save" at bounding box center [453, 268] width 12 height 7
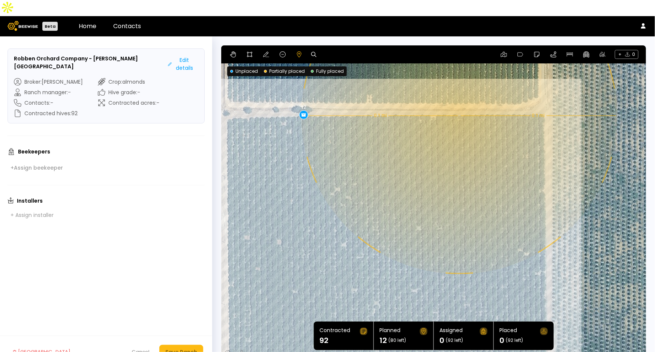
click at [459, 100] on div "0.1 mi 0.1 mi 12" at bounding box center [433, 201] width 425 height 313
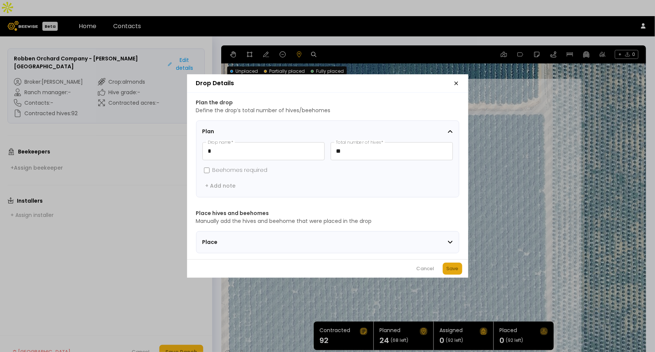
click at [449, 271] on div "Save" at bounding box center [453, 268] width 12 height 7
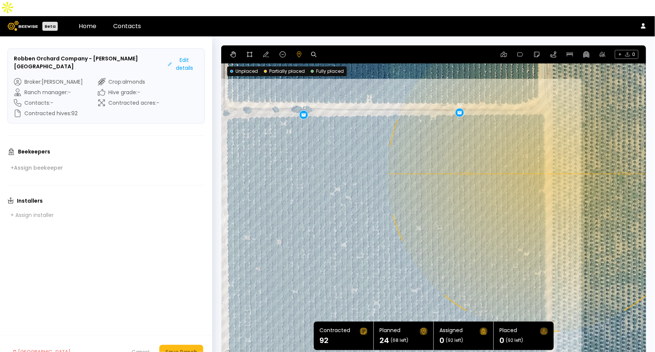
click at [544, 158] on div "0.1 mi 0.1 mi 12 12" at bounding box center [433, 201] width 425 height 313
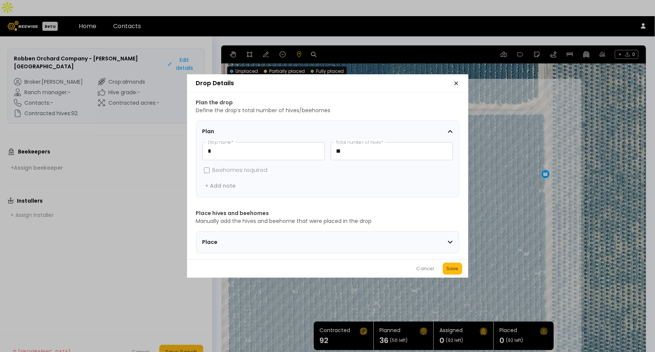
click at [440, 270] on div "Cancel Save" at bounding box center [327, 268] width 281 height 18
click at [454, 274] on button "Save" at bounding box center [452, 268] width 19 height 12
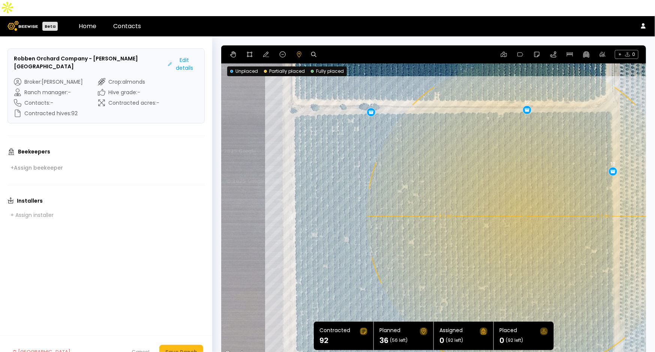
drag, startPoint x: 387, startPoint y: 206, endPoint x: 456, endPoint y: 203, distance: 69.1
click at [456, 203] on div "0.1 mi 0.1 mi 12 12 12" at bounding box center [433, 201] width 425 height 313
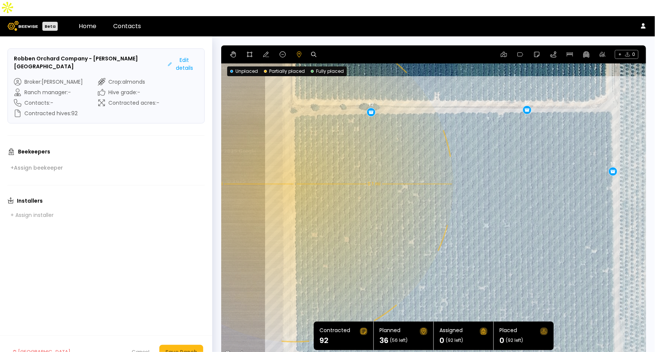
click at [294, 168] on div "0.1 mi 0.1 mi 12 12 12" at bounding box center [433, 201] width 425 height 313
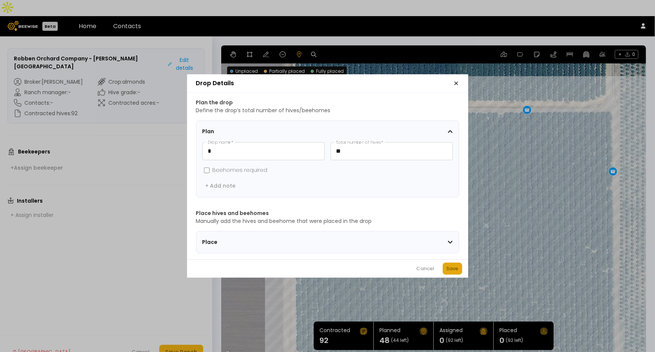
click at [452, 272] on div "Save" at bounding box center [453, 268] width 12 height 7
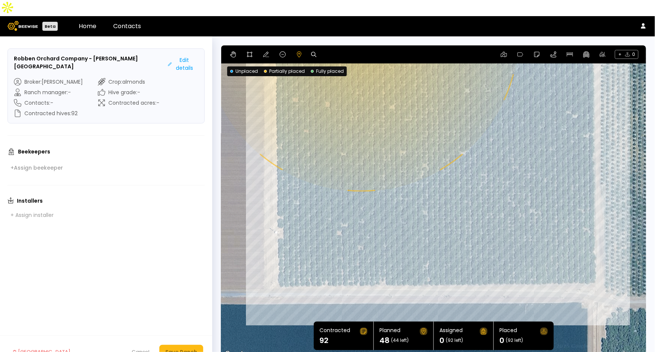
drag, startPoint x: 398, startPoint y: 279, endPoint x: 379, endPoint y: 152, distance: 128.4
click at [379, 152] on div "0.1 mi 0.1 mi 12 12 12 12" at bounding box center [433, 201] width 425 height 313
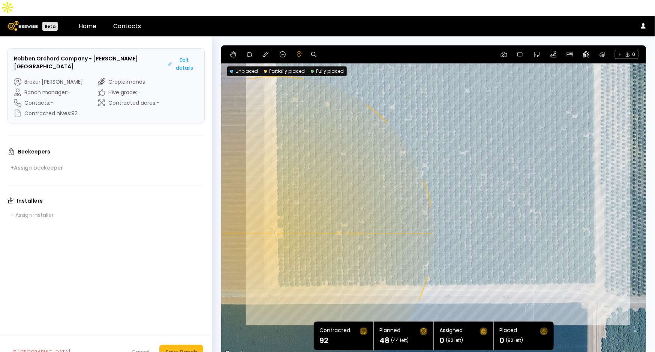
click at [275, 218] on div "0.1 mi 0.1 mi 12 12 12 12" at bounding box center [433, 201] width 425 height 313
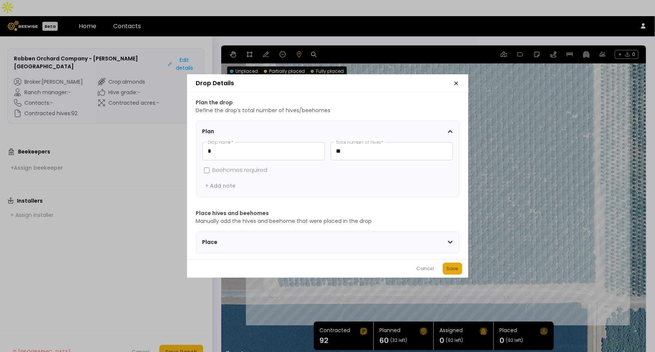
click at [454, 270] on div "Save" at bounding box center [453, 268] width 12 height 7
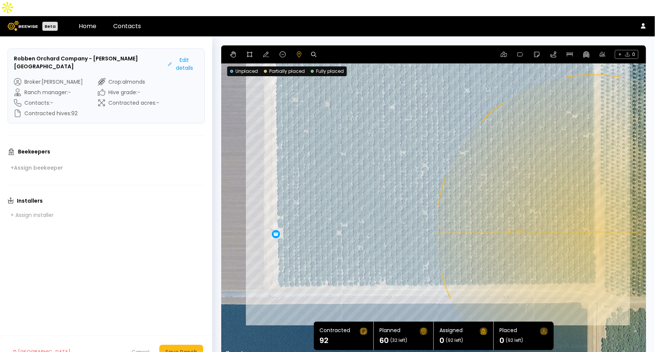
click at [593, 216] on div "0.1 mi 0.1 mi 12 12 12 12 12" at bounding box center [433, 201] width 425 height 313
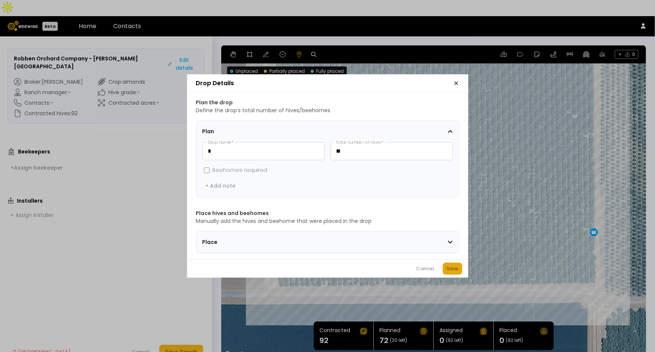
click at [461, 269] on button "Save" at bounding box center [452, 268] width 19 height 12
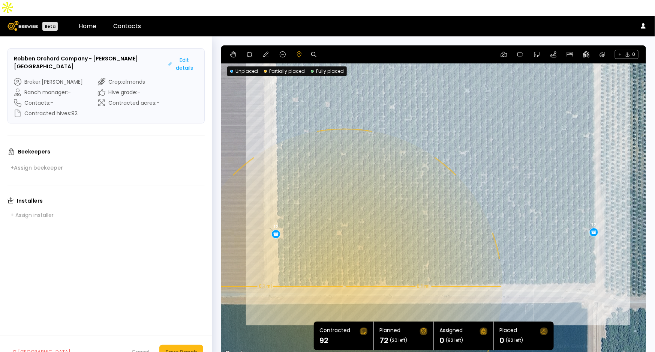
click at [343, 270] on div "0.1 mi 0.1 mi 12 12 12 12 12 12" at bounding box center [433, 201] width 425 height 313
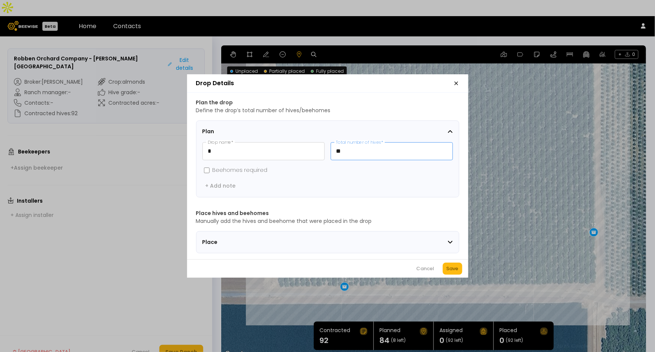
drag, startPoint x: 358, startPoint y: 150, endPoint x: 334, endPoint y: 146, distance: 24.7
click at [334, 146] on input "**" at bounding box center [391, 150] width 121 height 17
type input "*"
click at [455, 267] on button "Save" at bounding box center [452, 268] width 19 height 12
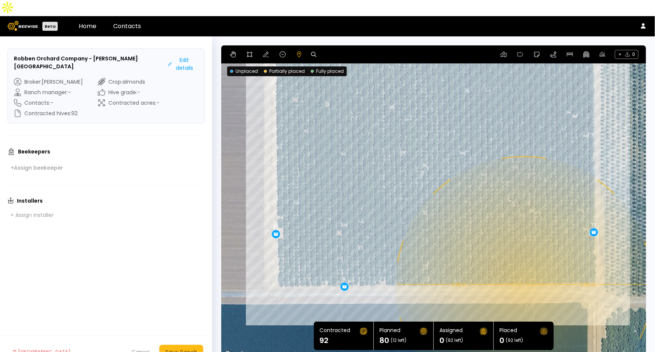
click at [523, 268] on div "0.08 mi 0.08 mi 12 12 12 12 12 12 8" at bounding box center [433, 201] width 425 height 313
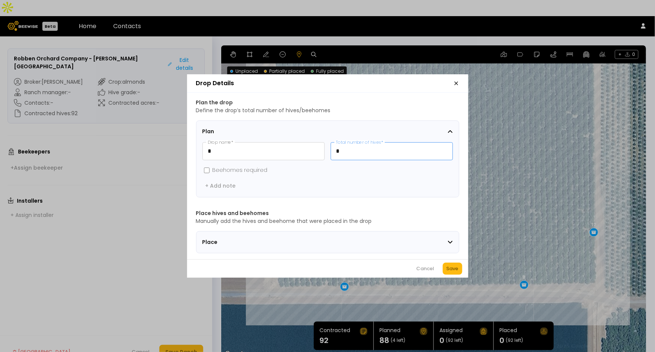
click at [376, 148] on input "*" at bounding box center [391, 150] width 121 height 17
type input "**"
click at [451, 271] on div "Save" at bounding box center [453, 268] width 12 height 7
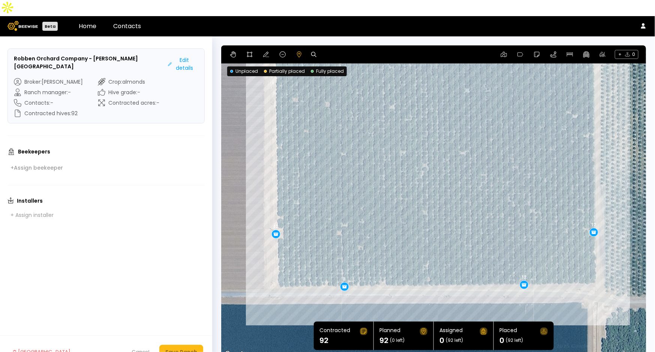
click at [162, 344] on footer "[GEOGRAPHIC_DATA] Cancel Save Ranch" at bounding box center [106, 351] width 212 height 33
click at [184, 348] on div "Save Ranch" at bounding box center [181, 352] width 32 height 8
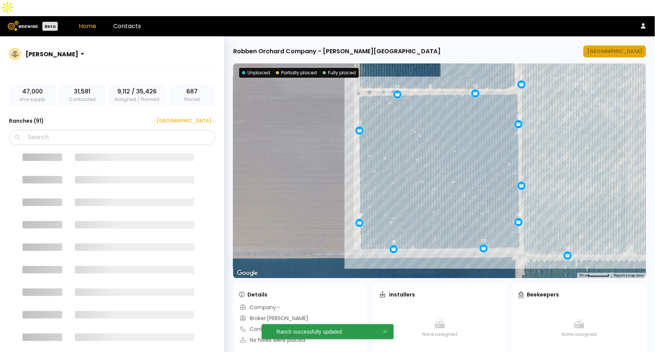
click at [620, 48] on div "[GEOGRAPHIC_DATA]" at bounding box center [614, 51] width 55 height 7
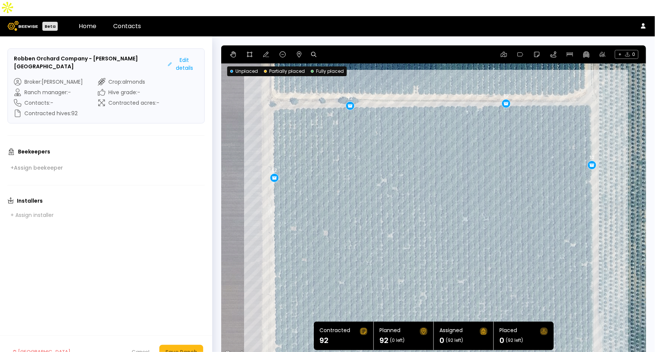
drag, startPoint x: 466, startPoint y: 127, endPoint x: 523, endPoint y: 136, distance: 57.6
click at [523, 136] on div "12 8 12 12 12 12 12 12" at bounding box center [433, 201] width 425 height 313
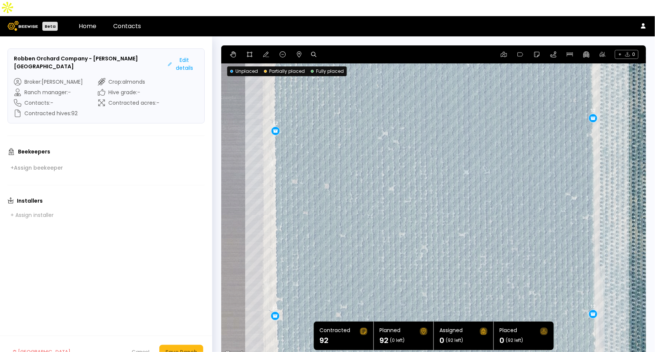
drag, startPoint x: 421, startPoint y: 229, endPoint x: 422, endPoint y: 181, distance: 48.4
click at [422, 181] on div "12 8 12 12 12 12 12 12" at bounding box center [433, 201] width 425 height 313
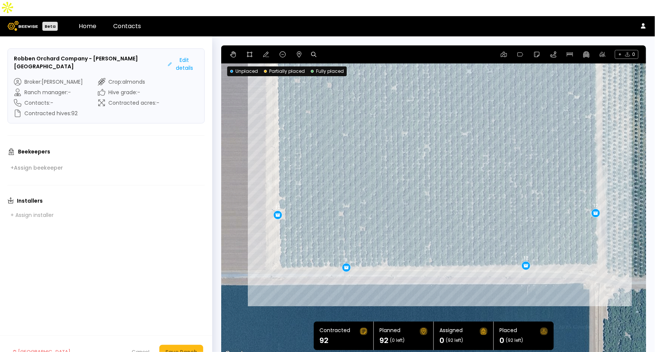
drag, startPoint x: 643, startPoint y: 227, endPoint x: 503, endPoint y: 175, distance: 149.4
click at [503, 175] on div "12 8 12 12 12 12 12 12" at bounding box center [433, 201] width 425 height 313
click at [181, 348] on div "Save Ranch" at bounding box center [181, 352] width 32 height 8
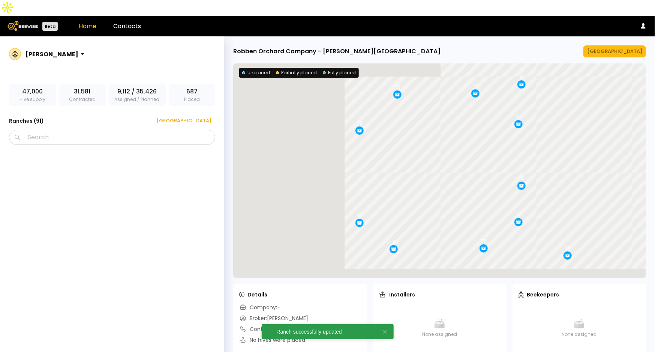
scroll to position [2712, 0]
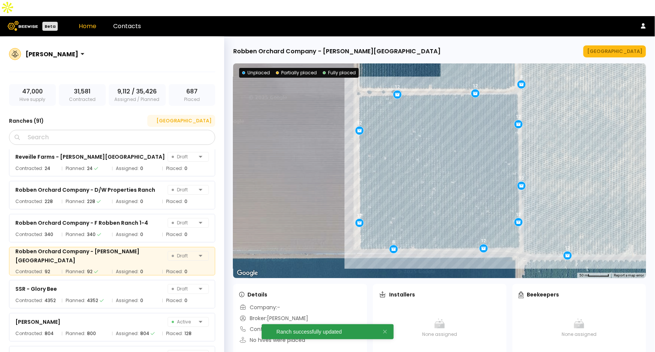
click at [190, 115] on button "[GEOGRAPHIC_DATA]" at bounding box center [181, 121] width 68 height 12
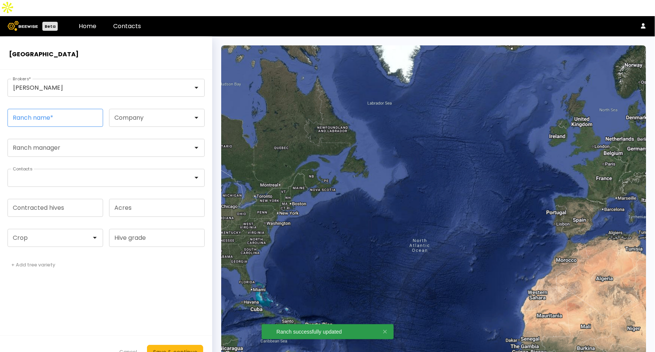
click at [66, 109] on input "Ranch name *" at bounding box center [55, 117] width 95 height 17
paste input "**********"
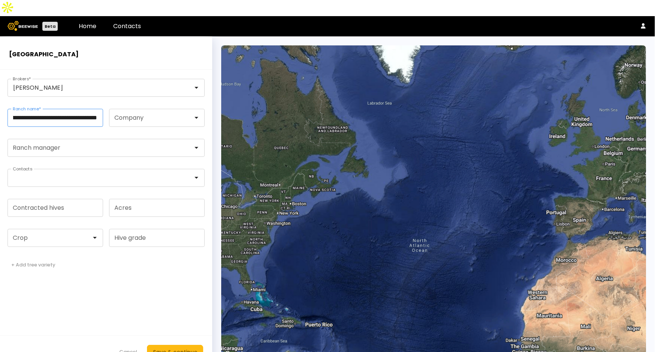
type input "**********"
click at [79, 308] on form "**********" at bounding box center [106, 219] width 212 height 298
click at [48, 234] on div at bounding box center [52, 237] width 78 height 7
click at [42, 254] on div "Almonds" at bounding box center [55, 256] width 87 height 4
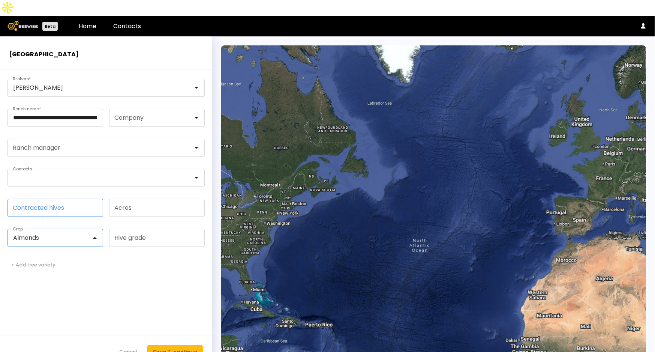
click at [49, 199] on input "Contracted hives" at bounding box center [55, 207] width 95 height 17
type input "***"
click at [178, 348] on div "Save & continue" at bounding box center [175, 352] width 44 height 8
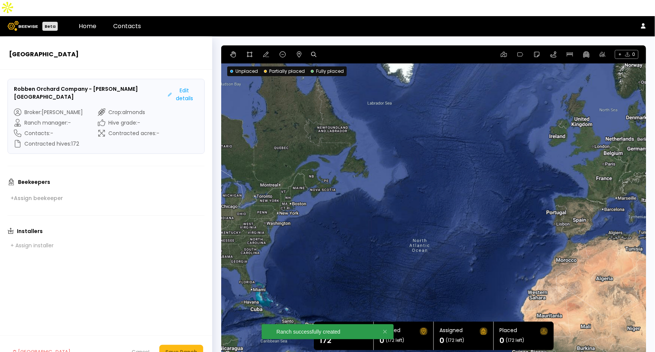
click at [313, 52] on icon at bounding box center [313, 54] width 5 height 5
click at [331, 50] on input at bounding box center [342, 54] width 46 height 9
paste input "**********"
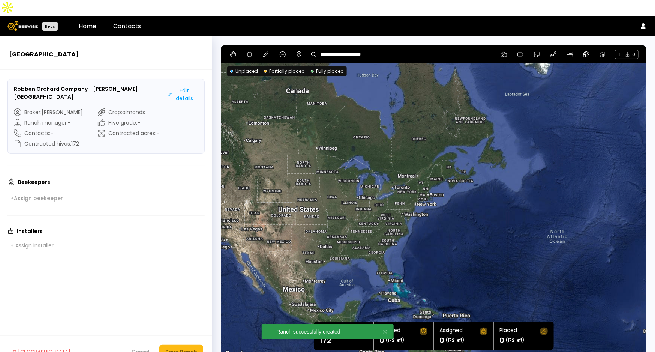
type input "**********"
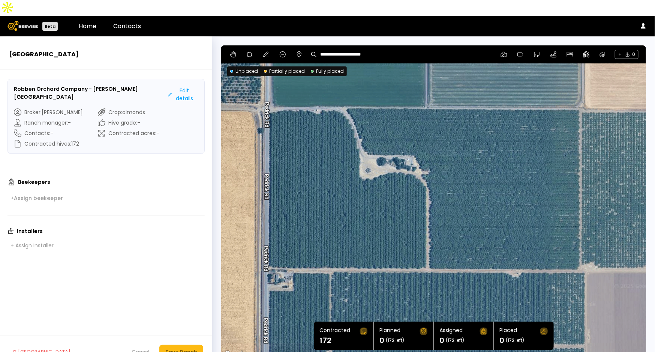
drag, startPoint x: 514, startPoint y: 130, endPoint x: 460, endPoint y: 127, distance: 53.7
click at [460, 127] on div at bounding box center [433, 201] width 425 height 313
click at [265, 51] on icon at bounding box center [266, 54] width 6 height 6
click at [248, 52] on icon at bounding box center [249, 54] width 5 height 5
click at [267, 95] on div at bounding box center [434, 202] width 424 height 314
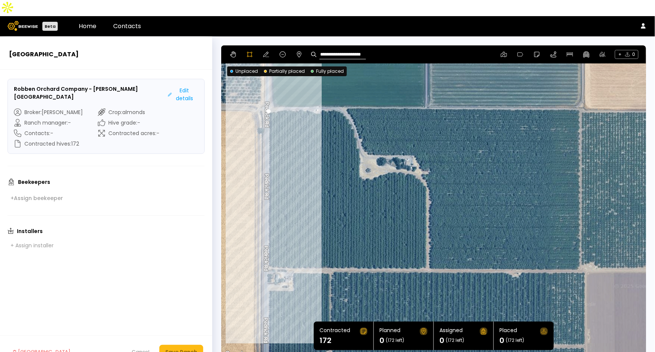
click at [266, 251] on div at bounding box center [434, 202] width 424 height 314
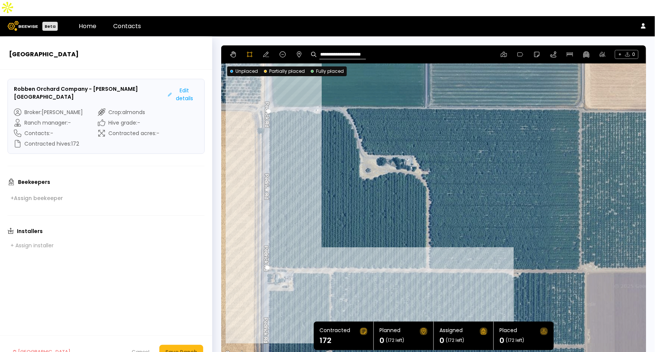
click at [426, 253] on div at bounding box center [434, 202] width 424 height 314
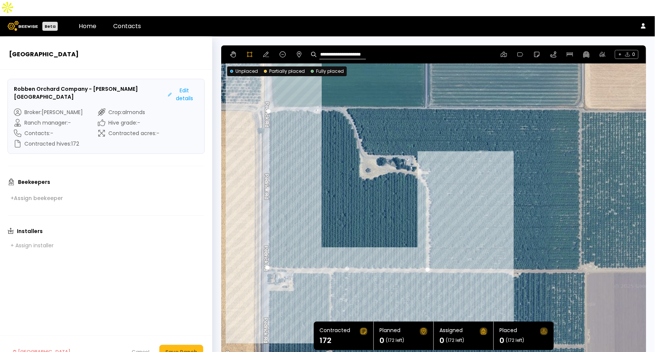
click at [428, 176] on div at bounding box center [434, 202] width 424 height 314
click at [424, 165] on div at bounding box center [434, 202] width 424 height 314
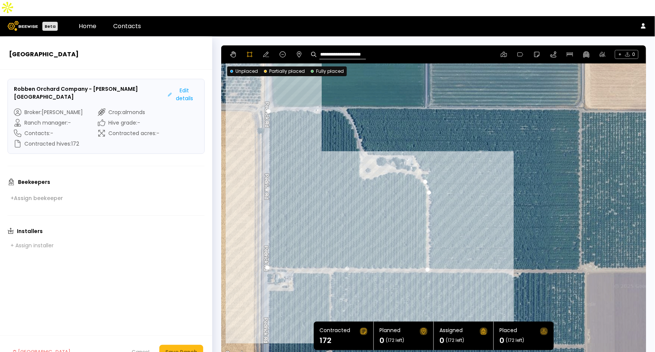
click at [415, 159] on div at bounding box center [434, 202] width 424 height 314
click at [402, 156] on div at bounding box center [434, 202] width 424 height 314
click at [389, 154] on div at bounding box center [434, 202] width 424 height 314
click at [380, 157] on div at bounding box center [434, 202] width 424 height 314
click at [370, 159] on div at bounding box center [434, 202] width 424 height 314
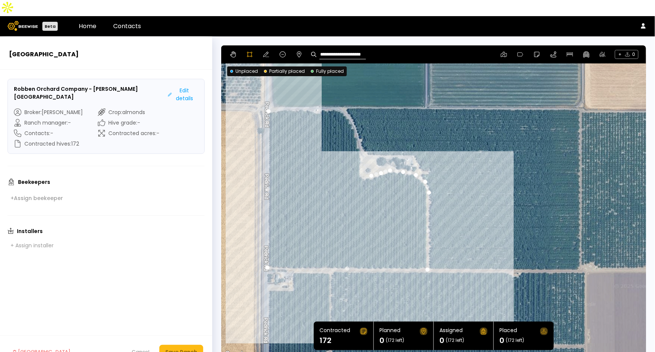
click at [366, 162] on div at bounding box center [434, 202] width 424 height 314
click at [360, 162] on div at bounding box center [434, 202] width 424 height 314
click at [358, 154] on div at bounding box center [434, 202] width 424 height 314
click at [361, 145] on div at bounding box center [434, 202] width 424 height 314
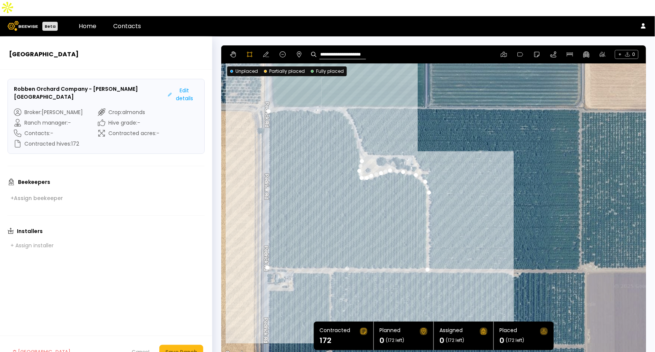
click at [359, 135] on div at bounding box center [434, 202] width 424 height 314
click at [354, 119] on div at bounding box center [434, 202] width 424 height 314
click at [351, 109] on div at bounding box center [434, 202] width 424 height 314
click at [345, 98] on div at bounding box center [434, 202] width 424 height 314
click at [336, 94] on div at bounding box center [434, 202] width 424 height 314
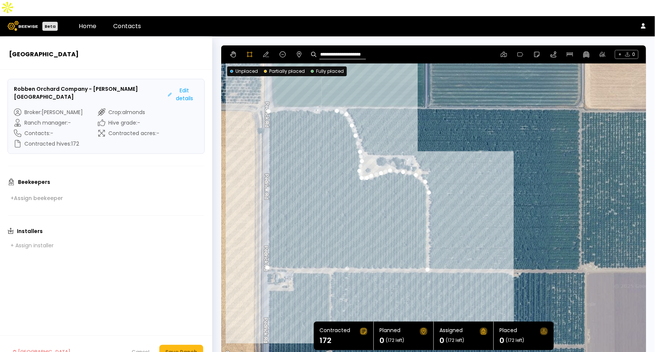
click at [328, 93] on div at bounding box center [434, 202] width 424 height 314
click at [320, 94] on div at bounding box center [434, 202] width 424 height 314
drag, startPoint x: 307, startPoint y: 94, endPoint x: 299, endPoint y: 94, distance: 7.5
click at [306, 94] on div at bounding box center [434, 202] width 424 height 314
drag, startPoint x: 298, startPoint y: 94, endPoint x: 291, endPoint y: 94, distance: 6.7
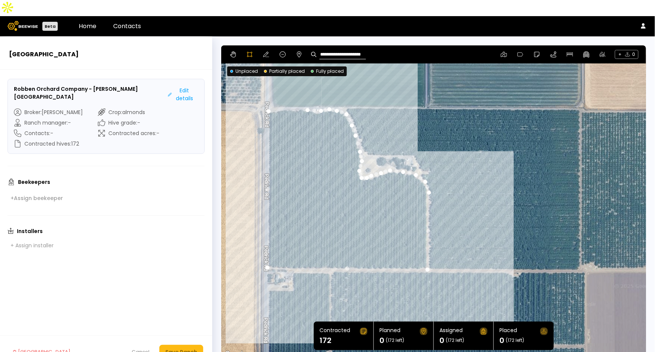
click at [297, 94] on div at bounding box center [434, 202] width 424 height 314
click at [286, 94] on div at bounding box center [434, 202] width 424 height 314
click at [276, 94] on div at bounding box center [434, 202] width 424 height 314
click at [268, 95] on div at bounding box center [434, 202] width 424 height 314
click at [345, 92] on div at bounding box center [434, 202] width 424 height 314
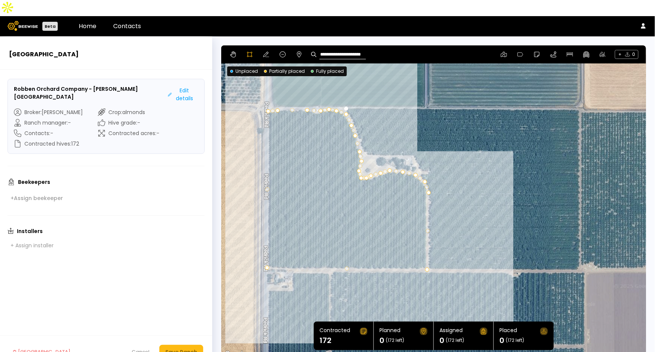
click at [352, 105] on div at bounding box center [434, 202] width 424 height 314
click at [357, 116] on div at bounding box center [434, 202] width 424 height 314
click at [359, 126] on div at bounding box center [434, 202] width 424 height 314
click at [364, 134] on div at bounding box center [434, 202] width 424 height 314
click at [366, 139] on div at bounding box center [434, 202] width 424 height 314
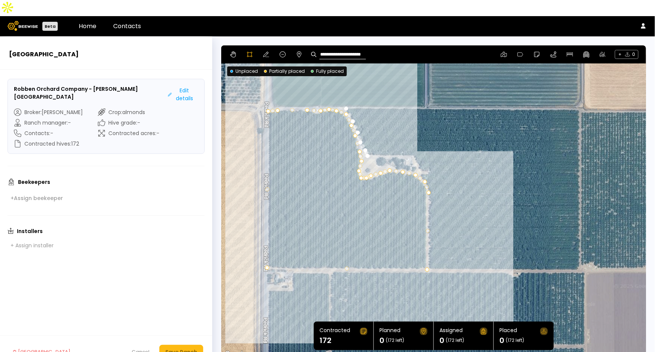
click at [378, 139] on div at bounding box center [434, 202] width 424 height 314
click at [395, 139] on div at bounding box center [434, 202] width 424 height 314
click at [408, 140] on div at bounding box center [434, 202] width 424 height 314
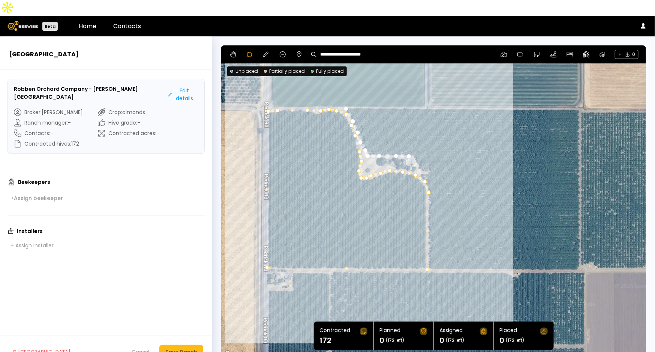
click at [412, 141] on div at bounding box center [434, 202] width 424 height 314
click at [419, 147] on div at bounding box center [434, 202] width 424 height 314
click at [420, 152] on div at bounding box center [434, 202] width 424 height 314
click at [423, 159] on div at bounding box center [434, 202] width 424 height 314
click at [427, 166] on div at bounding box center [434, 202] width 424 height 314
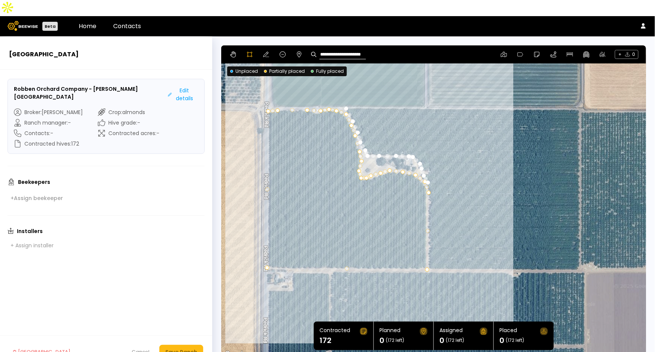
click at [430, 176] on div at bounding box center [434, 202] width 424 height 314
click at [431, 187] on div at bounding box center [434, 202] width 424 height 314
click at [429, 199] on div at bounding box center [434, 202] width 424 height 314
click at [429, 218] on div at bounding box center [434, 202] width 424 height 314
click at [428, 237] on div at bounding box center [434, 202] width 424 height 314
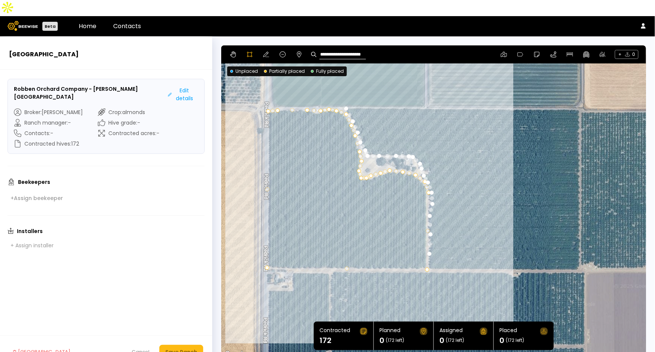
click at [429, 253] on div at bounding box center [434, 202] width 424 height 314
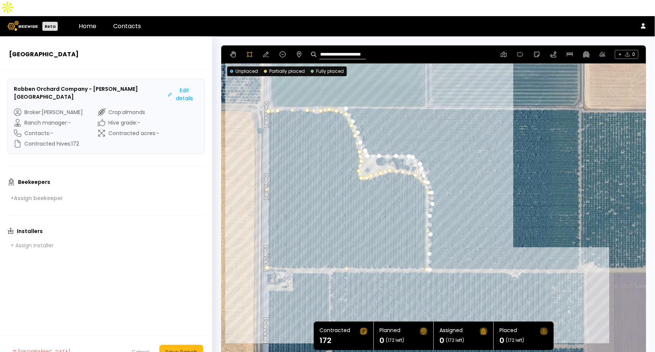
click at [580, 253] on div at bounding box center [434, 202] width 424 height 314
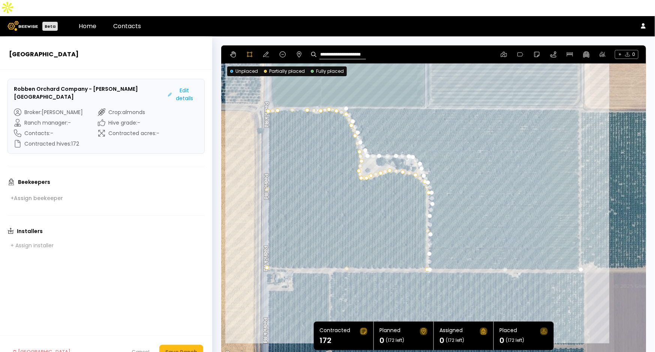
click at [579, 93] on div at bounding box center [434, 202] width 424 height 314
click at [345, 91] on div at bounding box center [434, 202] width 424 height 314
click at [184, 348] on div "Save Ranch" at bounding box center [181, 352] width 32 height 8
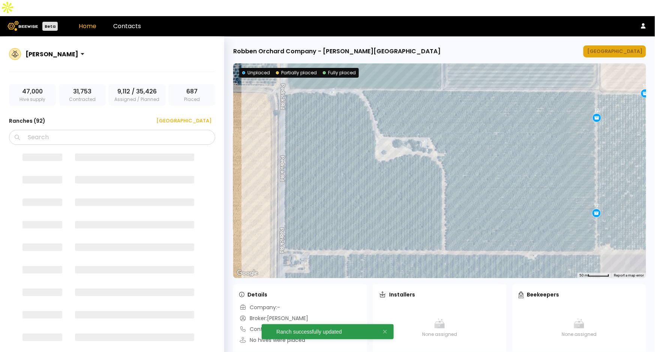
click at [632, 48] on div "[GEOGRAPHIC_DATA]" at bounding box center [614, 51] width 55 height 7
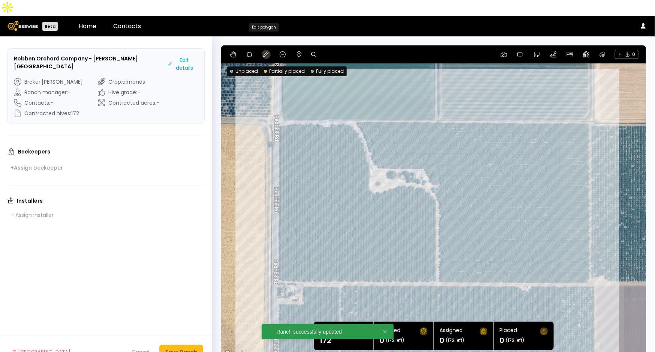
click at [266, 51] on icon at bounding box center [266, 54] width 6 height 6
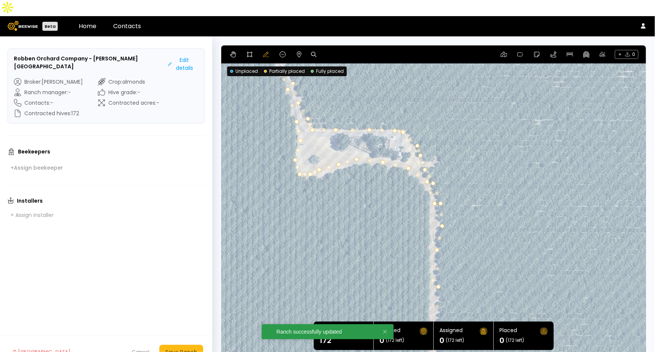
drag, startPoint x: 485, startPoint y: 233, endPoint x: 488, endPoint y: 190, distance: 43.6
click at [488, 190] on div at bounding box center [433, 201] width 425 height 313
drag, startPoint x: 441, startPoint y: 209, endPoint x: 436, endPoint y: 207, distance: 5.8
drag, startPoint x: 440, startPoint y: 186, endPoint x: 435, endPoint y: 186, distance: 4.5
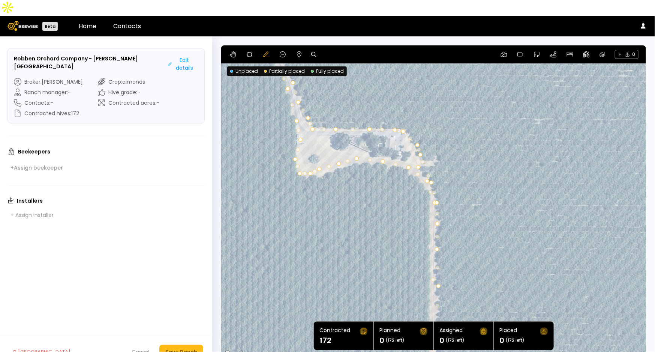
drag, startPoint x: 424, startPoint y: 153, endPoint x: 416, endPoint y: 151, distance: 7.7
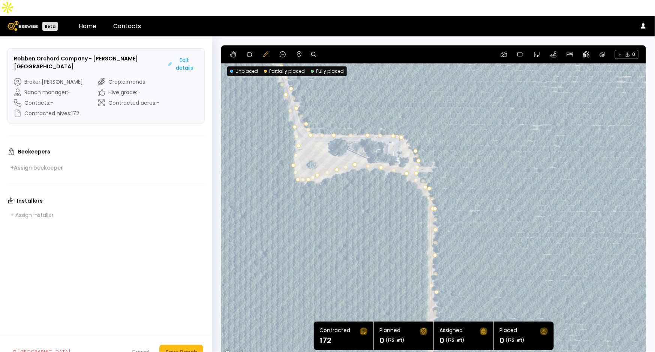
drag, startPoint x: 567, startPoint y: 144, endPoint x: 565, endPoint y: 151, distance: 7.1
click at [565, 151] on div at bounding box center [433, 201] width 425 height 313
drag, startPoint x: 312, startPoint y: 161, endPoint x: 317, endPoint y: 166, distance: 6.6
drag, startPoint x: 318, startPoint y: 158, endPoint x: 325, endPoint y: 163, distance: 8.9
drag, startPoint x: 336, startPoint y: 154, endPoint x: 339, endPoint y: 157, distance: 4.8
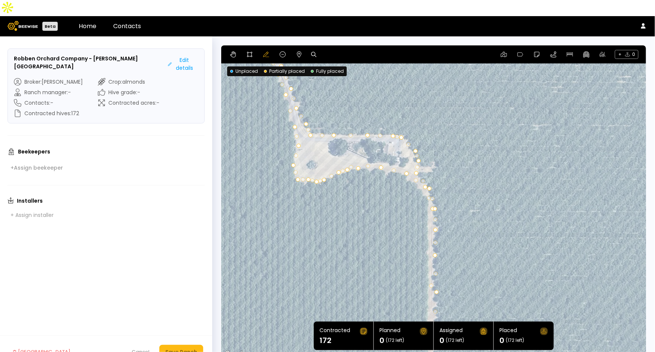
drag, startPoint x: 354, startPoint y: 147, endPoint x: 358, endPoint y: 152, distance: 6.1
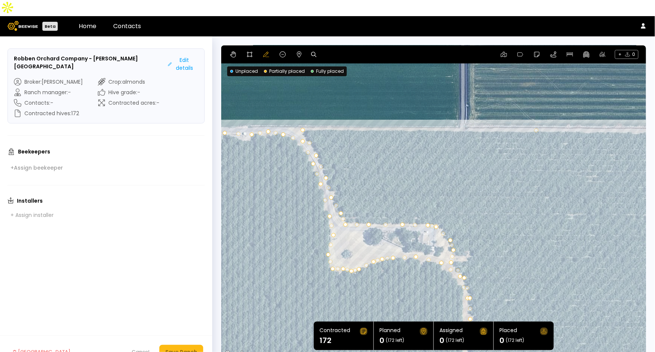
drag, startPoint x: 521, startPoint y: 121, endPoint x: 574, endPoint y: 207, distance: 101.3
click at [574, 207] on div at bounding box center [433, 201] width 425 height 313
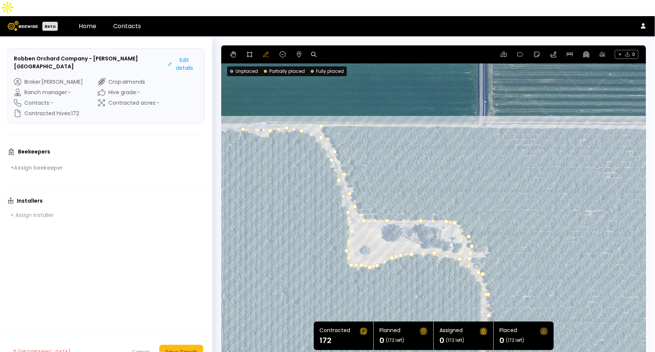
drag, startPoint x: 358, startPoint y: 193, endPoint x: 353, endPoint y: 190, distance: 6.4
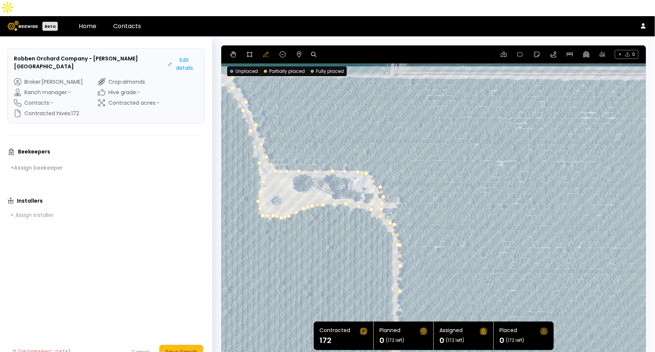
drag, startPoint x: 394, startPoint y: 154, endPoint x: 304, endPoint y: 103, distance: 103.6
click at [304, 103] on div at bounding box center [433, 201] width 425 height 313
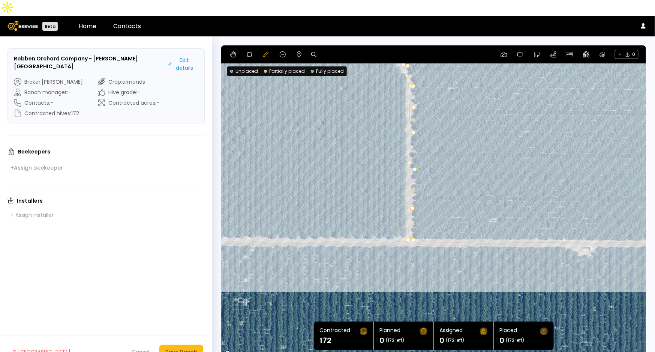
drag, startPoint x: 495, startPoint y: 204, endPoint x: 544, endPoint y: 66, distance: 146.9
click at [544, 66] on div at bounding box center [433, 201] width 425 height 313
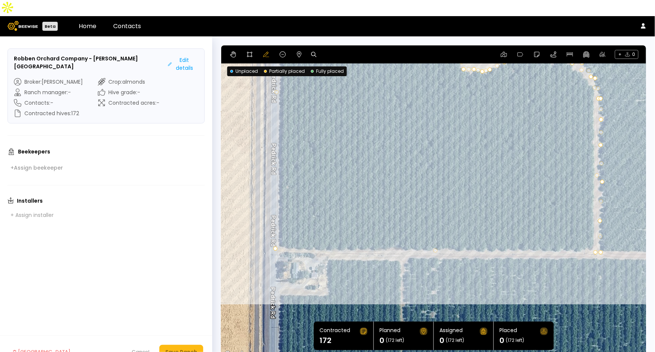
drag, startPoint x: 329, startPoint y: 130, endPoint x: 488, endPoint y: 141, distance: 159.7
click at [488, 141] on div at bounding box center [433, 201] width 425 height 313
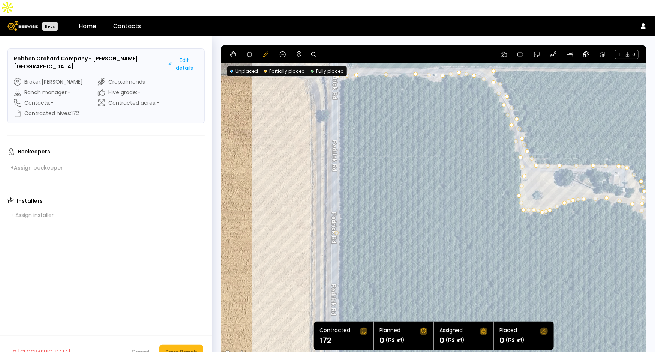
drag, startPoint x: 373, startPoint y: 117, endPoint x: 433, endPoint y: 259, distance: 153.9
click at [433, 259] on div at bounding box center [433, 201] width 425 height 313
click at [186, 348] on div "Save Ranch" at bounding box center [181, 352] width 32 height 8
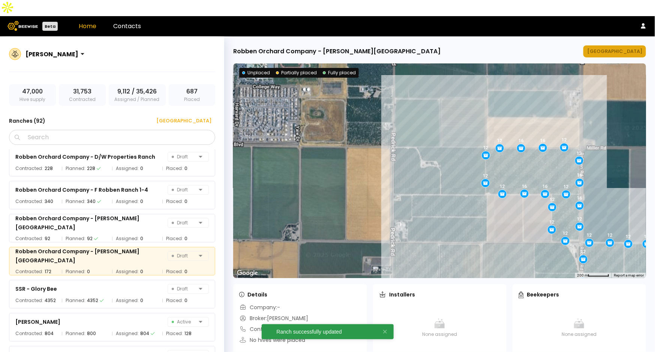
scroll to position [2745, 0]
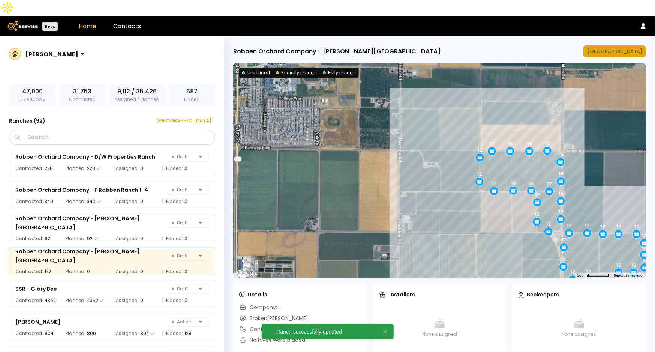
click at [618, 48] on div "[GEOGRAPHIC_DATA]" at bounding box center [614, 51] width 55 height 7
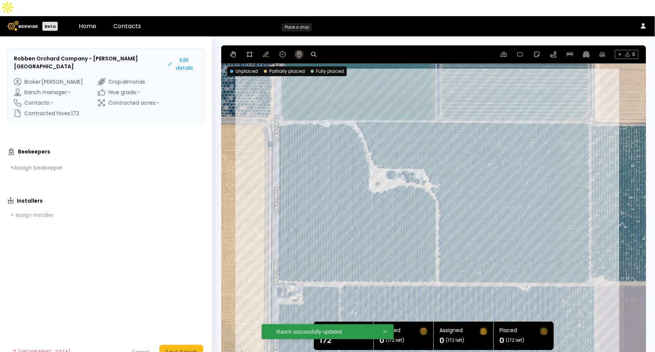
click at [297, 51] on icon at bounding box center [299, 54] width 4 height 6
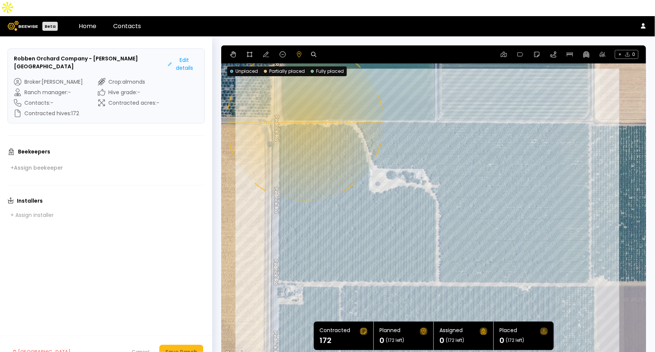
click at [304, 107] on div "0.1 mi 0.1 mi" at bounding box center [433, 201] width 425 height 313
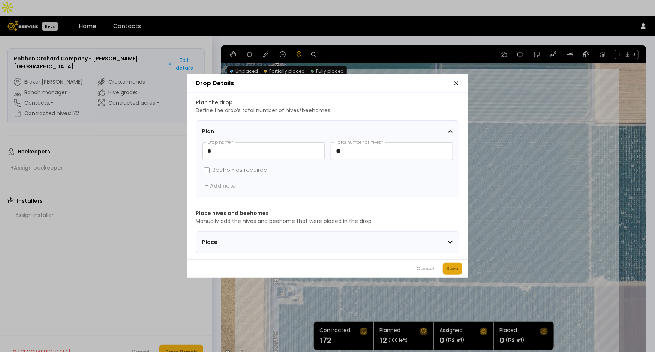
click at [452, 272] on div "Save" at bounding box center [453, 268] width 12 height 7
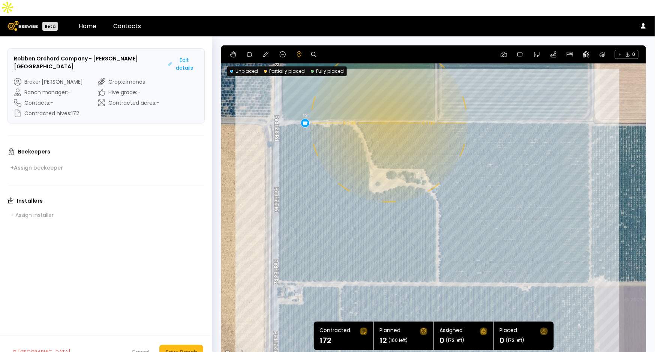
click at [388, 107] on div "0.1 mi 0.1 mi 12" at bounding box center [433, 201] width 425 height 313
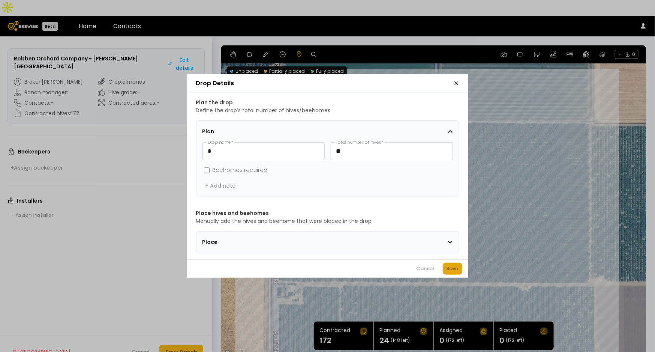
click at [454, 272] on div "Save" at bounding box center [453, 268] width 12 height 7
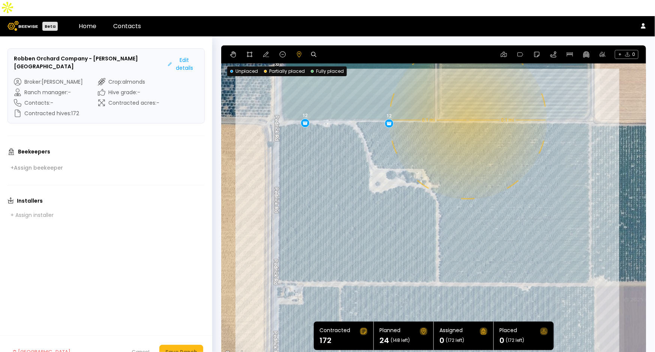
click at [467, 104] on div "0.1 mi 0.1 mi 12 12" at bounding box center [433, 201] width 425 height 313
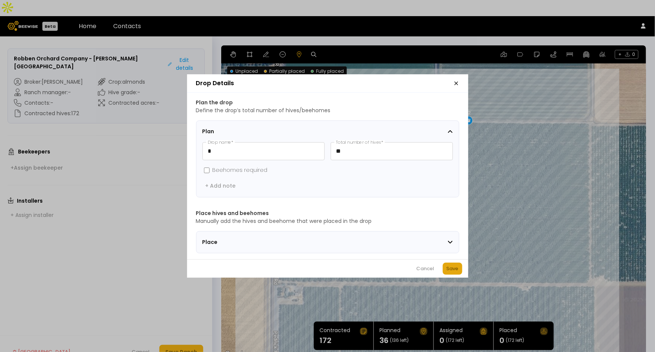
click at [450, 272] on div "Save" at bounding box center [453, 268] width 12 height 7
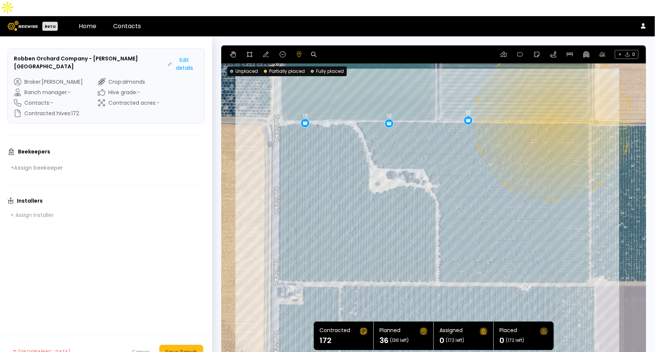
click at [552, 106] on div "0.1 mi 0.1 mi 12 12 12" at bounding box center [433, 201] width 425 height 313
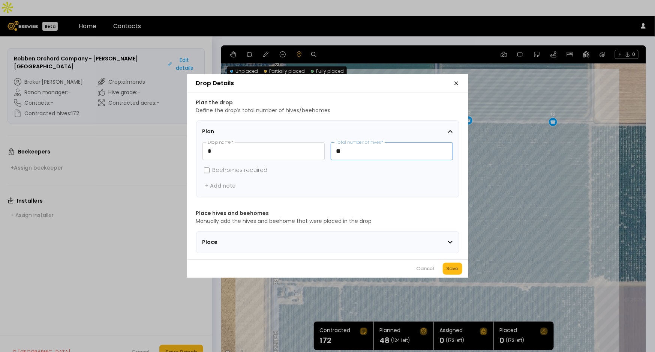
click at [382, 151] on input "**" at bounding box center [391, 150] width 121 height 17
type input "**"
click at [456, 269] on div "Save" at bounding box center [453, 268] width 12 height 7
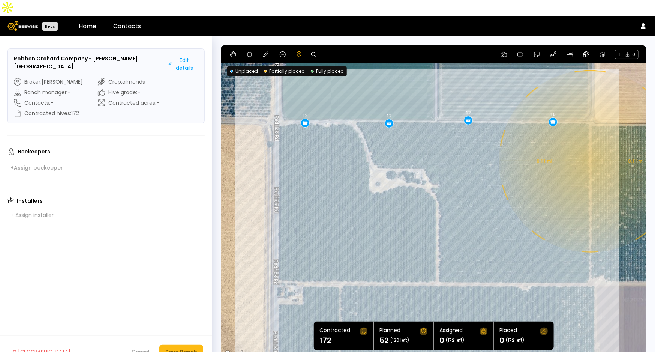
click at [589, 145] on div "0.11 mi 0.11 mi 12 12 12 16" at bounding box center [433, 201] width 425 height 313
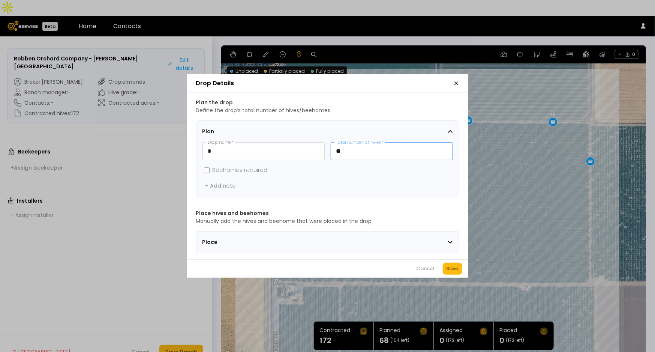
click at [362, 149] on input "**" at bounding box center [391, 150] width 121 height 17
type input "**"
click at [453, 272] on div "Save" at bounding box center [453, 268] width 12 height 7
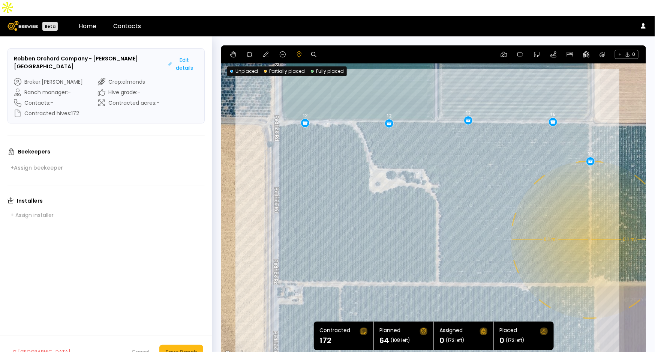
click at [589, 223] on div "0.1 mi 0.1 mi 12 12 12 16 12" at bounding box center [433, 201] width 425 height 313
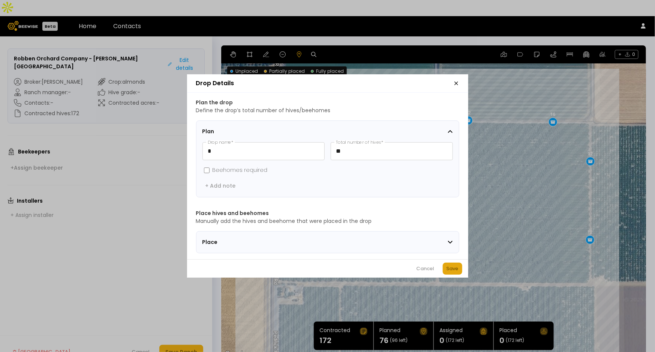
click at [452, 272] on div "Save" at bounding box center [453, 268] width 12 height 7
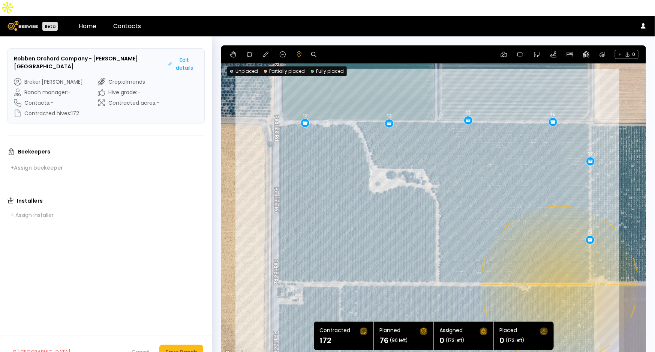
click at [559, 268] on div "0.1 mi 0.1 mi 12 12 12 16 12 12" at bounding box center [433, 201] width 425 height 313
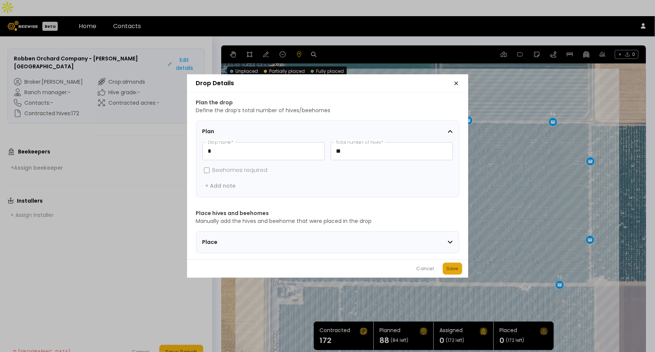
click at [456, 267] on div "Save" at bounding box center [453, 268] width 12 height 7
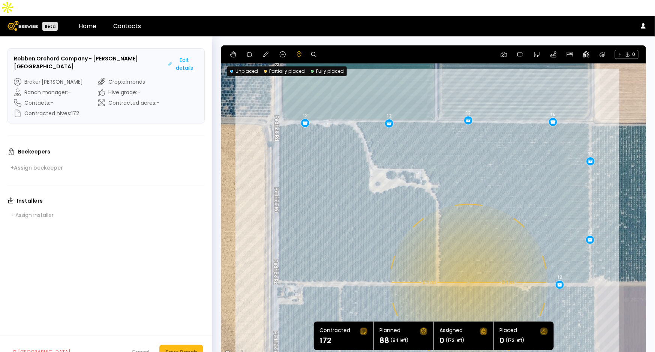
click at [468, 267] on div "0.1 mi 0.1 mi 12 12 12 16 12 12 12" at bounding box center [433, 201] width 425 height 313
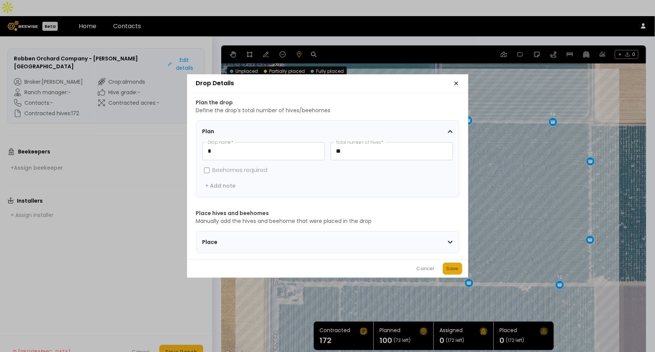
click at [452, 271] on div "Save" at bounding box center [453, 268] width 12 height 7
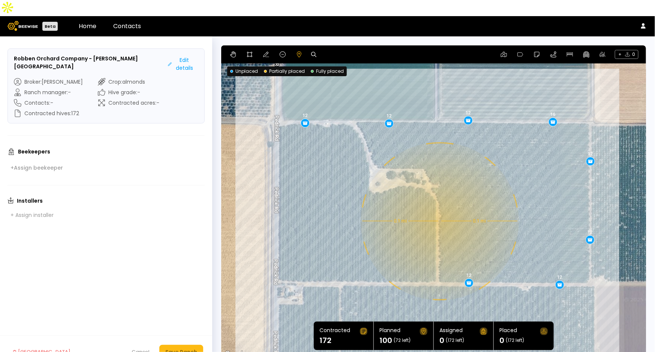
click at [439, 205] on div "0.1 mi 0.1 mi 12 12 12 16 12 12 12 12" at bounding box center [433, 201] width 425 height 313
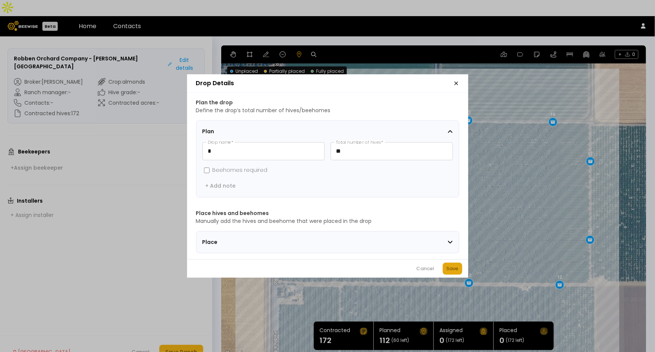
click at [458, 272] on div "Save" at bounding box center [453, 268] width 12 height 7
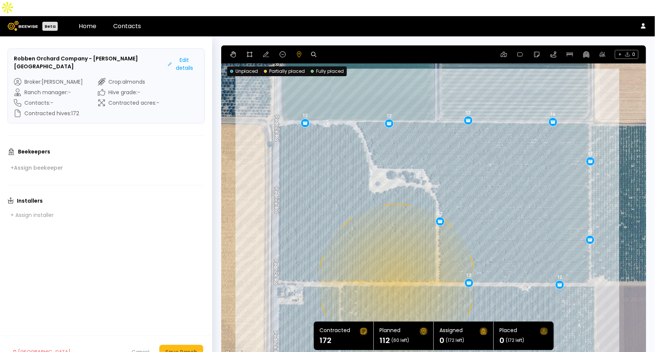
click at [396, 266] on div "0.1 mi 0.1 mi 12 12 12 16 12 12 12 12 12" at bounding box center [433, 201] width 425 height 313
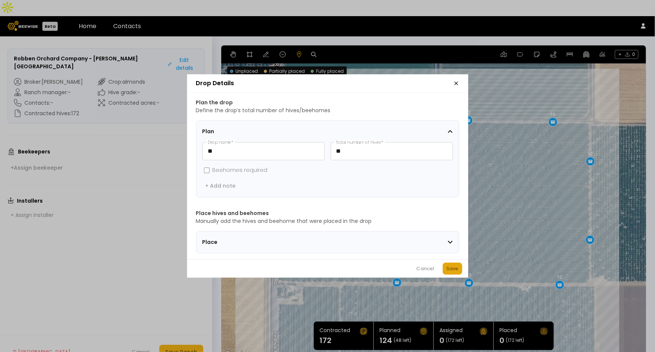
click at [454, 267] on div "Save" at bounding box center [453, 268] width 12 height 7
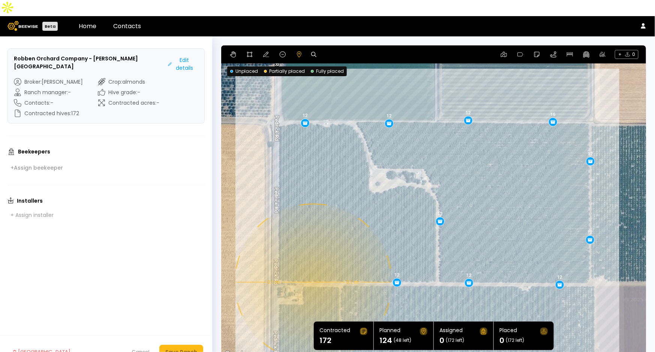
click at [312, 266] on div "0.1 mi 0.1 mi 12 12 12 16 12 12 12 12 12 12" at bounding box center [433, 201] width 425 height 313
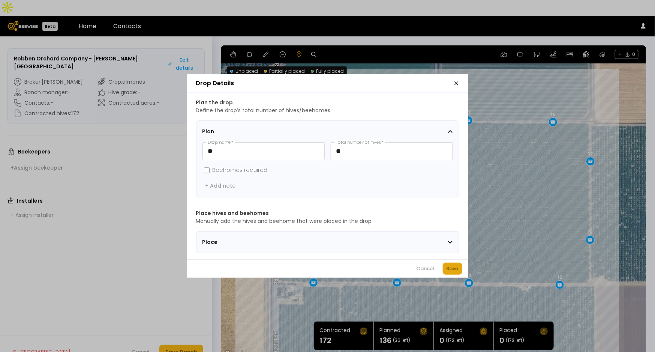
click at [451, 268] on div "Save" at bounding box center [453, 268] width 12 height 7
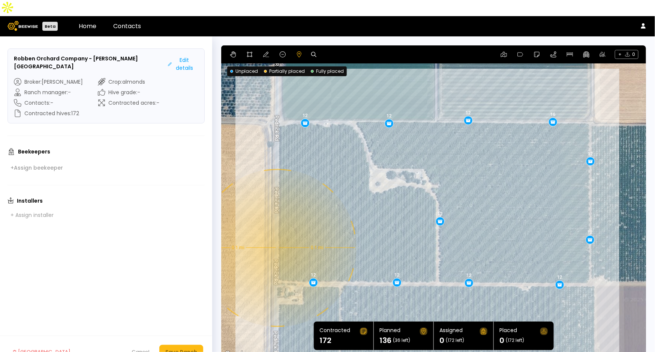
click at [277, 232] on div "0.1 mi 0.1 mi 12 12 12 16 12 12 12 12 12 12 12" at bounding box center [433, 201] width 425 height 313
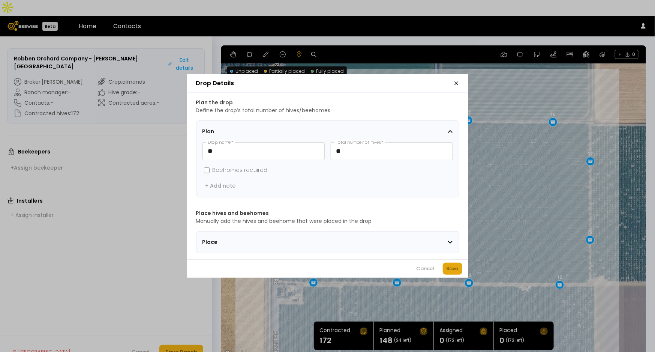
click at [451, 271] on div "Save" at bounding box center [453, 268] width 12 height 7
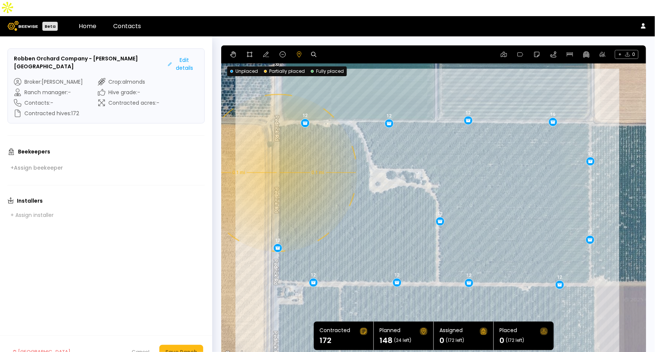
click at [277, 157] on div "0.1 mi 0.1 mi 12 12 12 16 12 12 12 12 12 12 12 12" at bounding box center [433, 201] width 425 height 313
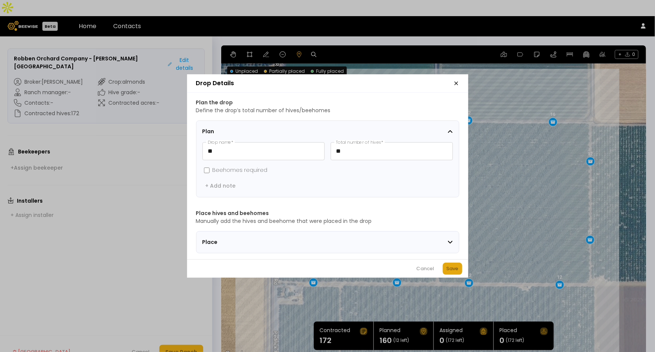
click at [454, 272] on div "Save" at bounding box center [453, 268] width 12 height 7
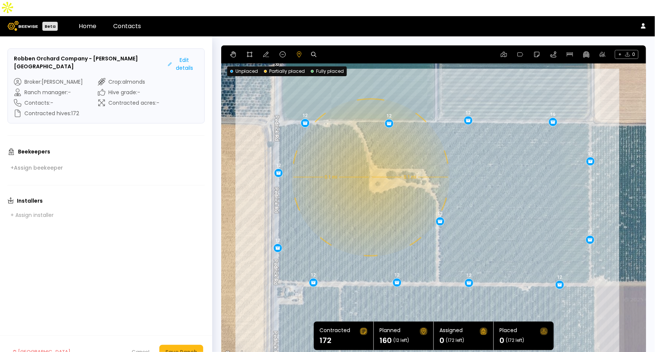
click at [368, 161] on div "0.1 mi 0.1 mi 12 12 12 16 12 12 12 12 12 12 12 12 12" at bounding box center [433, 201] width 425 height 313
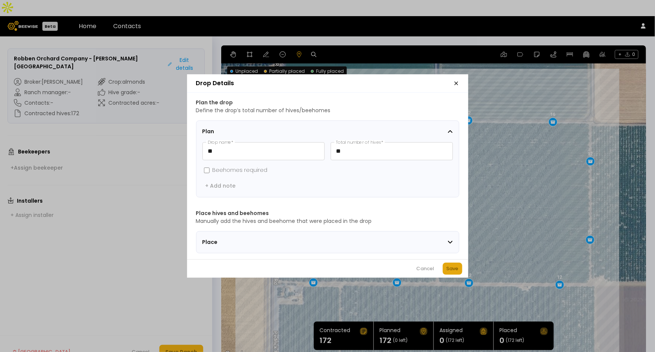
click at [456, 272] on div "Save" at bounding box center [453, 268] width 12 height 7
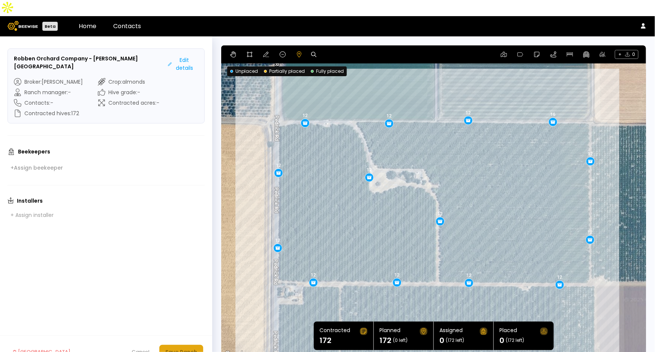
click at [186, 348] on div "Save Ranch" at bounding box center [181, 352] width 32 height 8
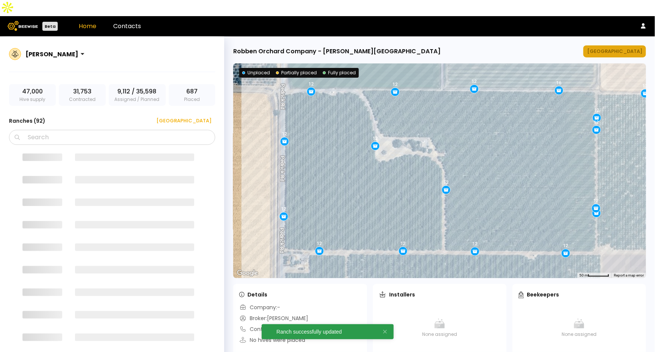
click at [632, 48] on div "[GEOGRAPHIC_DATA]" at bounding box center [614, 51] width 55 height 7
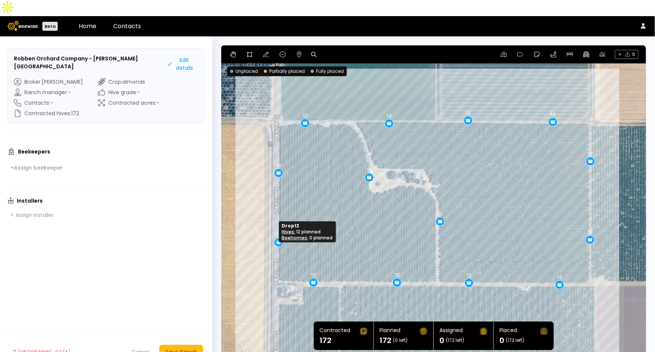
drag, startPoint x: 274, startPoint y: 230, endPoint x: 275, endPoint y: 224, distance: 5.7
click at [178, 348] on div "Save Ranch" at bounding box center [181, 352] width 32 height 8
